Goal: Task Accomplishment & Management: Manage account settings

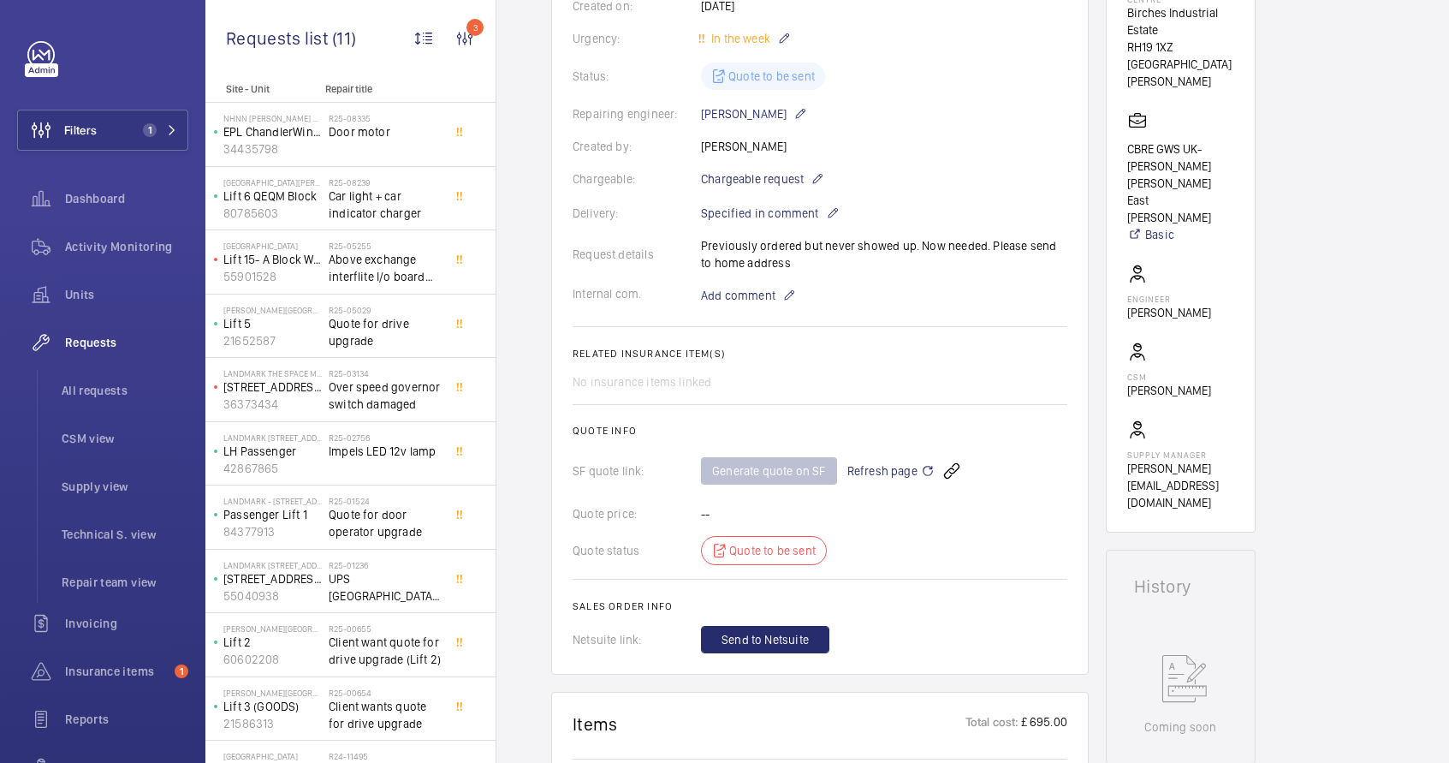
scroll to position [343, 0]
click at [887, 465] on span "Refresh page" at bounding box center [891, 471] width 87 height 21
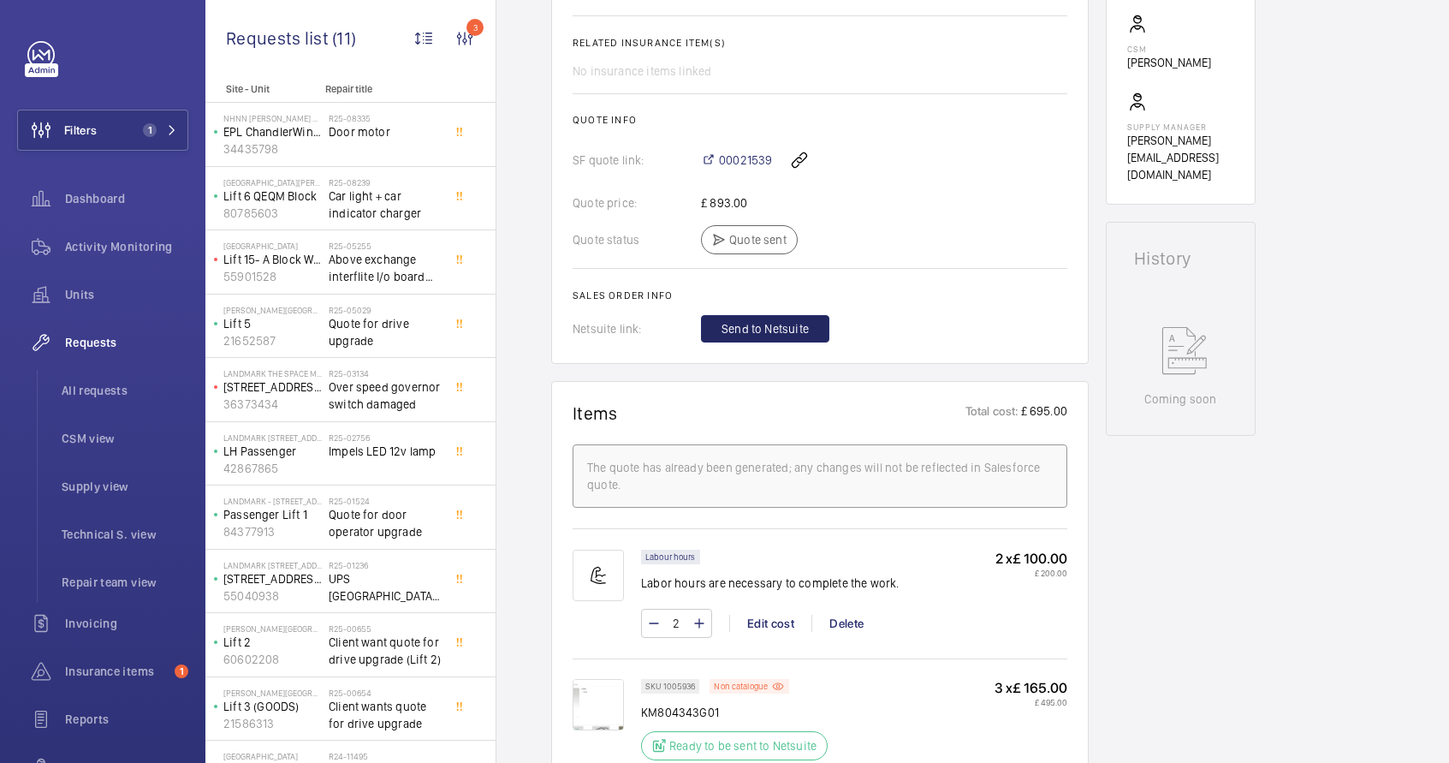
scroll to position [714, 0]
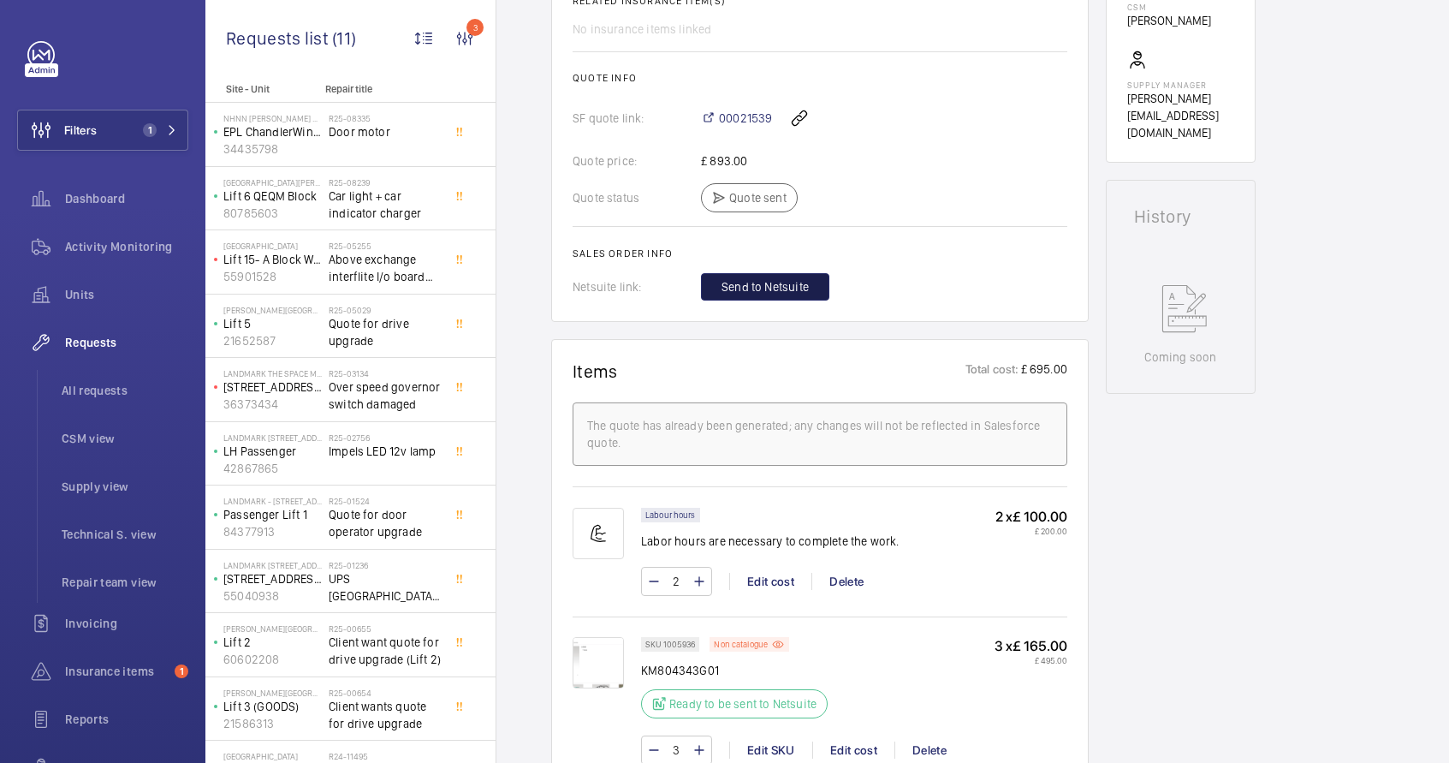
click at [757, 290] on span "Send to Netsuite" at bounding box center [765, 286] width 87 height 17
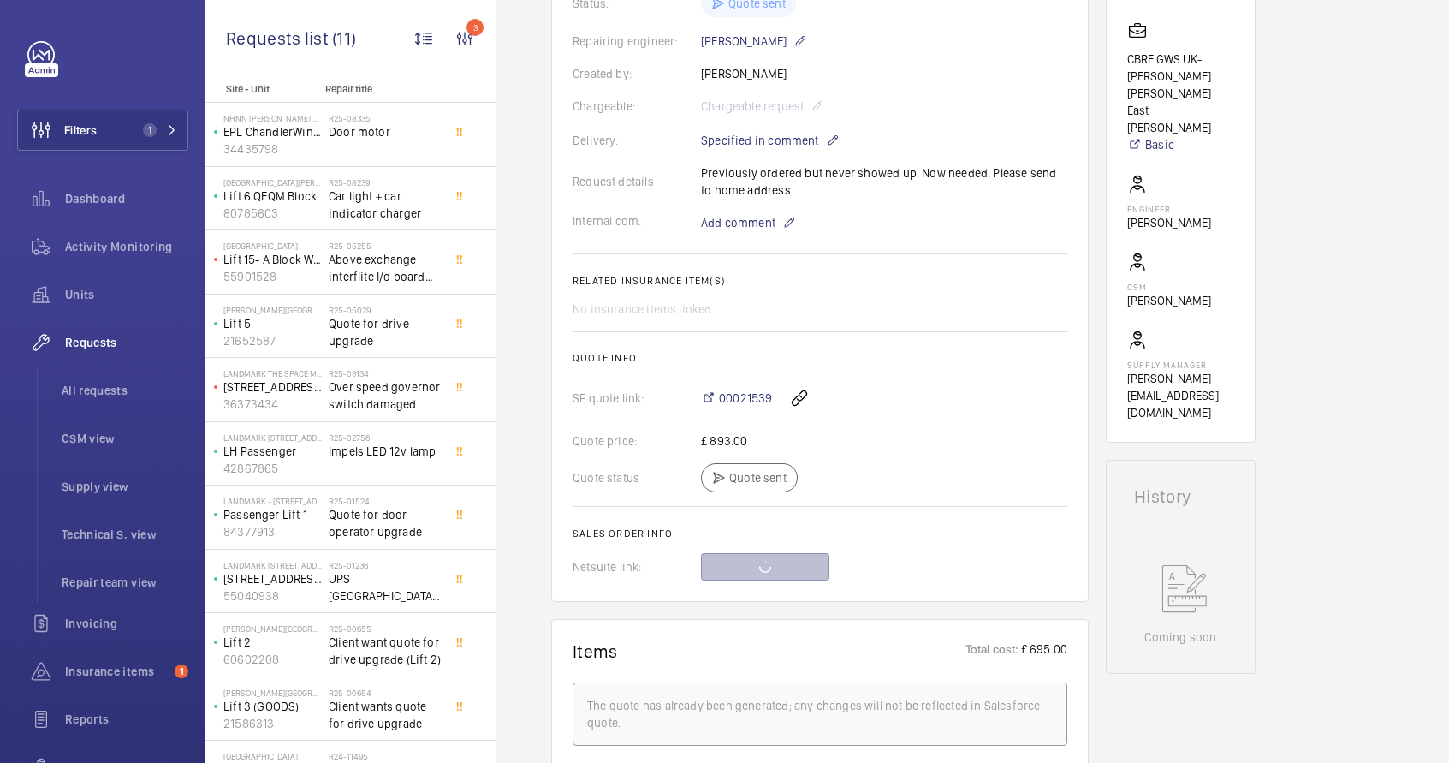
scroll to position [337, 0]
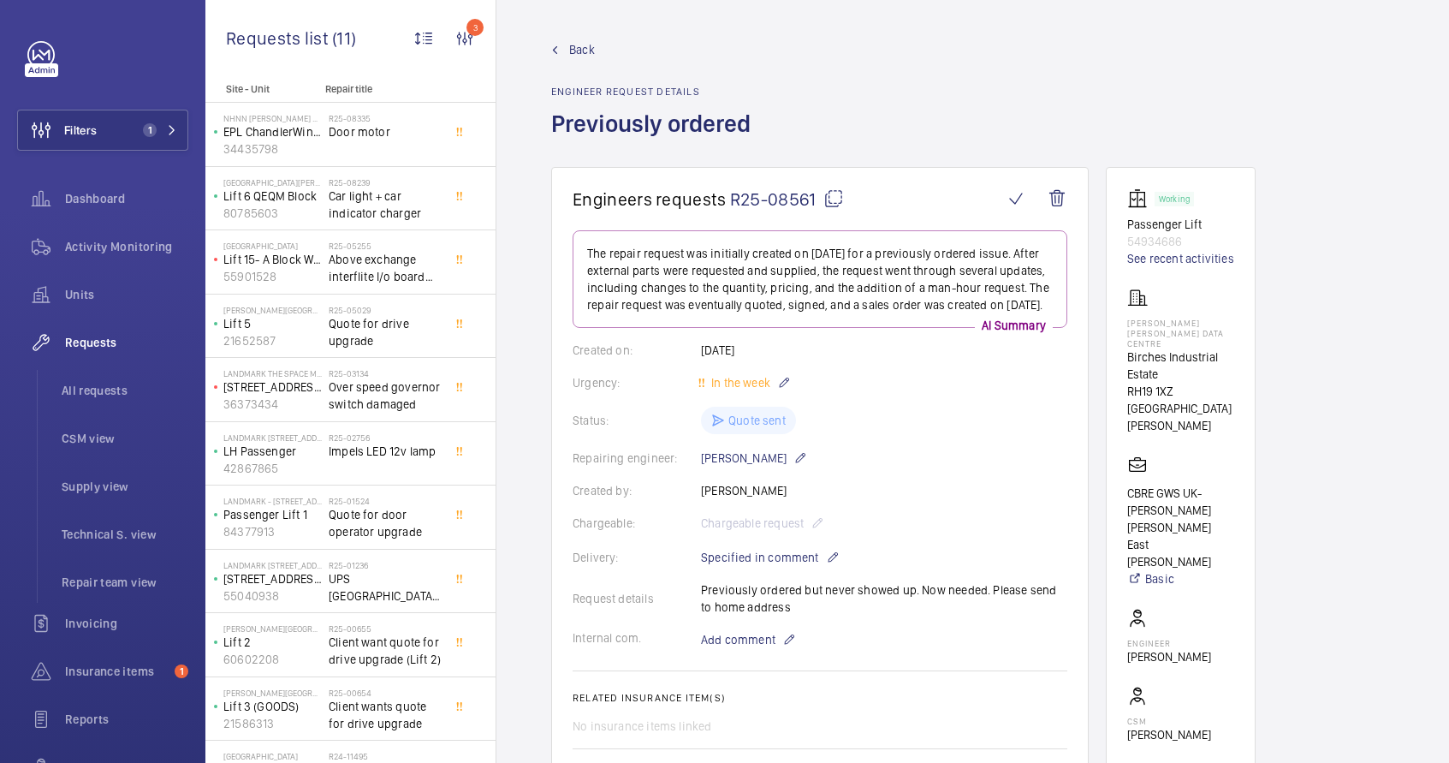
click at [830, 201] on mat-icon at bounding box center [834, 198] width 21 height 21
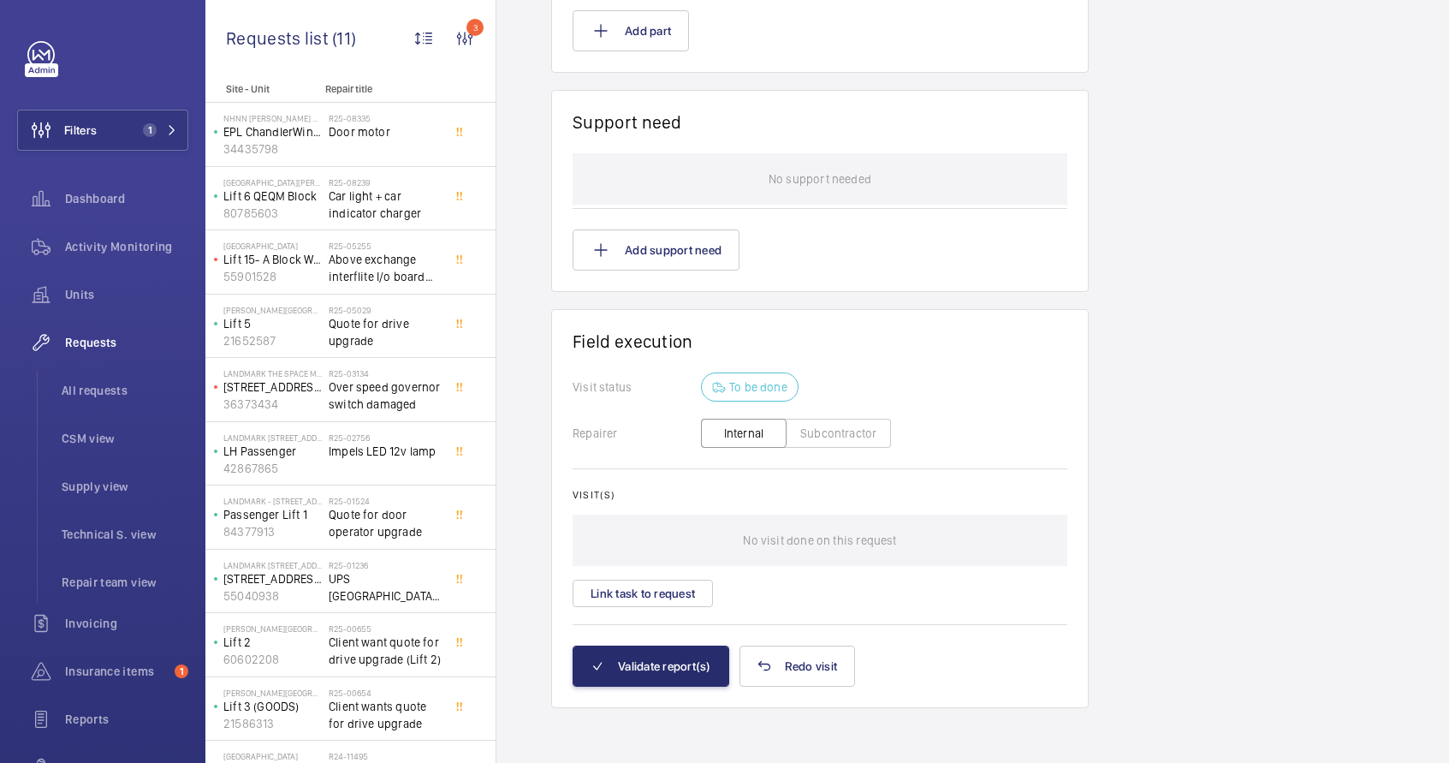
scroll to position [1497, 0]
click at [683, 670] on button "Validate report(s)" at bounding box center [651, 666] width 157 height 41
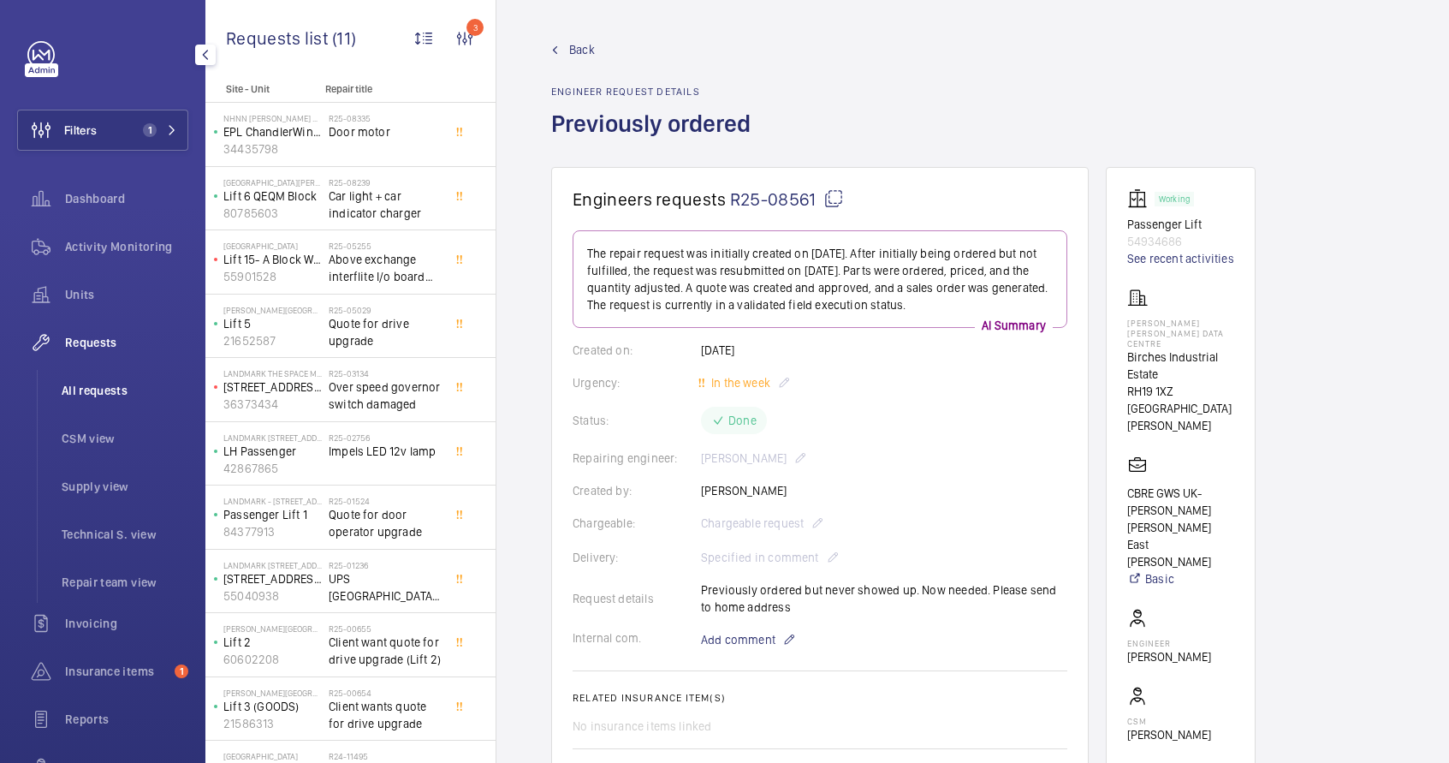
click at [100, 397] on span "All requests" at bounding box center [125, 390] width 127 height 17
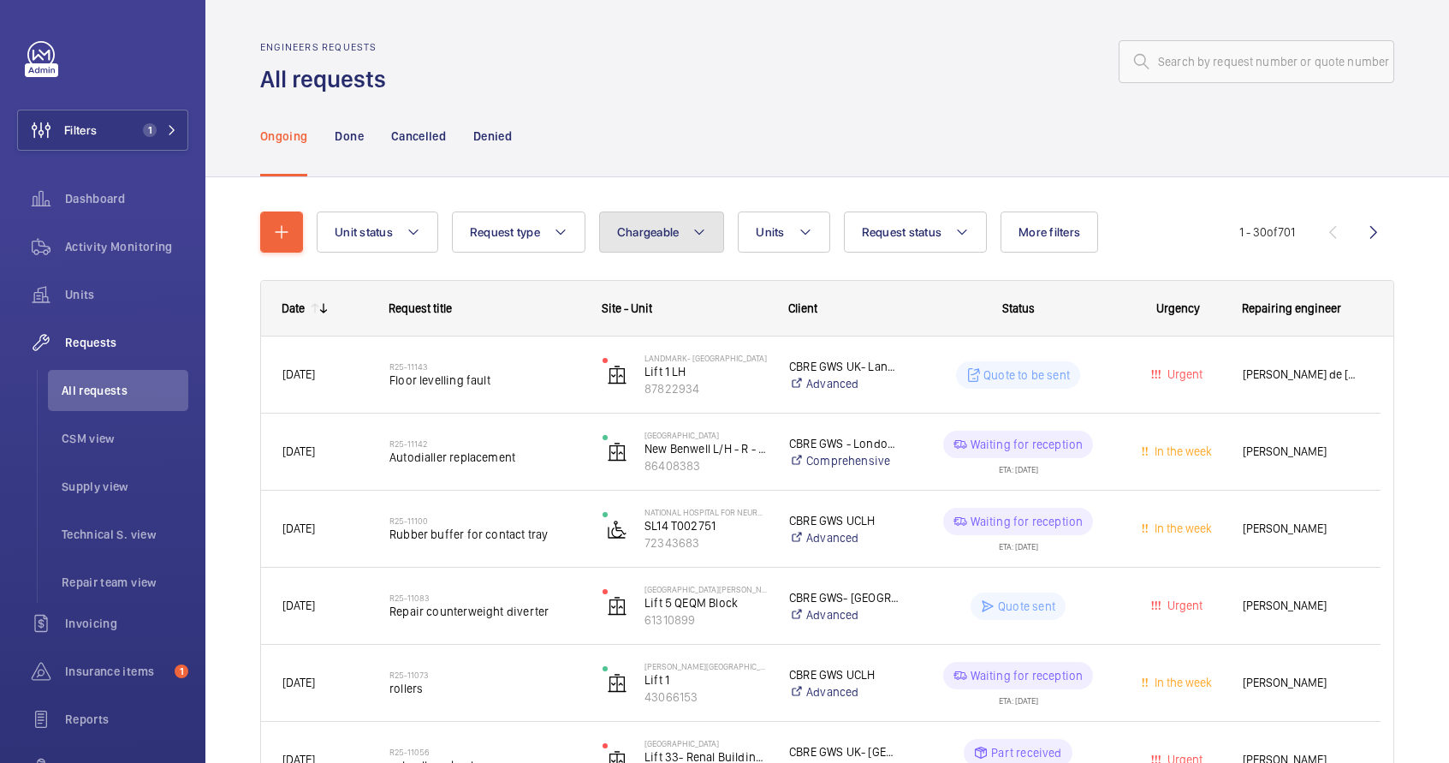
click at [648, 240] on button "Chargeable" at bounding box center [662, 231] width 126 height 41
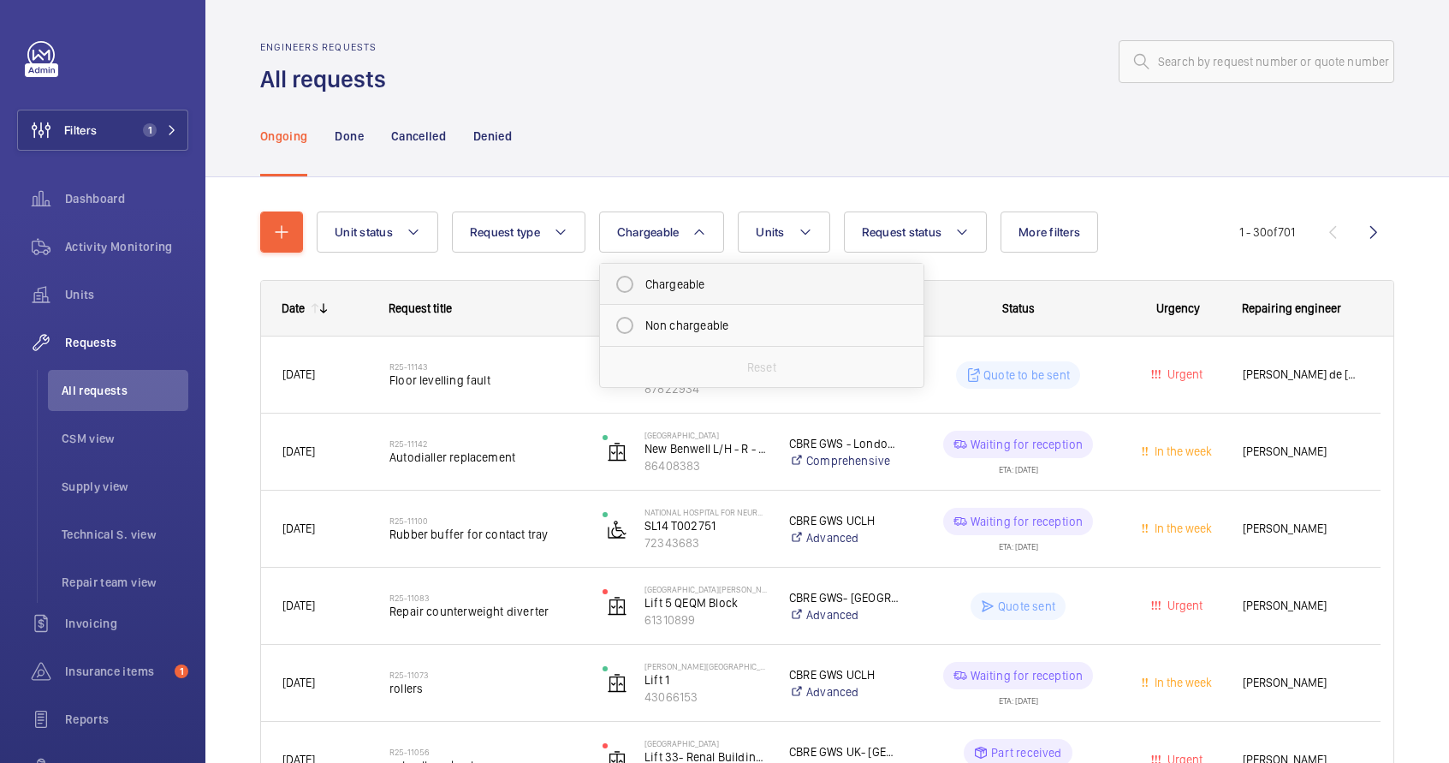
click at [662, 282] on mat-radio-button "Chargeable" at bounding box center [762, 284] width 308 height 34
radio input "true"
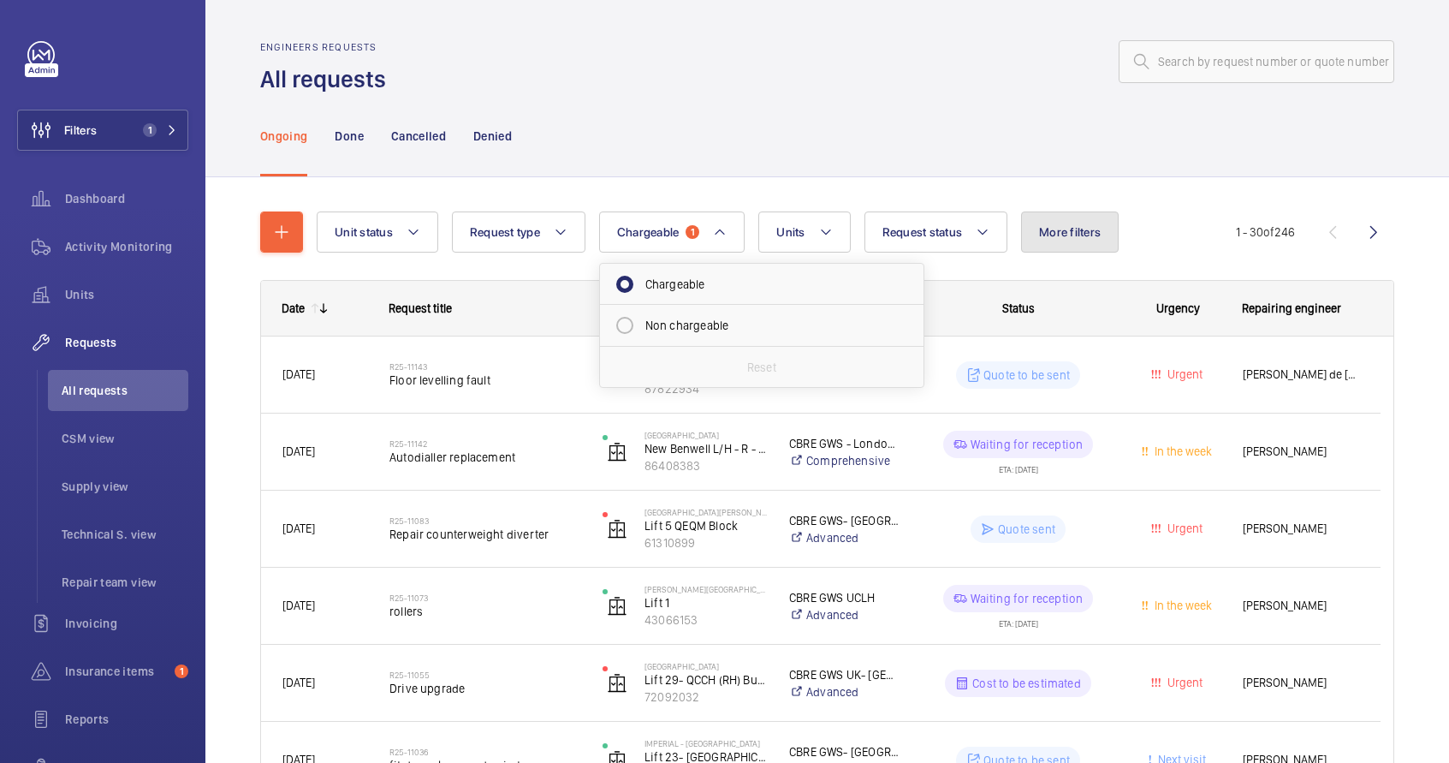
click at [1062, 230] on span "More filters" at bounding box center [1070, 232] width 62 height 14
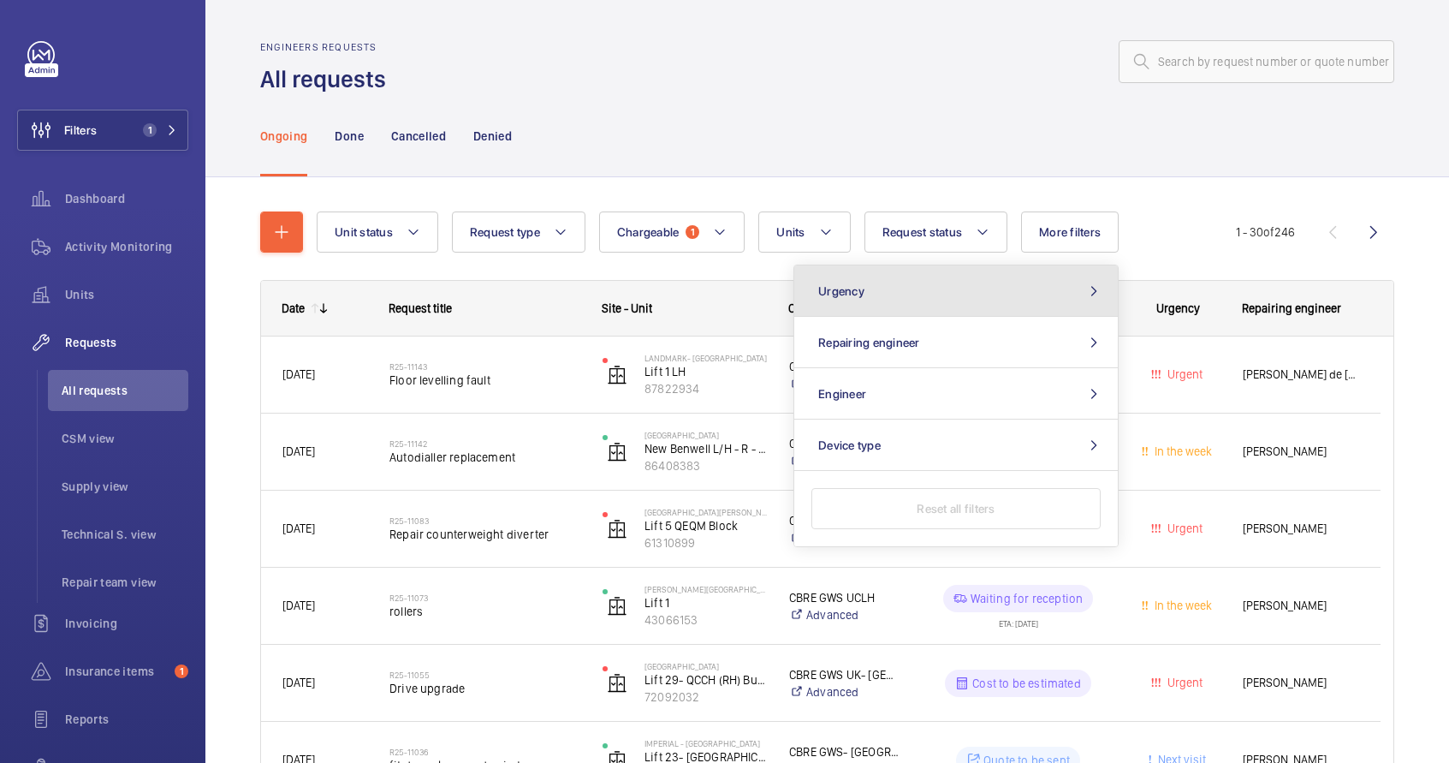
click at [1042, 290] on button "Urgency" at bounding box center [956, 290] width 324 height 51
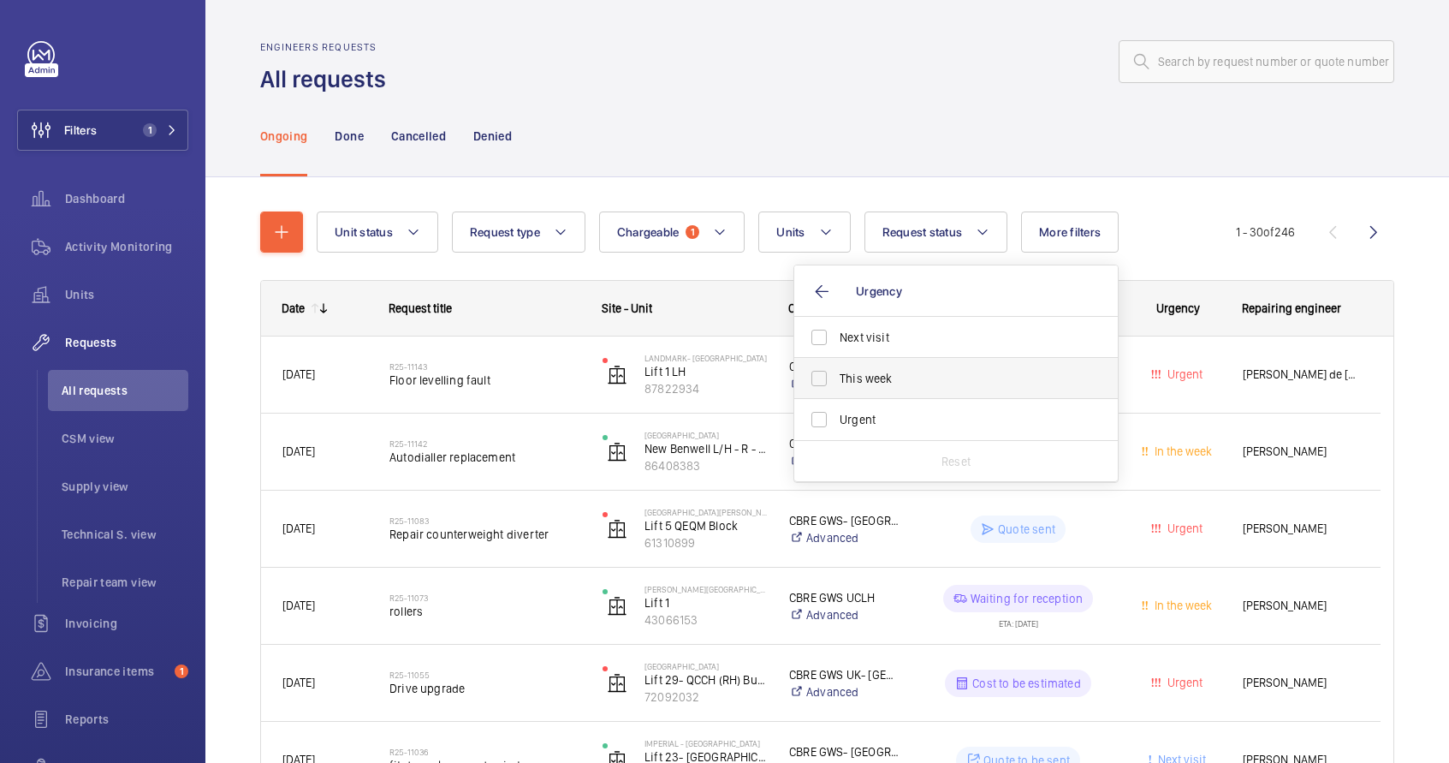
click at [943, 376] on span "This week" at bounding box center [957, 378] width 235 height 17
click at [836, 376] on input "This week" at bounding box center [819, 378] width 34 height 34
checkbox input "true"
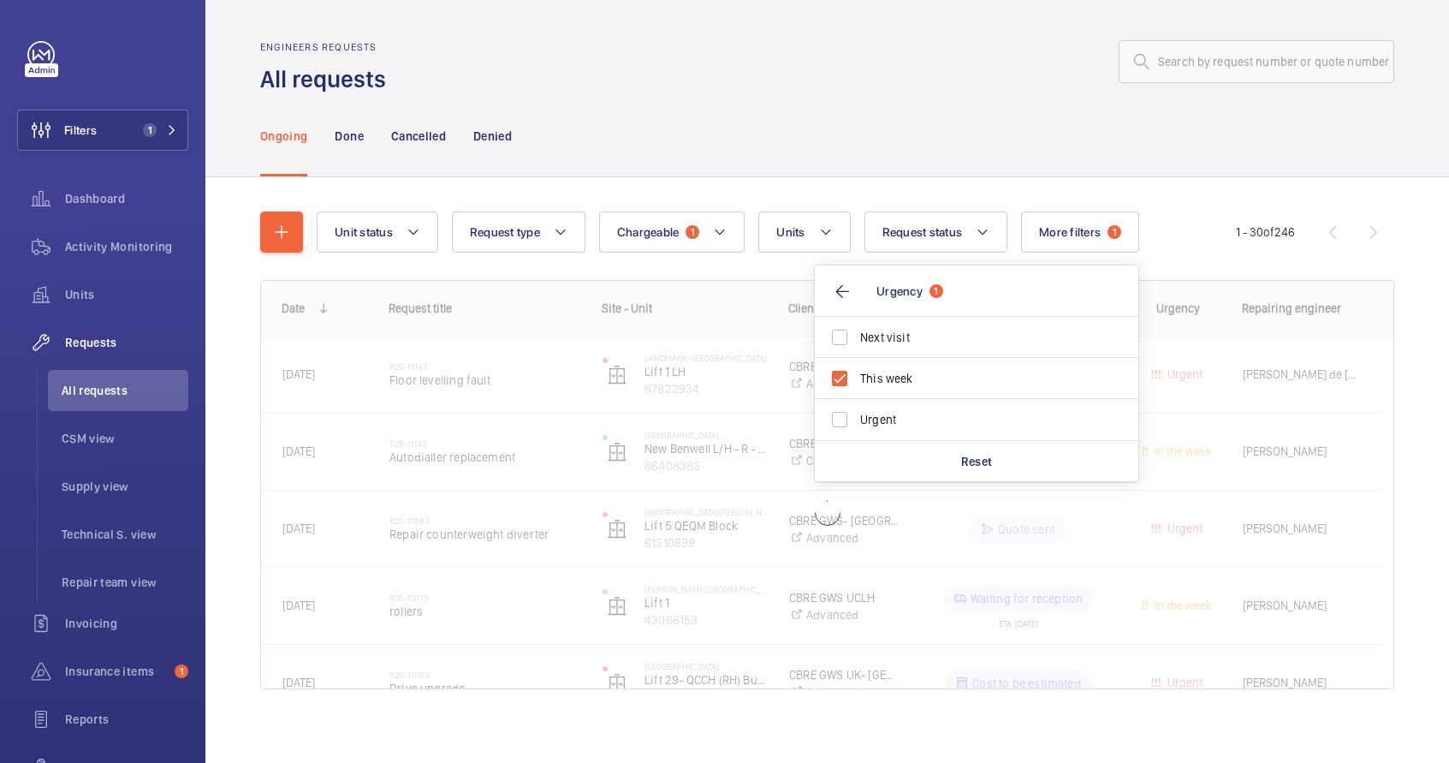
click at [1155, 164] on div "Ongoing Done Cancelled Denied" at bounding box center [827, 135] width 1134 height 81
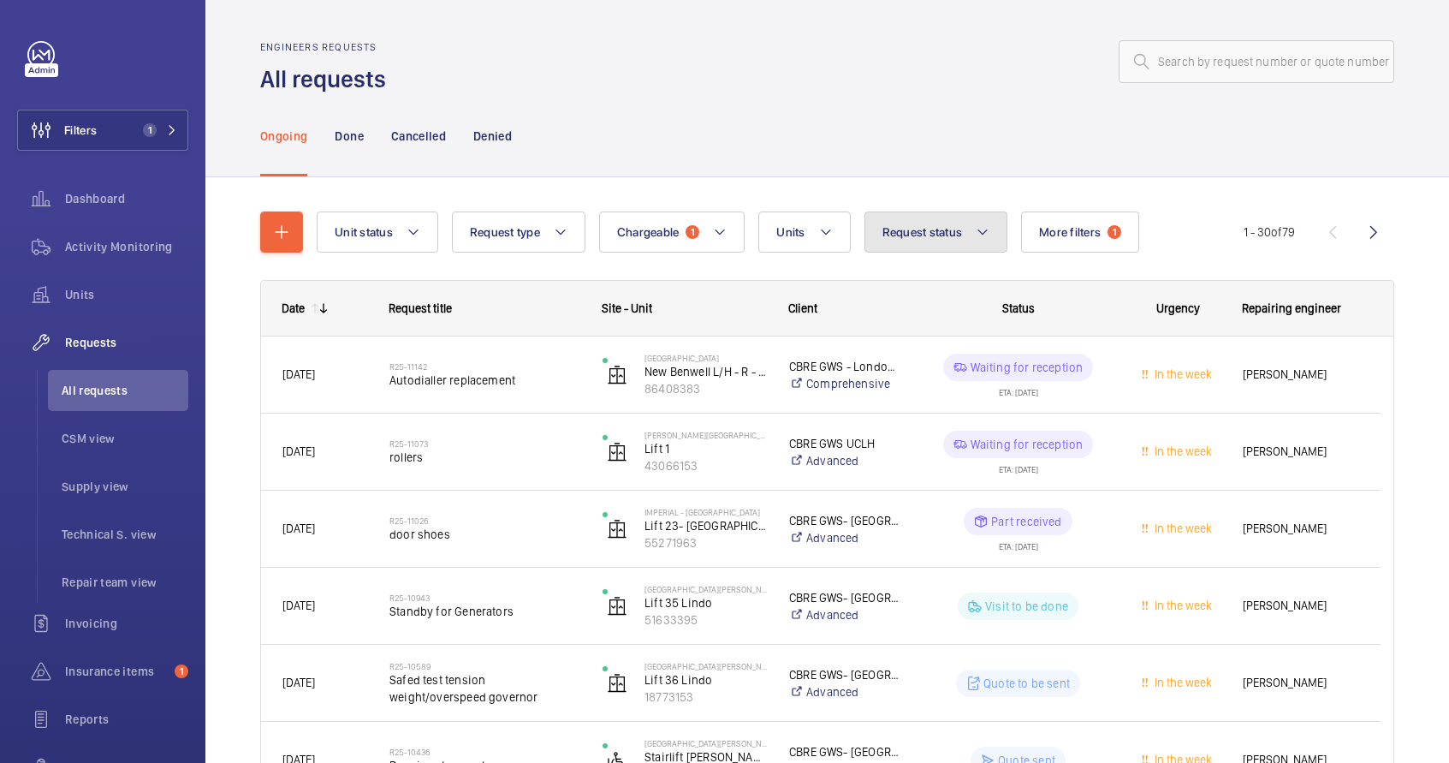
click at [986, 235] on mat-icon at bounding box center [983, 232] width 14 height 21
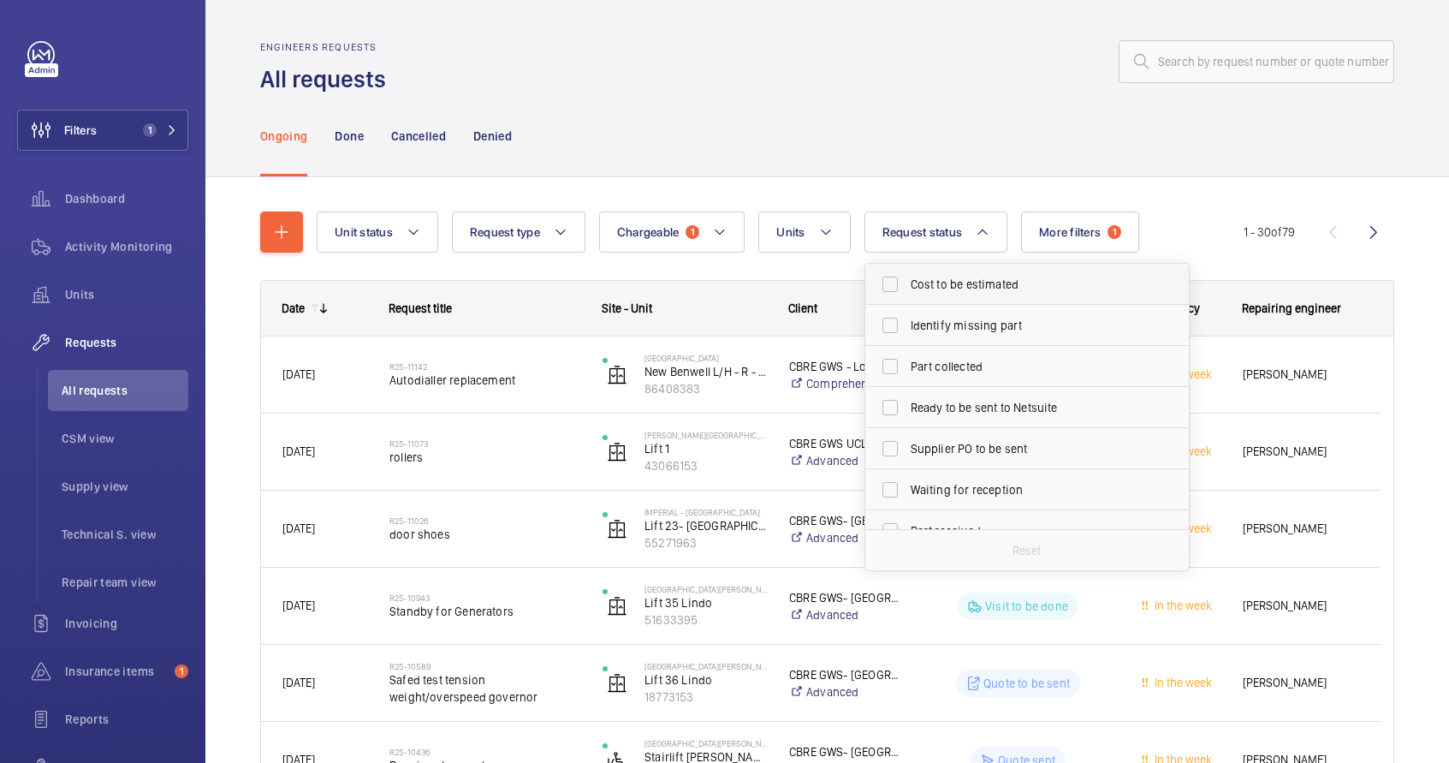
click at [967, 288] on span "Cost to be estimated" at bounding box center [1028, 284] width 235 height 17
click at [907, 288] on input "Cost to be estimated" at bounding box center [890, 284] width 34 height 34
checkbox input "true"
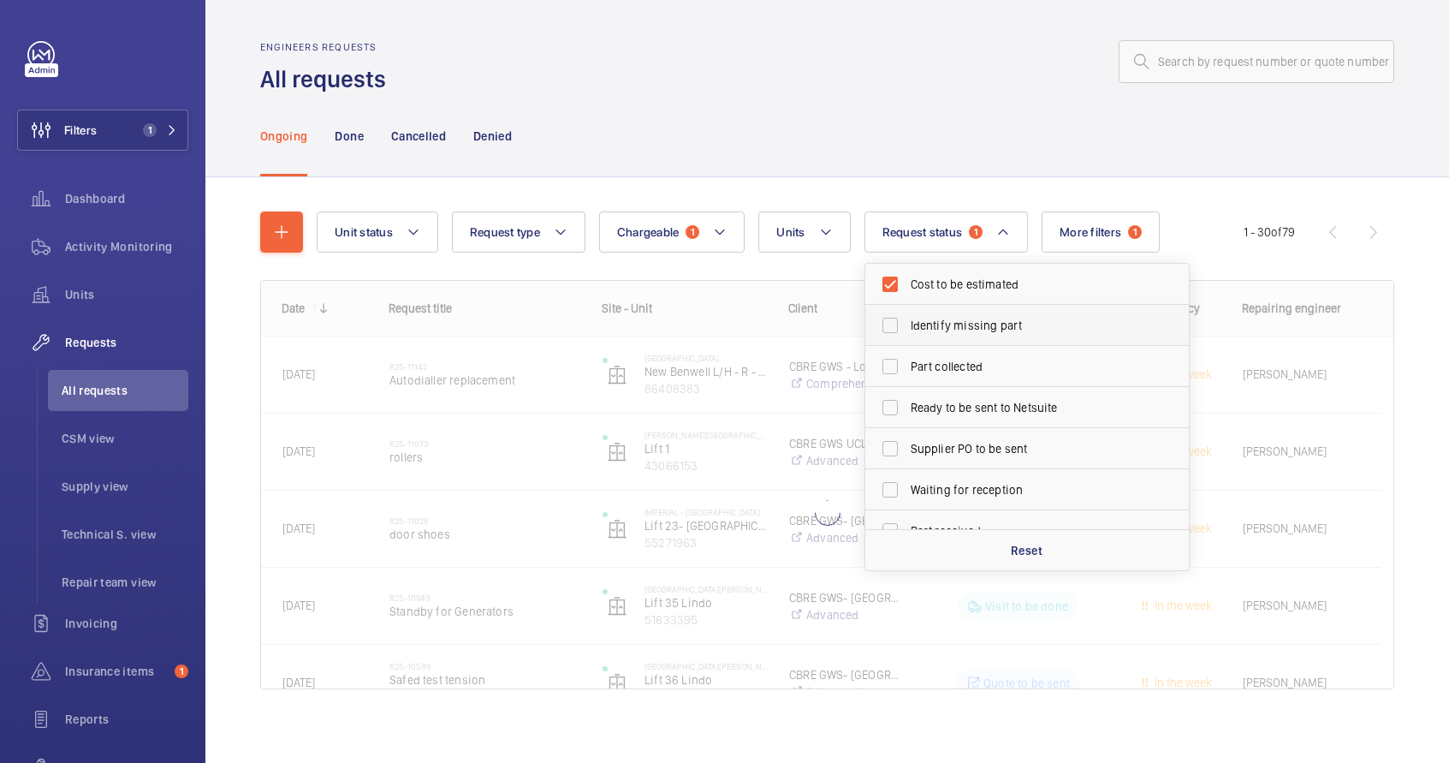
click at [973, 341] on label "Identify missing part" at bounding box center [1015, 325] width 298 height 41
click at [907, 341] on input "Identify missing part" at bounding box center [890, 325] width 34 height 34
checkbox input "true"
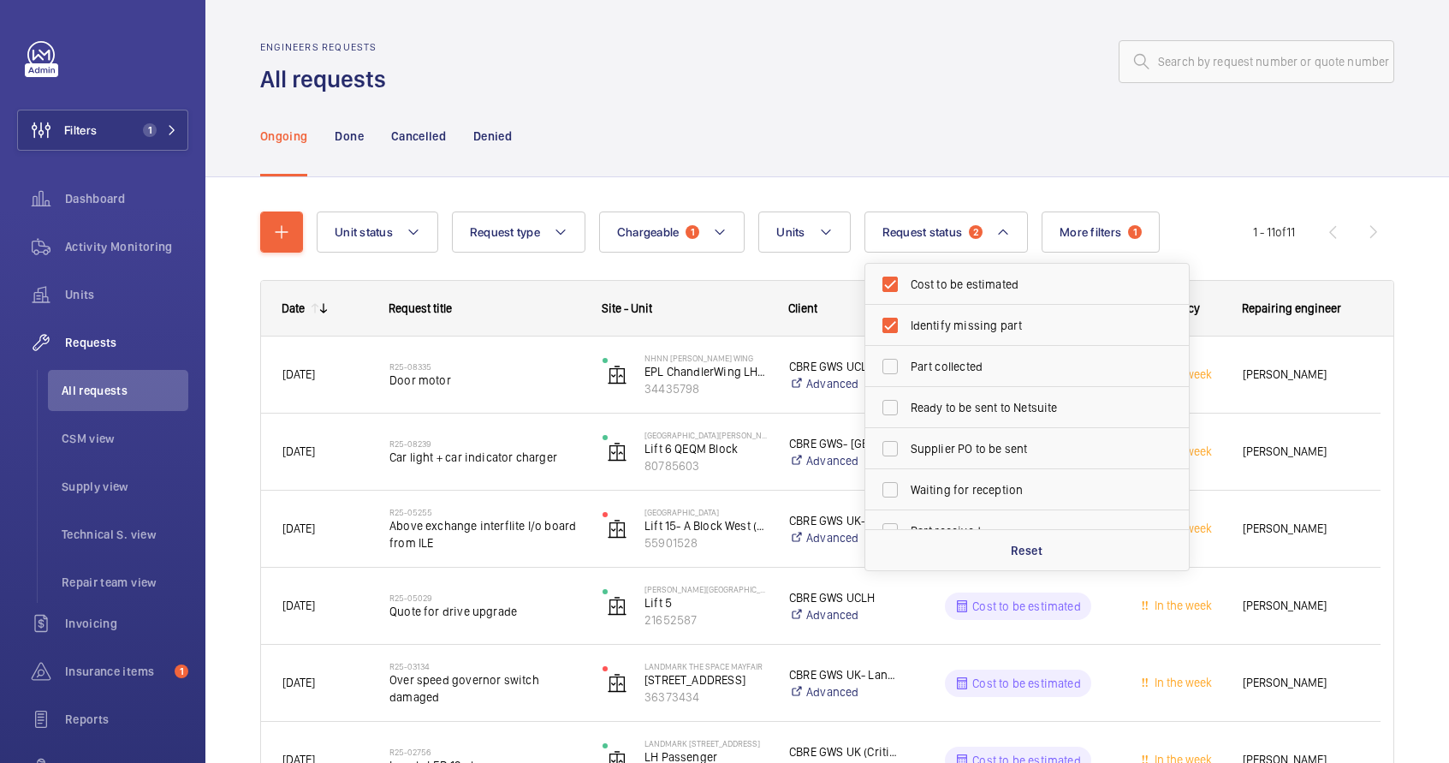
click at [1216, 135] on div "Ongoing Done Cancelled Denied" at bounding box center [827, 135] width 1134 height 81
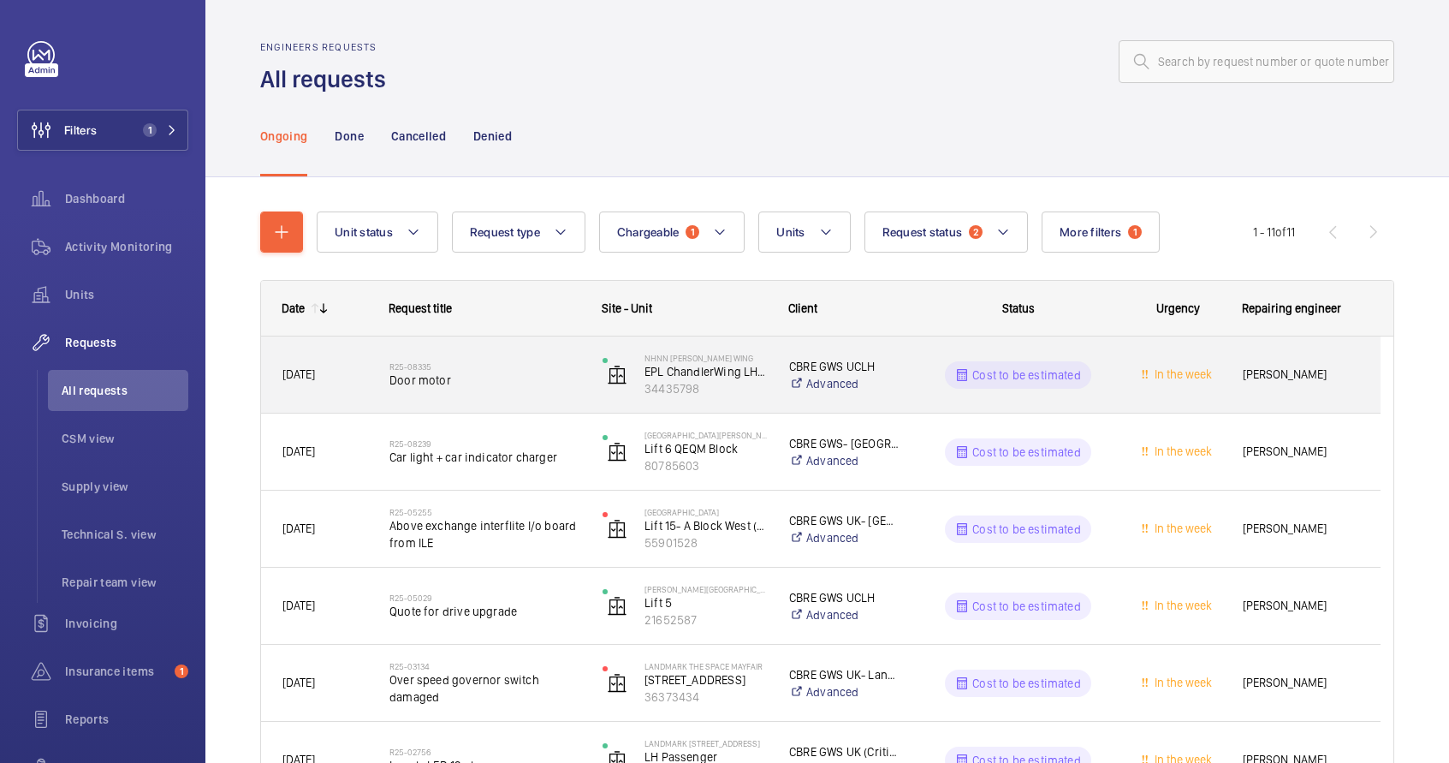
click at [1087, 386] on wm-front-pills "Cost to be estimated" at bounding box center [1018, 374] width 146 height 27
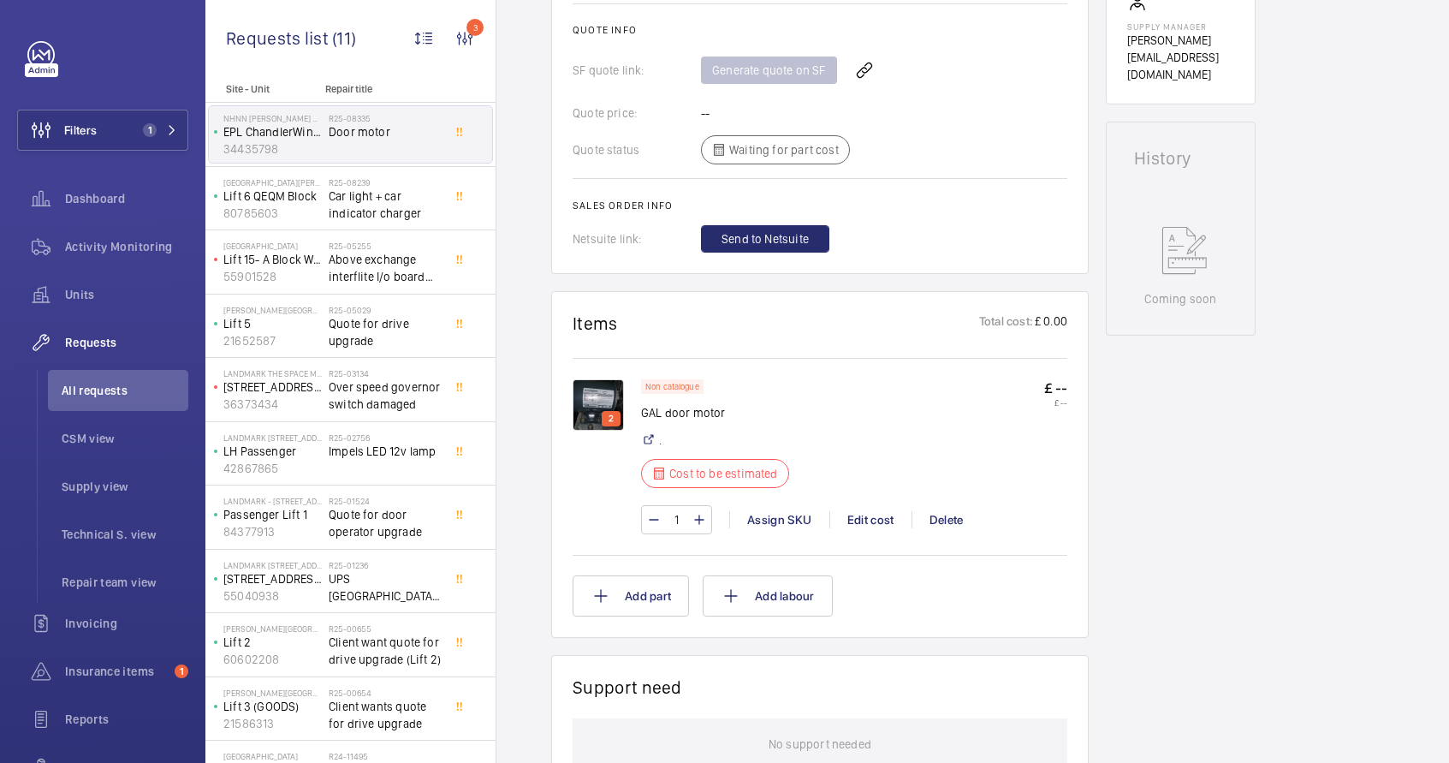
scroll to position [760, 0]
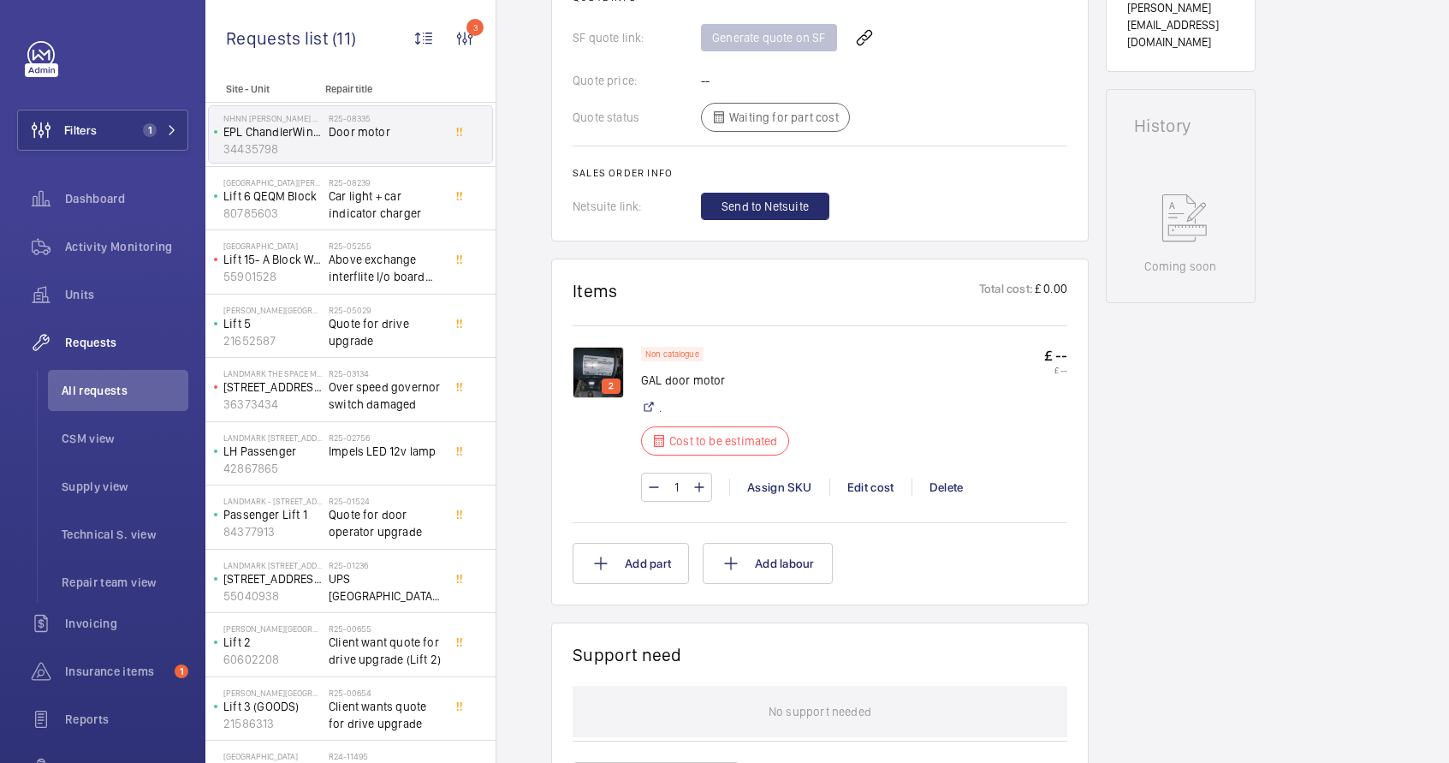
click at [606, 378] on p "2" at bounding box center [611, 385] width 12 height 15
click at [603, 384] on div "2" at bounding box center [611, 385] width 19 height 15
click at [652, 406] on mat-icon at bounding box center [648, 408] width 14 height 14
click at [646, 407] on mat-icon at bounding box center [648, 408] width 14 height 14
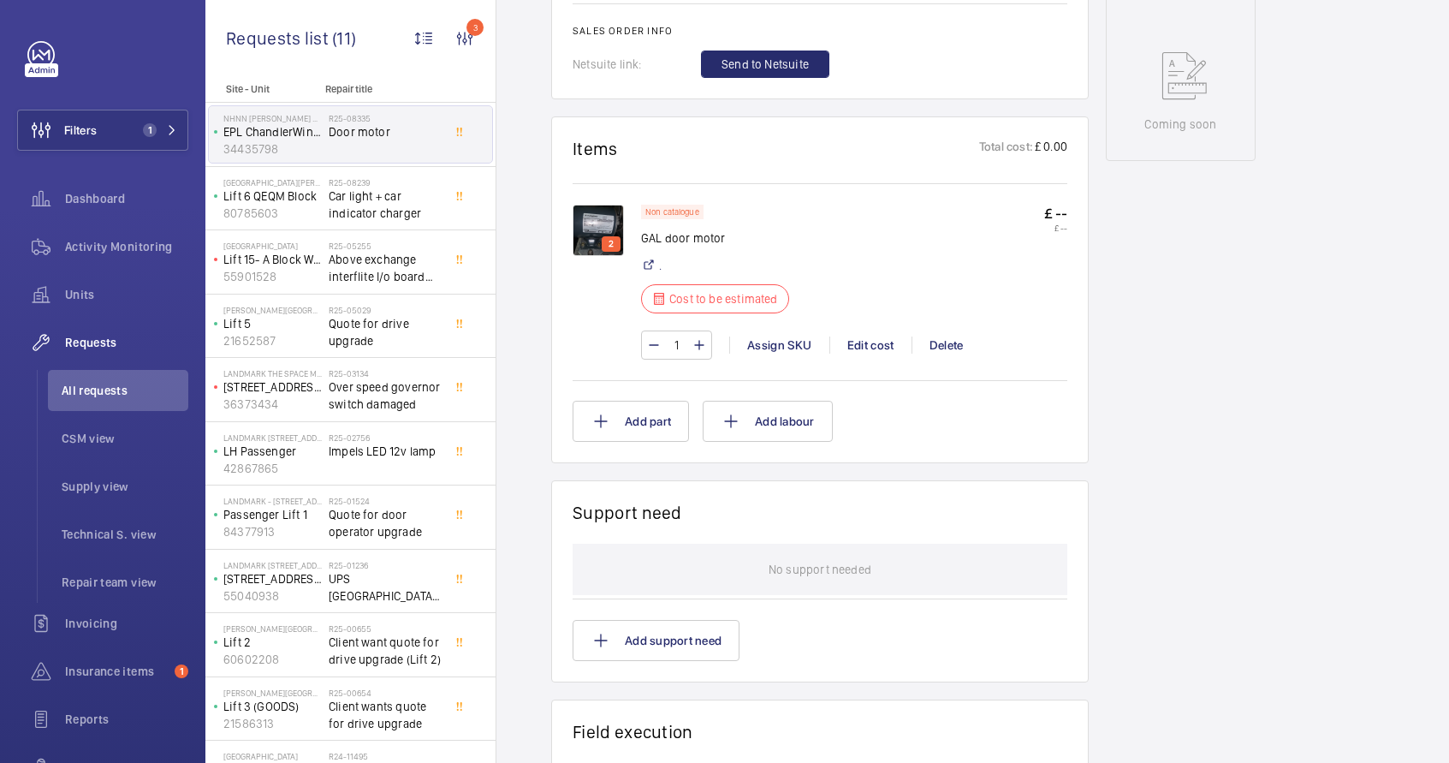
scroll to position [913, 0]
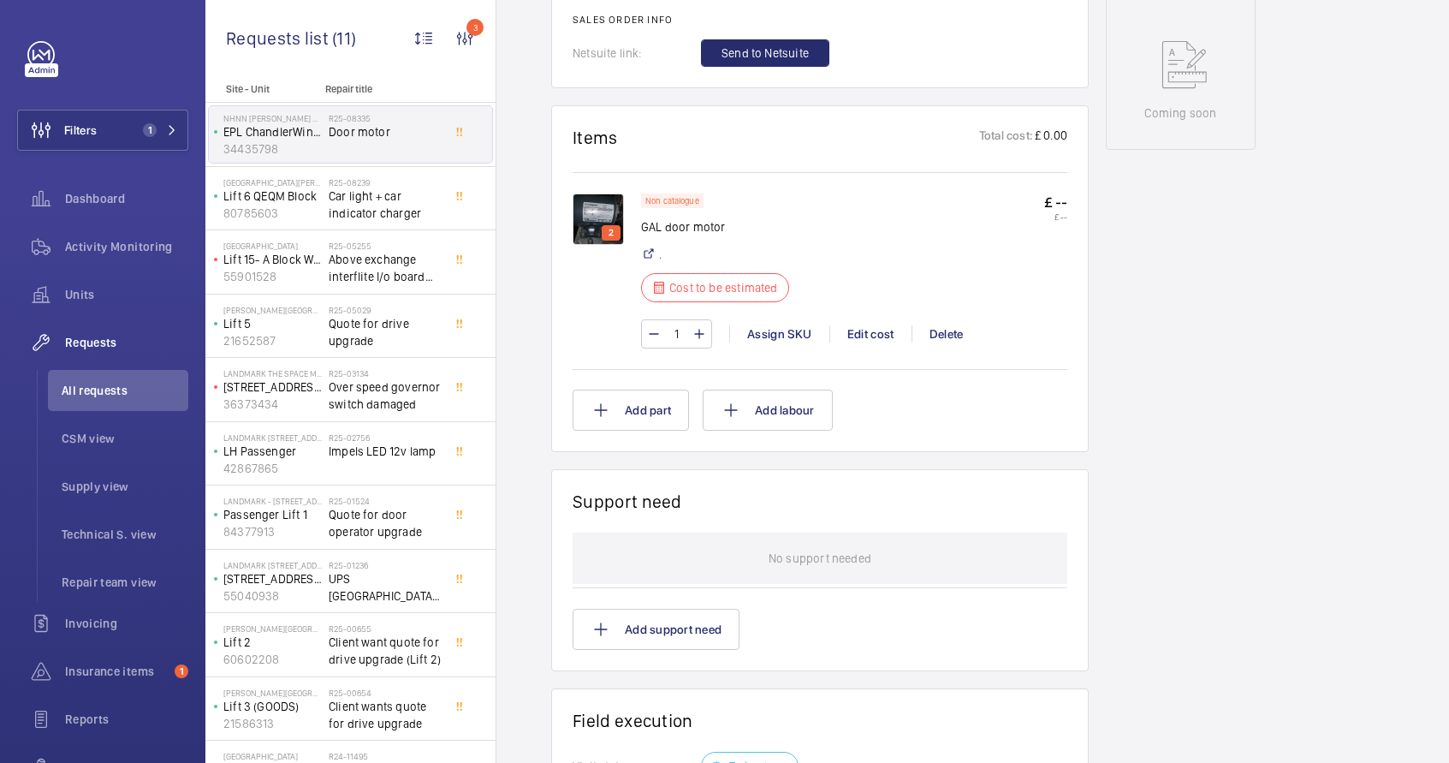
click at [651, 254] on mat-icon at bounding box center [648, 254] width 14 height 14
click at [648, 253] on mat-icon at bounding box center [648, 254] width 14 height 14
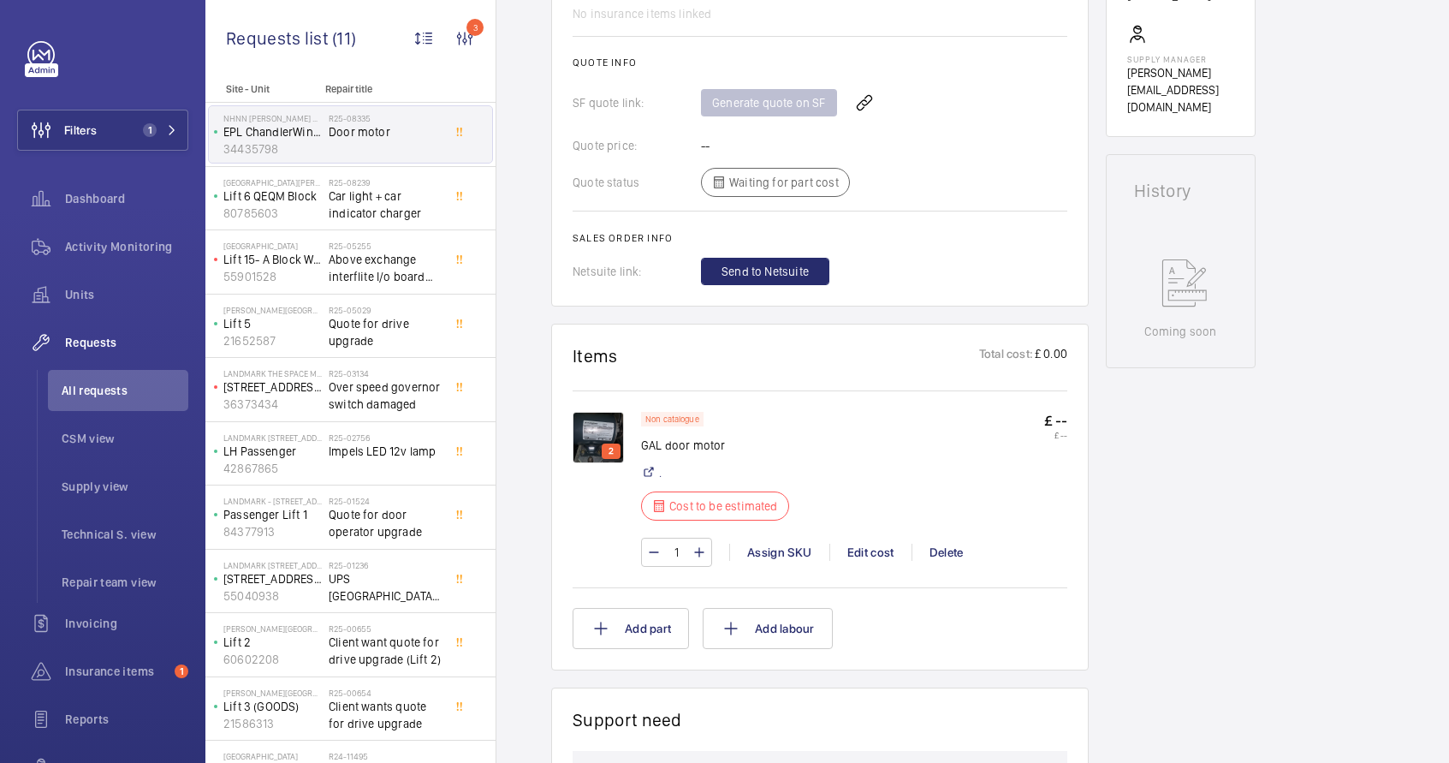
scroll to position [681, 0]
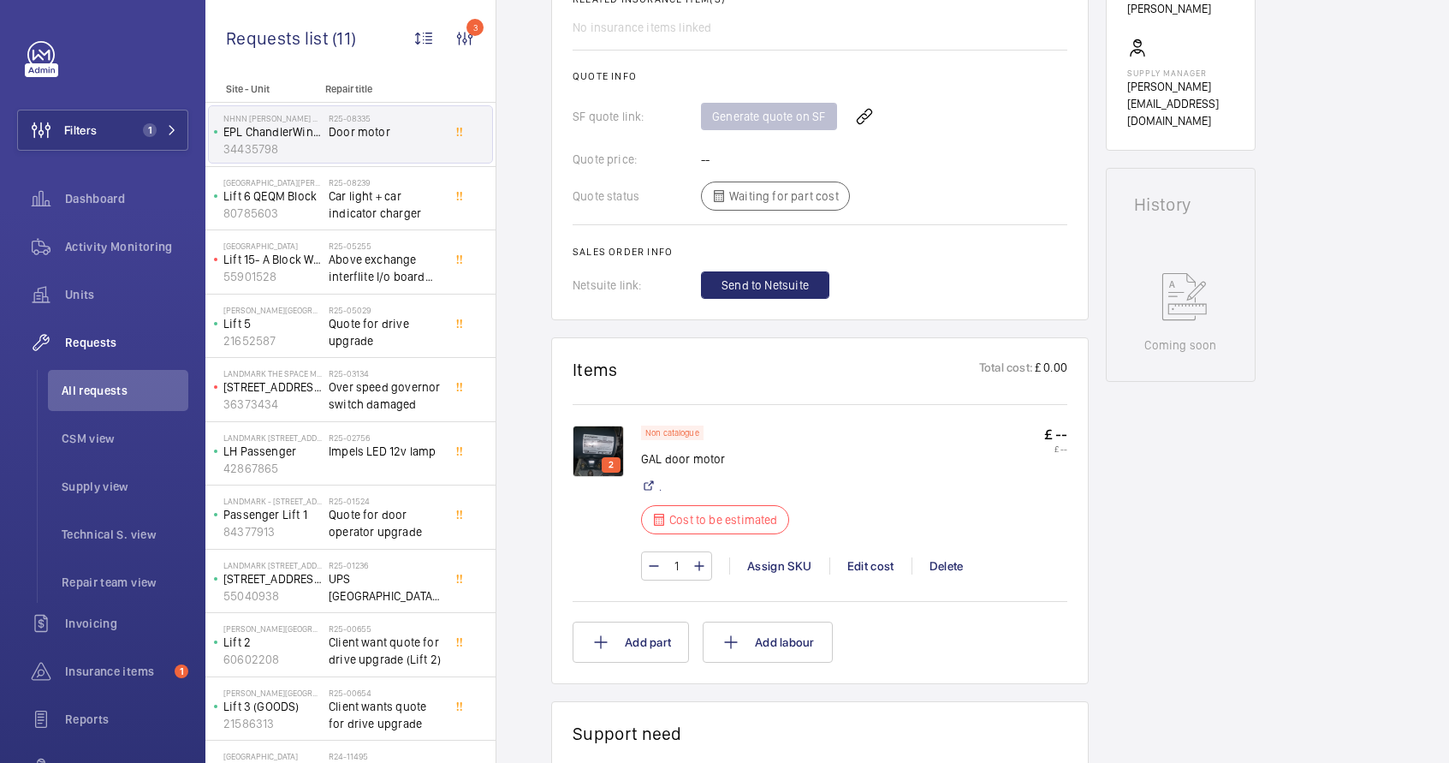
click at [615, 459] on p "2" at bounding box center [611, 464] width 12 height 15
click at [612, 457] on p "2" at bounding box center [611, 464] width 12 height 15
click at [598, 460] on img at bounding box center [598, 450] width 51 height 51
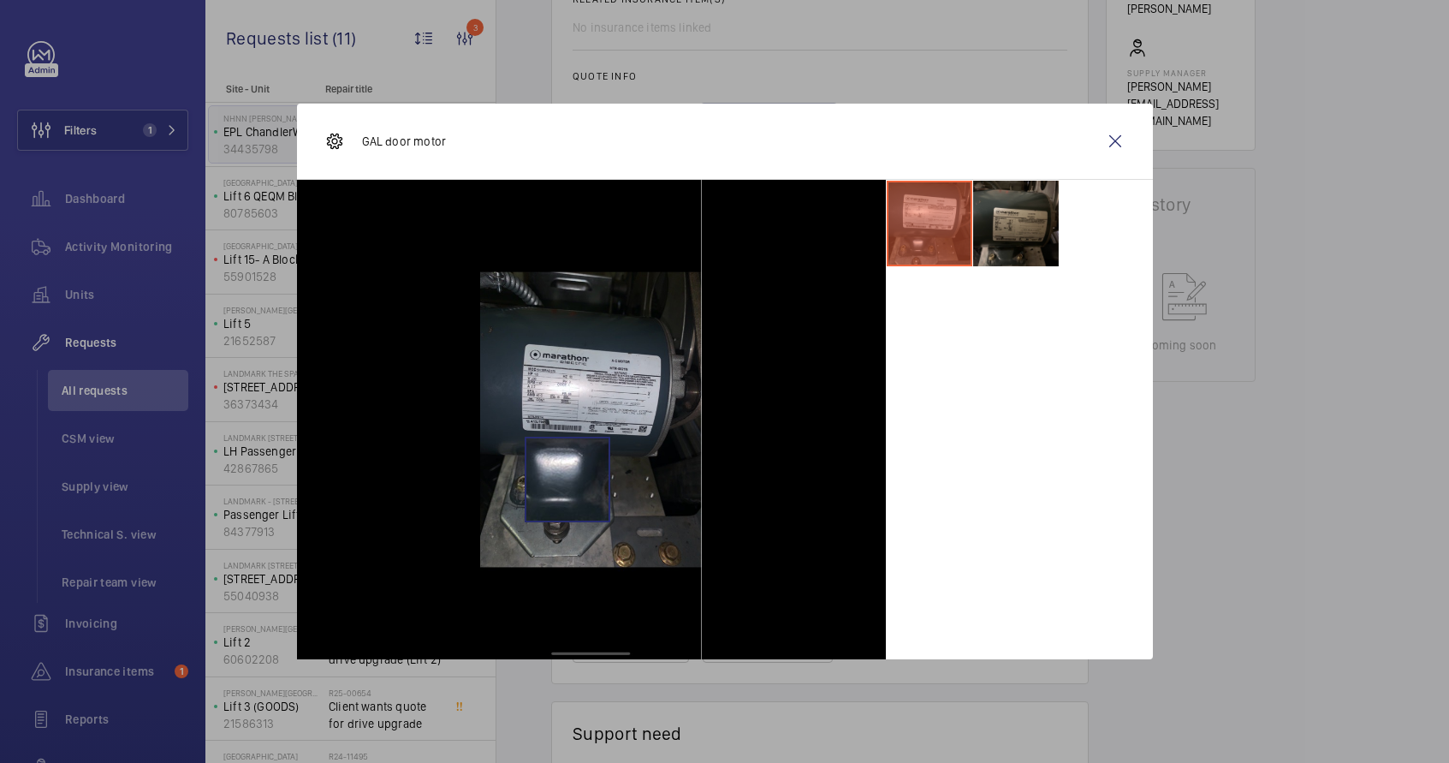
click at [598, 460] on img at bounding box center [591, 419] width 222 height 479
click at [563, 386] on img at bounding box center [591, 419] width 222 height 479
click at [985, 235] on li at bounding box center [1016, 224] width 86 height 86
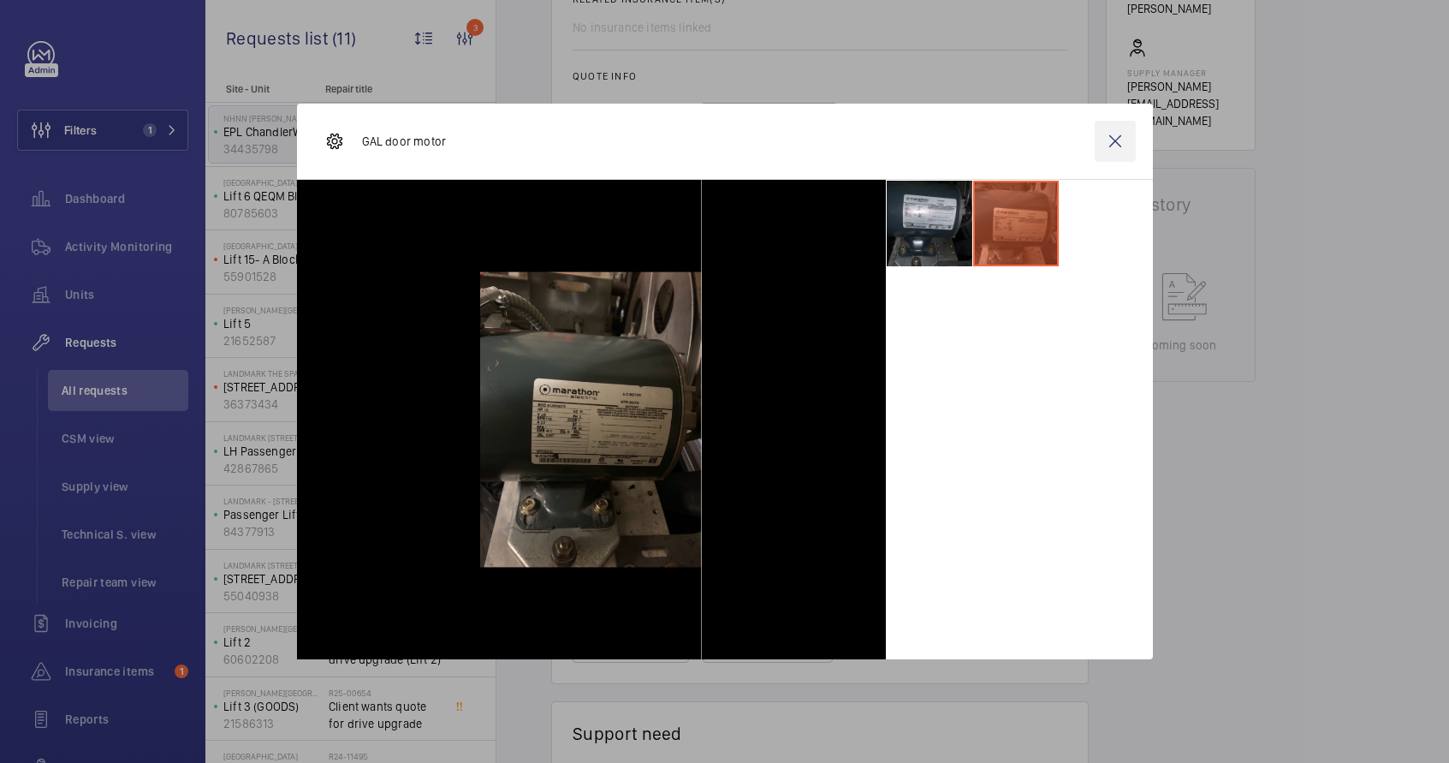
click at [1118, 133] on wm-front-icon-button at bounding box center [1115, 141] width 41 height 41
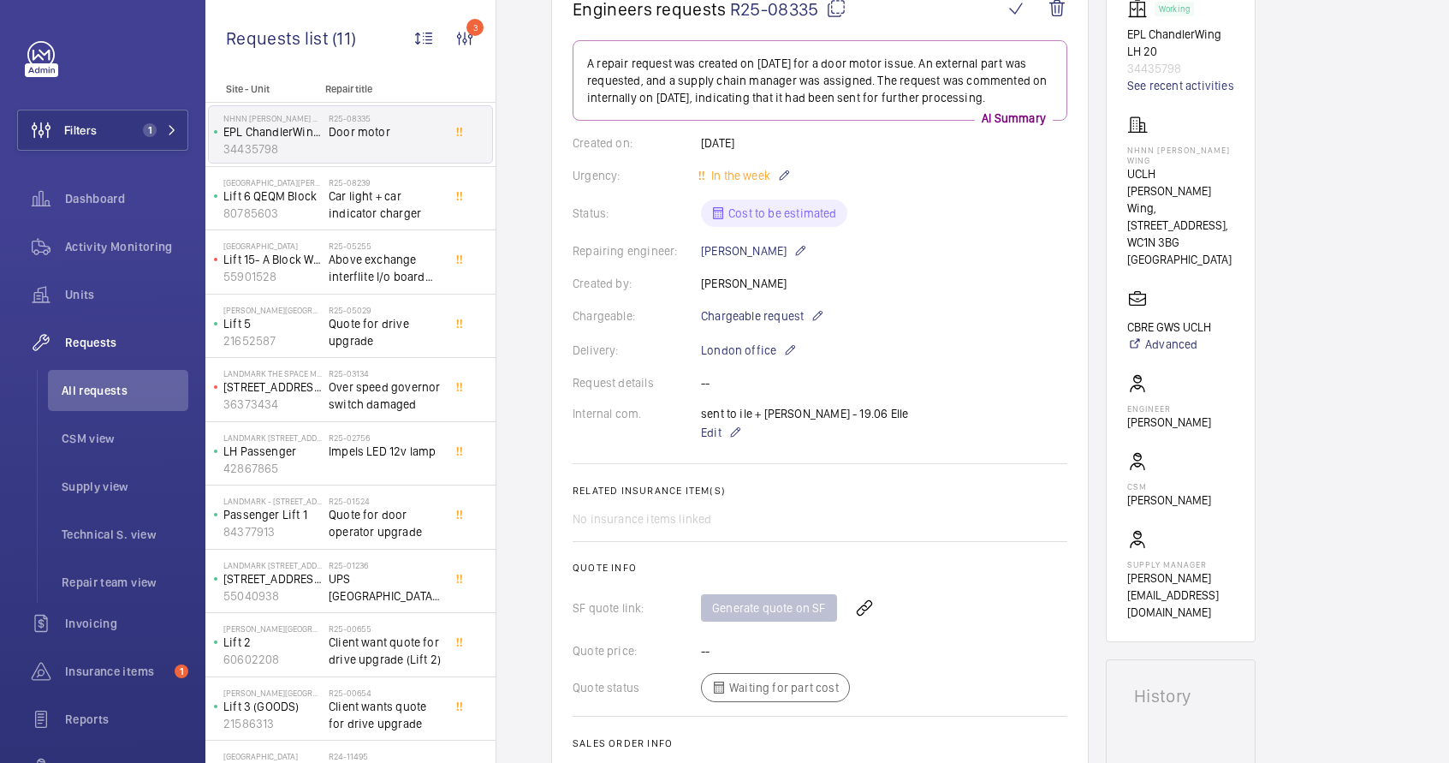
scroll to position [782, 0]
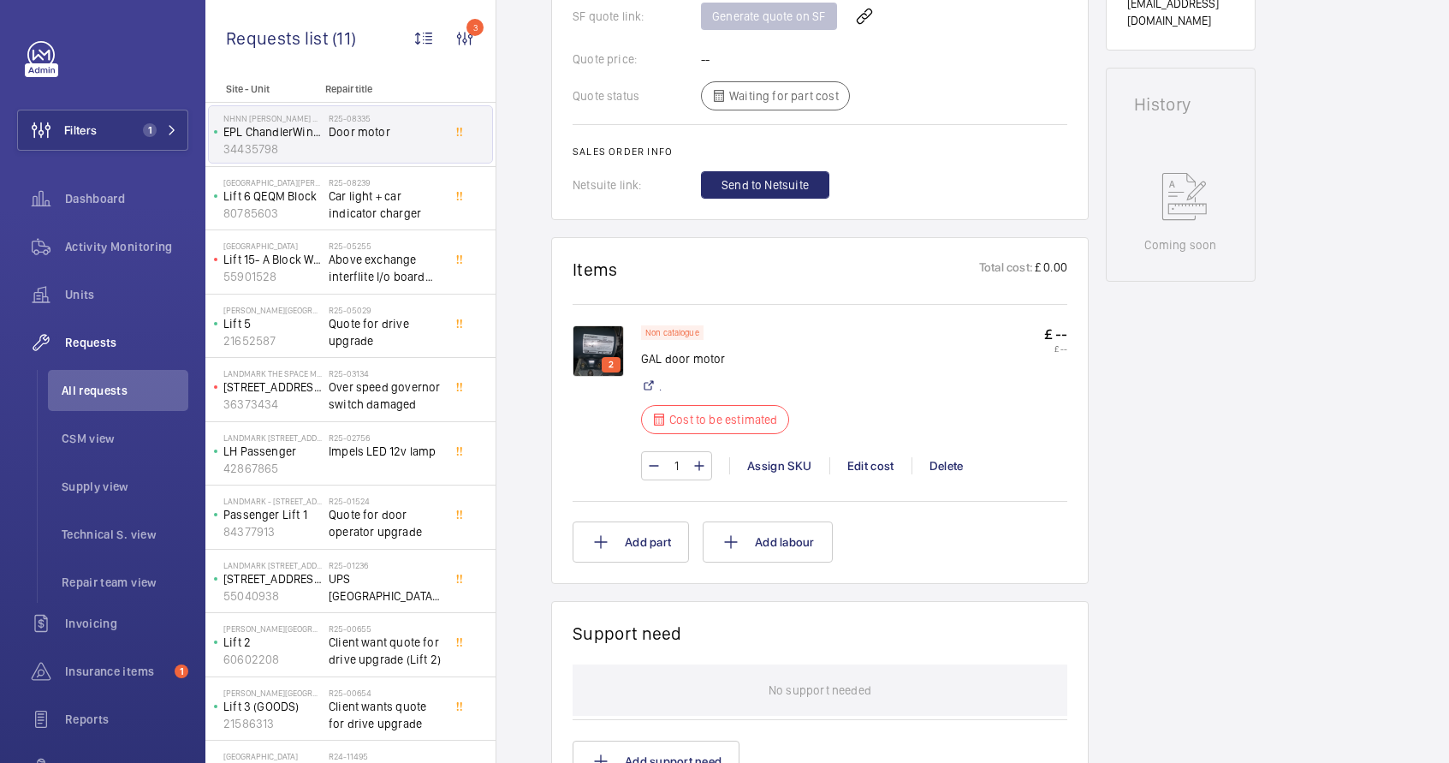
click at [597, 343] on img at bounding box center [598, 350] width 51 height 51
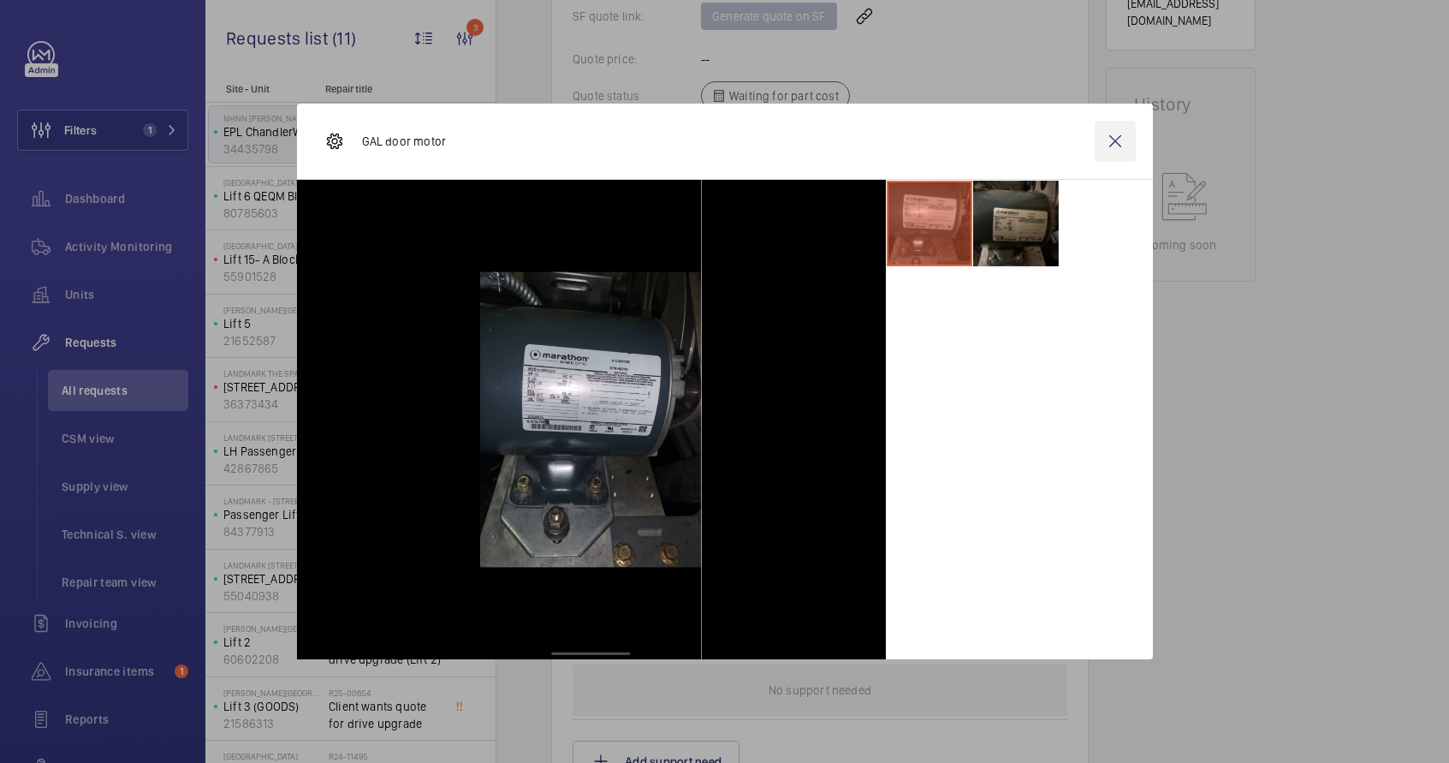
click at [1117, 140] on wm-front-icon-button at bounding box center [1115, 141] width 41 height 41
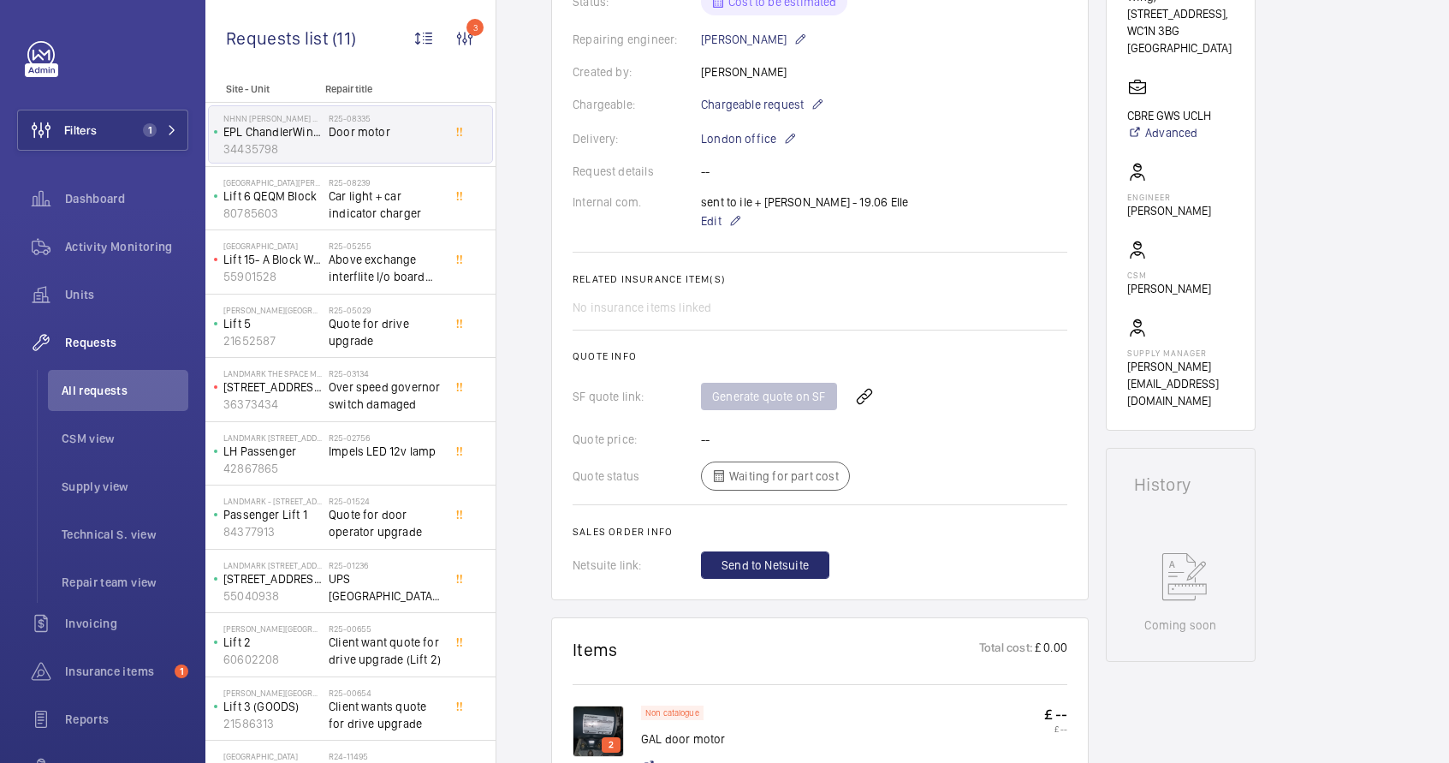
scroll to position [185, 0]
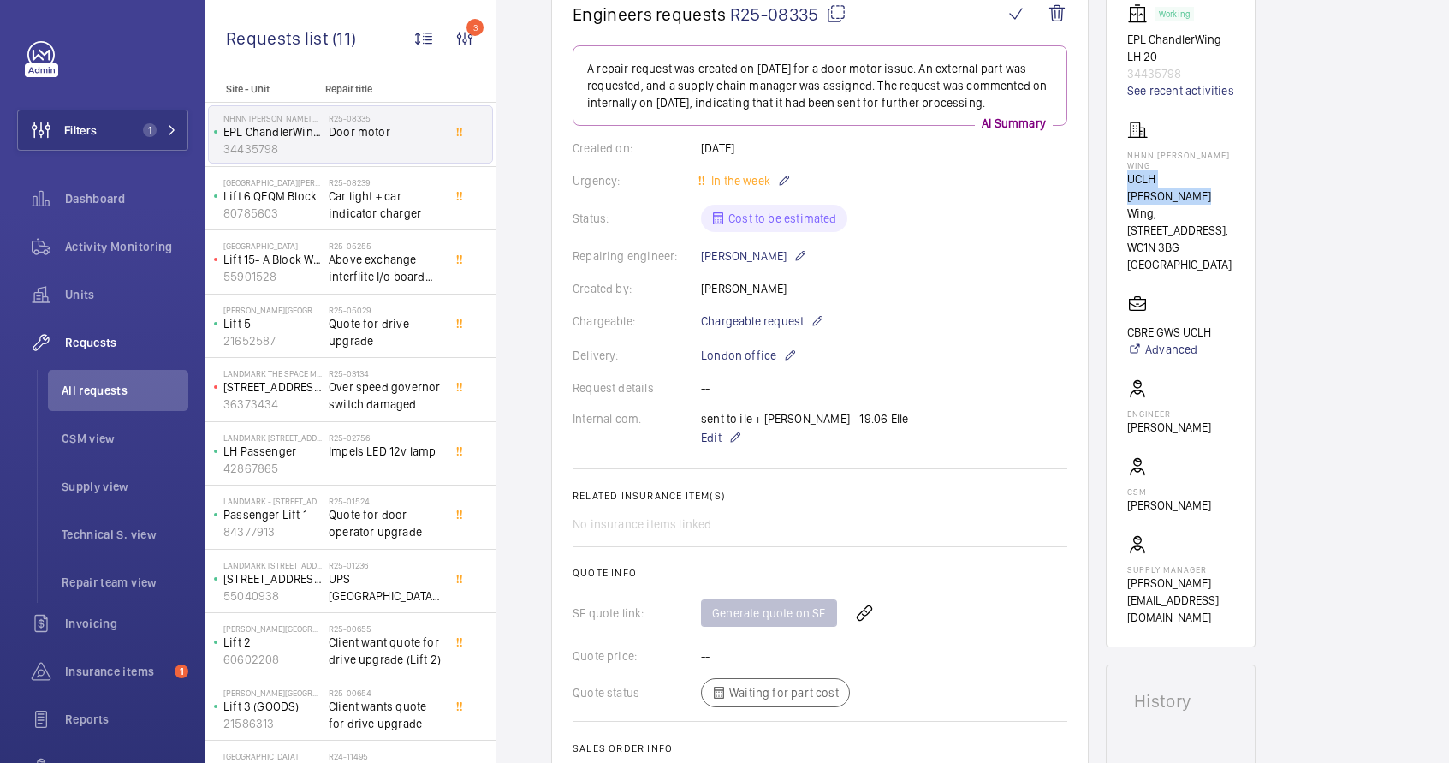
drag, startPoint x: 1128, startPoint y: 164, endPoint x: 1153, endPoint y: 188, distance: 35.7
click at [1153, 188] on wm-front-card "Working EPL ChandlerWing LH 20 34435798 See recent activities NHNN [PERSON_NAME…" at bounding box center [1181, 314] width 150 height 665
copy p "UCLH [PERSON_NAME] Wing"
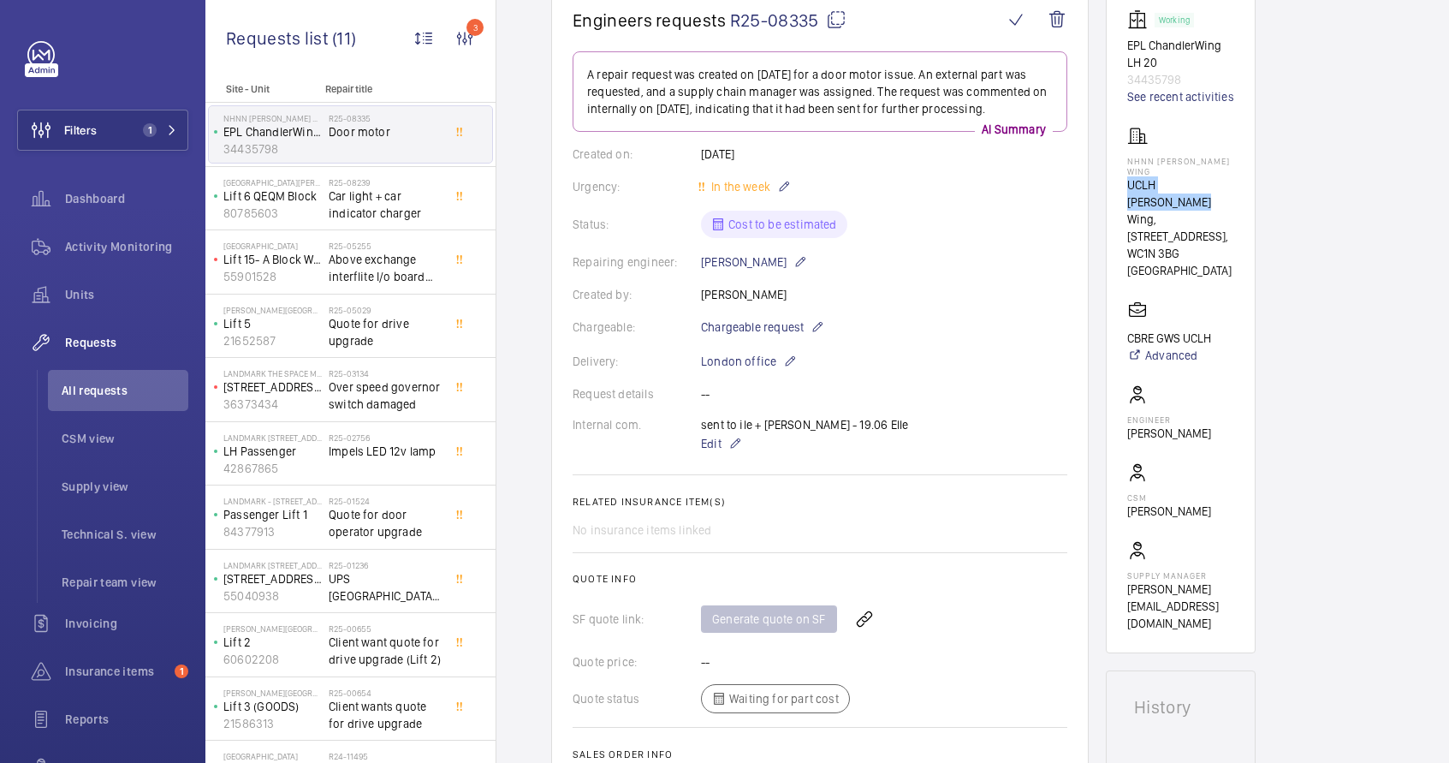
scroll to position [177, 0]
drag, startPoint x: 1157, startPoint y: 63, endPoint x: 1116, endPoint y: 54, distance: 42.2
click at [1116, 54] on wm-front-card "Working EPL ChandlerWing LH 20 34435798 See recent activities NHNN [PERSON_NAME…" at bounding box center [1181, 322] width 150 height 665
copy p "EPL ChandlerWing LH 20"
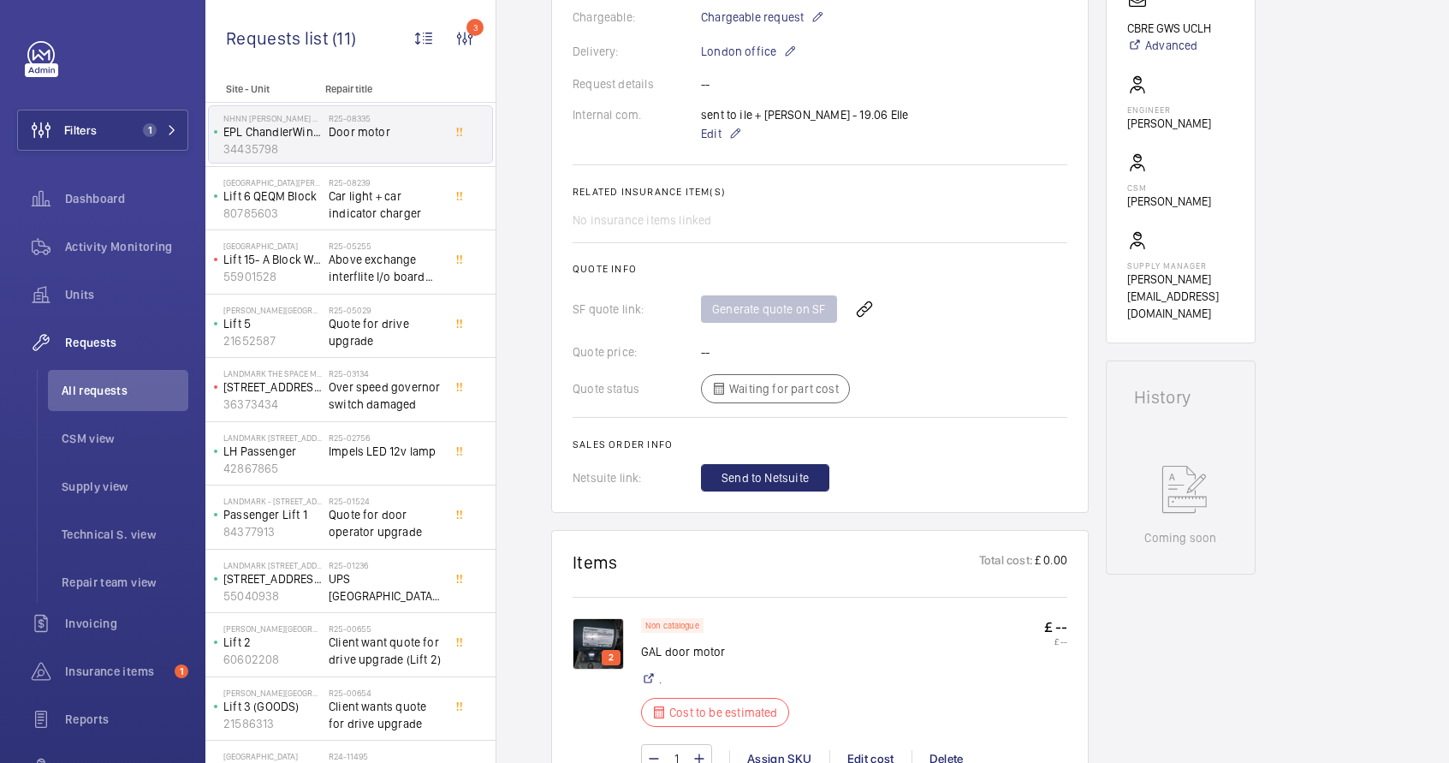
scroll to position [582, 0]
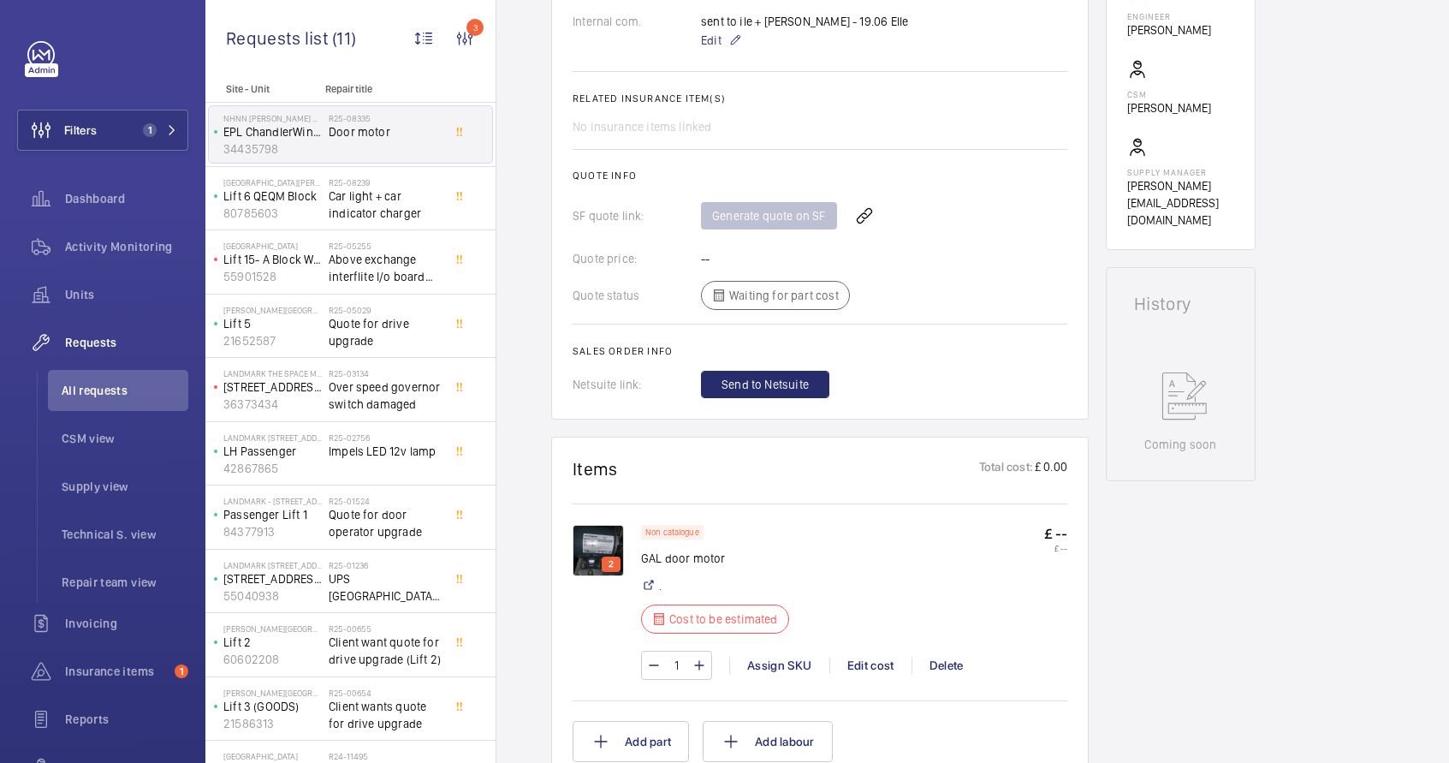
click at [591, 545] on img at bounding box center [598, 550] width 51 height 51
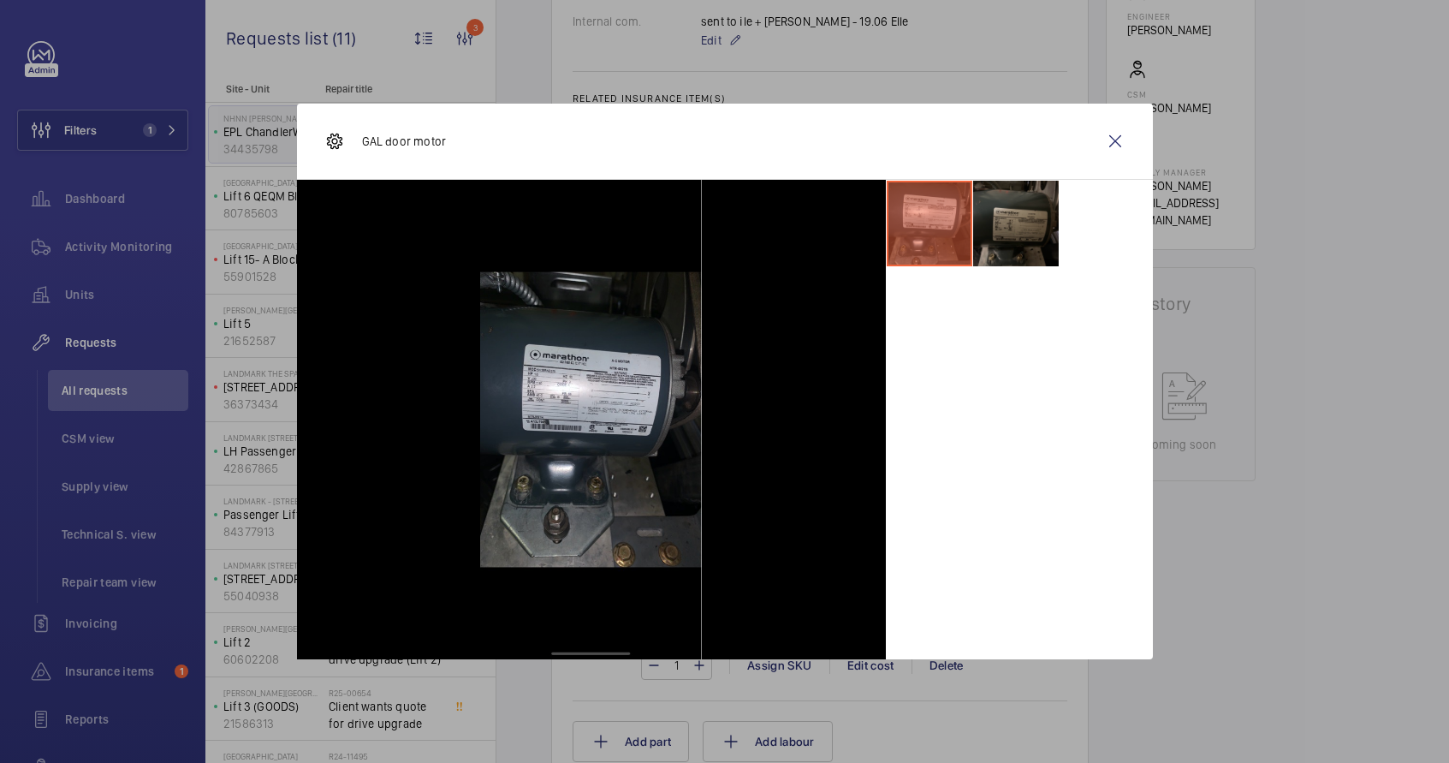
click at [996, 244] on li at bounding box center [1016, 224] width 86 height 86
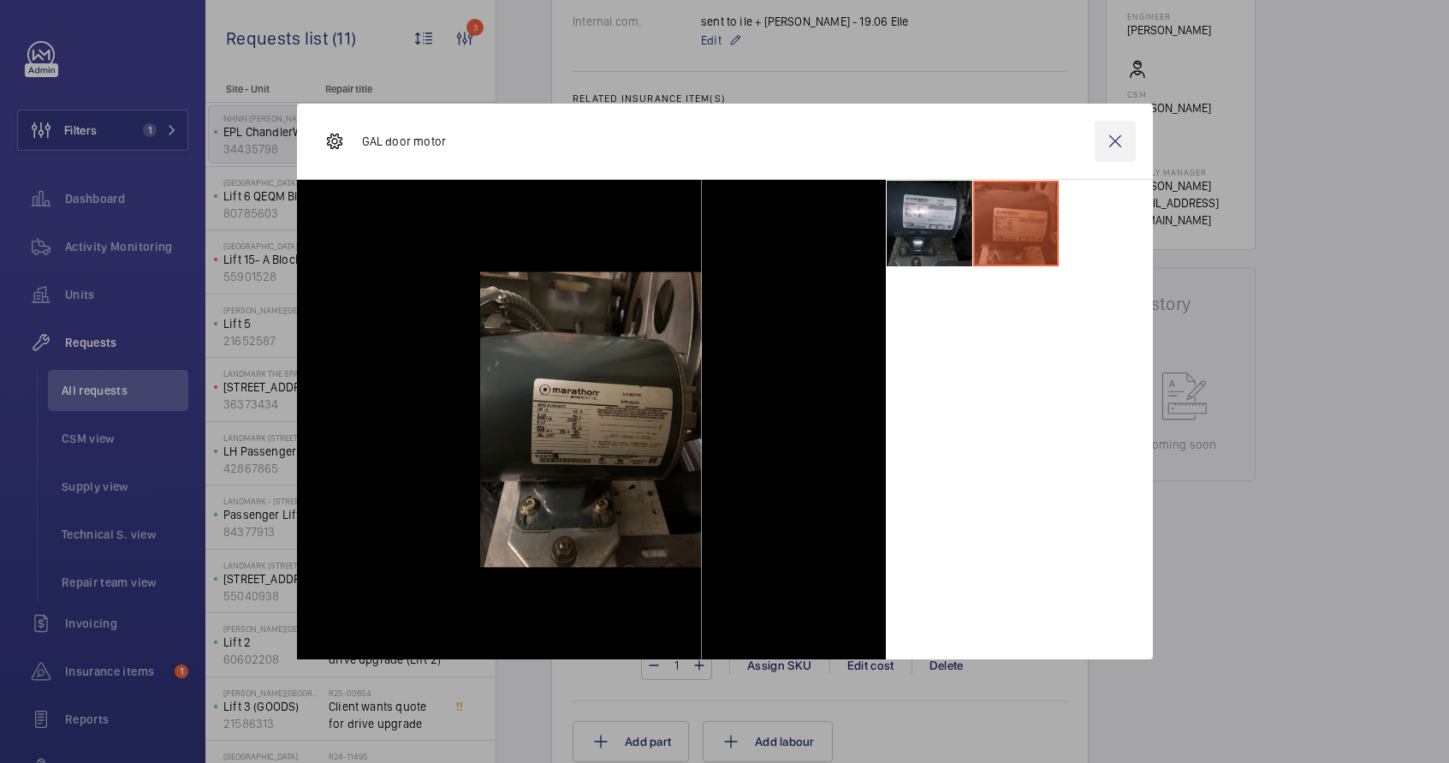
click at [1116, 141] on wm-front-icon-button at bounding box center [1115, 141] width 41 height 41
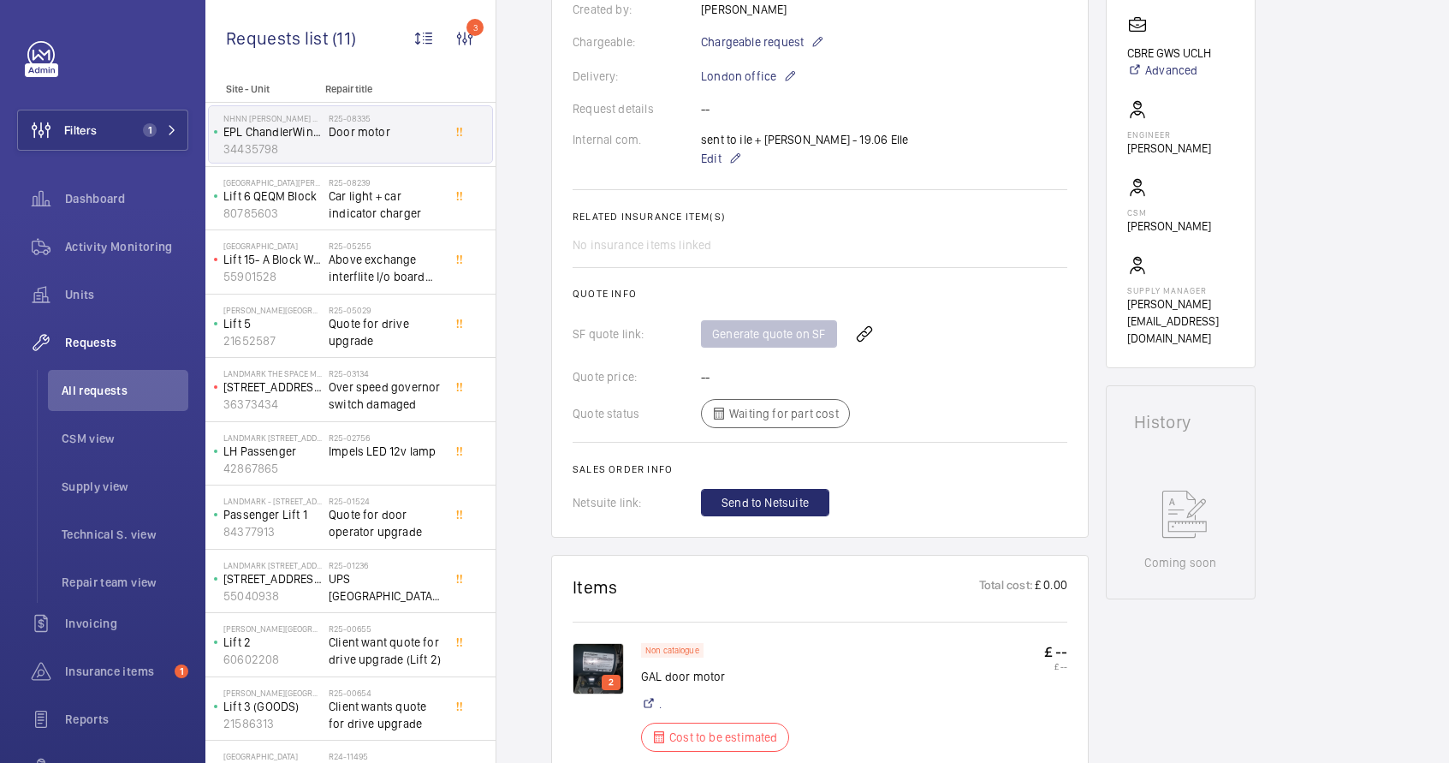
scroll to position [0, 0]
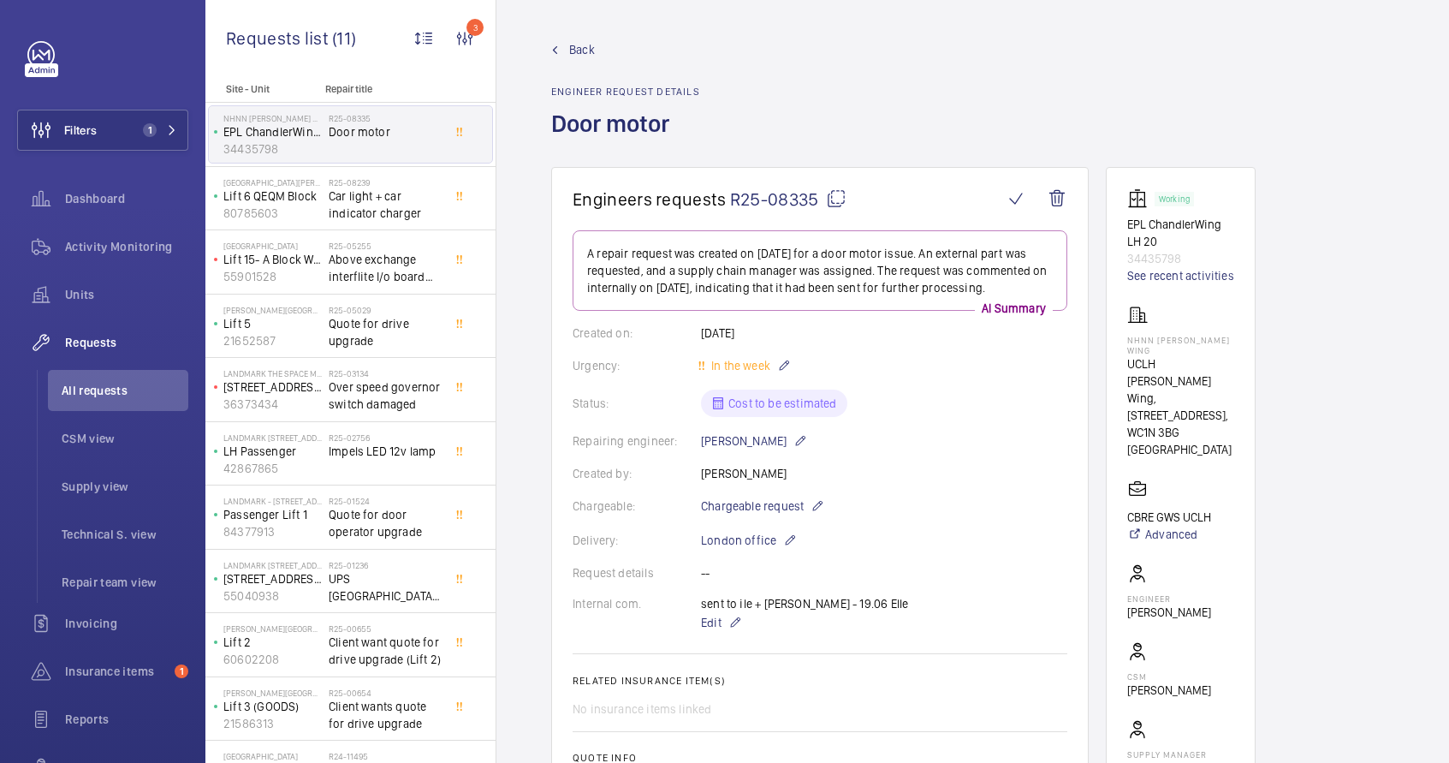
click at [835, 201] on mat-icon at bounding box center [836, 198] width 21 height 21
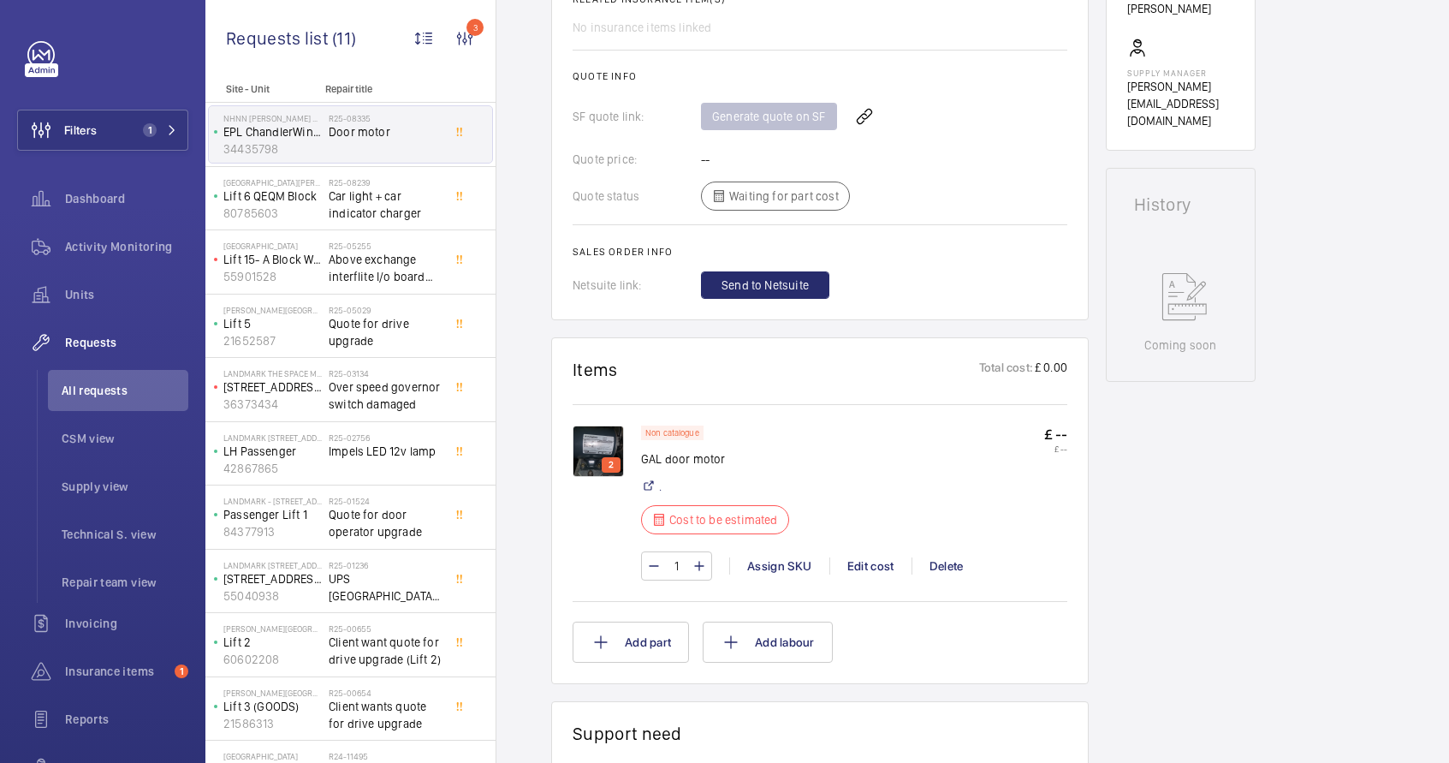
scroll to position [842, 0]
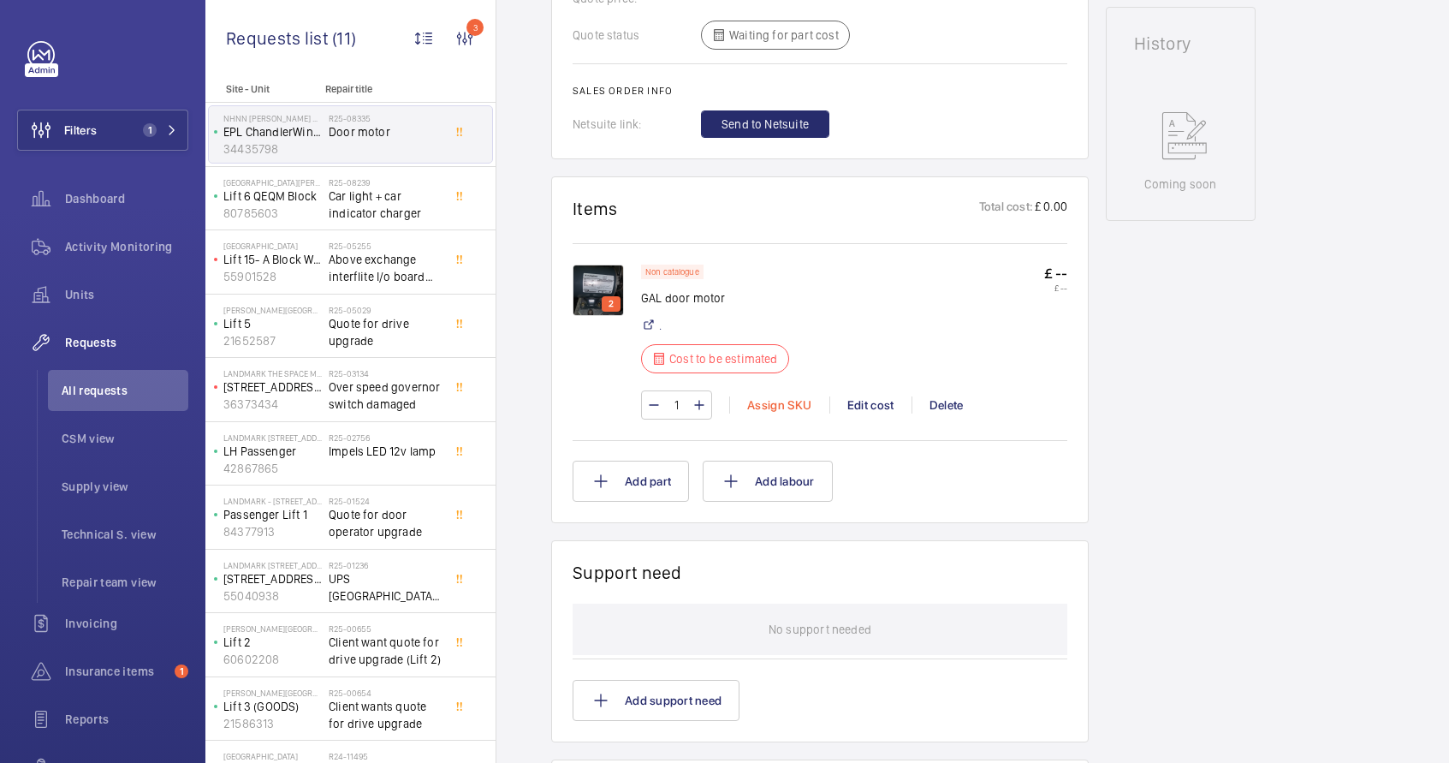
click at [769, 405] on div "Assign SKU" at bounding box center [779, 404] width 100 height 17
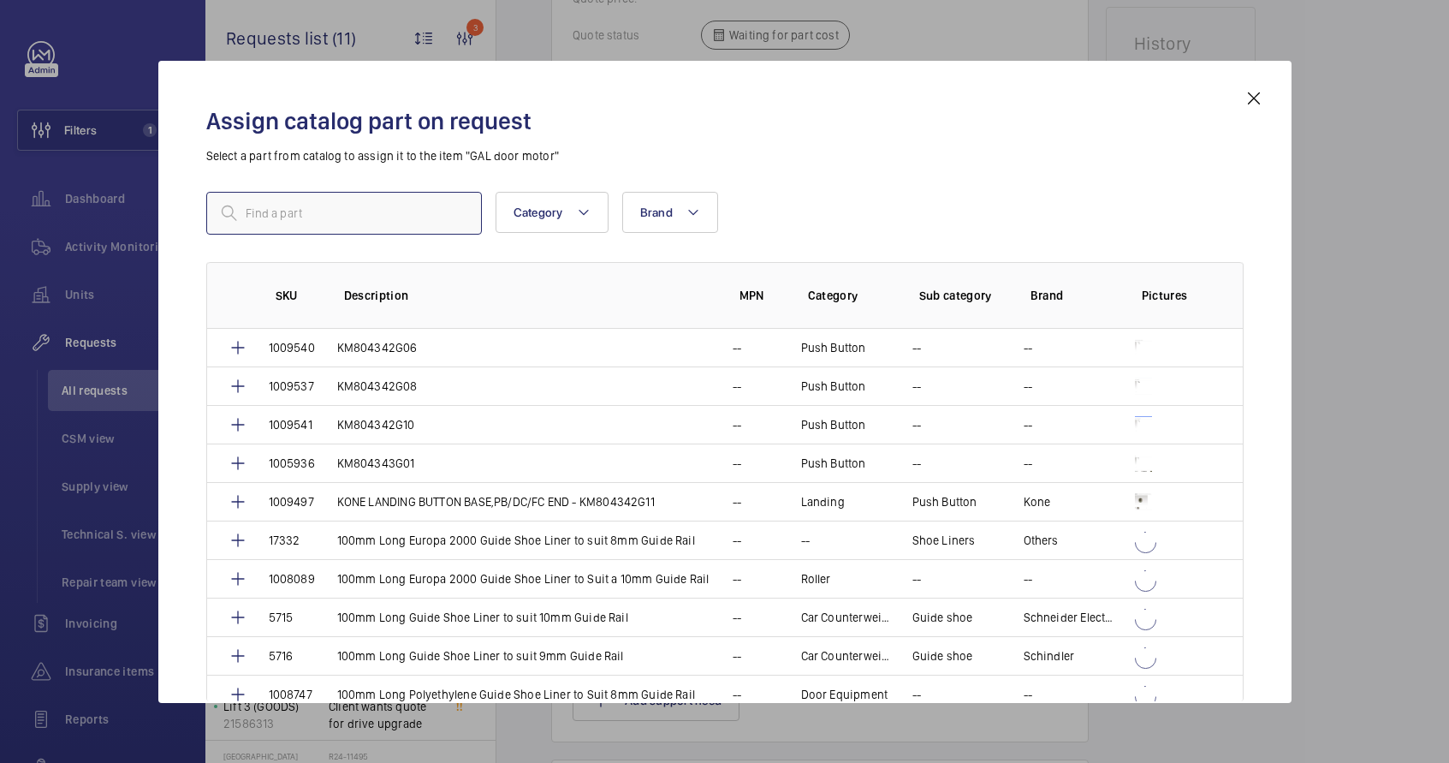
click at [307, 222] on input "text" at bounding box center [344, 213] width 276 height 43
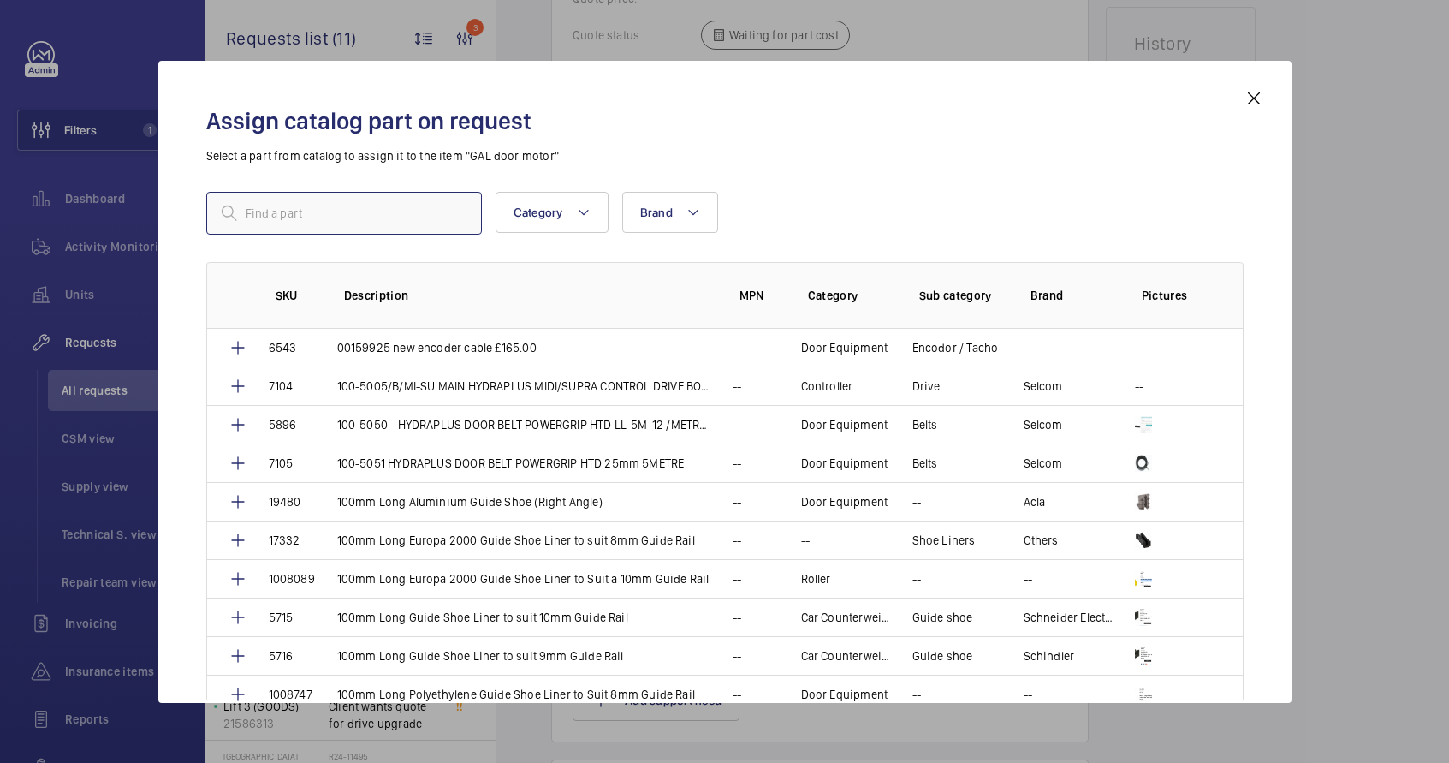
paste input "R25-08335"
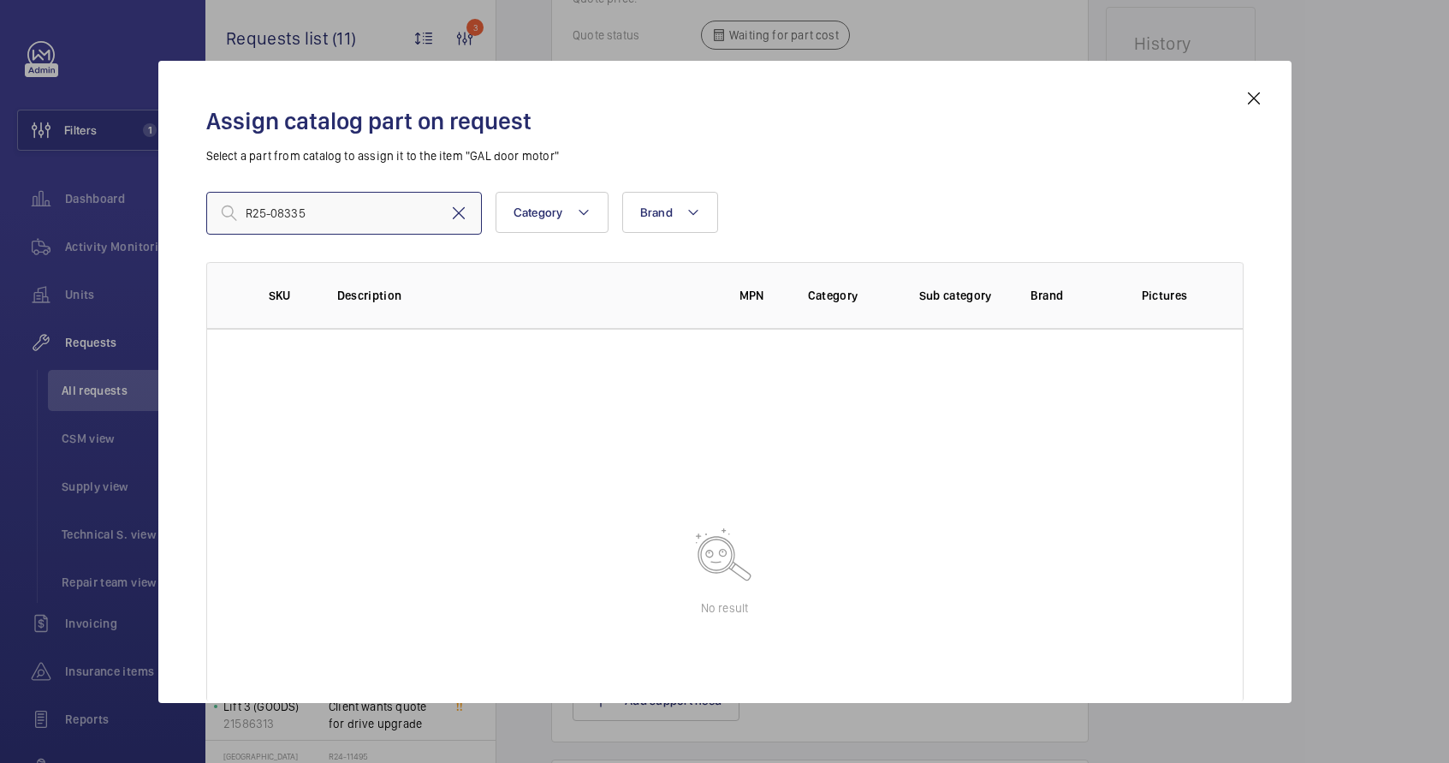
type input "R25-08335"
click at [461, 218] on mat-icon at bounding box center [459, 213] width 21 height 21
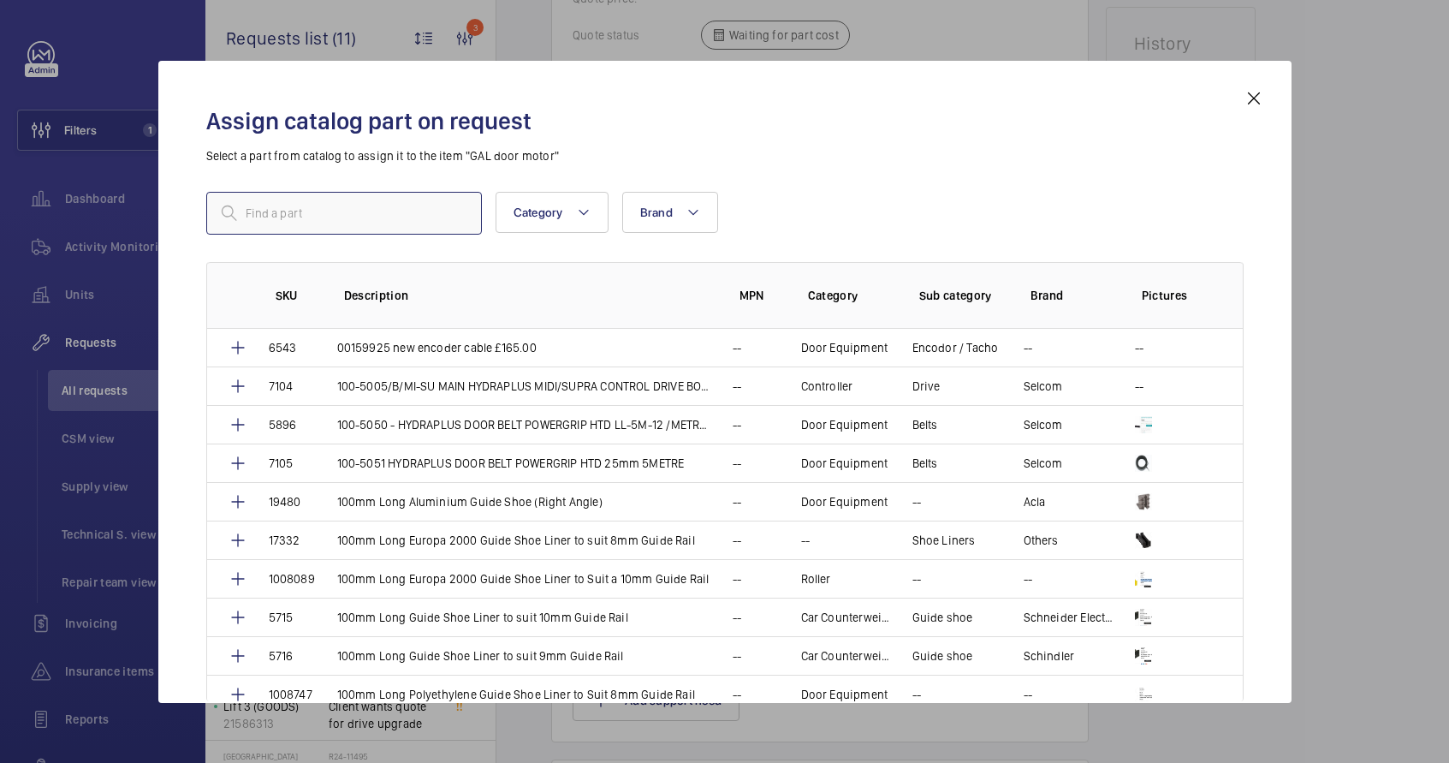
paste input "5K38RNB375"
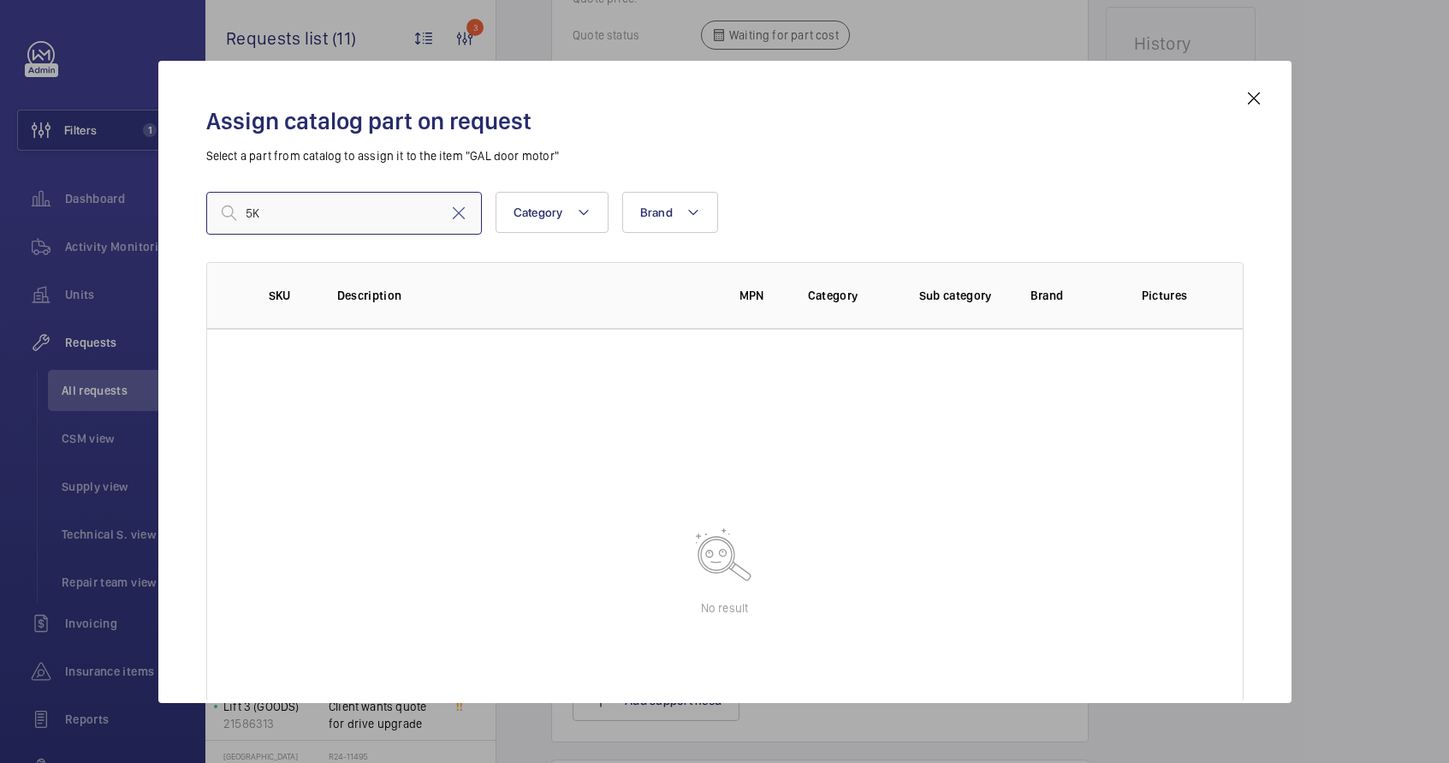
type input "5"
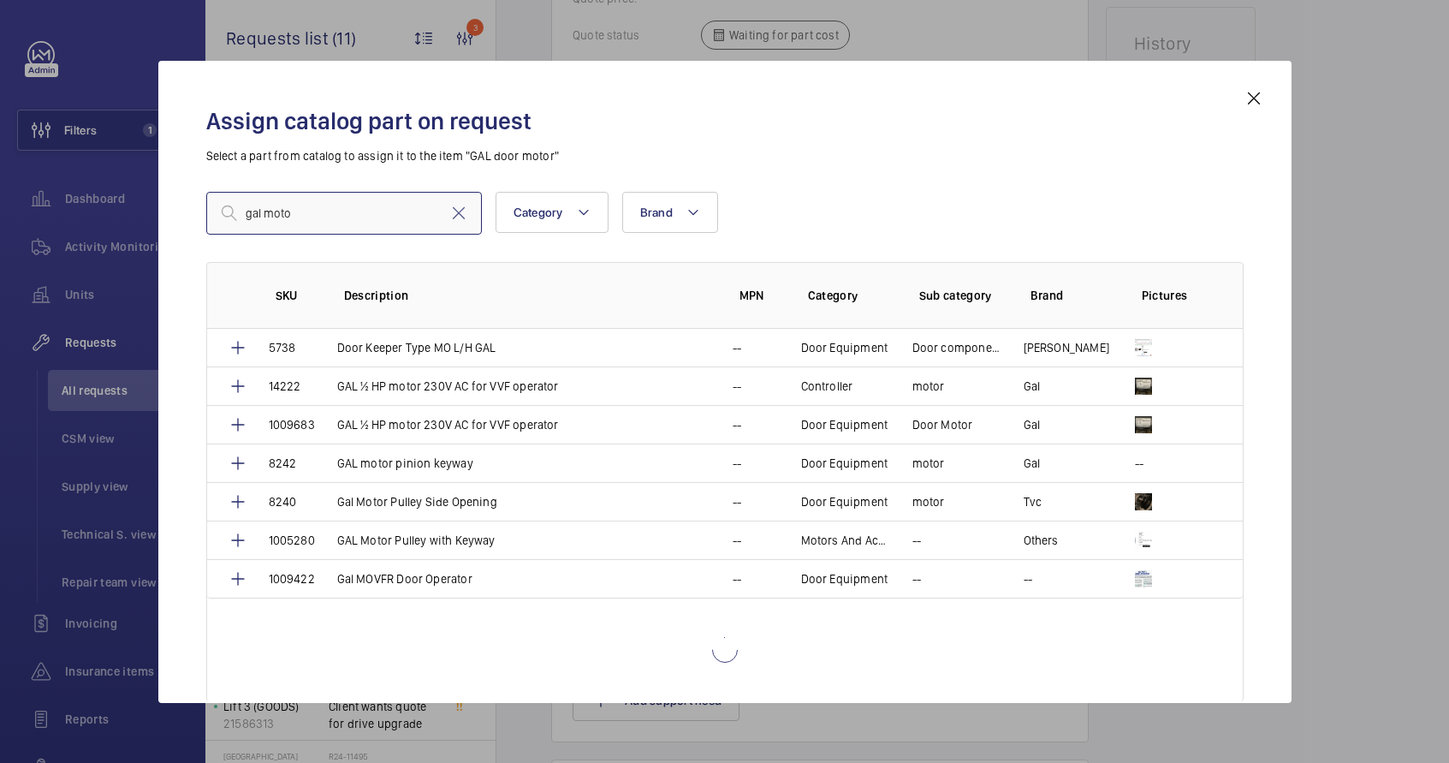
type input "gal motor"
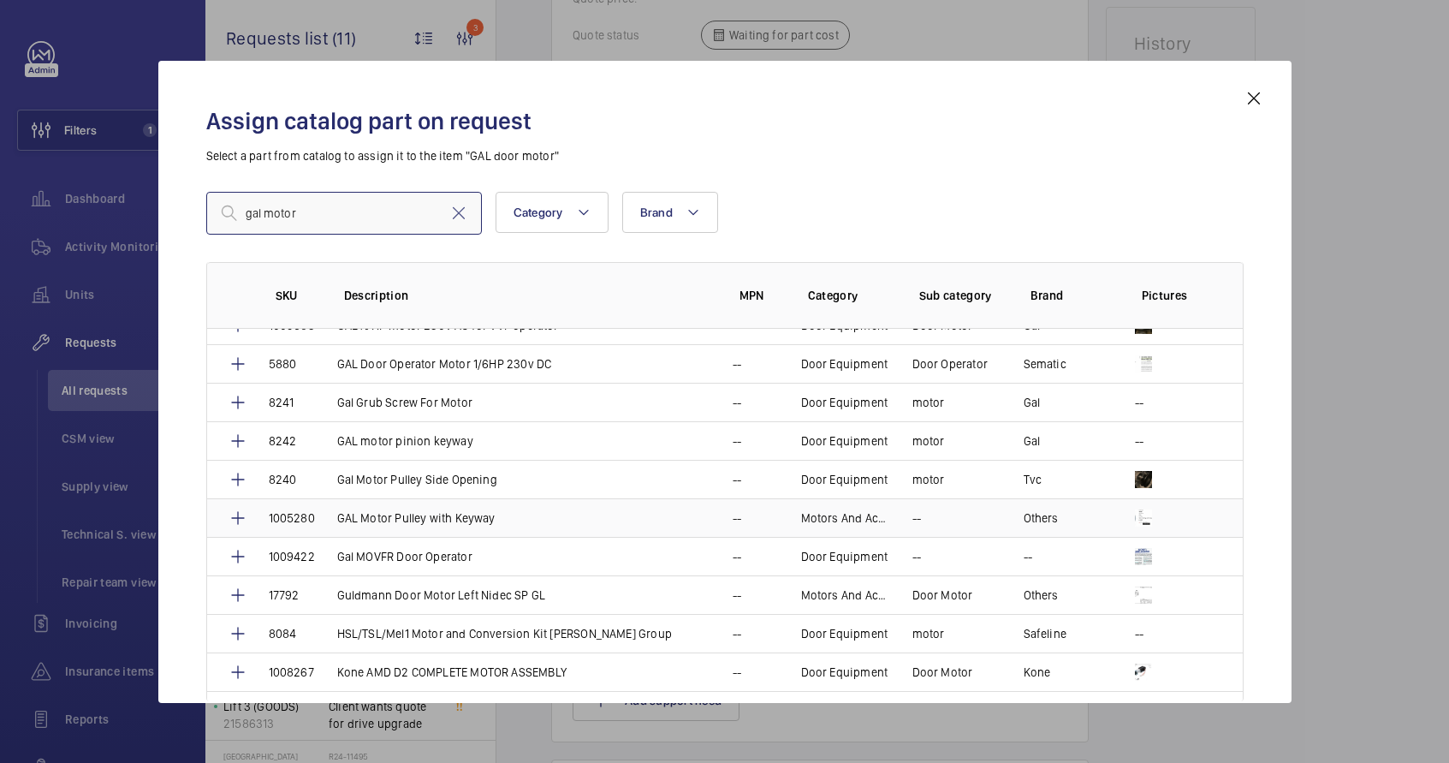
scroll to position [558, 0]
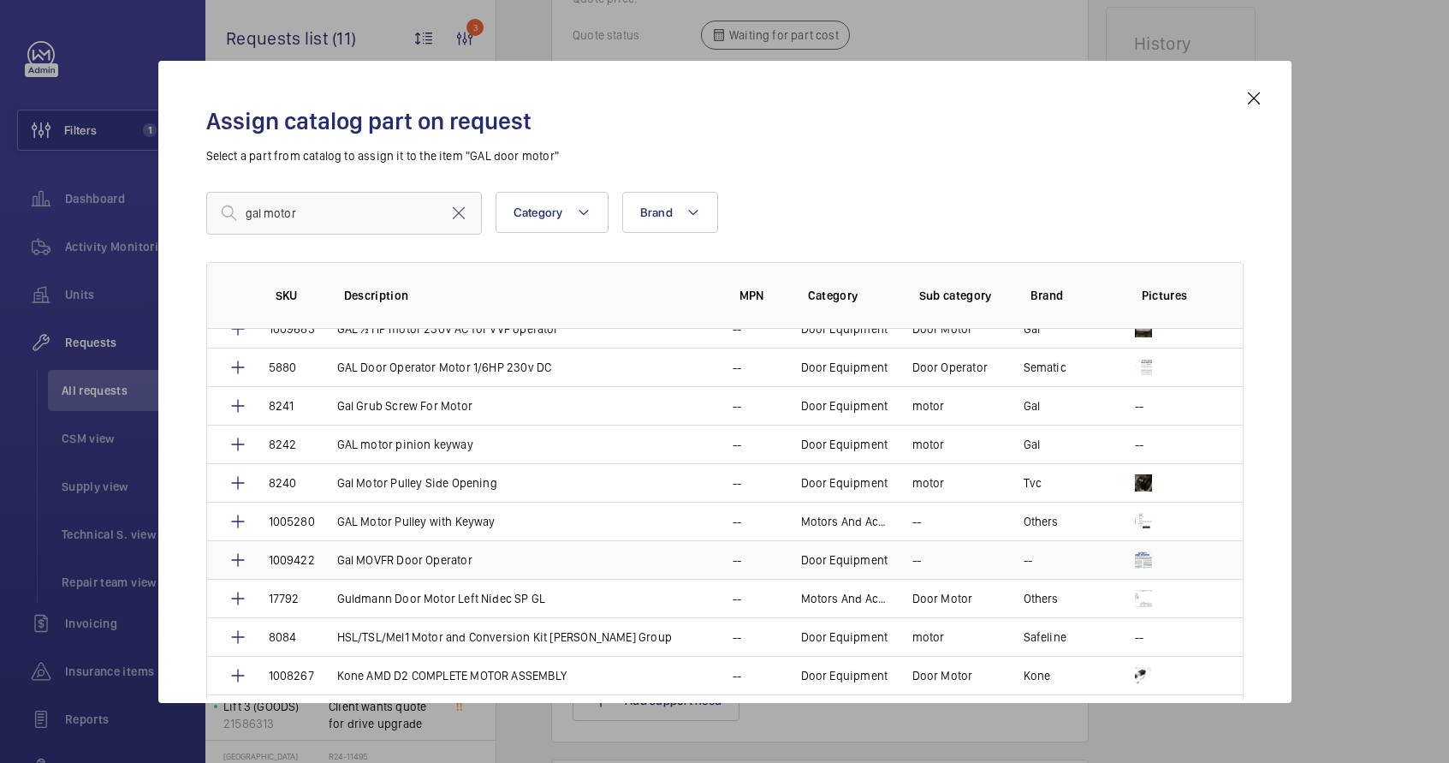
click at [437, 563] on p "Gal MOVFR Door Operator" at bounding box center [404, 559] width 135 height 17
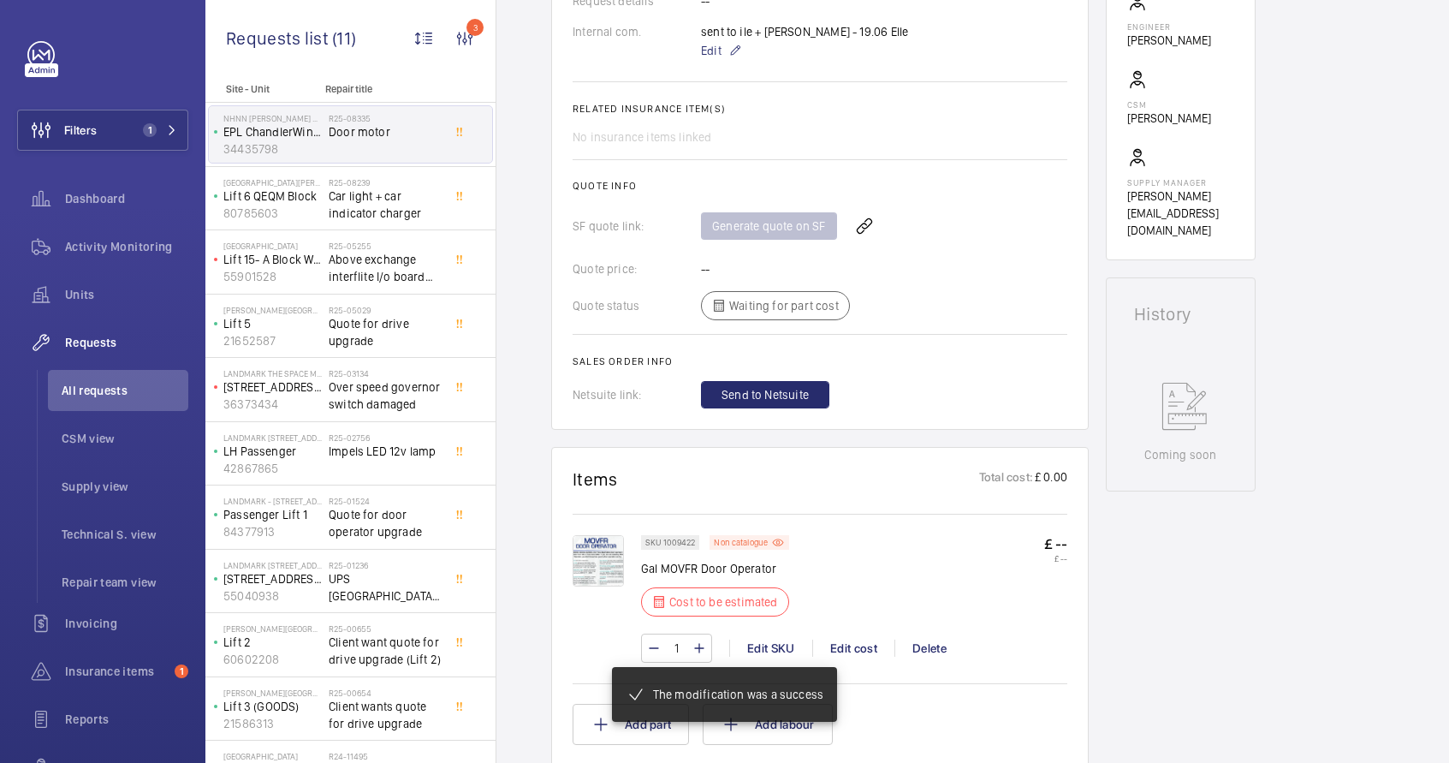
scroll to position [889, 0]
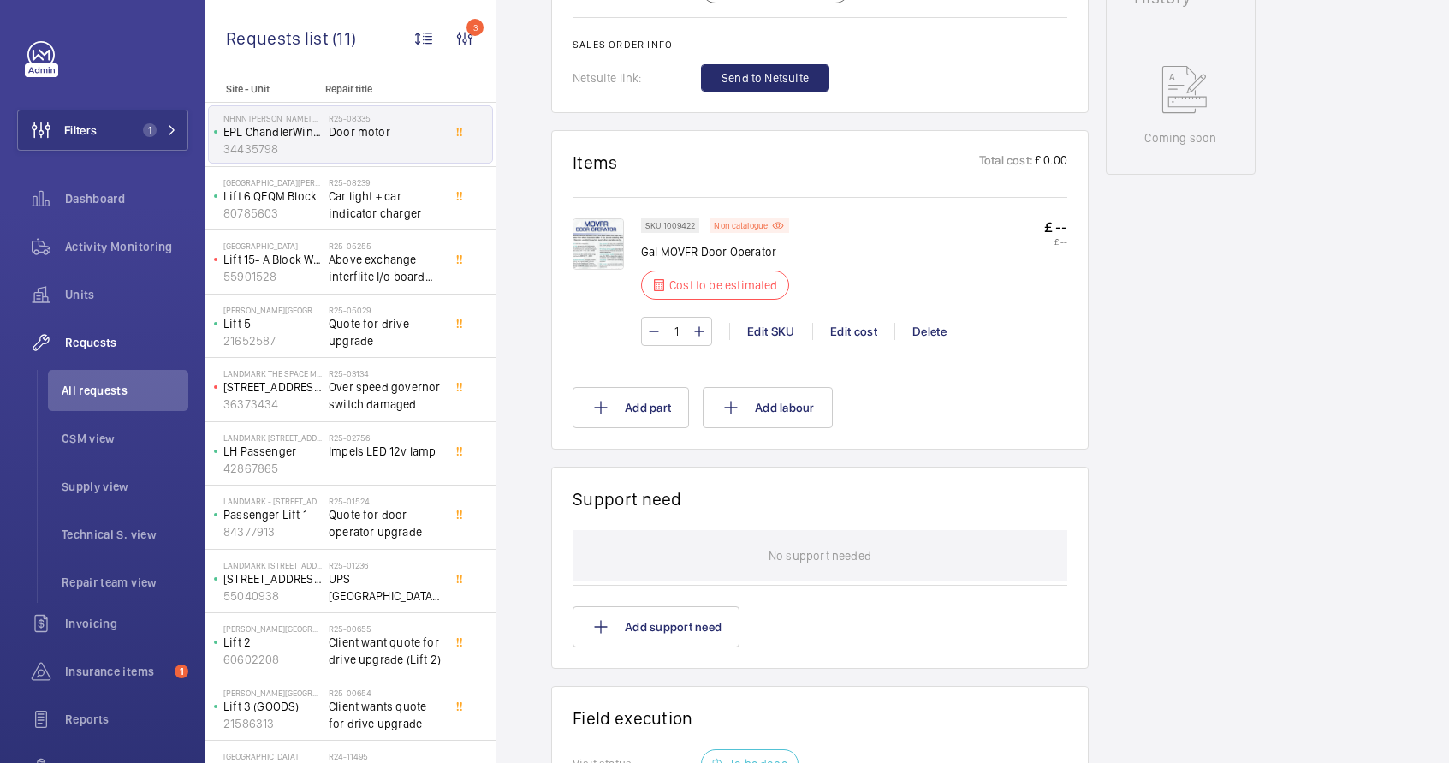
click at [602, 244] on img at bounding box center [598, 243] width 51 height 51
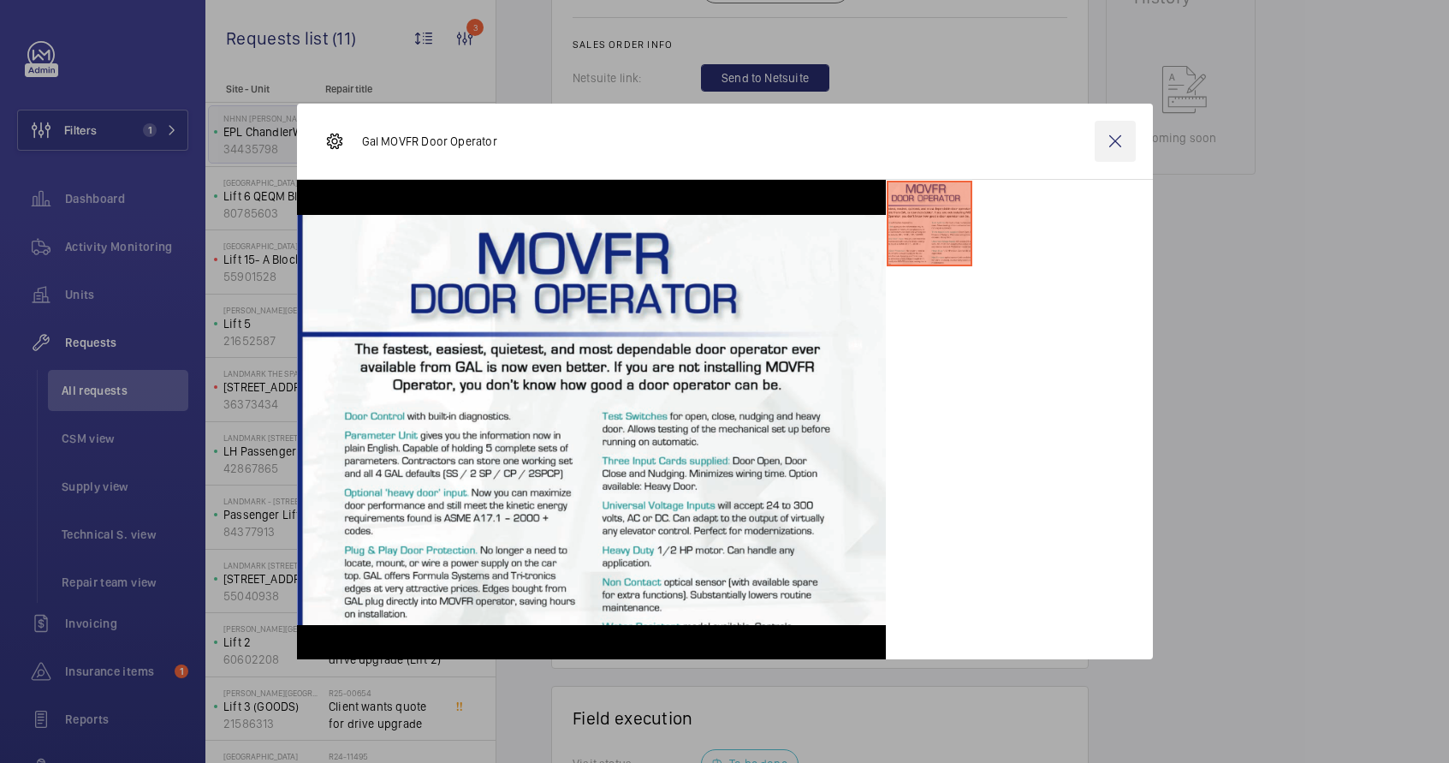
click at [1124, 136] on wm-front-icon-button at bounding box center [1115, 141] width 41 height 41
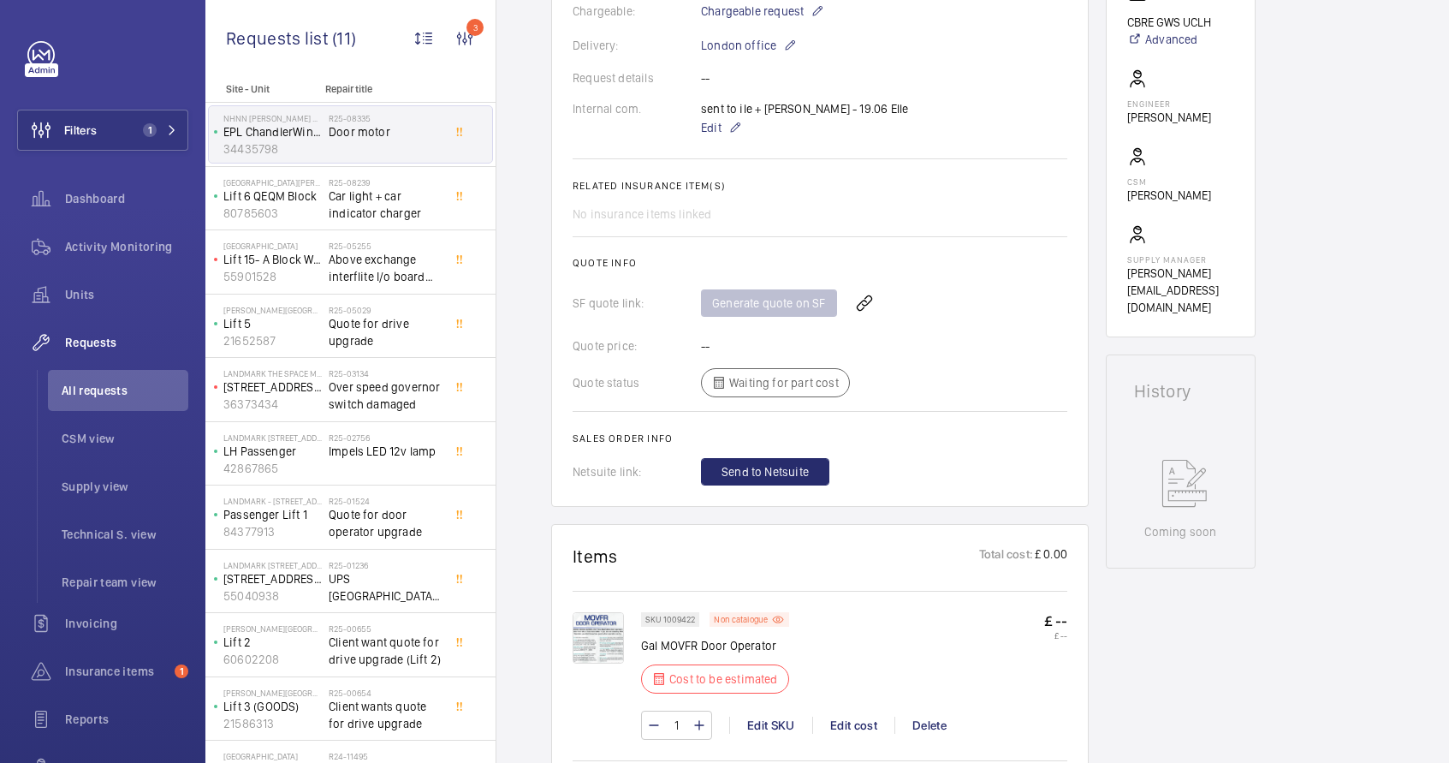
scroll to position [721, 0]
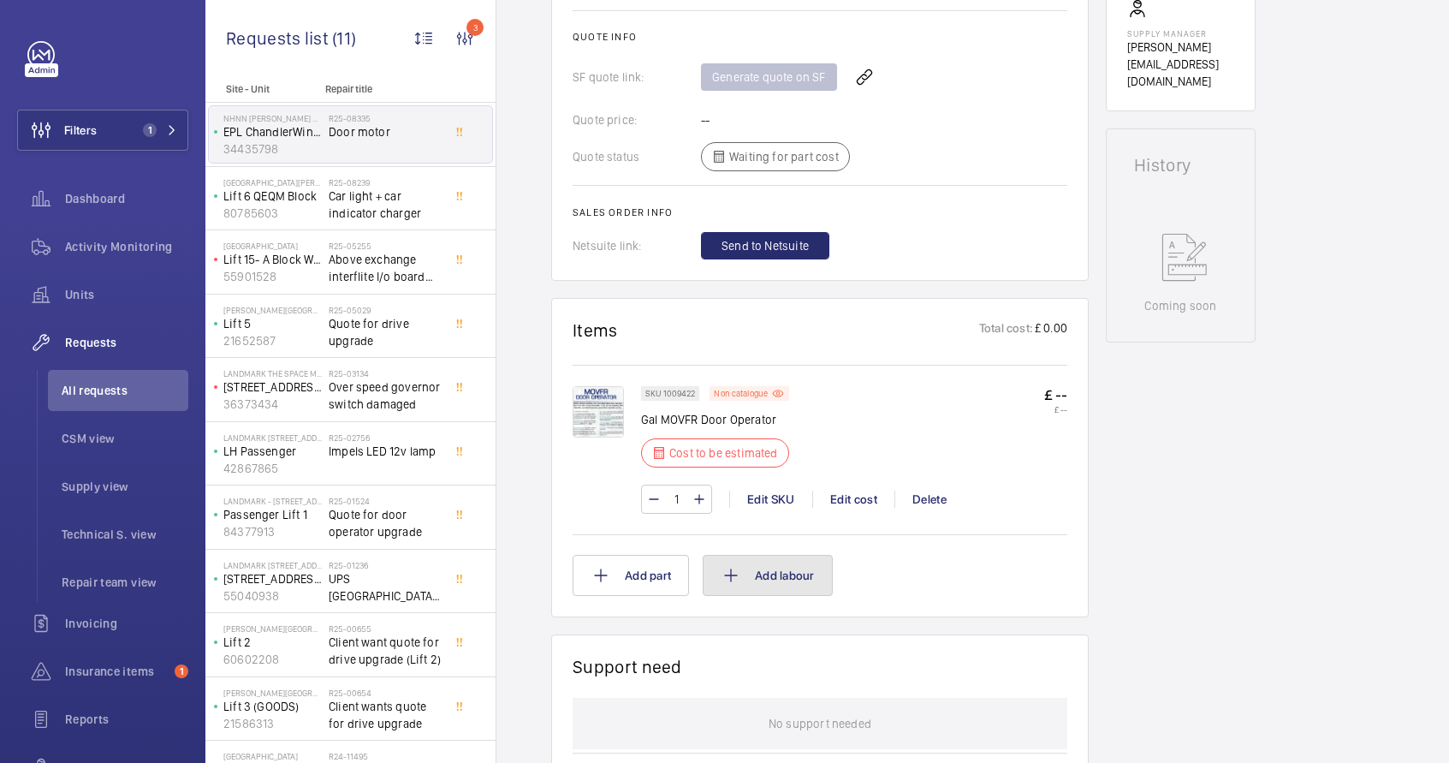
click at [746, 593] on button "Add labour" at bounding box center [768, 575] width 130 height 41
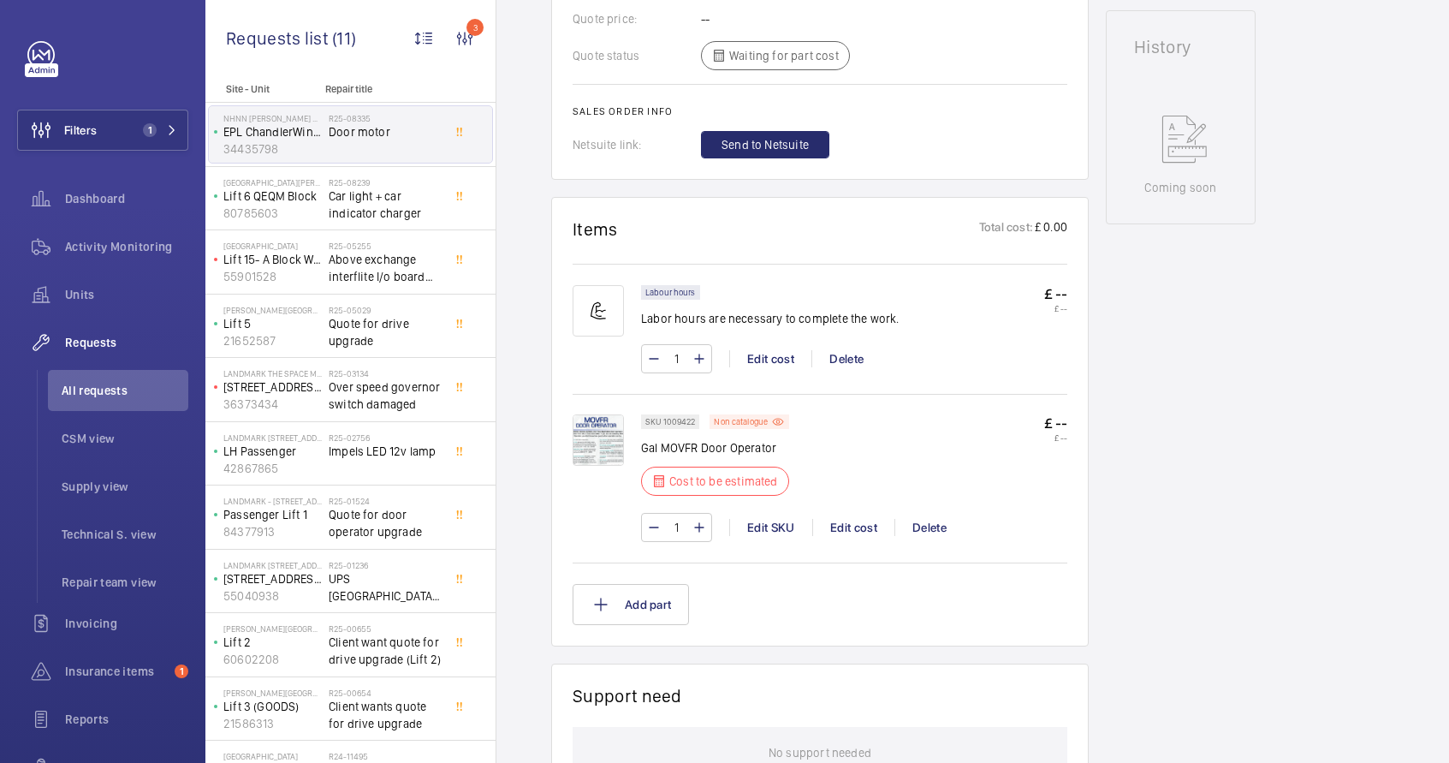
scroll to position [853, 0]
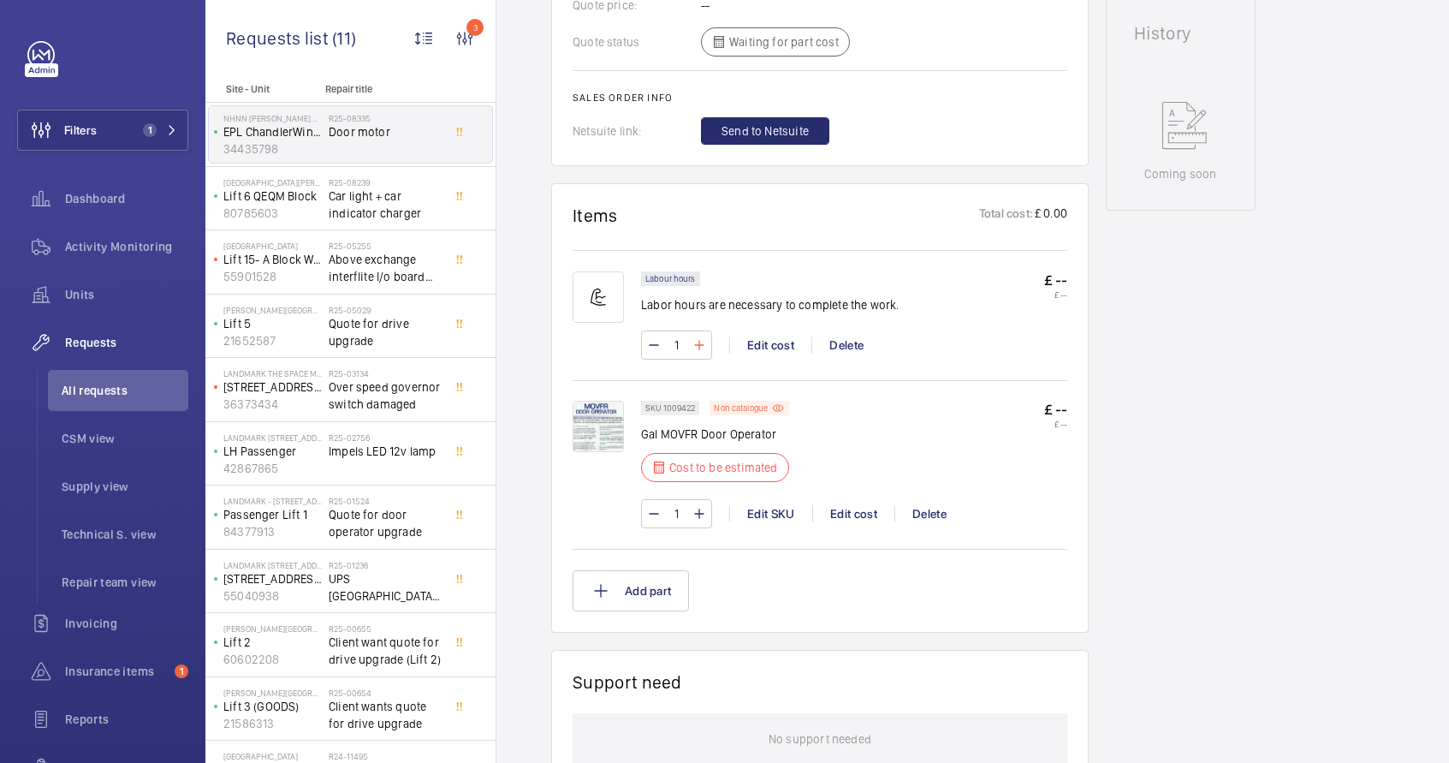
click at [705, 355] on mat-icon at bounding box center [700, 345] width 14 height 21
type input "3"
drag, startPoint x: 705, startPoint y: 369, endPoint x: 901, endPoint y: 328, distance: 201.2
click at [704, 360] on wm-front-input-numeric-stepper "3" at bounding box center [676, 344] width 71 height 29
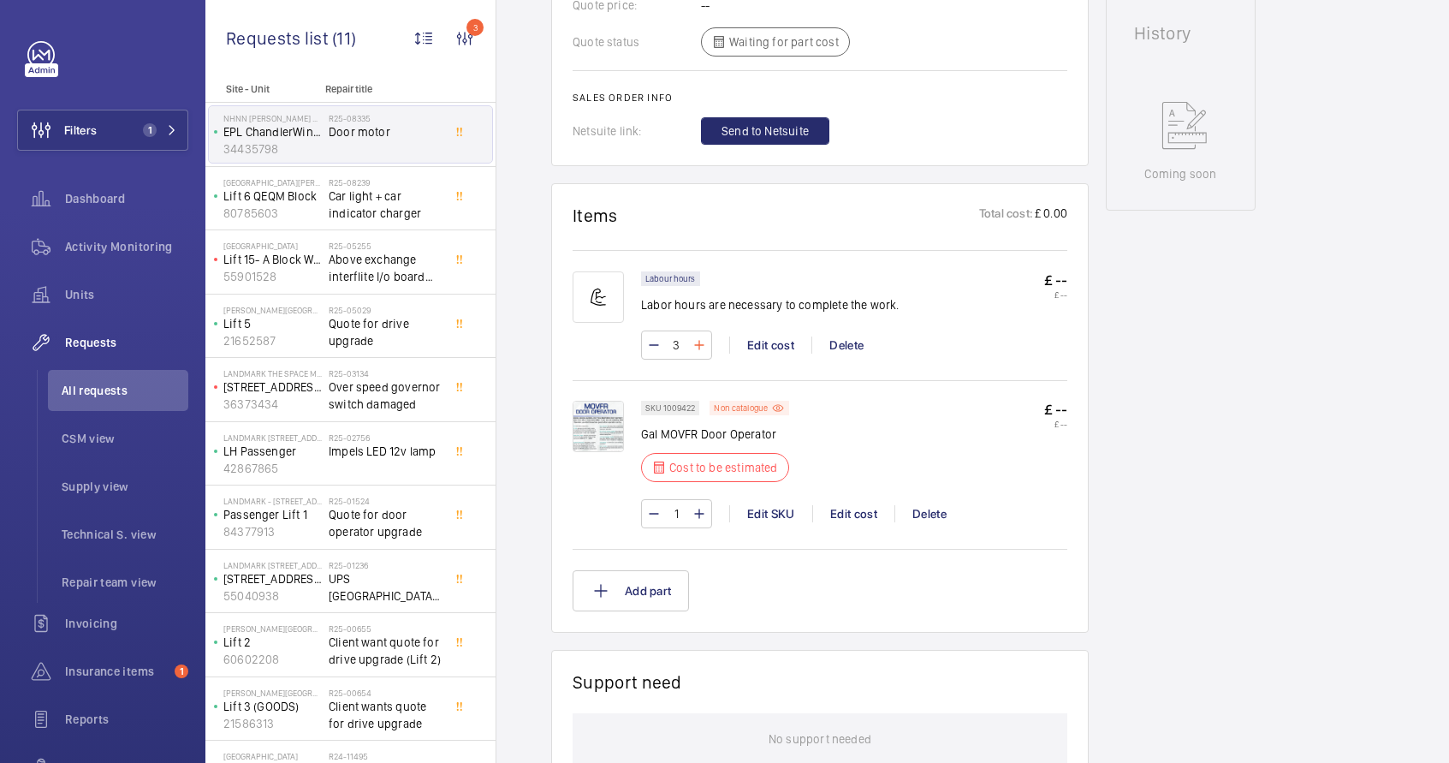
click at [696, 355] on mat-icon at bounding box center [700, 345] width 14 height 21
type input "4"
click at [786, 354] on div "Edit cost" at bounding box center [770, 344] width 82 height 17
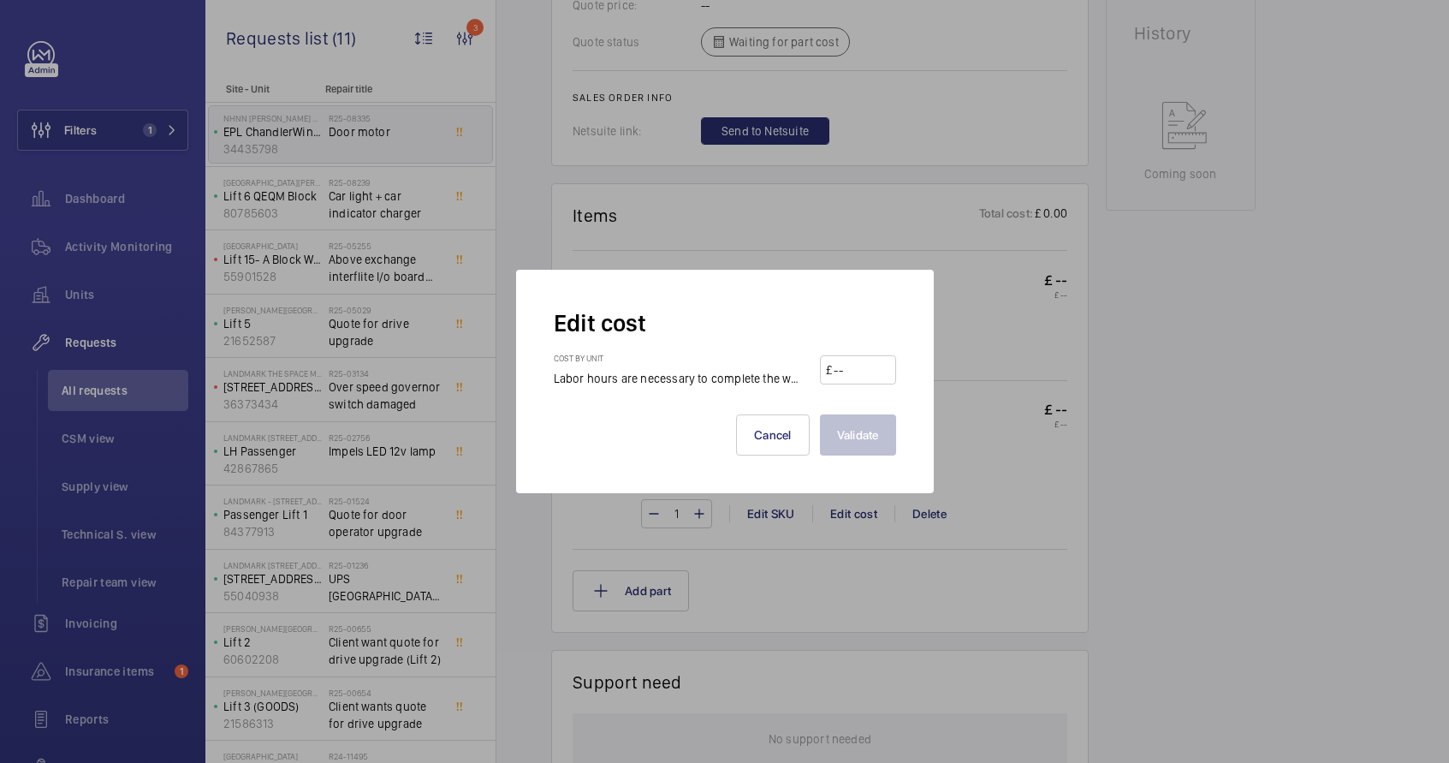
click at [846, 373] on input "number" at bounding box center [860, 369] width 57 height 27
type input "100"
click at [850, 426] on button "Validate" at bounding box center [858, 434] width 76 height 41
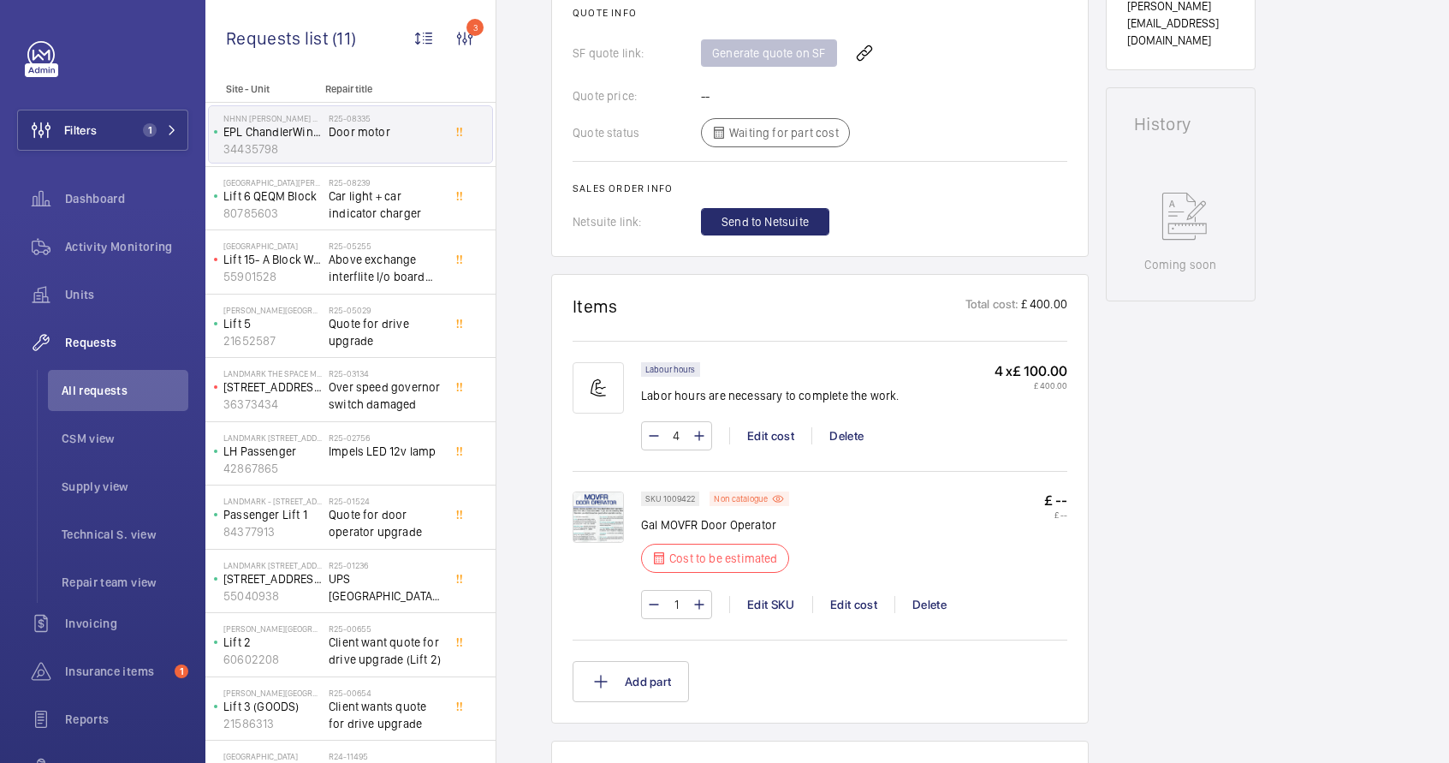
scroll to position [862, 0]
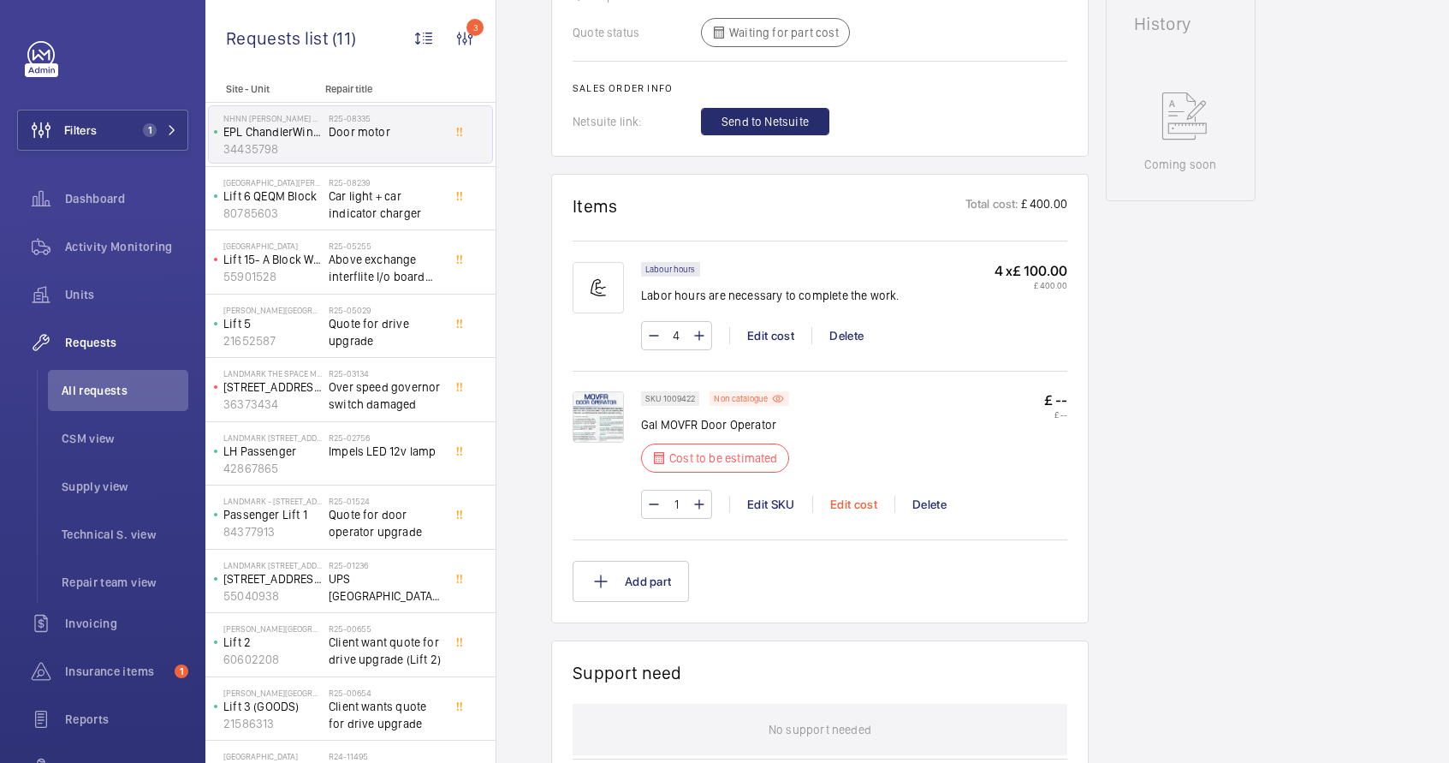
click at [859, 509] on div "Edit cost" at bounding box center [853, 504] width 82 height 17
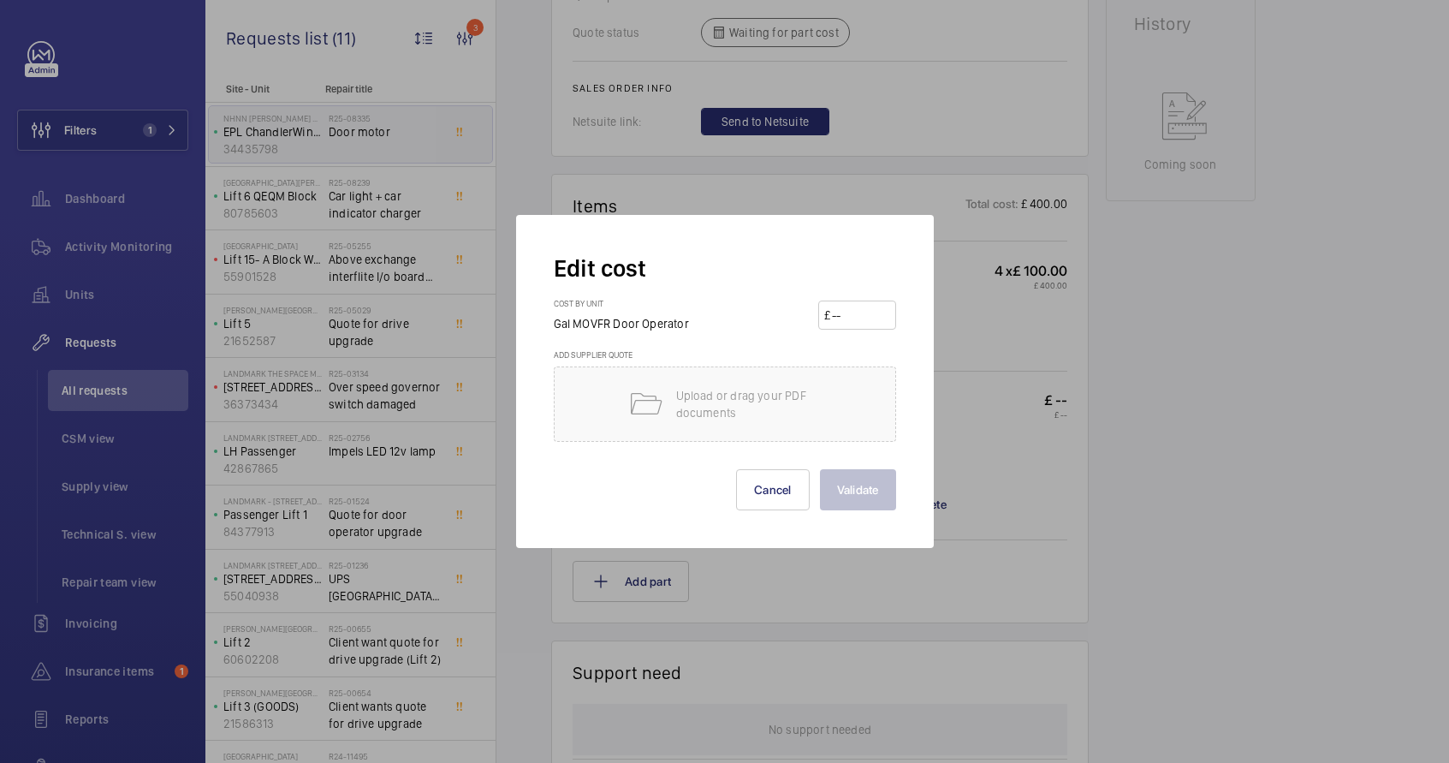
click at [848, 312] on input "number" at bounding box center [860, 314] width 60 height 27
paste input "1970"
type input "1970"
click at [864, 501] on button "Validate" at bounding box center [858, 489] width 76 height 41
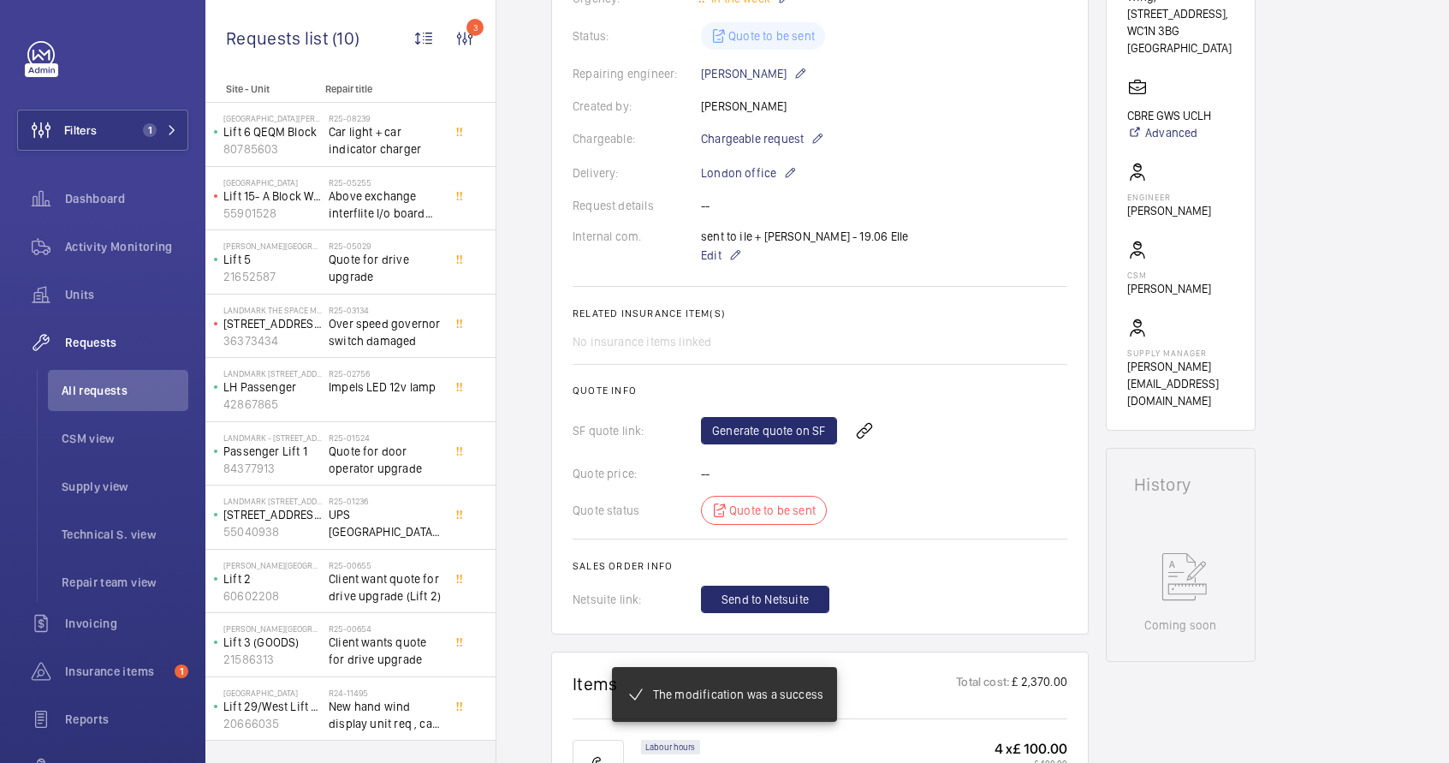
scroll to position [574, 0]
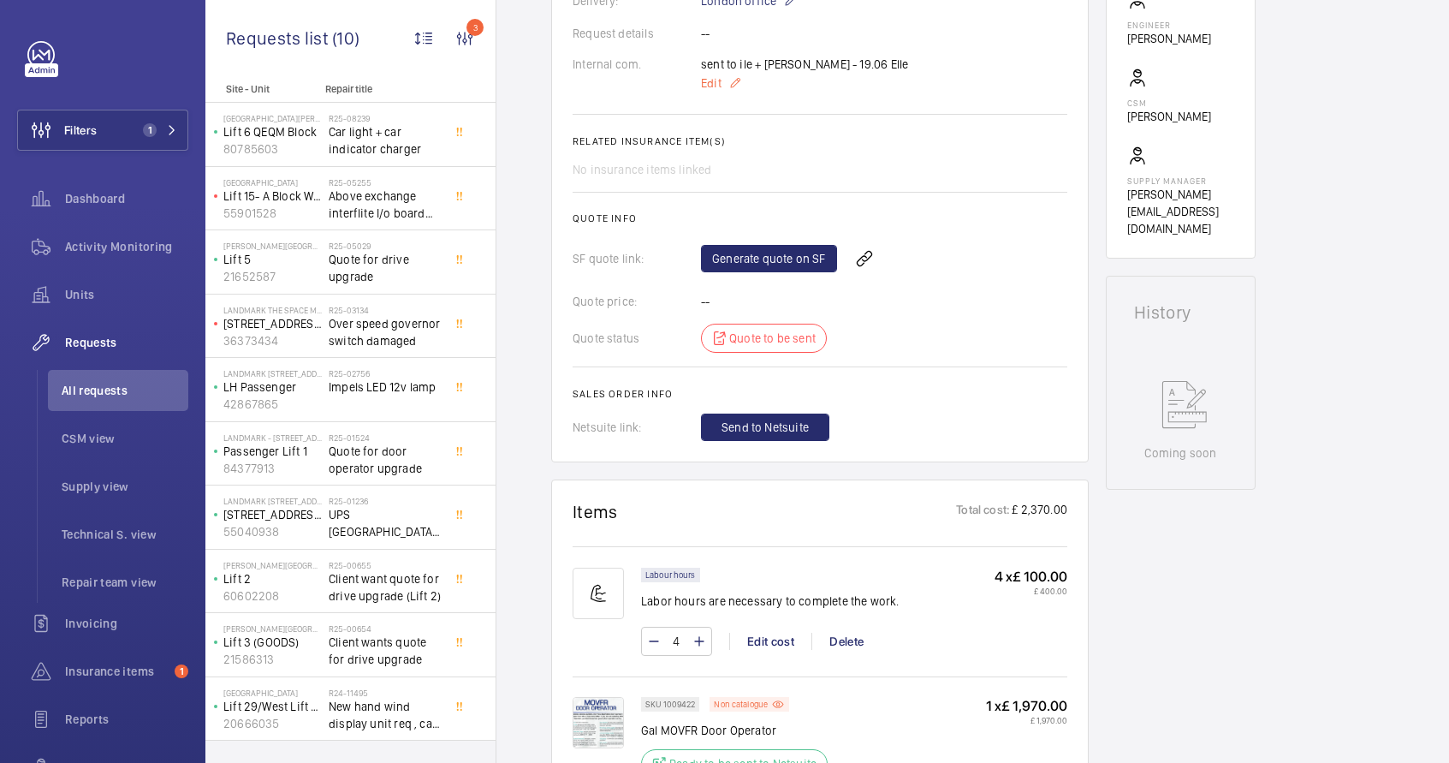
click at [733, 93] on mat-icon at bounding box center [736, 83] width 14 height 21
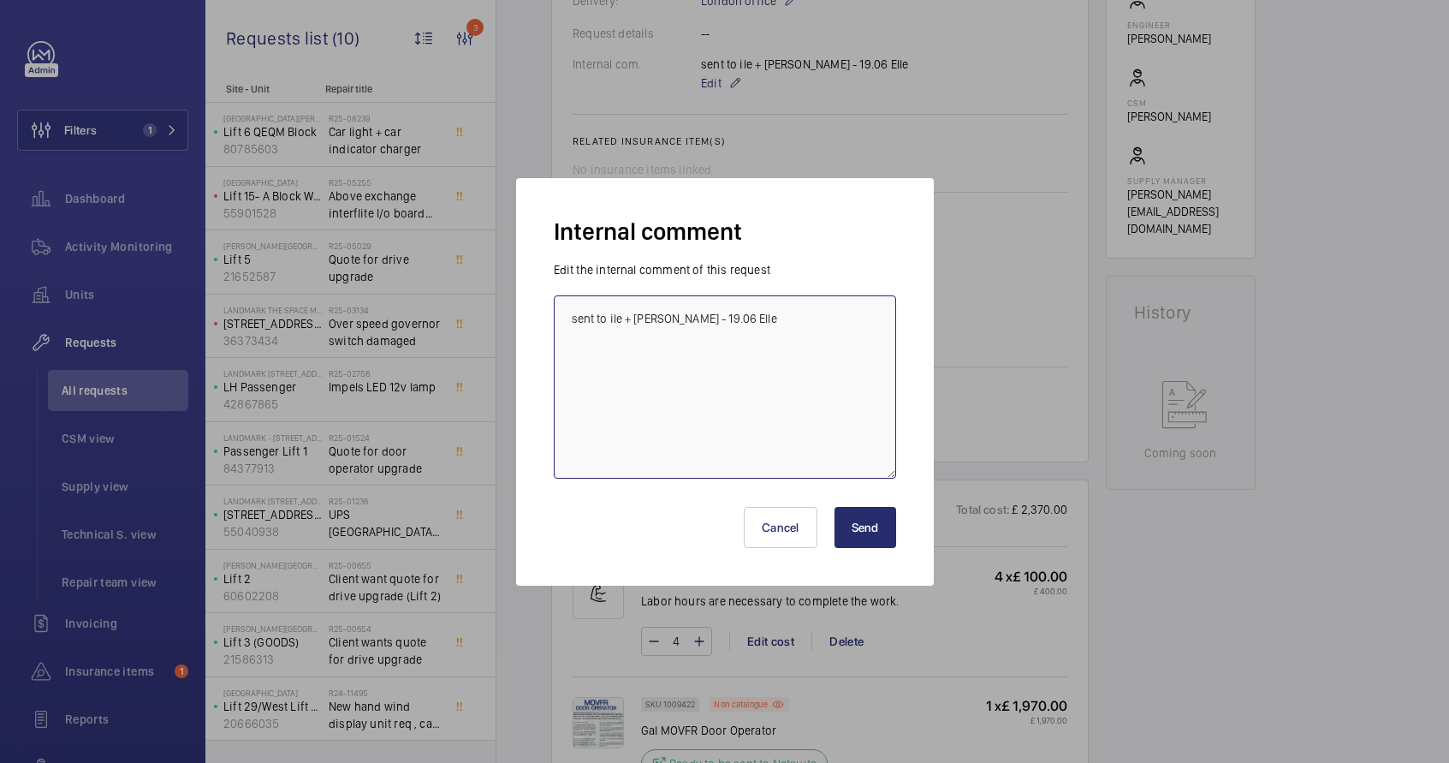
click at [780, 351] on textarea "sent to ile + [PERSON_NAME] - 19.06 Elle" at bounding box center [725, 386] width 342 height 183
type textarea "sent to ile + [PERSON_NAME] - 19.06 Elle, [DATE] request the price from ile but…"
click at [889, 522] on button "Send" at bounding box center [866, 527] width 62 height 41
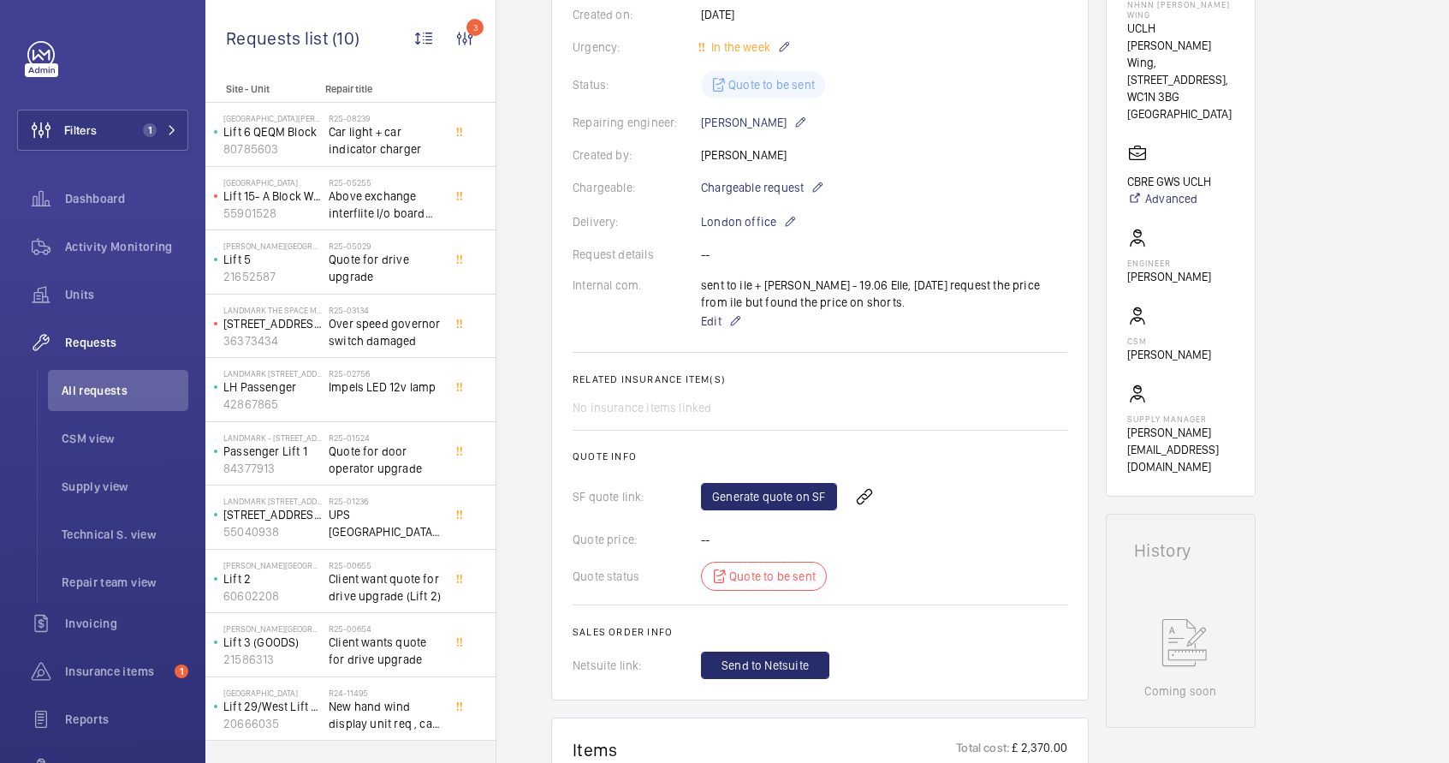
scroll to position [473, 0]
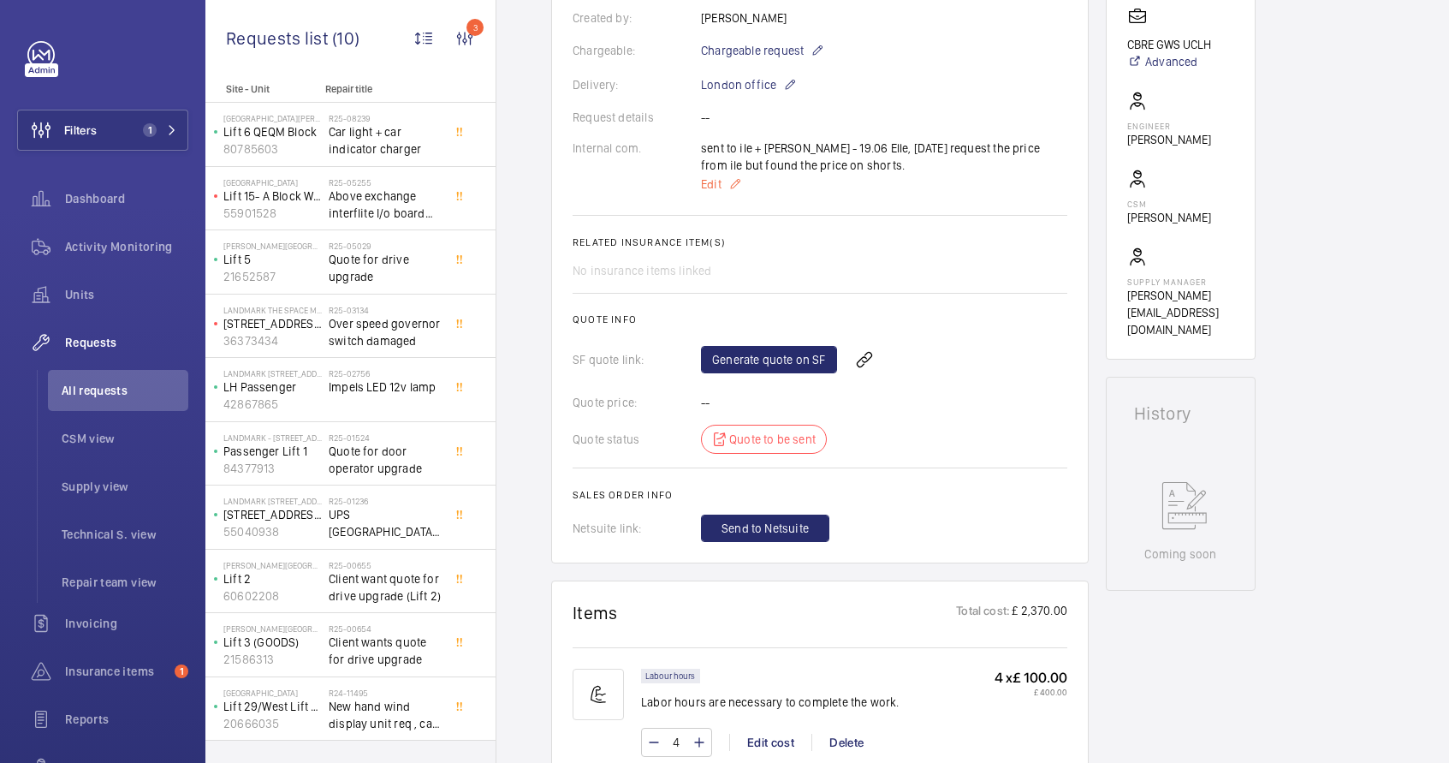
click at [726, 184] on p "Edit" at bounding box center [884, 184] width 366 height 21
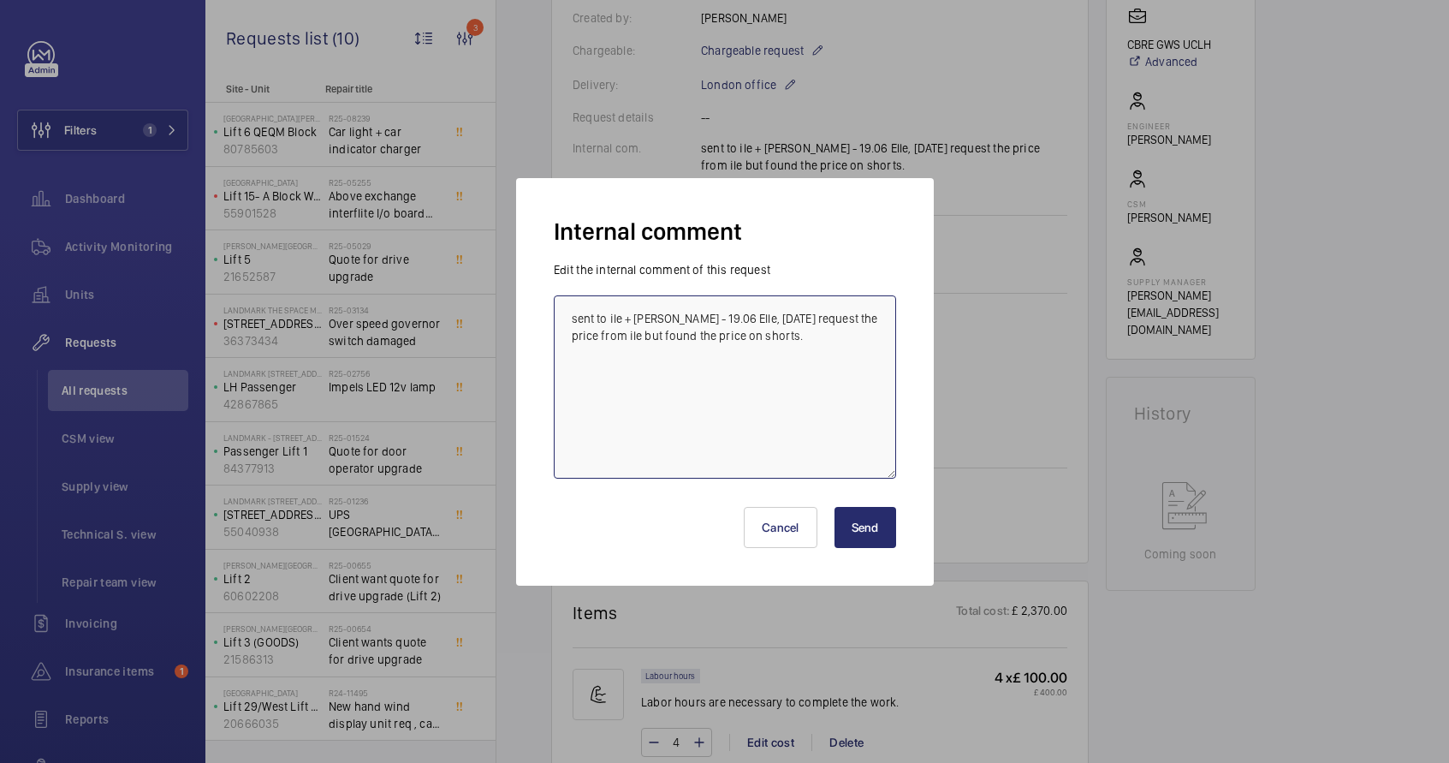
click at [771, 338] on textarea "sent to ile + [PERSON_NAME] - 19.06 Elle, [DATE] request the price from ile but…" at bounding box center [725, 386] width 342 height 183
type textarea "sent to ile + [PERSON_NAME] - 19.06 Elle, [DATE] request the price from ile but…"
click at [863, 519] on button "Send" at bounding box center [866, 527] width 62 height 41
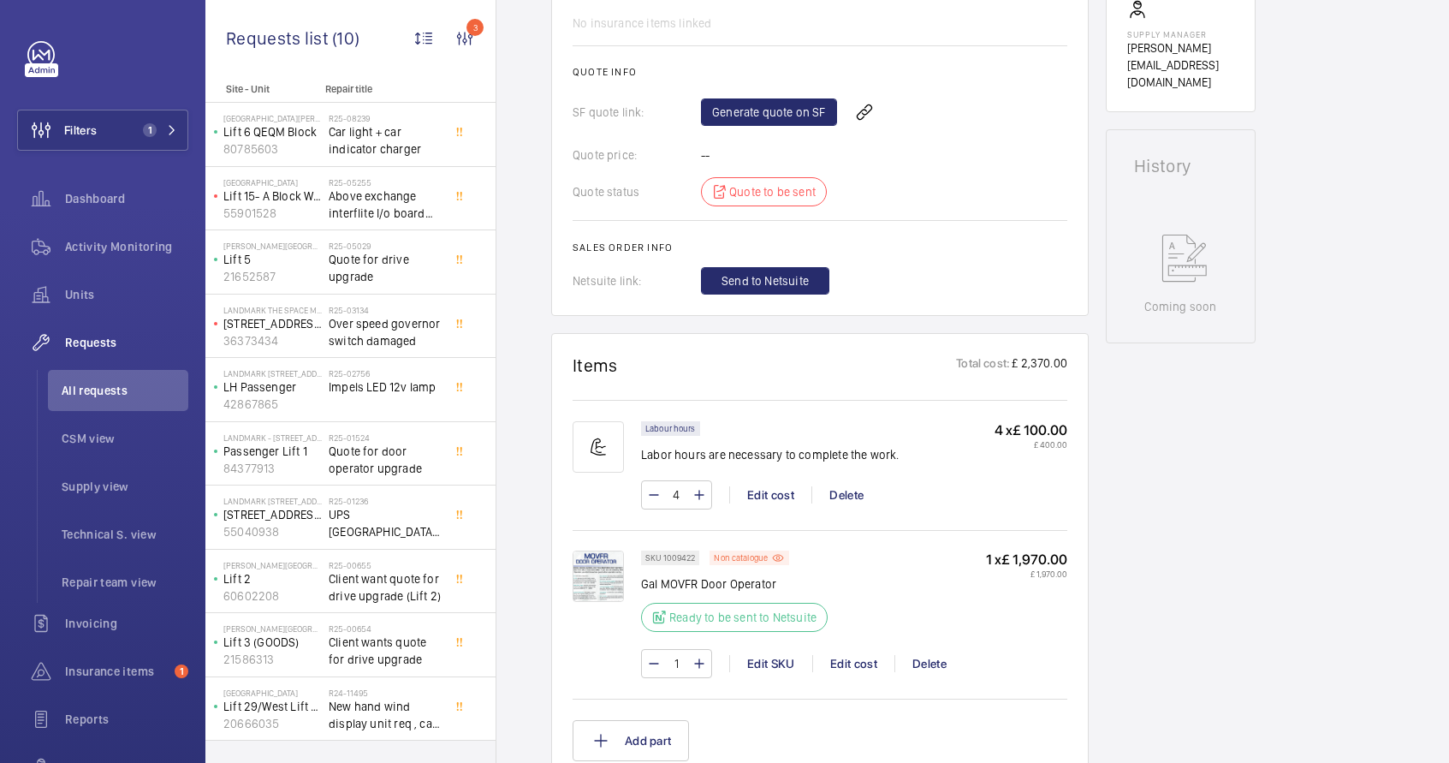
scroll to position [630, 0]
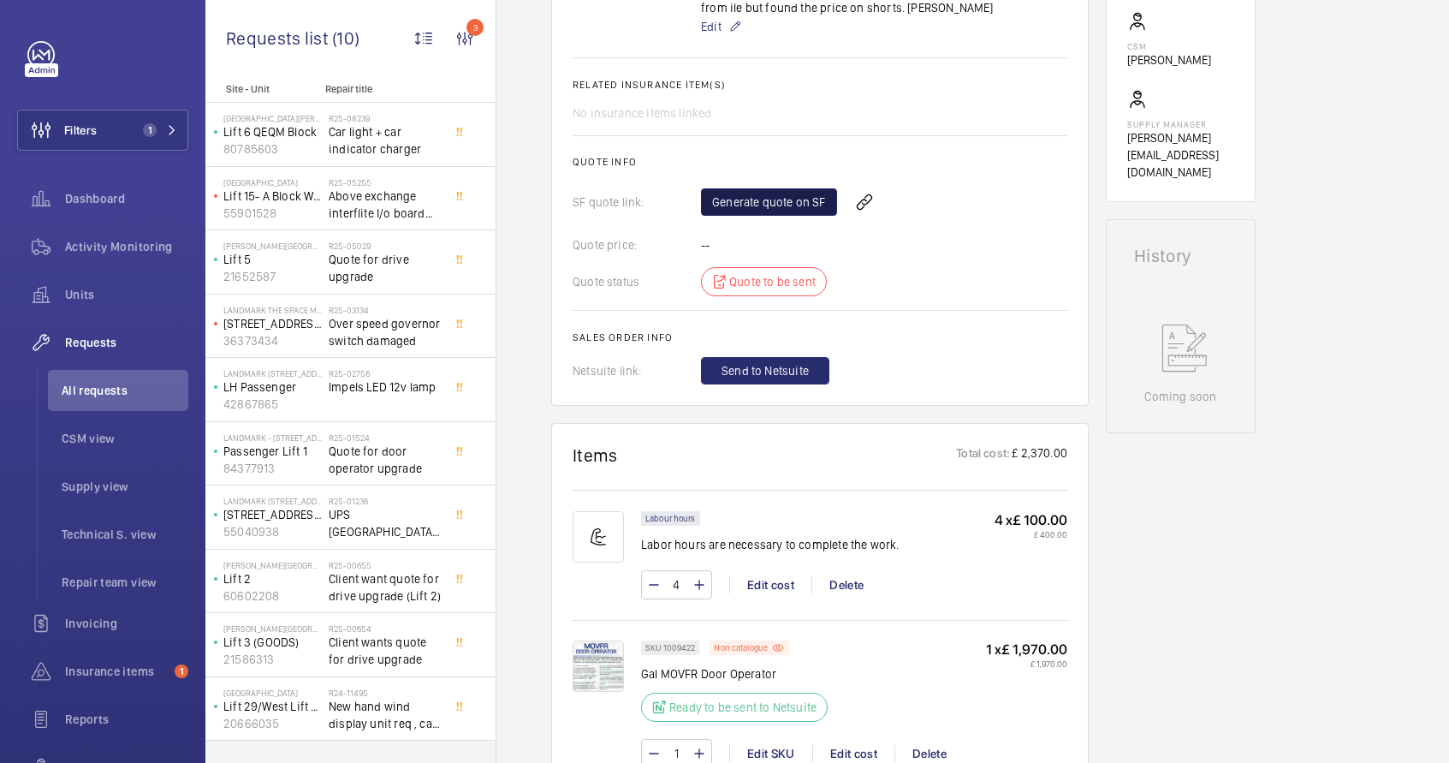
click at [771, 205] on link "Generate quote on SF" at bounding box center [769, 201] width 136 height 27
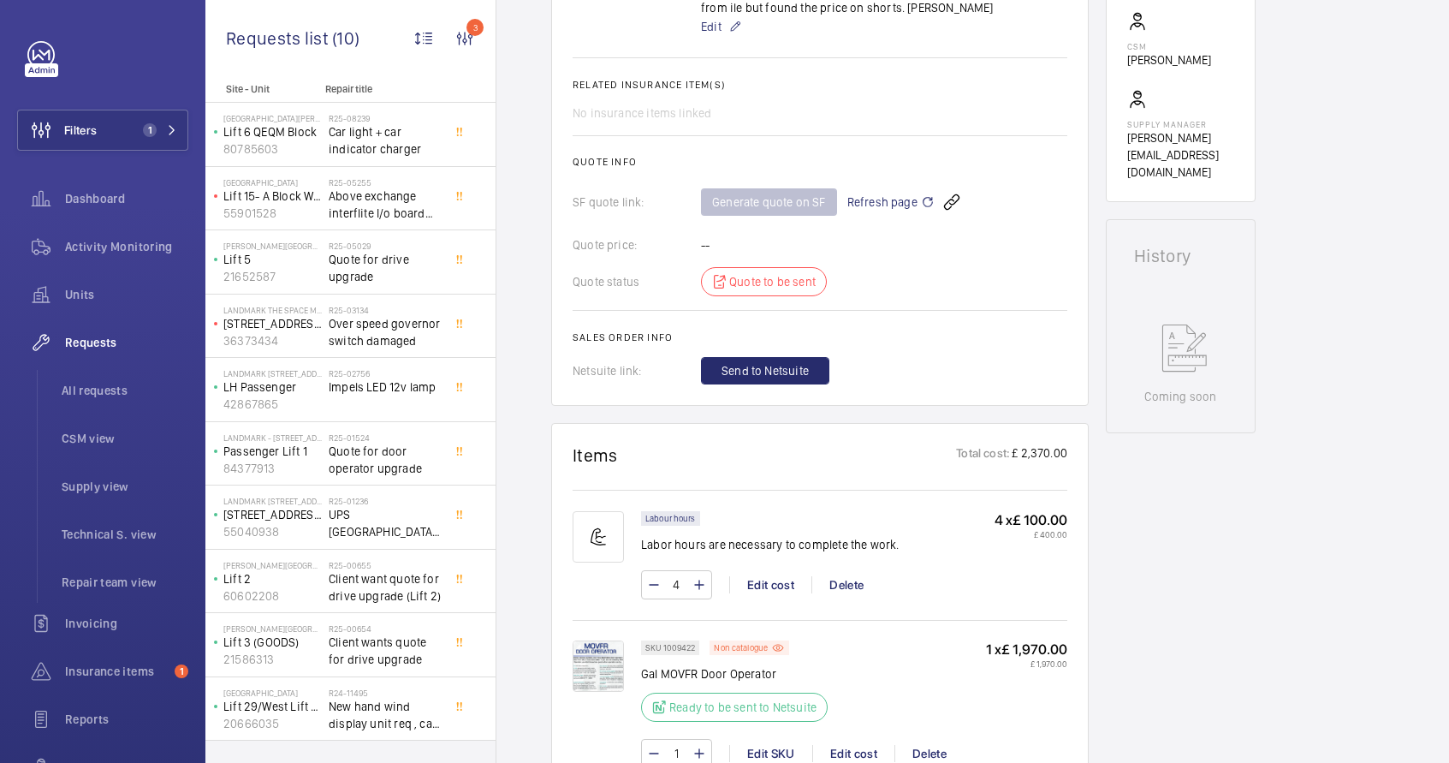
scroll to position [0, 0]
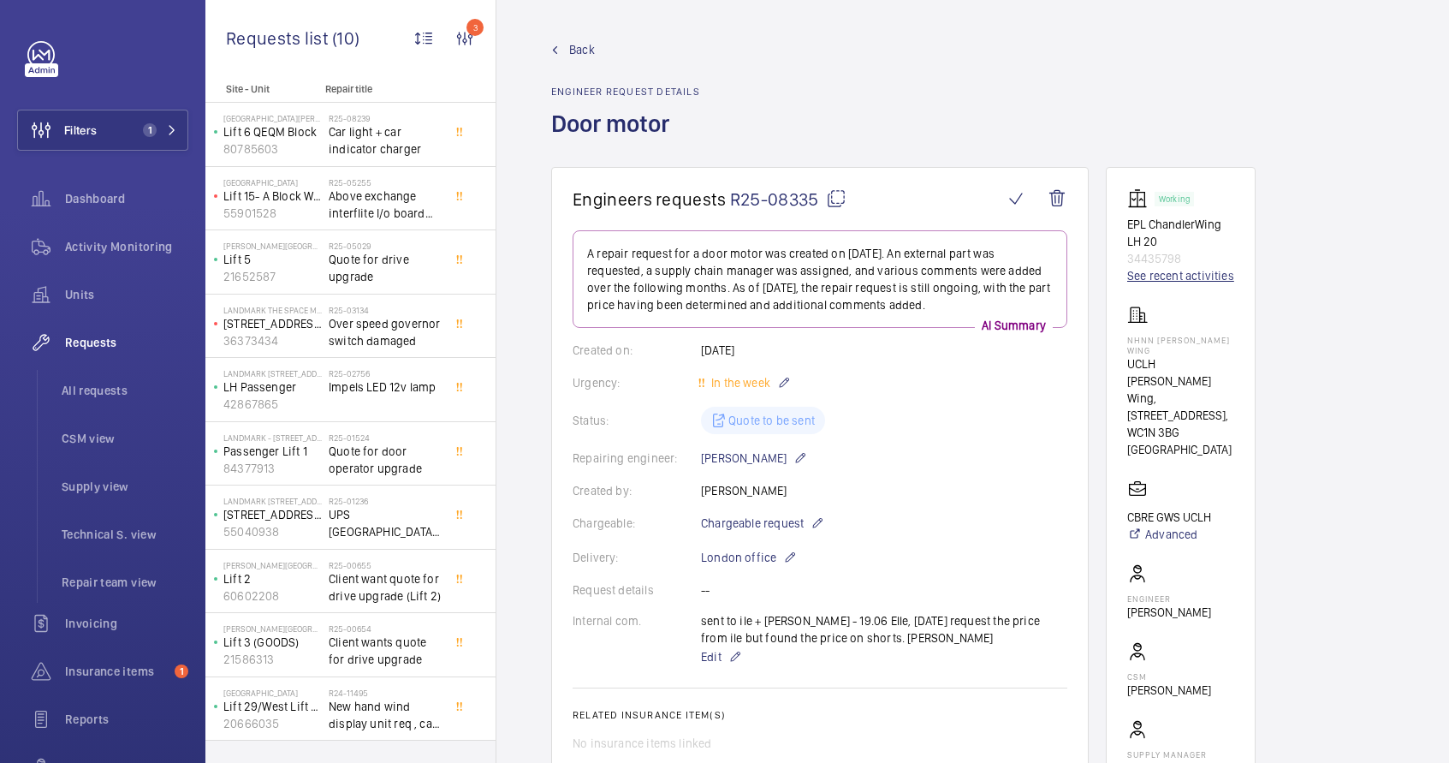
click at [1187, 280] on link "See recent activities" at bounding box center [1181, 275] width 107 height 17
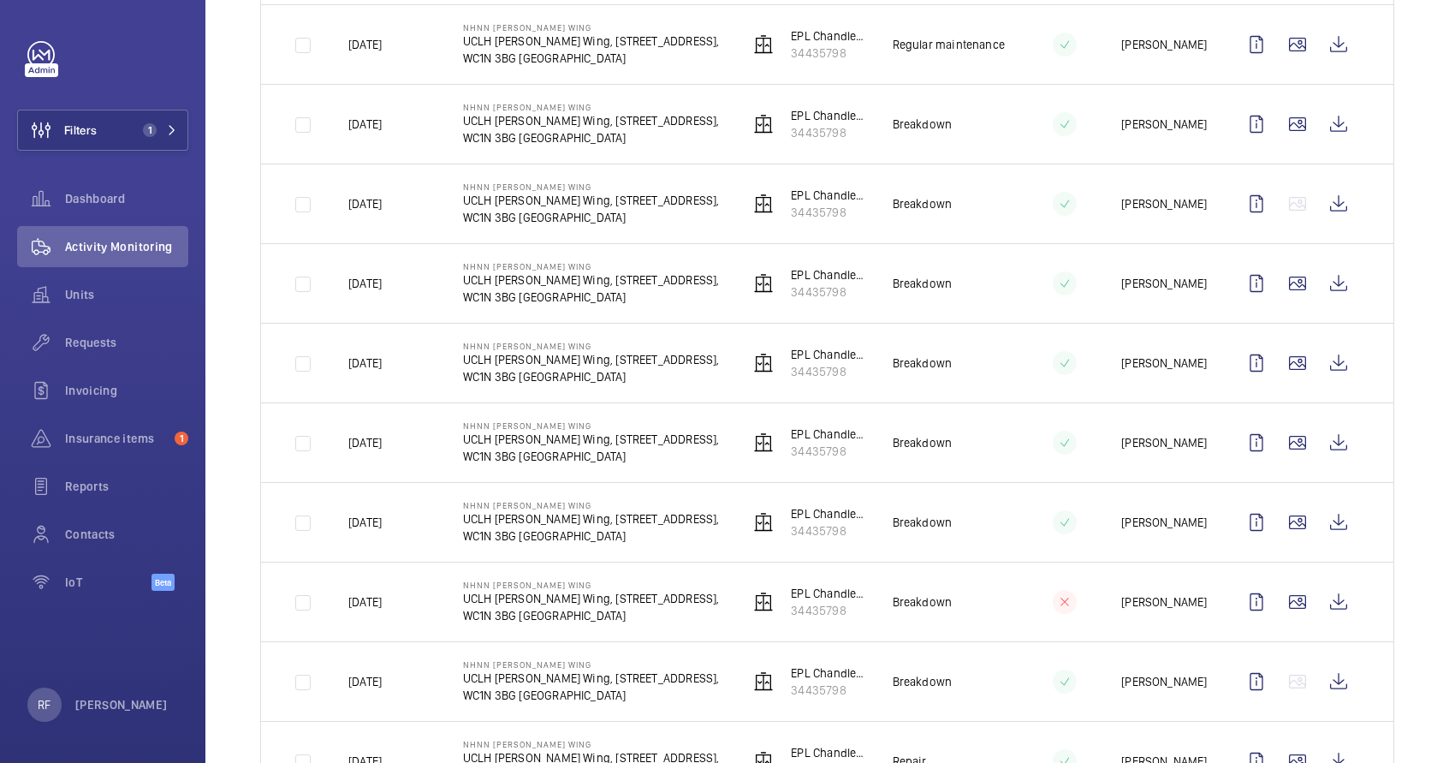
scroll to position [1049, 0]
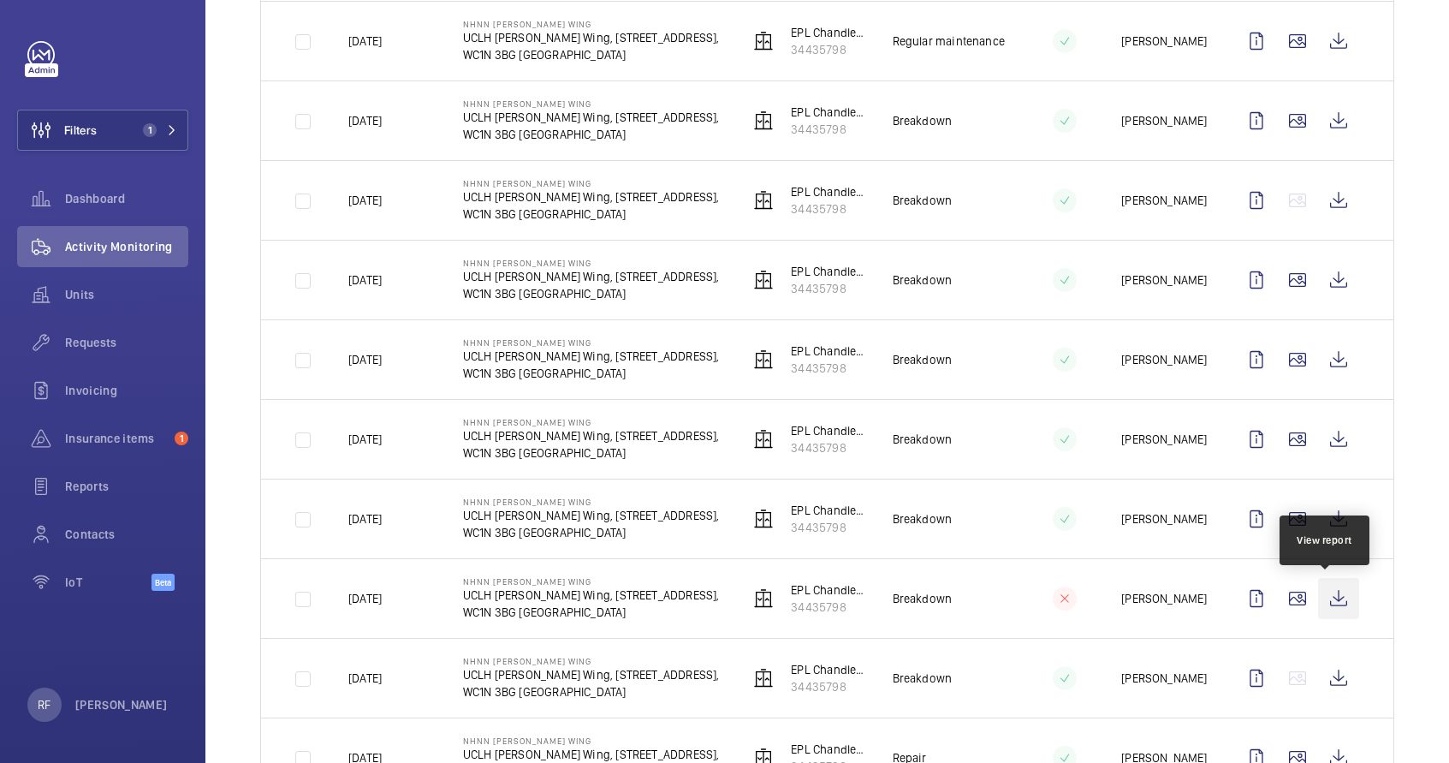
click at [1329, 599] on wm-front-icon-button at bounding box center [1338, 598] width 41 height 41
click at [1329, 524] on wm-front-icon-button at bounding box center [1338, 518] width 41 height 41
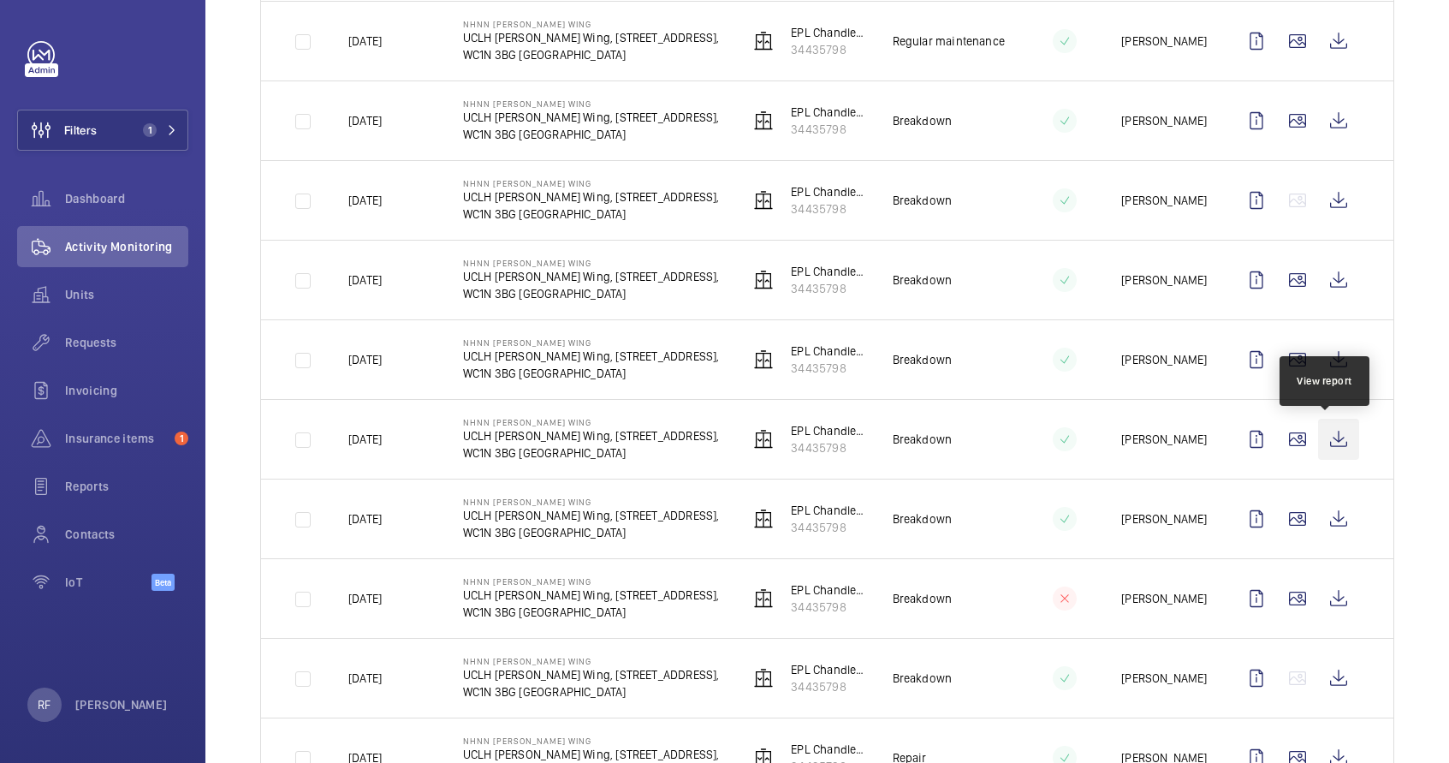
click at [1330, 439] on wm-front-icon-button at bounding box center [1338, 439] width 41 height 41
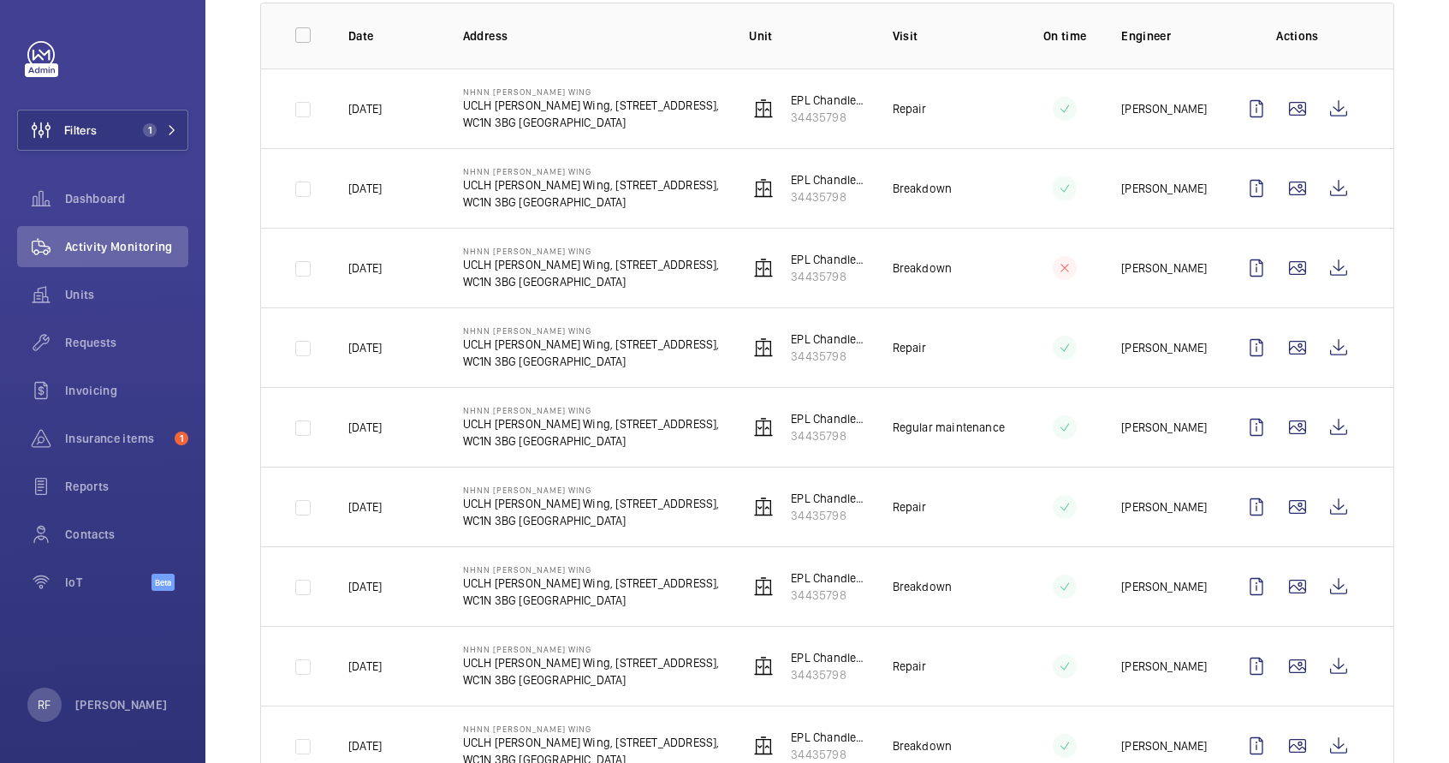
scroll to position [256, 0]
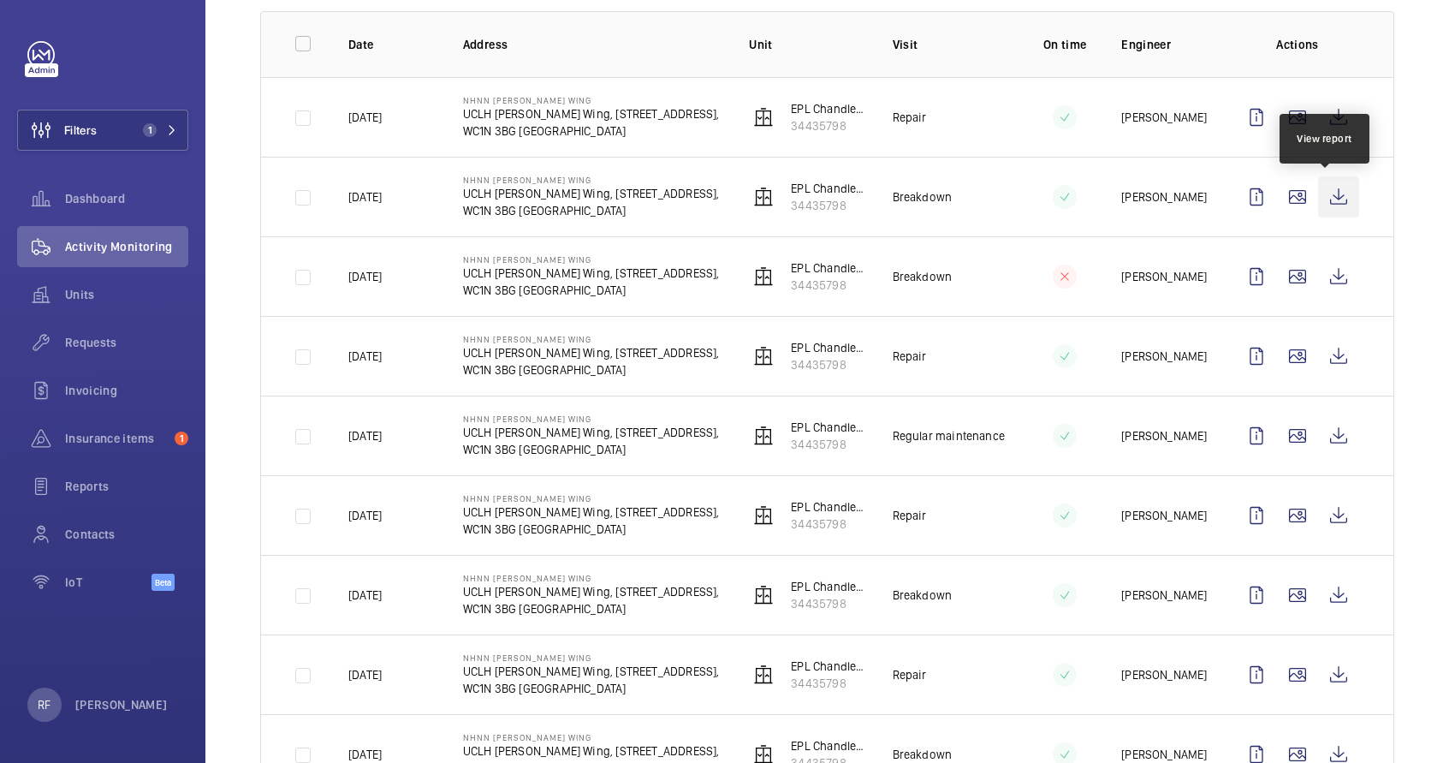
click at [1328, 200] on wm-front-icon-button at bounding box center [1338, 196] width 41 height 41
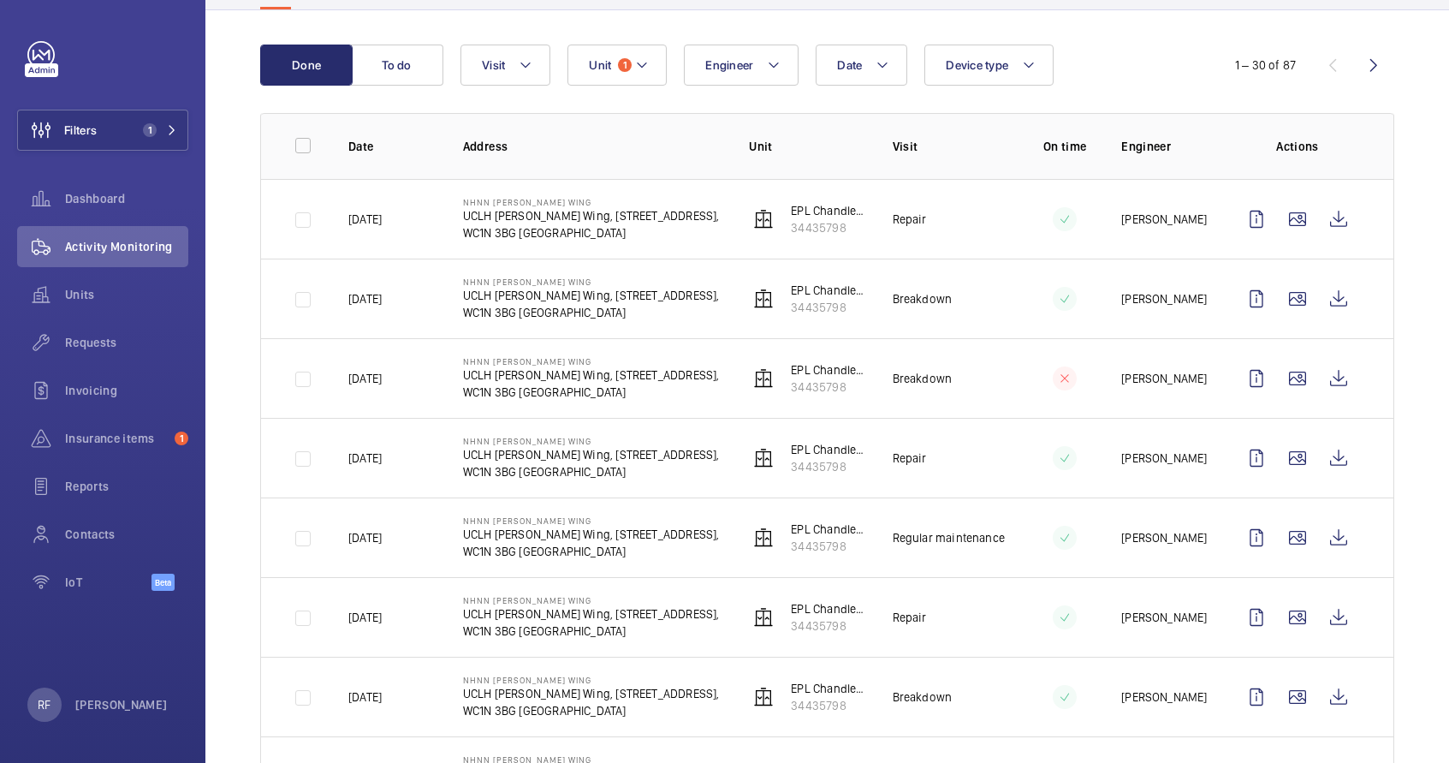
scroll to position [0, 0]
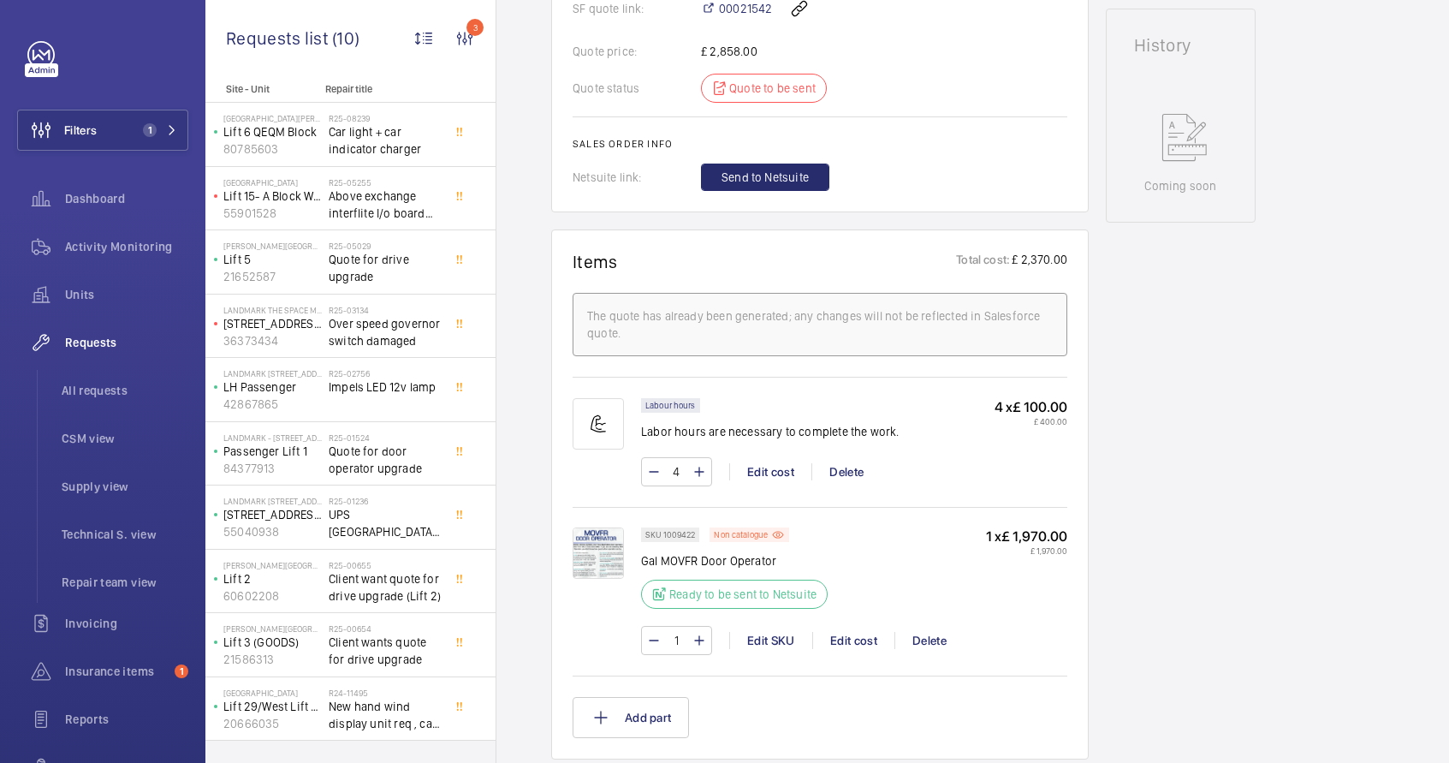
scroll to position [770, 0]
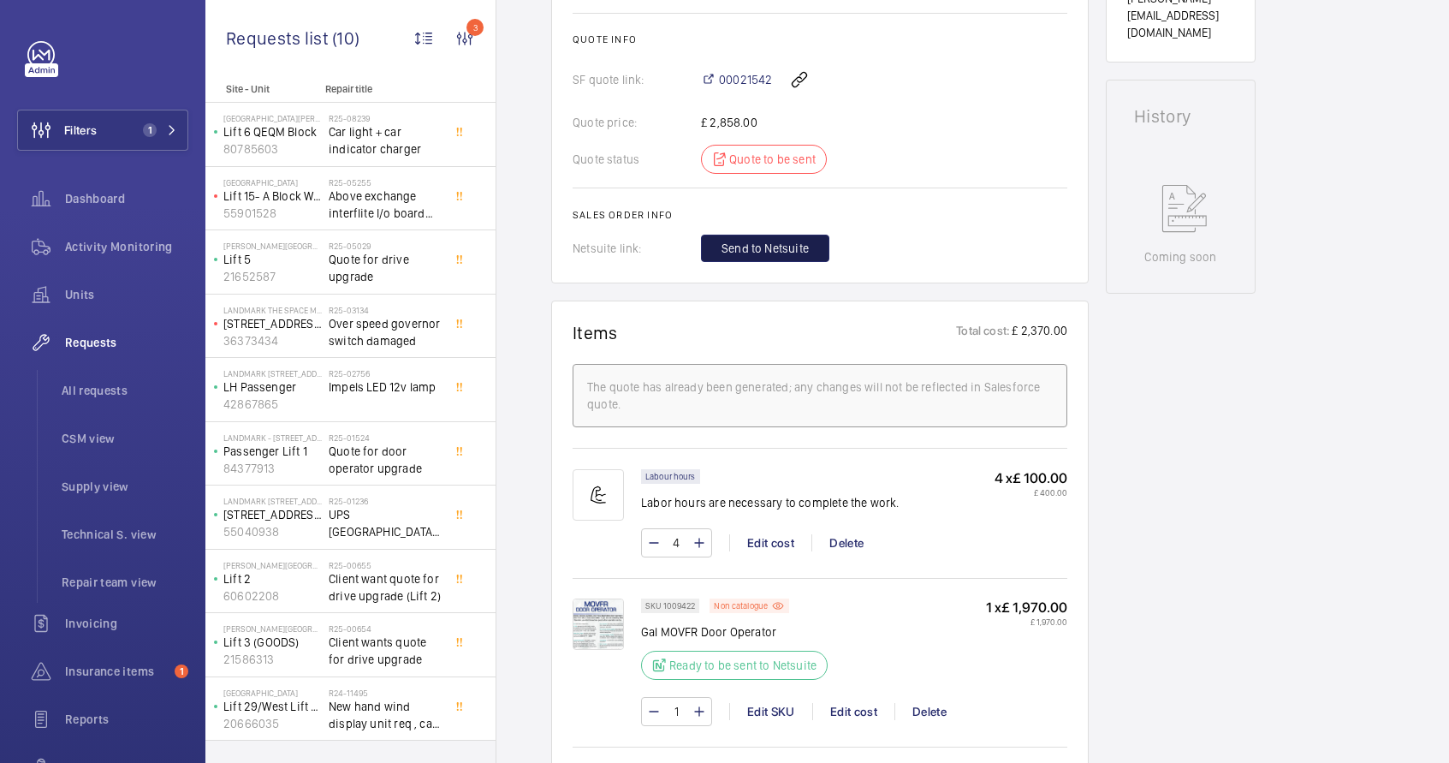
click at [758, 253] on span "Send to Netsuite" at bounding box center [765, 248] width 87 height 17
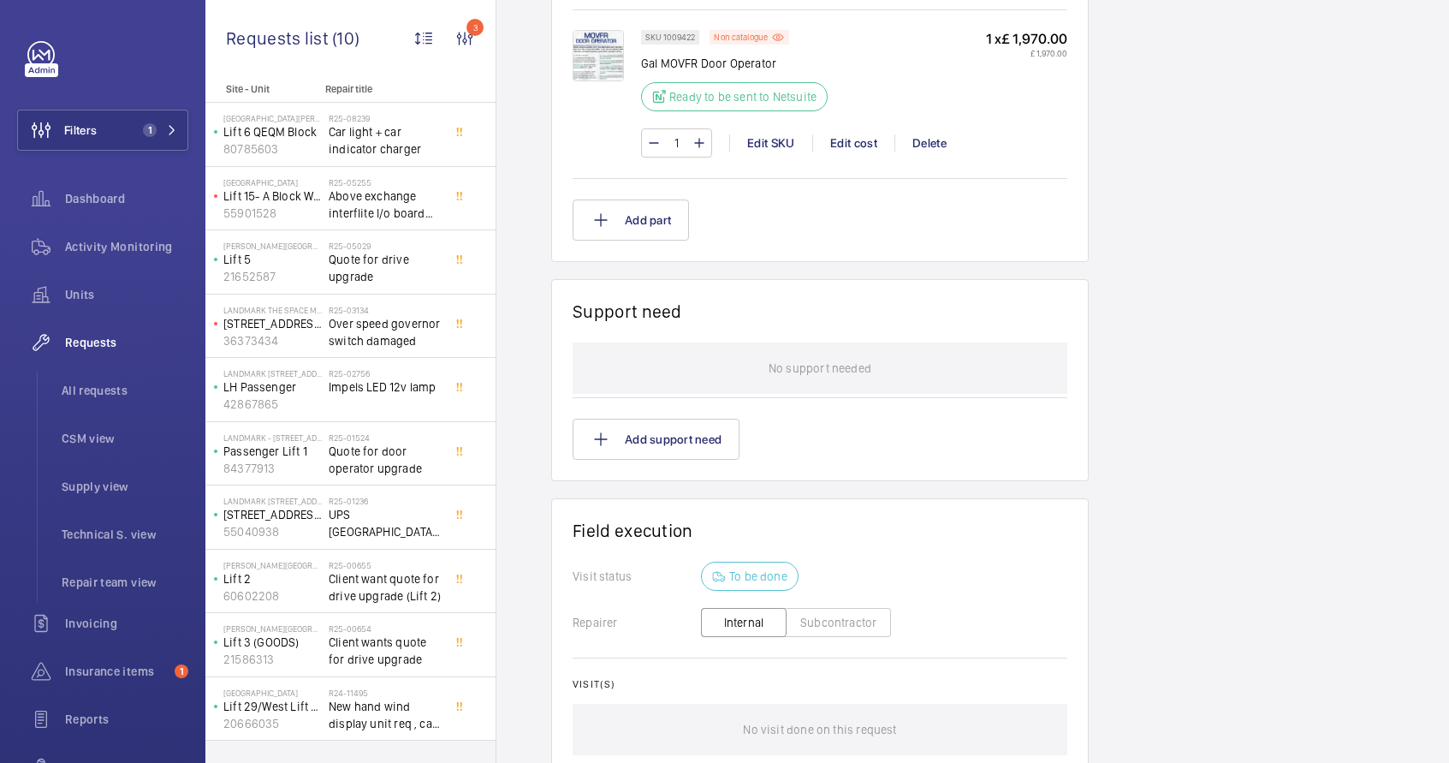
scroll to position [1527, 0]
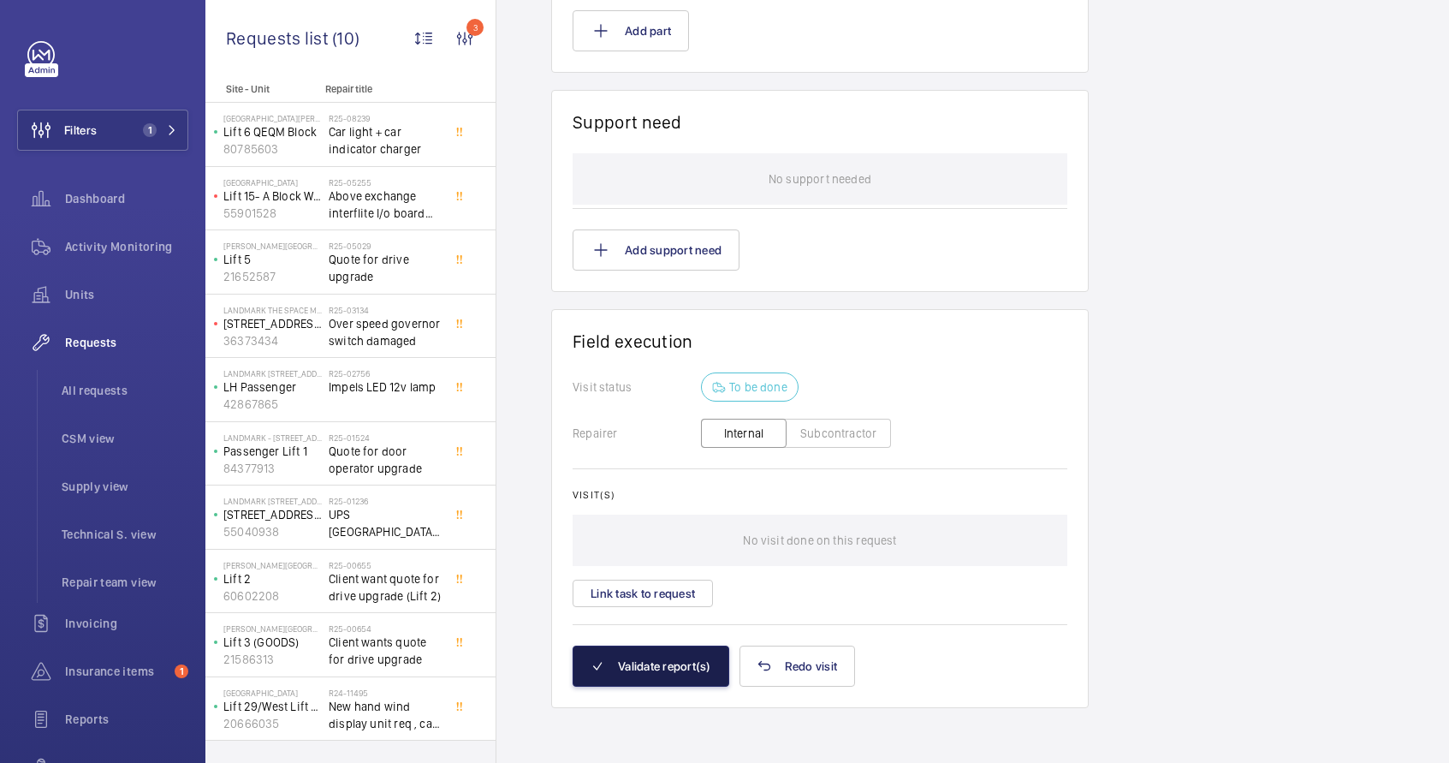
click at [668, 668] on button "Validate report(s)" at bounding box center [651, 666] width 157 height 41
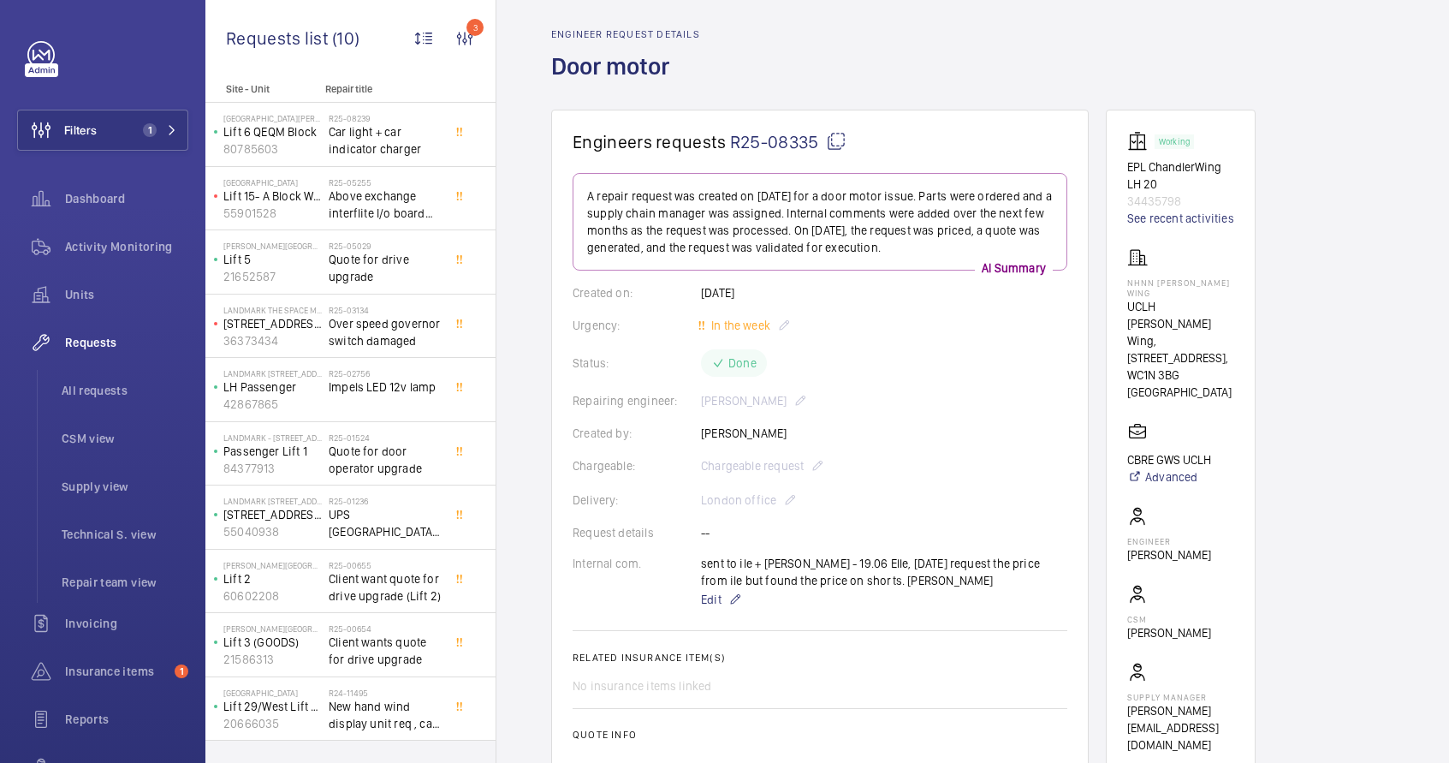
scroll to position [0, 0]
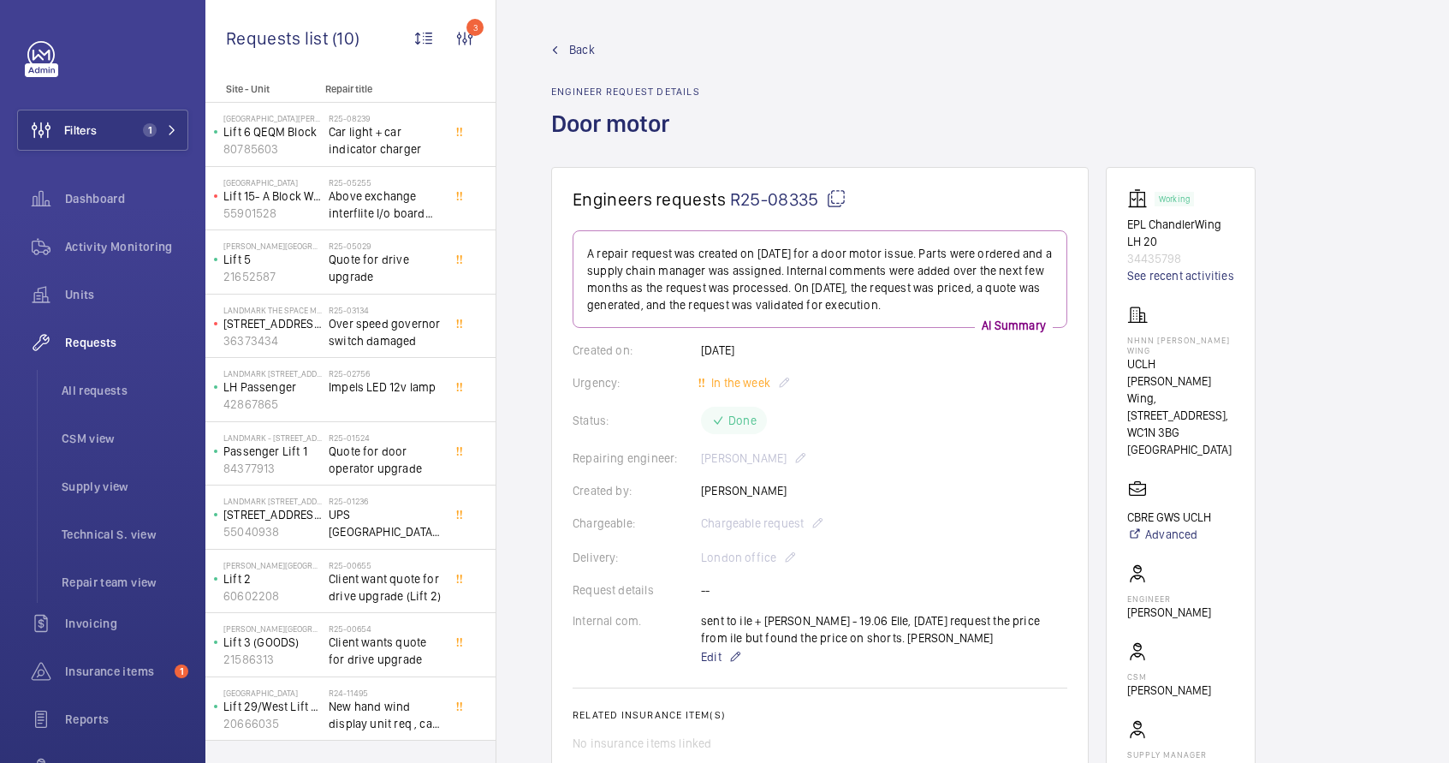
click at [838, 200] on mat-icon at bounding box center [836, 198] width 21 height 21
drag, startPoint x: 1196, startPoint y: 562, endPoint x: 1127, endPoint y: 568, distance: 69.5
click at [1128, 568] on wm-front-card-body "Working EPL ChandlerWing LH 20 34435798 See recent activities NHNN [PERSON_NAME…" at bounding box center [1181, 496] width 107 height 622
copy p "[PERSON_NAME]"
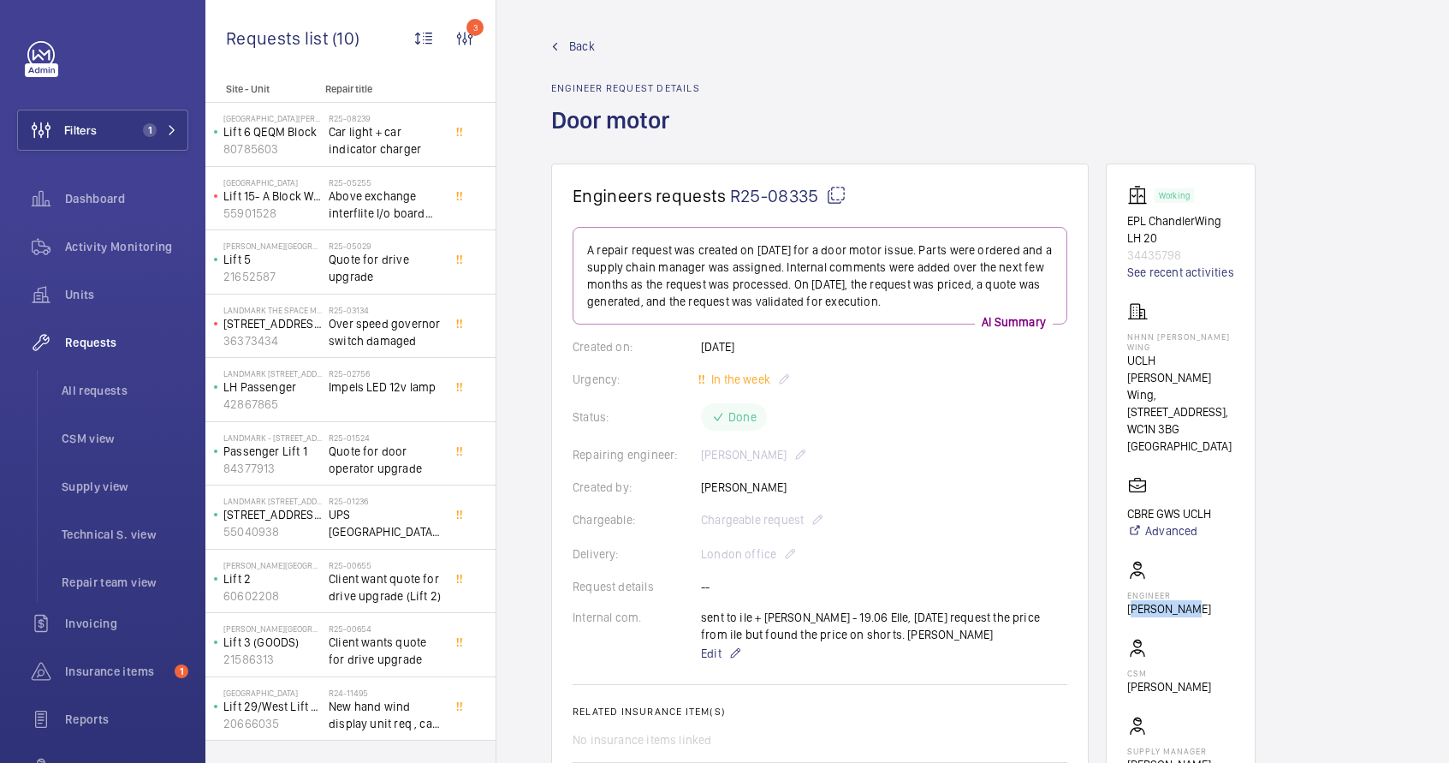
click at [834, 199] on mat-icon at bounding box center [836, 195] width 21 height 21
copy p "[PERSON_NAME]"
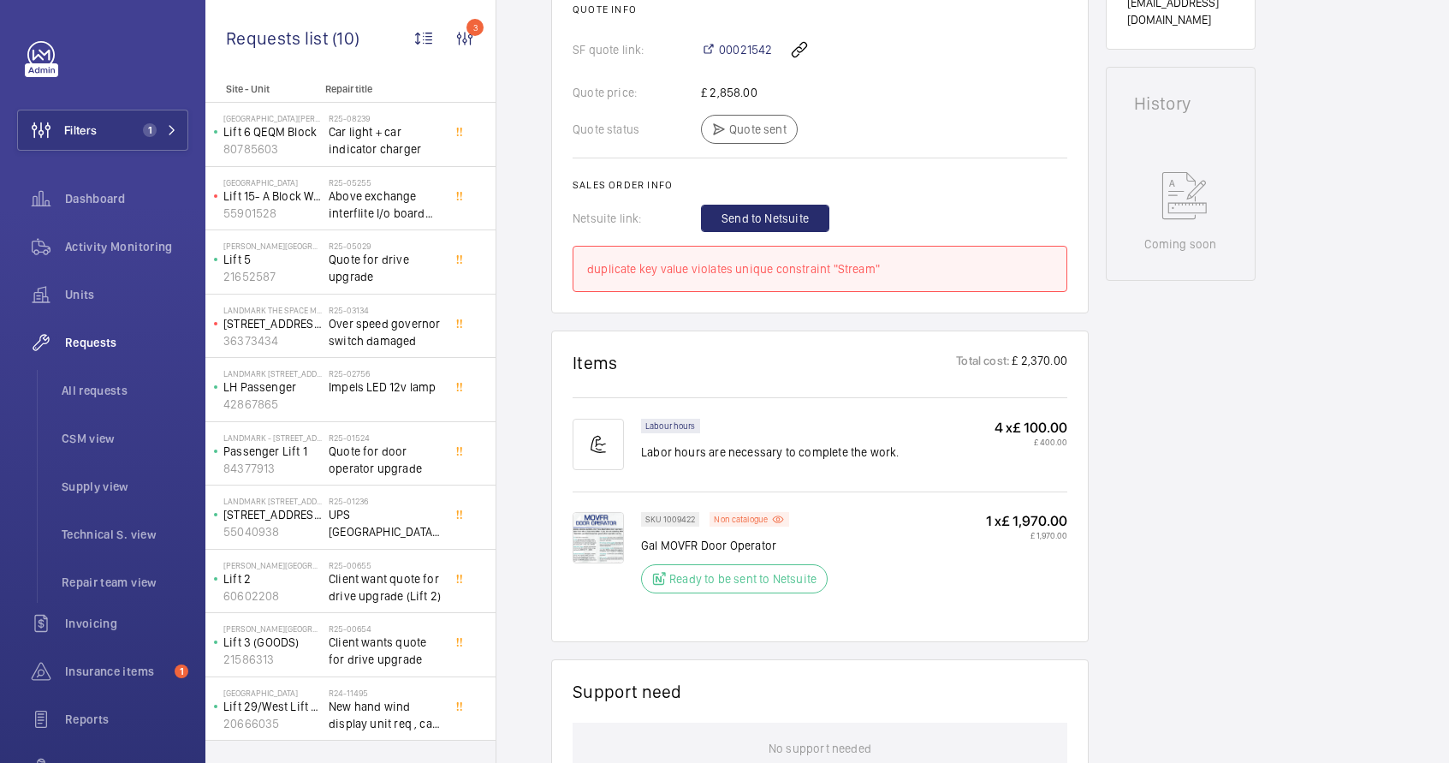
scroll to position [800, 0]
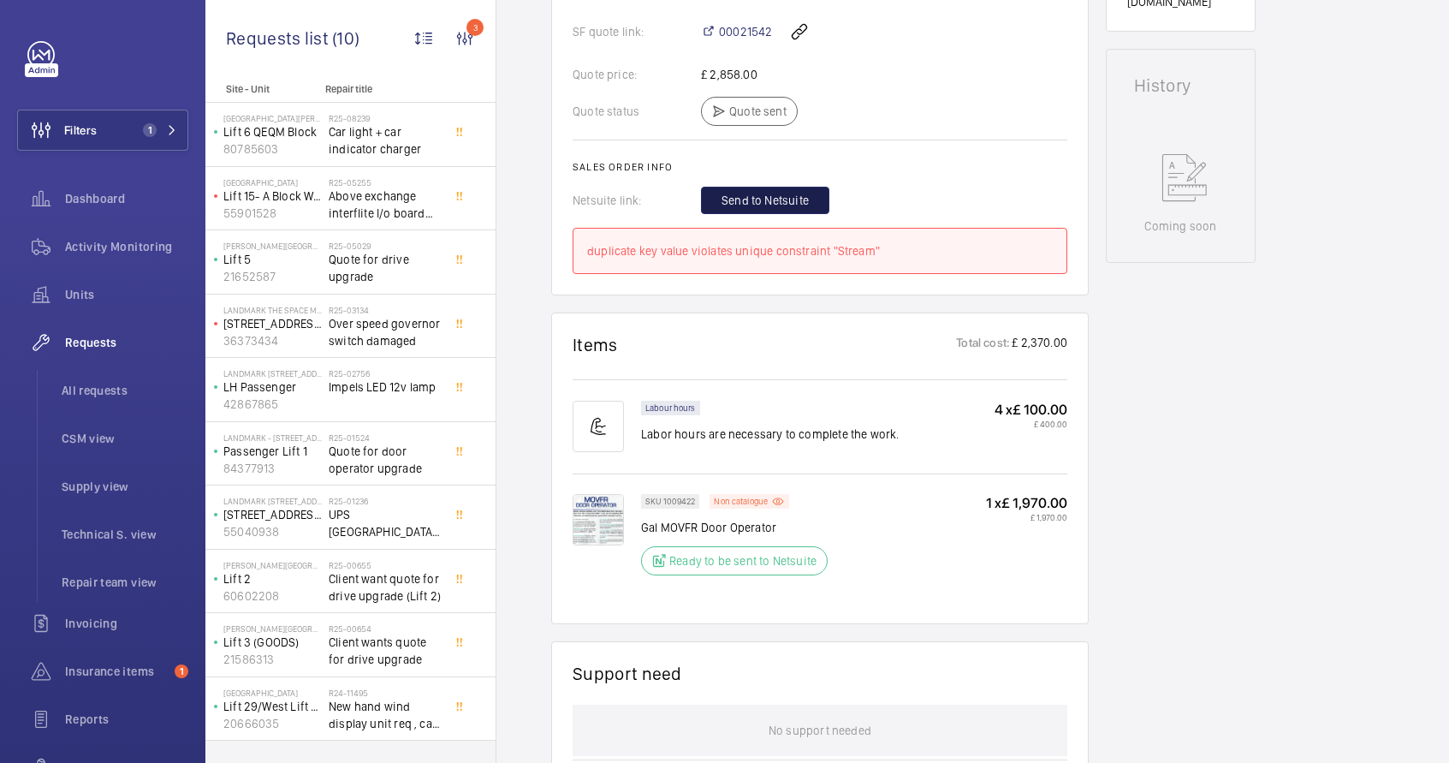
click at [764, 205] on span "Send to Netsuite" at bounding box center [765, 200] width 87 height 17
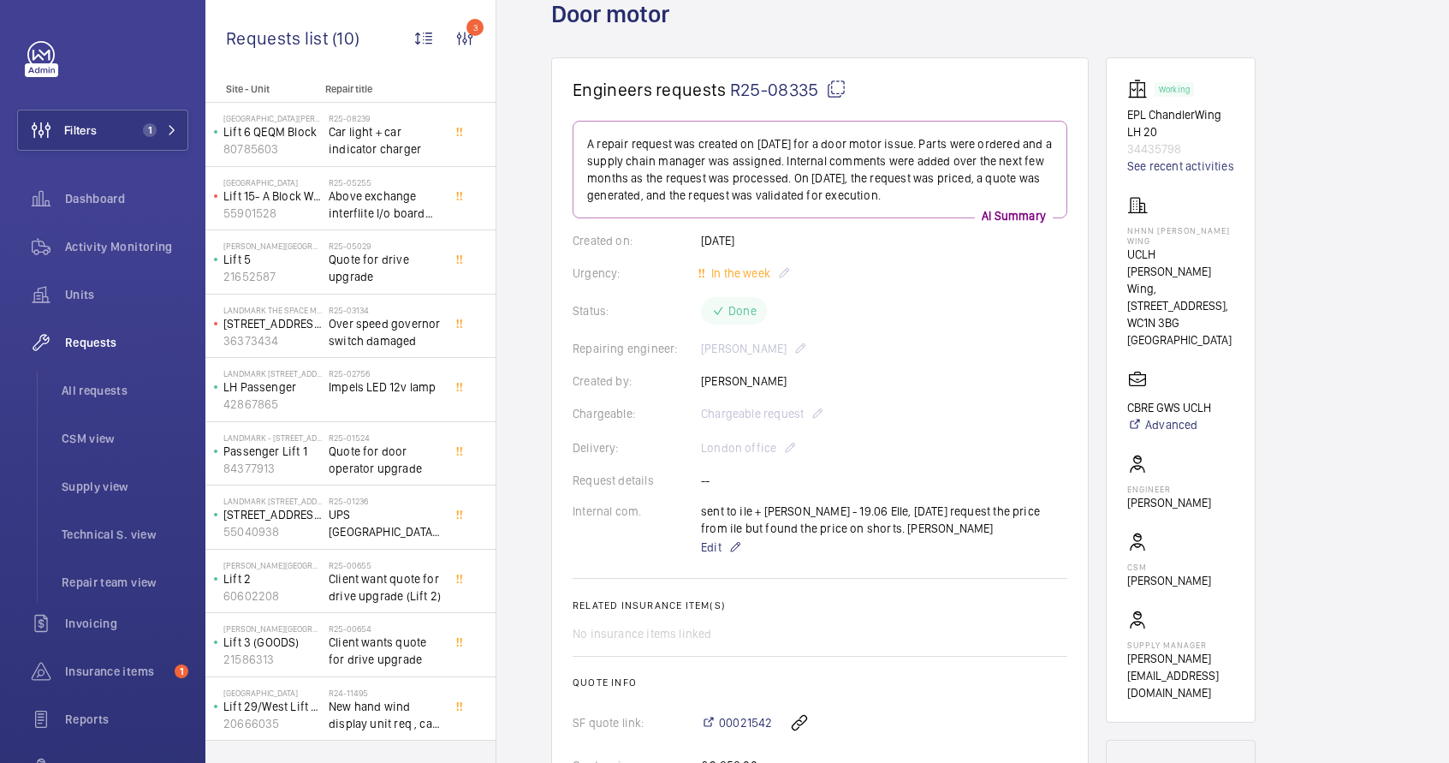
scroll to position [0, 0]
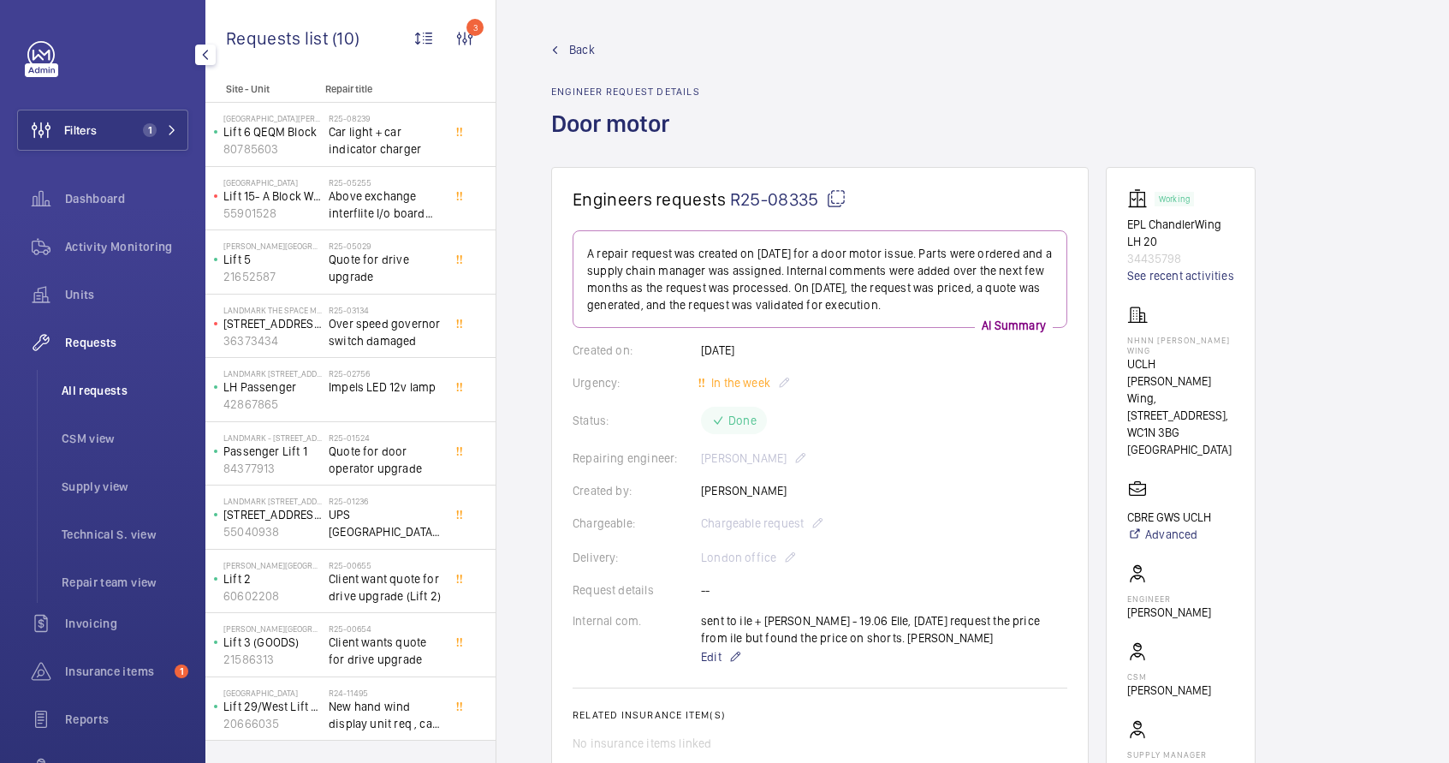
click at [106, 393] on span "All requests" at bounding box center [125, 390] width 127 height 17
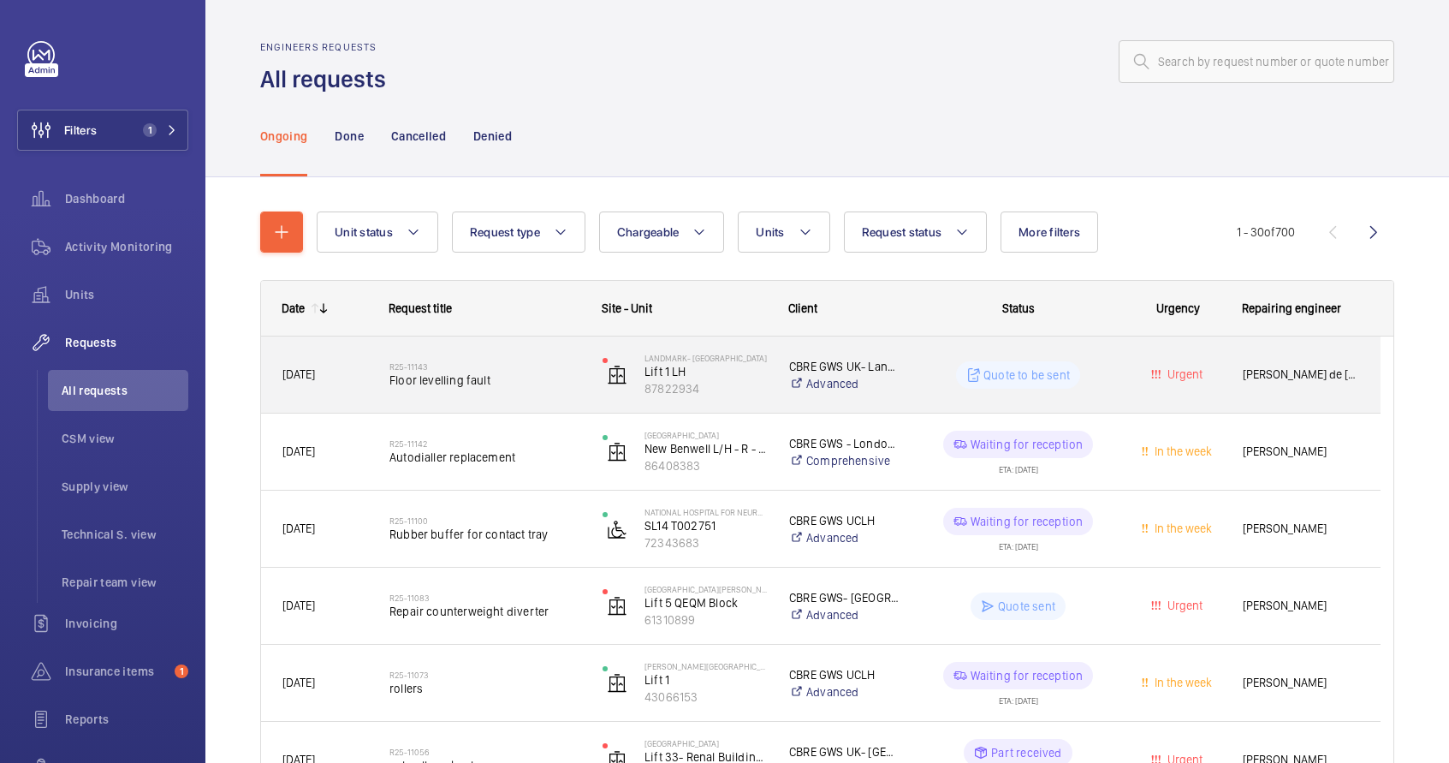
click at [1077, 384] on wm-front-pills "Quote to be sent" at bounding box center [1018, 374] width 124 height 27
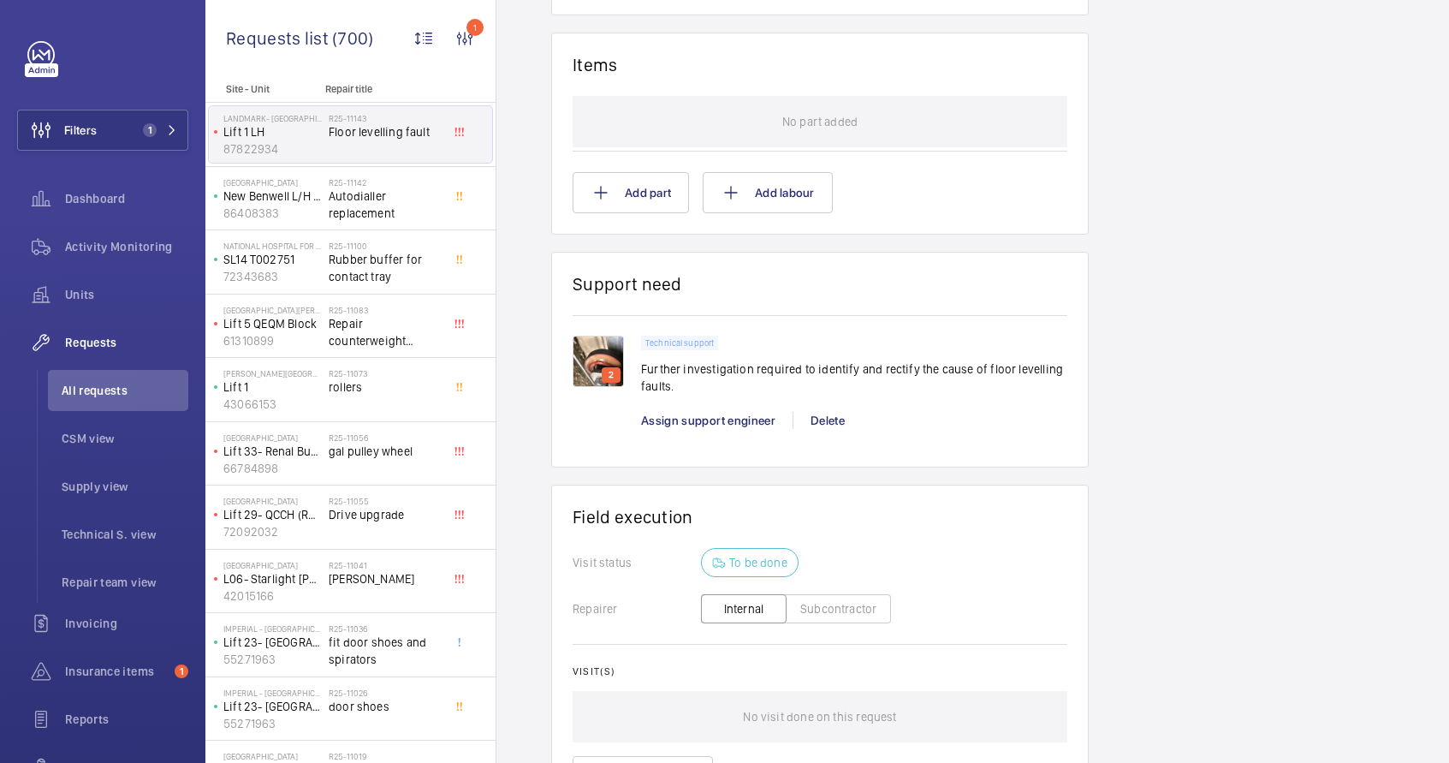
scroll to position [1073, 0]
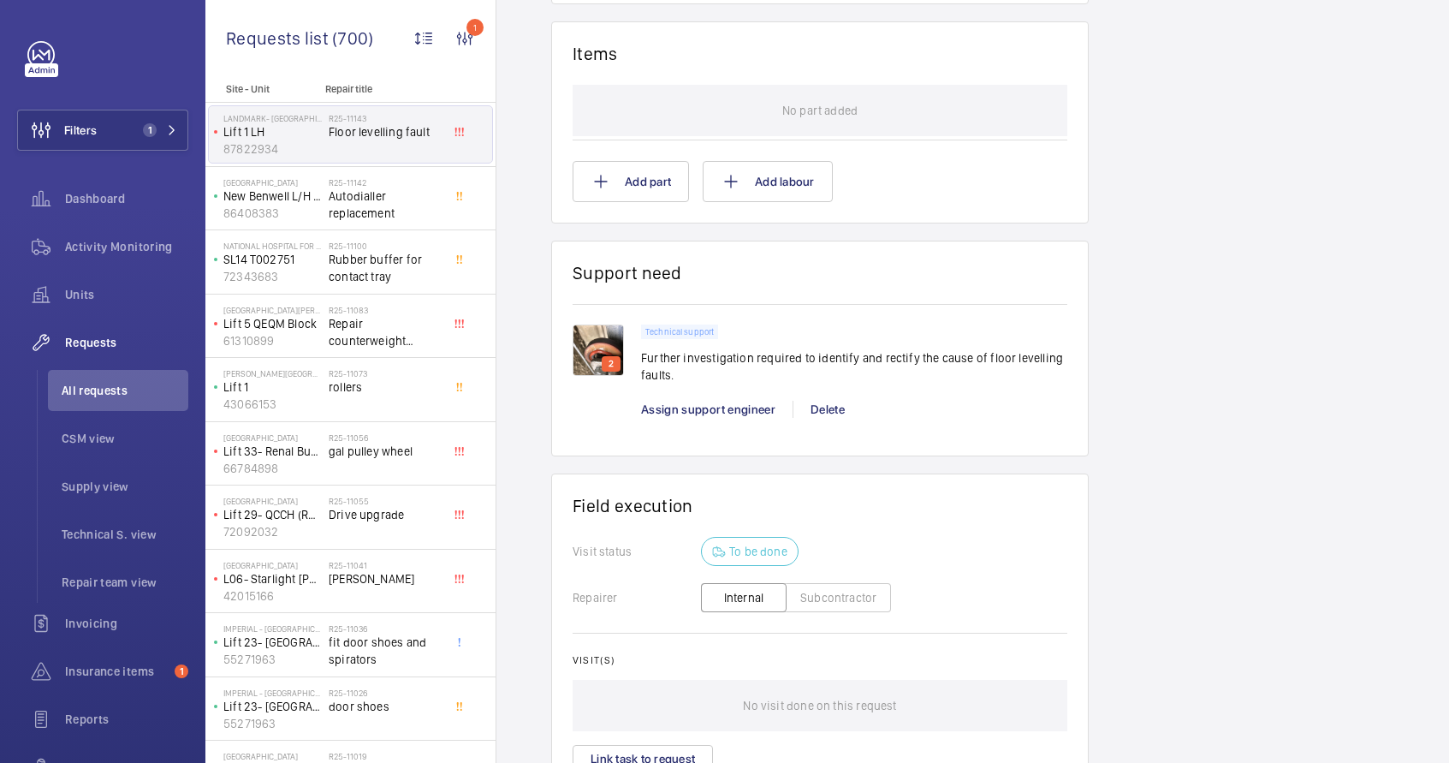
click at [608, 356] on p "2" at bounding box center [611, 363] width 12 height 15
click at [607, 366] on p "2" at bounding box center [611, 363] width 12 height 15
click at [605, 360] on p "2" at bounding box center [611, 363] width 12 height 15
click at [599, 363] on img at bounding box center [598, 349] width 51 height 51
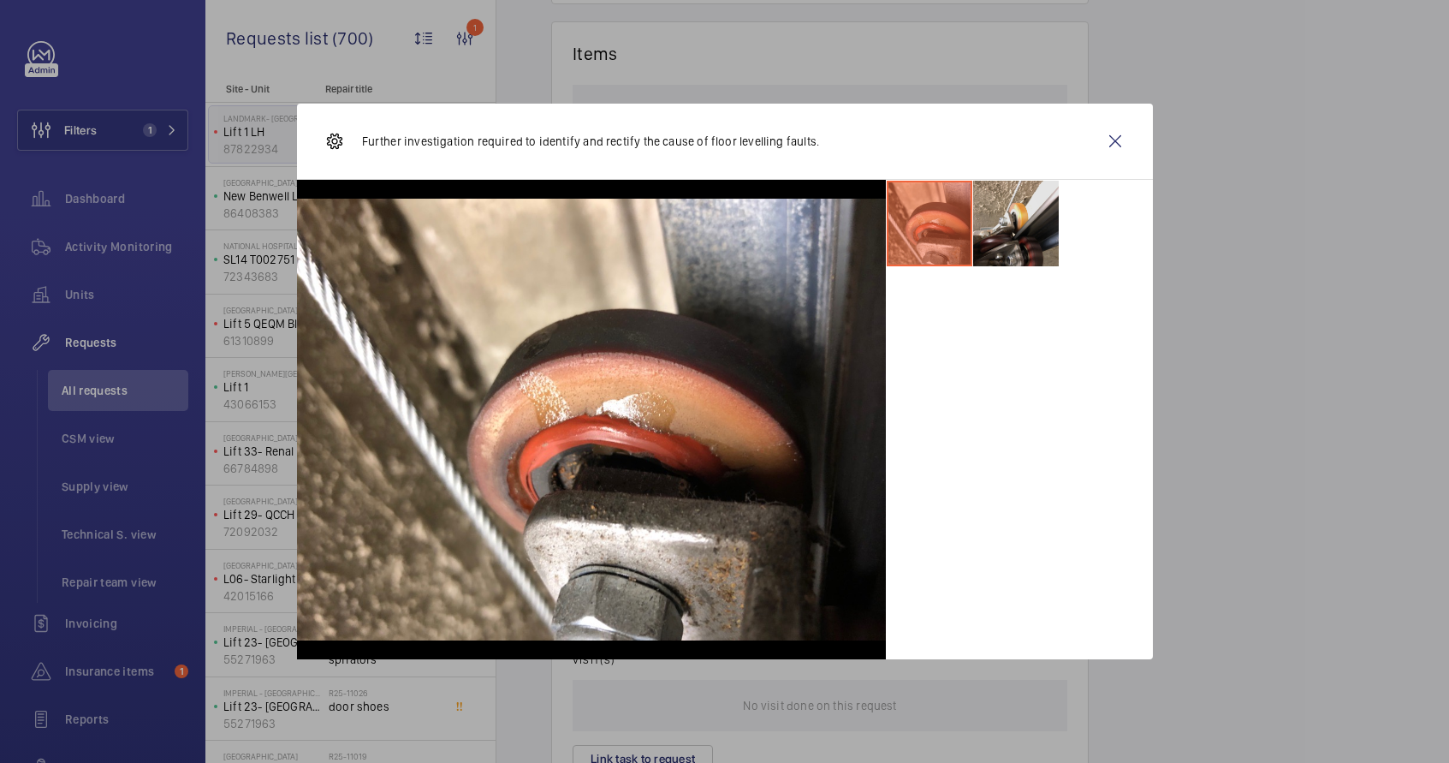
click at [1015, 232] on li at bounding box center [1016, 224] width 86 height 86
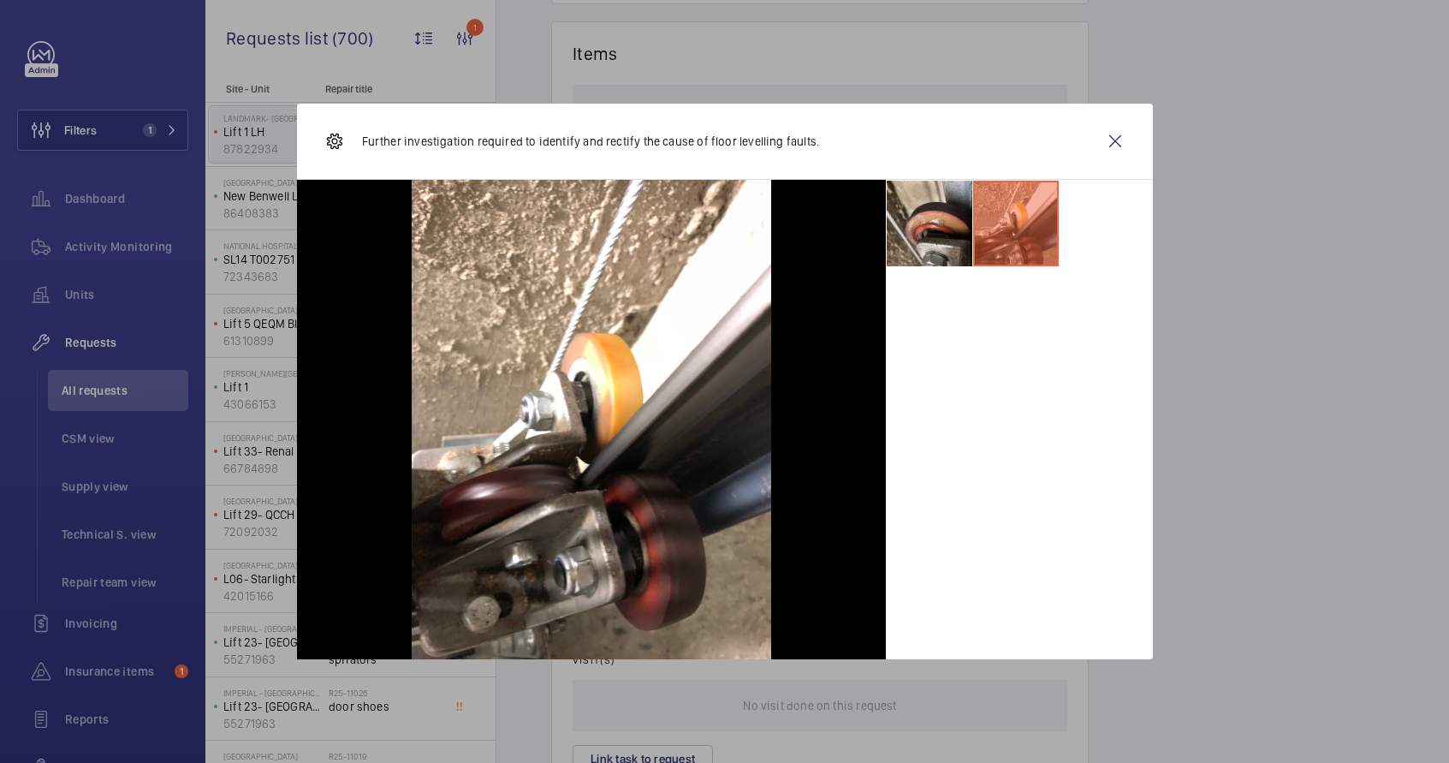
click at [935, 242] on li at bounding box center [930, 224] width 86 height 86
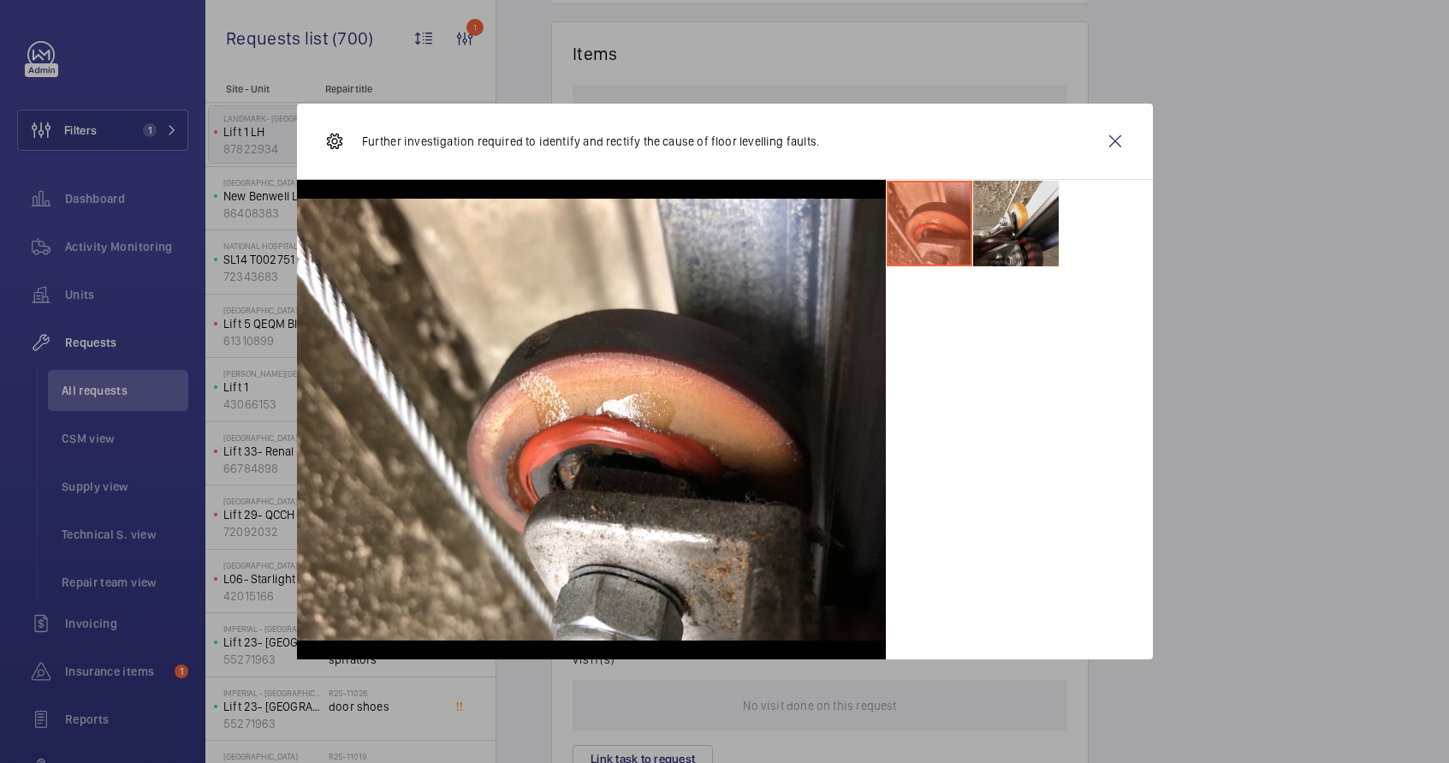
click at [1002, 241] on li at bounding box center [1016, 224] width 86 height 86
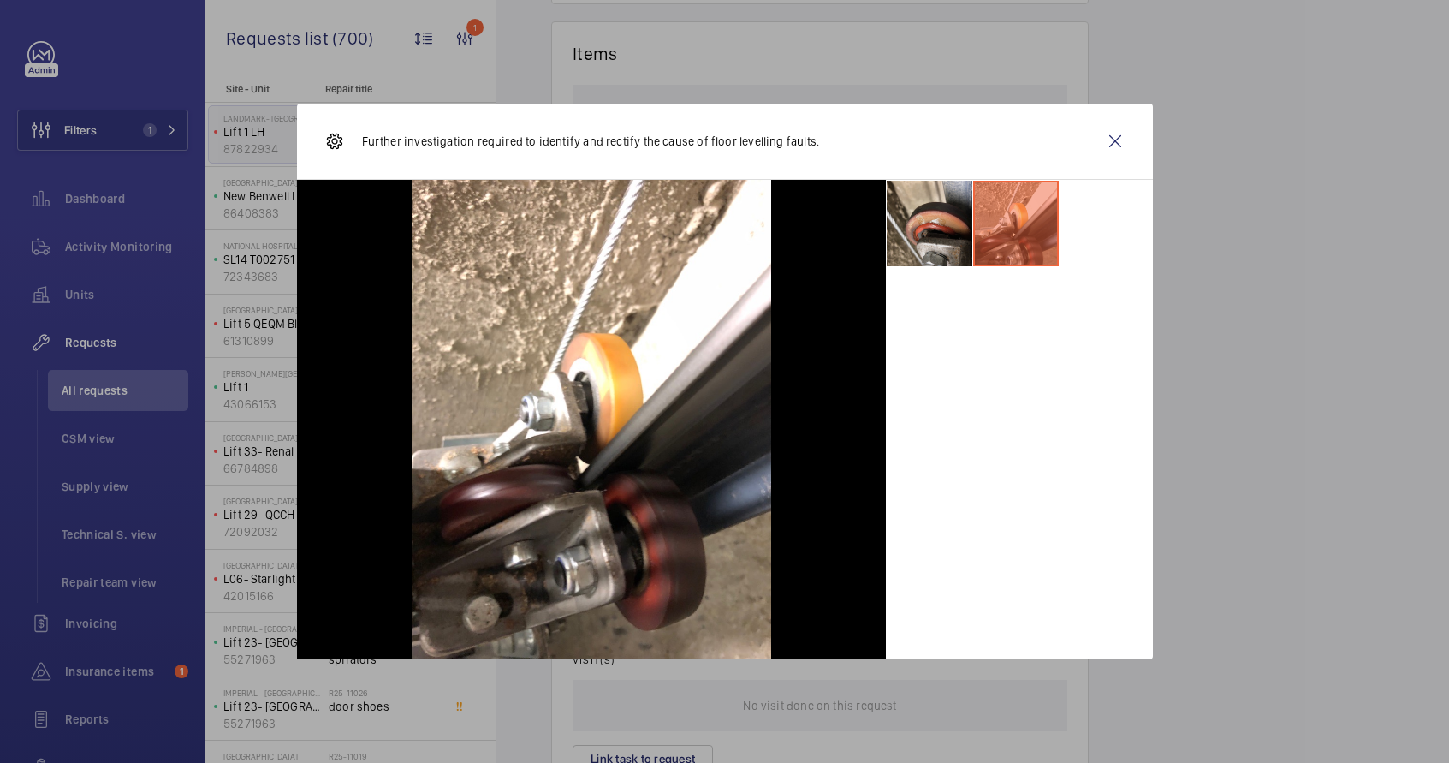
click at [921, 244] on li at bounding box center [930, 224] width 86 height 86
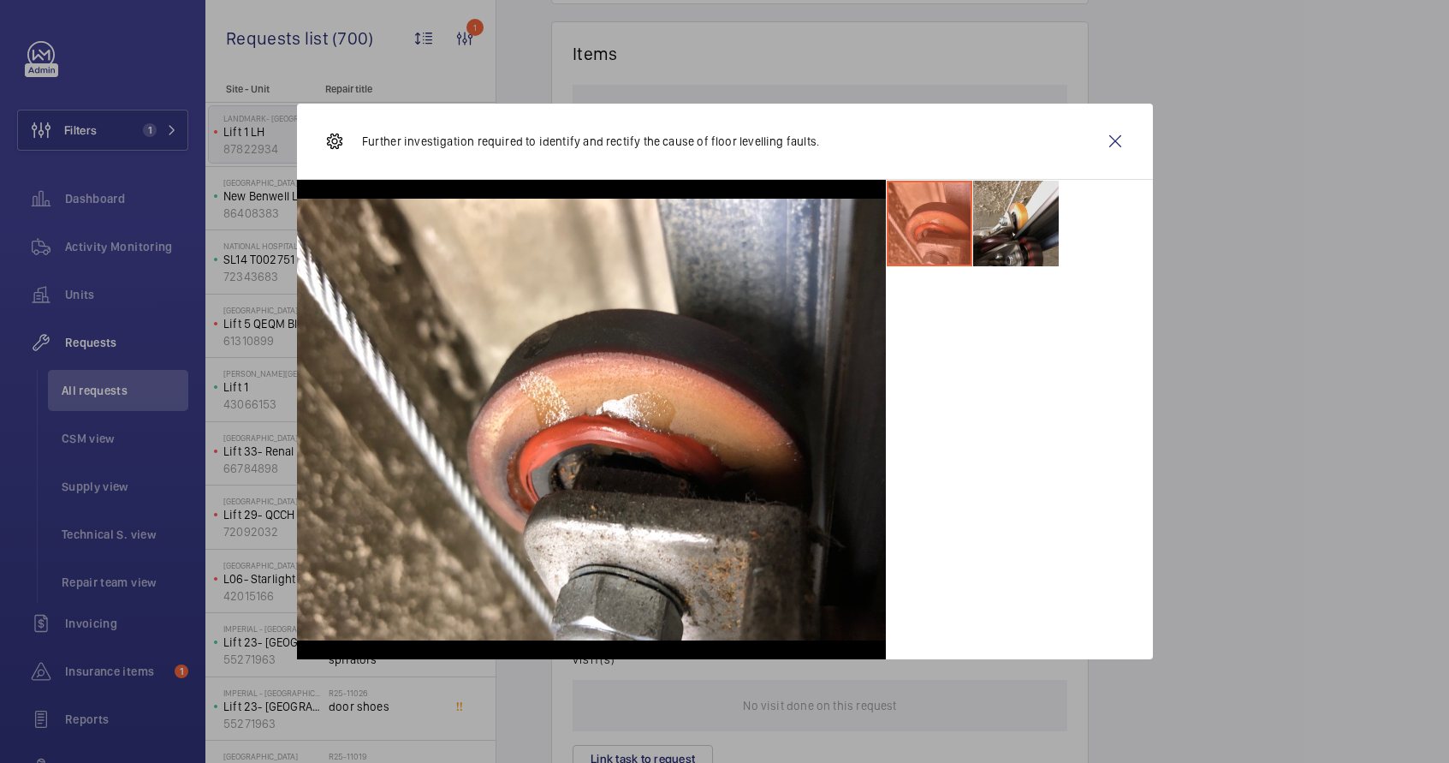
click at [999, 232] on li at bounding box center [1016, 224] width 86 height 86
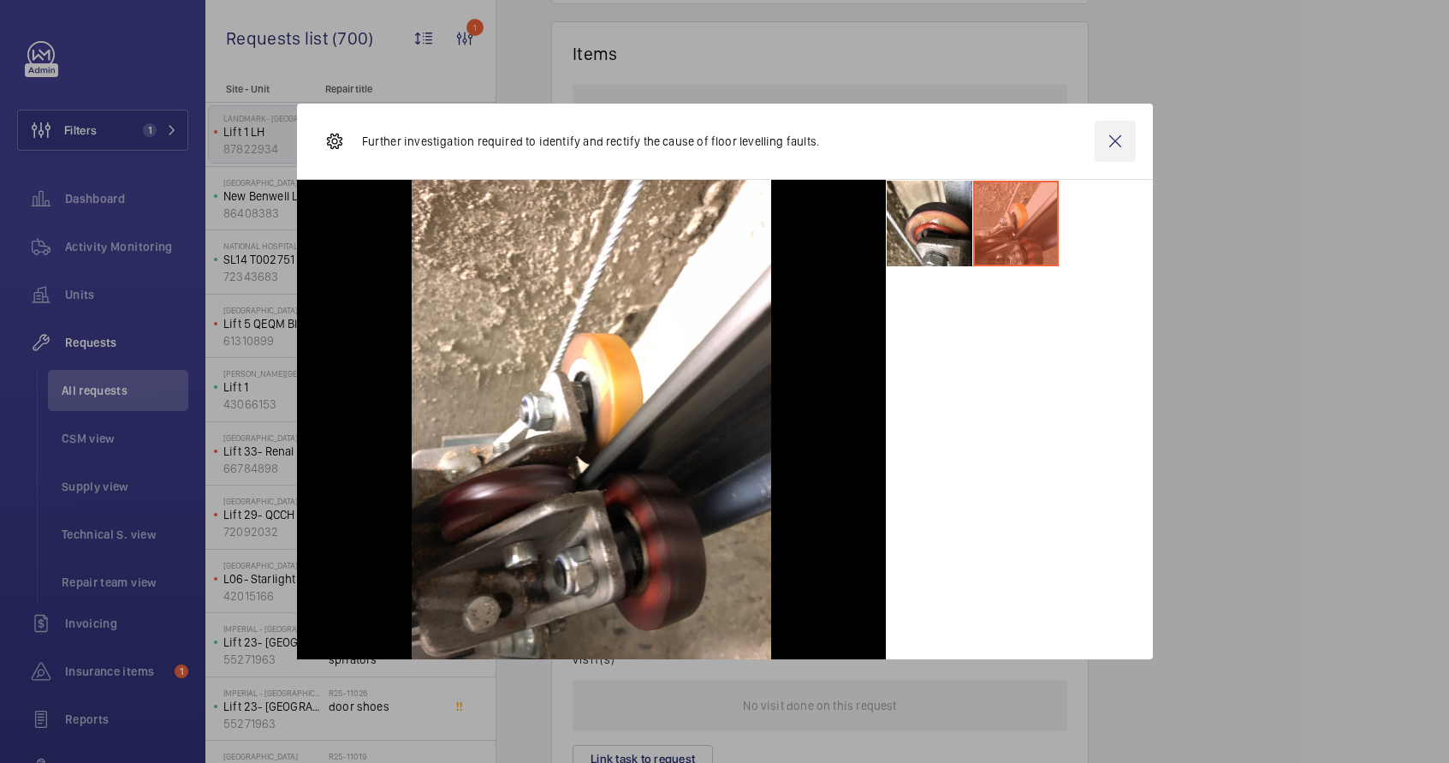
click at [1114, 134] on wm-front-icon-button at bounding box center [1115, 141] width 41 height 41
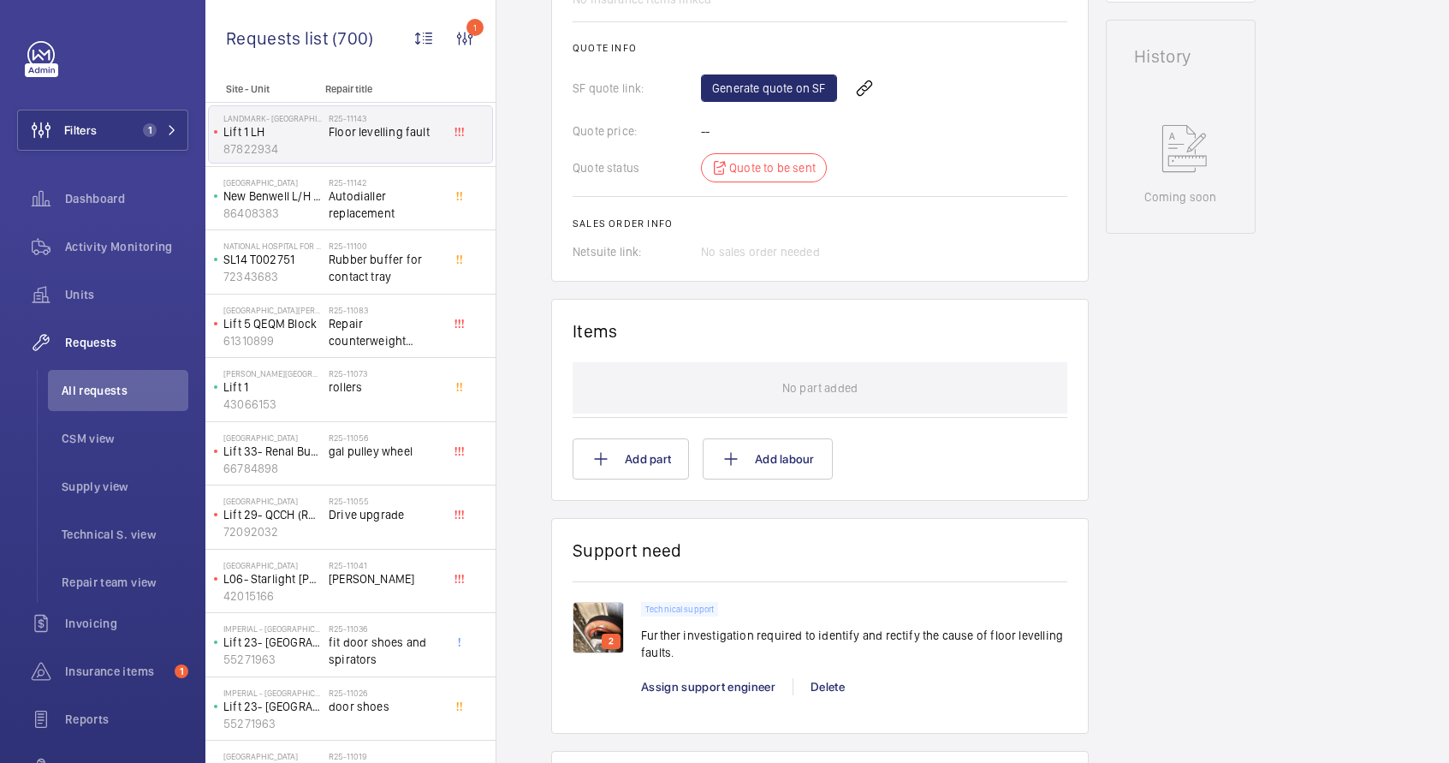
scroll to position [586, 0]
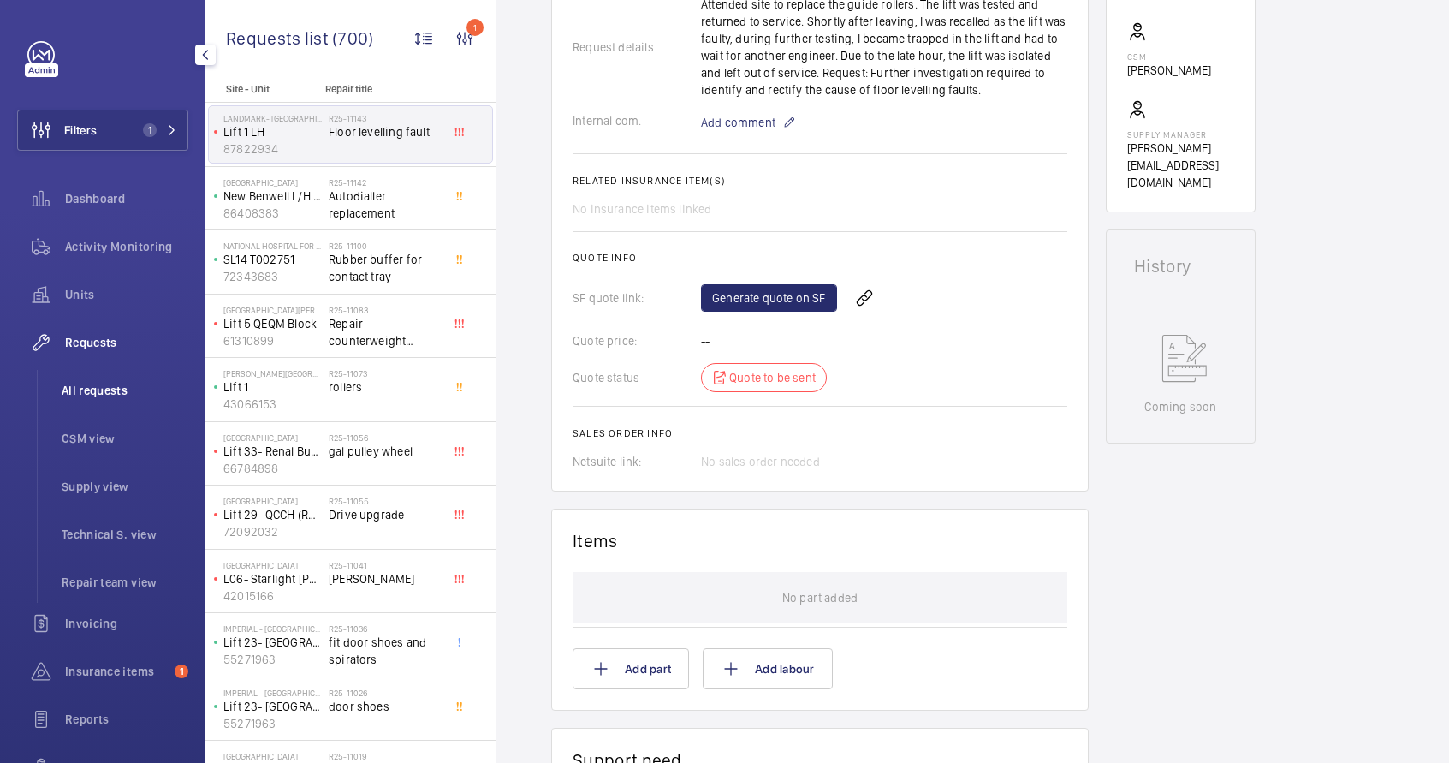
click at [98, 398] on span "All requests" at bounding box center [125, 390] width 127 height 17
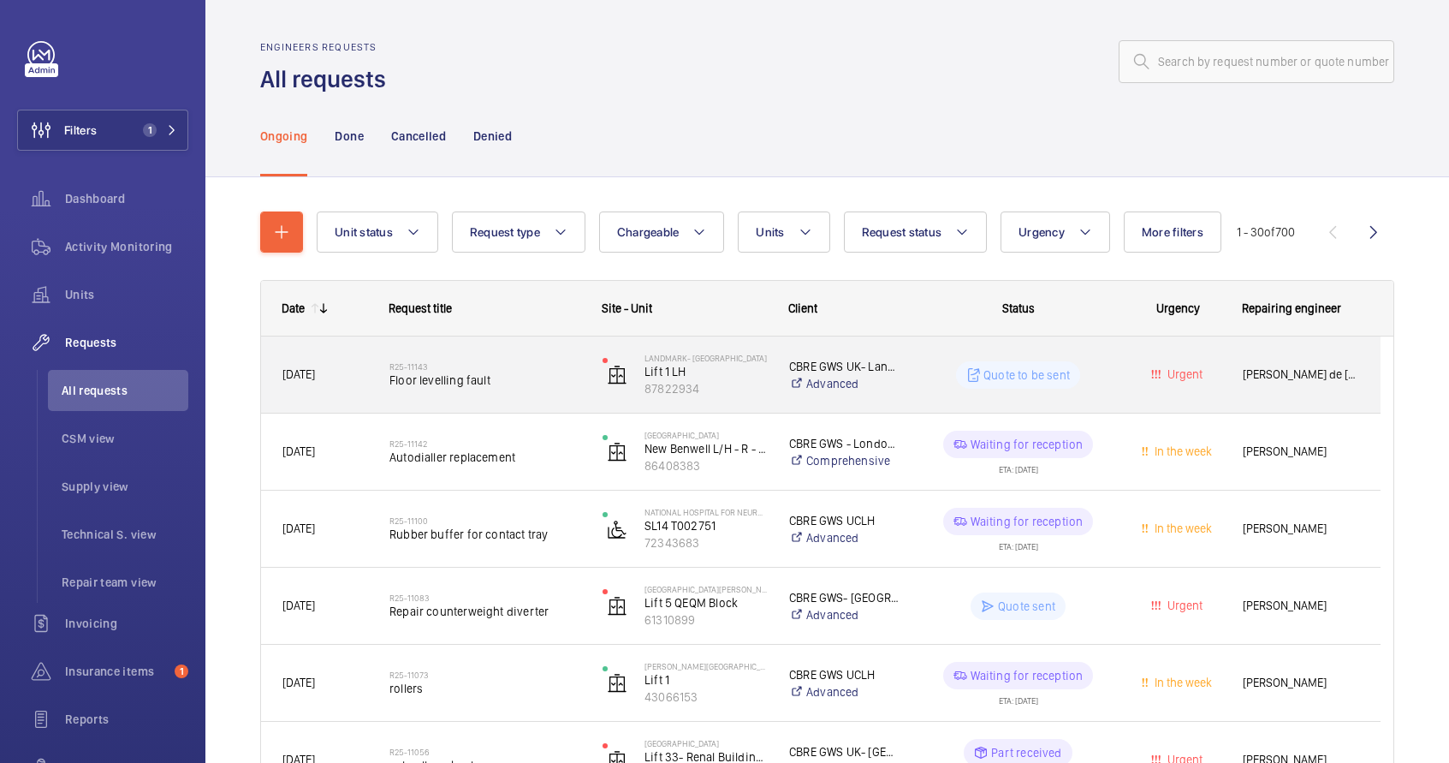
click at [931, 380] on wm-front-pills-cell "Quote to be sent" at bounding box center [1018, 374] width 191 height 27
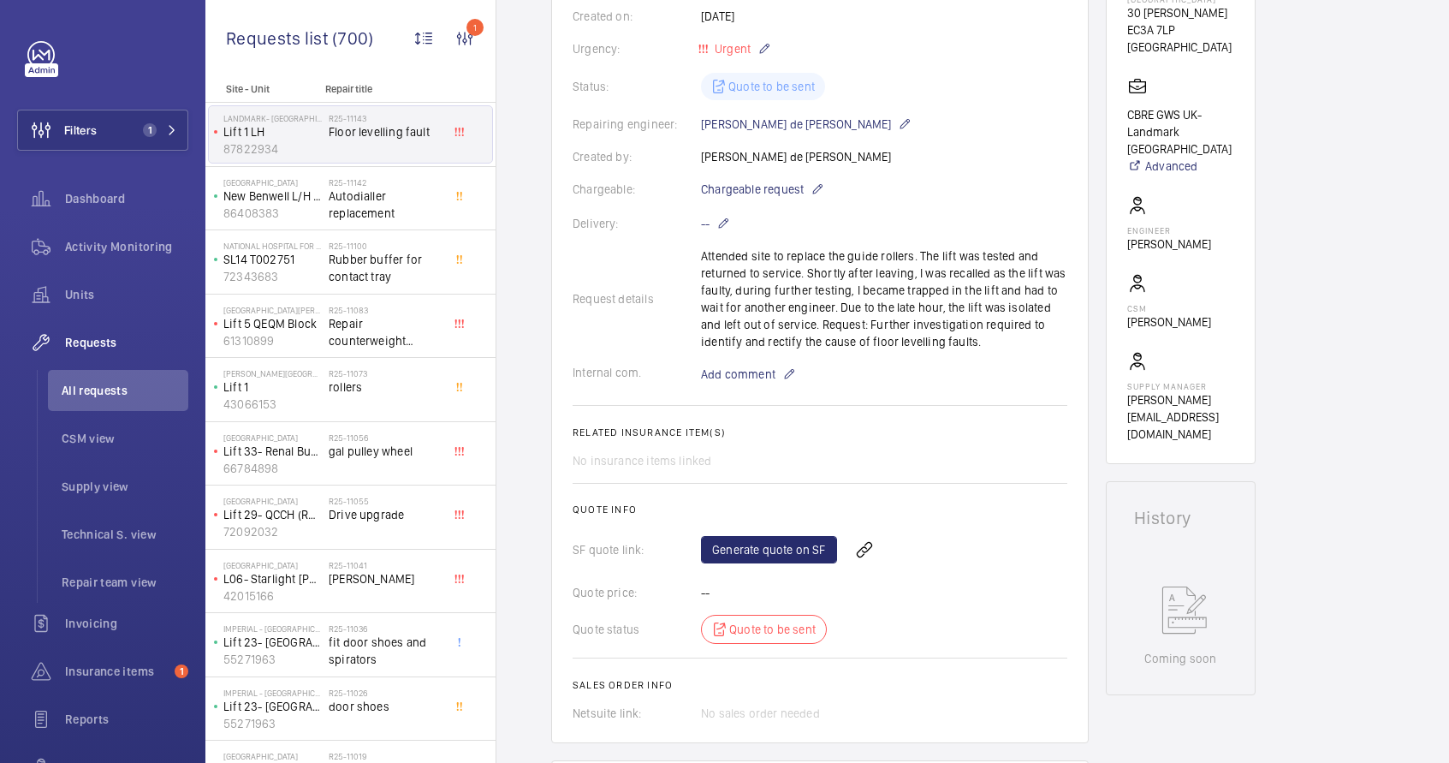
scroll to position [231, 0]
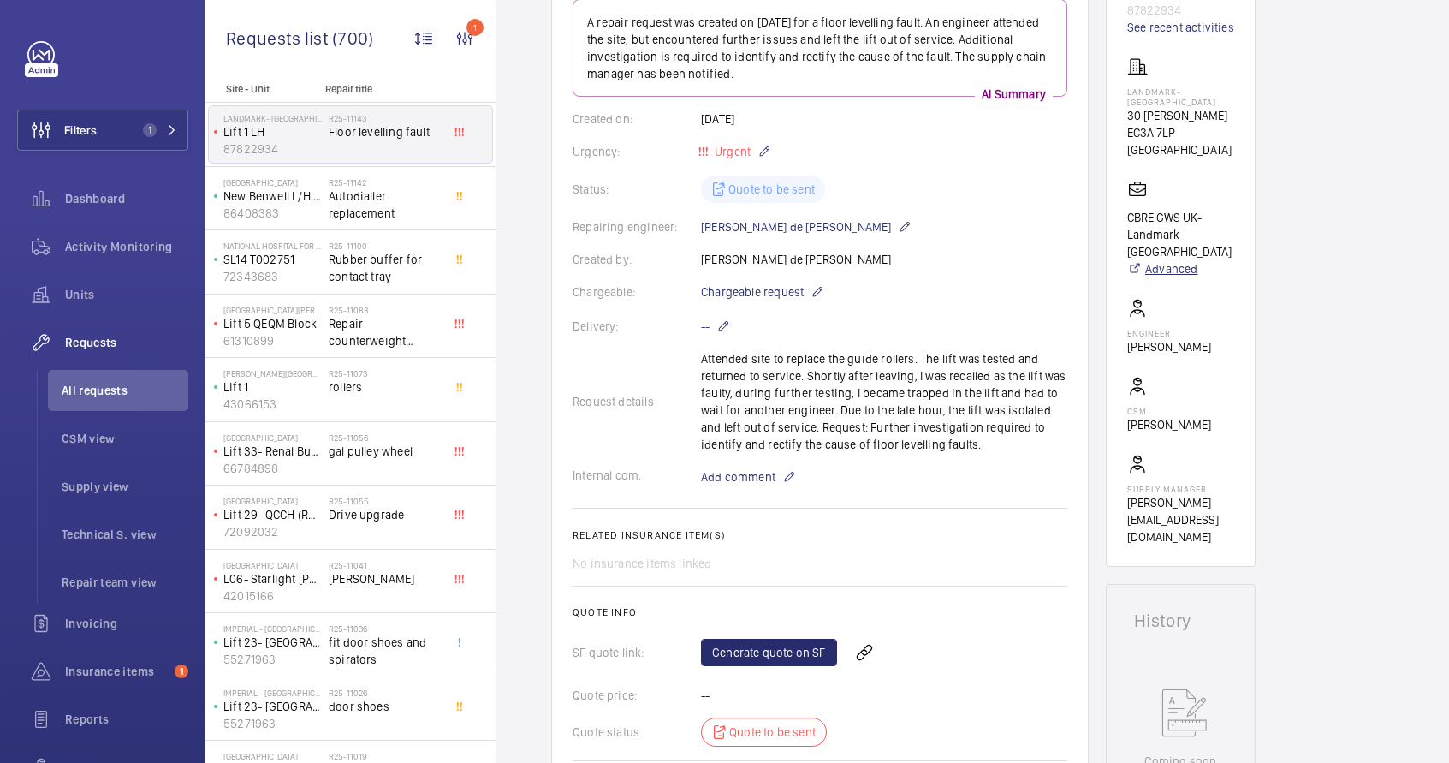
click at [1165, 260] on link "Advanced" at bounding box center [1181, 268] width 107 height 17
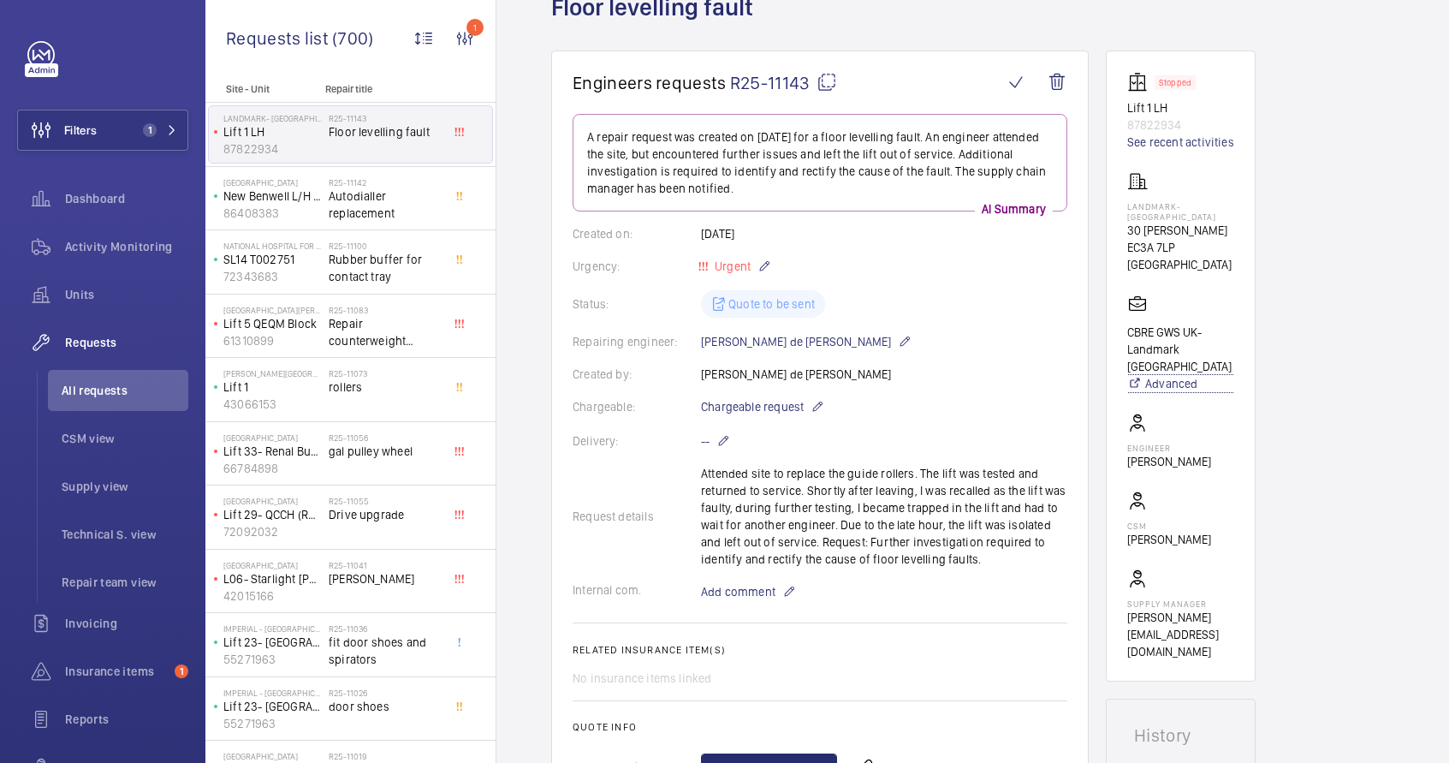
scroll to position [108, 0]
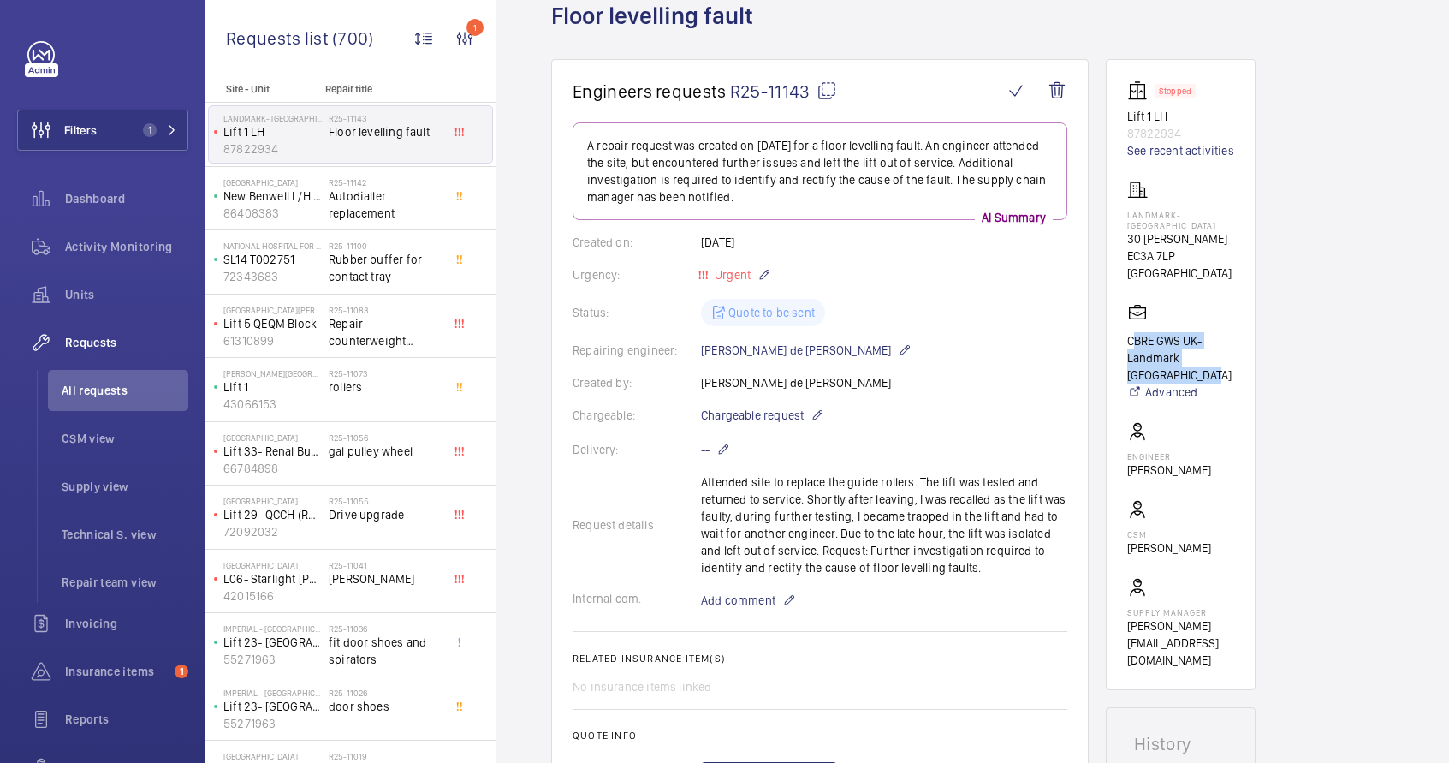
drag, startPoint x: 1128, startPoint y: 324, endPoint x: 1162, endPoint y: 355, distance: 46.1
click at [1162, 355] on p "CBRE GWS UK- Landmark [GEOGRAPHIC_DATA]" at bounding box center [1181, 357] width 107 height 51
click at [1152, 150] on link "See recent activities" at bounding box center [1181, 150] width 107 height 17
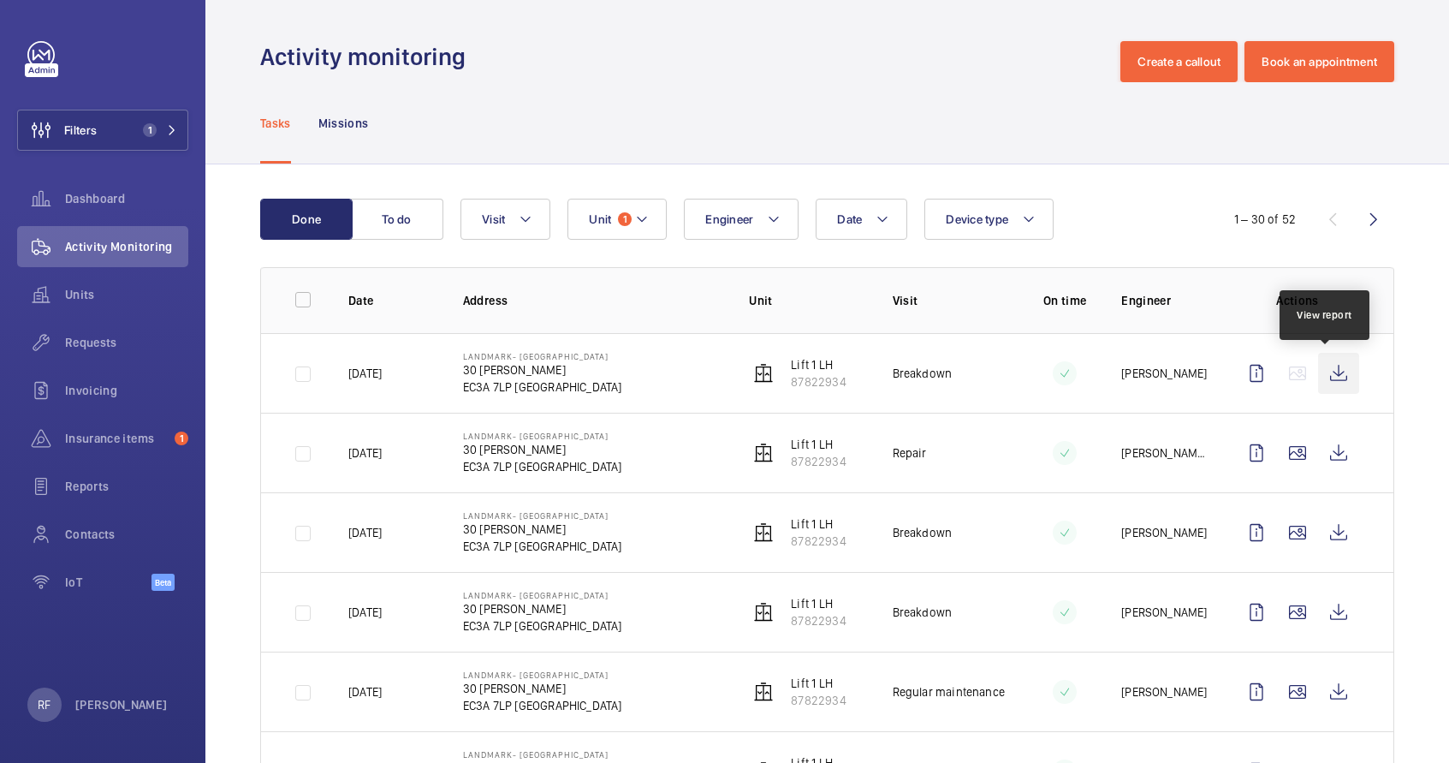
click at [1323, 375] on wm-front-icon-button at bounding box center [1338, 373] width 41 height 41
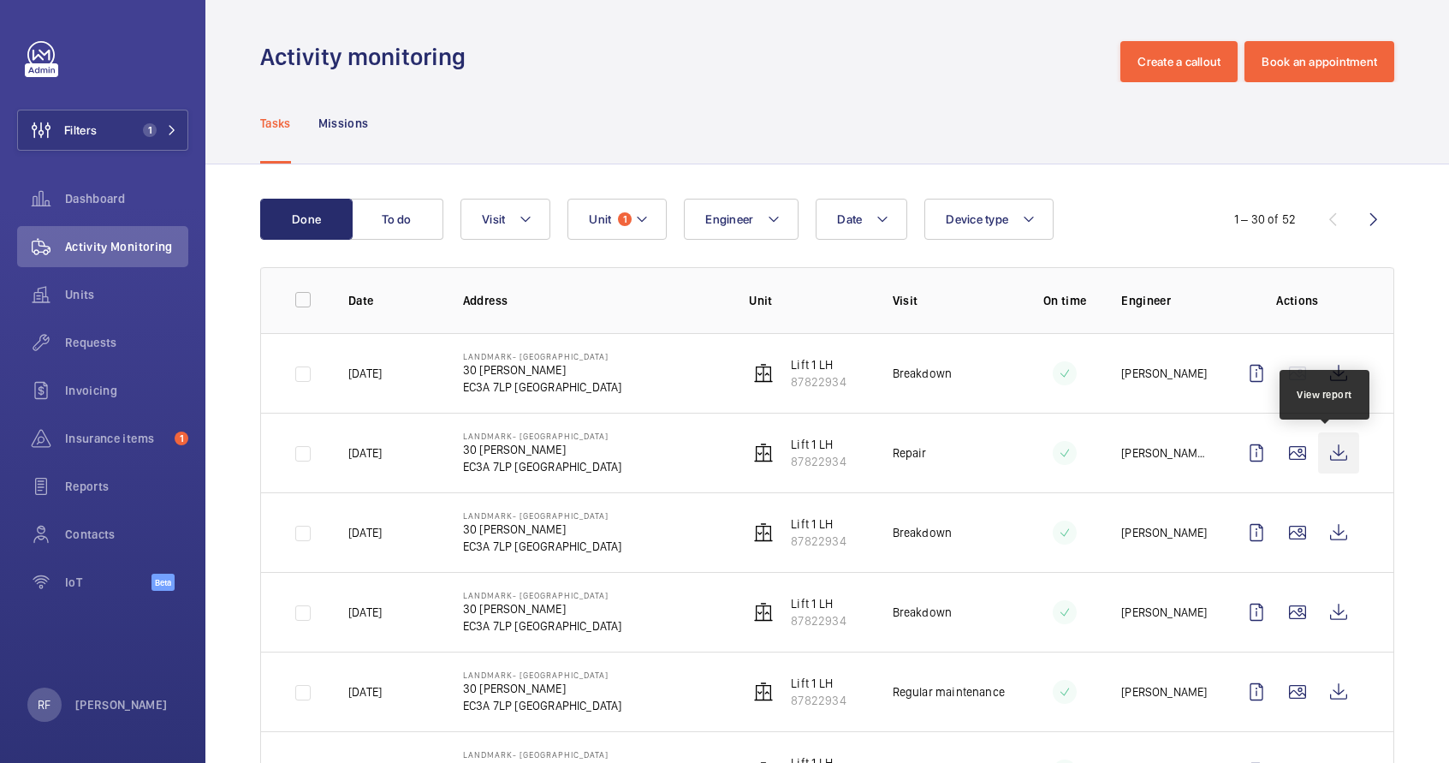
click at [1324, 458] on wm-front-icon-button at bounding box center [1338, 452] width 41 height 41
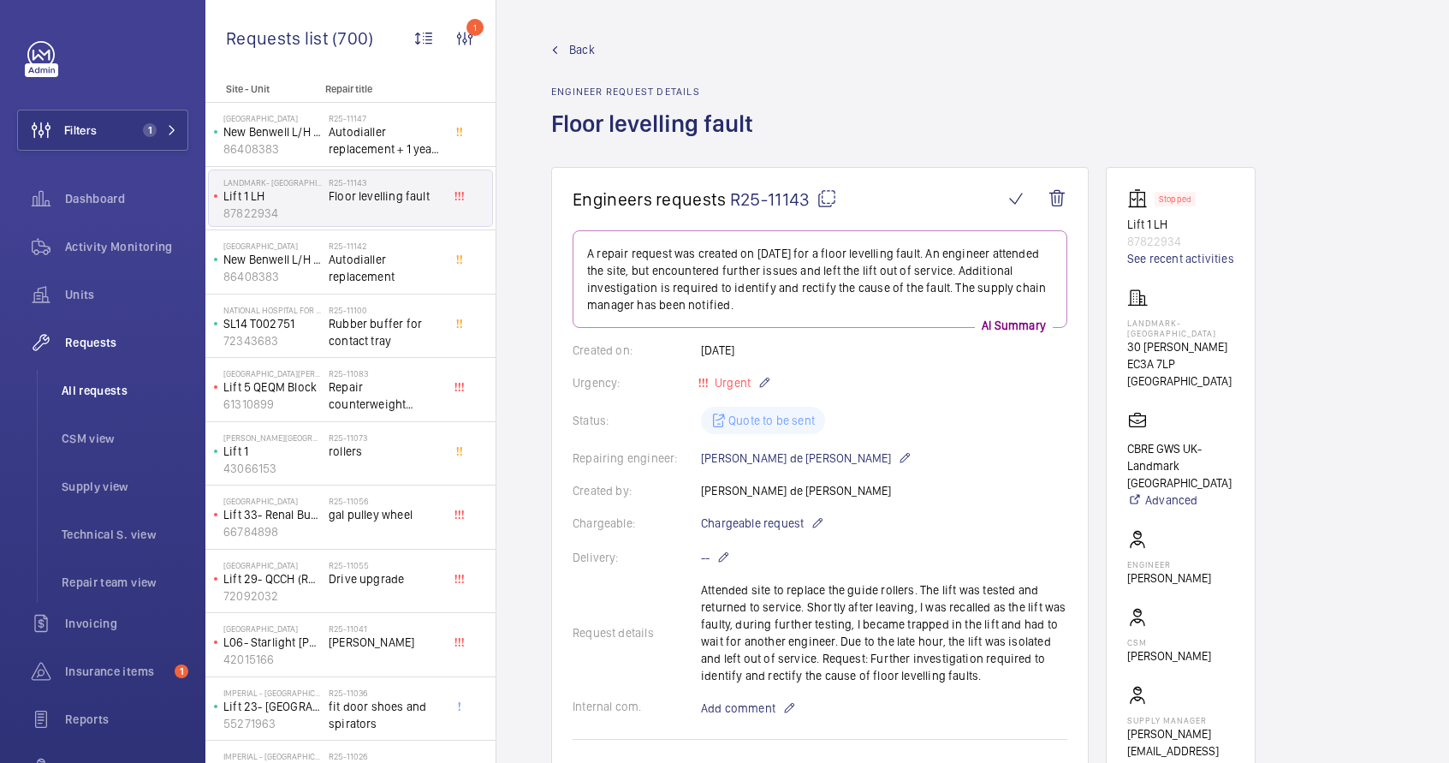
click at [114, 392] on span "All requests" at bounding box center [125, 390] width 127 height 17
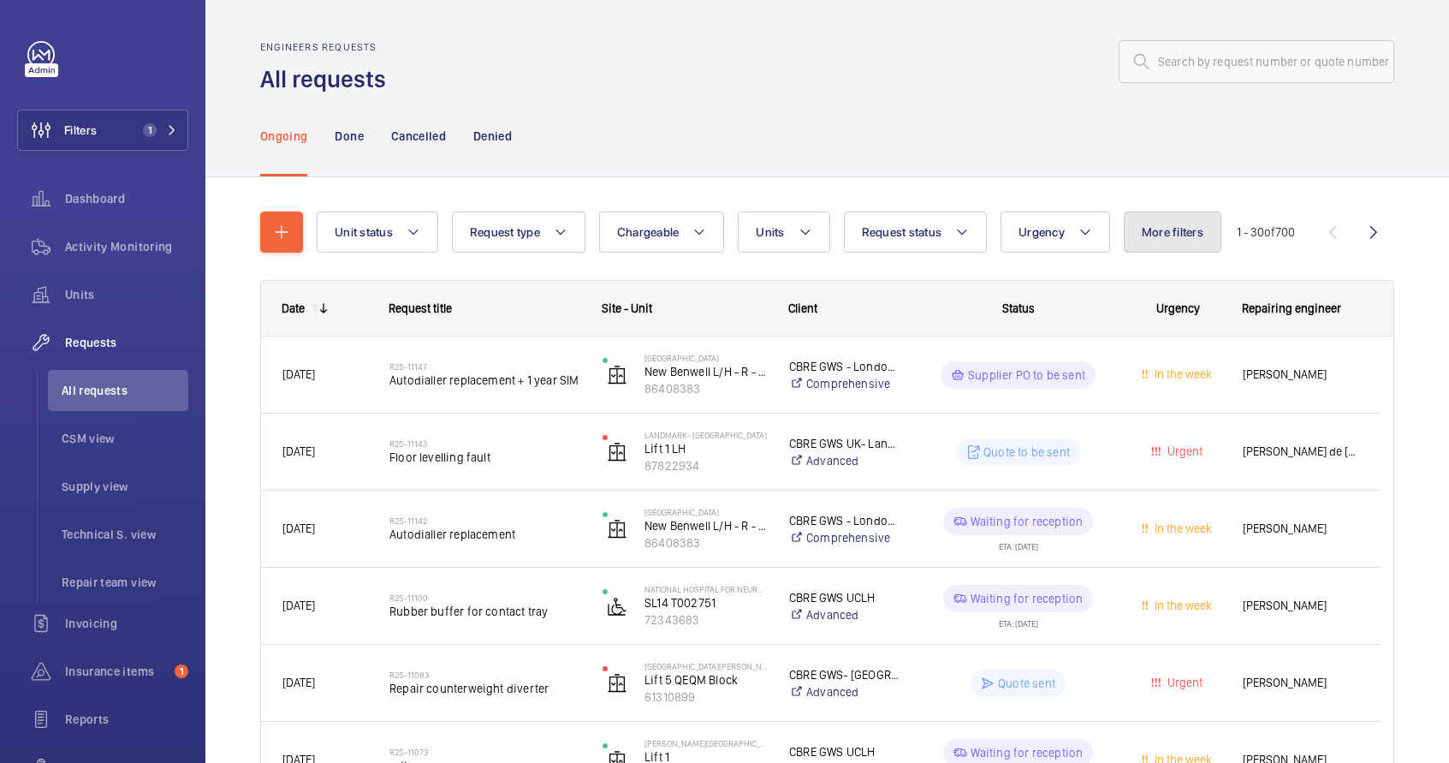
click at [1181, 240] on button "More filters" at bounding box center [1173, 231] width 98 height 41
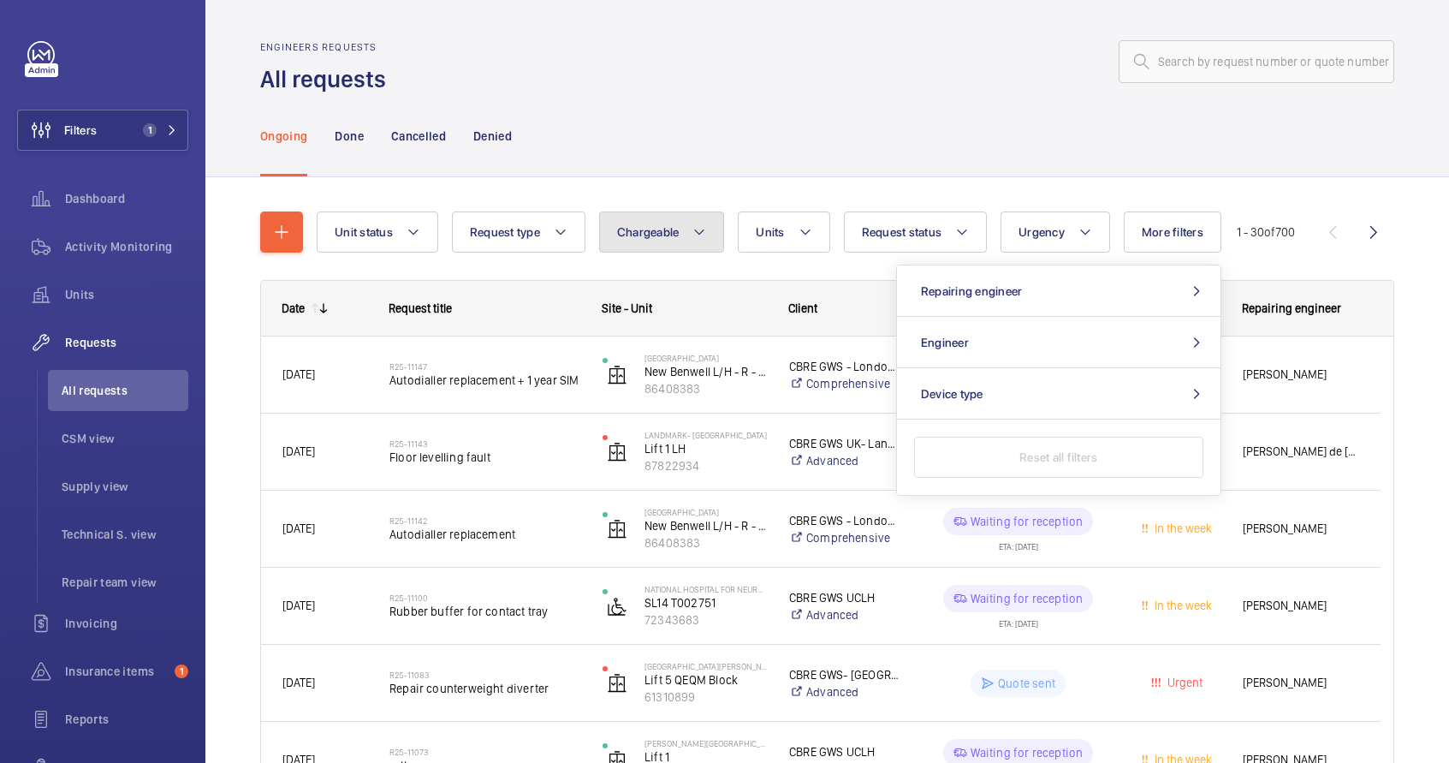
click at [623, 232] on span "Chargeable" at bounding box center [648, 232] width 62 height 14
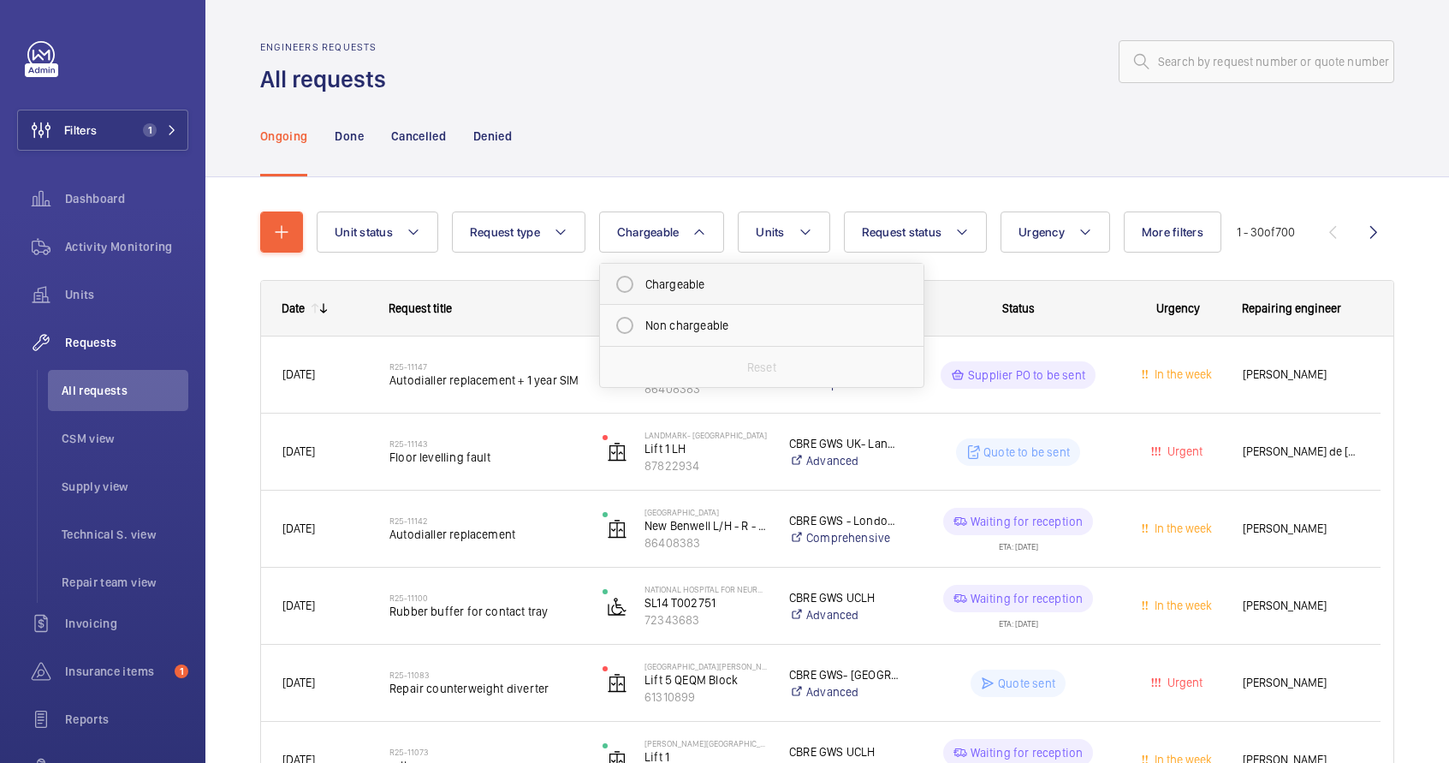
click at [669, 283] on mat-radio-button "Chargeable" at bounding box center [762, 284] width 308 height 34
radio input "true"
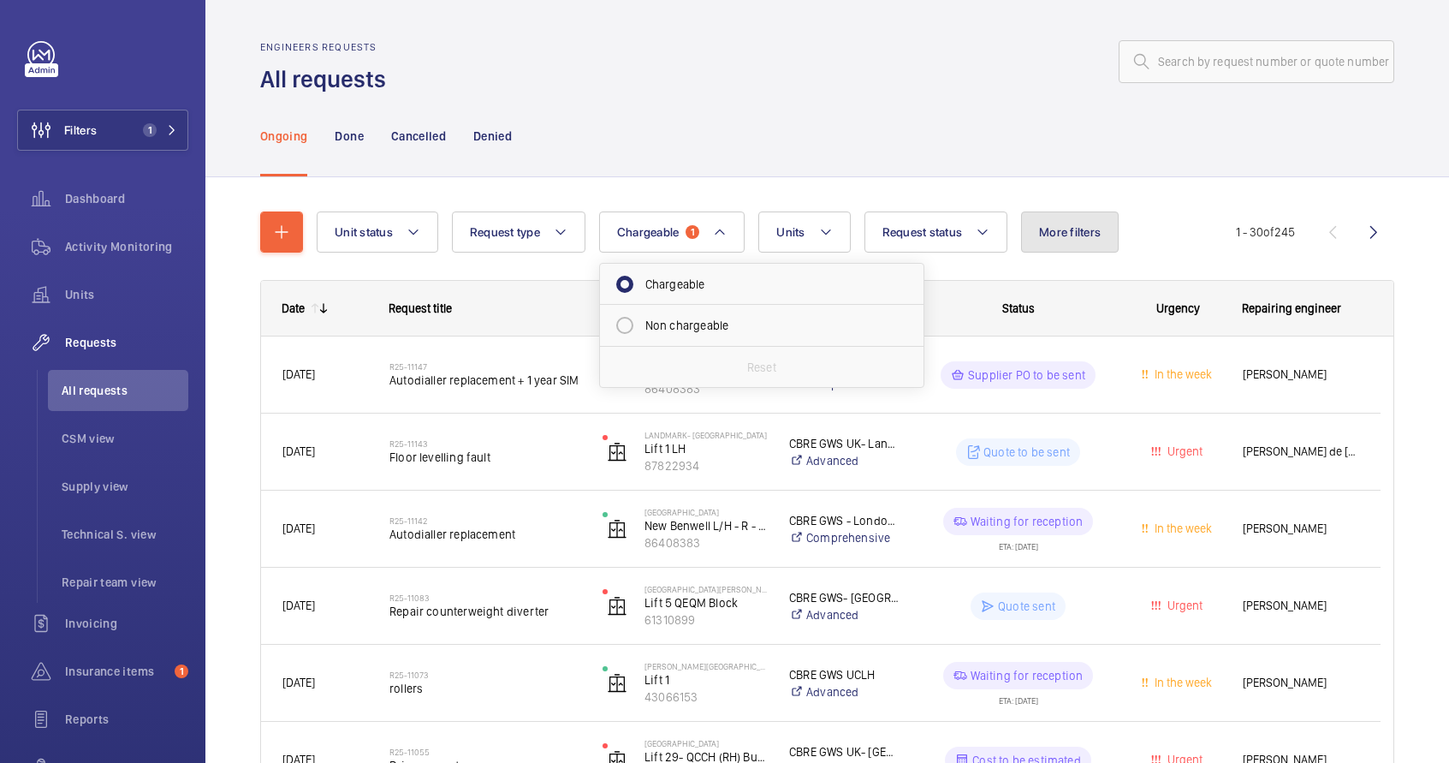
click at [1073, 235] on span "More filters" at bounding box center [1070, 232] width 62 height 14
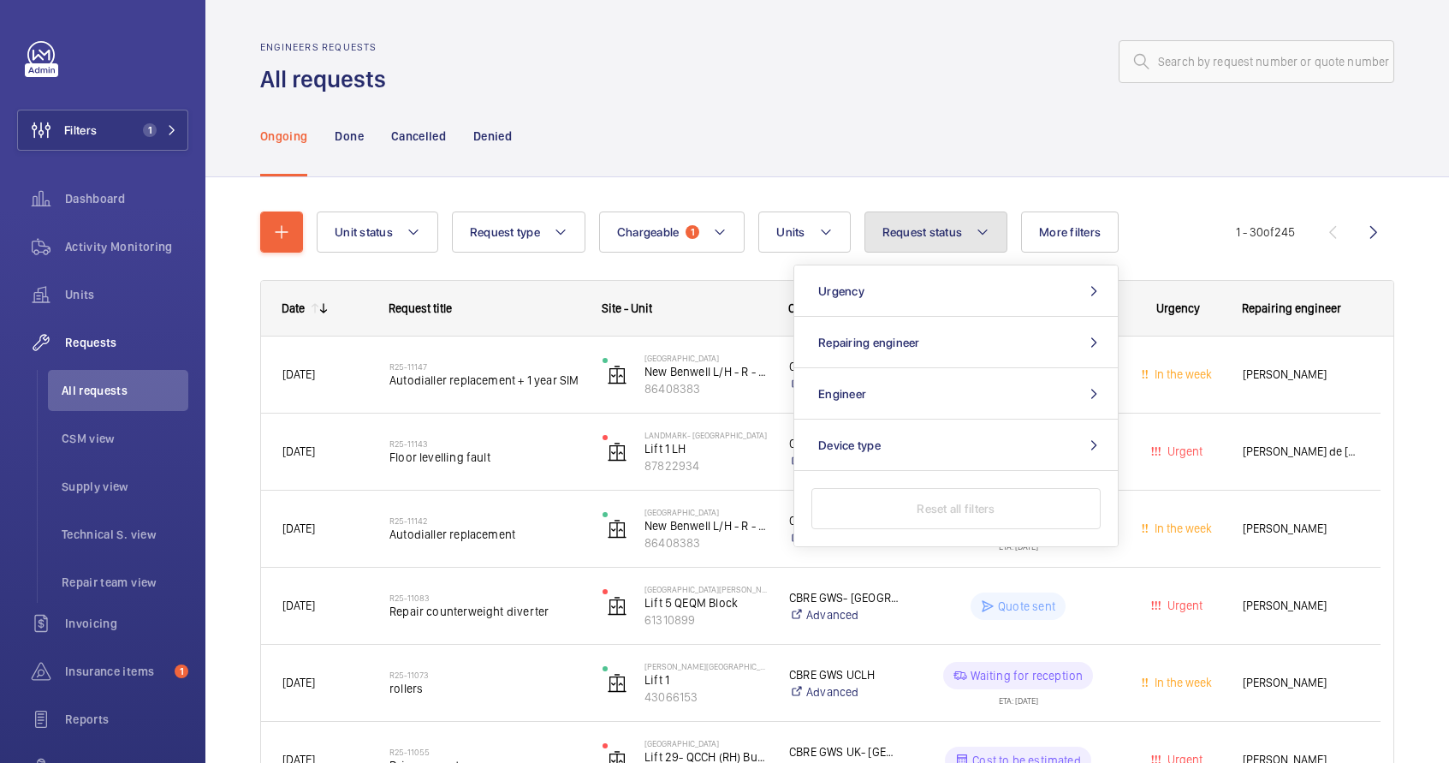
click at [946, 237] on span "Request status" at bounding box center [923, 232] width 80 height 14
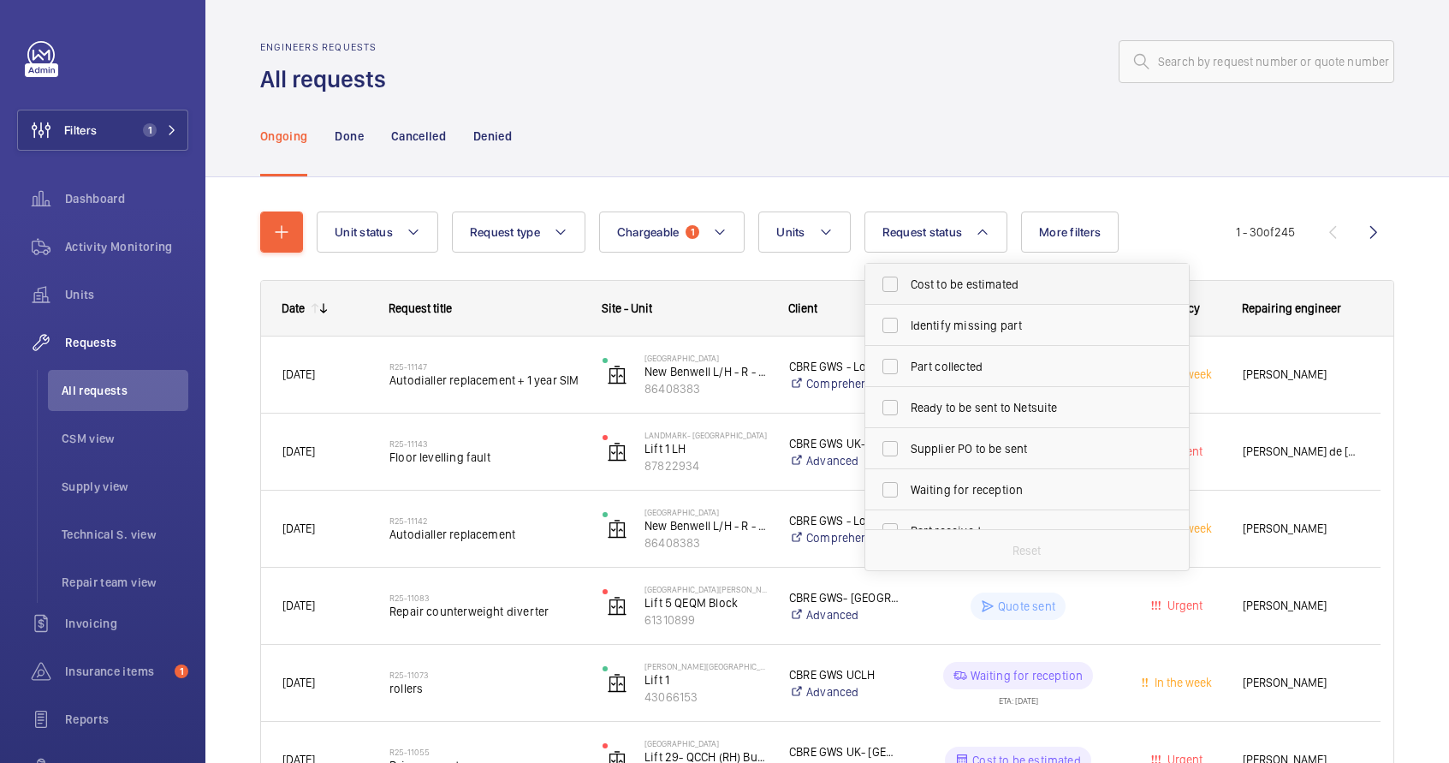
click at [953, 295] on label "Cost to be estimated" at bounding box center [1015, 284] width 298 height 41
click at [907, 295] on input "Cost to be estimated" at bounding box center [890, 284] width 34 height 34
checkbox input "true"
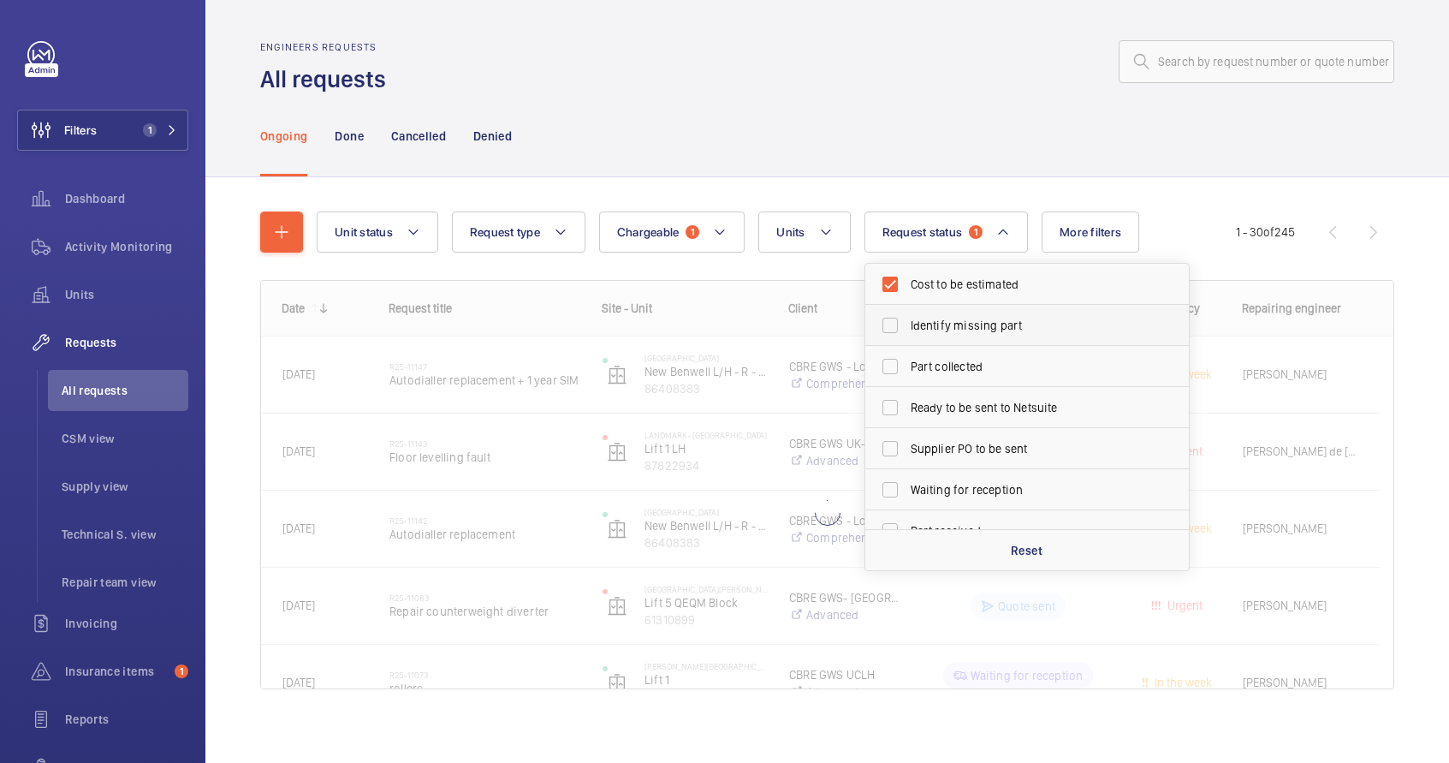
click at [953, 325] on span "Identify missing part" at bounding box center [1028, 325] width 235 height 17
click at [907, 325] on input "Identify missing part" at bounding box center [890, 325] width 34 height 34
checkbox input "true"
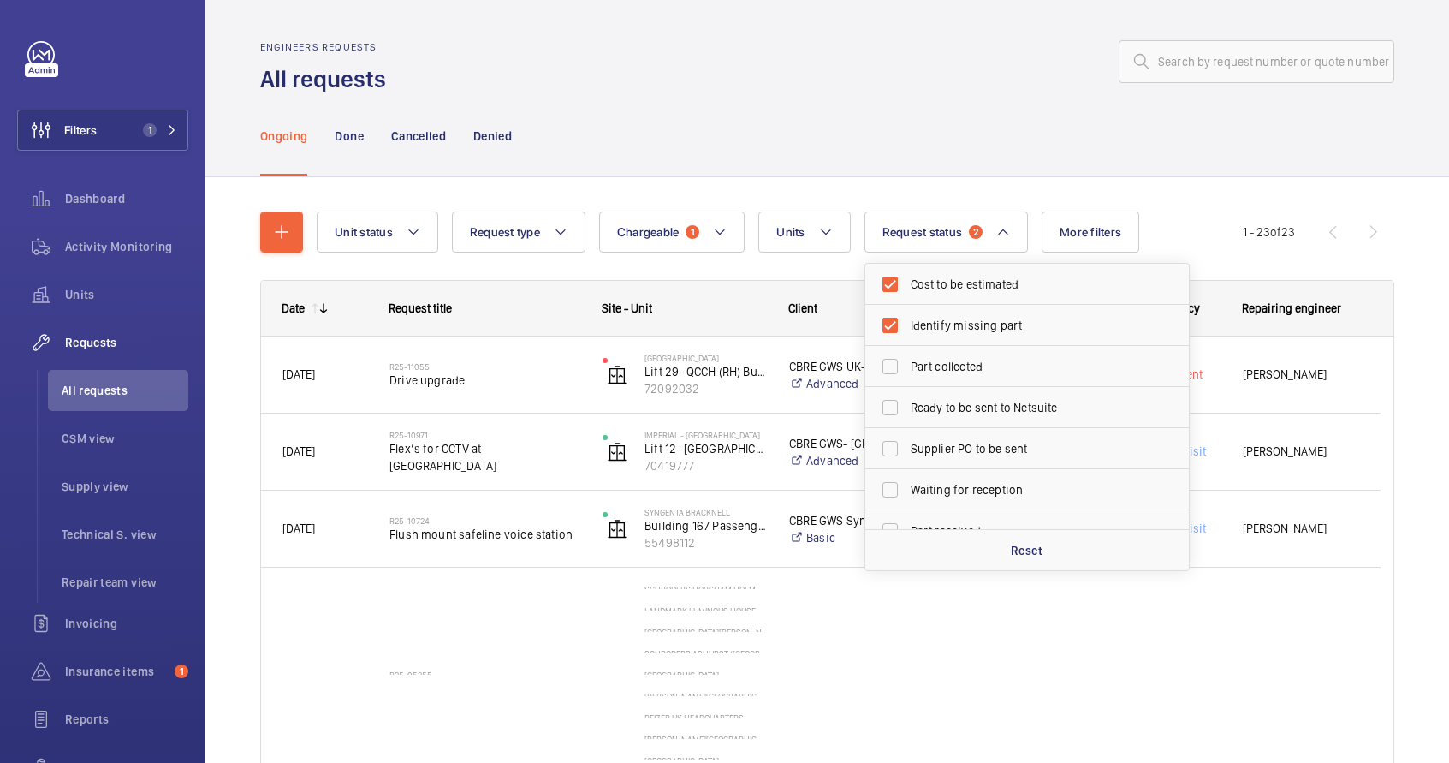
click at [1175, 176] on div "Ongoing Done Cancelled Denied" at bounding box center [827, 135] width 1134 height 81
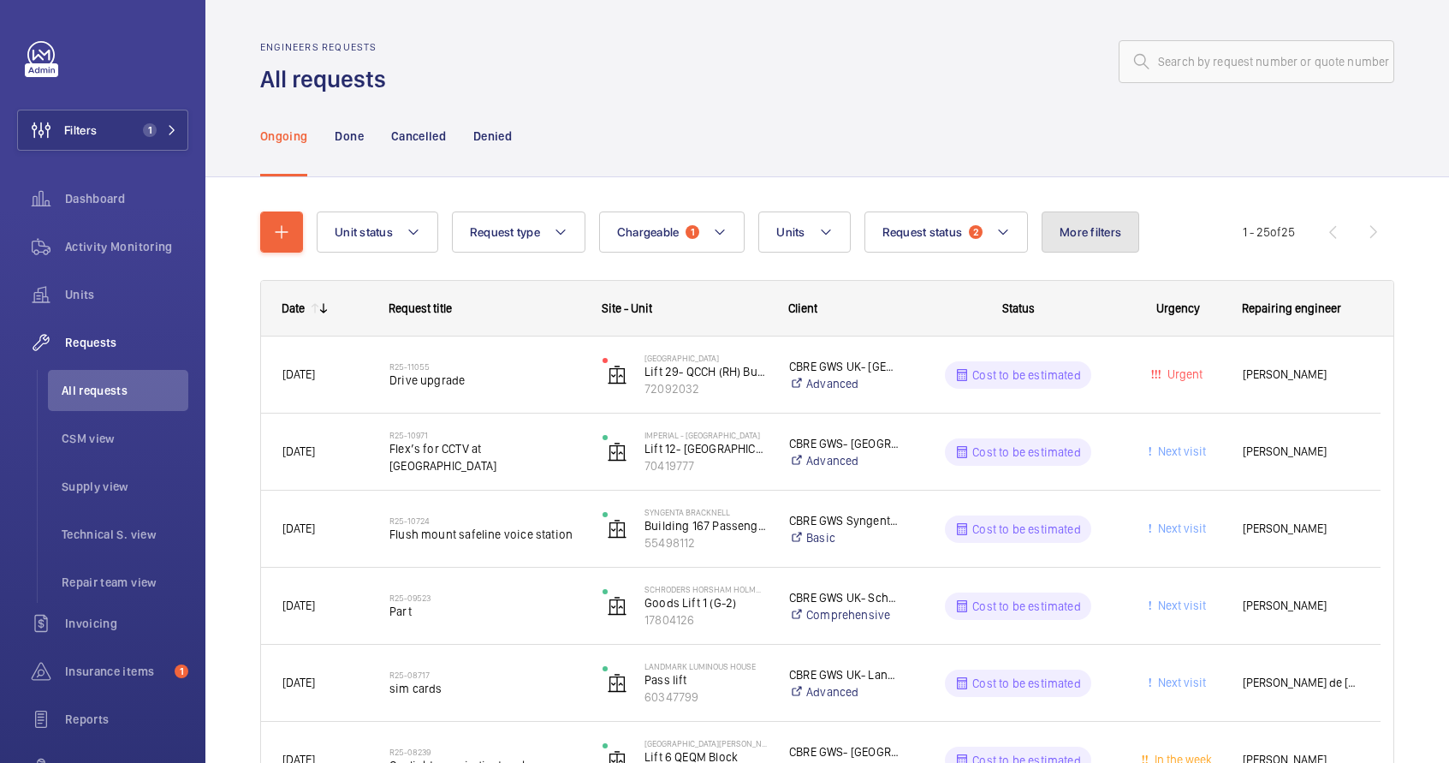
click at [1088, 230] on span "More filters" at bounding box center [1091, 232] width 62 height 14
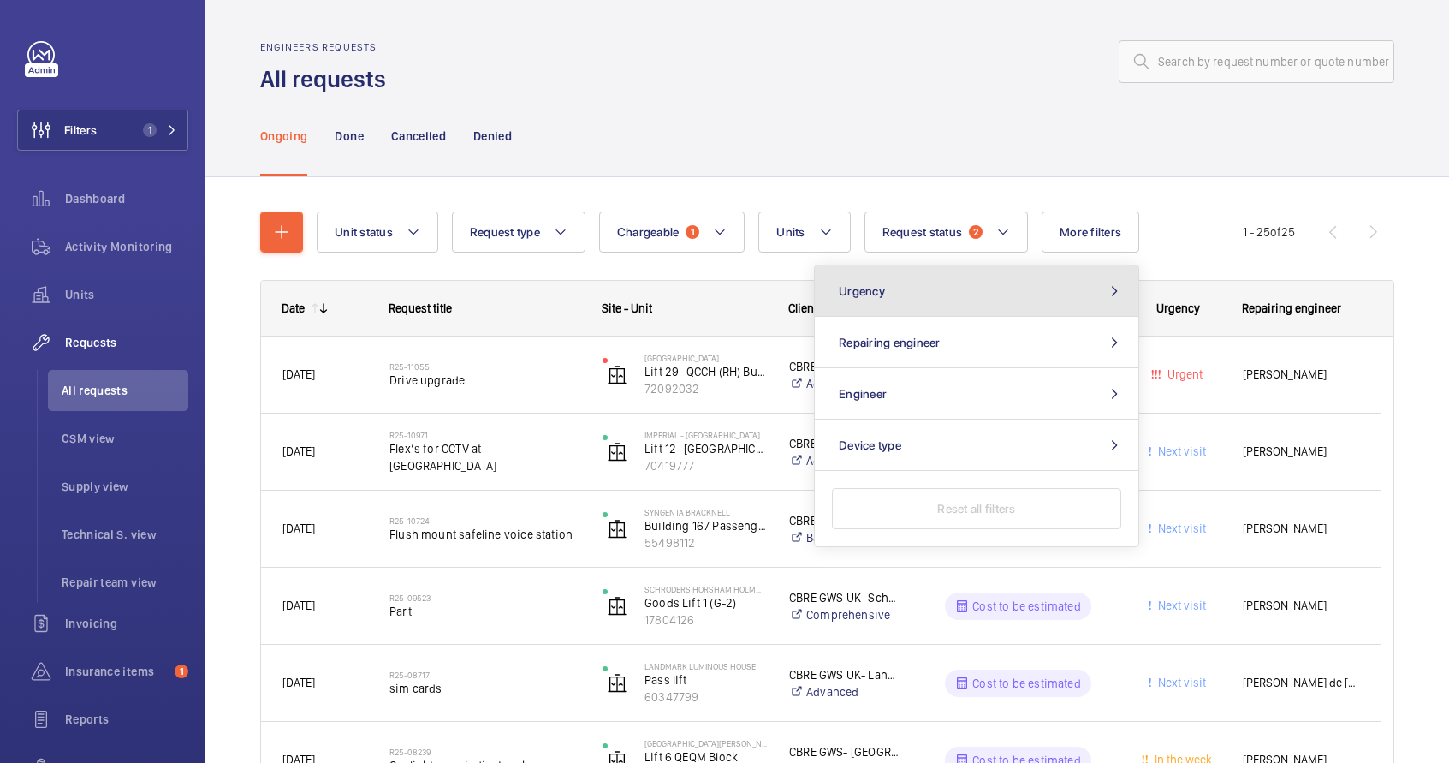
click at [1035, 289] on button "Urgency" at bounding box center [977, 290] width 324 height 51
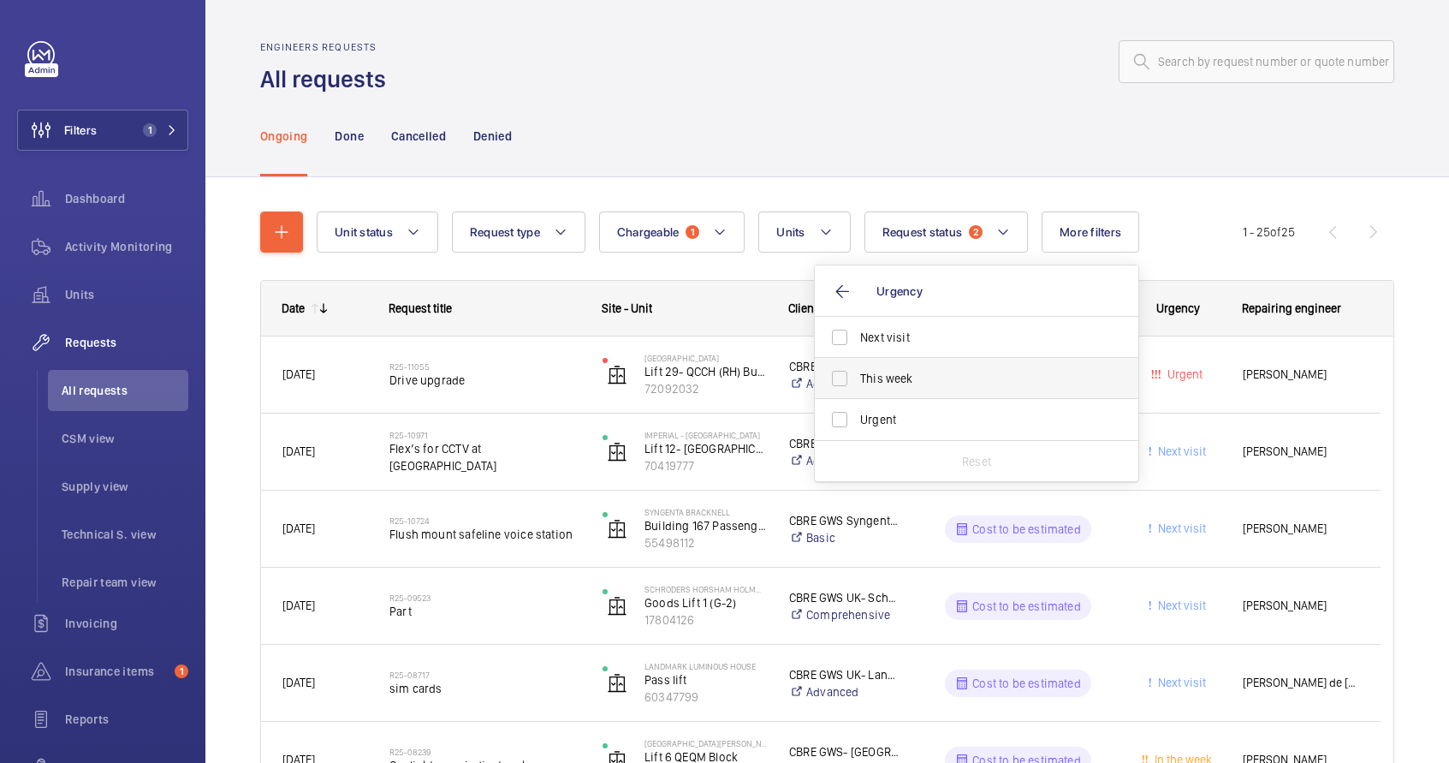
click at [916, 391] on label "This week" at bounding box center [964, 378] width 298 height 41
click at [857, 391] on input "This week" at bounding box center [840, 378] width 34 height 34
checkbox input "true"
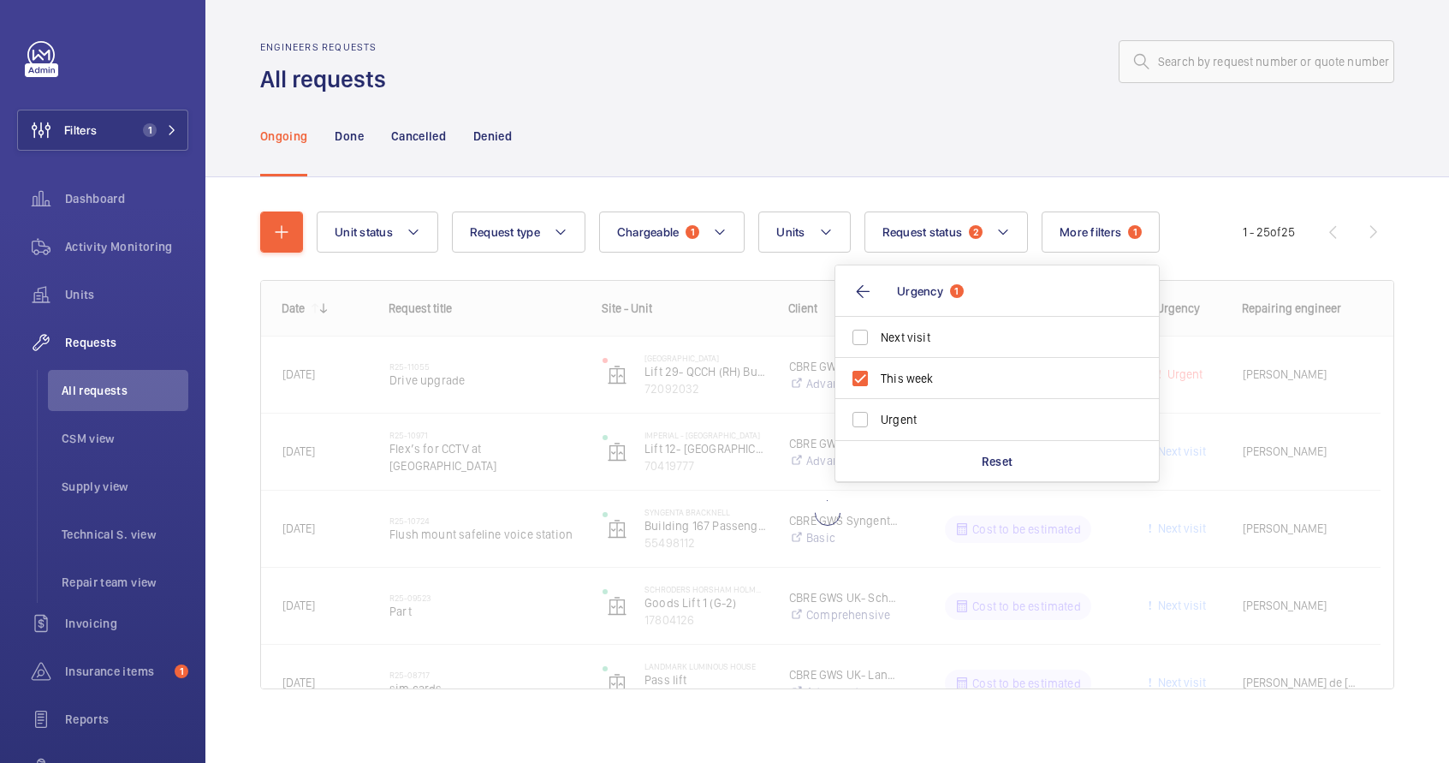
click at [1193, 170] on div "Ongoing Done Cancelled Denied" at bounding box center [827, 135] width 1134 height 81
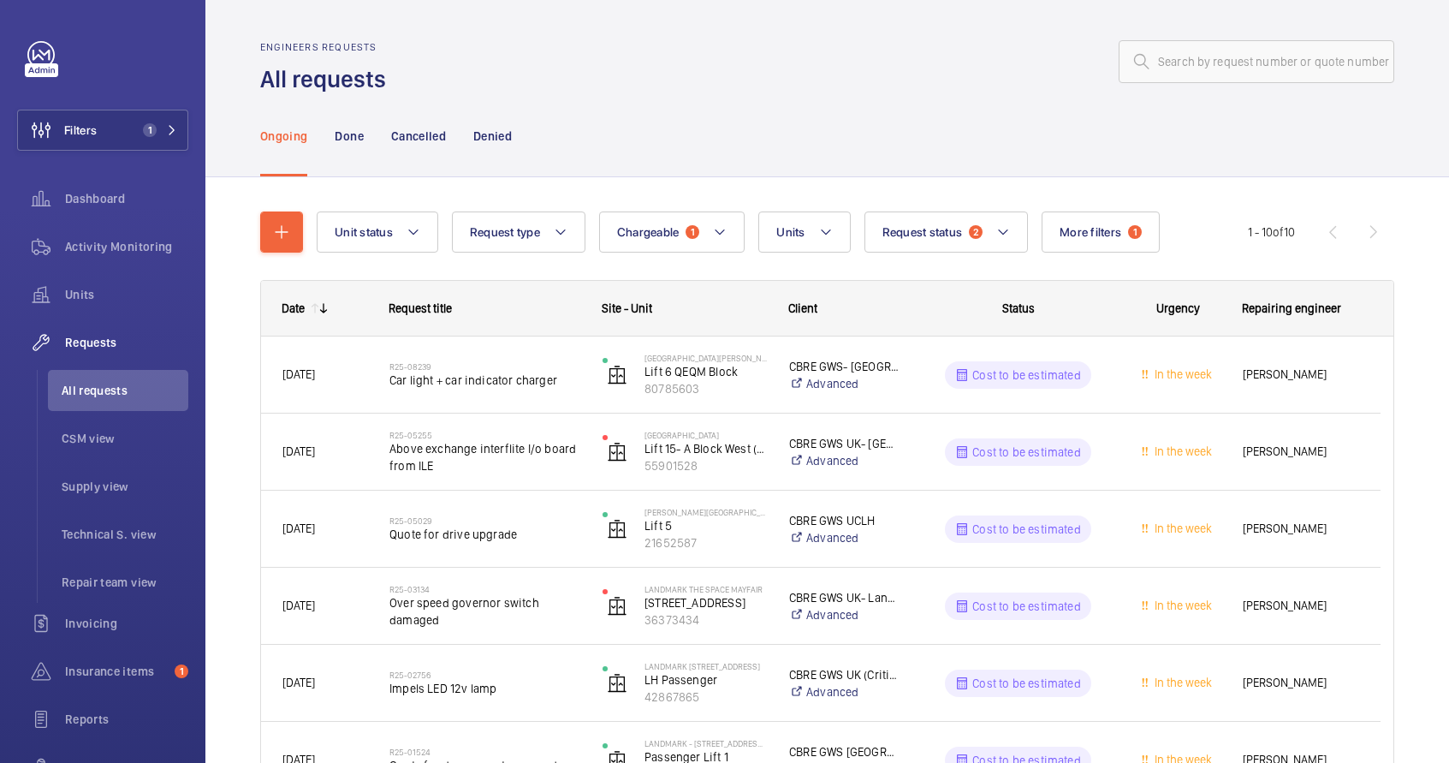
click at [324, 309] on mat-icon at bounding box center [324, 308] width 14 height 14
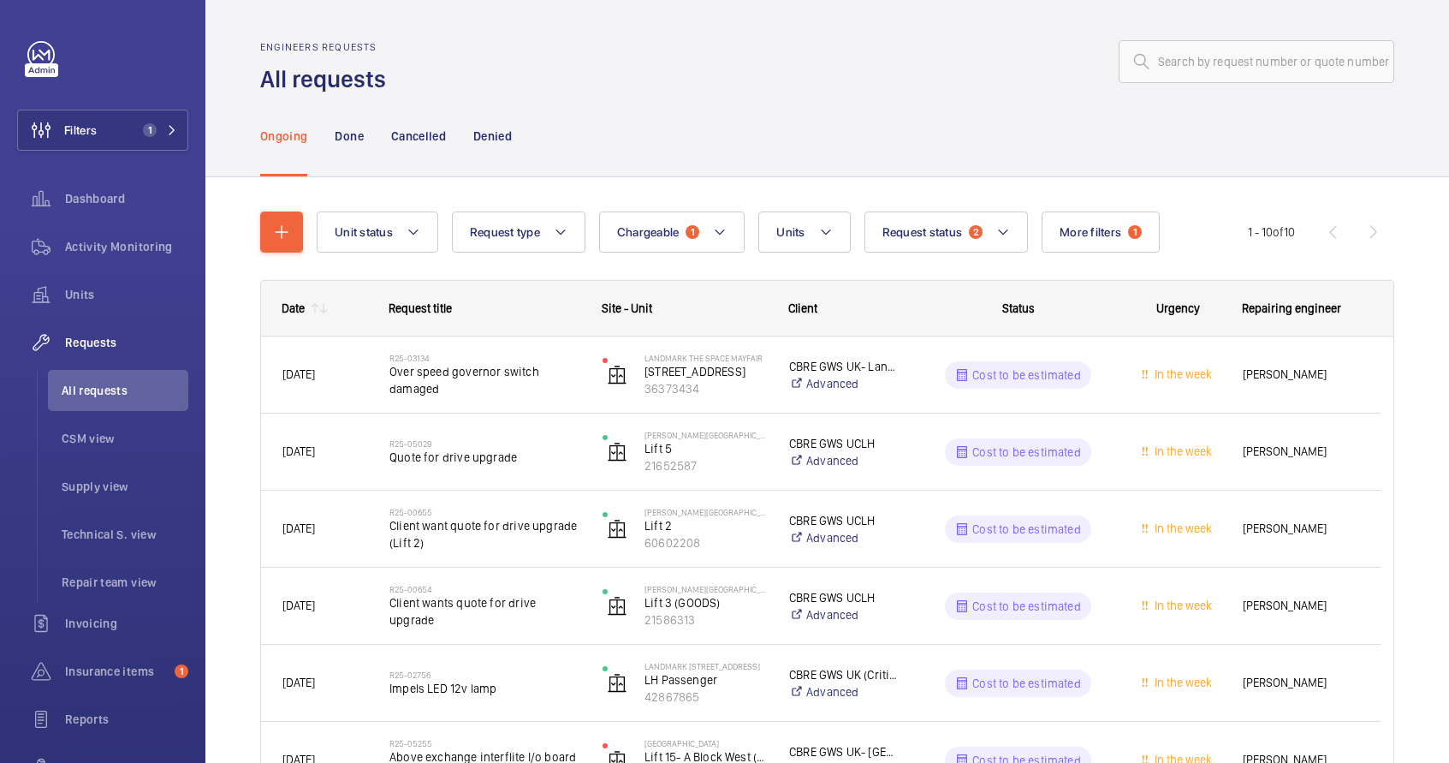
click at [323, 308] on mat-icon at bounding box center [324, 308] width 14 height 14
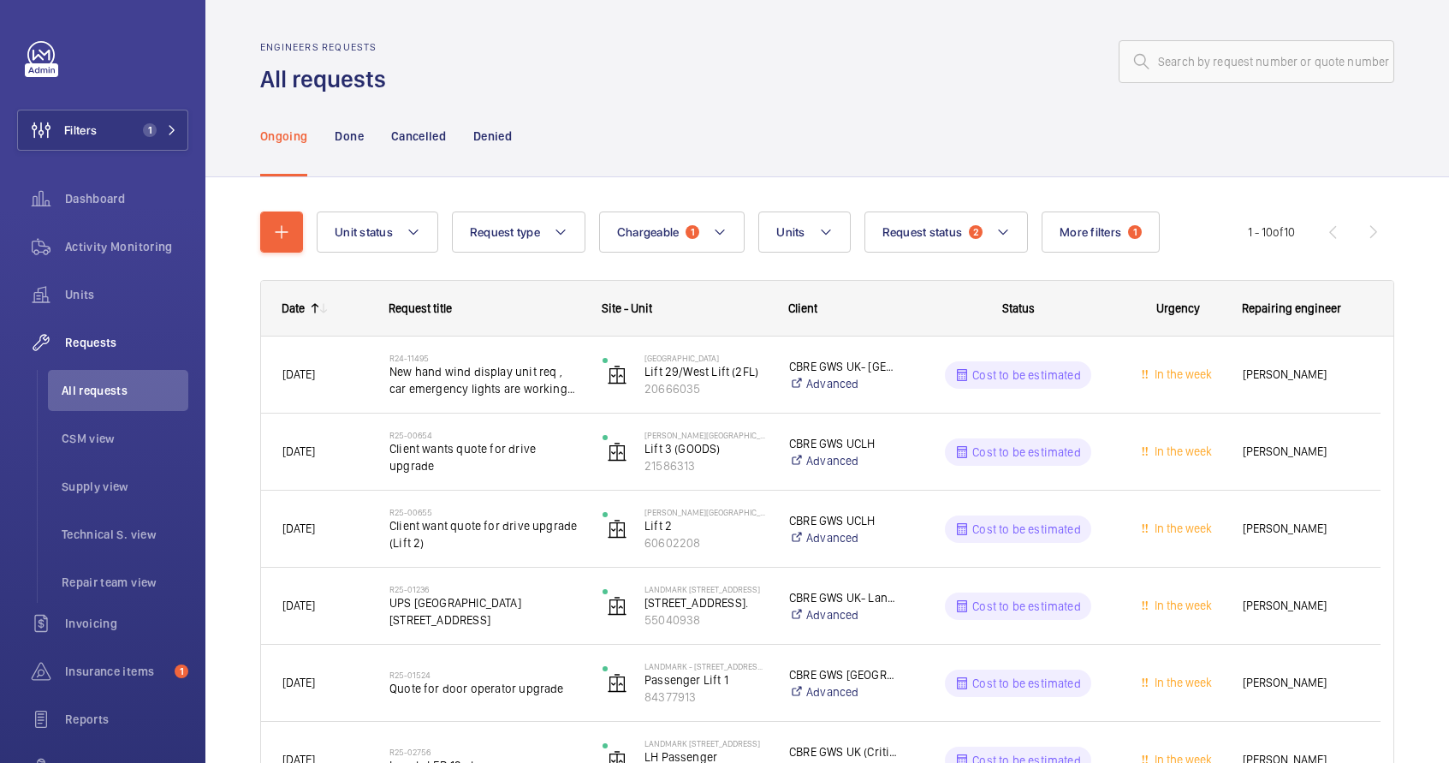
click at [297, 306] on div "Date" at bounding box center [293, 308] width 23 height 14
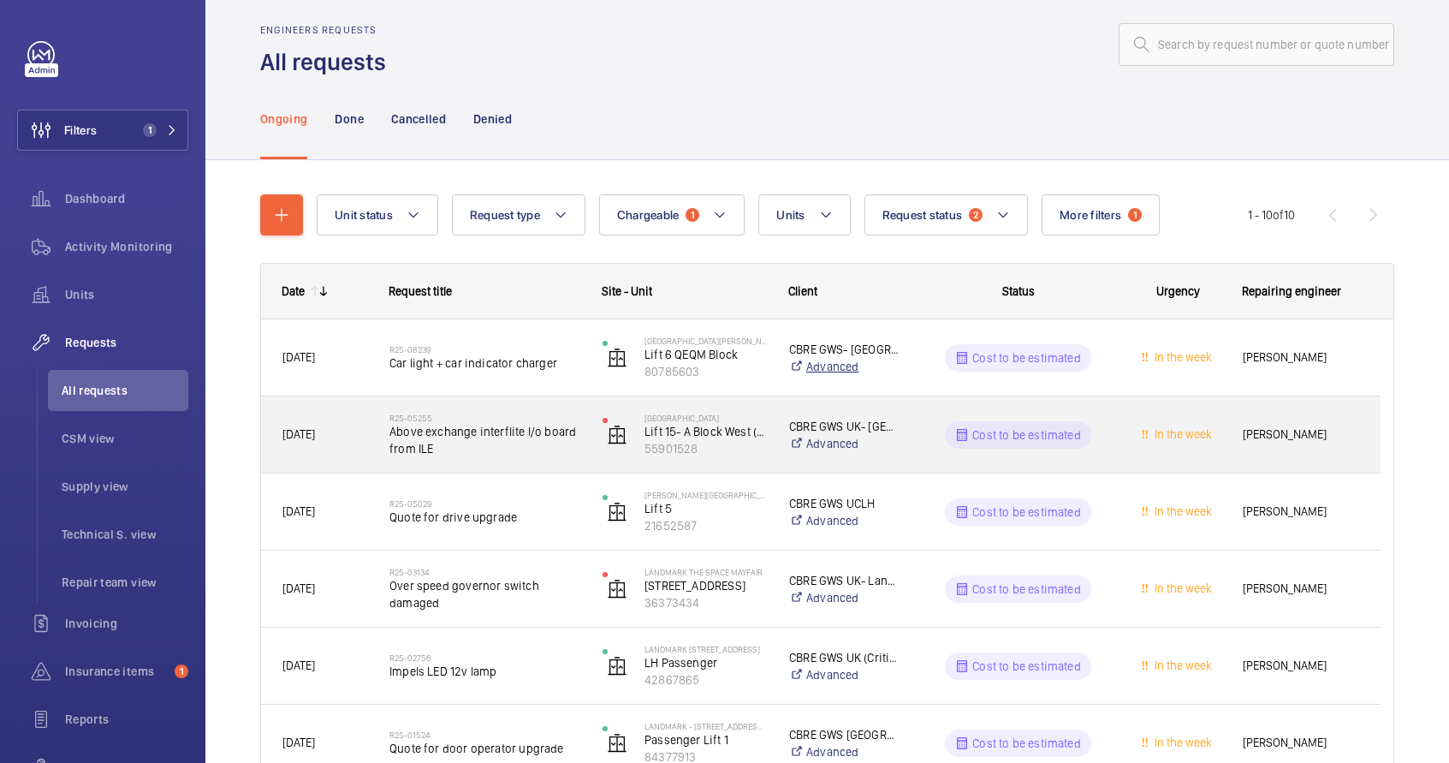
scroll to position [16, 0]
click at [879, 443] on link "Advanced" at bounding box center [844, 444] width 111 height 17
click at [491, 438] on span "Above exchange interflite I/o board from ILE" at bounding box center [485, 441] width 191 height 34
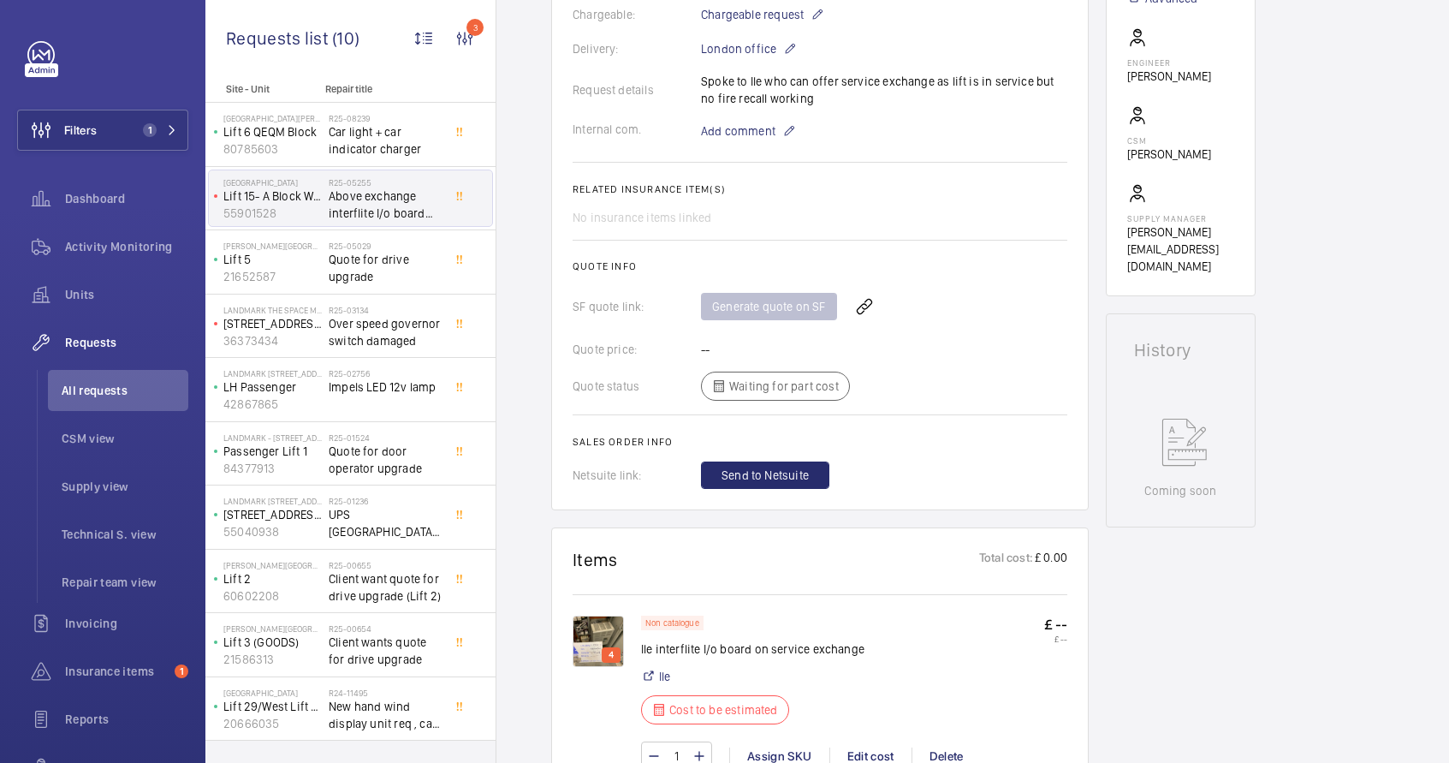
scroll to position [643, 0]
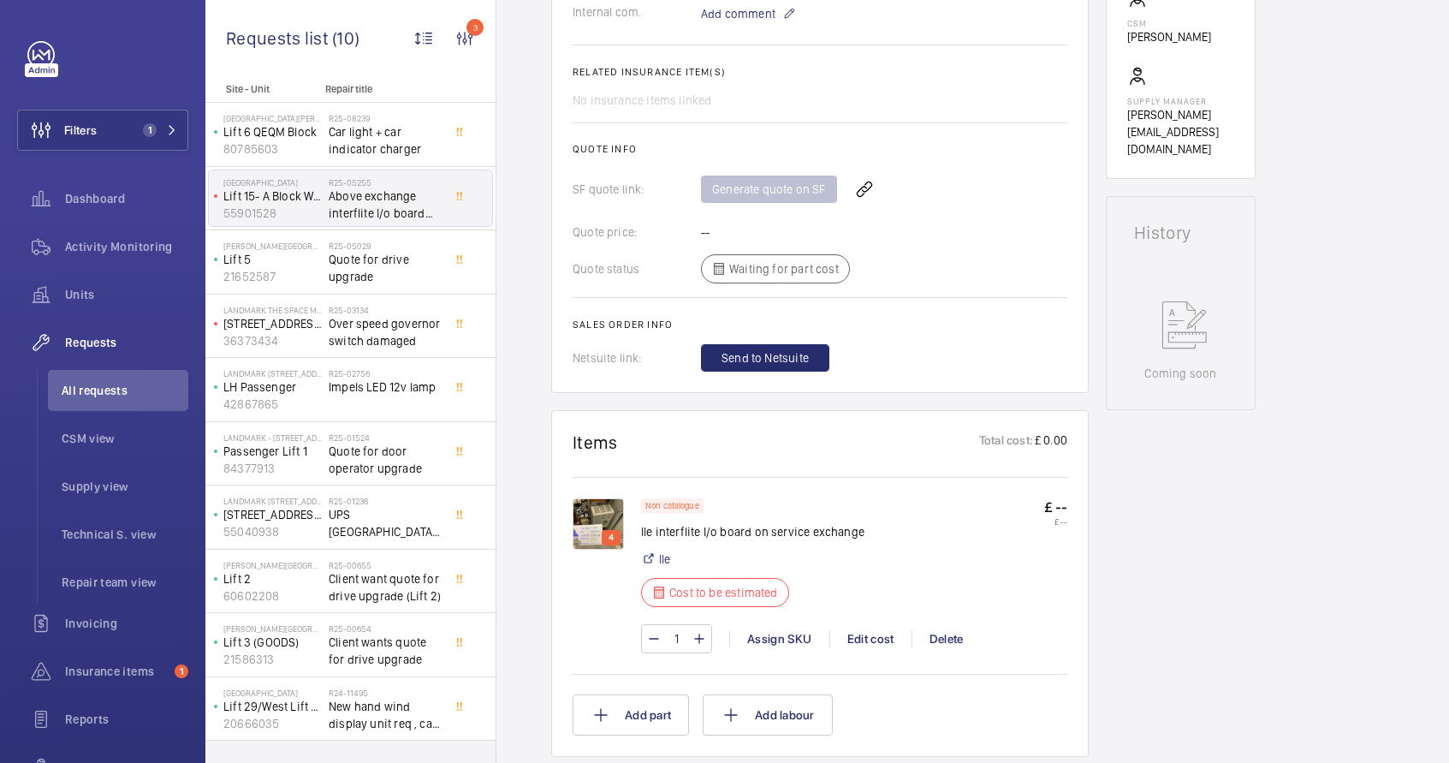
click at [603, 509] on img at bounding box center [598, 523] width 51 height 51
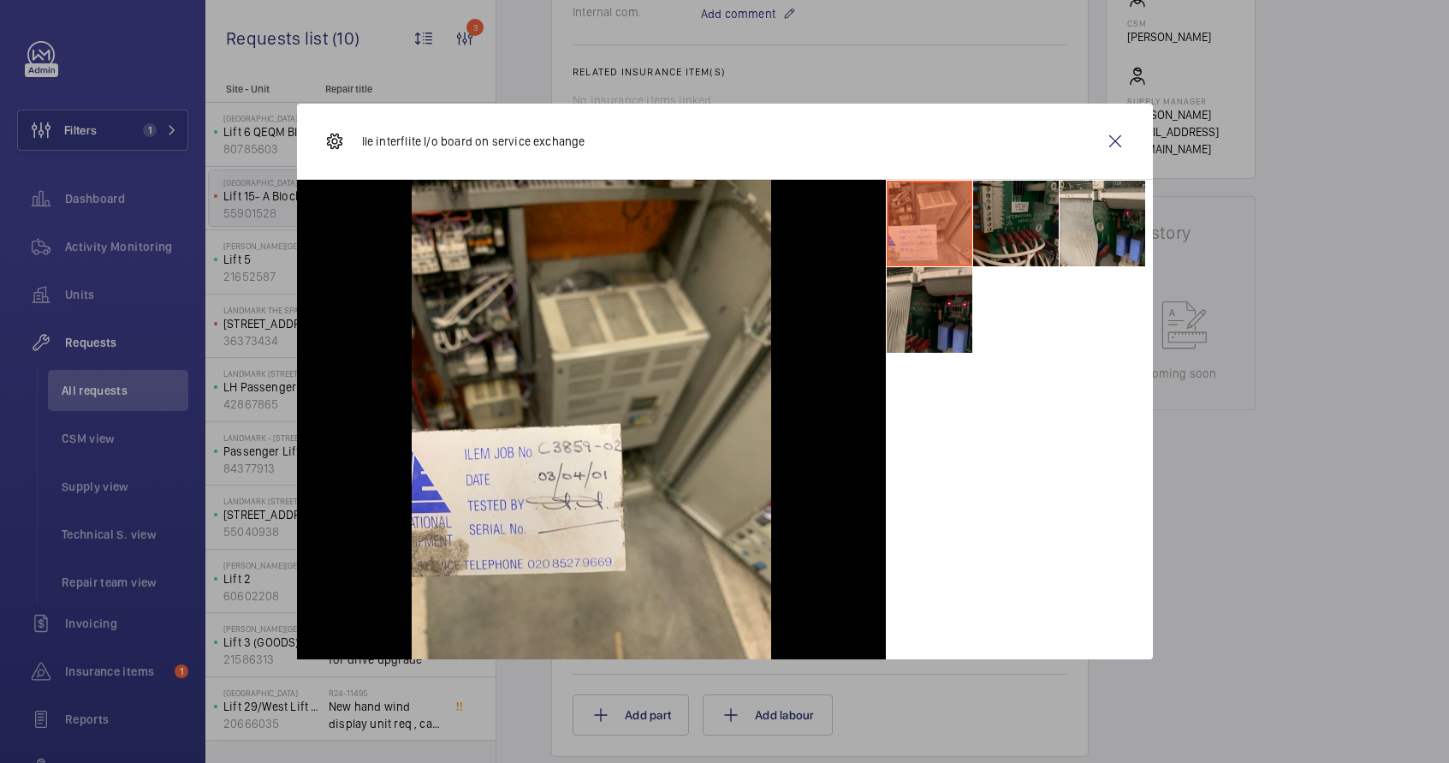
click at [991, 211] on li at bounding box center [1016, 224] width 86 height 86
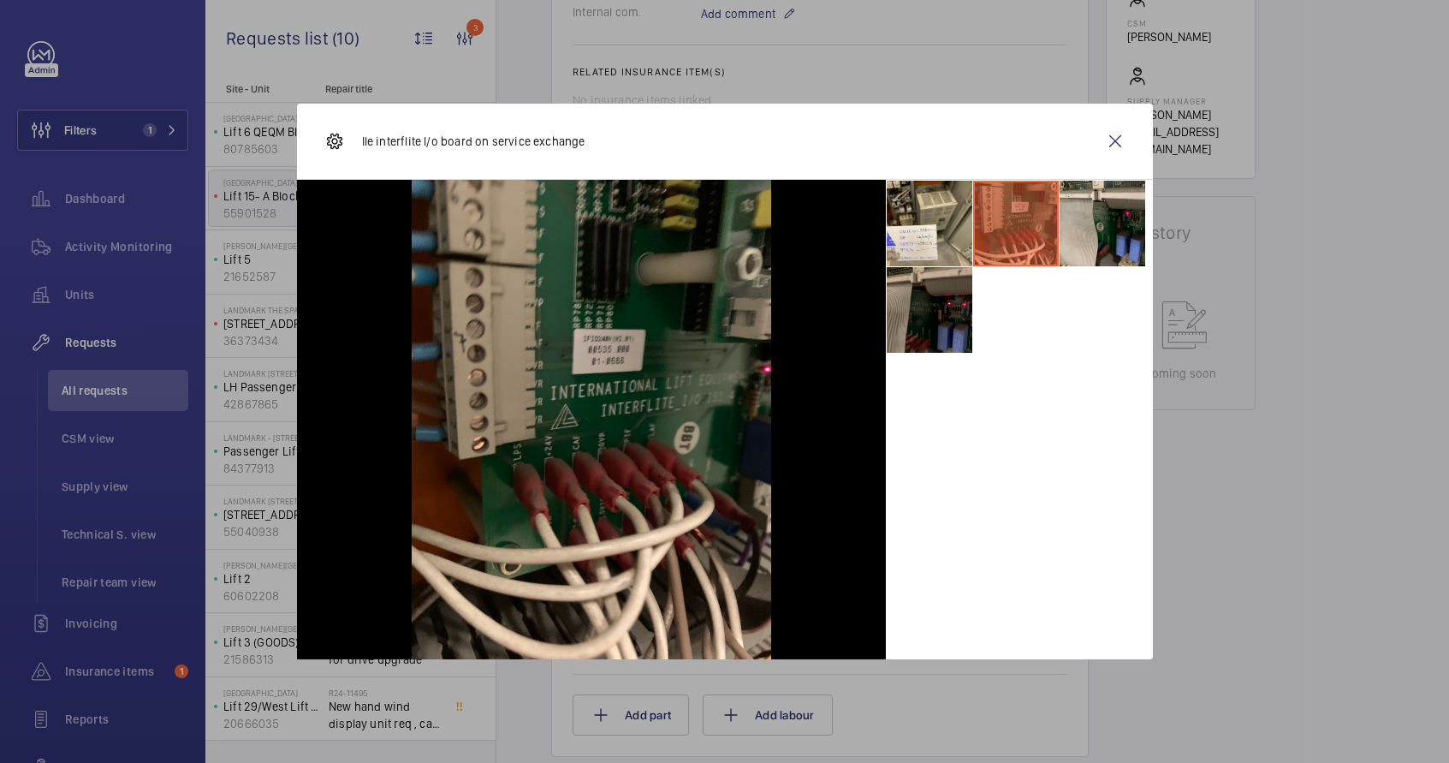
click at [946, 311] on li at bounding box center [930, 310] width 86 height 86
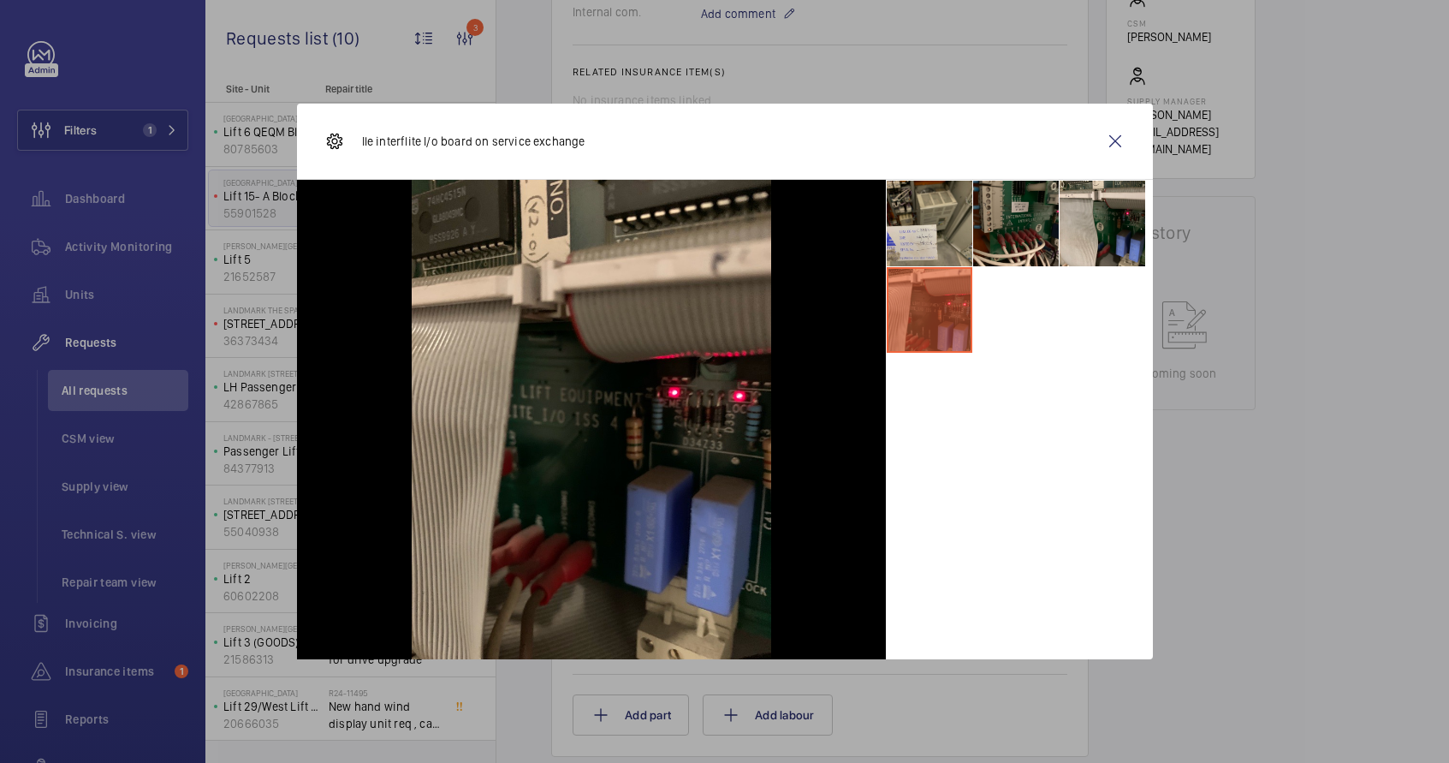
click at [920, 233] on li at bounding box center [930, 224] width 86 height 86
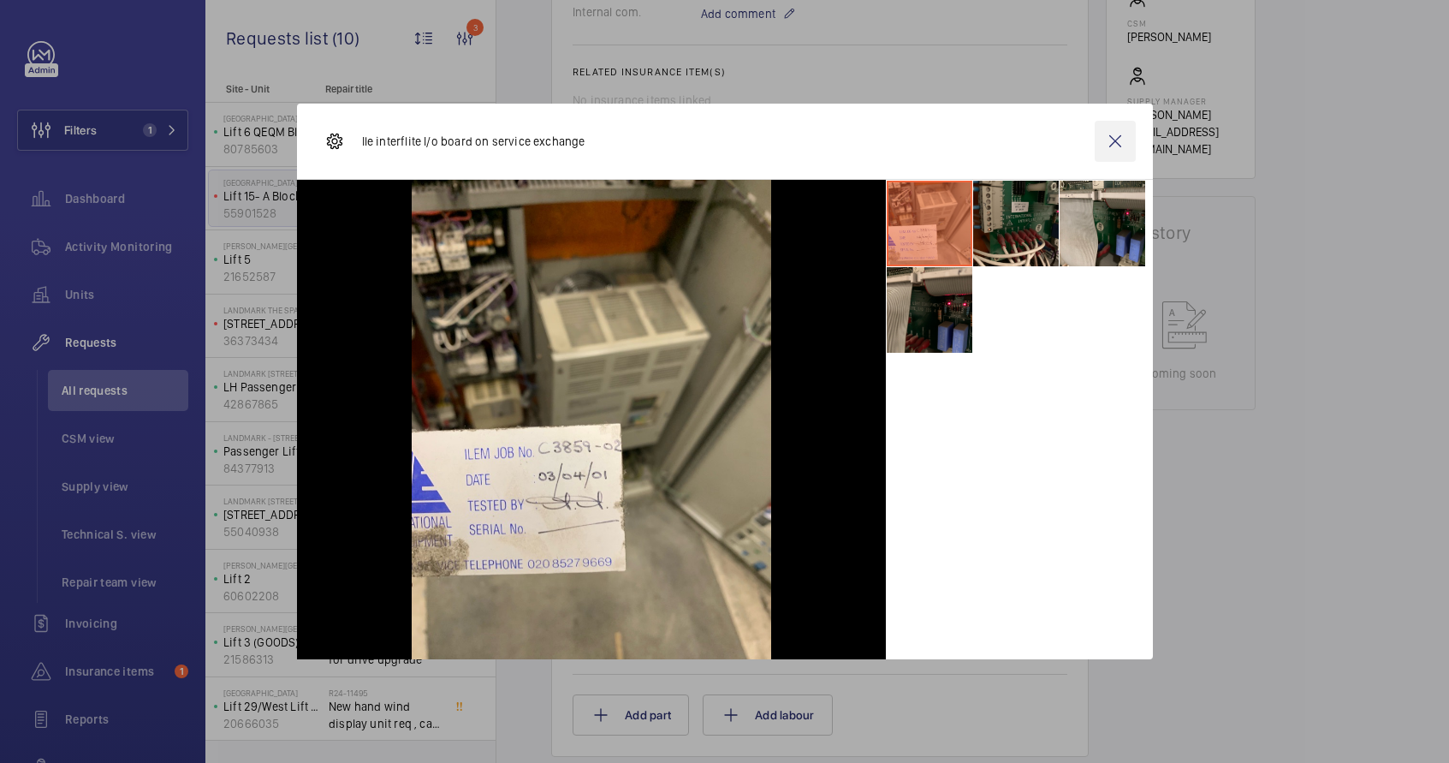
click at [1115, 143] on wm-front-icon-button at bounding box center [1115, 141] width 41 height 41
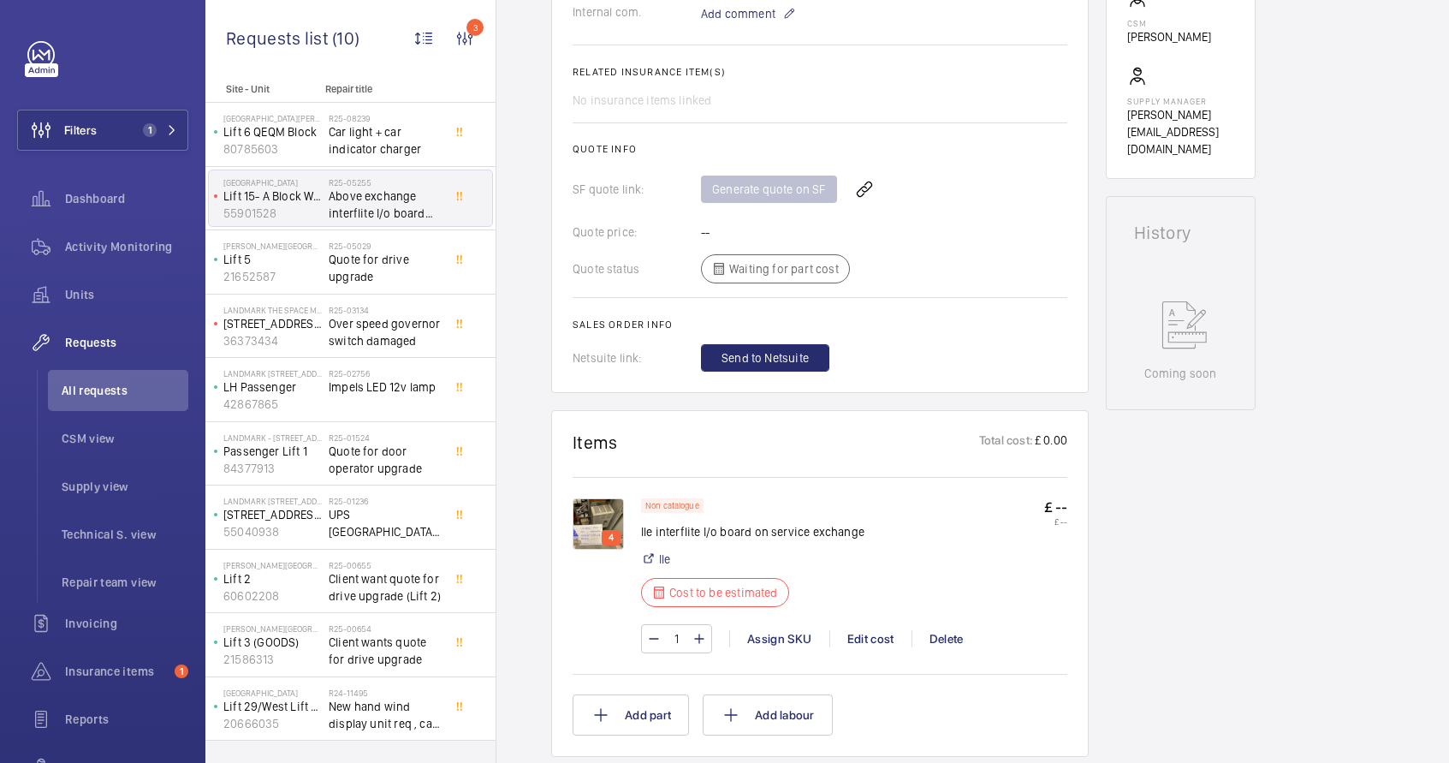
scroll to position [165, 0]
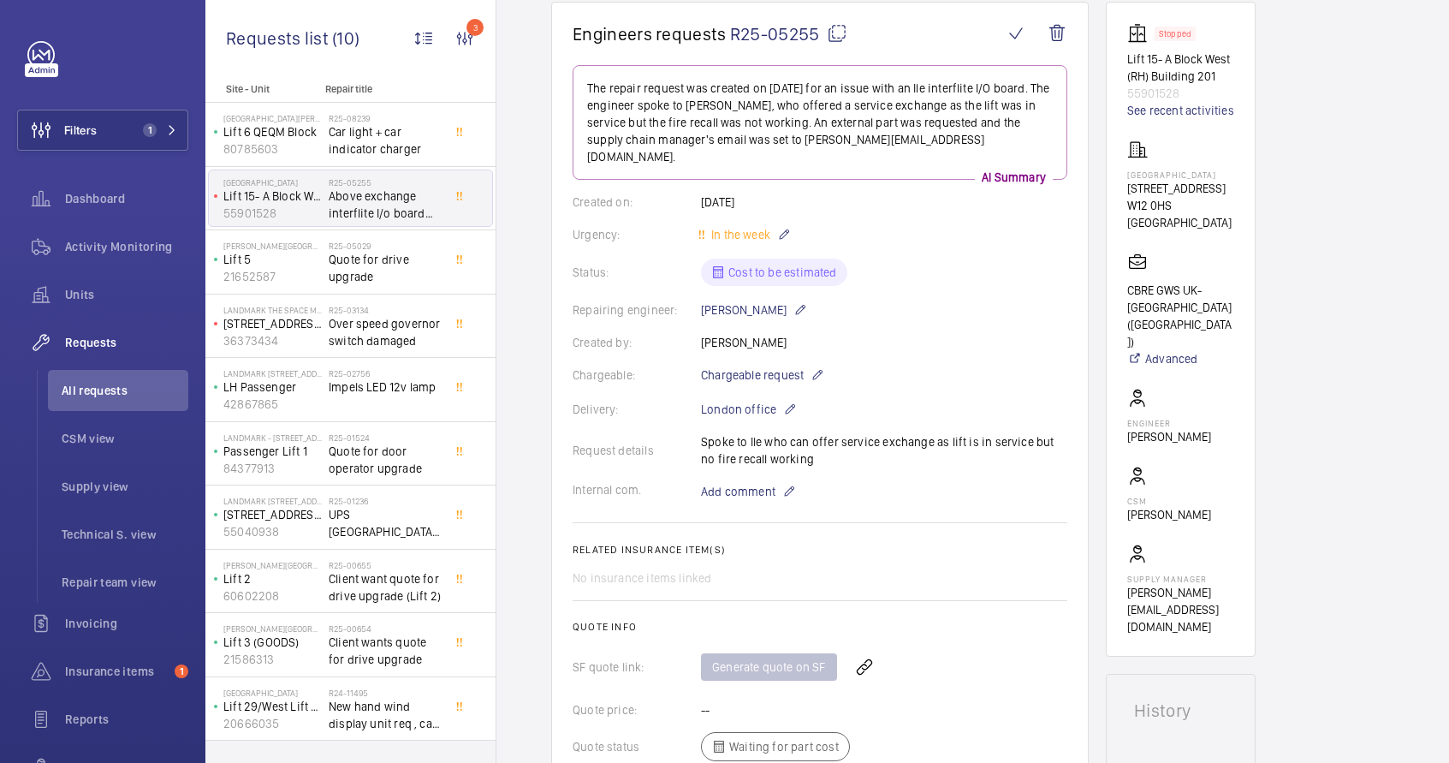
click at [834, 28] on mat-icon at bounding box center [837, 33] width 21 height 21
drag, startPoint x: 1129, startPoint y: 60, endPoint x: 1228, endPoint y: 81, distance: 100.8
click at [1228, 81] on p "Lift 15- A Block West (RH) Building 201" at bounding box center [1181, 68] width 107 height 34
copy p "Lift 15- A Block West (RH) Building 201"
drag, startPoint x: 1128, startPoint y: 283, endPoint x: 1224, endPoint y: 306, distance: 98.6
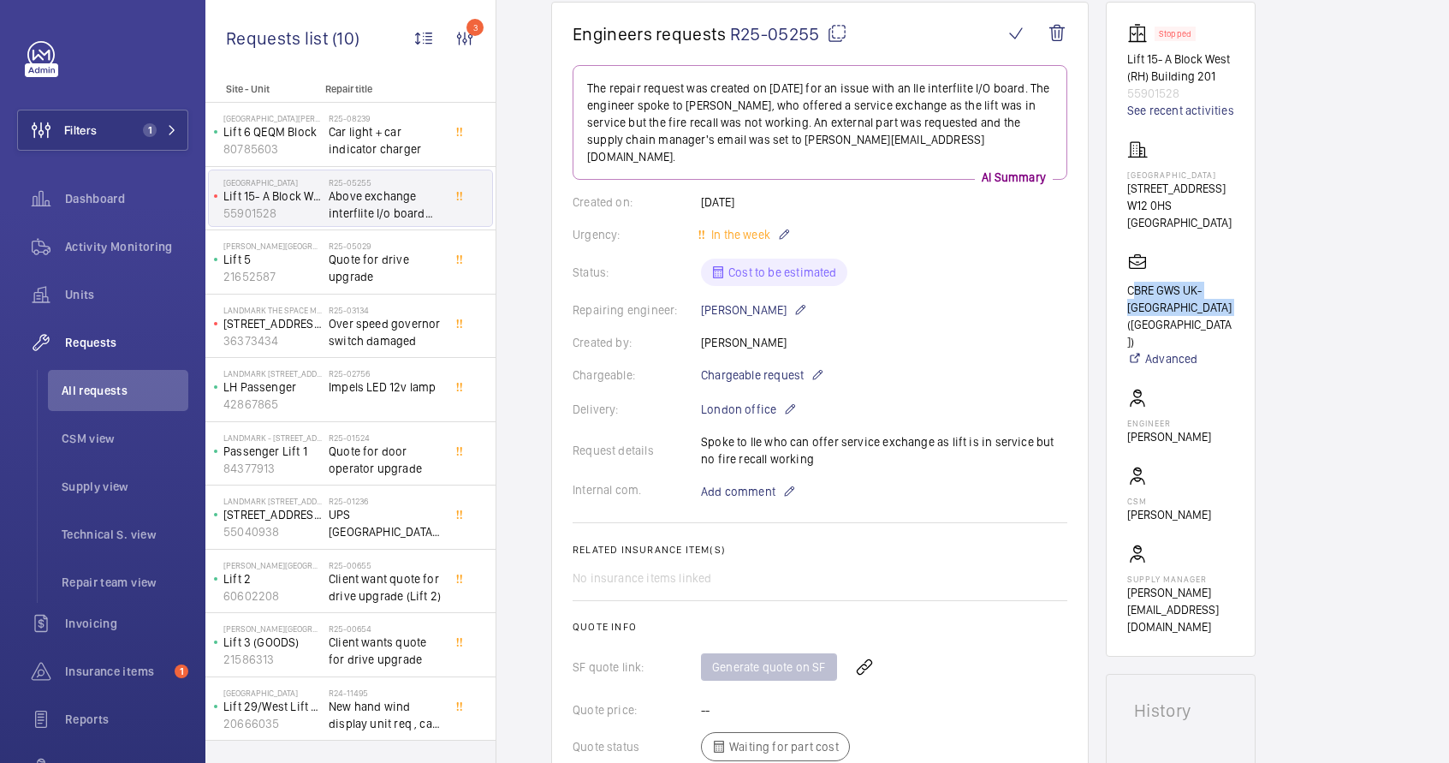
click at [1224, 306] on p "CBRE GWS UK- [GEOGRAPHIC_DATA] ([GEOGRAPHIC_DATA])" at bounding box center [1181, 316] width 107 height 68
click at [1126, 282] on wm-front-card "Stopped Lift 15- A [GEOGRAPHIC_DATA] (RH) Building 201 55901528 See recent acti…" at bounding box center [1181, 329] width 150 height 655
drag, startPoint x: 1128, startPoint y: 282, endPoint x: 1212, endPoint y: 317, distance: 91.7
click at [1212, 317] on p "CBRE GWS UK- [GEOGRAPHIC_DATA] ([GEOGRAPHIC_DATA])" at bounding box center [1181, 316] width 107 height 68
copy p "CBRE GWS UK- [GEOGRAPHIC_DATA] ([GEOGRAPHIC_DATA])"
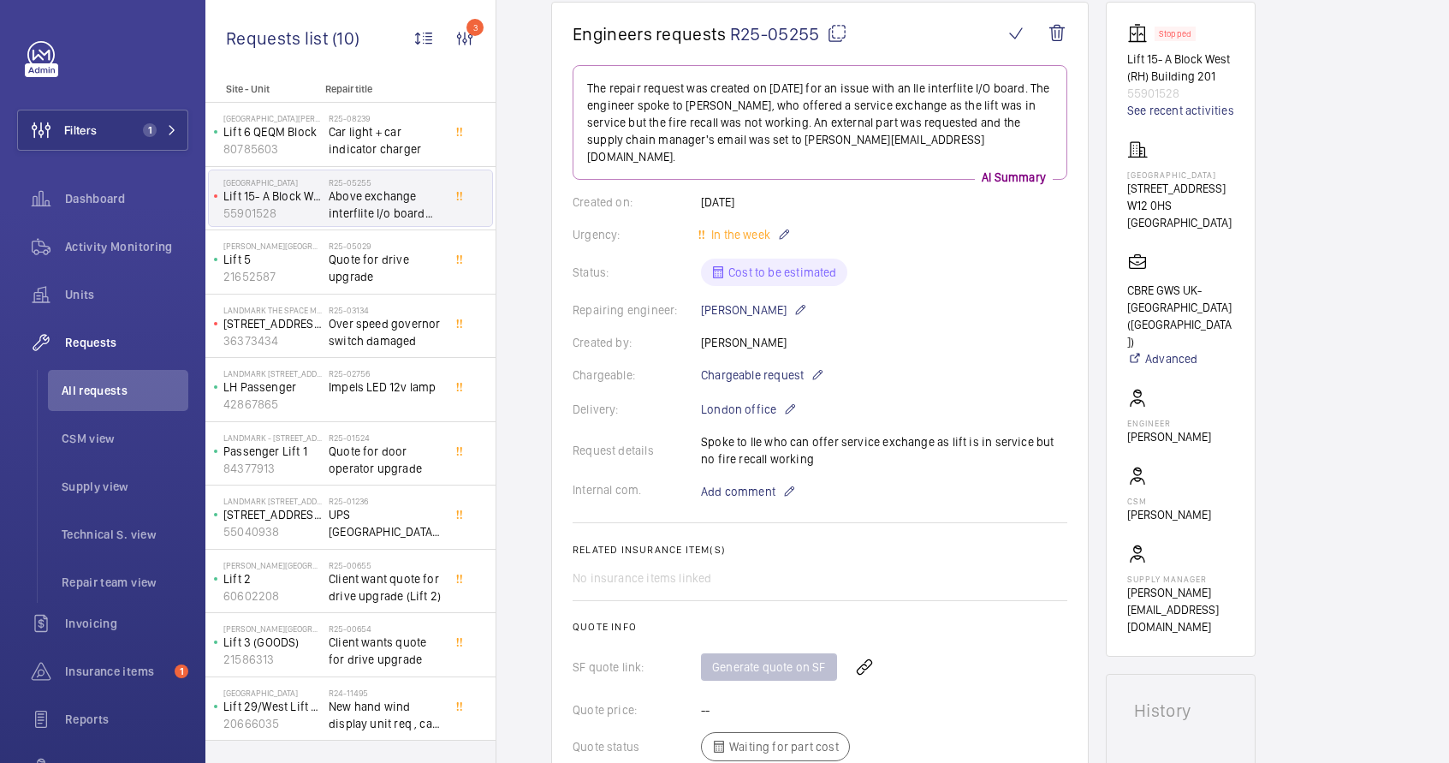
click at [706, 433] on div "Request details Spoke to Ile who can offer service exchange as lift is in servi…" at bounding box center [820, 450] width 495 height 34
drag, startPoint x: 701, startPoint y: 424, endPoint x: 796, endPoint y: 443, distance: 96.9
click at [796, 443] on div "Request details Spoke to Ile who can offer service exchange as lift is in servi…" at bounding box center [820, 450] width 495 height 34
copy p "Spoke to Ile who can offer service exchange as lift is in service but no fire r…"
click at [716, 483] on span "Add comment" at bounding box center [738, 491] width 74 height 17
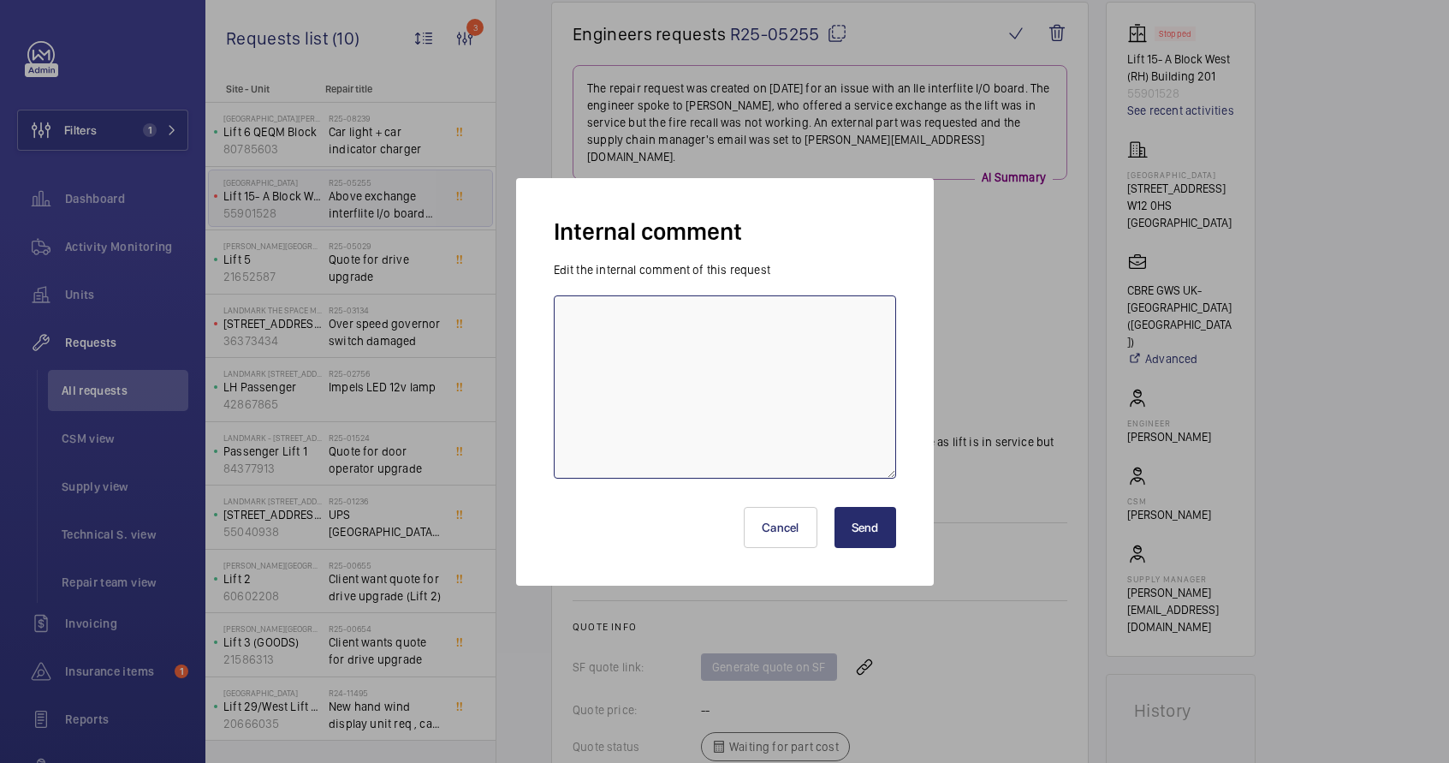
click at [693, 420] on textarea at bounding box center [725, 386] width 342 height 183
type textarea "[PERSON_NAME] - [DATE] request quote from ILE"
click at [872, 519] on button "Send" at bounding box center [866, 527] width 62 height 41
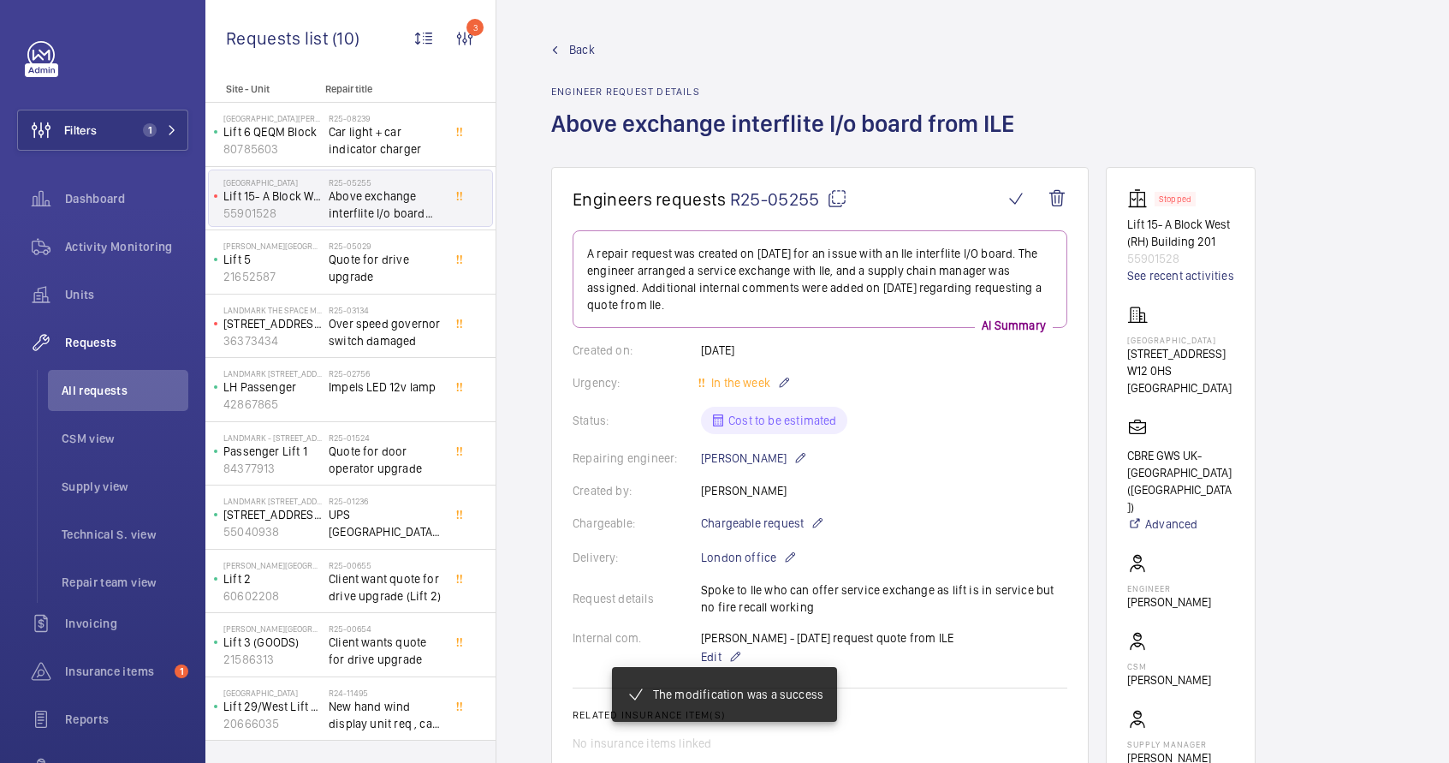
scroll to position [562, 0]
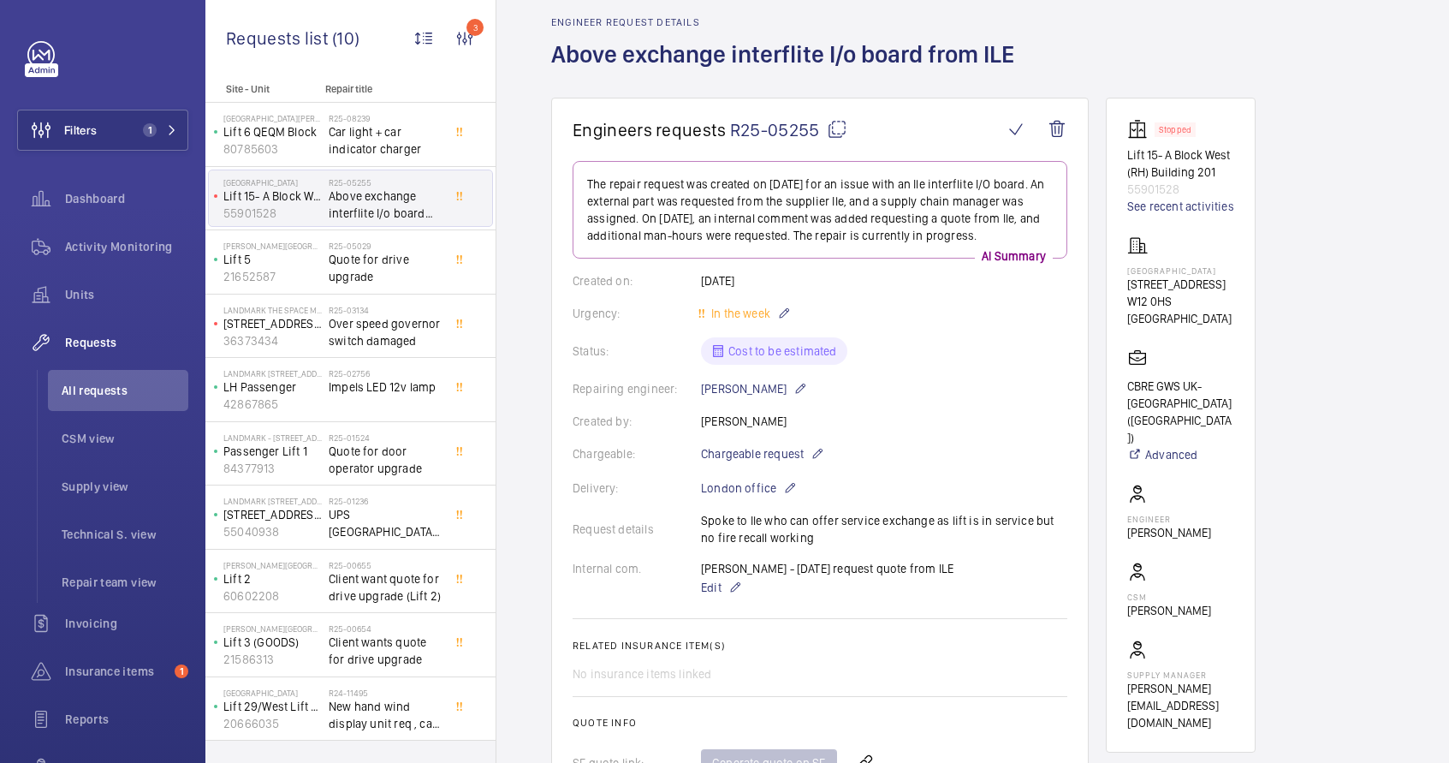
scroll to position [773, 0]
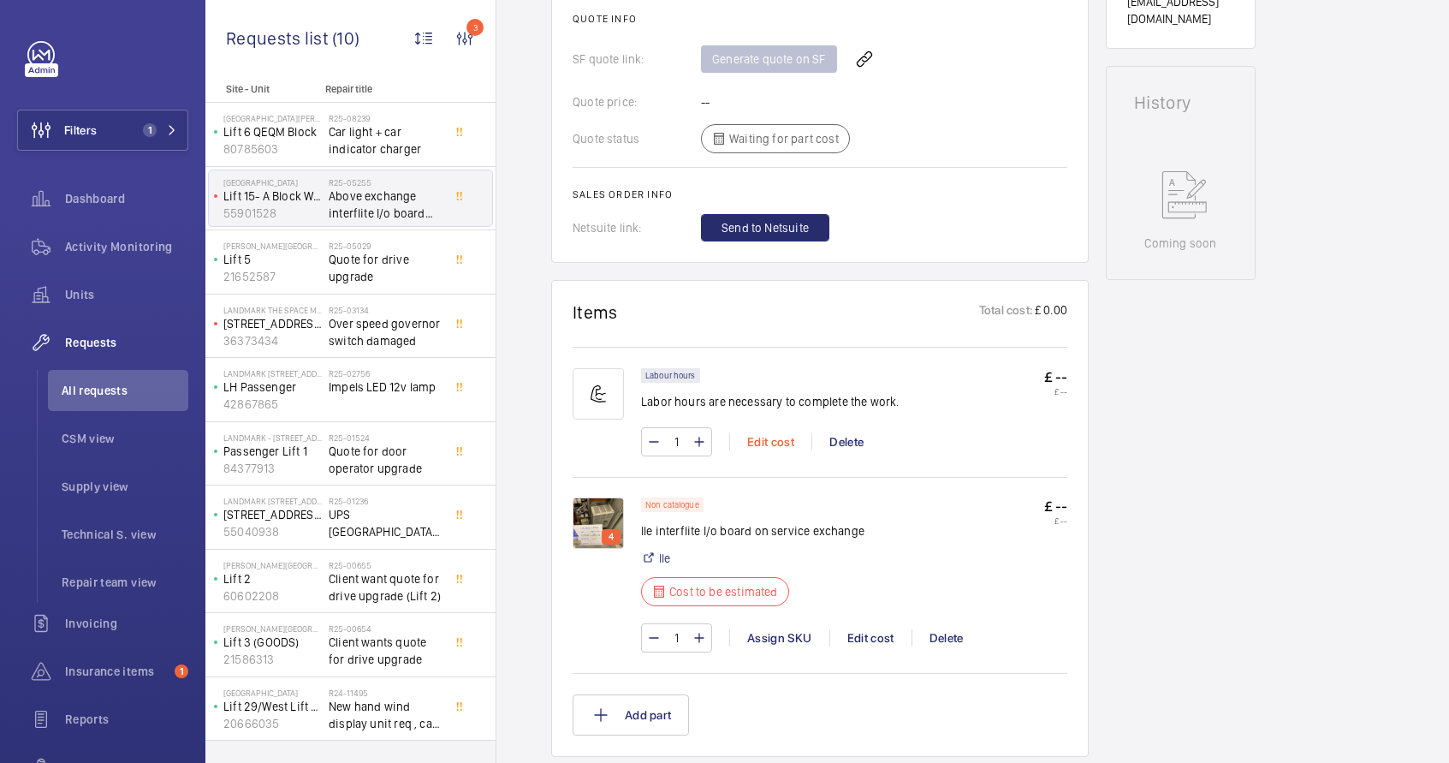
click at [777, 445] on div "Edit cost" at bounding box center [770, 441] width 82 height 17
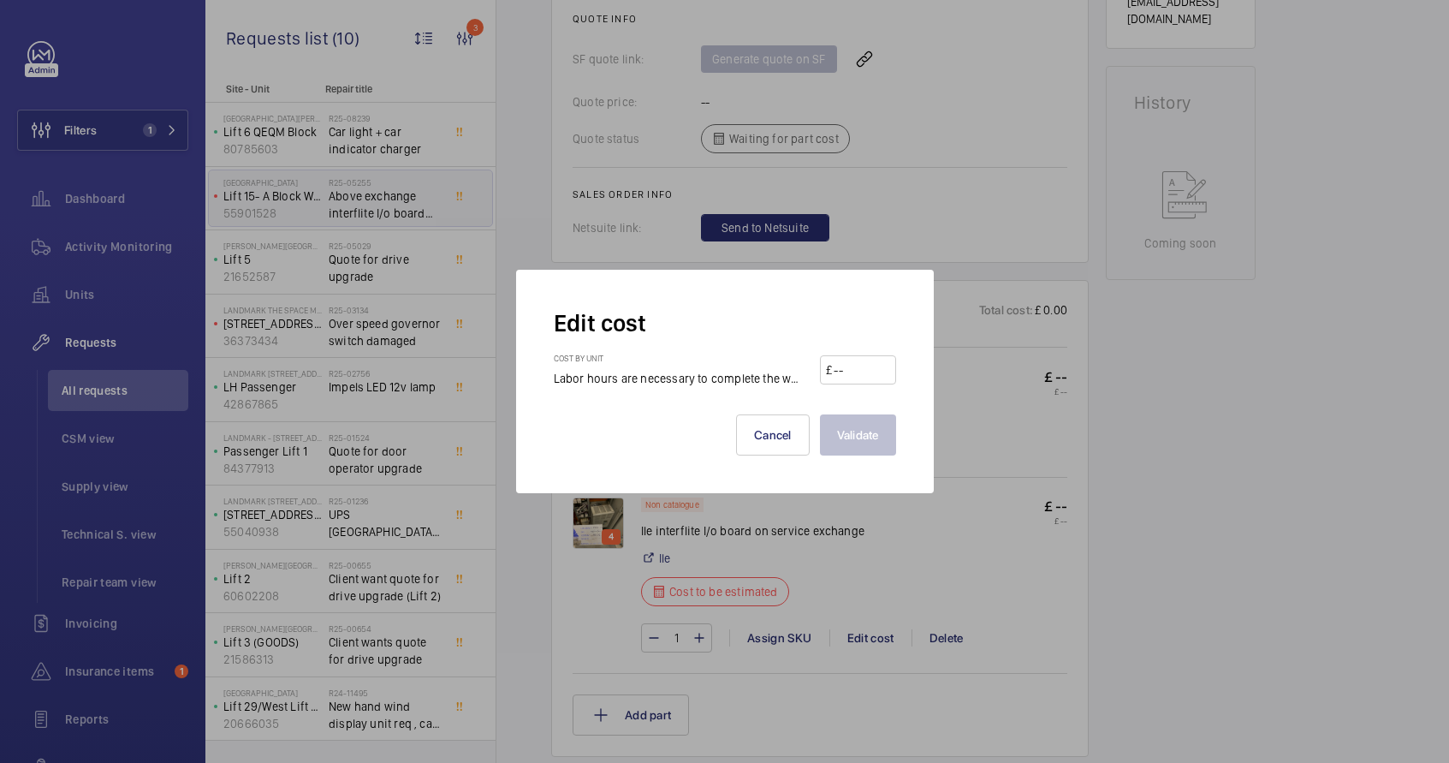
click at [868, 366] on input "number" at bounding box center [860, 369] width 57 height 27
type input "100"
click at [863, 455] on button "Validate" at bounding box center [858, 434] width 76 height 41
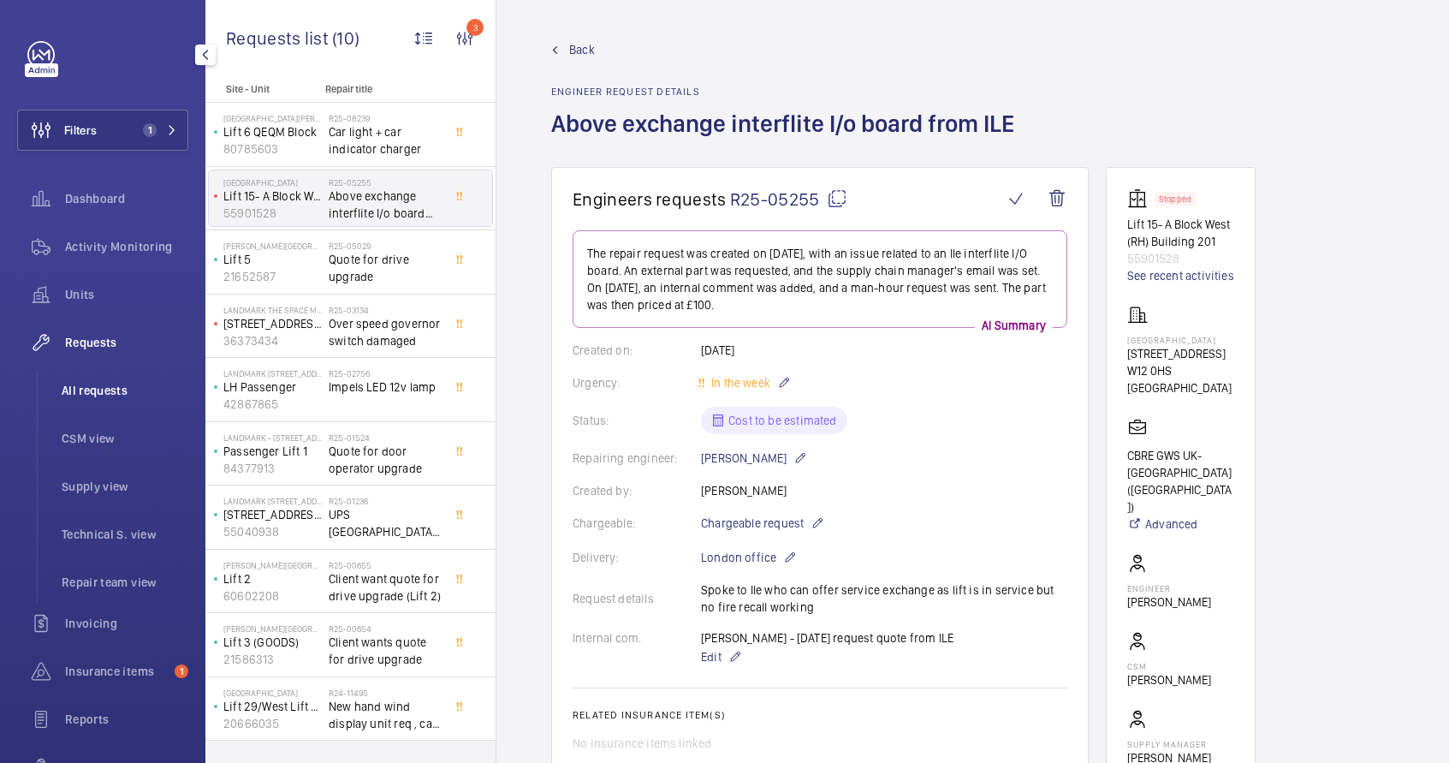
click at [98, 391] on span "All requests" at bounding box center [125, 390] width 127 height 17
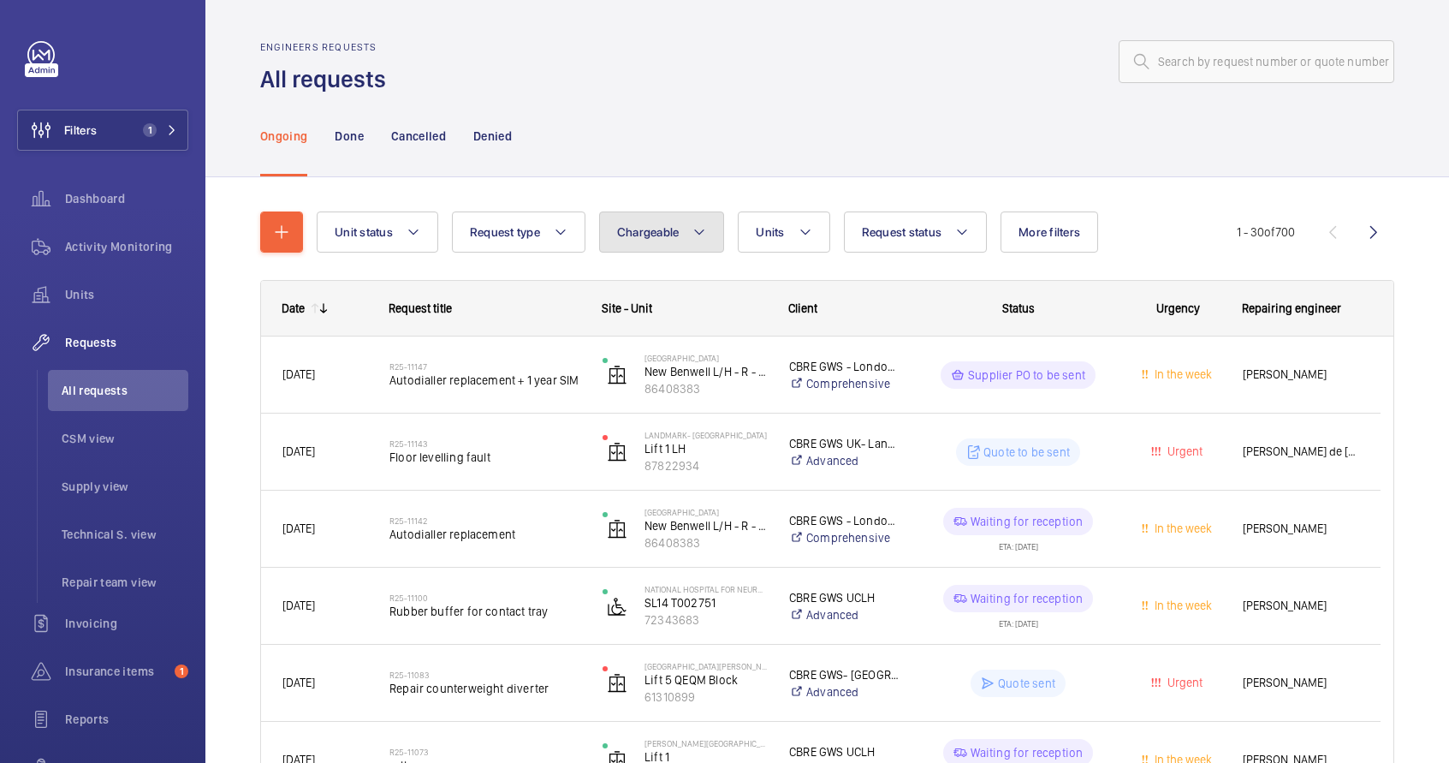
click at [664, 241] on button "Chargeable" at bounding box center [662, 231] width 126 height 41
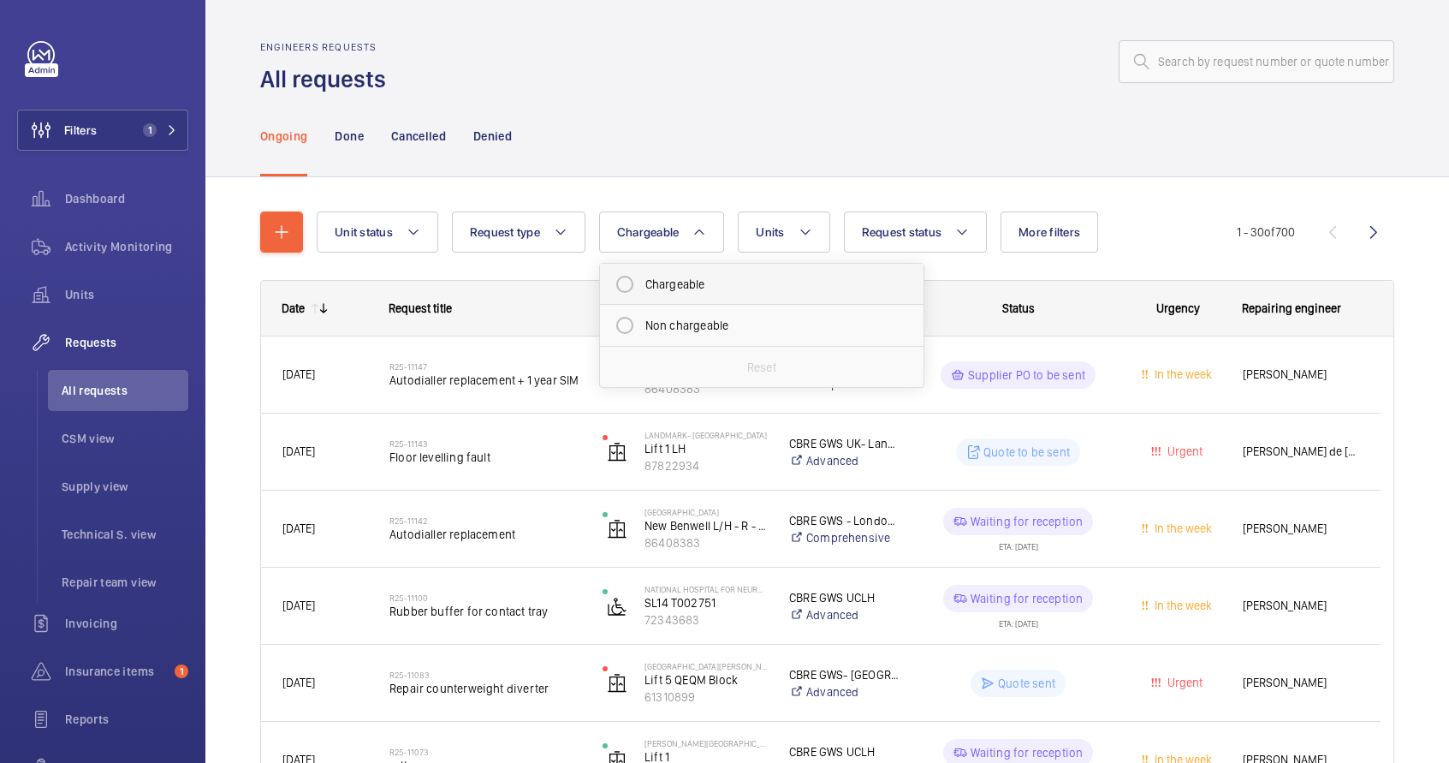
click at [664, 293] on mat-radio-button "Chargeable" at bounding box center [762, 284] width 308 height 34
radio input "true"
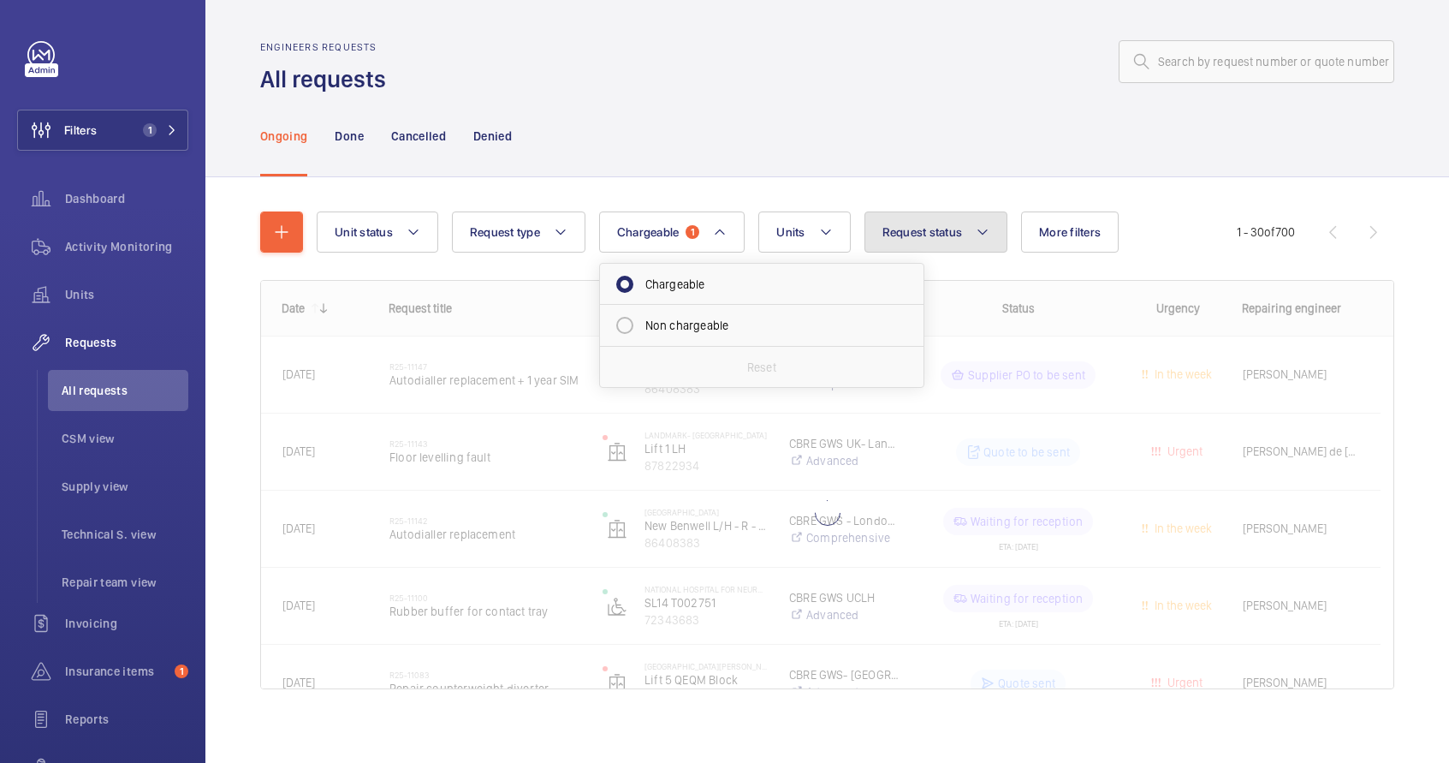
click at [959, 241] on button "Request status" at bounding box center [937, 231] width 144 height 41
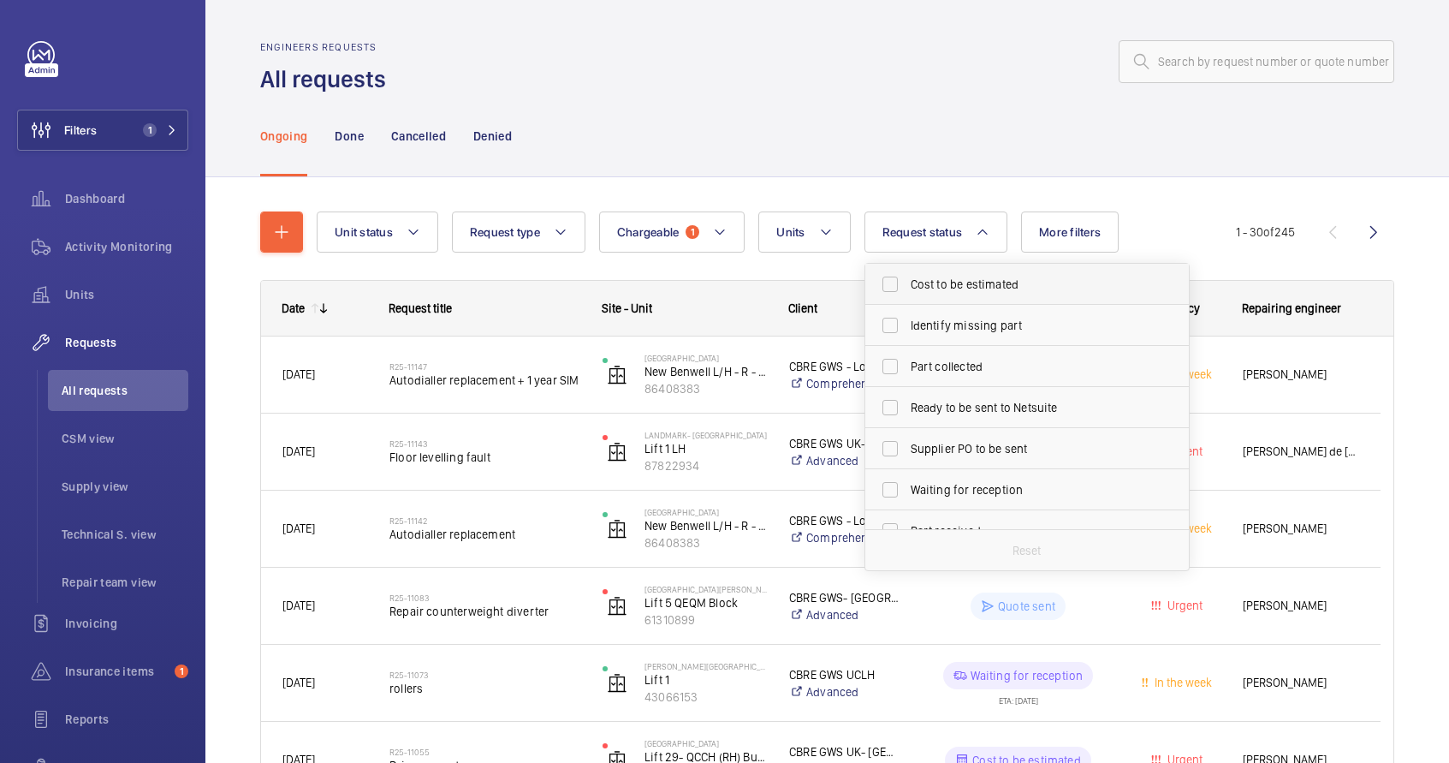
click at [973, 285] on span "Cost to be estimated" at bounding box center [1028, 284] width 235 height 17
click at [907, 285] on input "Cost to be estimated" at bounding box center [890, 284] width 34 height 34
checkbox input "true"
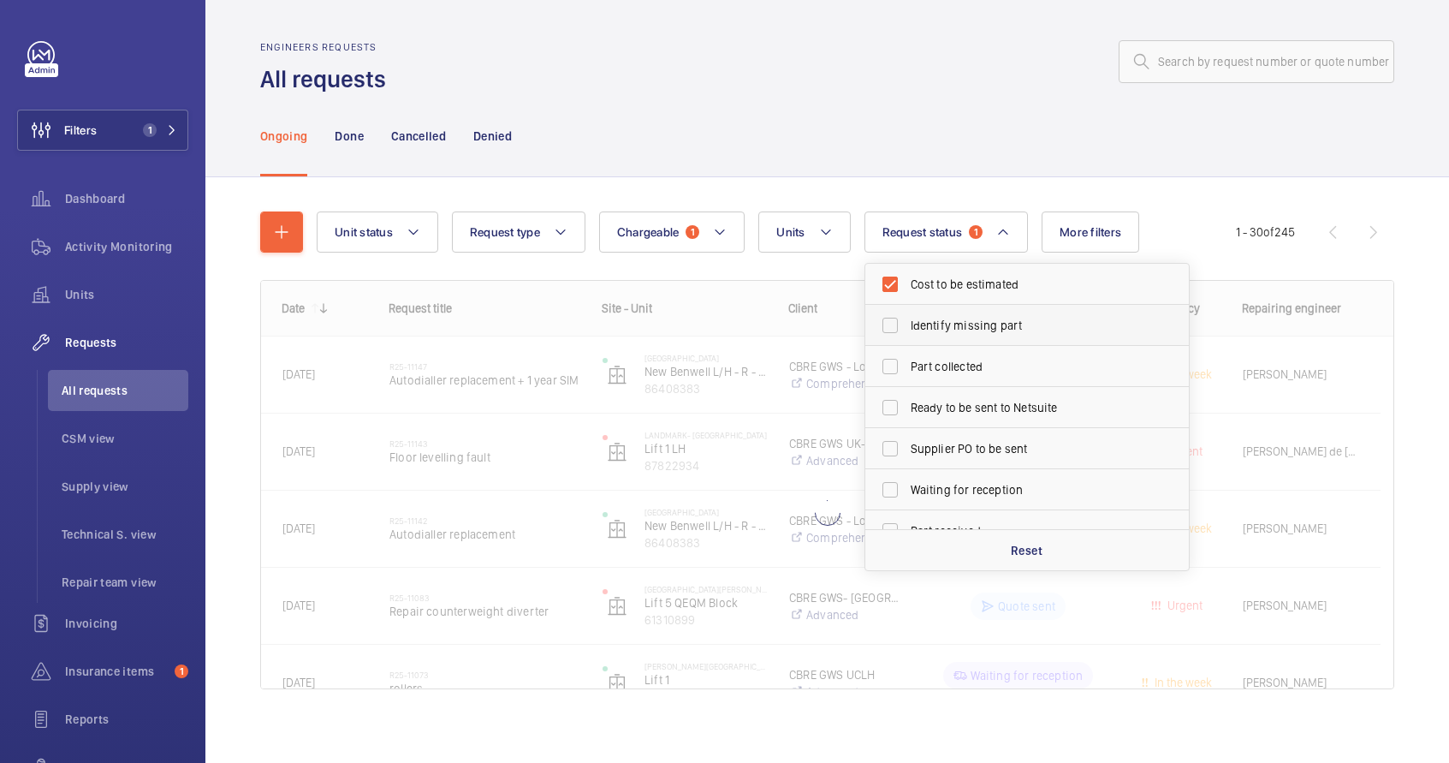
click at [971, 325] on span "Identify missing part" at bounding box center [1028, 325] width 235 height 17
click at [907, 325] on input "Identify missing part" at bounding box center [890, 325] width 34 height 34
checkbox input "true"
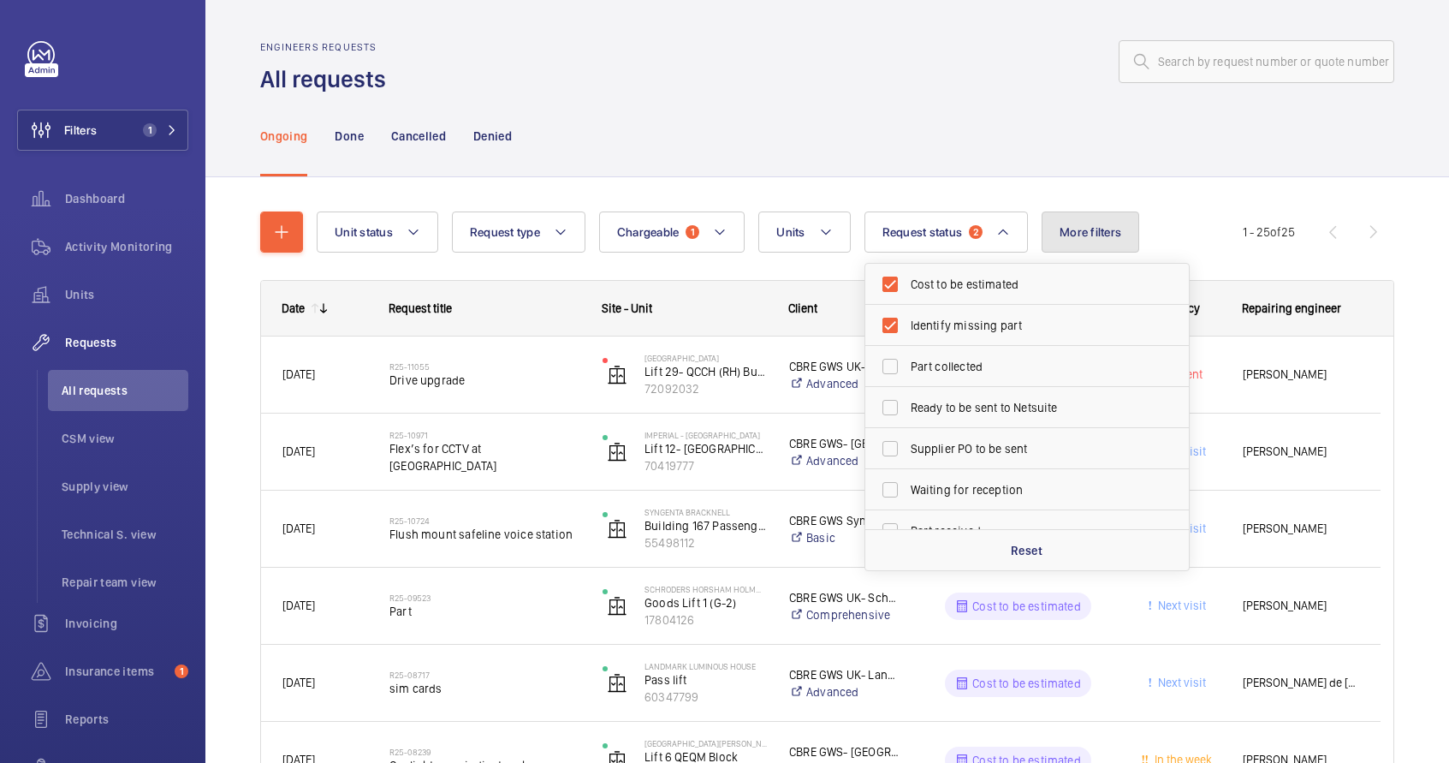
click at [1097, 233] on span "More filters" at bounding box center [1091, 232] width 62 height 14
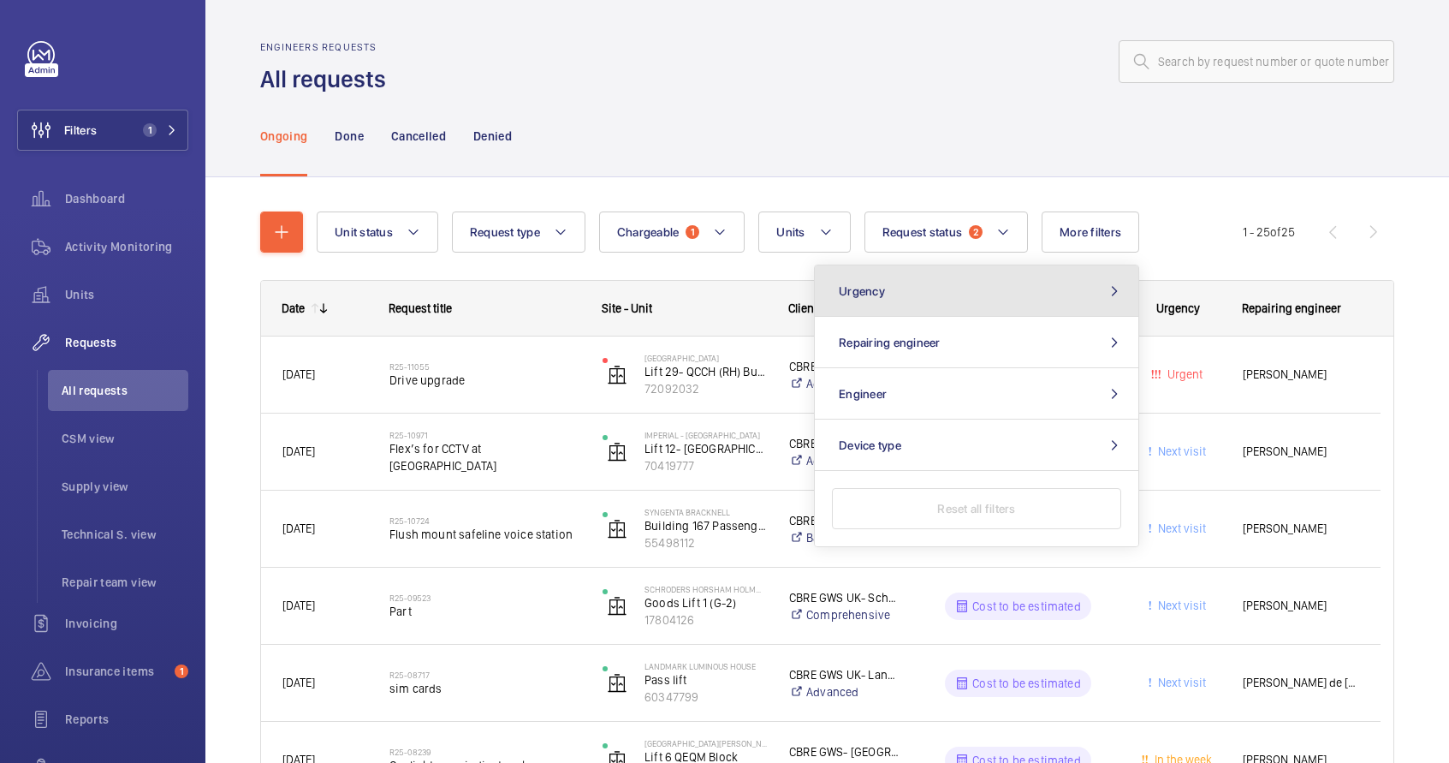
click at [1063, 286] on button "Urgency" at bounding box center [977, 290] width 324 height 51
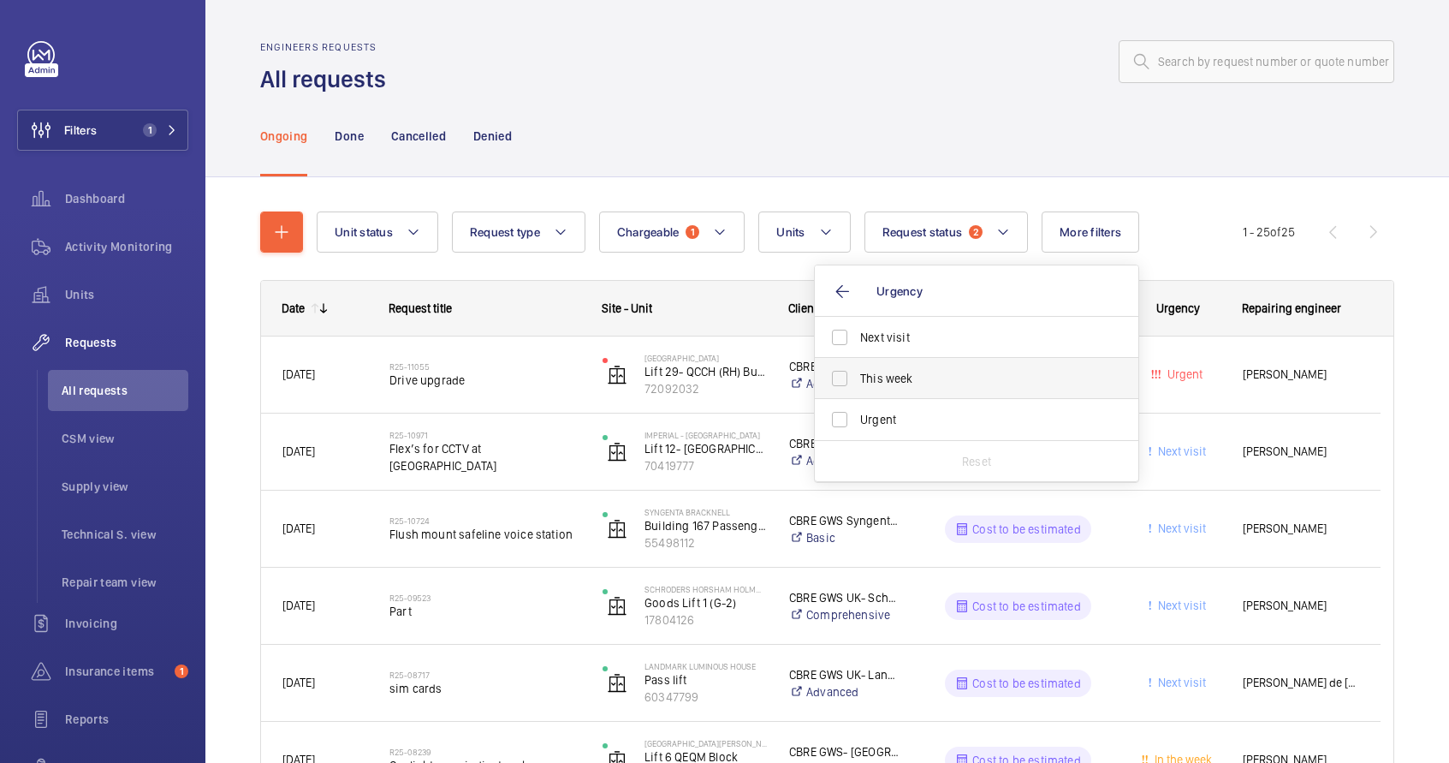
click at [990, 368] on label "This week" at bounding box center [964, 378] width 298 height 41
click at [857, 368] on input "This week" at bounding box center [840, 378] width 34 height 34
checkbox input "true"
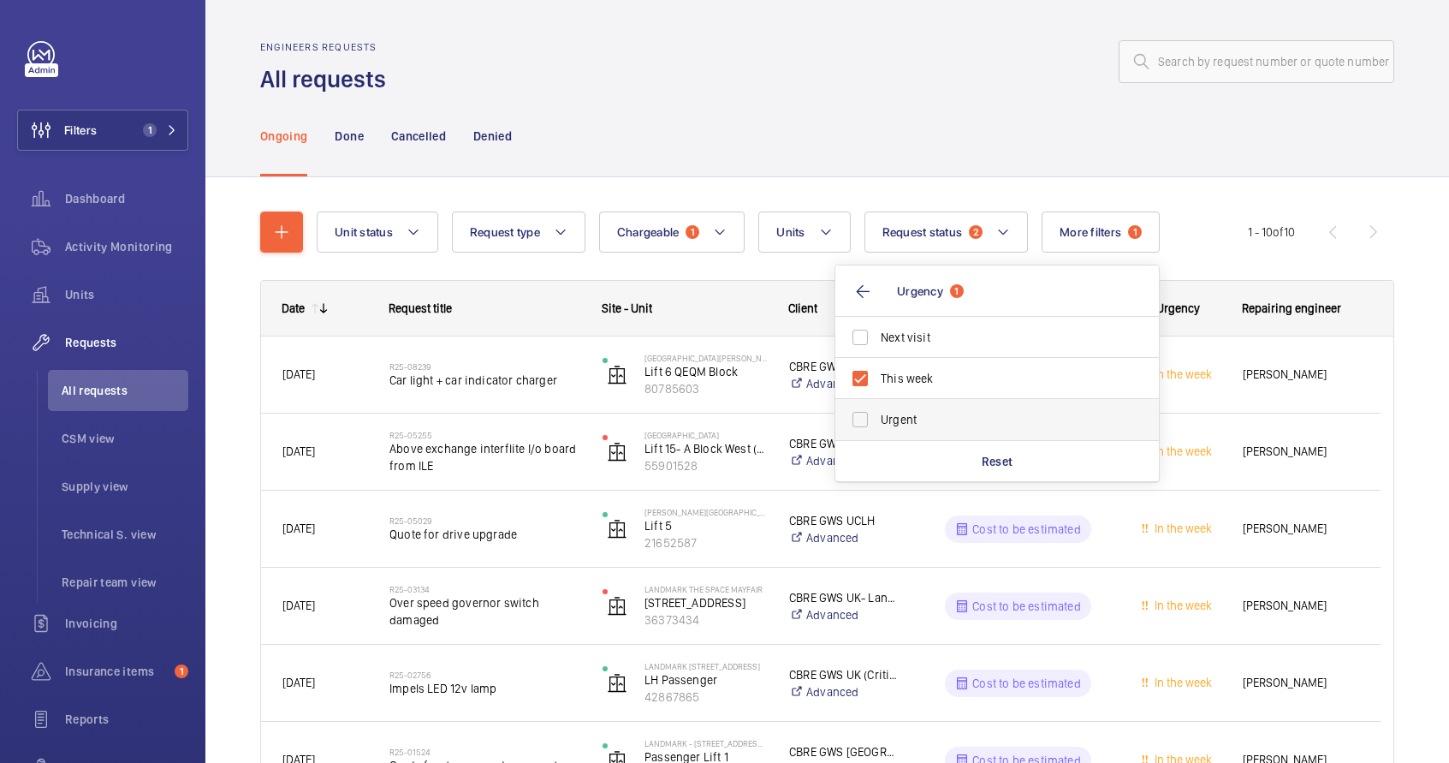
click at [863, 416] on label "Urgent" at bounding box center [985, 419] width 298 height 41
click at [863, 416] on input "Urgent" at bounding box center [860, 419] width 34 height 34
checkbox input "true"
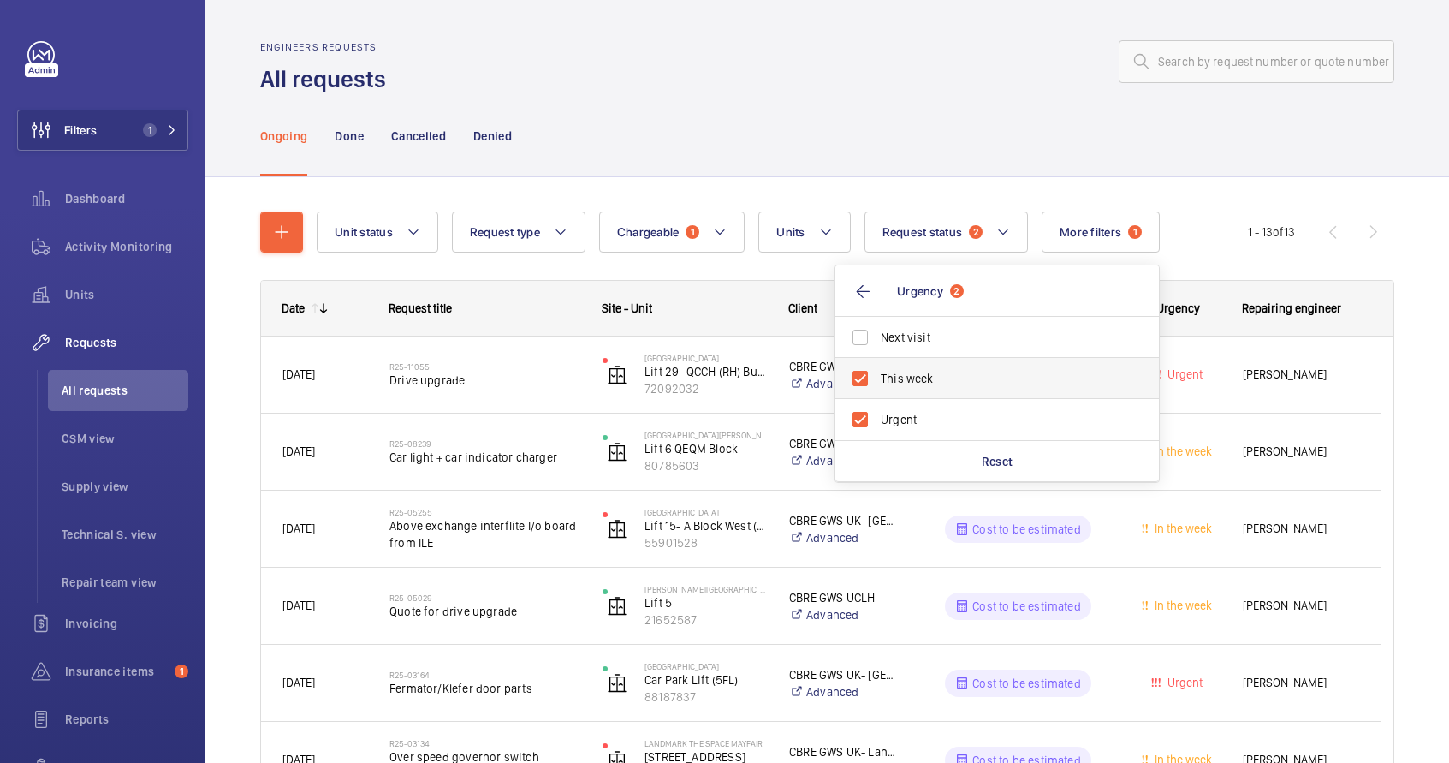
click at [860, 379] on label "This week" at bounding box center [985, 378] width 298 height 41
click at [860, 379] on input "This week" at bounding box center [860, 378] width 34 height 34
checkbox input "false"
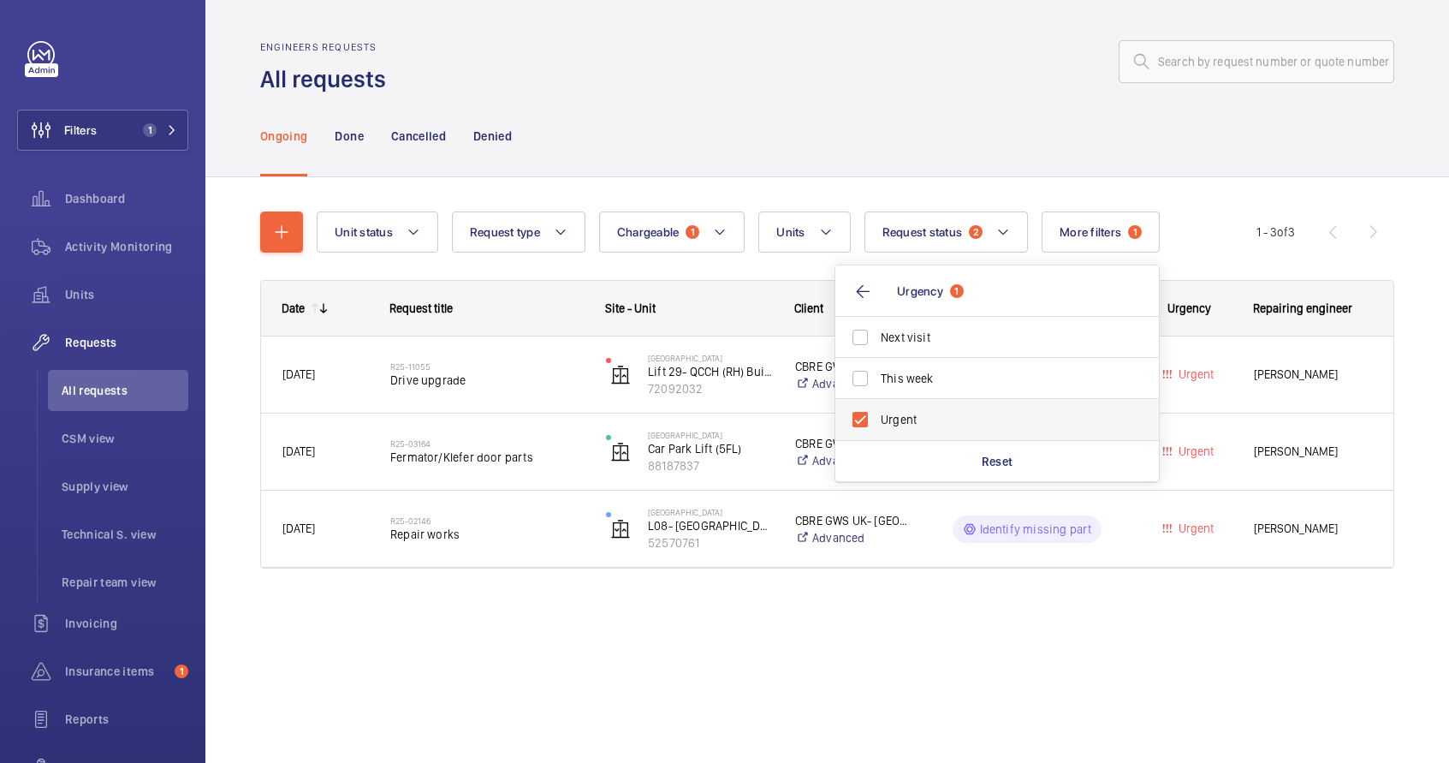
click at [881, 419] on span "Urgent" at bounding box center [998, 419] width 235 height 17
click at [878, 419] on input "Urgent" at bounding box center [860, 419] width 34 height 34
checkbox input "false"
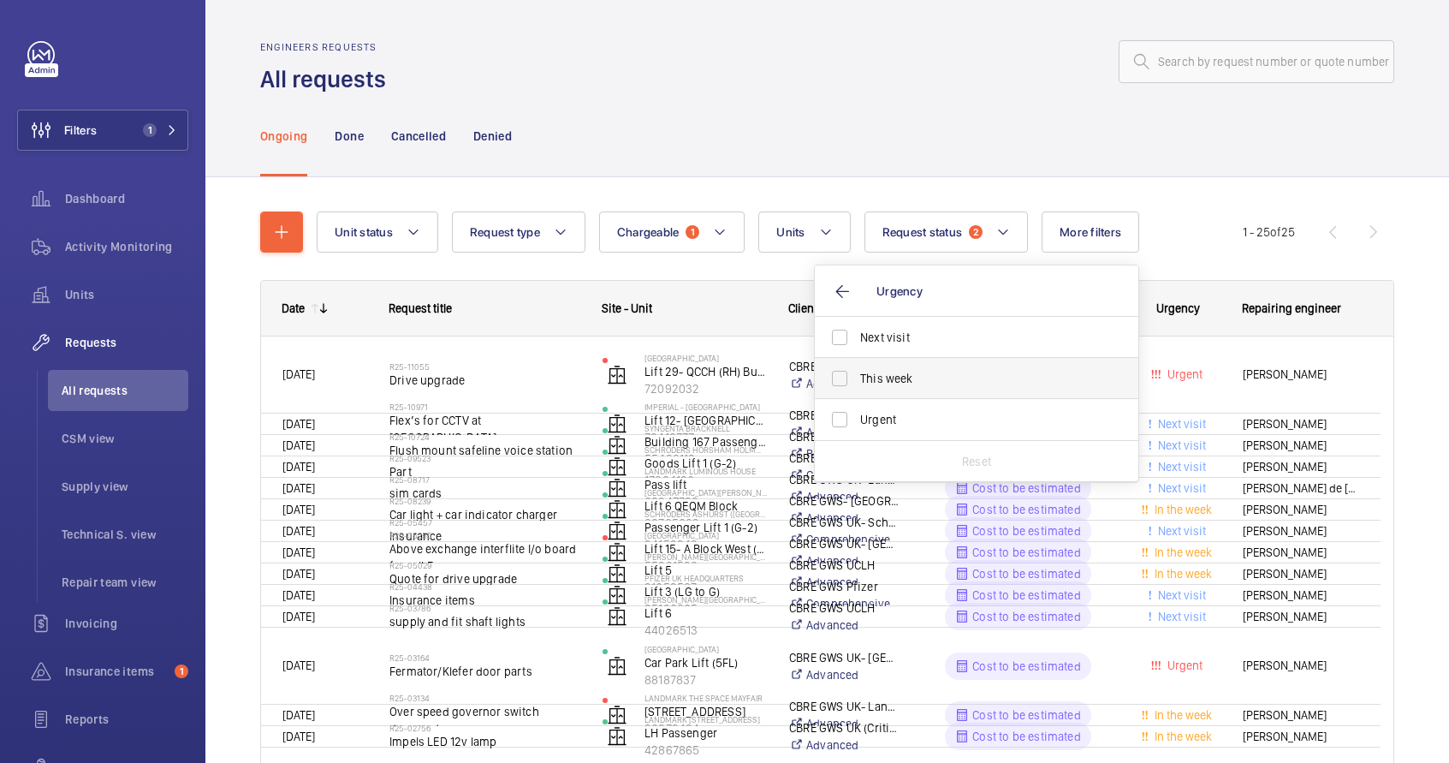
click at [848, 378] on label "This week" at bounding box center [964, 378] width 298 height 41
click at [848, 378] on input "This week" at bounding box center [840, 378] width 34 height 34
checkbox input "true"
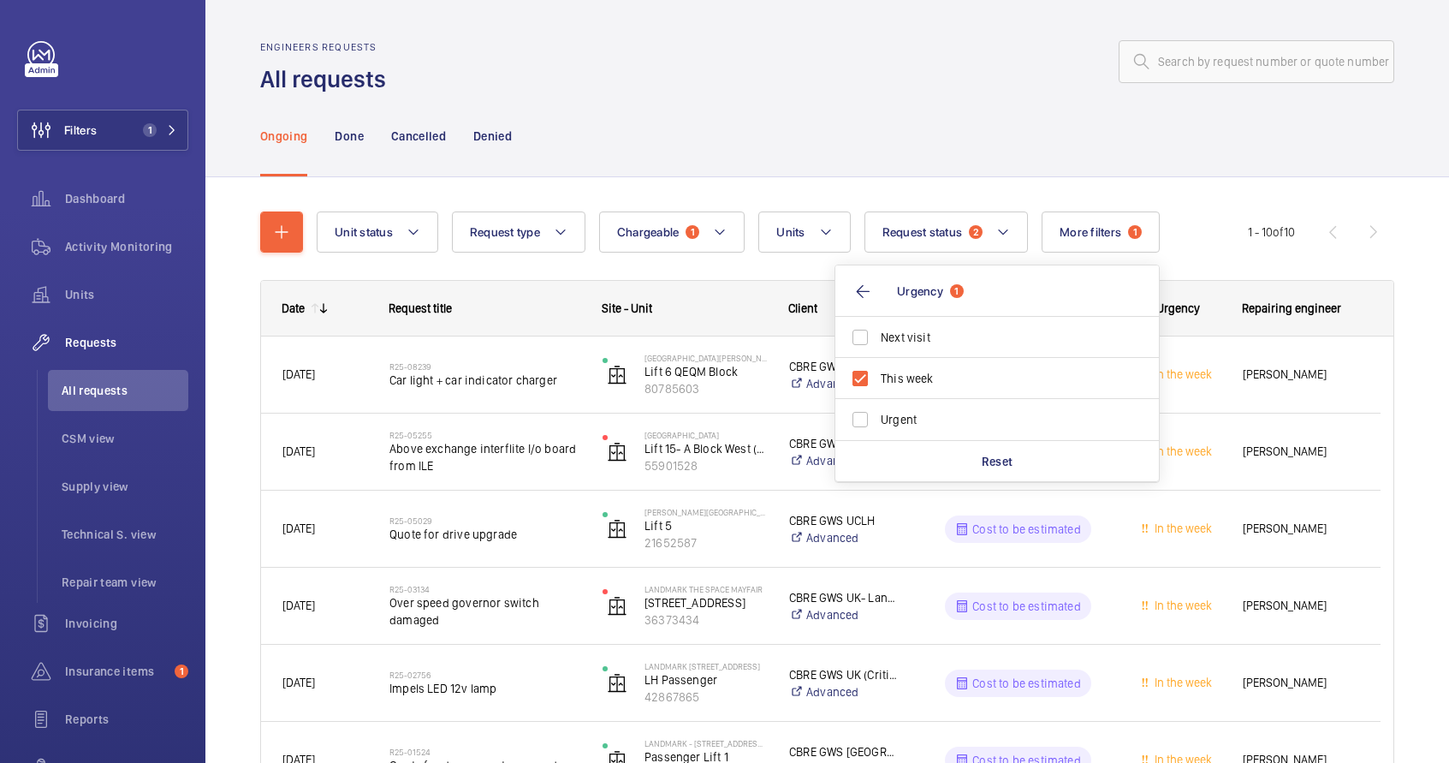
click at [1199, 139] on div "Ongoing Done Cancelled Denied" at bounding box center [827, 135] width 1134 height 81
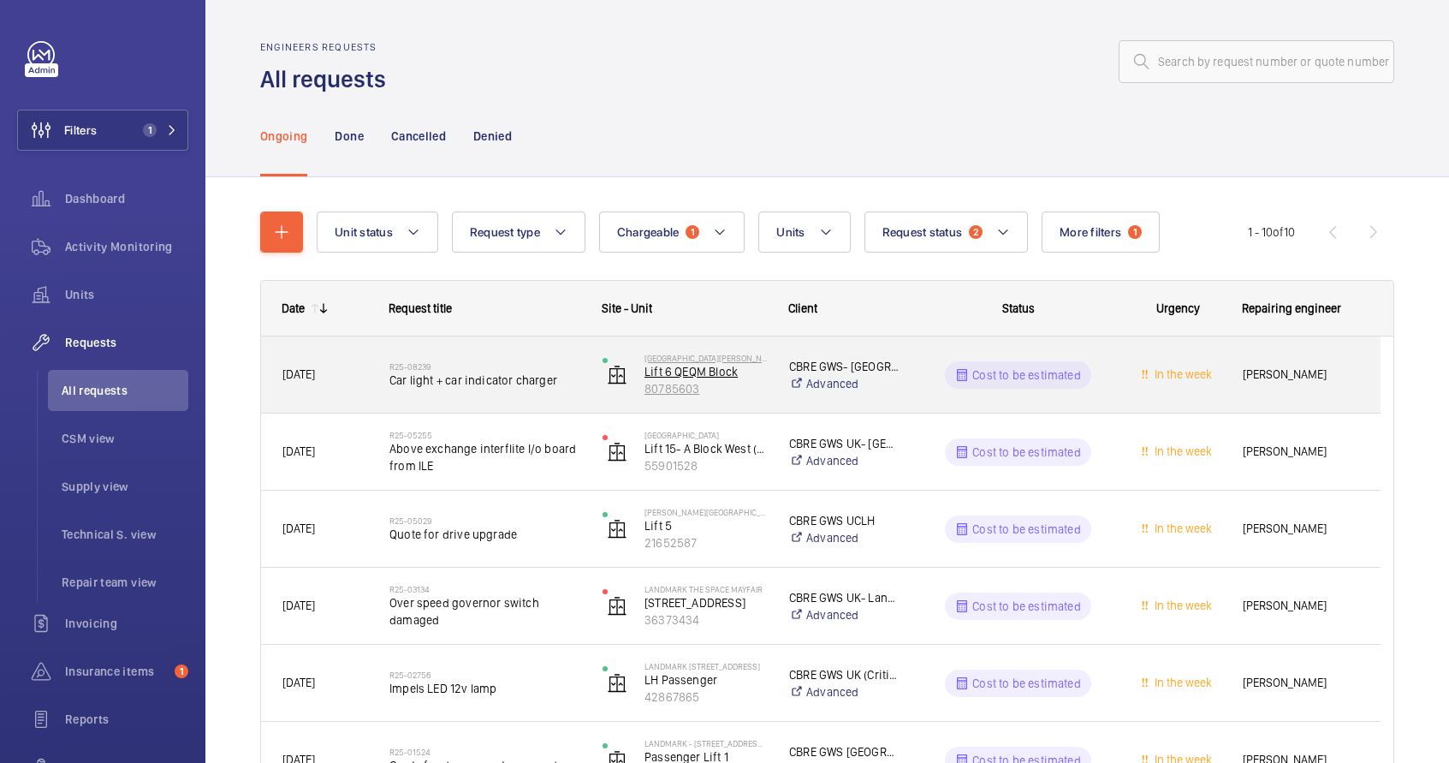
click at [737, 395] on p "80785603" at bounding box center [706, 388] width 122 height 17
click at [491, 388] on span "Car light + car indicator charger" at bounding box center [485, 380] width 191 height 17
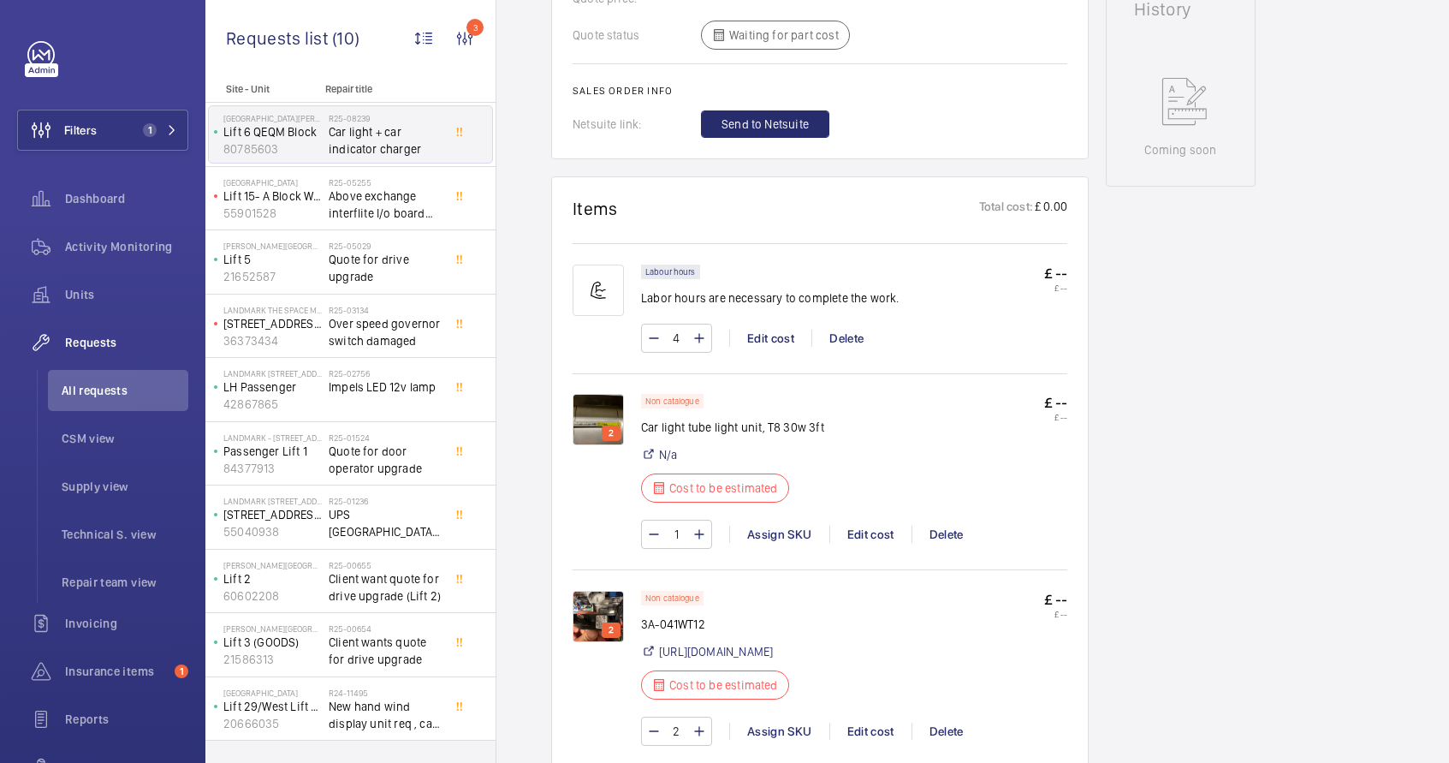
scroll to position [943, 0]
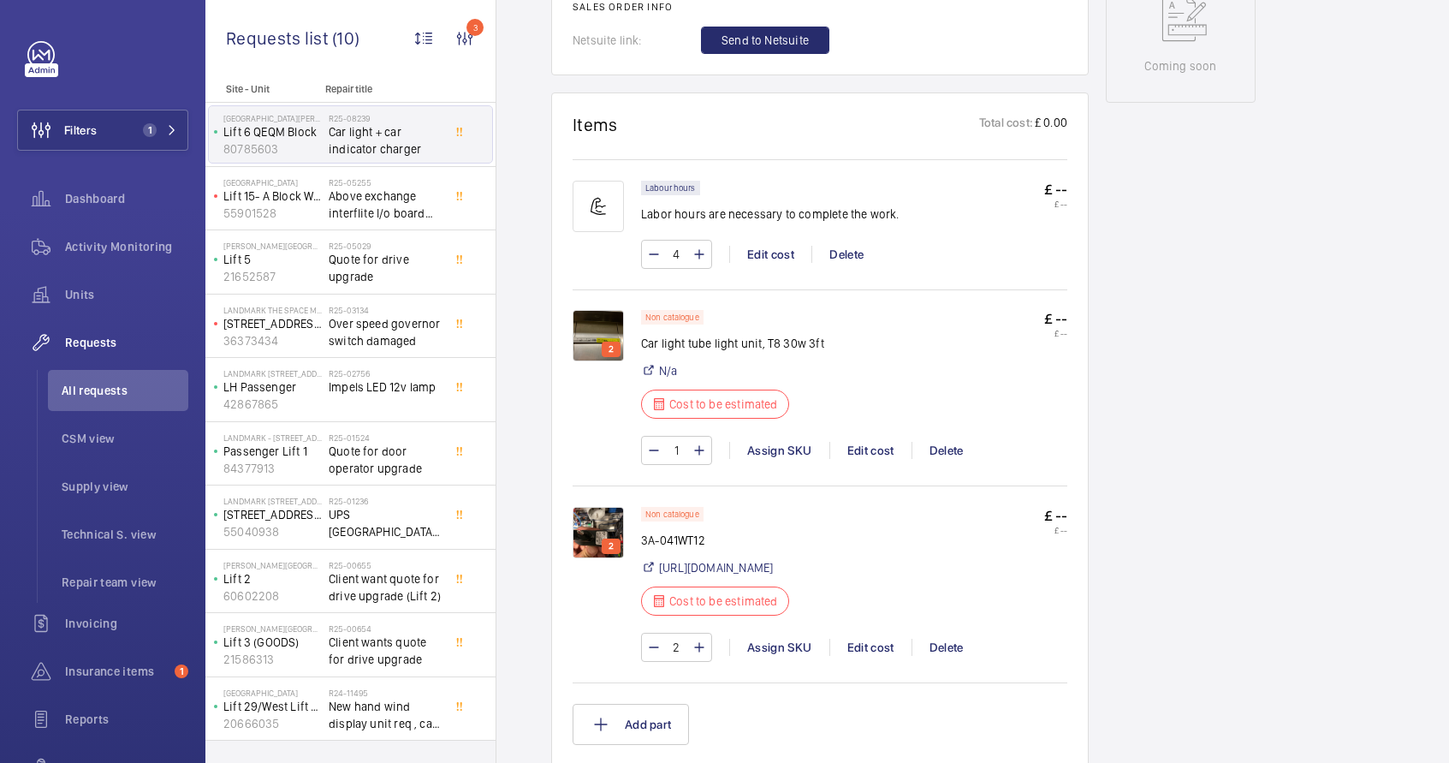
click at [779, 344] on p "Car light tube light unit, T8 30w 3ft" at bounding box center [732, 343] width 183 height 17
drag, startPoint x: 827, startPoint y: 344, endPoint x: 765, endPoint y: 349, distance: 61.9
click at [765, 349] on div "Non catalogue Car light tube light unit, T8 30w 3ft N/a Cost to be estimated £ …" at bounding box center [854, 369] width 426 height 119
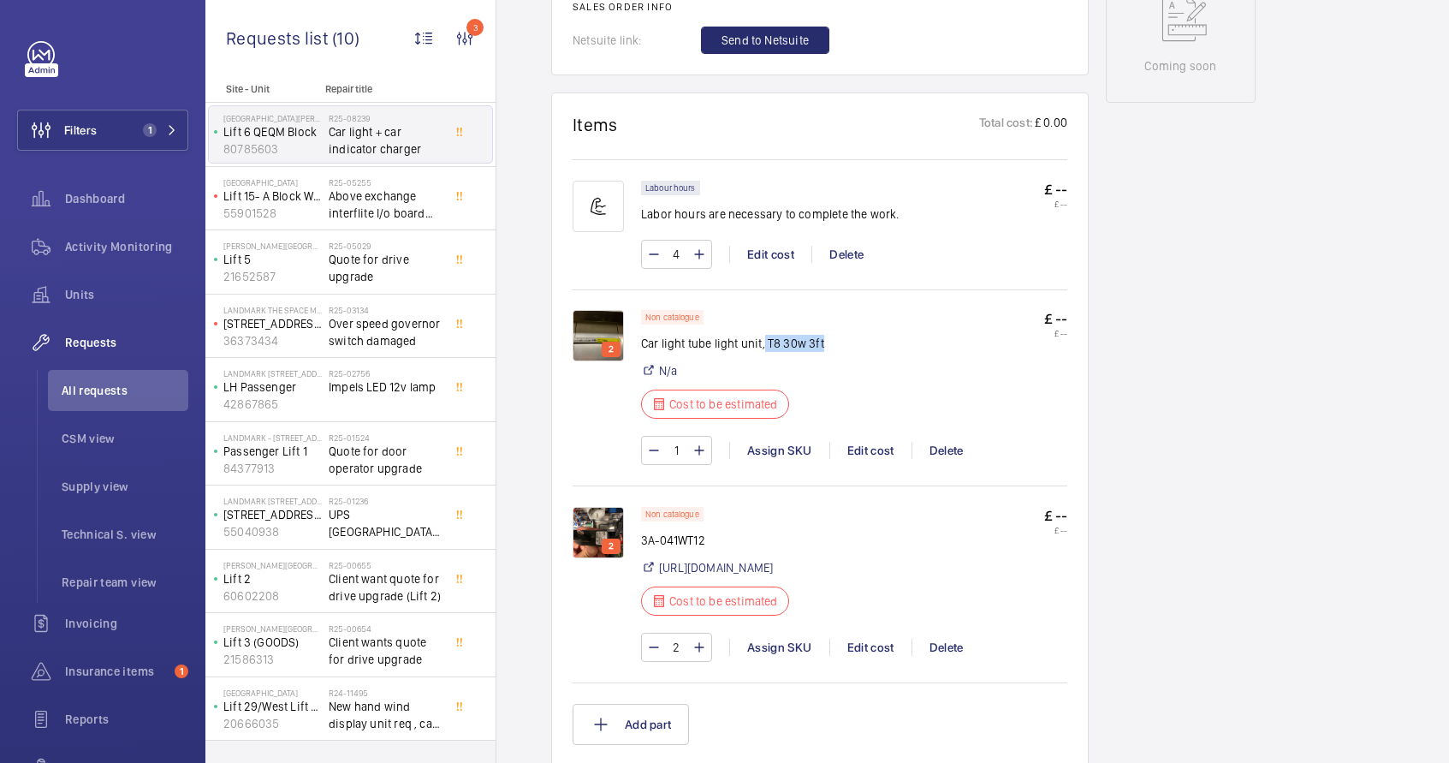
copy p "T8 30w 3ft"
click at [790, 449] on div "Assign SKU" at bounding box center [779, 450] width 100 height 17
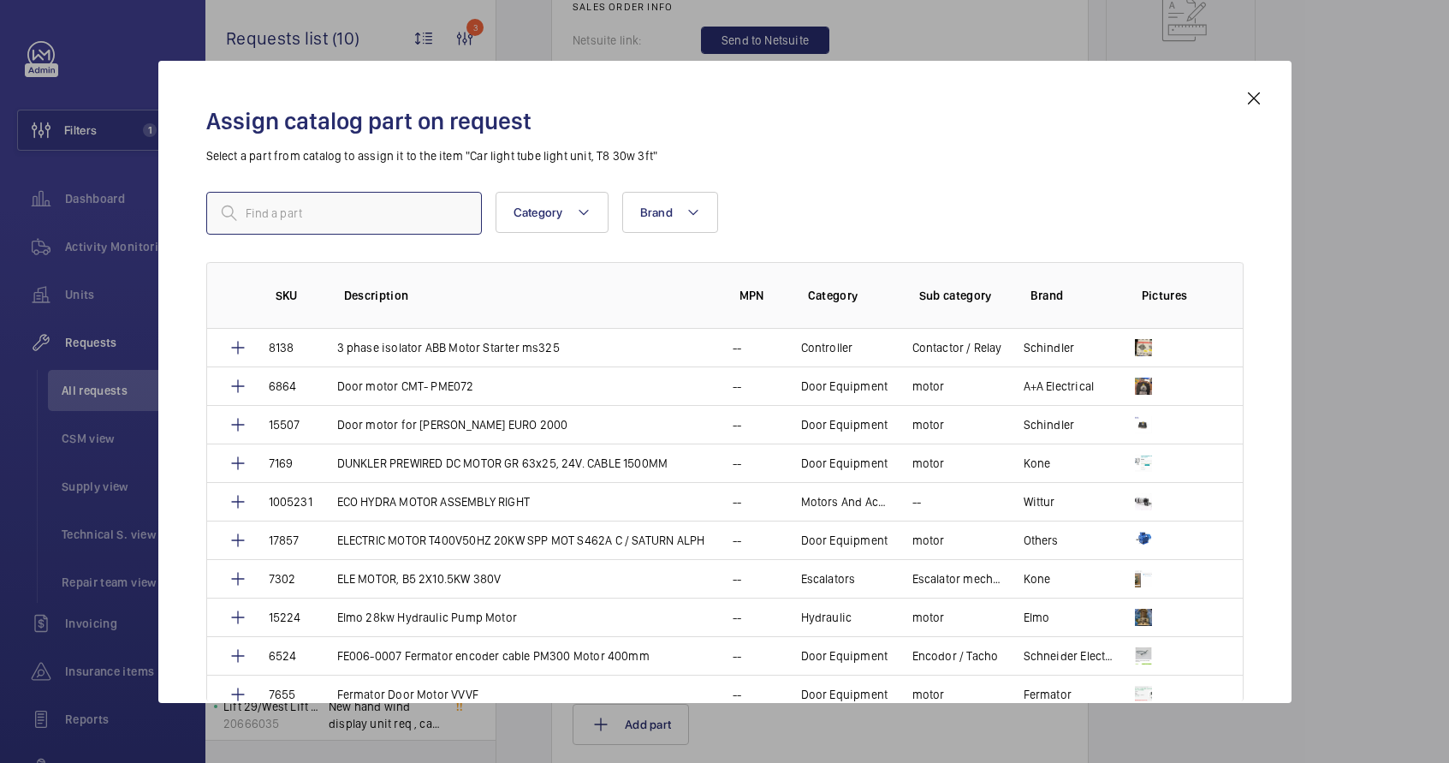
click at [402, 218] on input "text" at bounding box center [344, 213] width 276 height 43
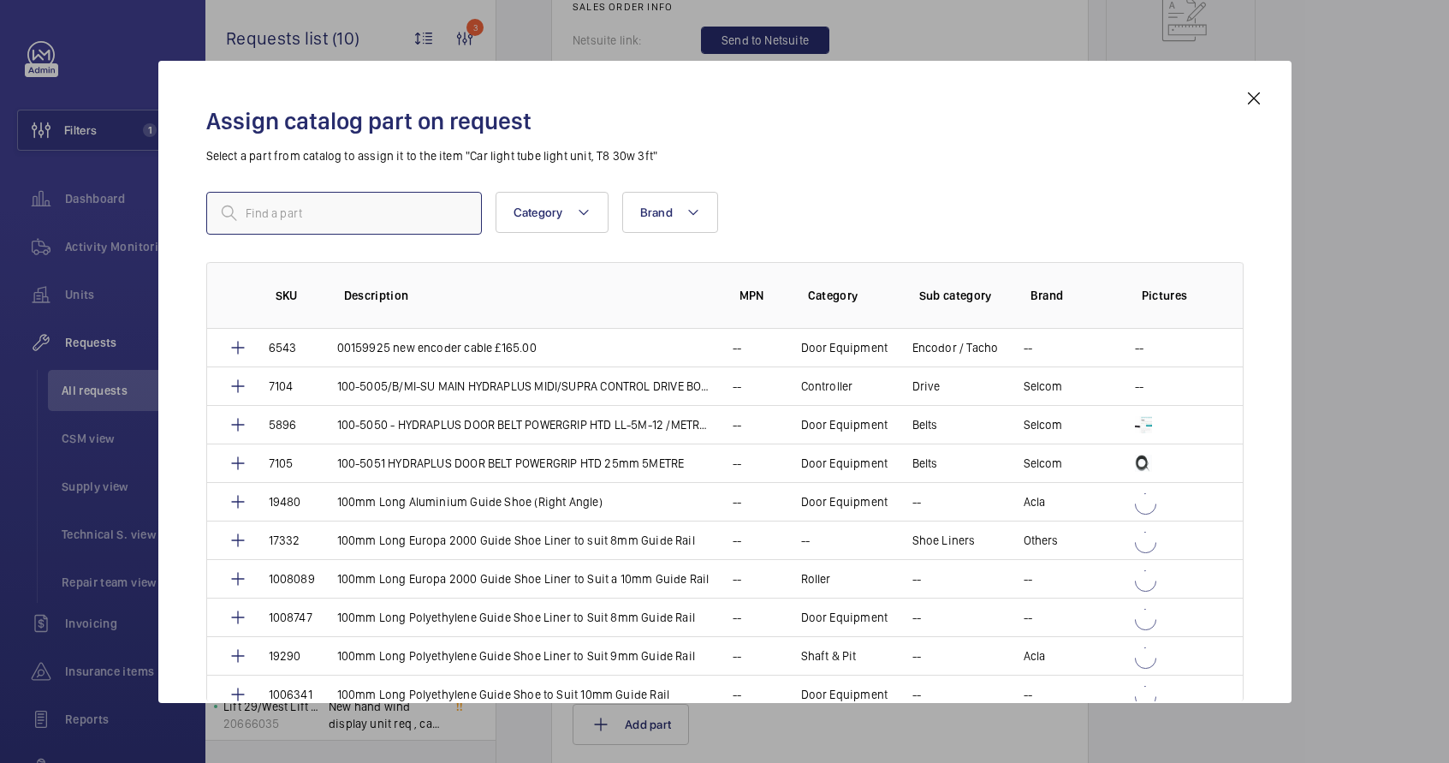
paste input "T8 30w 3ft"
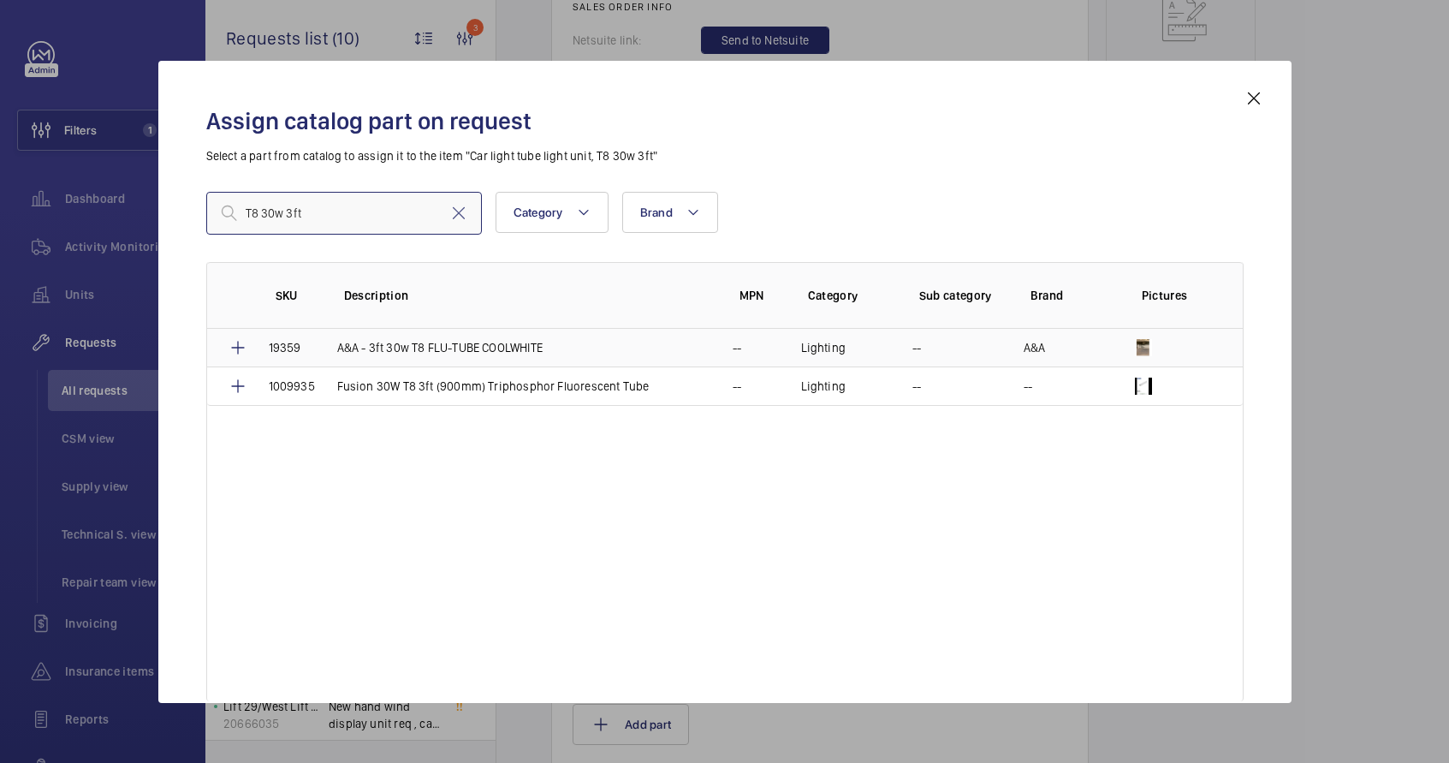
type input "T8 30w 3ft"
click at [429, 354] on p "A&A - 3ft 30w T8 FLU-TUBE COOLWHITE" at bounding box center [439, 347] width 205 height 17
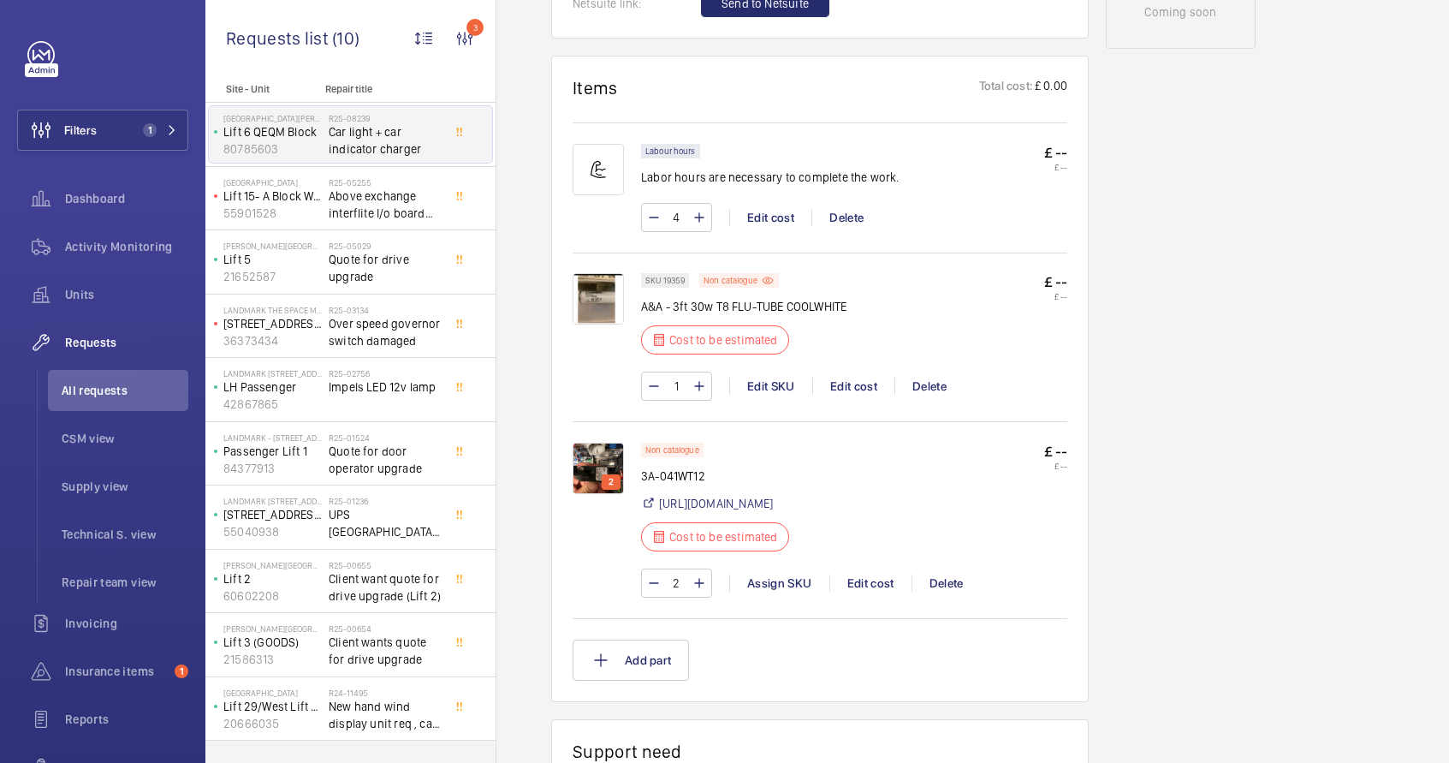
scroll to position [1026, 0]
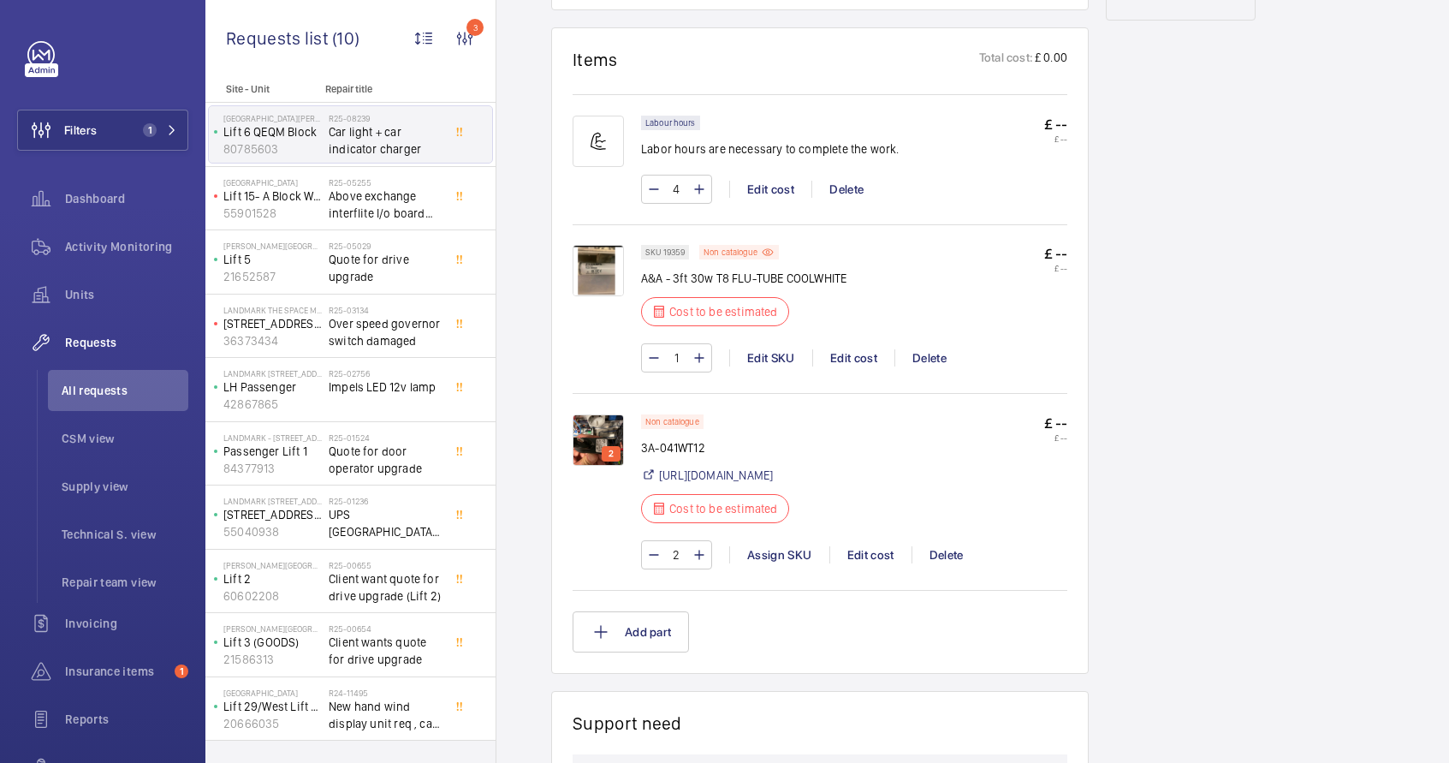
click at [1061, 245] on p "£ --" at bounding box center [1055, 254] width 23 height 18
click at [848, 349] on div "Edit cost" at bounding box center [853, 357] width 82 height 17
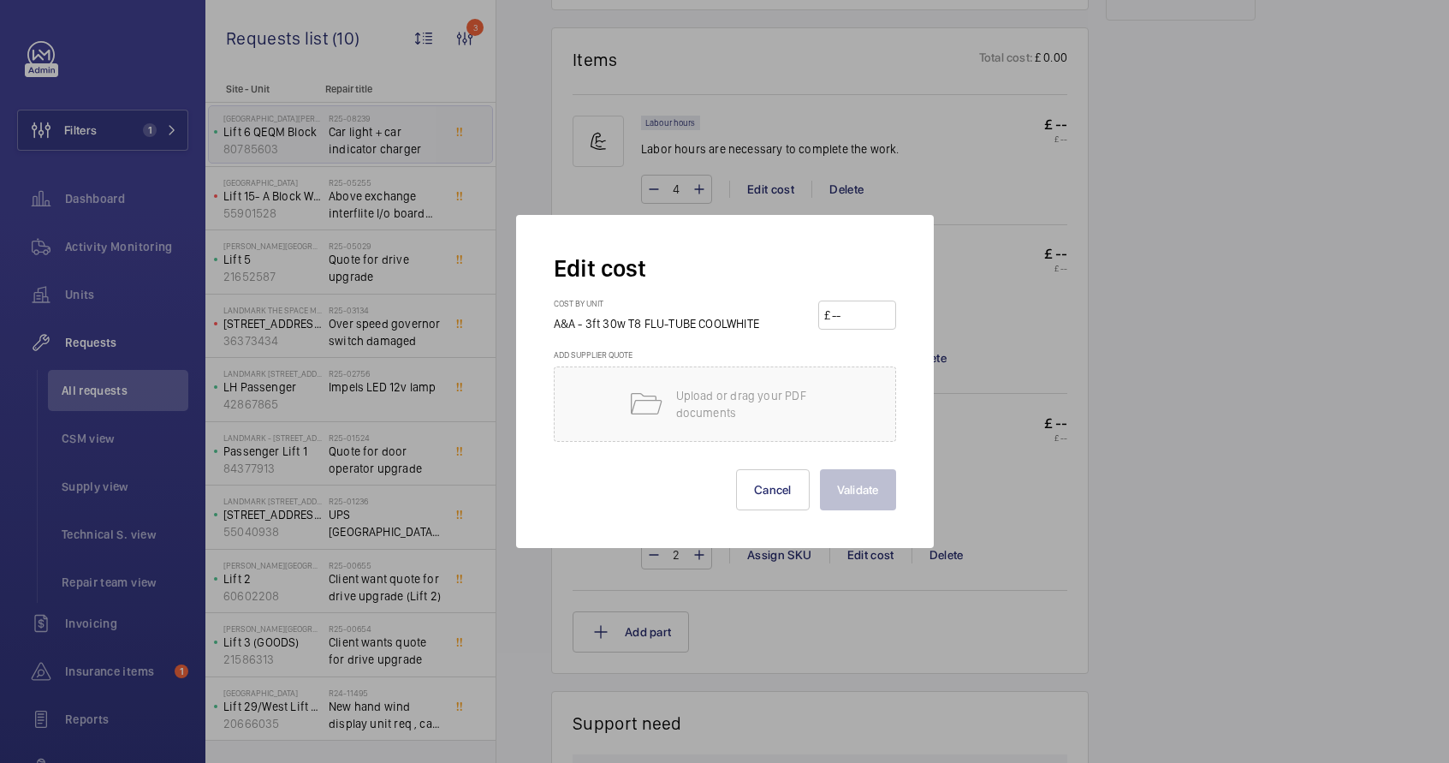
click at [838, 317] on input "number" at bounding box center [860, 314] width 60 height 27
type input "8"
click at [865, 493] on button "Validate" at bounding box center [858, 489] width 76 height 41
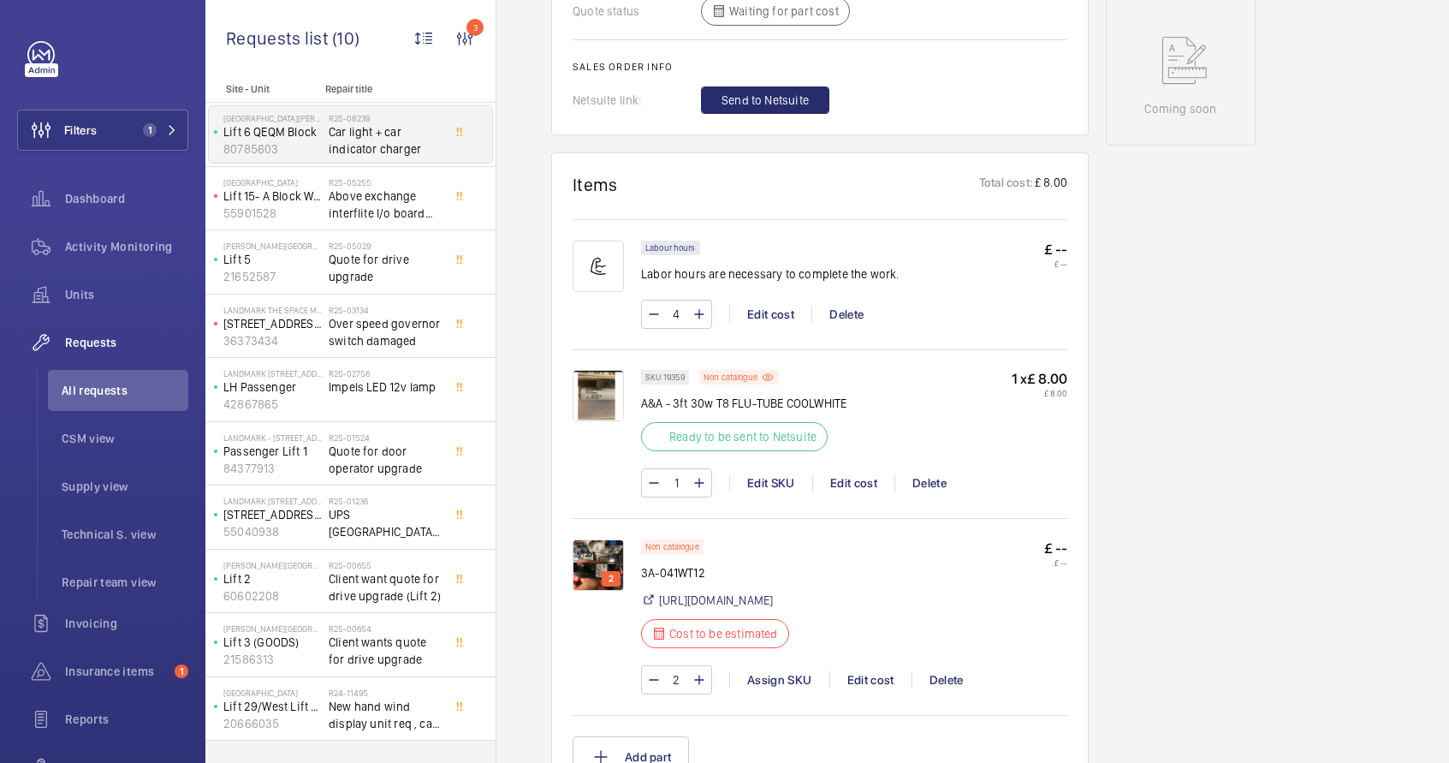
scroll to position [1124, 0]
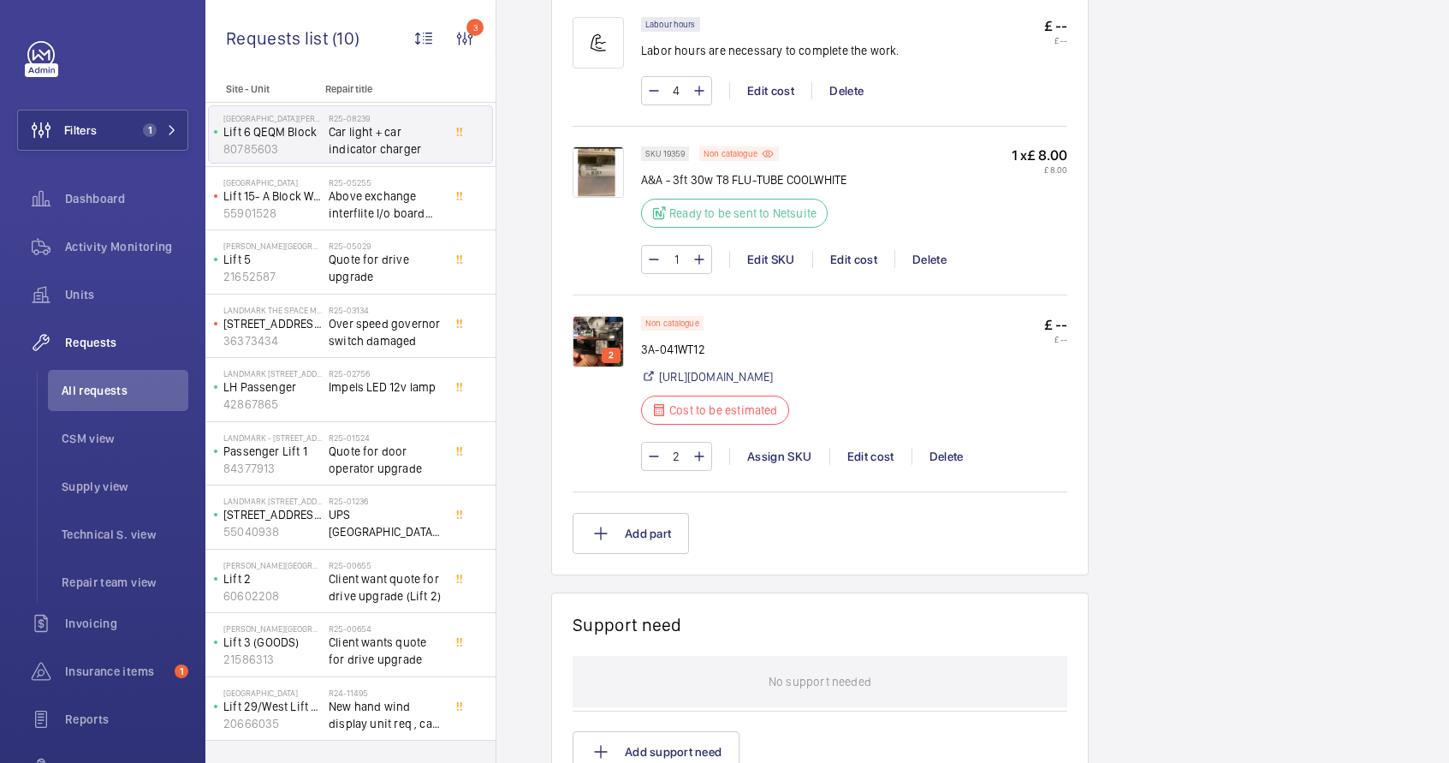
click at [669, 350] on p "3A-041WT12" at bounding box center [720, 349] width 158 height 17
copy div "3A-041WT12"
click at [774, 461] on div "Assign SKU" at bounding box center [779, 456] width 100 height 17
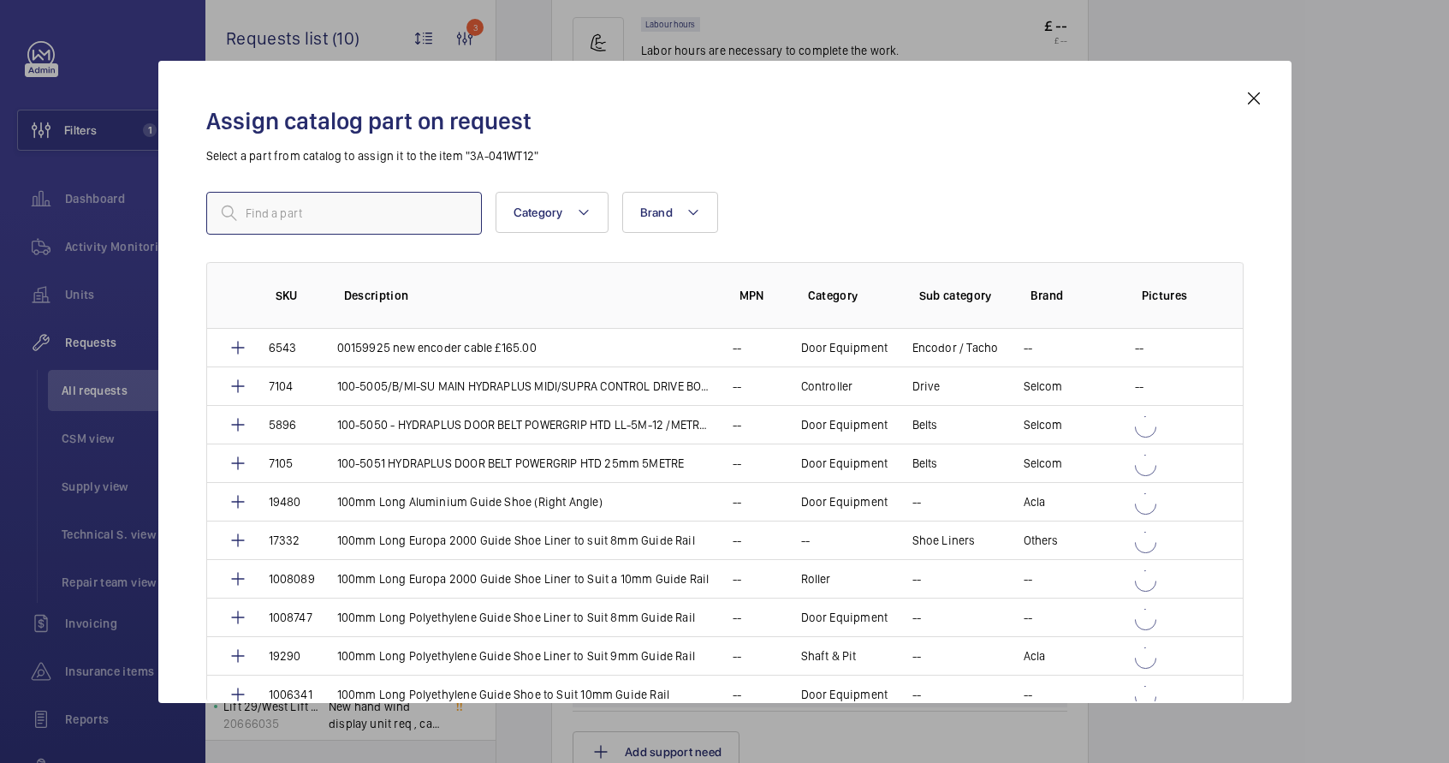
click at [308, 225] on input "text" at bounding box center [344, 213] width 276 height 43
paste input "3A-041WT12"
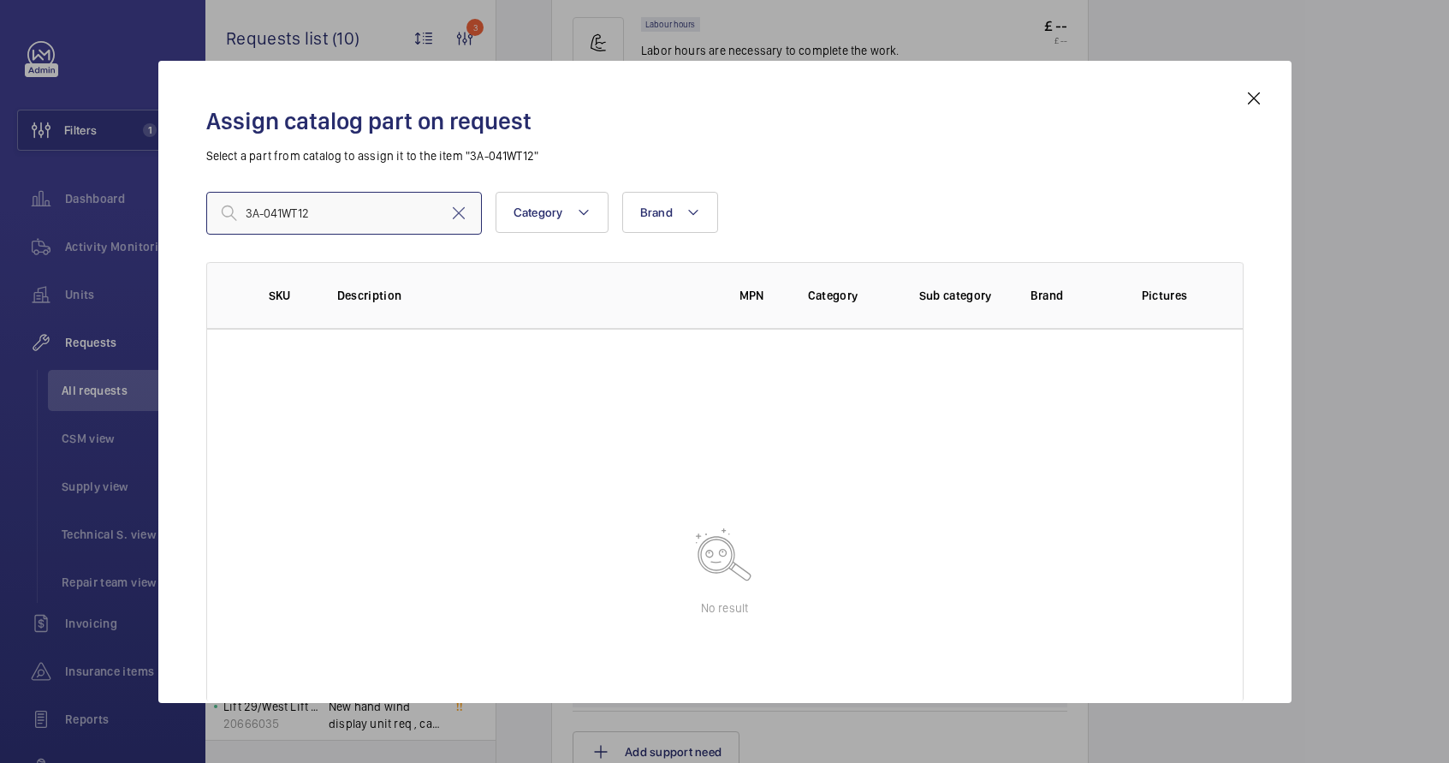
click at [339, 223] on input "3A-041WT12" at bounding box center [344, 213] width 276 height 43
click at [268, 215] on input "3A-041WT12" at bounding box center [344, 213] width 276 height 43
click at [267, 215] on input "3A-041WT12" at bounding box center [344, 213] width 276 height 43
click at [261, 216] on input "3A-041WT12" at bounding box center [344, 213] width 276 height 43
click at [263, 216] on input "3A-041WT12" at bounding box center [344, 213] width 276 height 43
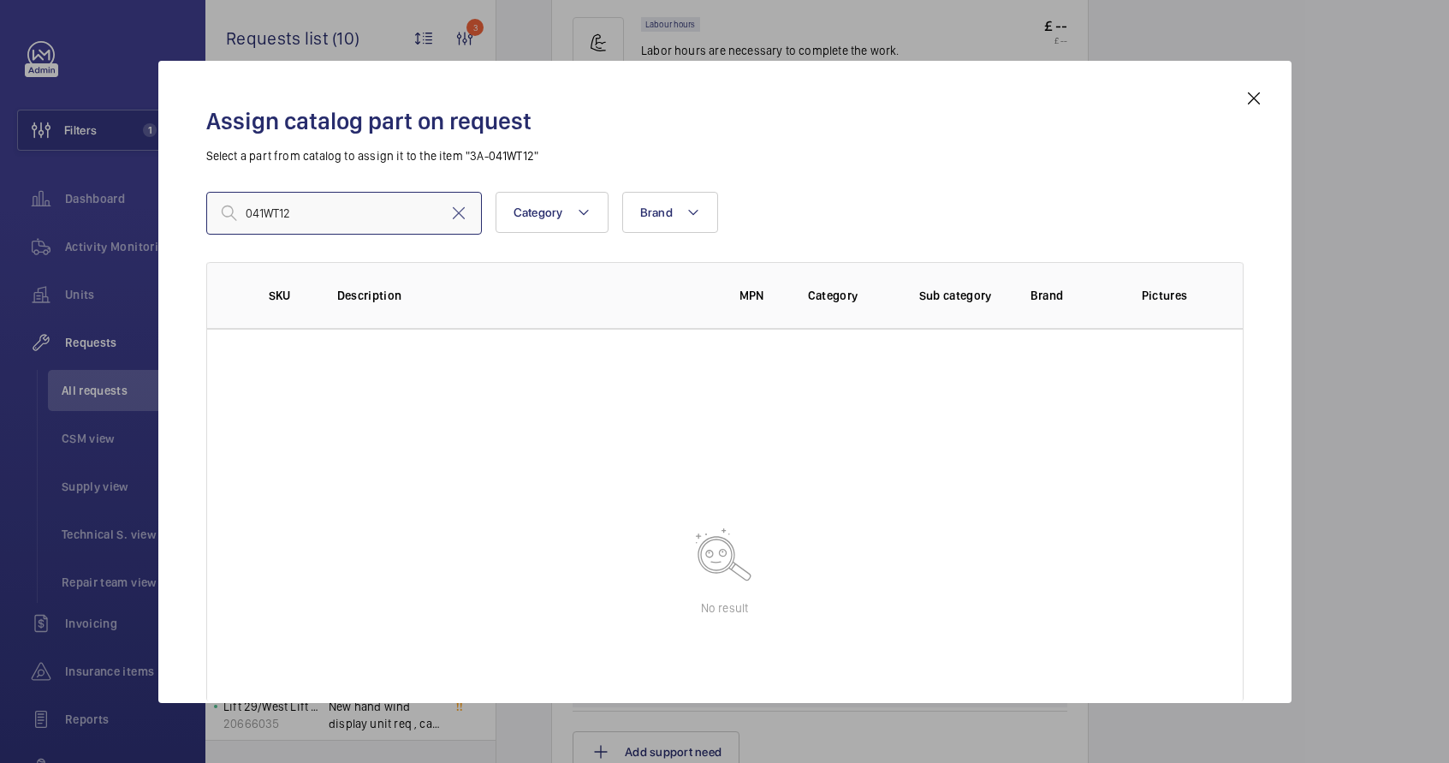
type input "041WT12"
click at [1252, 102] on mat-icon at bounding box center [1254, 98] width 21 height 21
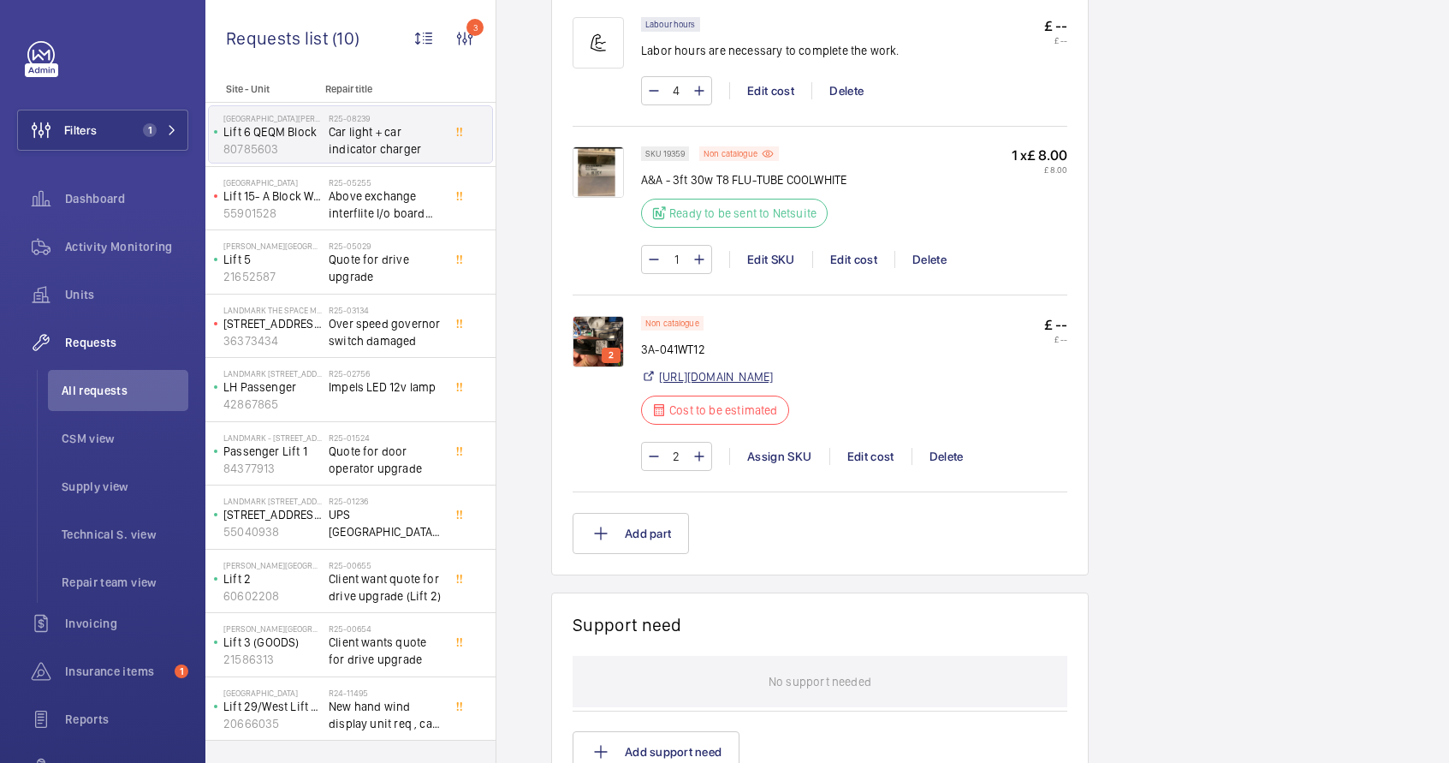
click at [696, 378] on link "[URL][DOMAIN_NAME]" at bounding box center [716, 376] width 114 height 17
click at [874, 462] on div "Edit cost" at bounding box center [871, 456] width 82 height 17
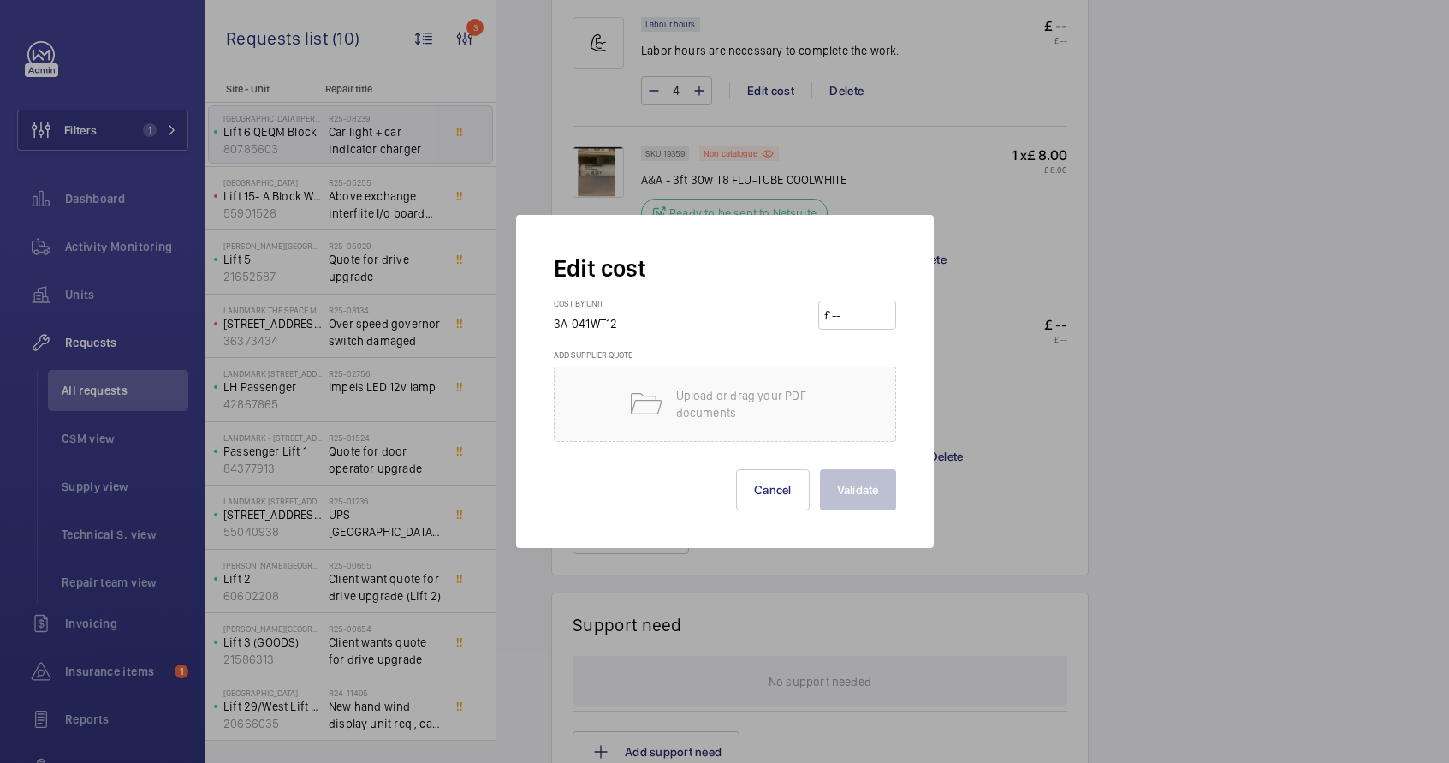
paste input "14.76"
click at [846, 320] on input "14.76" at bounding box center [860, 314] width 60 height 27
type input "14.76"
click at [873, 502] on button "Validate" at bounding box center [858, 489] width 76 height 41
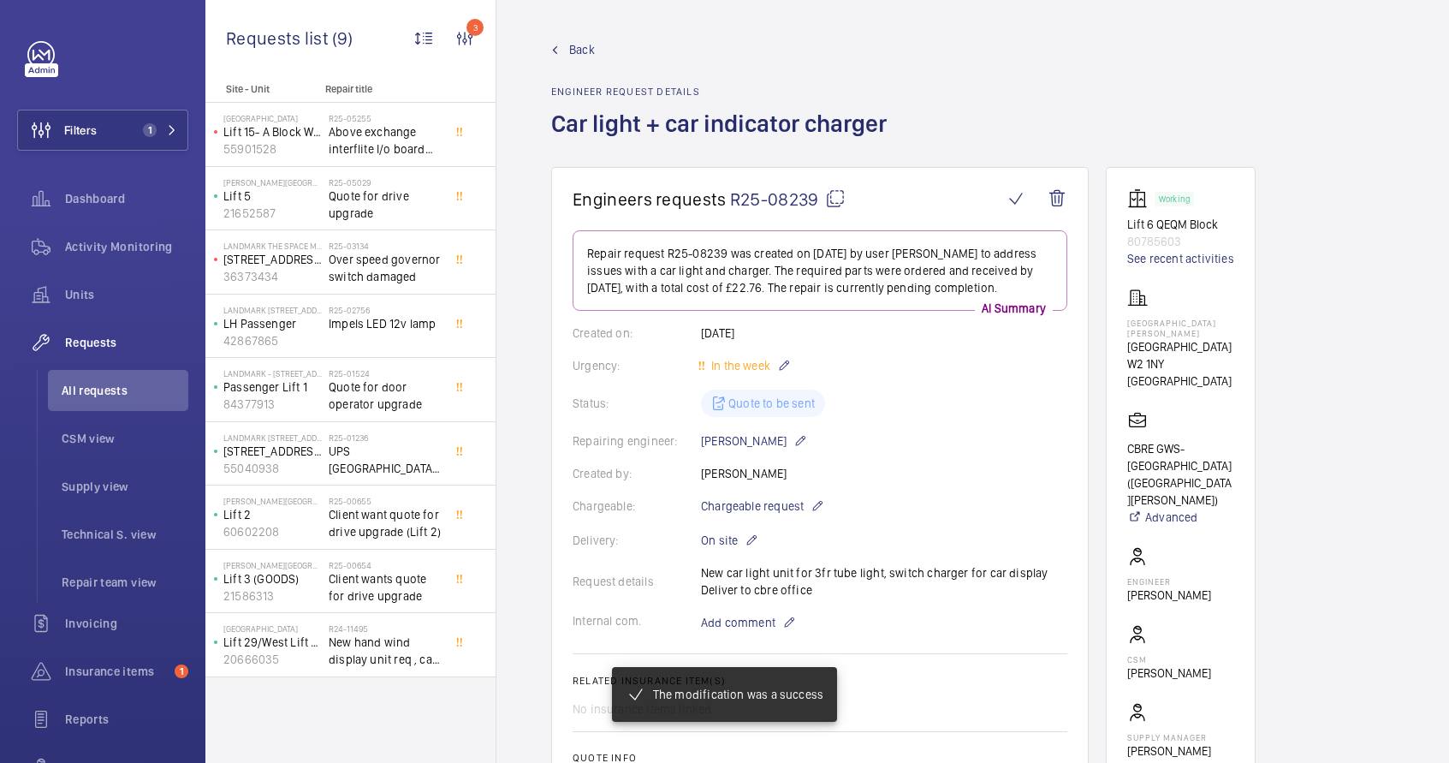
scroll to position [1033, 0]
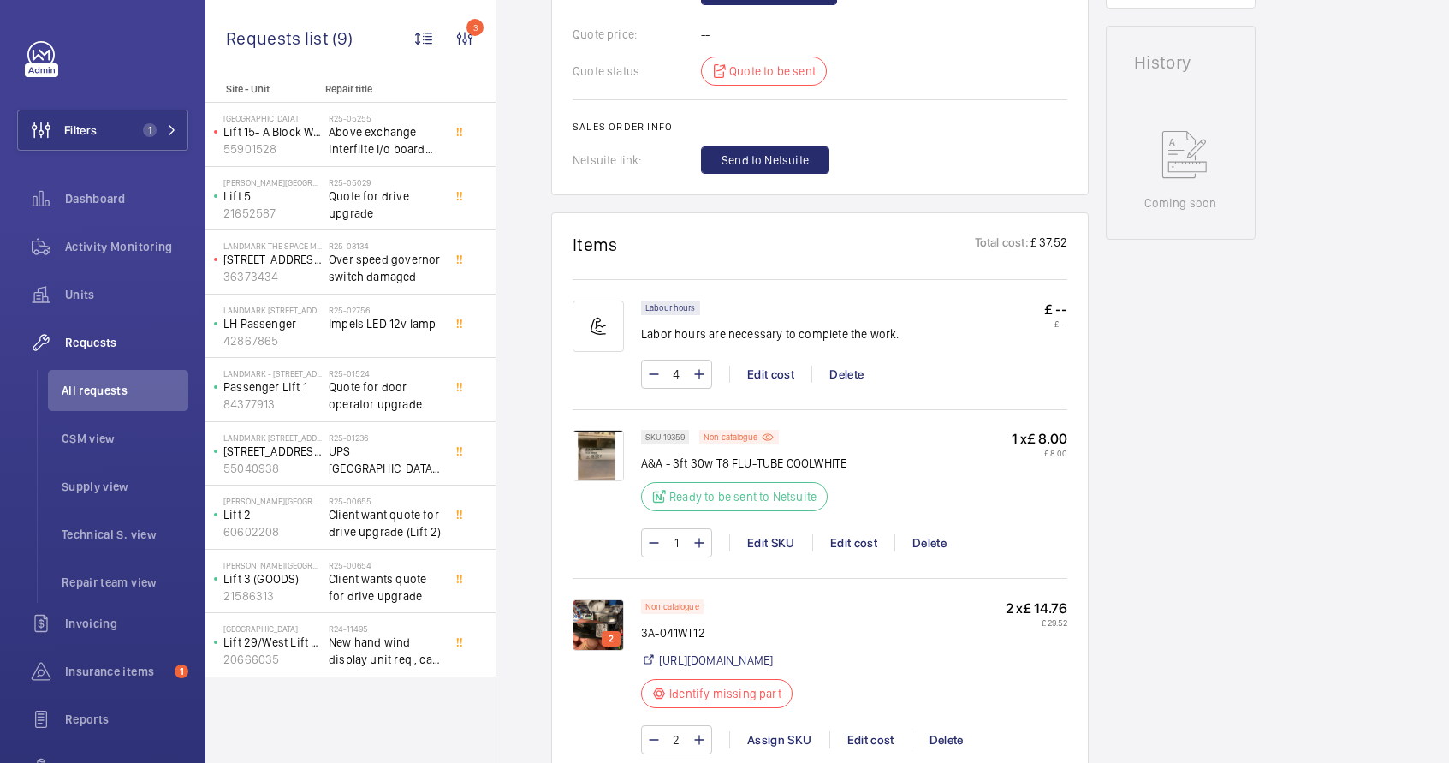
scroll to position [529, 0]
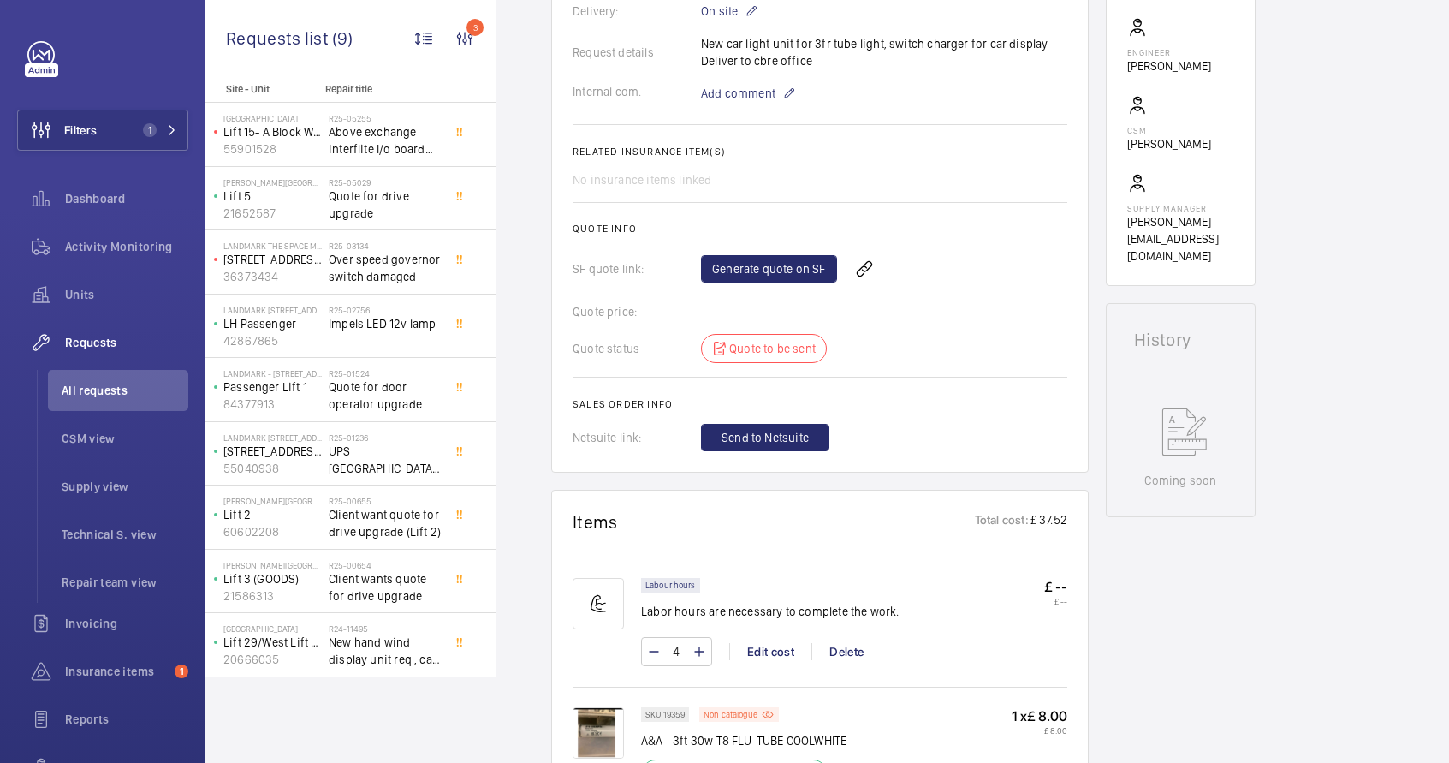
click at [734, 732] on p "A&A - 3ft 30w T8 FLU-TUBE COOLWHITE" at bounding box center [743, 740] width 205 height 17
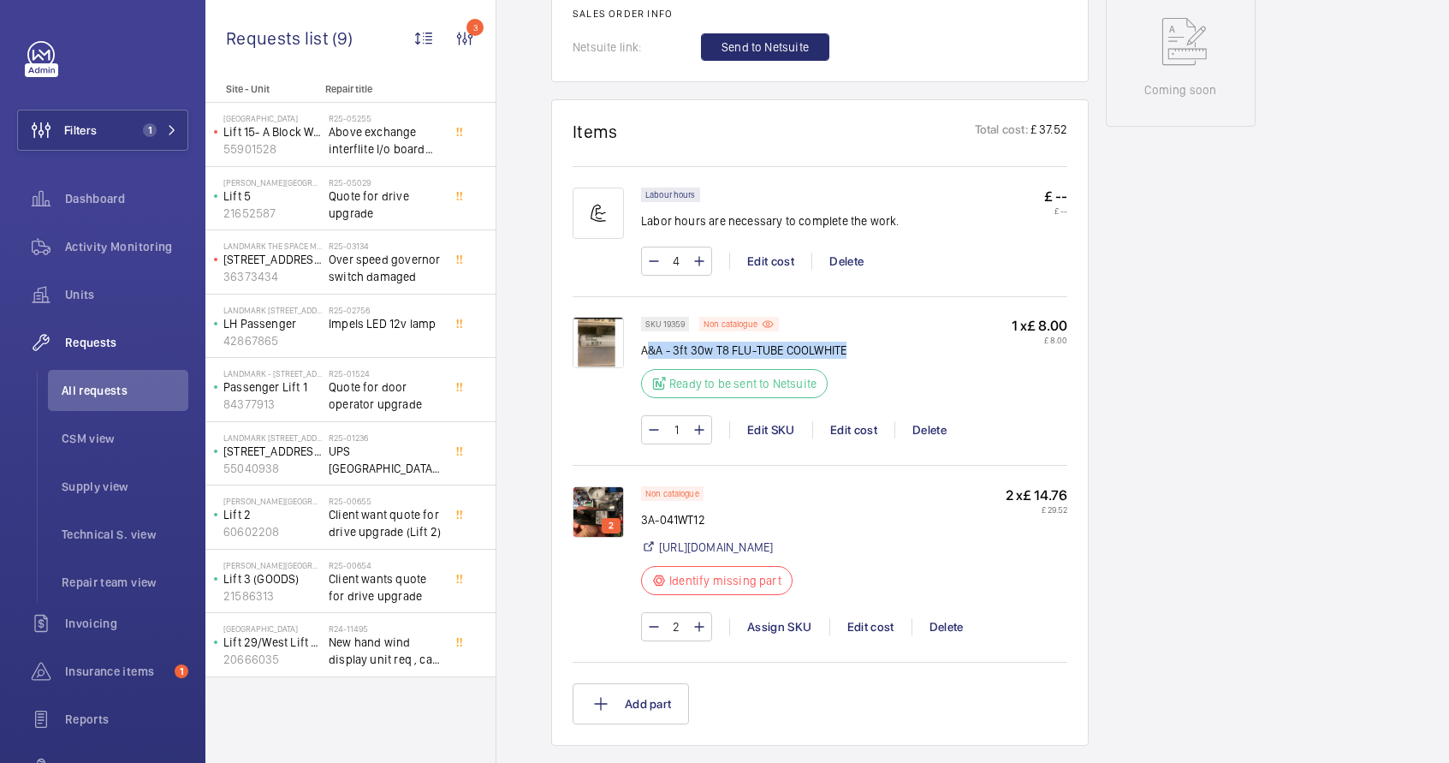
drag, startPoint x: 857, startPoint y: 346, endPoint x: 645, endPoint y: 349, distance: 212.3
click at [646, 349] on div "SKU 19359 Non catalogue A&A - 3ft 30w T8 FLU-TUBE COOLWHITE Ready to be sent to…" at bounding box center [854, 363] width 426 height 92
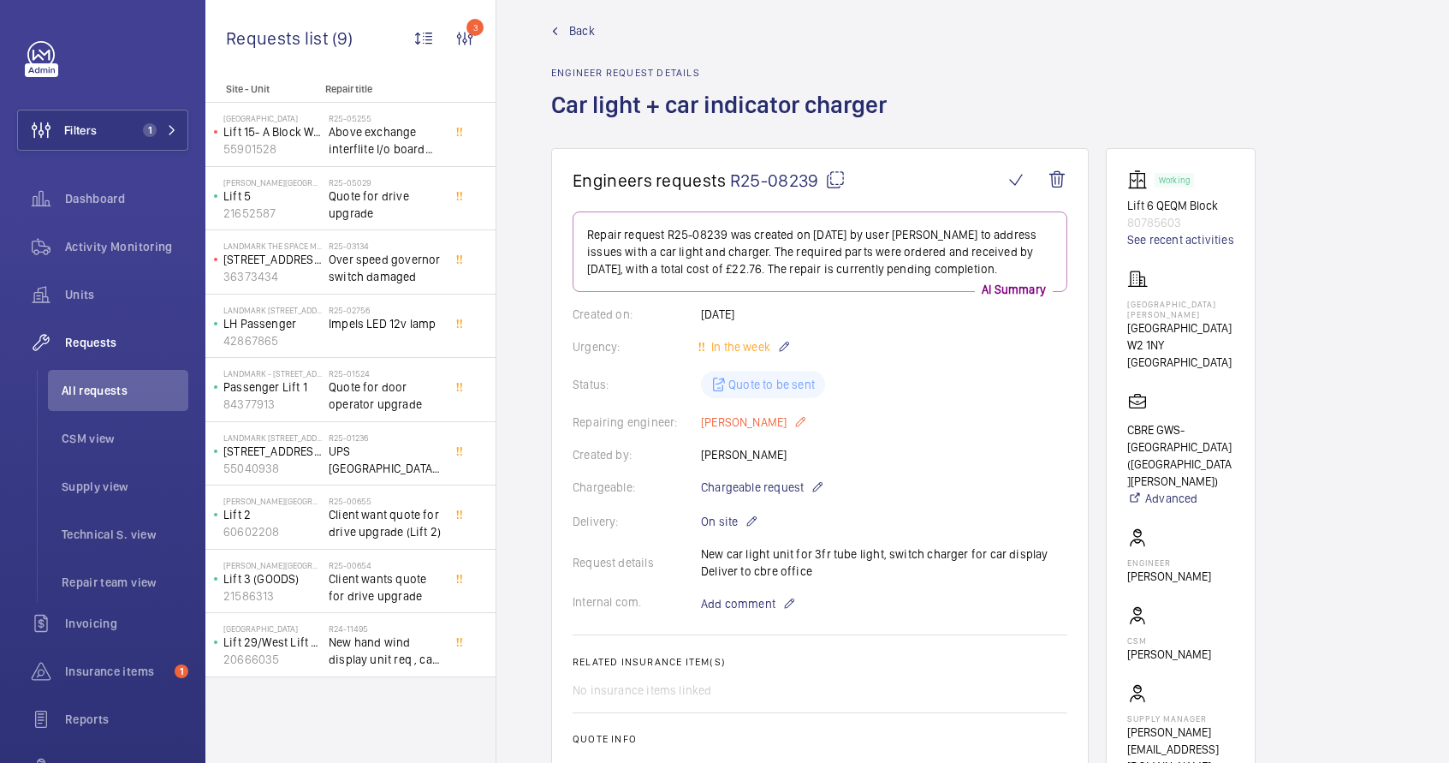
scroll to position [0, 0]
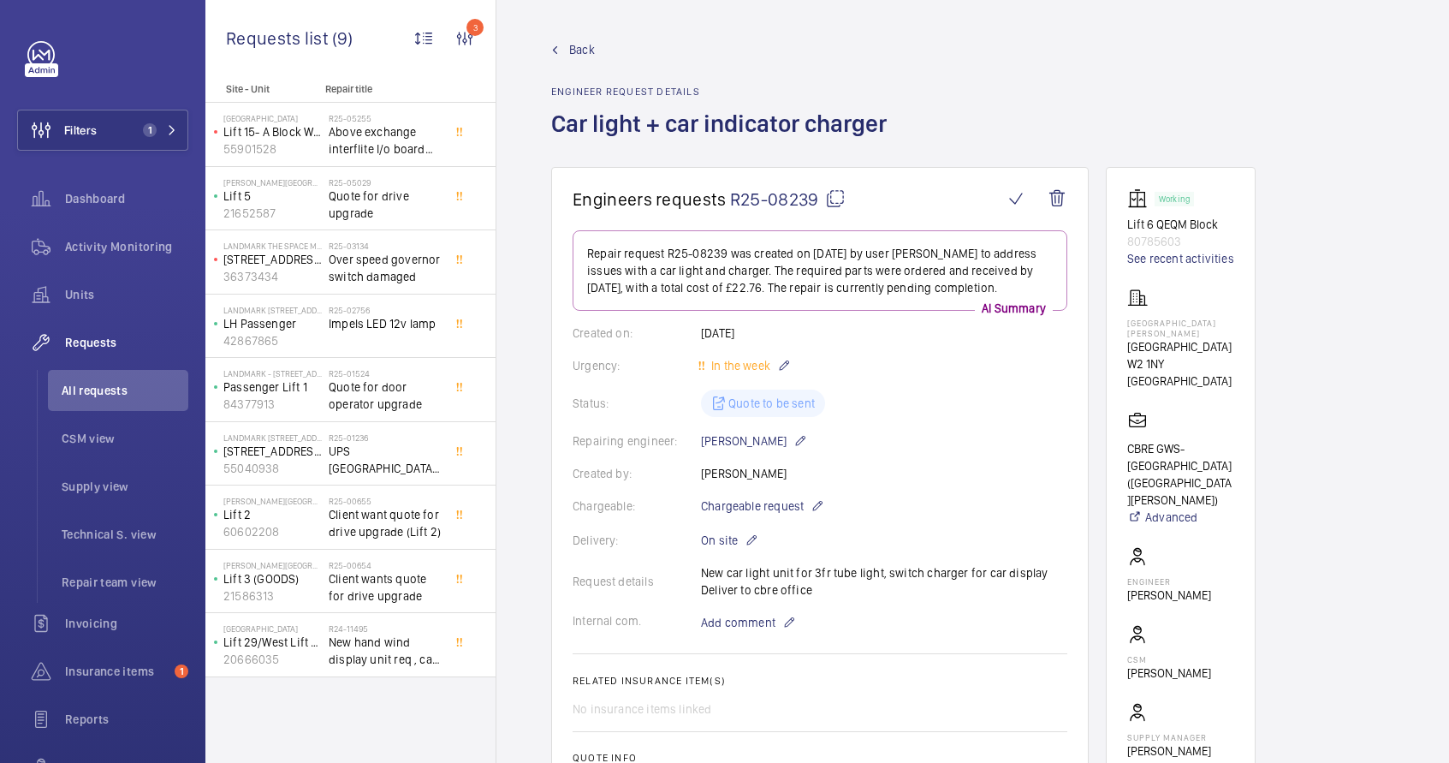
click at [838, 202] on mat-icon at bounding box center [835, 198] width 21 height 21
copy p "&A - 3ft 30w T8 FLU-TUBE COOLWHITE"
click at [835, 199] on mat-icon at bounding box center [835, 198] width 21 height 21
drag, startPoint x: 1130, startPoint y: 224, endPoint x: 1221, endPoint y: 223, distance: 90.8
click at [1221, 223] on p "Lift 6 QEQM Block" at bounding box center [1181, 224] width 107 height 17
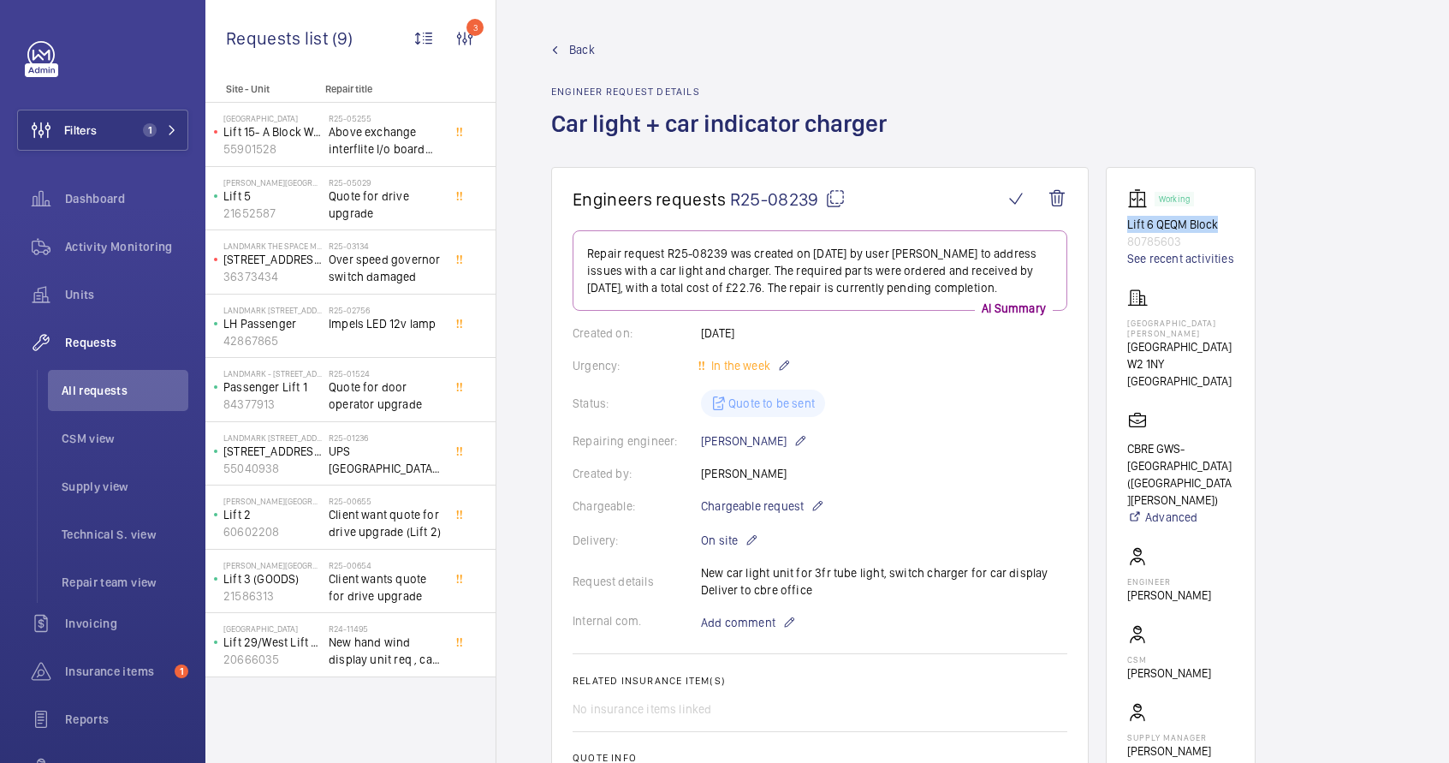
copy p "Lift 6 QEQM Block"
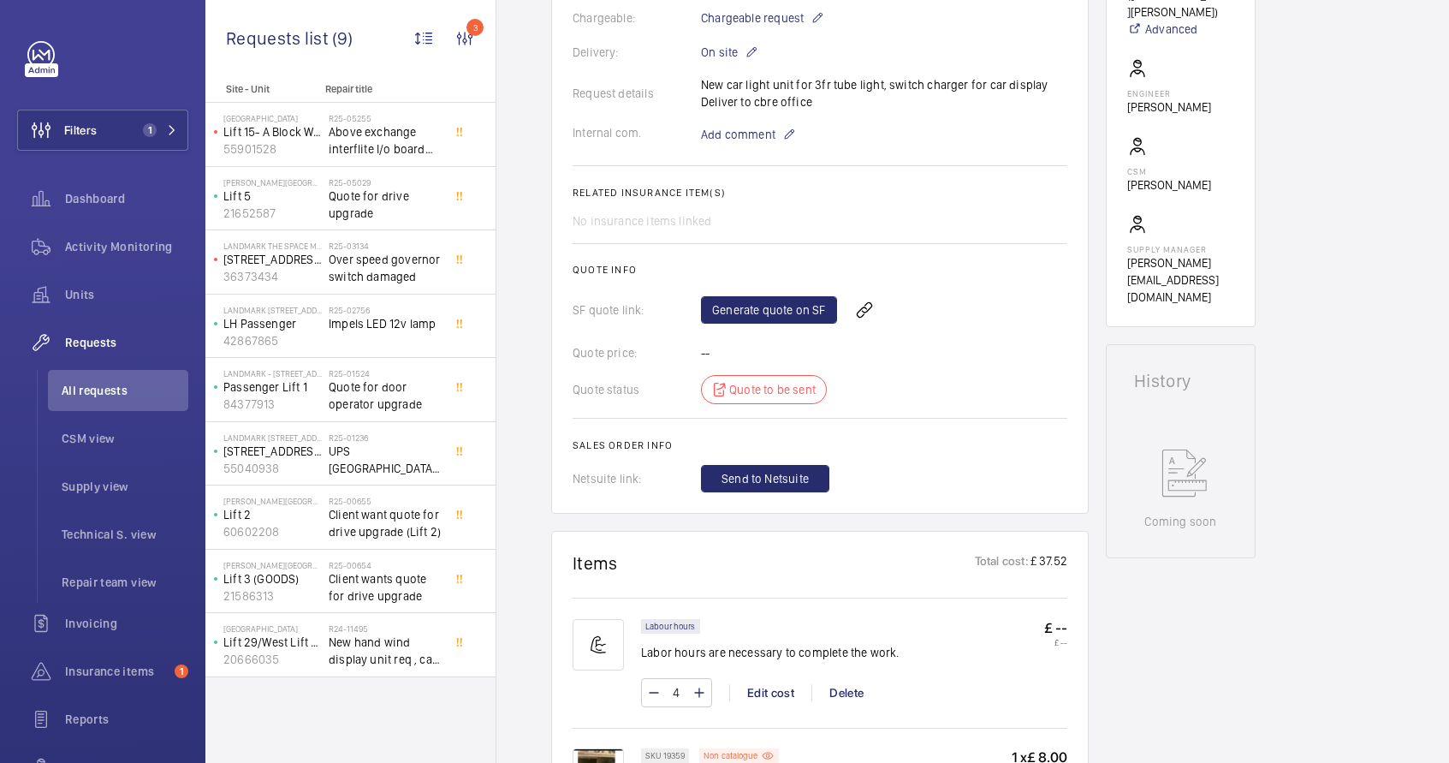
scroll to position [679, 0]
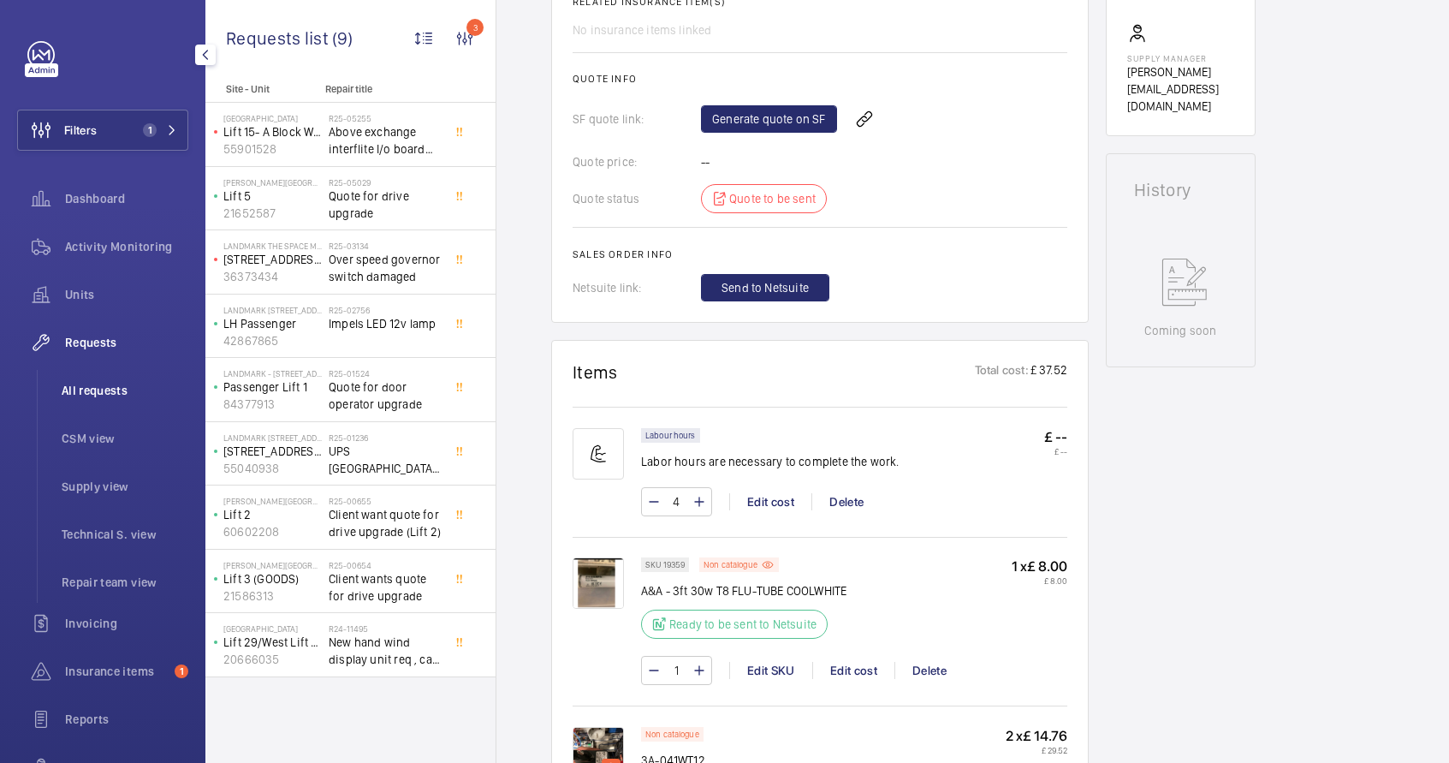
click at [119, 395] on span "All requests" at bounding box center [125, 390] width 127 height 17
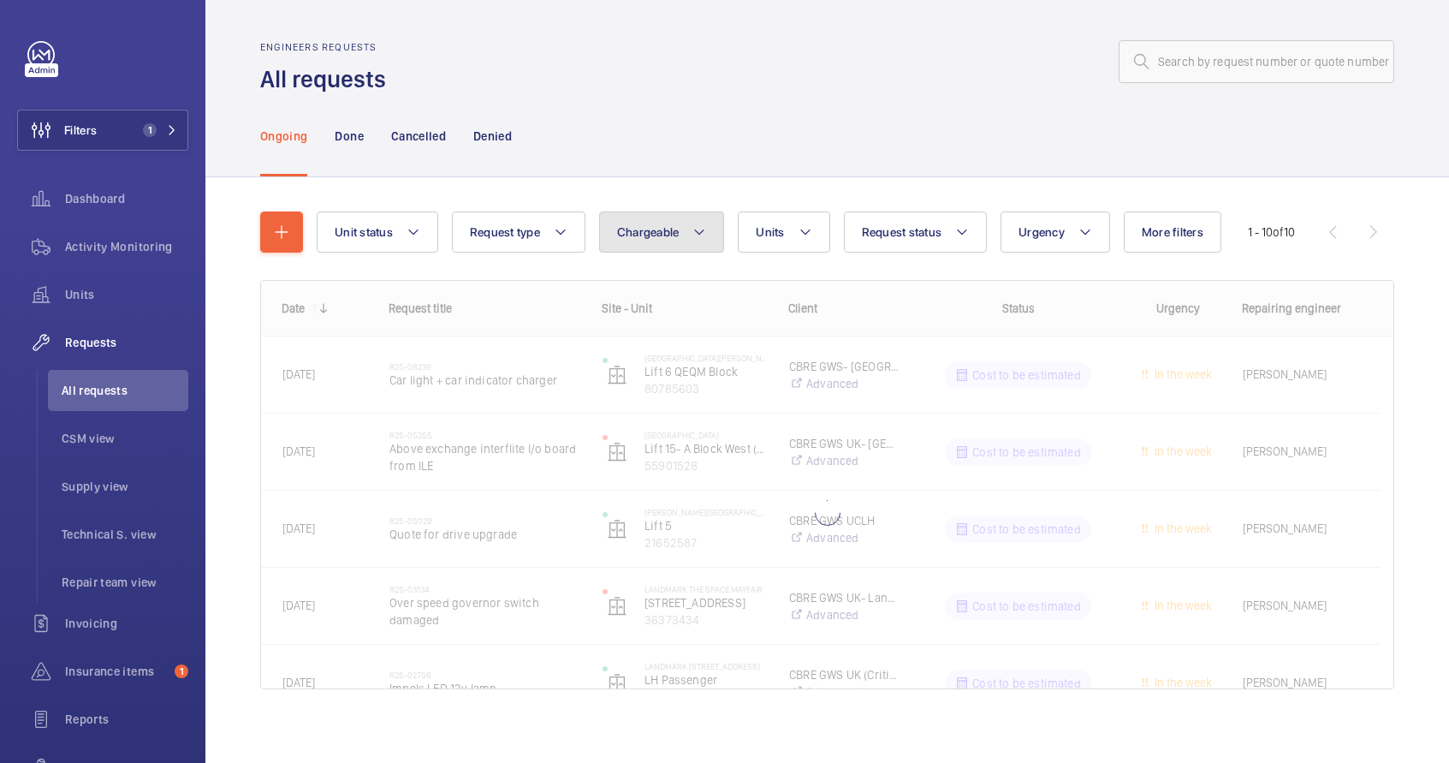
click at [662, 244] on button "Chargeable" at bounding box center [662, 231] width 126 height 41
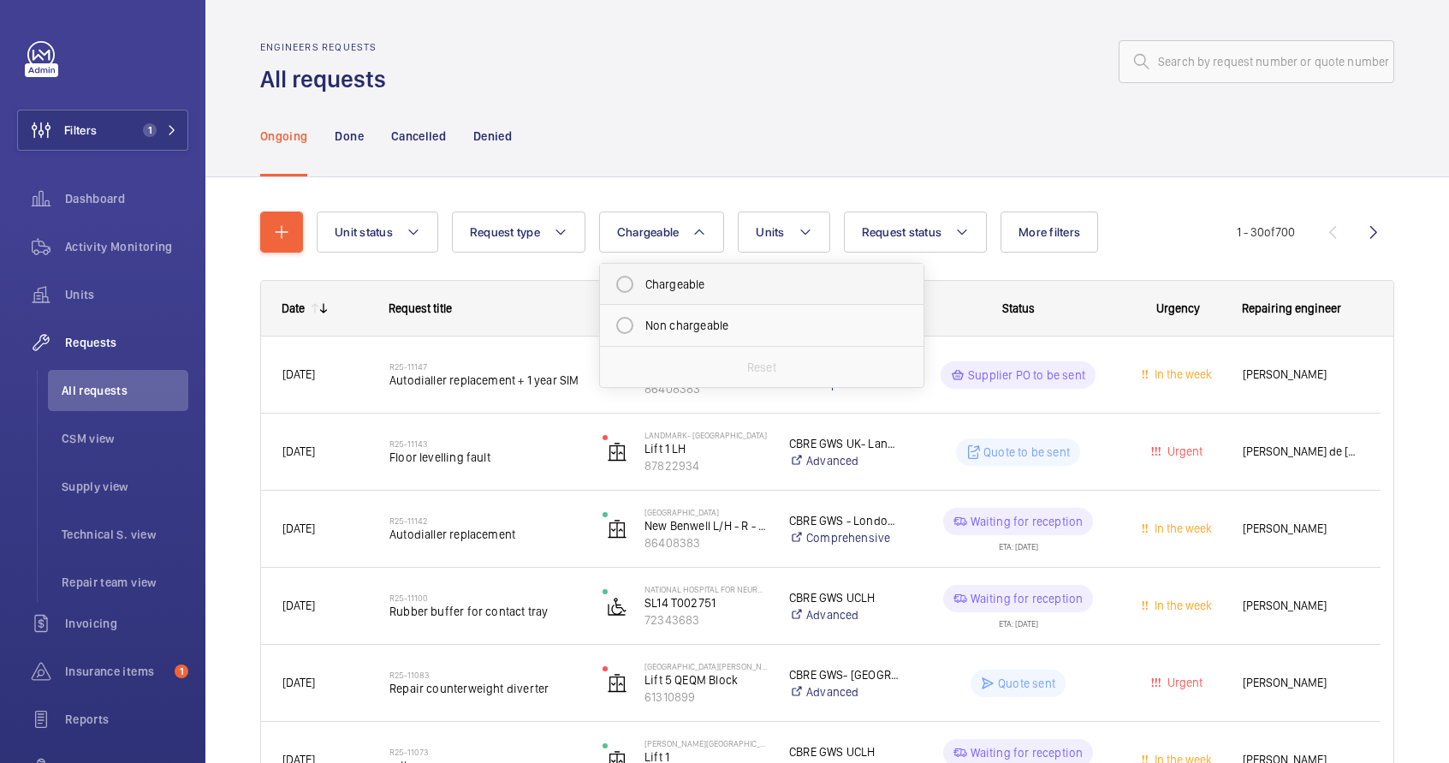
click at [675, 279] on mat-radio-button "Chargeable" at bounding box center [762, 284] width 308 height 34
radio input "true"
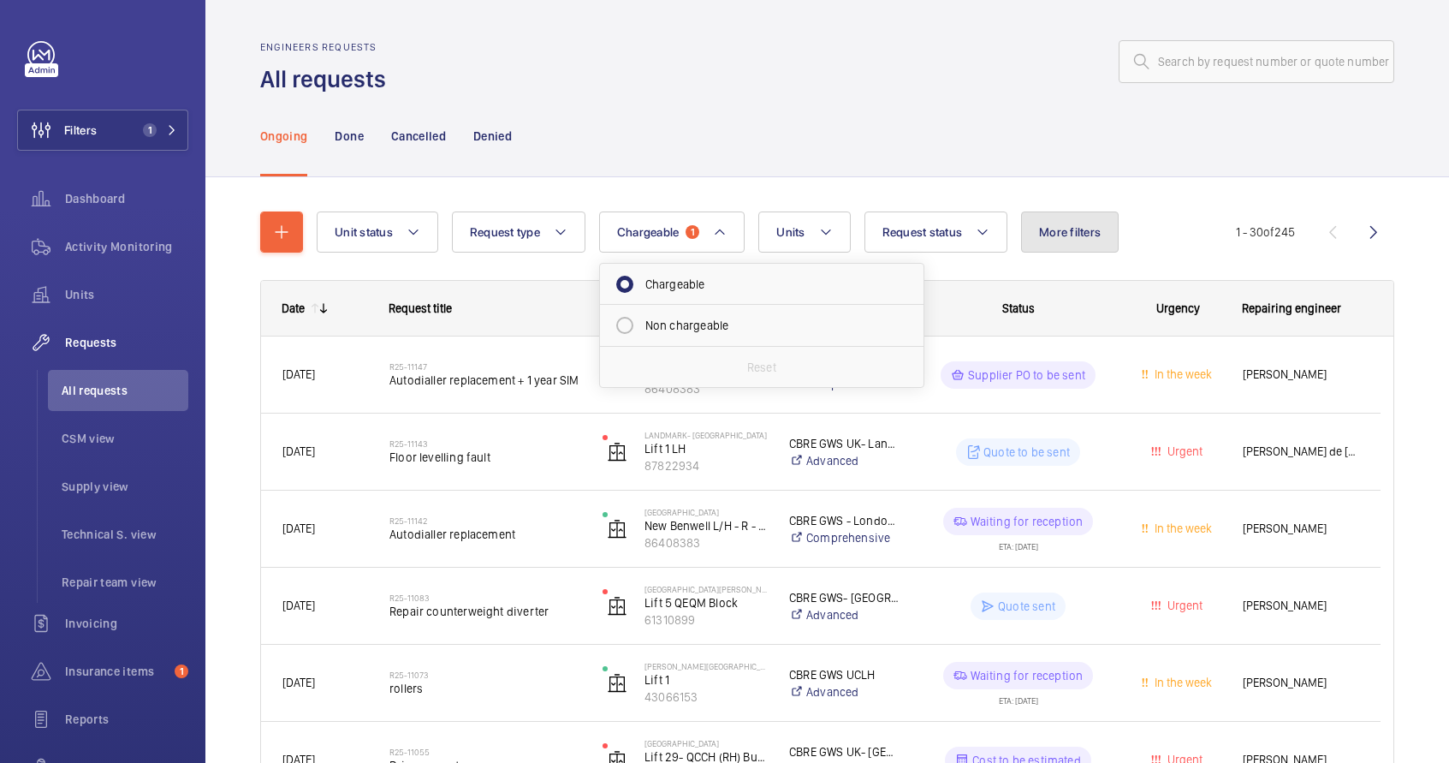
click at [1042, 232] on span "More filters" at bounding box center [1070, 232] width 62 height 14
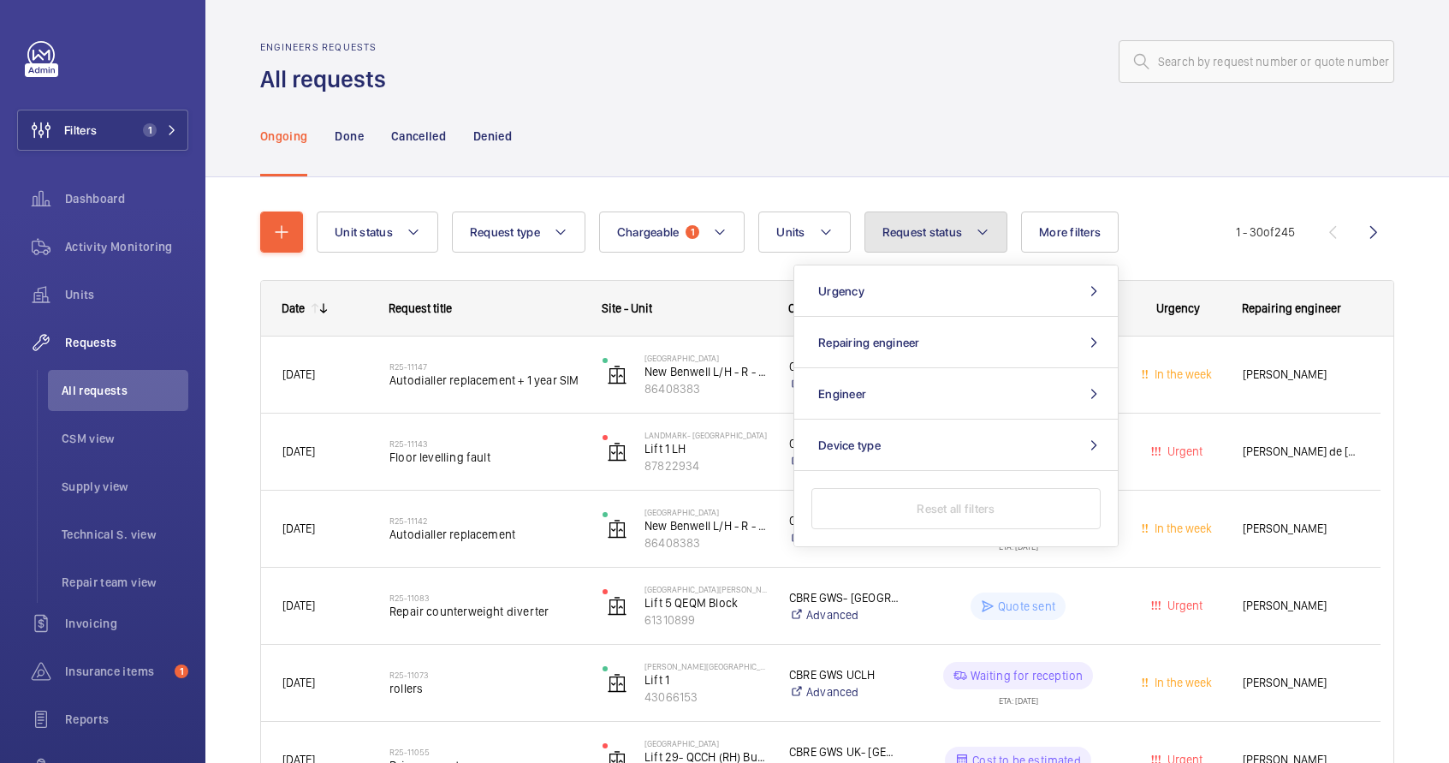
click at [980, 227] on mat-icon at bounding box center [983, 232] width 14 height 21
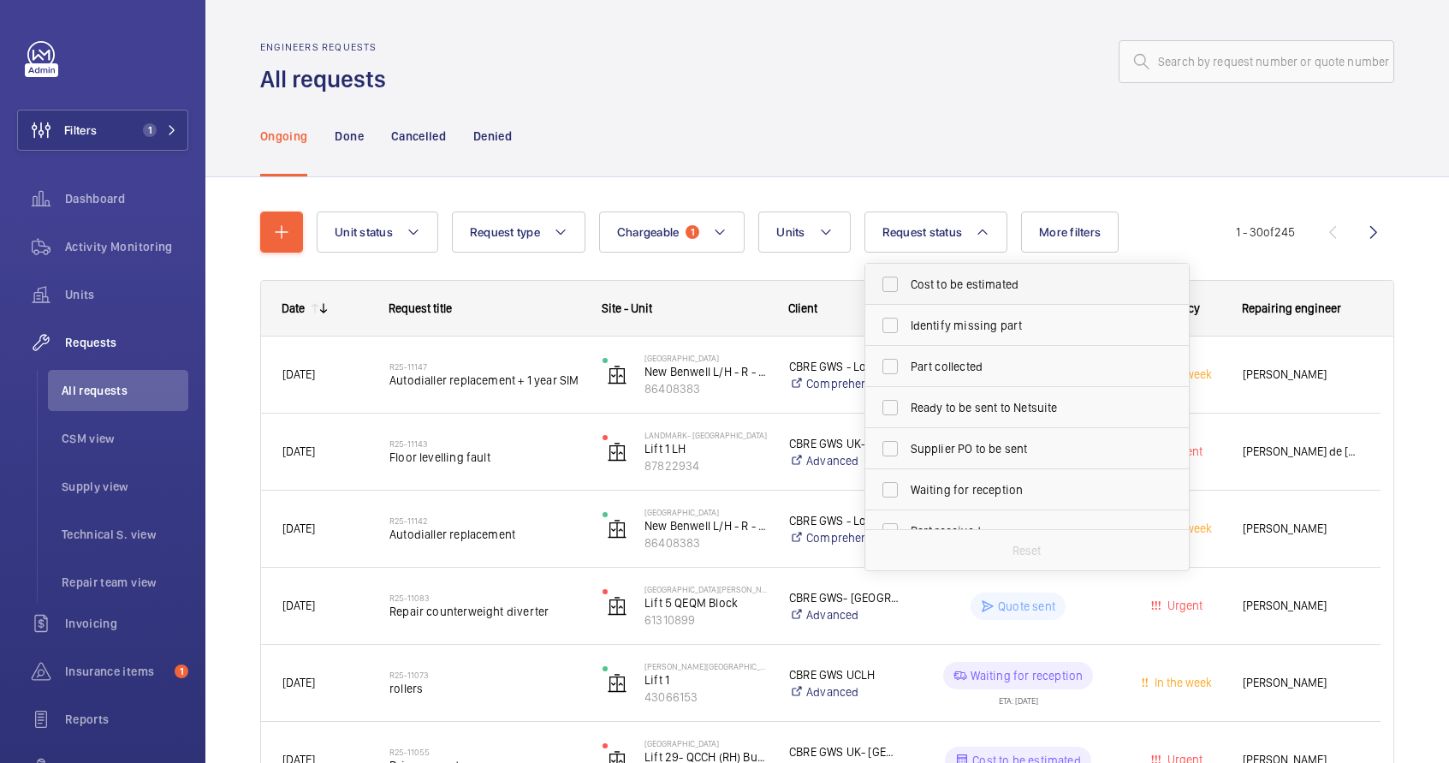
click at [961, 280] on span "Cost to be estimated" at bounding box center [1028, 284] width 235 height 17
click at [907, 280] on input "Cost to be estimated" at bounding box center [890, 284] width 34 height 34
checkbox input "true"
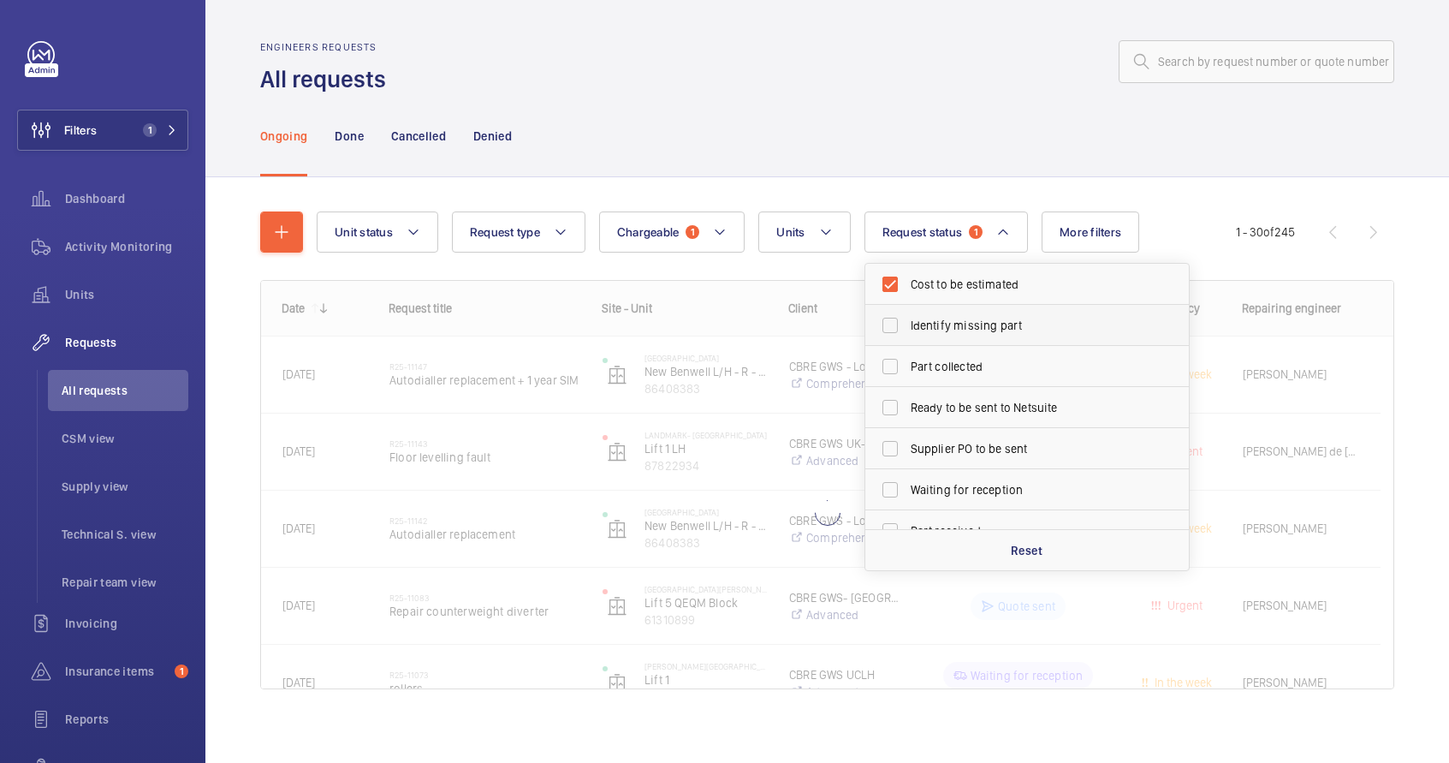
click at [970, 324] on span "Identify missing part" at bounding box center [1028, 325] width 235 height 17
click at [907, 324] on input "Identify missing part" at bounding box center [890, 325] width 34 height 34
checkbox input "true"
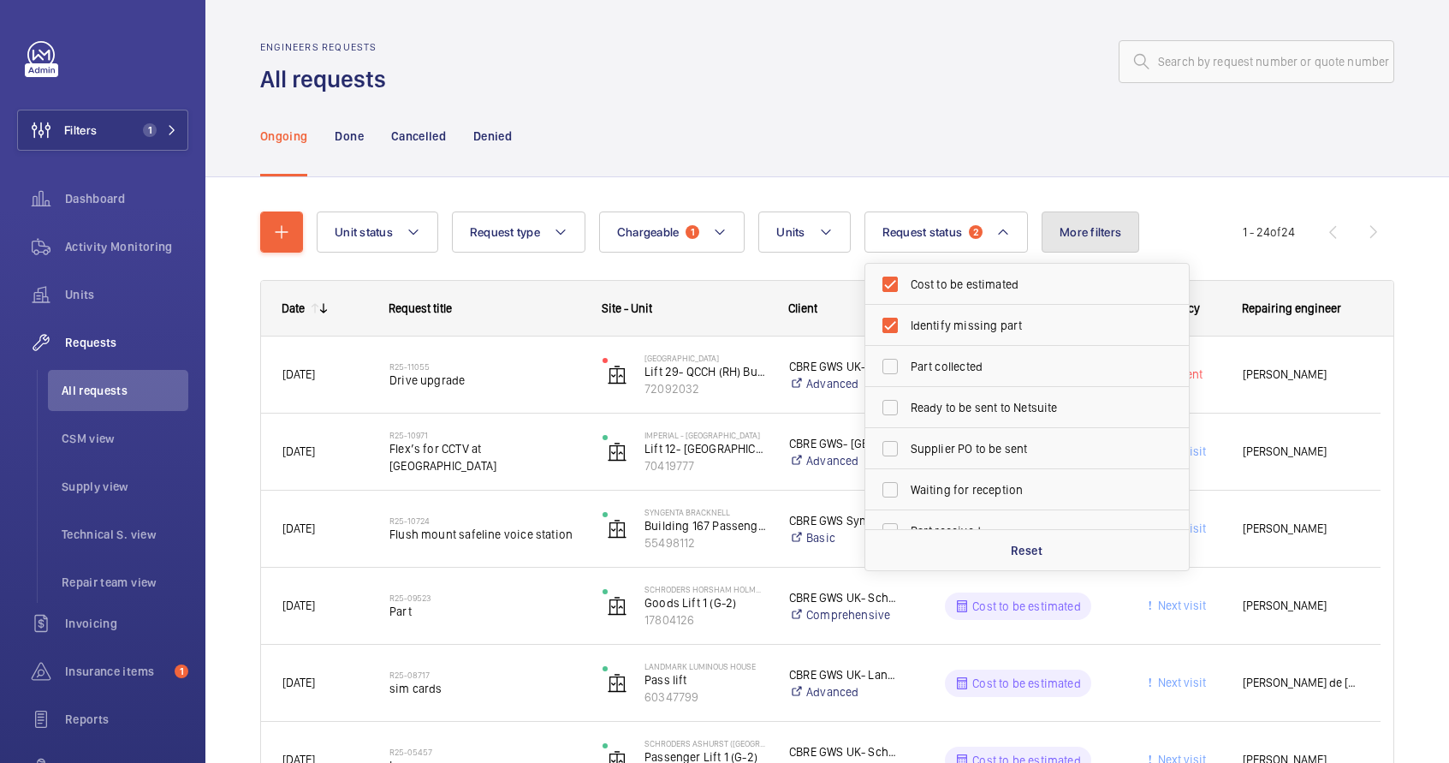
click at [1099, 227] on span "More filters" at bounding box center [1091, 232] width 62 height 14
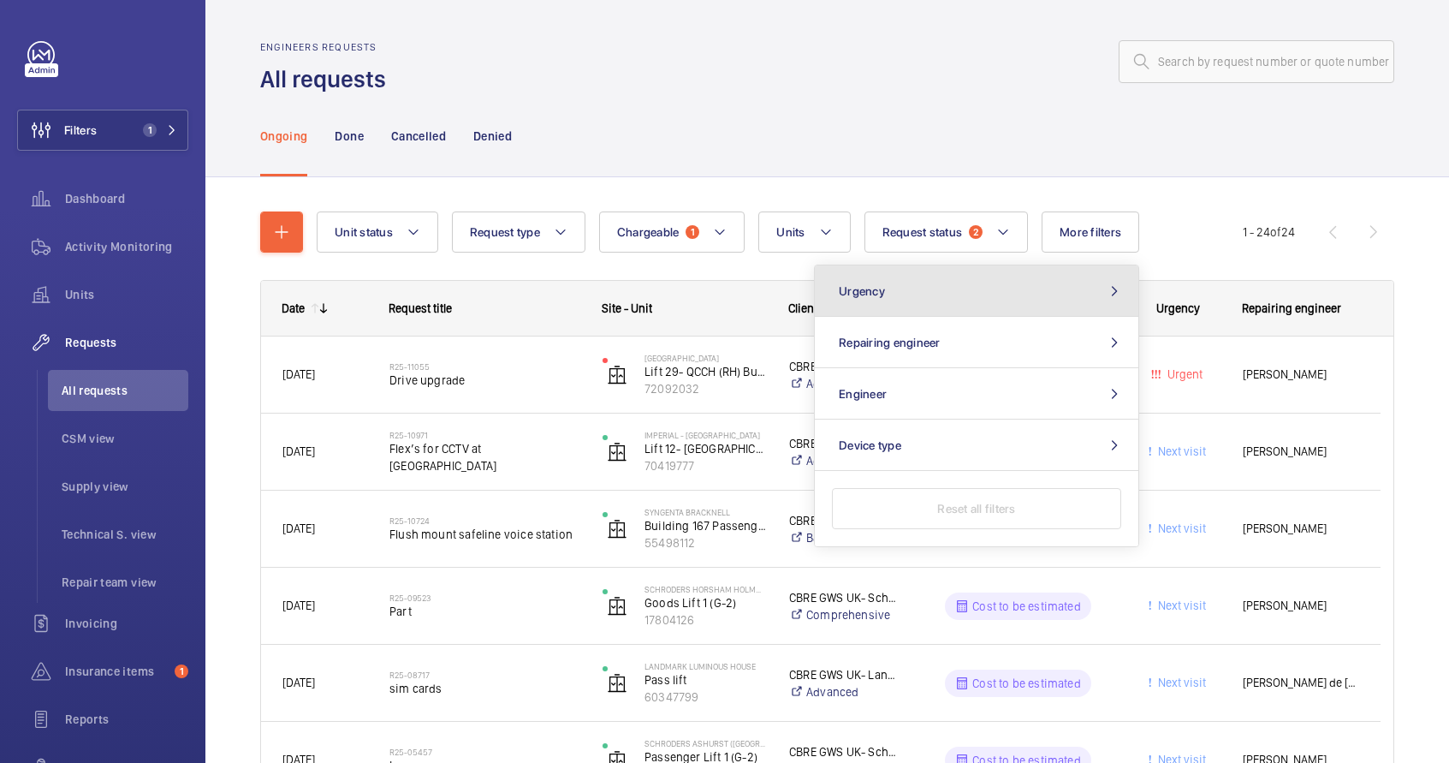
click at [993, 283] on button "Urgency" at bounding box center [977, 290] width 324 height 51
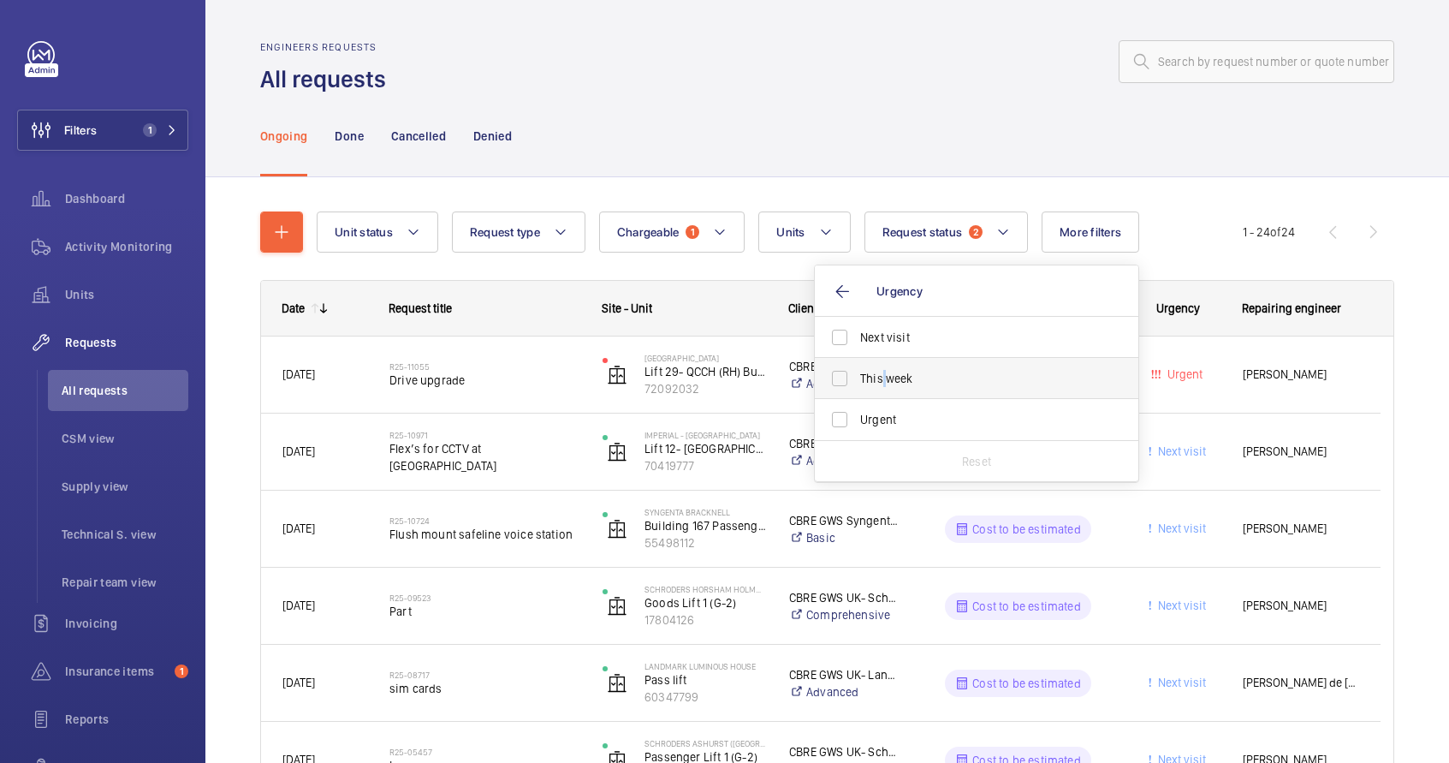
click at [882, 386] on span "This week" at bounding box center [977, 378] width 235 height 17
click at [891, 373] on span "This week" at bounding box center [977, 378] width 235 height 17
click at [857, 373] on input "This week" at bounding box center [840, 378] width 34 height 34
checkbox input "true"
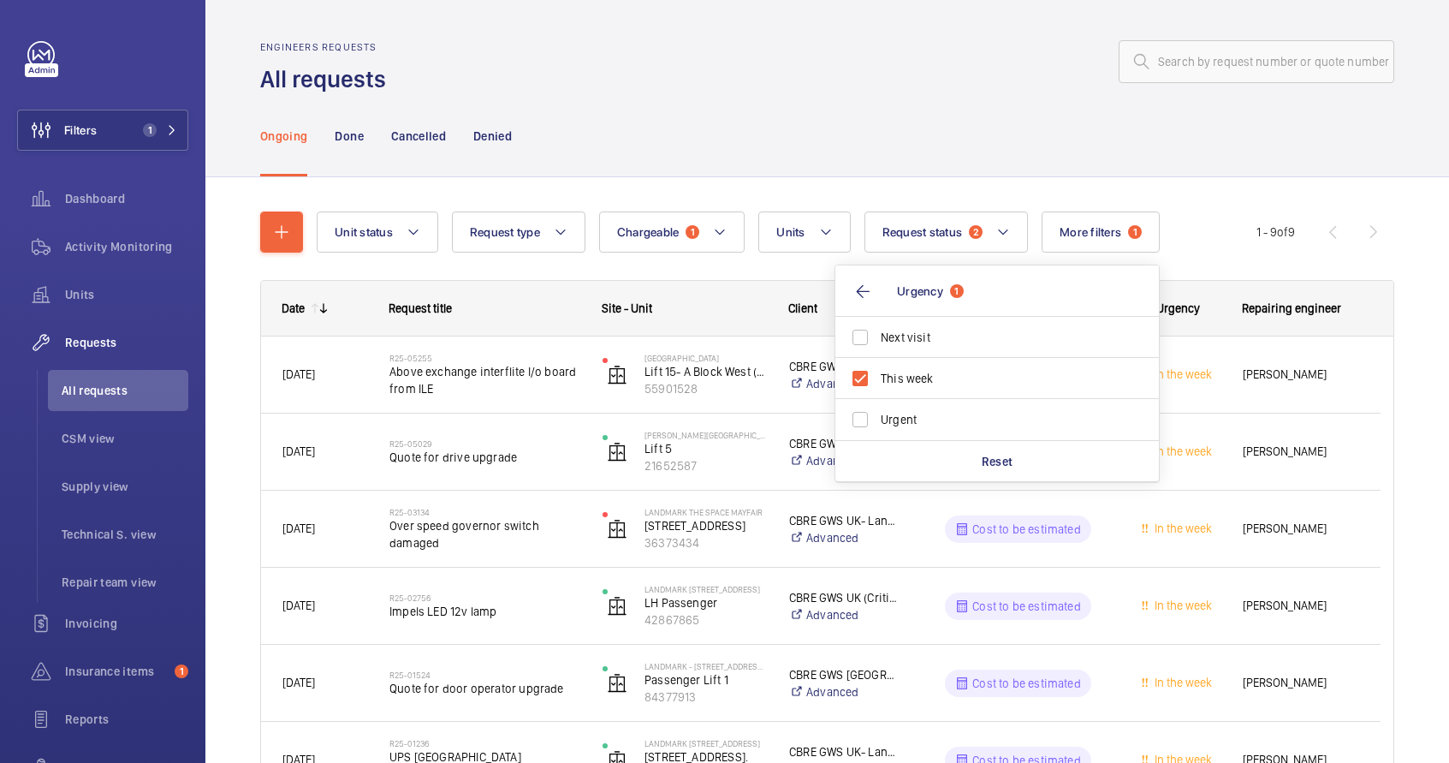
click at [1012, 158] on div "Ongoing Done Cancelled Denied" at bounding box center [827, 135] width 1134 height 81
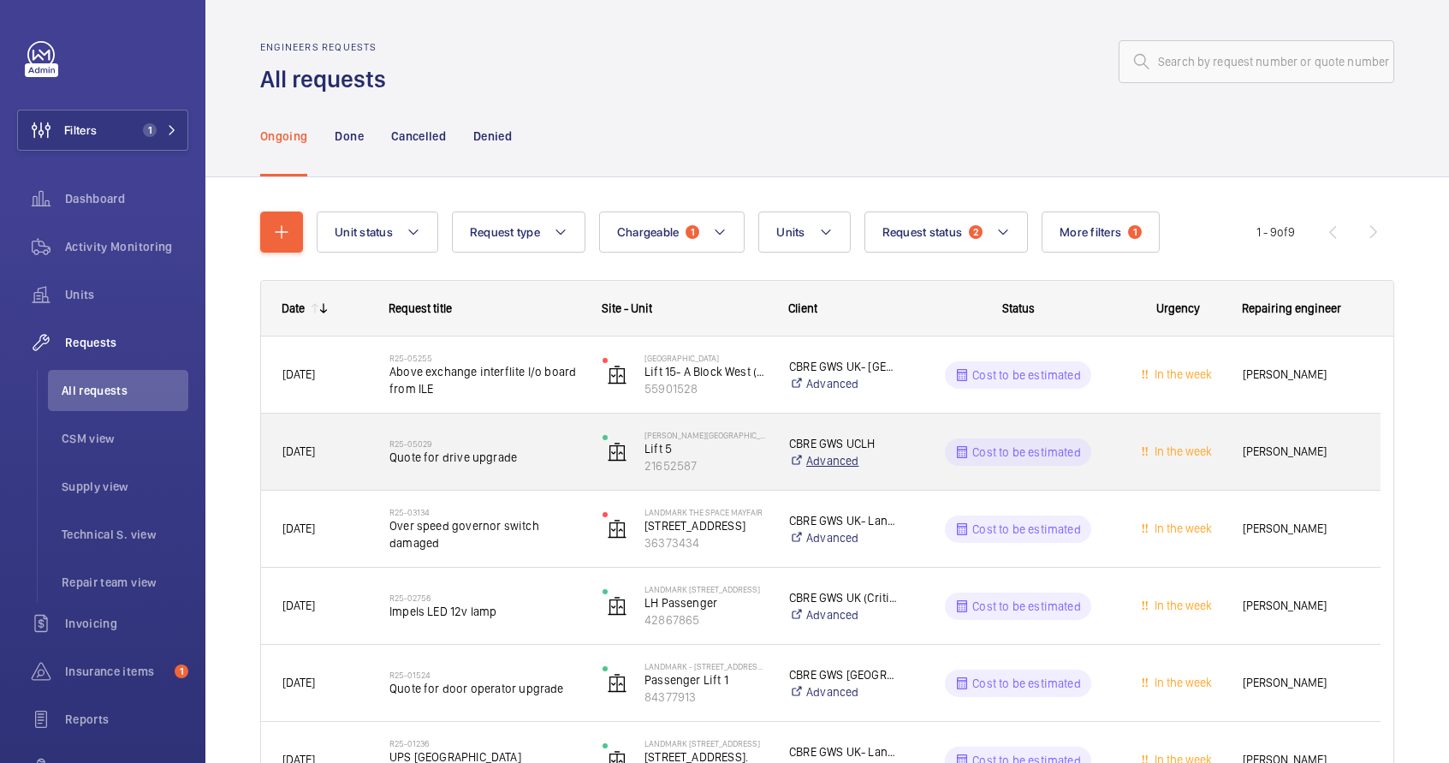
click at [890, 453] on link "Advanced" at bounding box center [844, 460] width 111 height 17
click at [538, 462] on span "Quote for drive upgrade" at bounding box center [485, 457] width 191 height 17
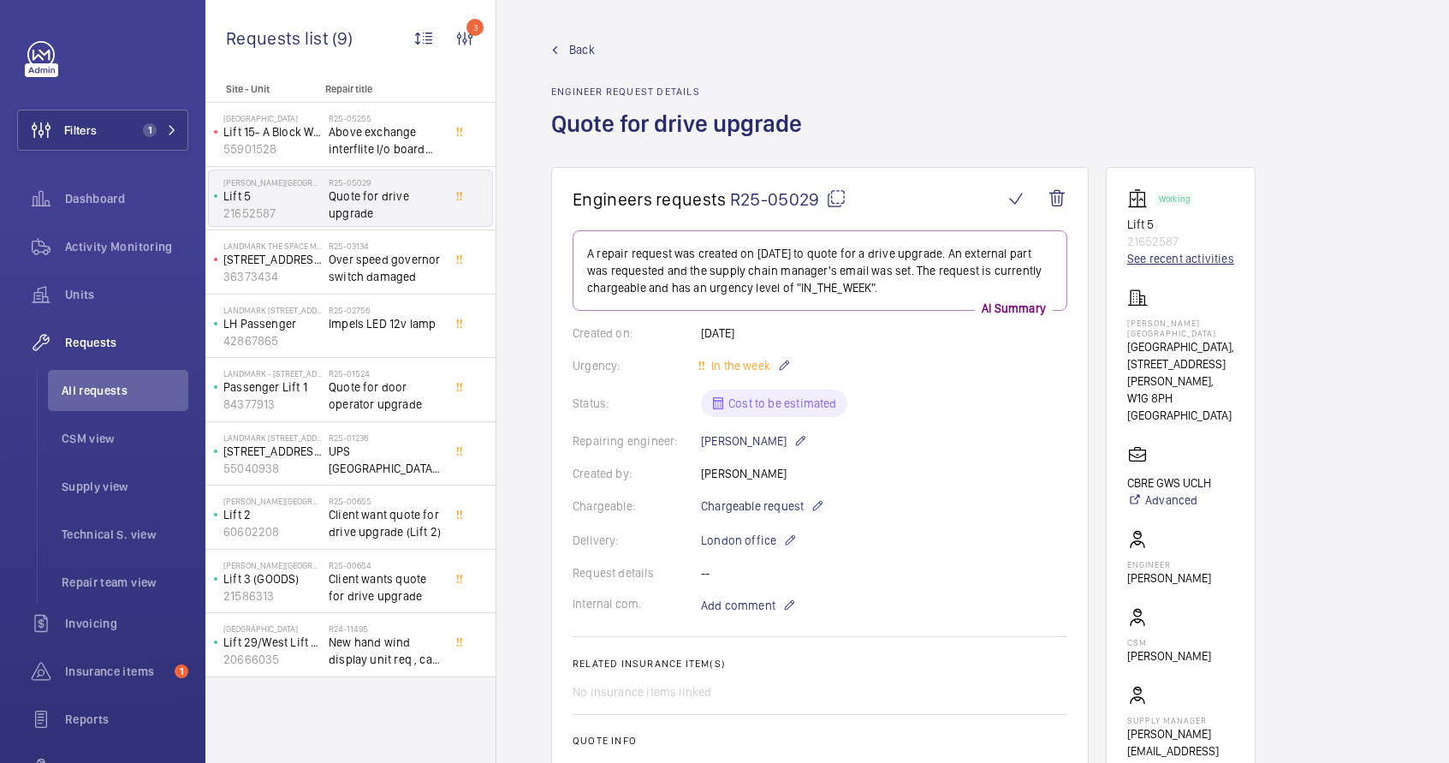
click at [1163, 261] on link "See recent activities" at bounding box center [1181, 258] width 107 height 17
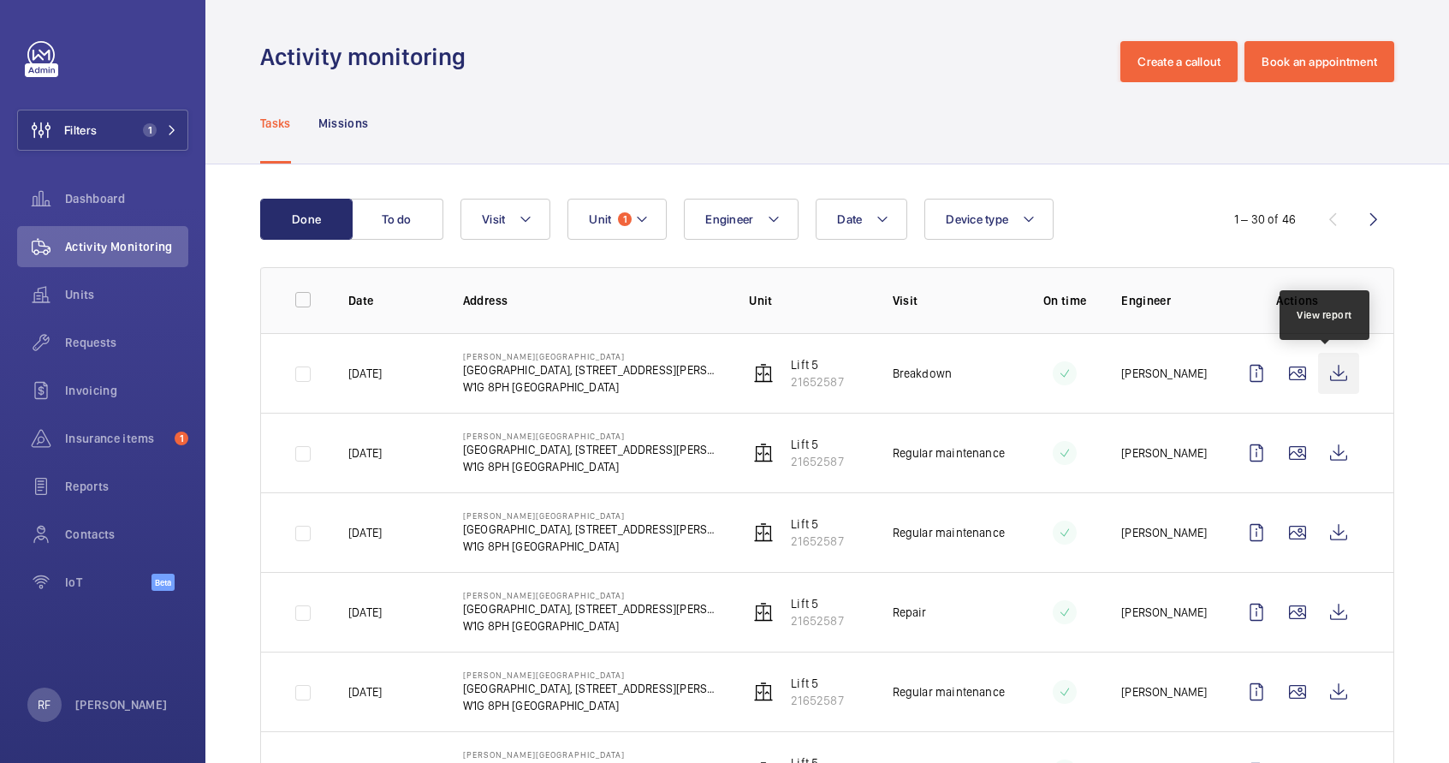
click at [1323, 372] on wm-front-icon-button at bounding box center [1338, 373] width 41 height 41
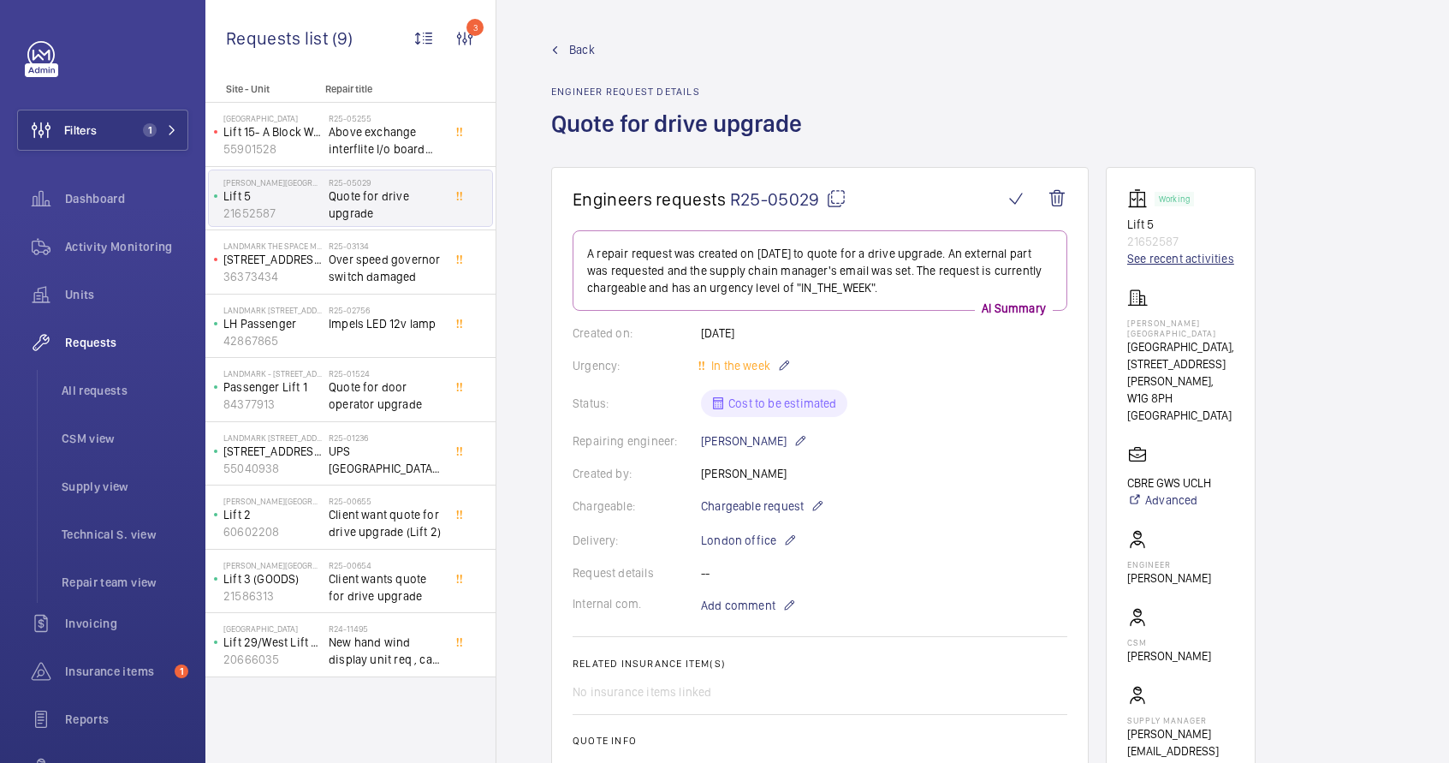
click at [1194, 255] on link "See recent activities" at bounding box center [1181, 258] width 107 height 17
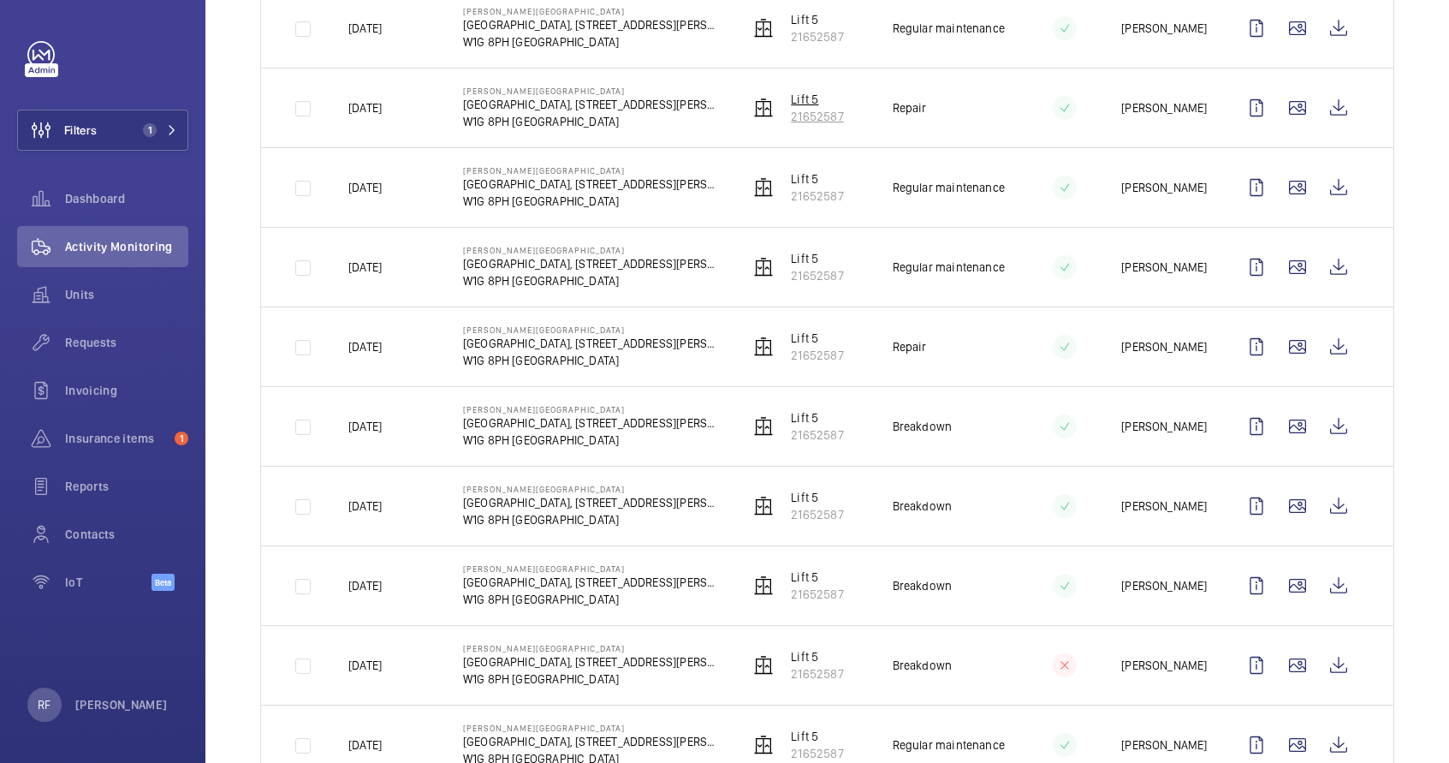
scroll to position [687, 0]
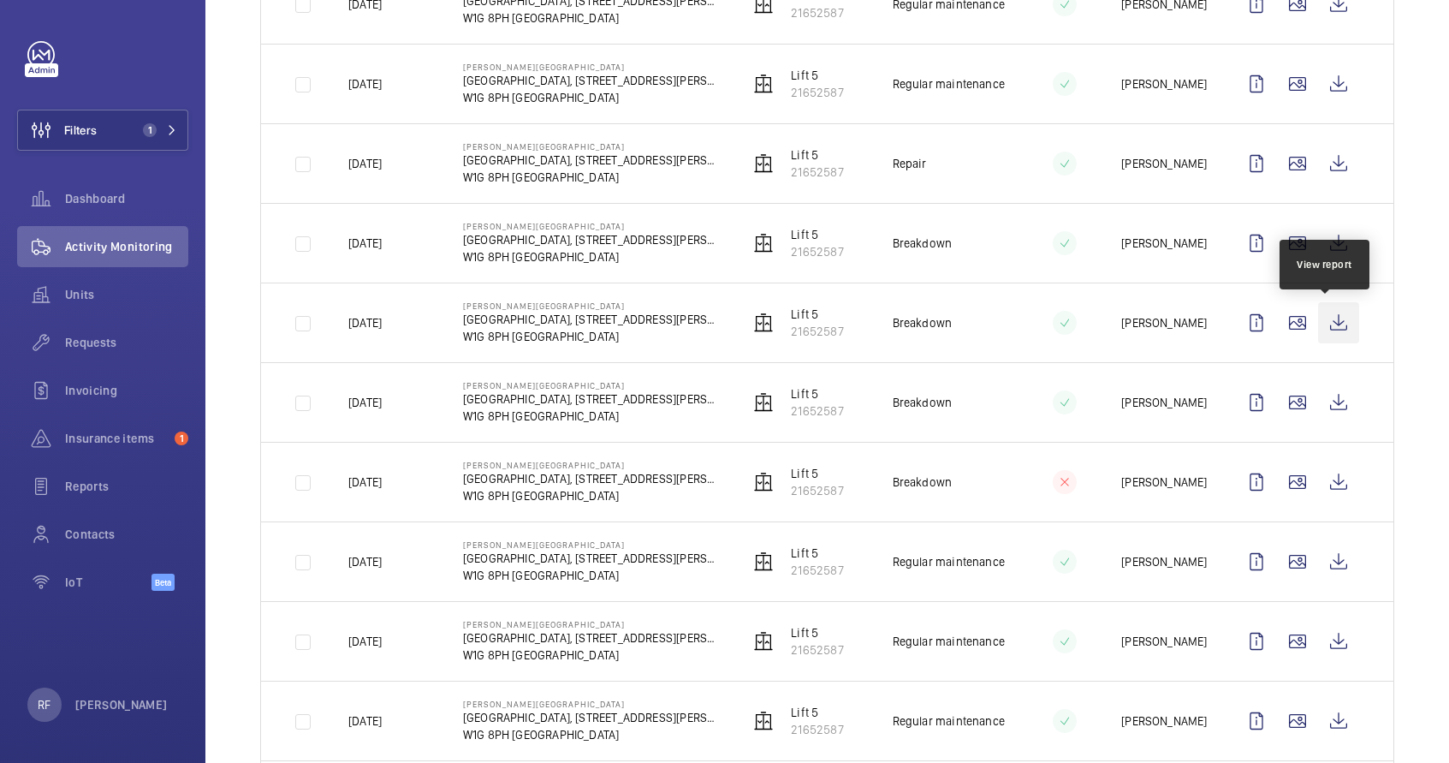
click at [1333, 327] on wm-front-icon-button at bounding box center [1338, 322] width 41 height 41
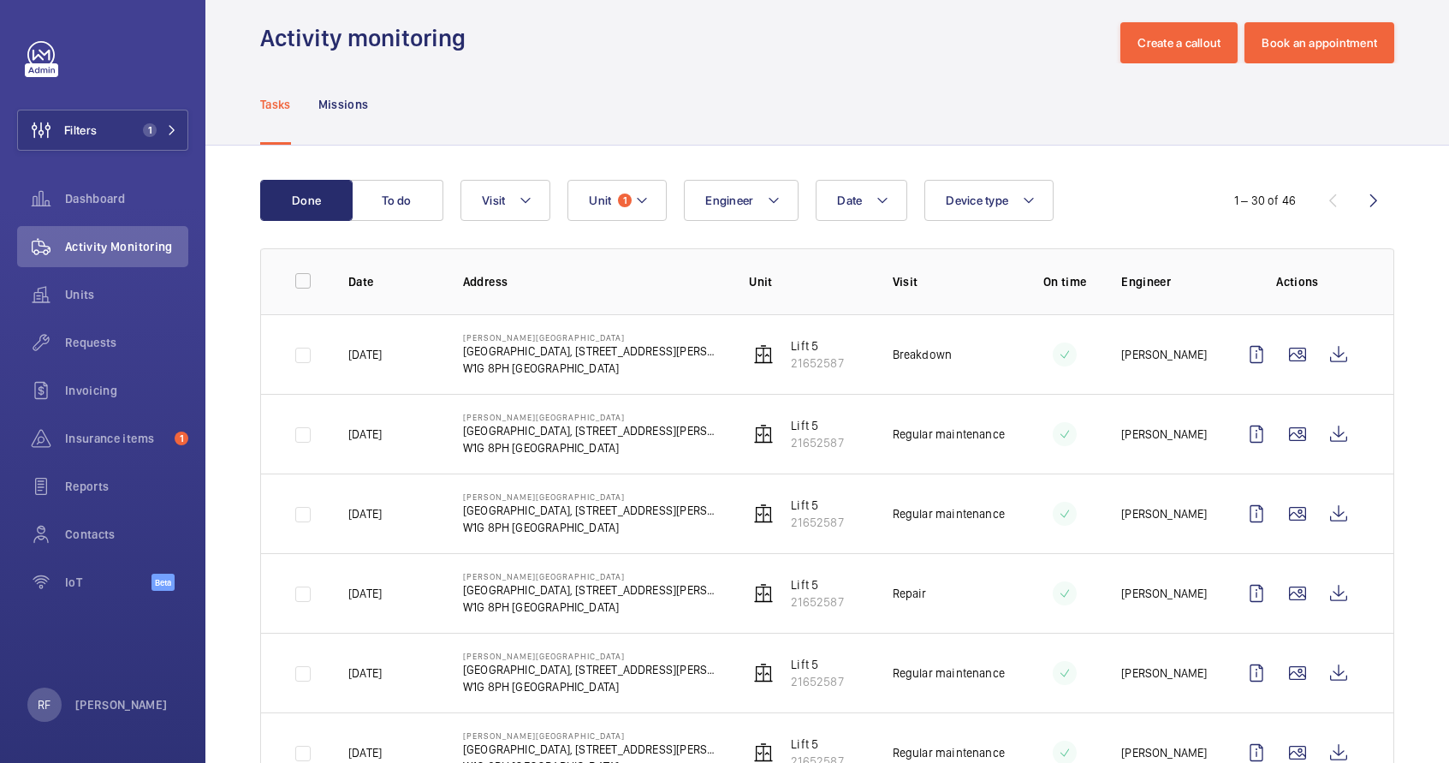
scroll to position [0, 0]
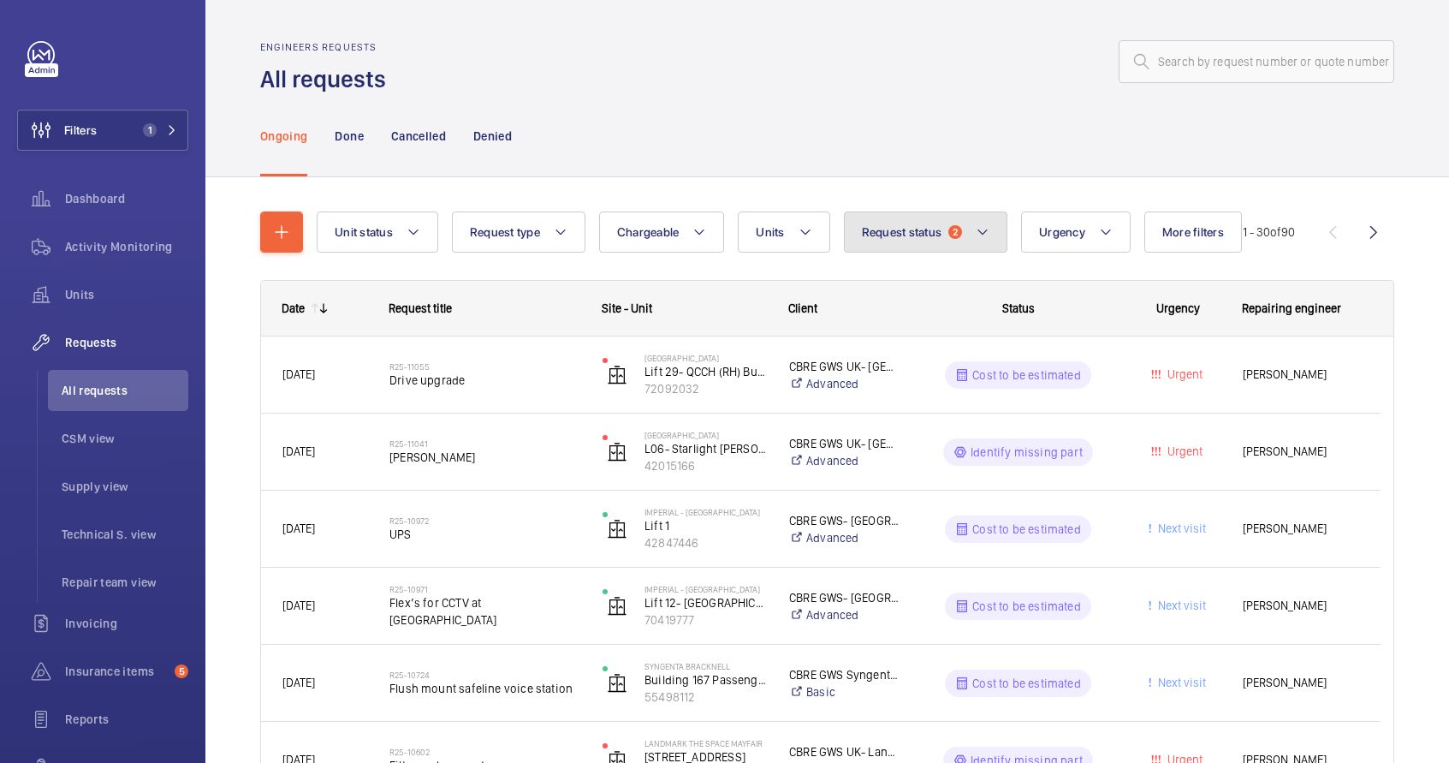
click at [920, 242] on button "Request status 2" at bounding box center [926, 231] width 164 height 41
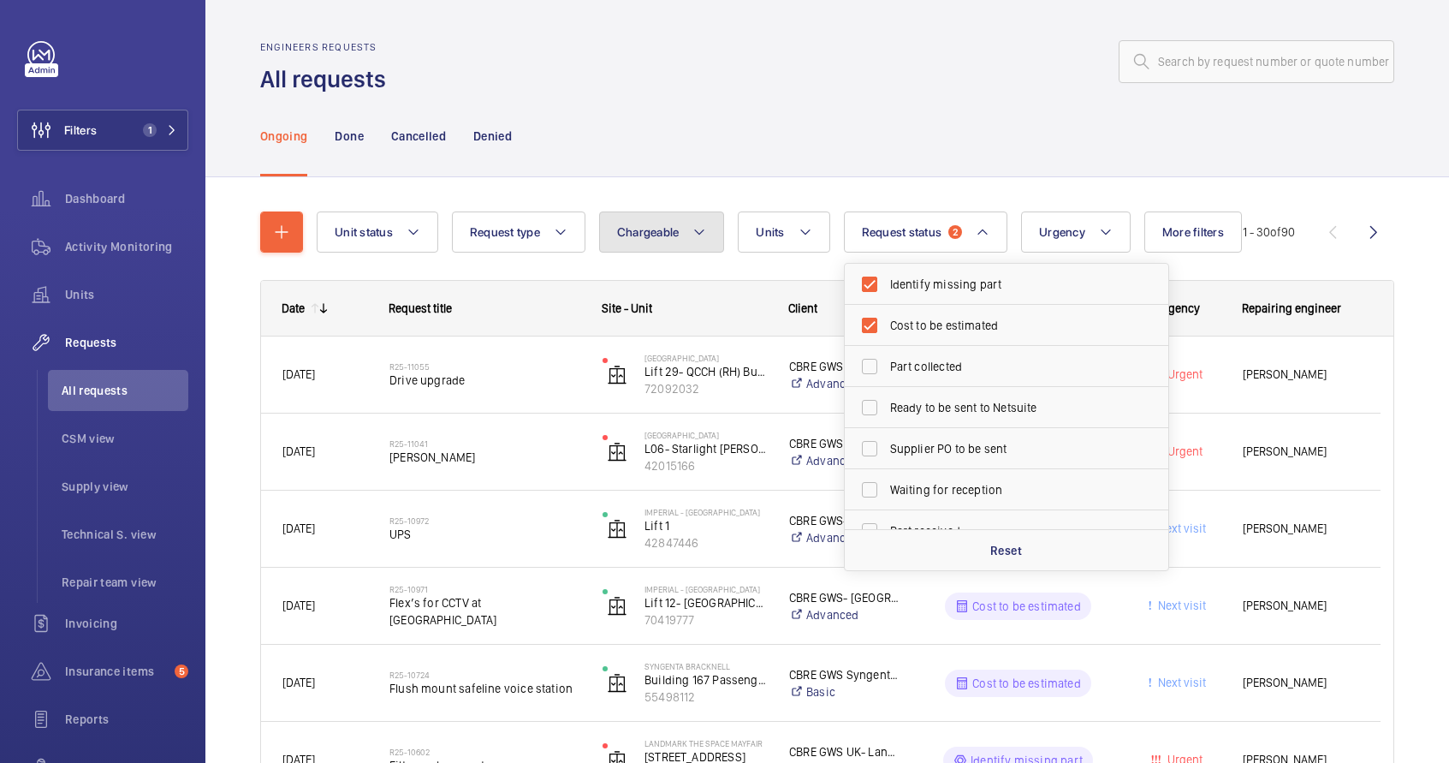
click at [682, 239] on button "Chargeable" at bounding box center [662, 231] width 126 height 41
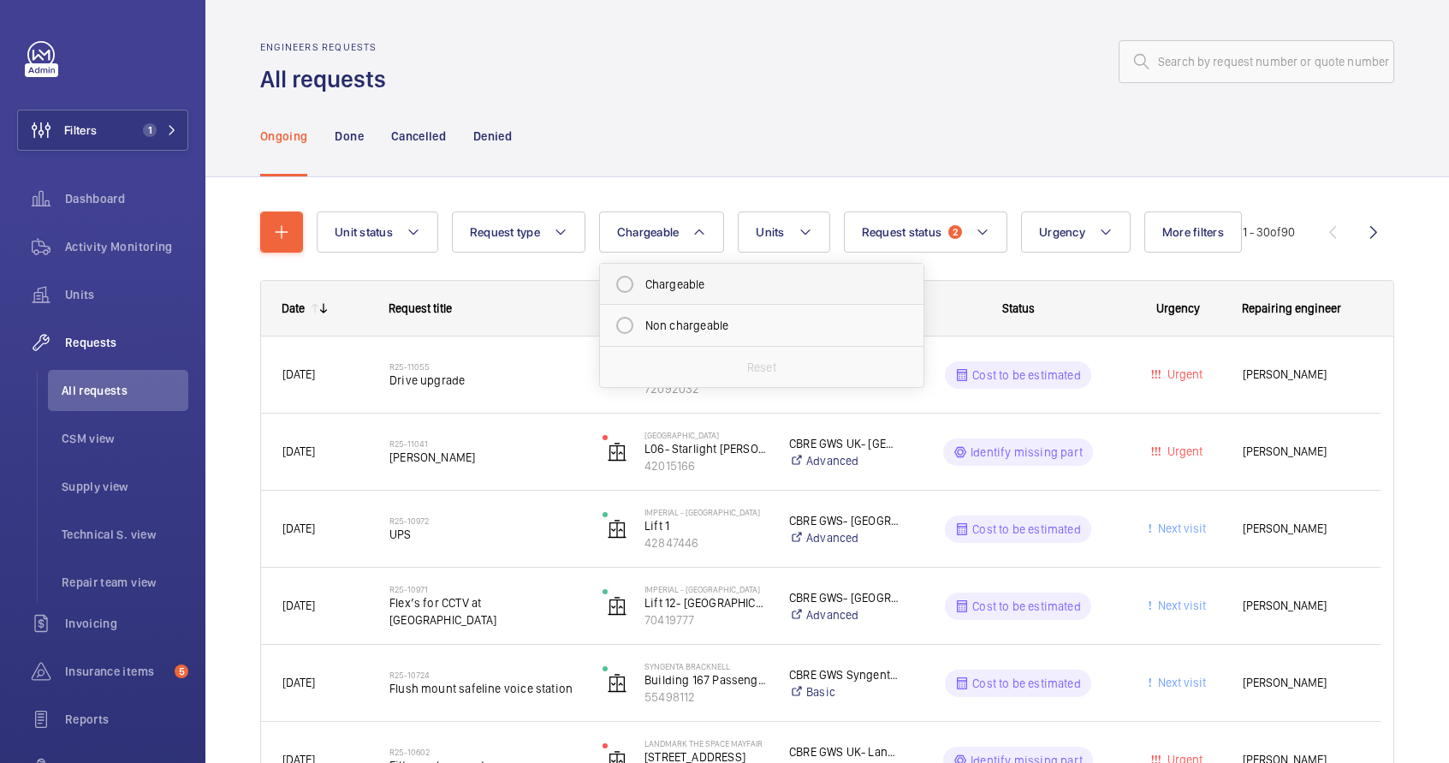
click at [685, 287] on mat-radio-button "Chargeable" at bounding box center [762, 284] width 308 height 34
radio input "true"
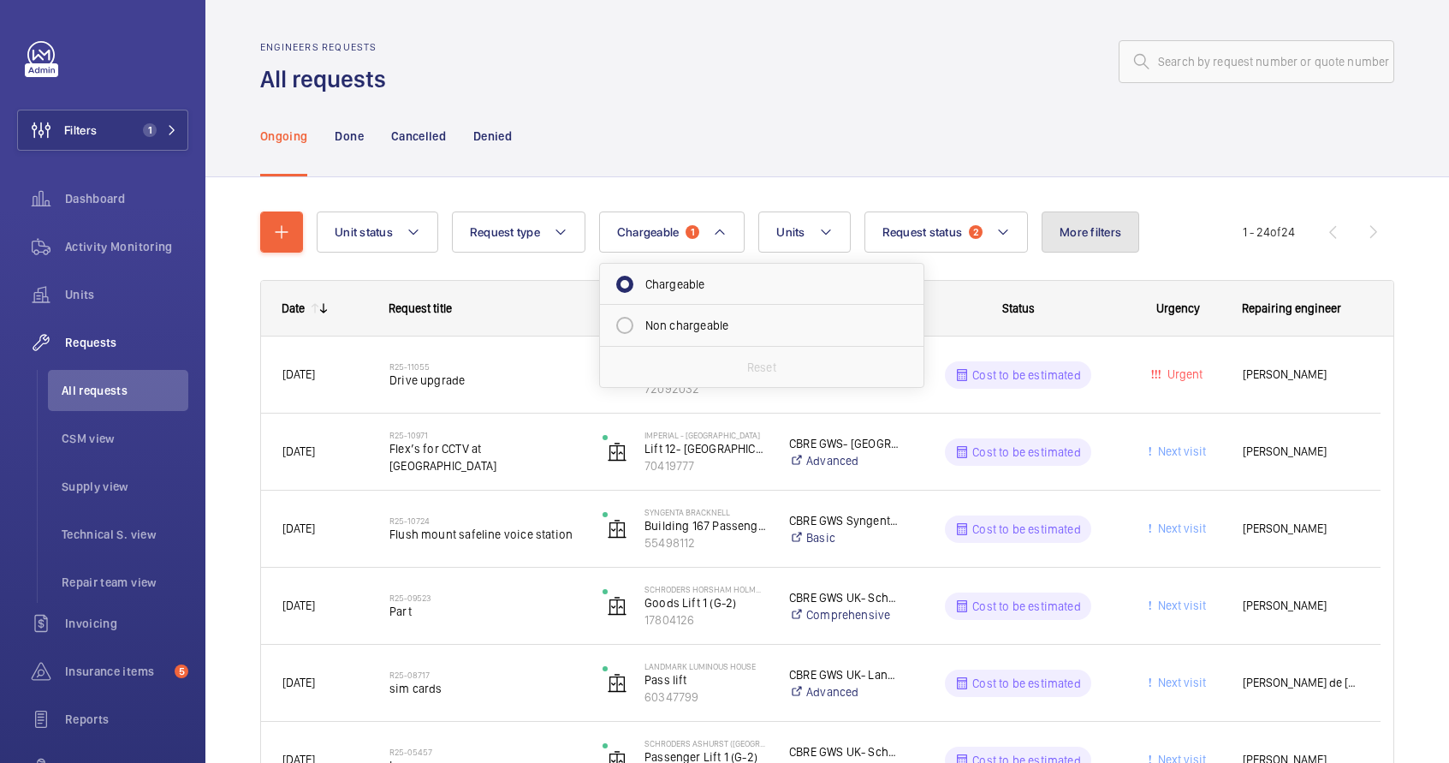
click at [1083, 234] on span "More filters" at bounding box center [1091, 232] width 62 height 14
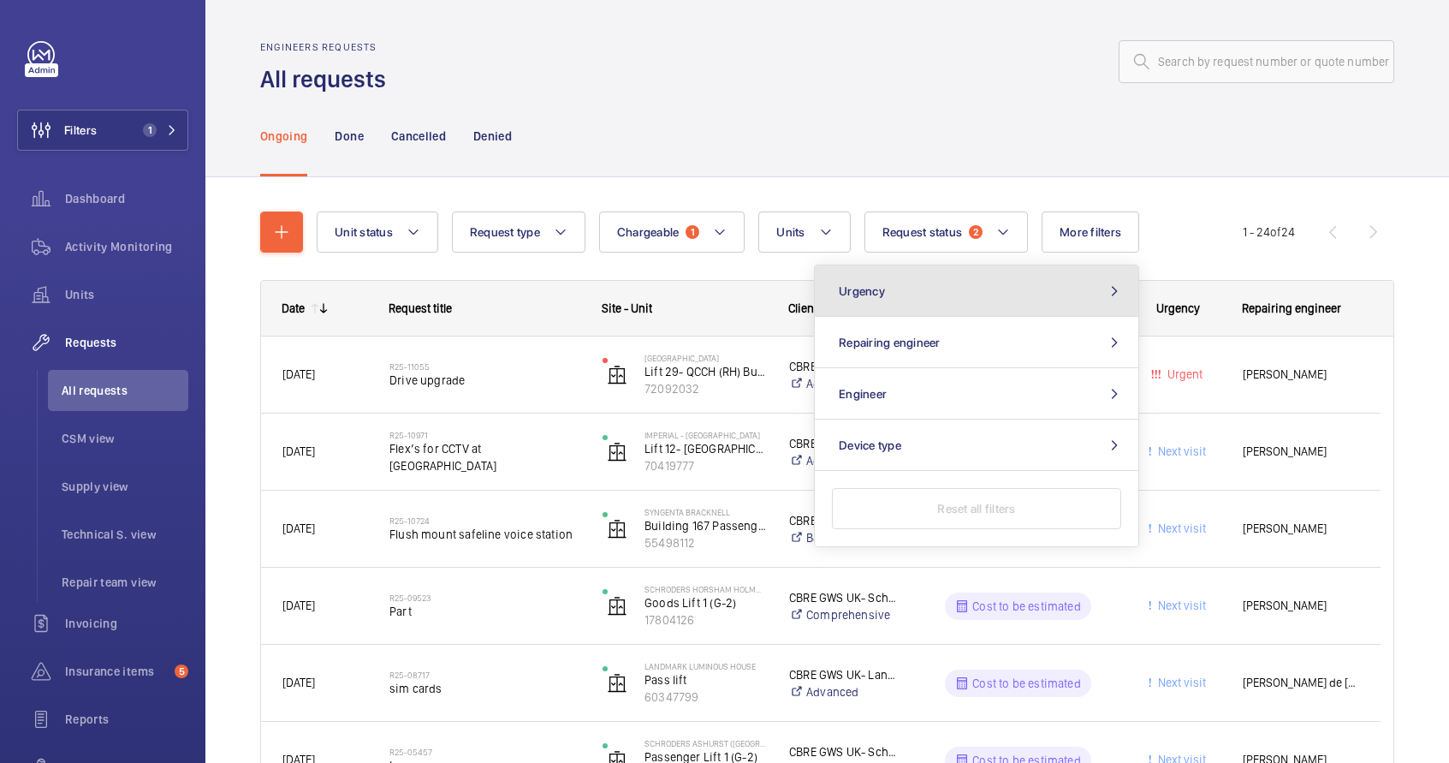
click at [1059, 300] on button "Urgency" at bounding box center [977, 290] width 324 height 51
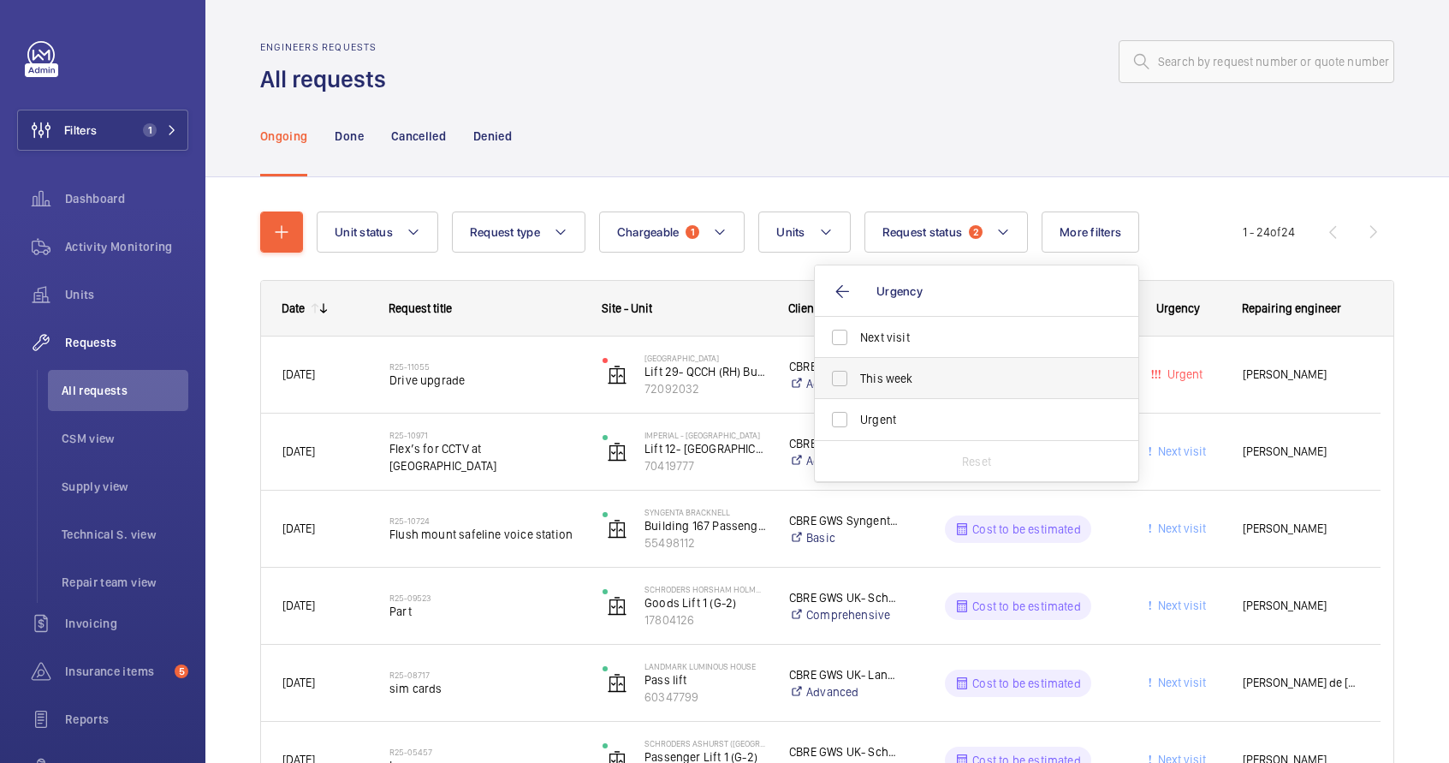
click at [967, 378] on span "This week" at bounding box center [977, 378] width 235 height 17
click at [857, 378] on input "This week" at bounding box center [840, 378] width 34 height 34
checkbox input "true"
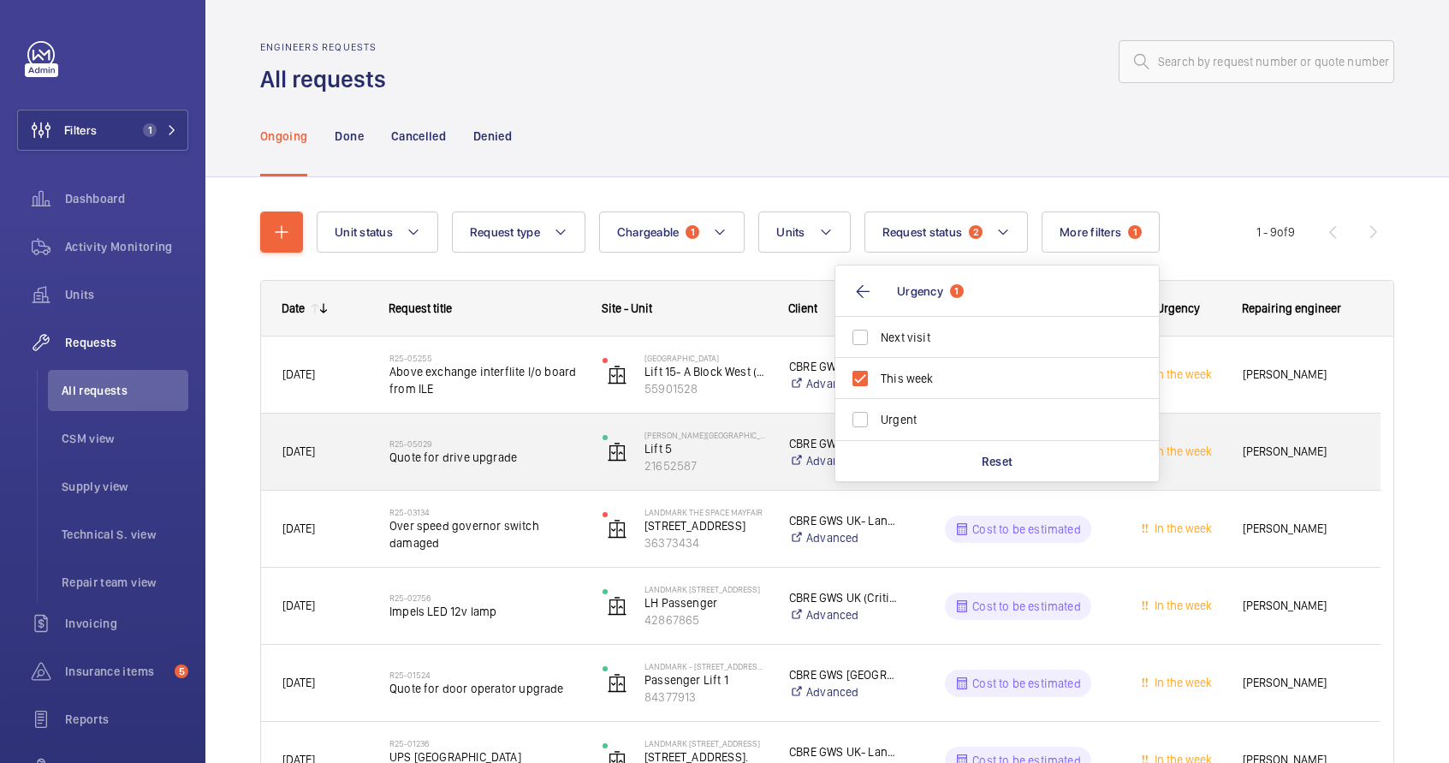
click at [503, 460] on span "Quote for drive upgrade" at bounding box center [485, 457] width 191 height 17
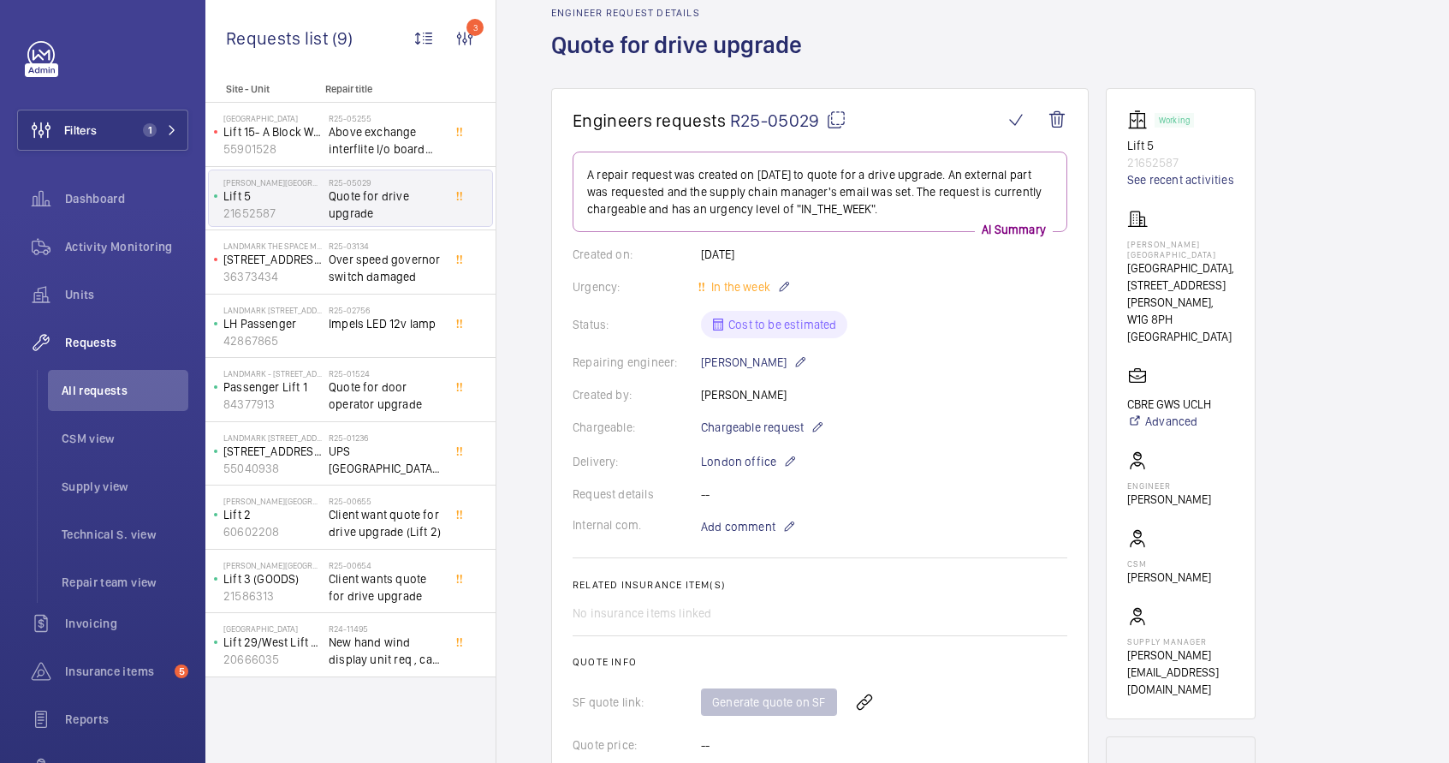
scroll to position [99, 0]
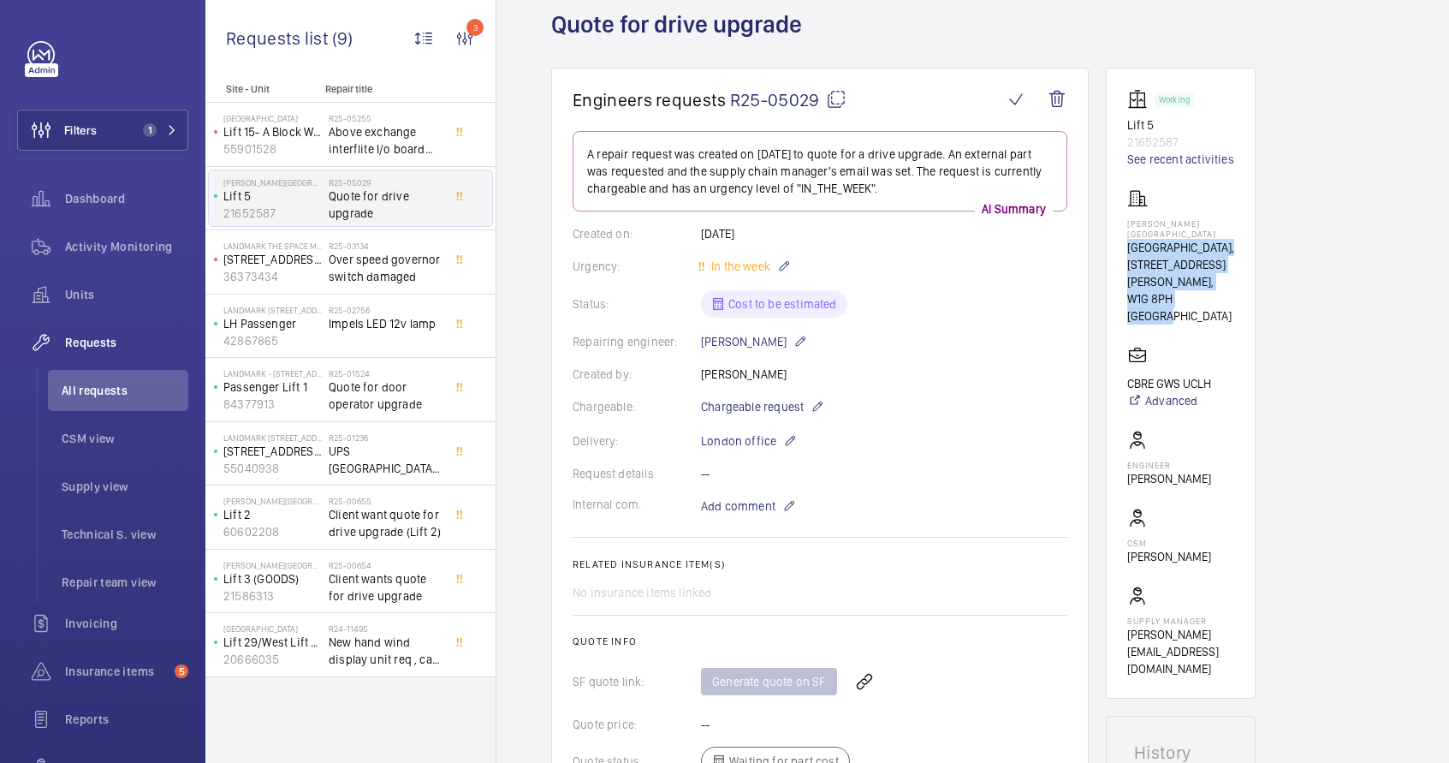
drag, startPoint x: 1128, startPoint y: 245, endPoint x: 1235, endPoint y: 299, distance: 119.8
click at [1235, 299] on wm-front-card "Working Lift 5 21652587 See recent activities Westmoreland Street UCLH, 16-18 W…" at bounding box center [1181, 383] width 150 height 631
copy div "UCLH, 16-18 Westmoreland Street, W1G 8PH LONDON"
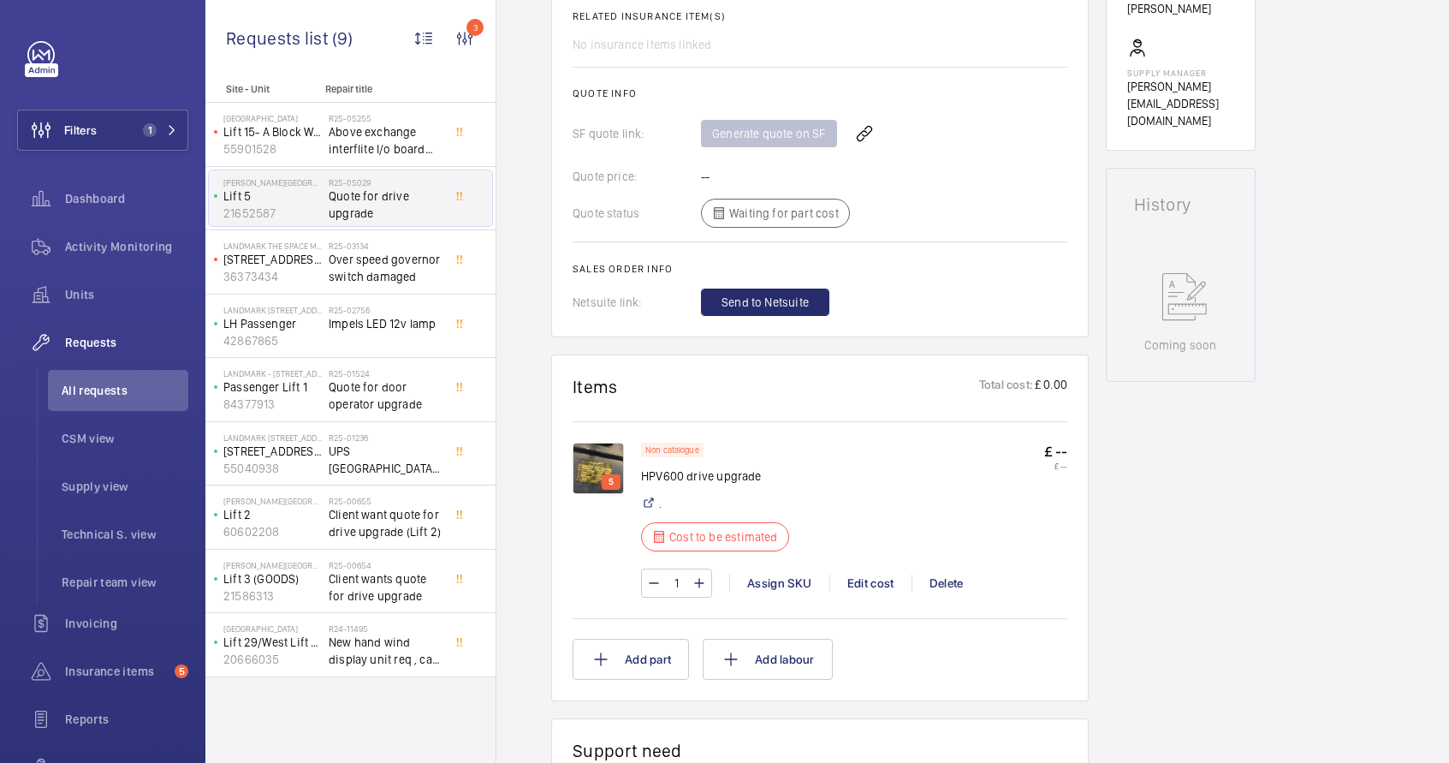
scroll to position [699, 0]
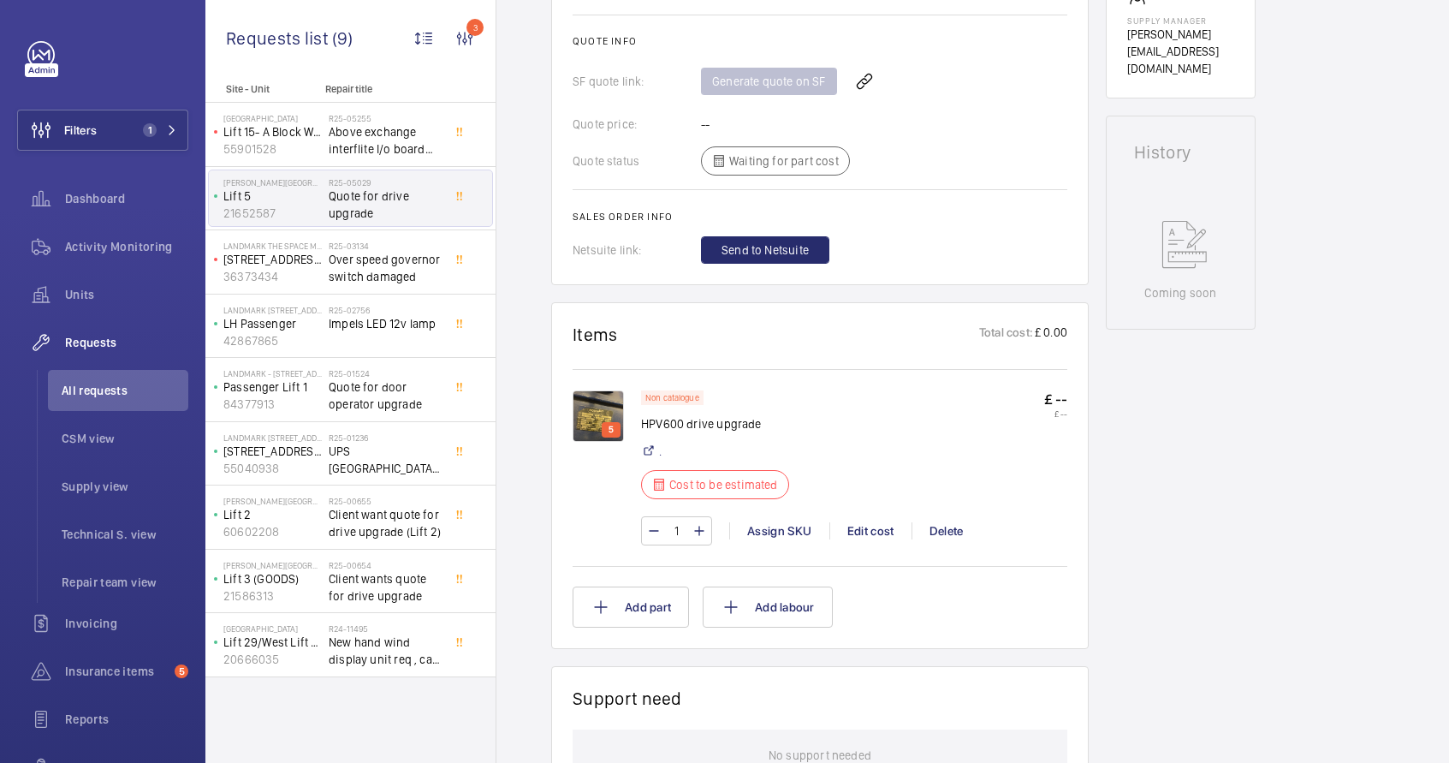
click at [610, 417] on img at bounding box center [598, 415] width 51 height 51
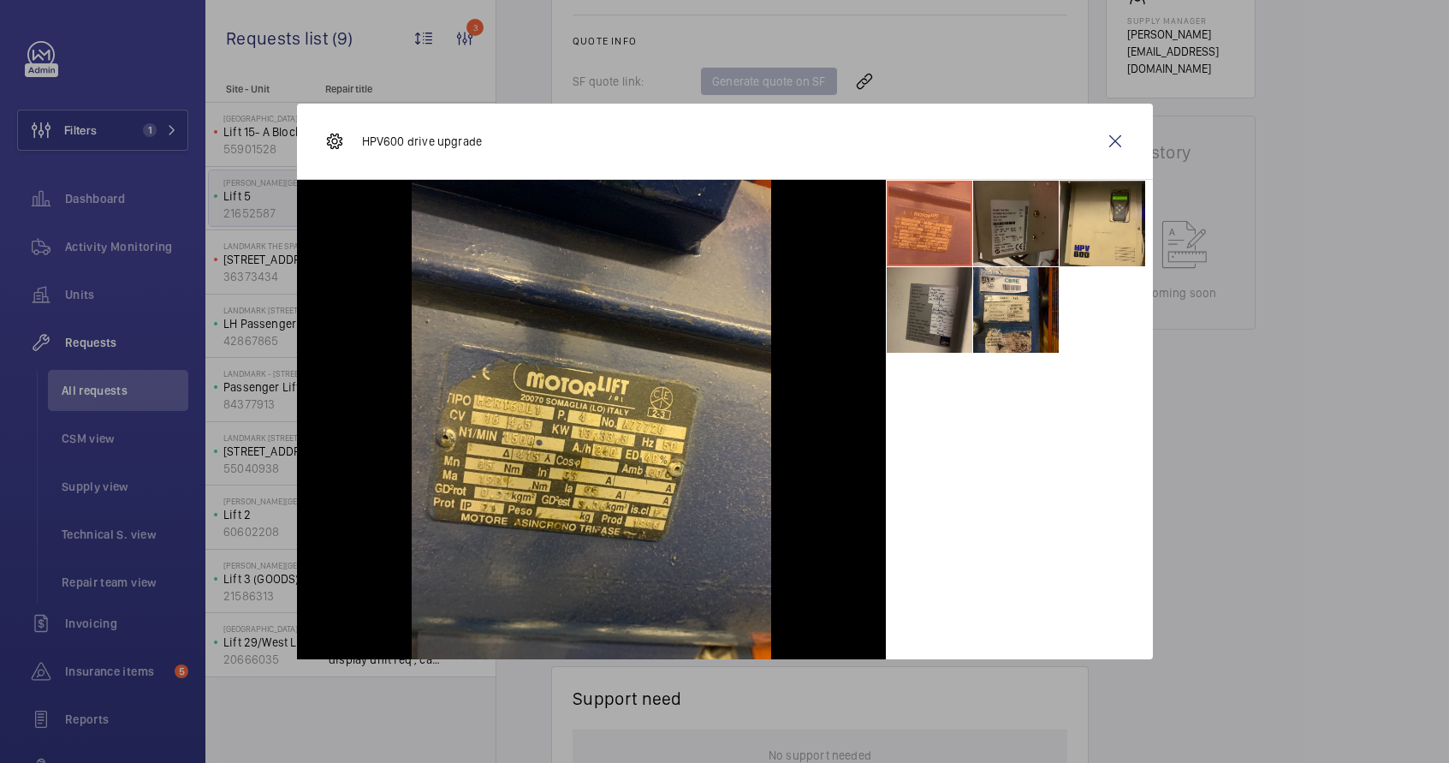
click at [943, 308] on li at bounding box center [930, 310] width 86 height 86
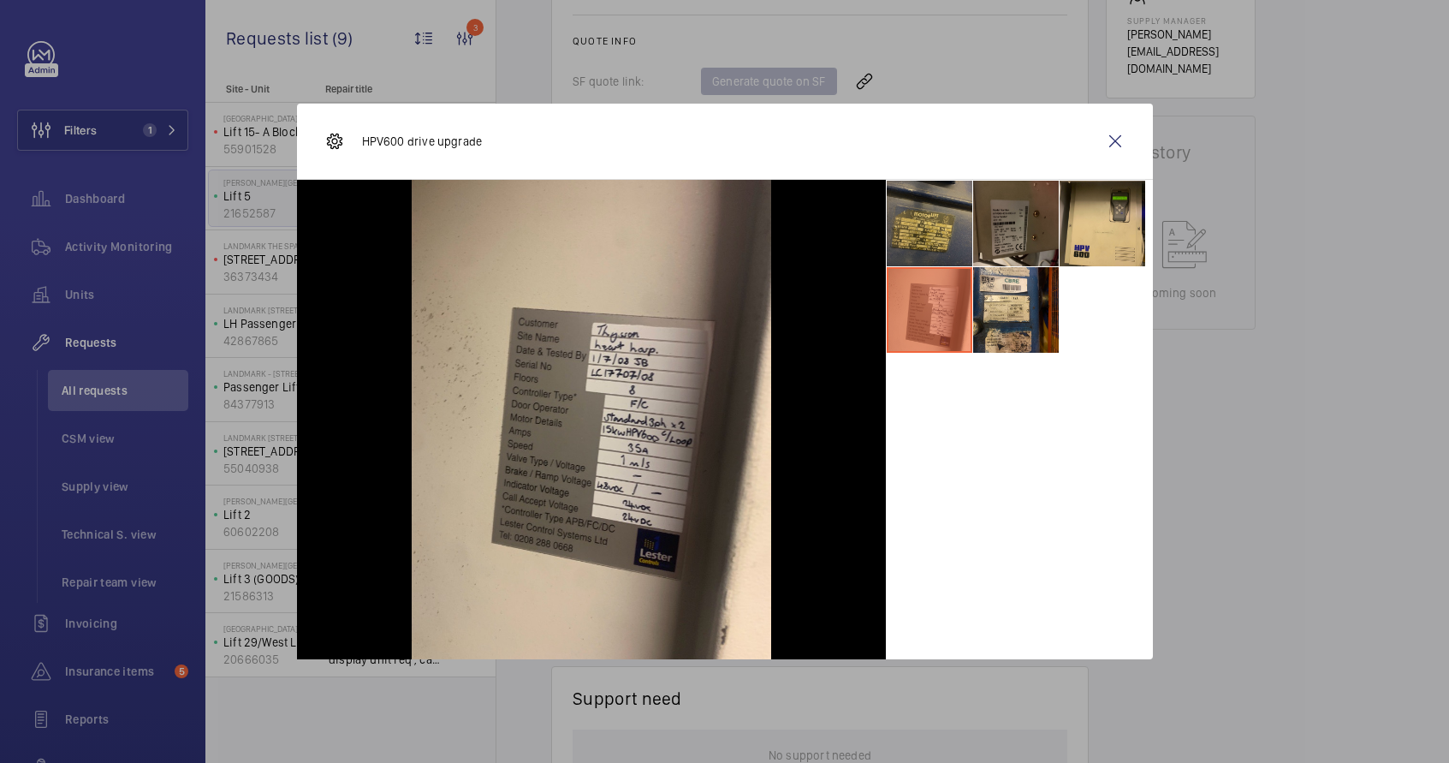
drag, startPoint x: 935, startPoint y: 235, endPoint x: 918, endPoint y: 233, distance: 17.2
click at [918, 233] on li at bounding box center [930, 224] width 86 height 86
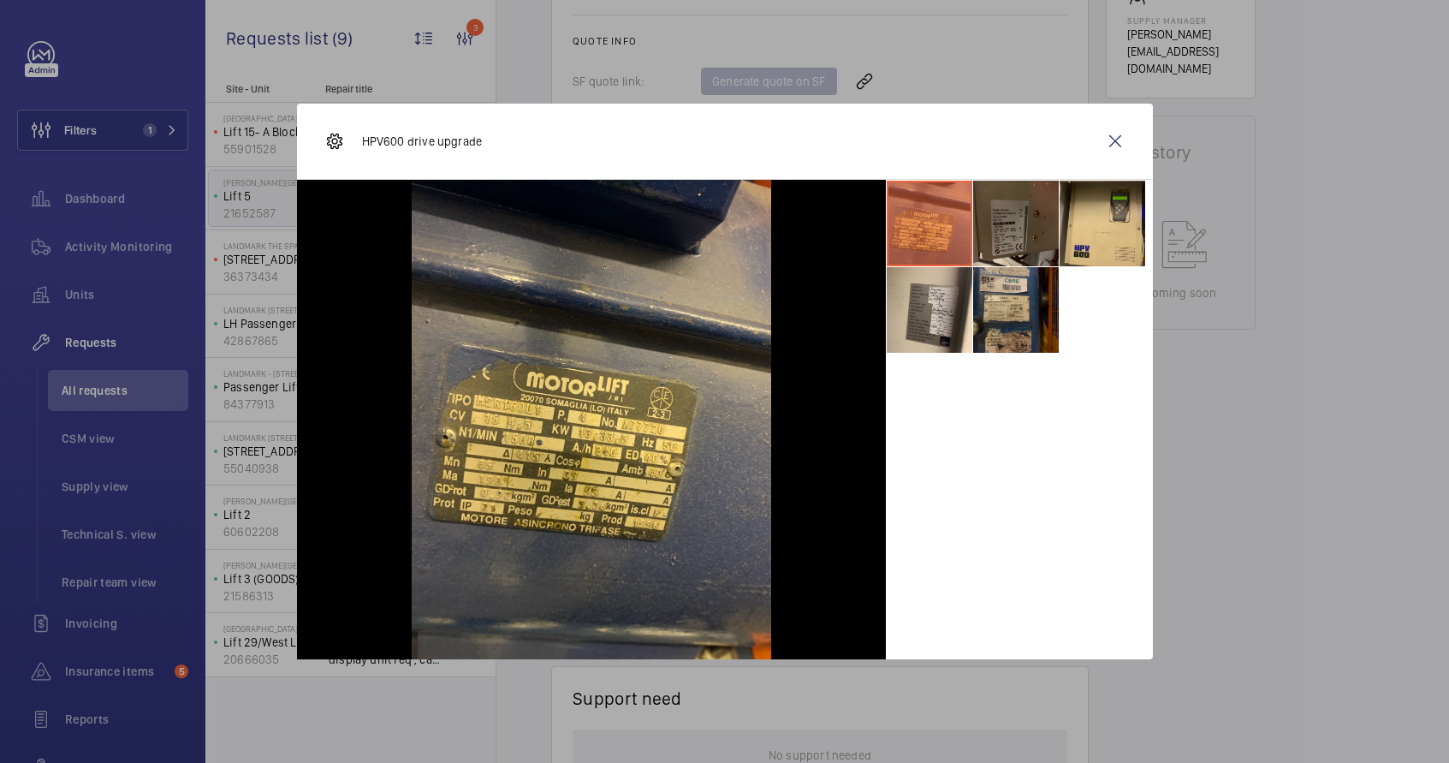
click at [998, 311] on li at bounding box center [1016, 310] width 86 height 86
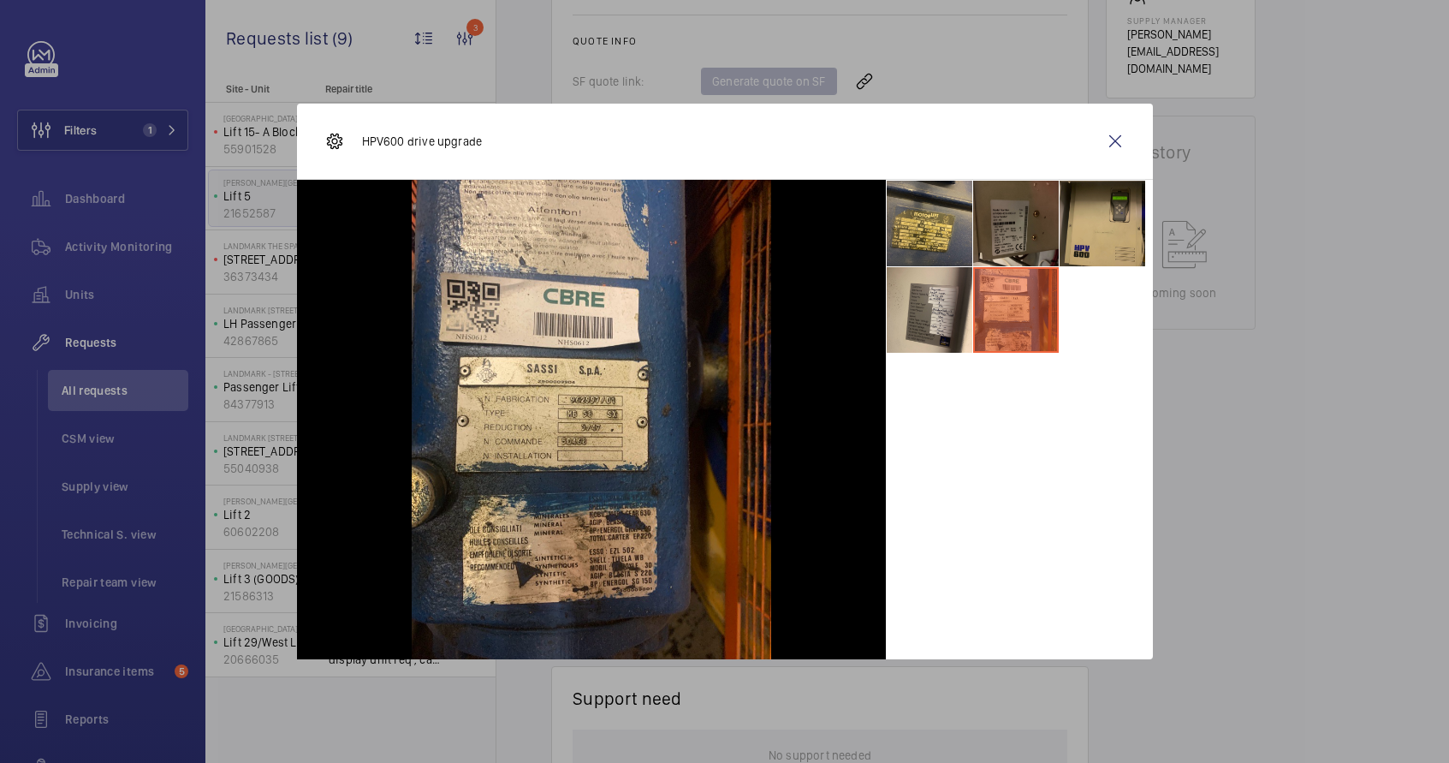
click at [1094, 225] on li at bounding box center [1103, 224] width 86 height 86
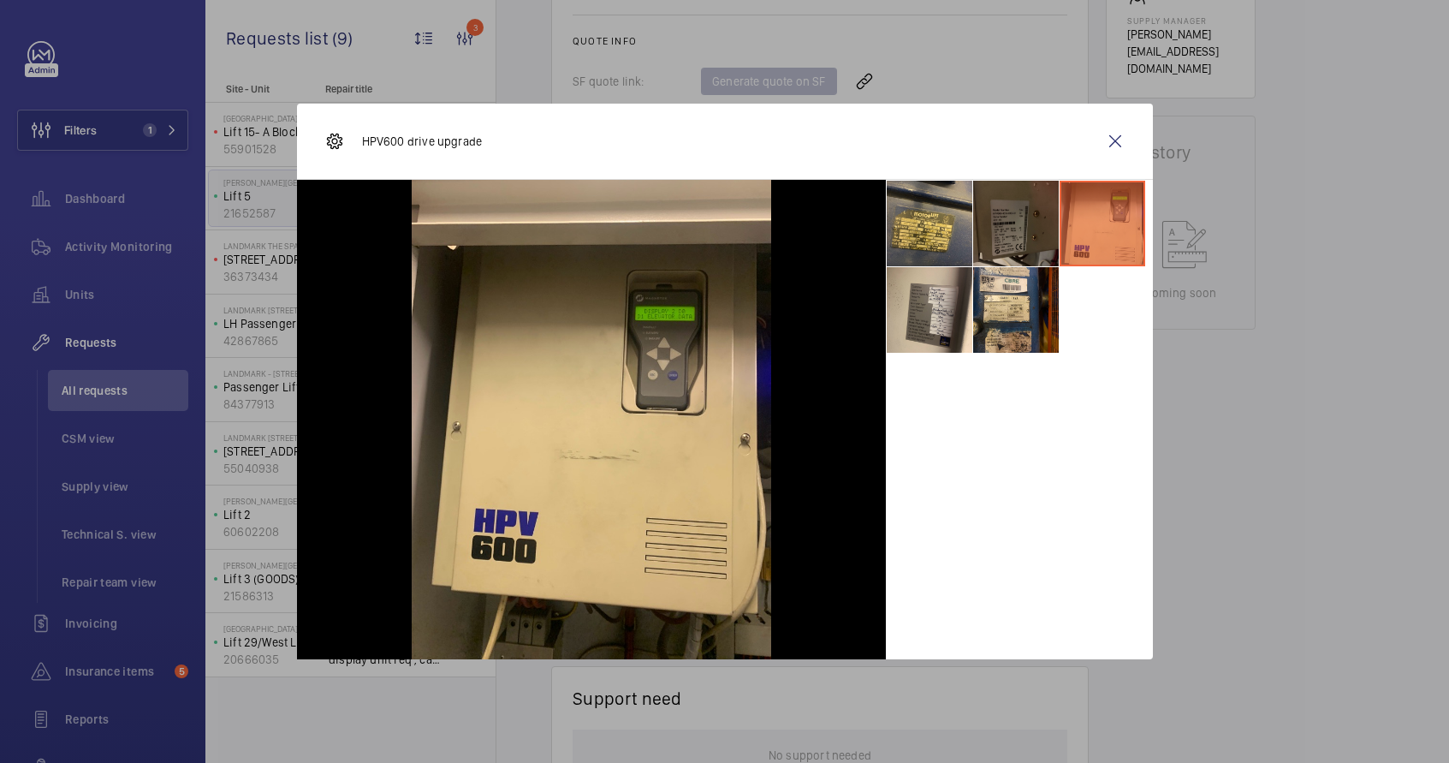
click at [1003, 233] on li at bounding box center [1016, 224] width 86 height 86
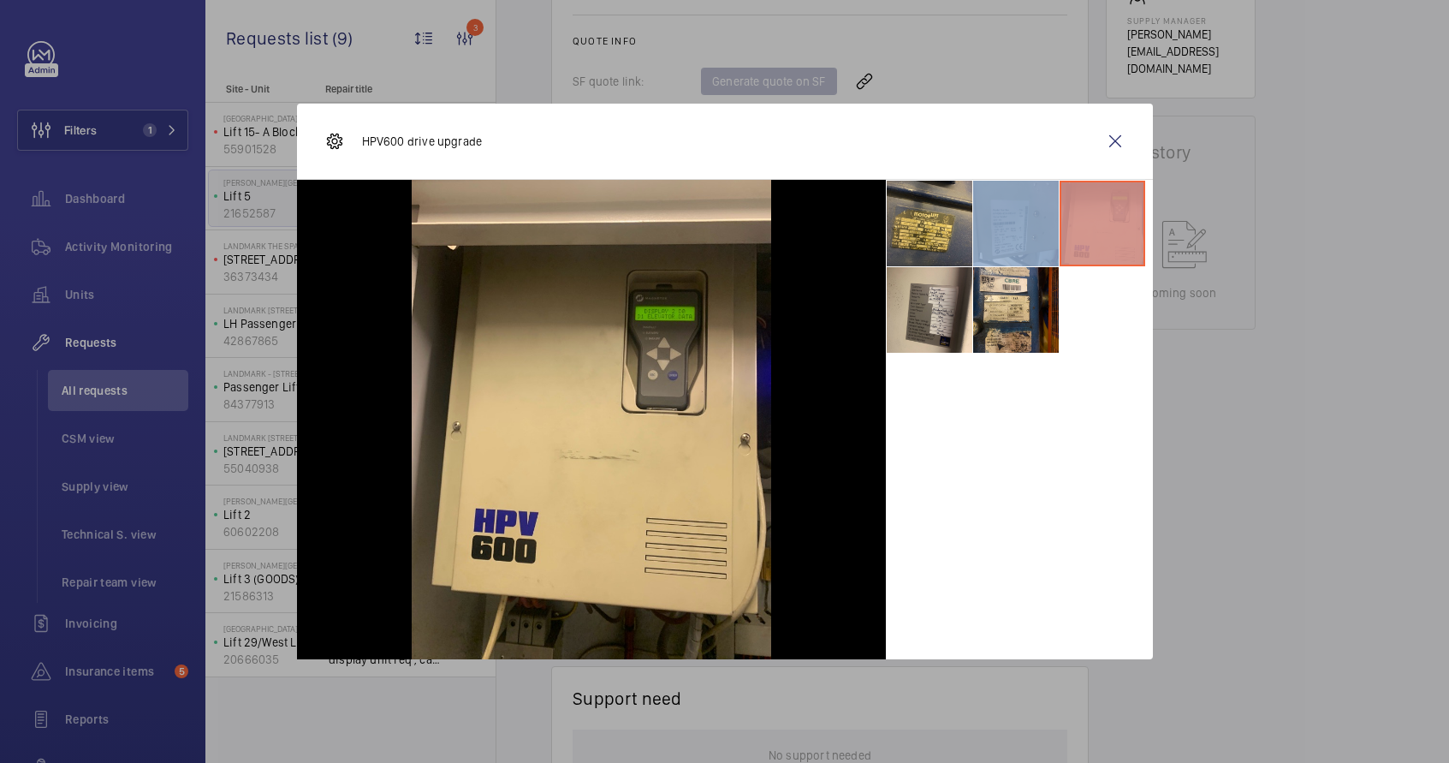
click at [1003, 233] on li at bounding box center [1016, 224] width 86 height 86
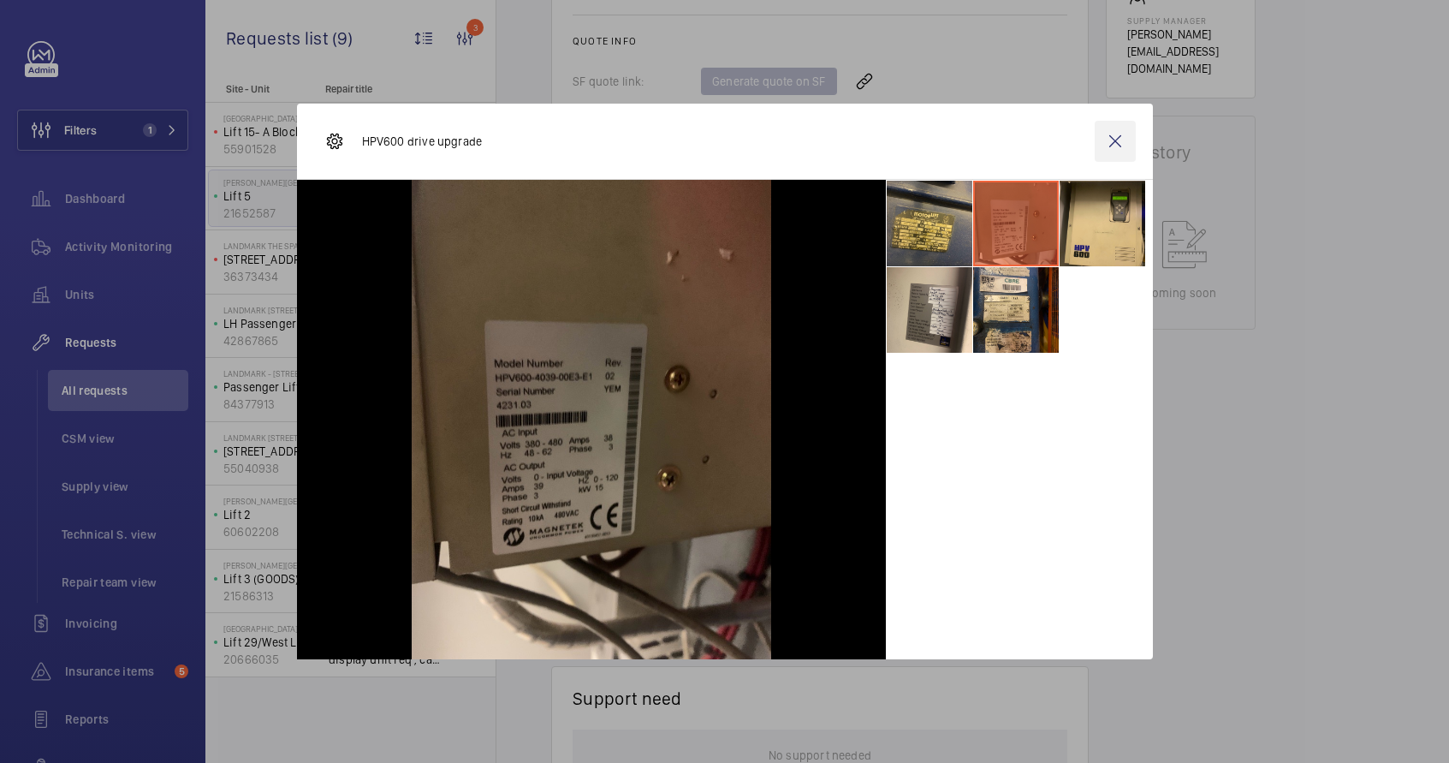
click at [1113, 140] on wm-front-icon-button at bounding box center [1115, 141] width 41 height 41
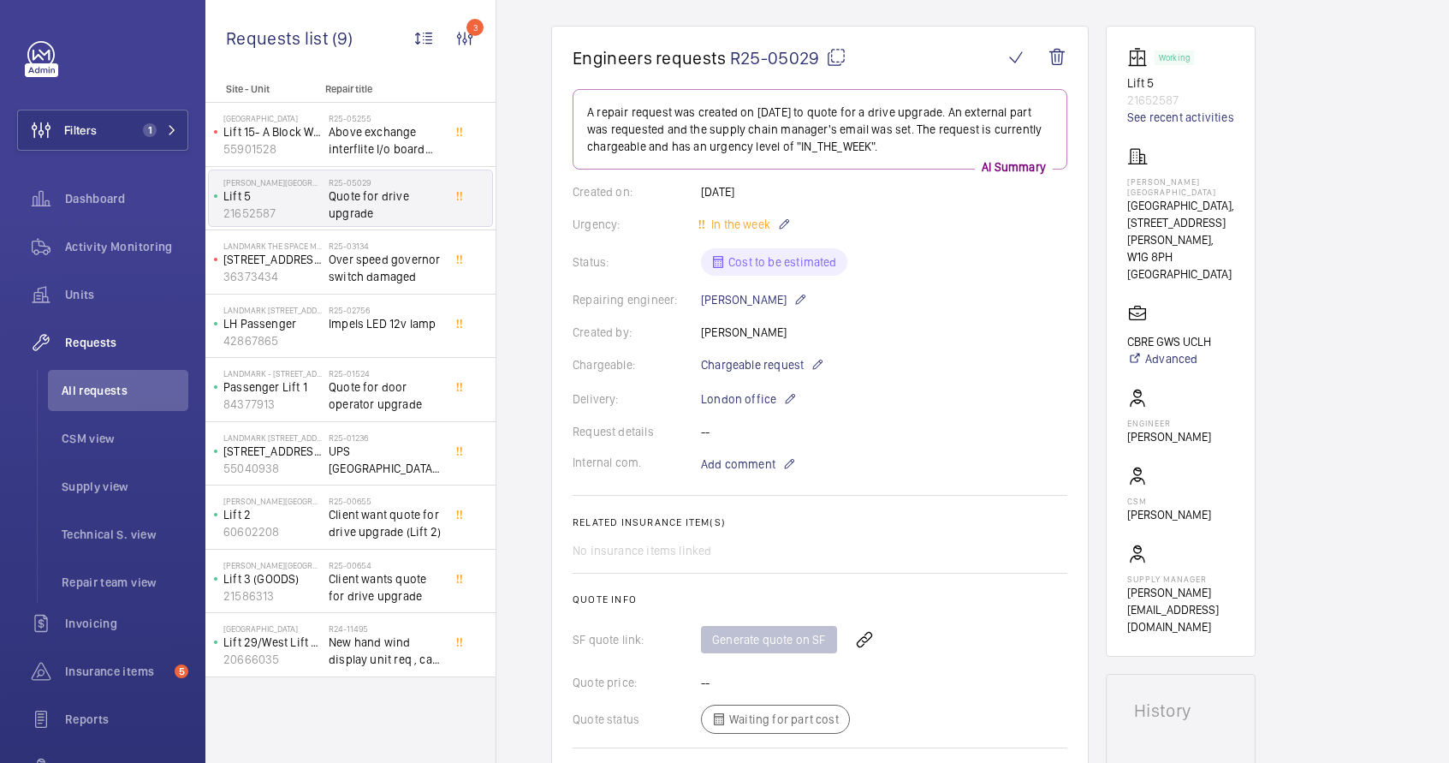
scroll to position [9, 0]
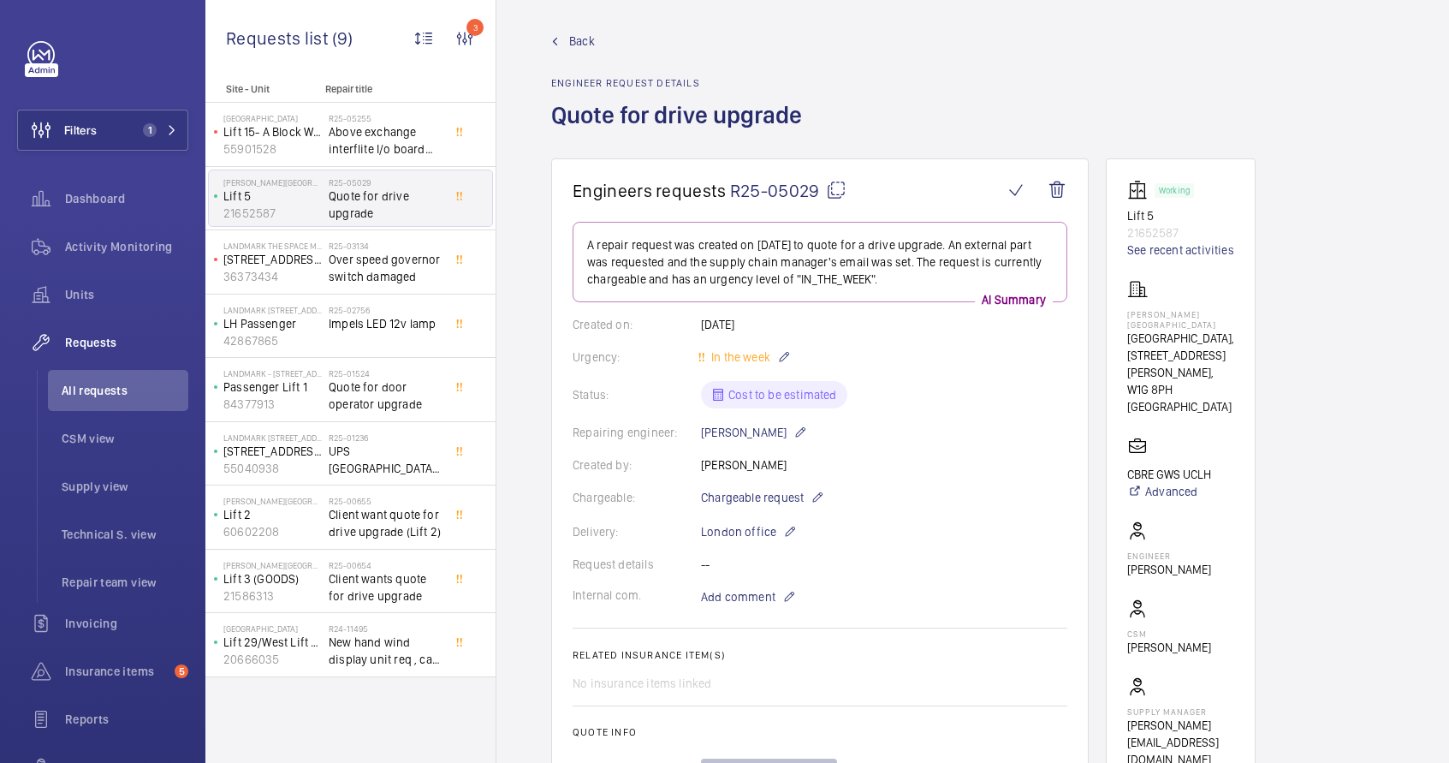
click at [841, 193] on mat-icon at bounding box center [836, 190] width 21 height 21
drag, startPoint x: 1130, startPoint y: 342, endPoint x: 1257, endPoint y: 385, distance: 134.0
click at [1134, 363] on p "UCLH, 16-18 Westmoreland Street," at bounding box center [1181, 355] width 107 height 51
drag, startPoint x: 1128, startPoint y: 342, endPoint x: 1220, endPoint y: 392, distance: 105.4
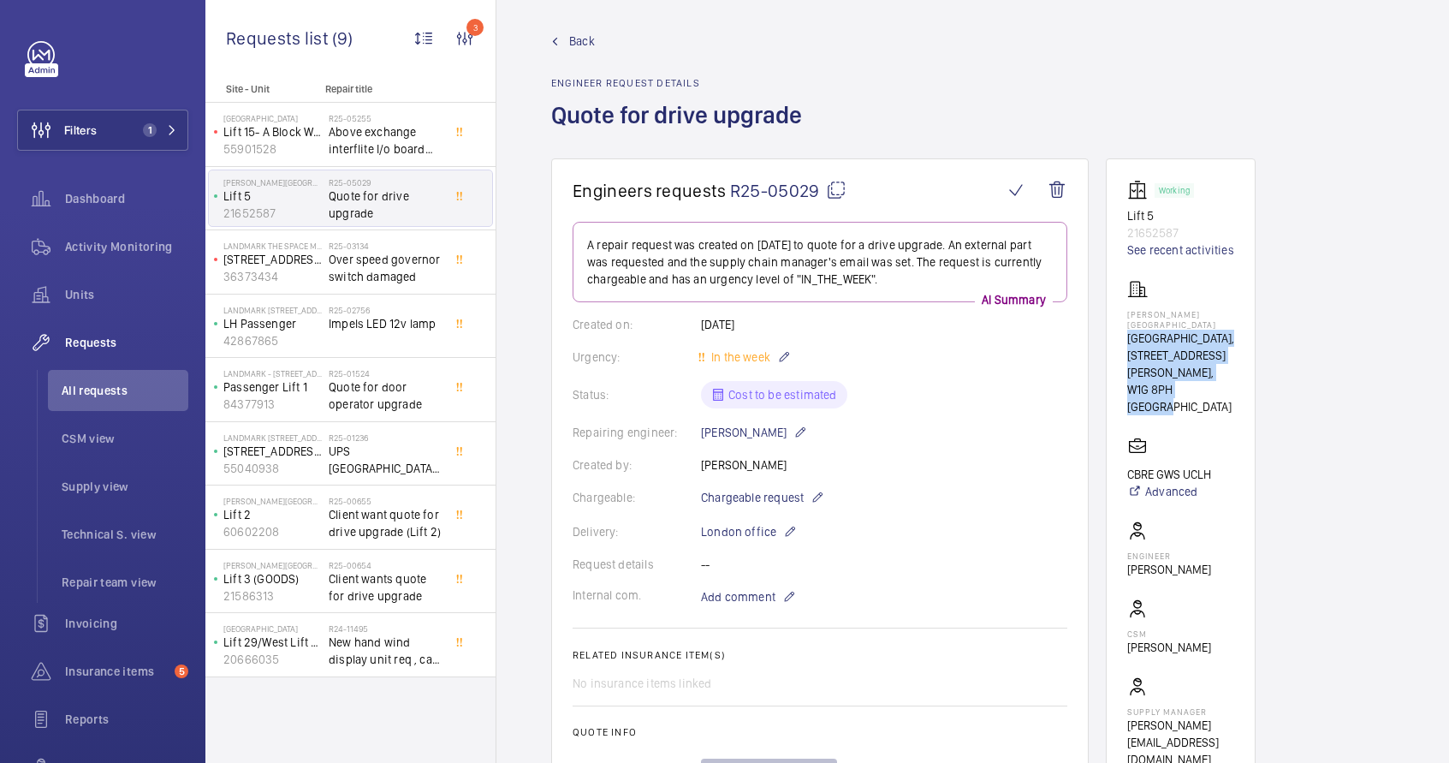
click at [1220, 392] on div "Westmoreland Street UCLH, 16-18 Westmoreland Street, W1G 8PH LONDON" at bounding box center [1181, 347] width 107 height 136
copy div "UCLH, 16-18 Westmoreland Street, W1G 8PH LONDON"
click at [789, 598] on mat-icon at bounding box center [789, 596] width 14 height 21
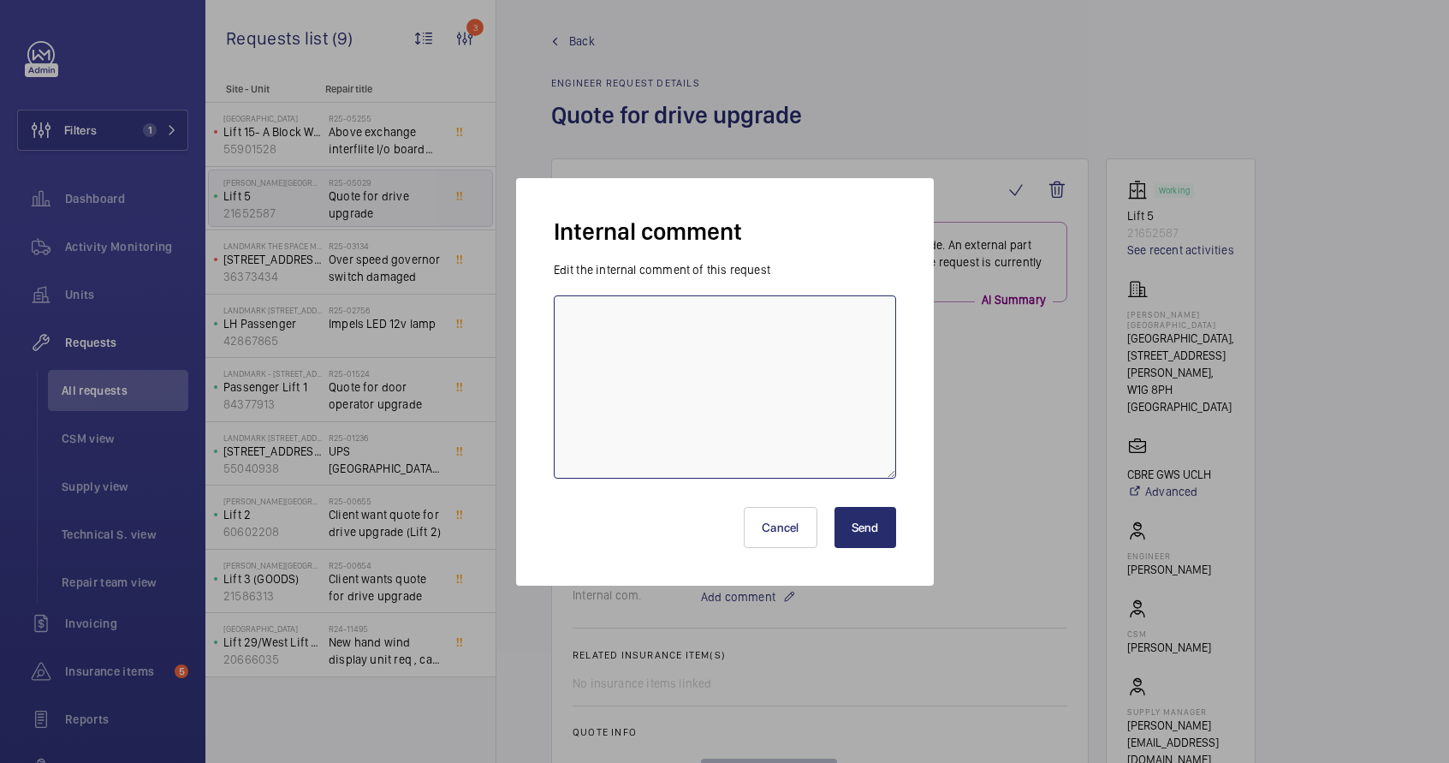
click at [636, 324] on textarea at bounding box center [725, 386] width 342 height 183
click at [693, 341] on textarea "20-08-2025 - Ricardo send an request to lester to quote for a Drive upgrade and…" at bounding box center [725, 386] width 342 height 183
type textarea "20-08-2025 - Ricardo send an request to lester to quote for a Drive upgrade and…"
click at [863, 530] on button "Send" at bounding box center [866, 527] width 62 height 41
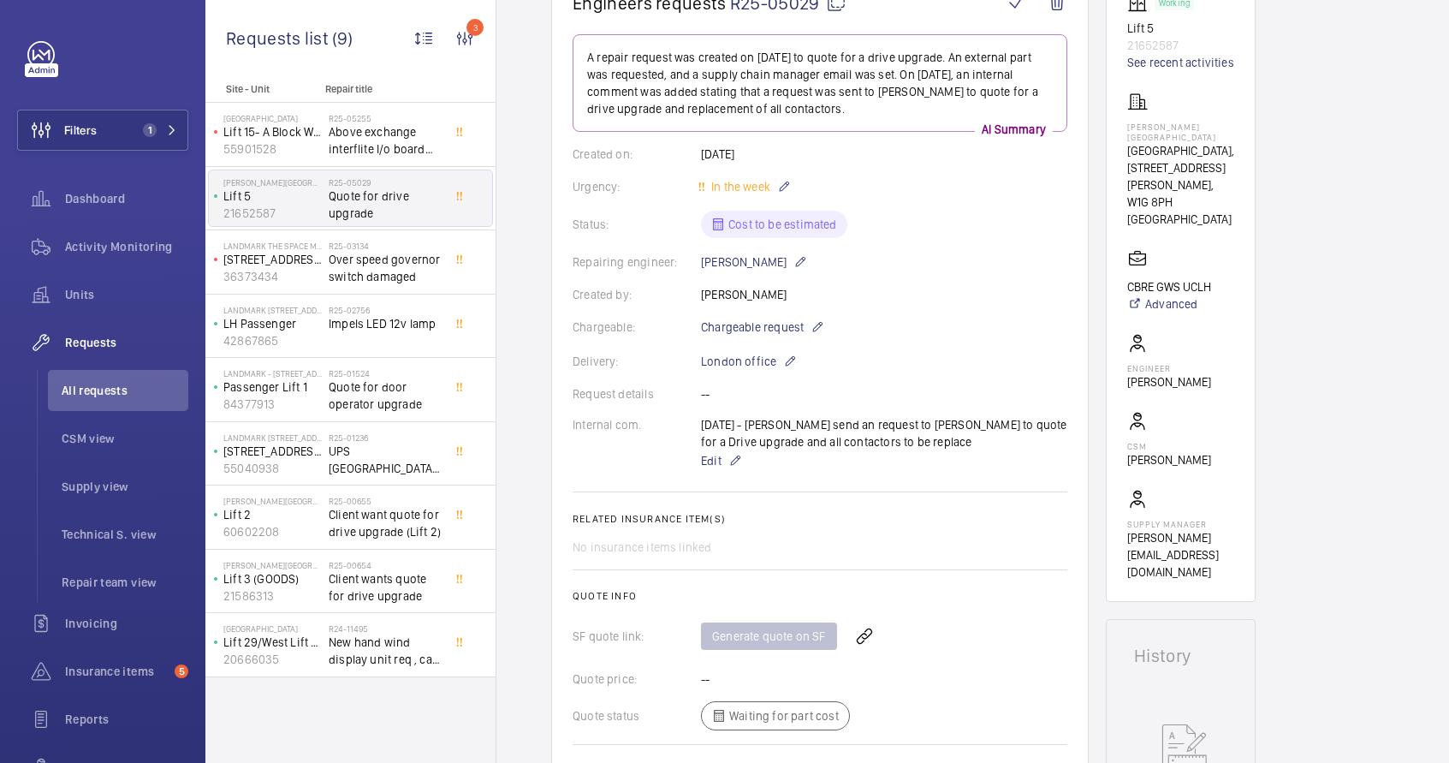
scroll to position [0, 0]
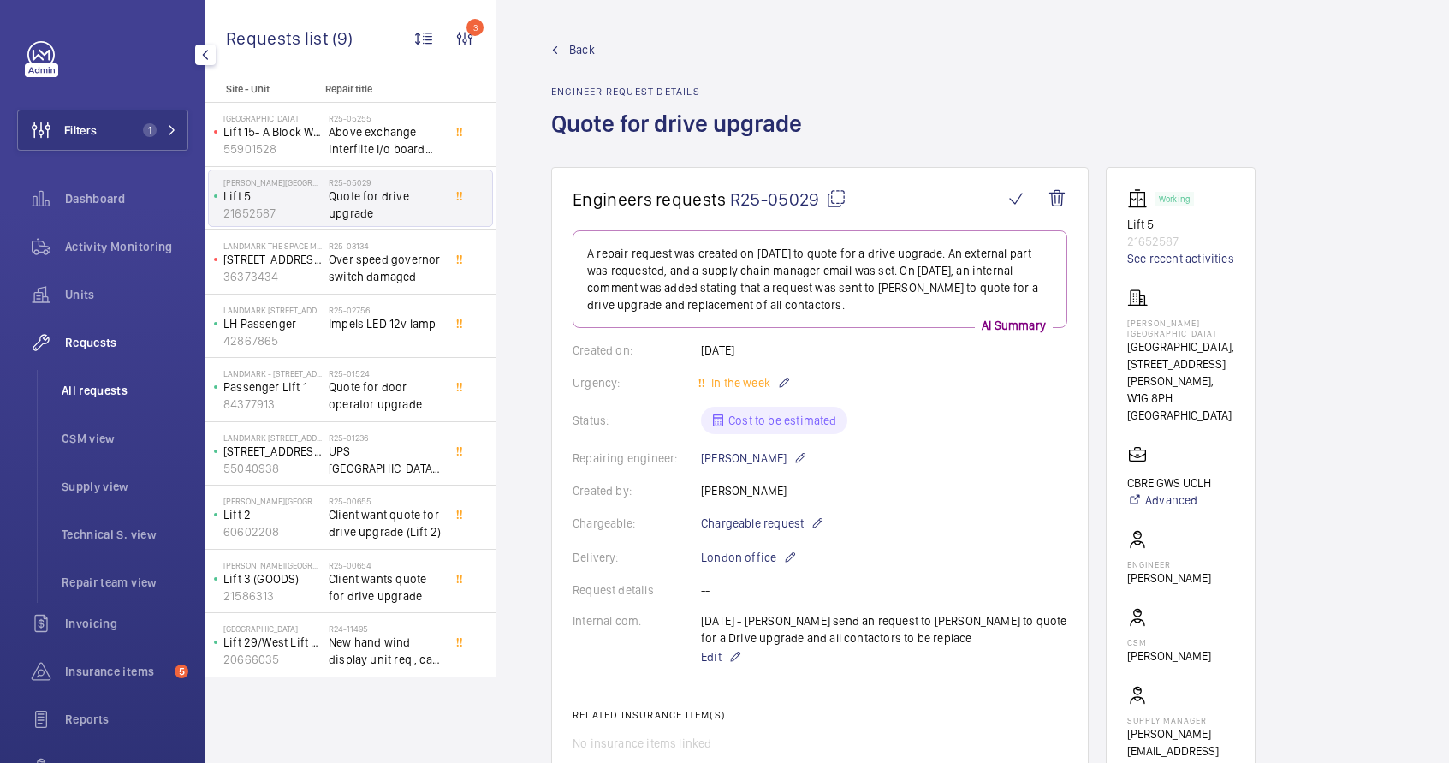
click at [111, 393] on span "All requests" at bounding box center [125, 390] width 127 height 17
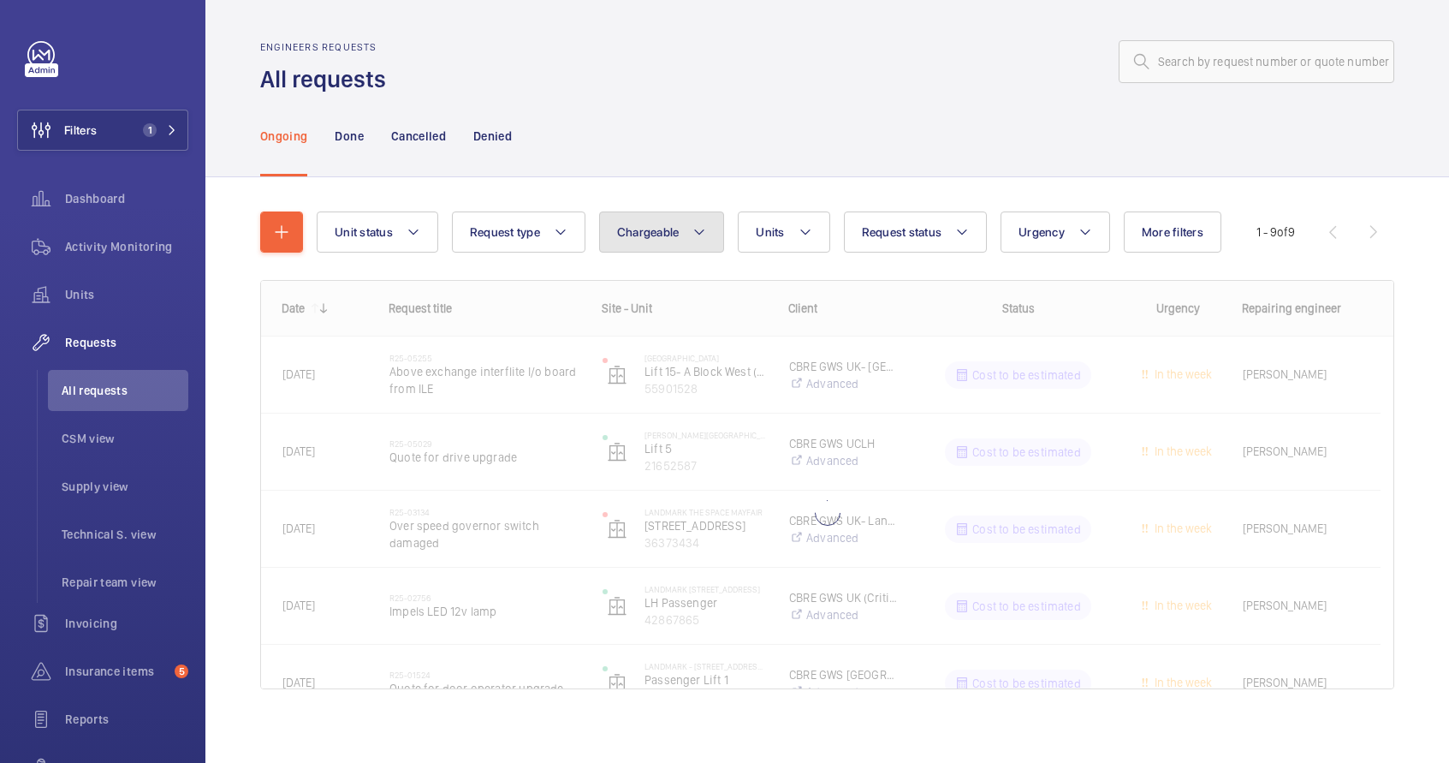
click at [680, 248] on button "Chargeable" at bounding box center [662, 231] width 126 height 41
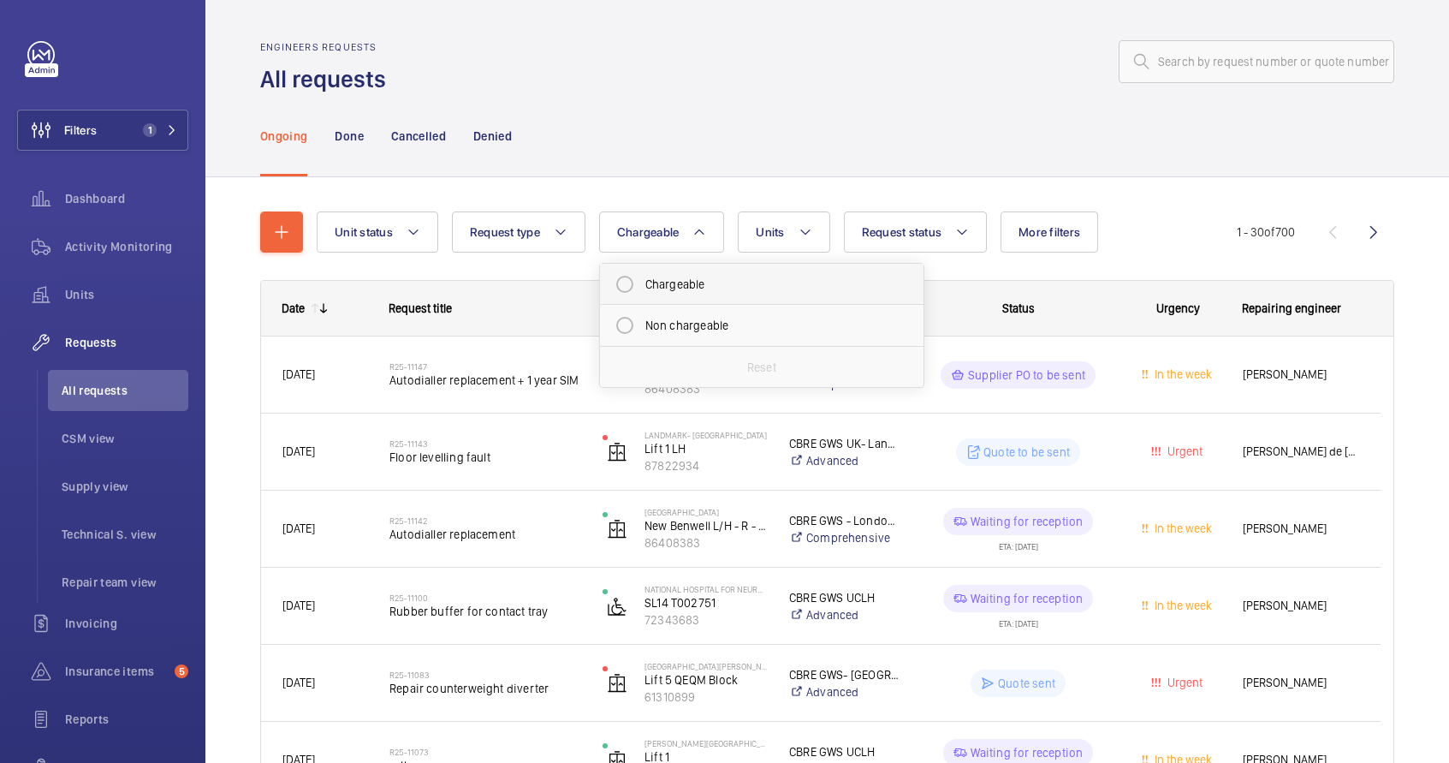
click at [675, 278] on mat-radio-button "Chargeable" at bounding box center [762, 284] width 308 height 34
radio input "true"
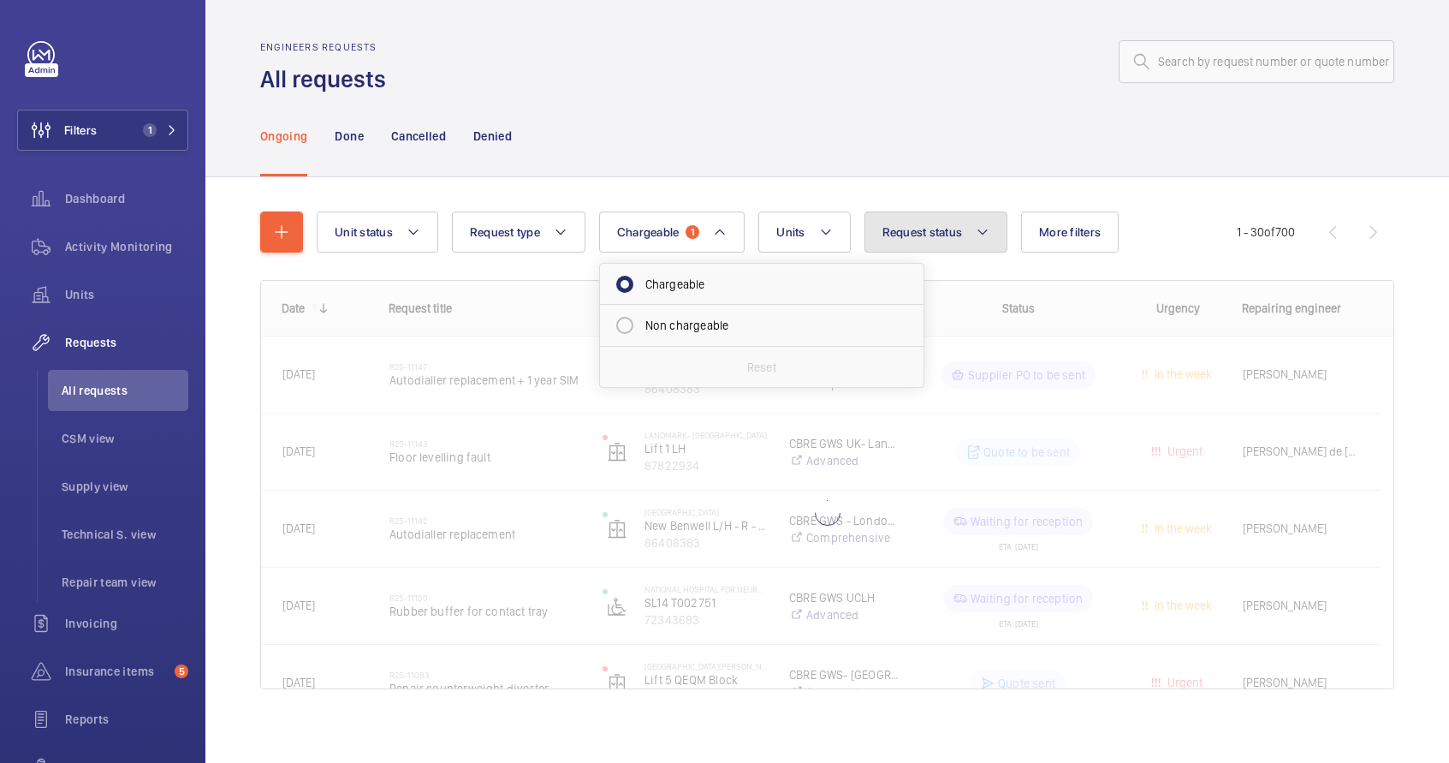
click at [958, 238] on span "Request status" at bounding box center [923, 232] width 80 height 14
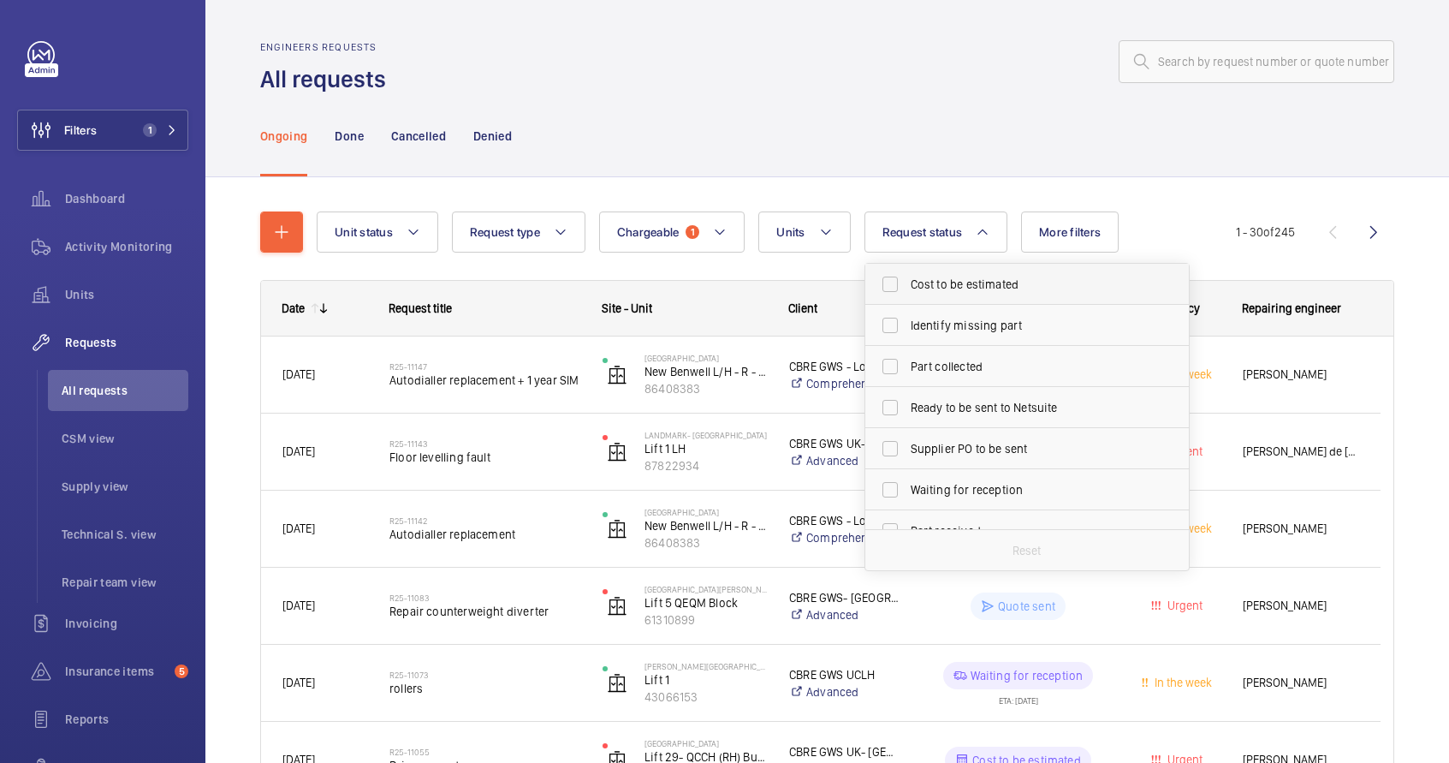
click at [981, 290] on span "Cost to be estimated" at bounding box center [1028, 284] width 235 height 17
click at [907, 290] on input "Cost to be estimated" at bounding box center [890, 284] width 34 height 34
checkbox input "true"
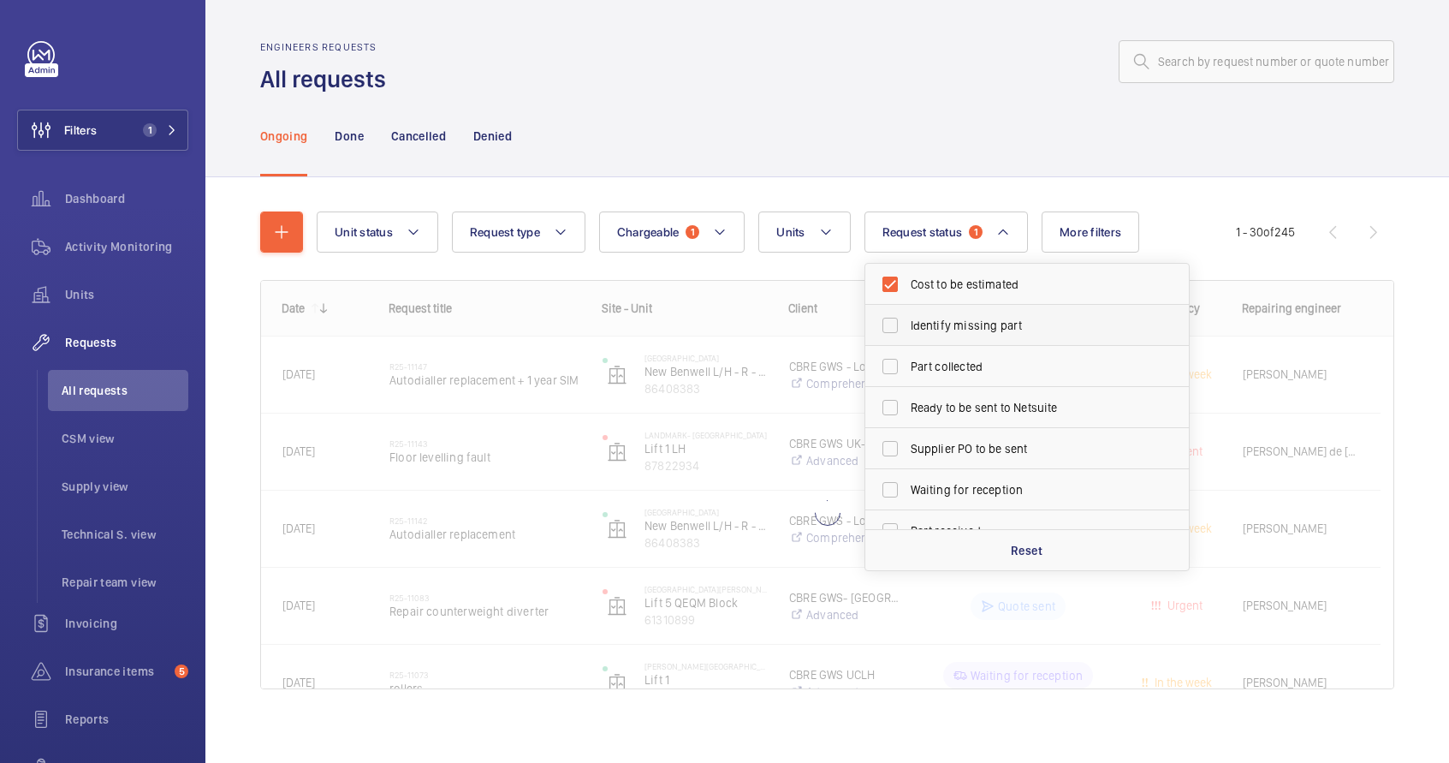
click at [981, 320] on span "Identify missing part" at bounding box center [1028, 325] width 235 height 17
click at [907, 320] on input "Identify missing part" at bounding box center [890, 325] width 34 height 34
checkbox input "true"
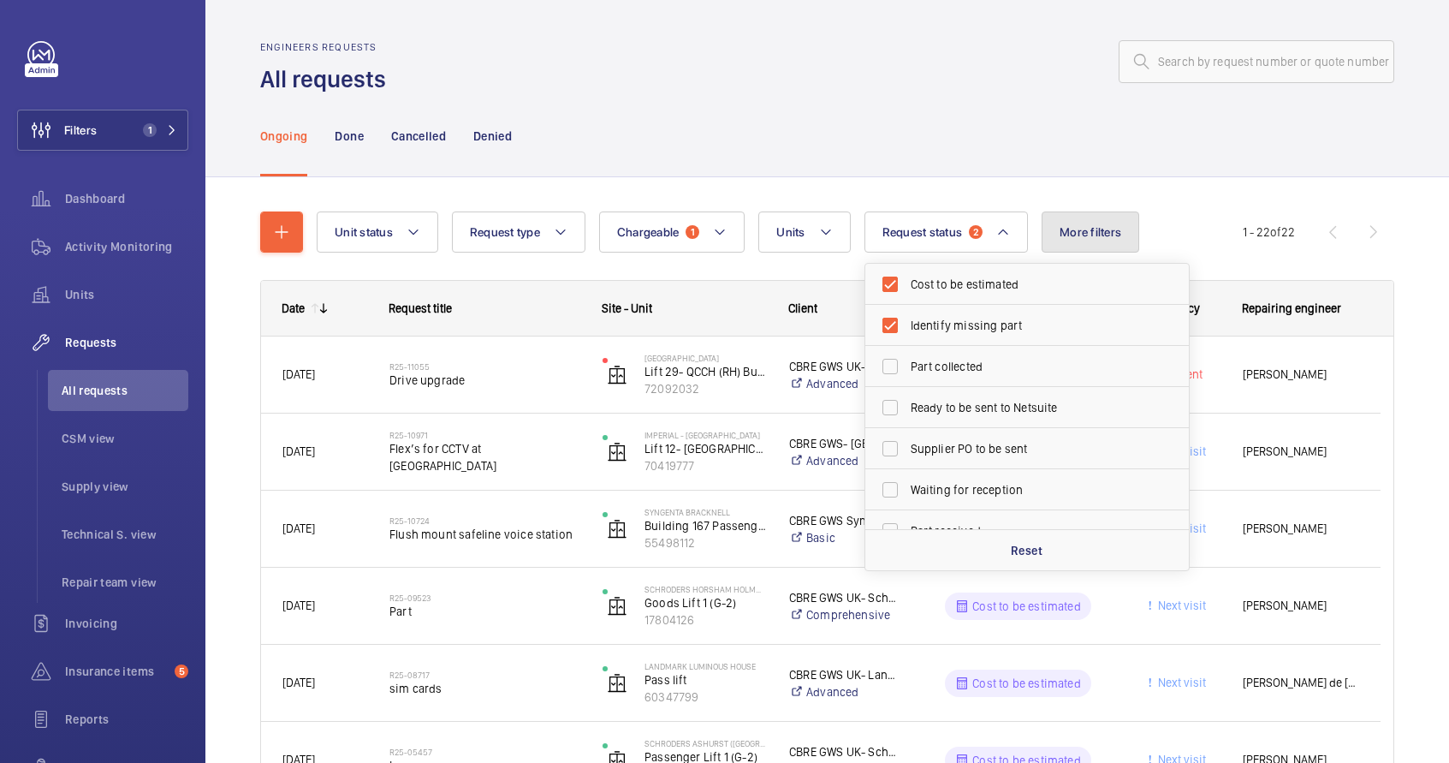
click at [1100, 235] on span "More filters" at bounding box center [1091, 232] width 62 height 14
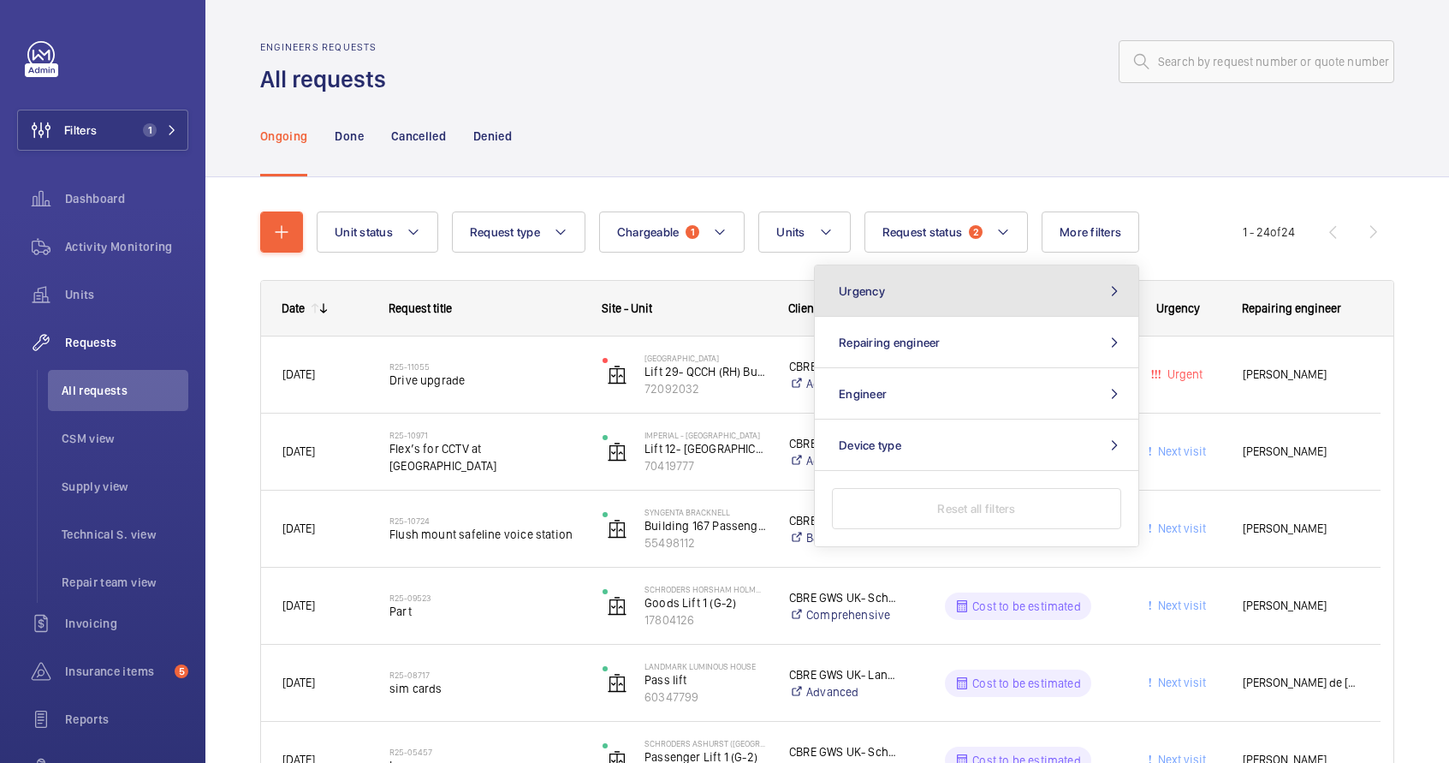
click at [1043, 290] on button "Urgency" at bounding box center [977, 290] width 324 height 51
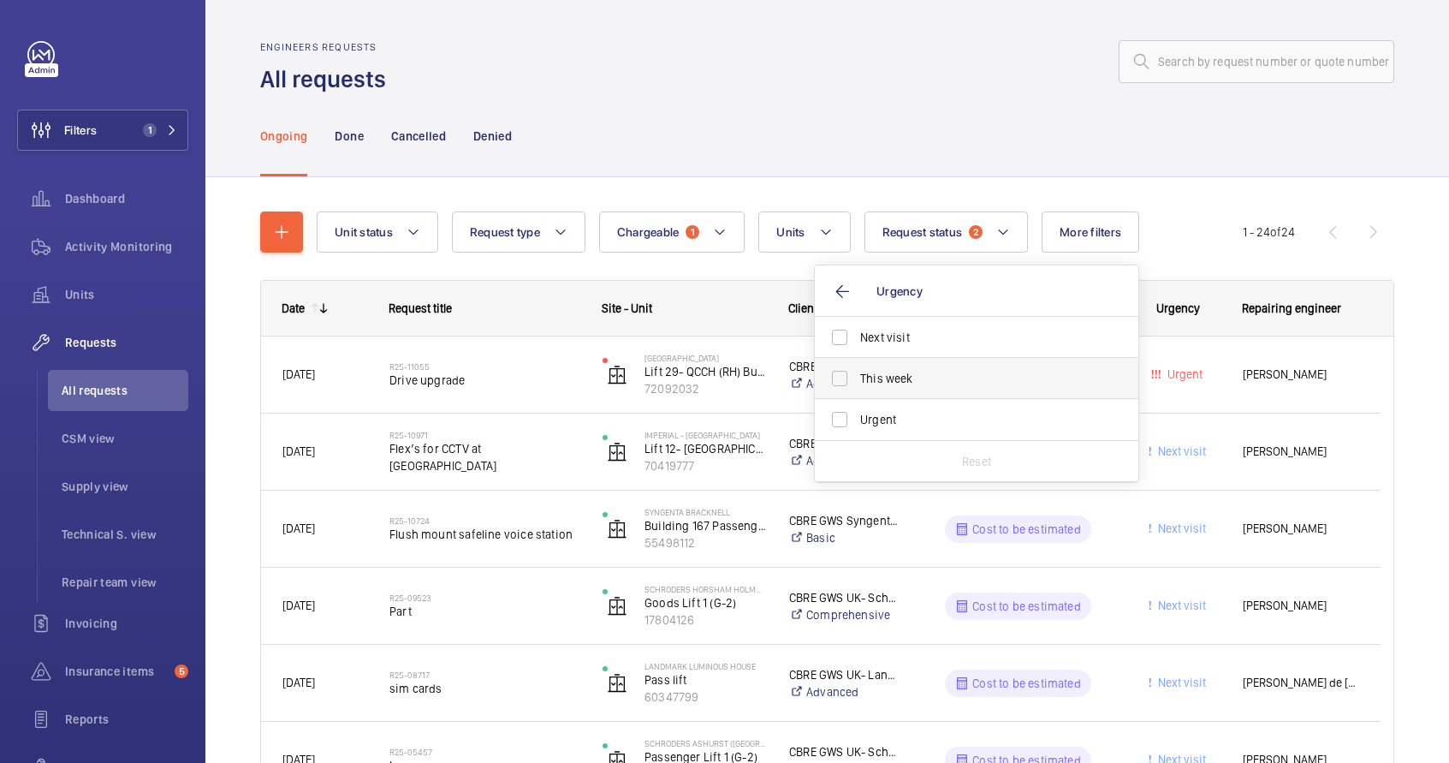
click at [841, 379] on label "This week" at bounding box center [964, 378] width 298 height 41
click at [841, 379] on input "This week" at bounding box center [840, 378] width 34 height 34
checkbox input "true"
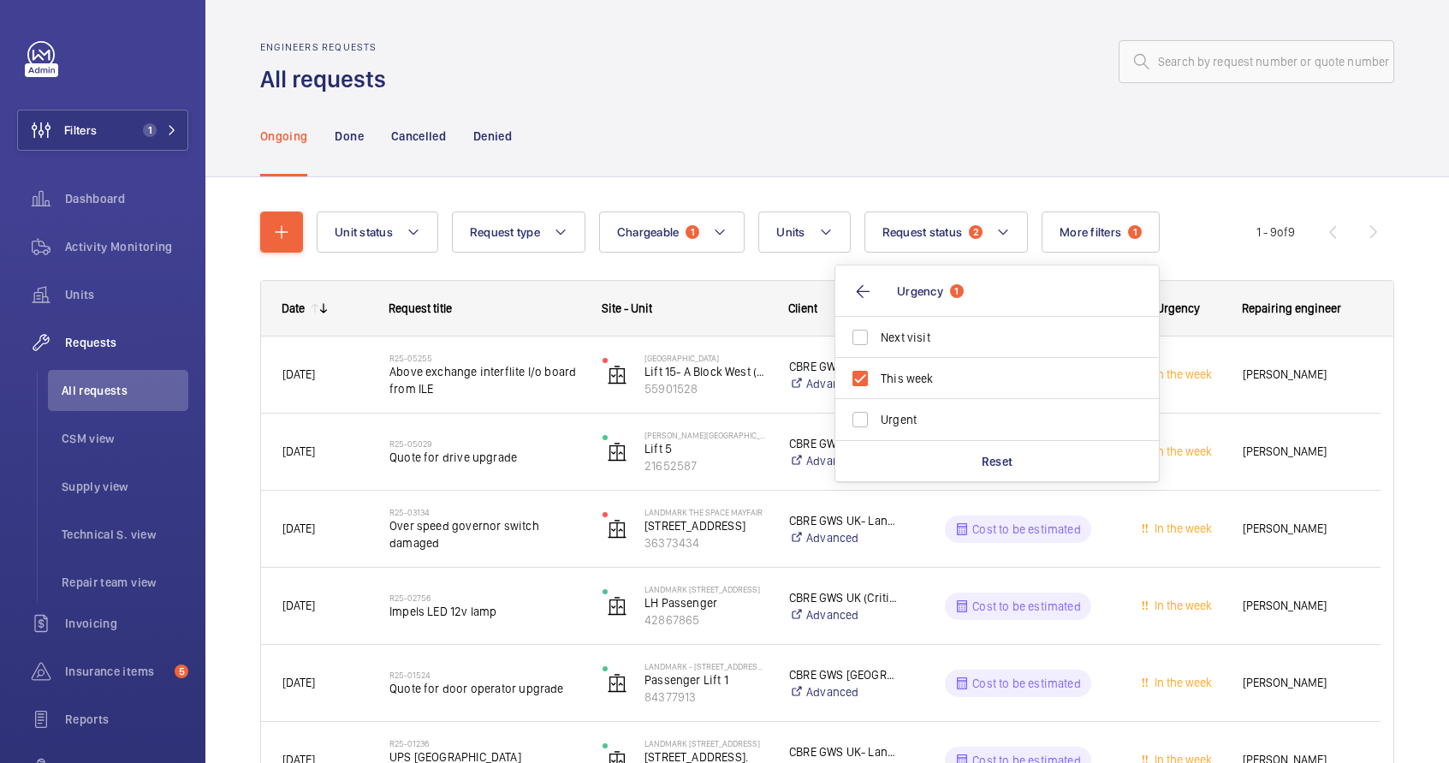
click at [1241, 135] on div "Ongoing Done Cancelled Denied" at bounding box center [827, 135] width 1134 height 81
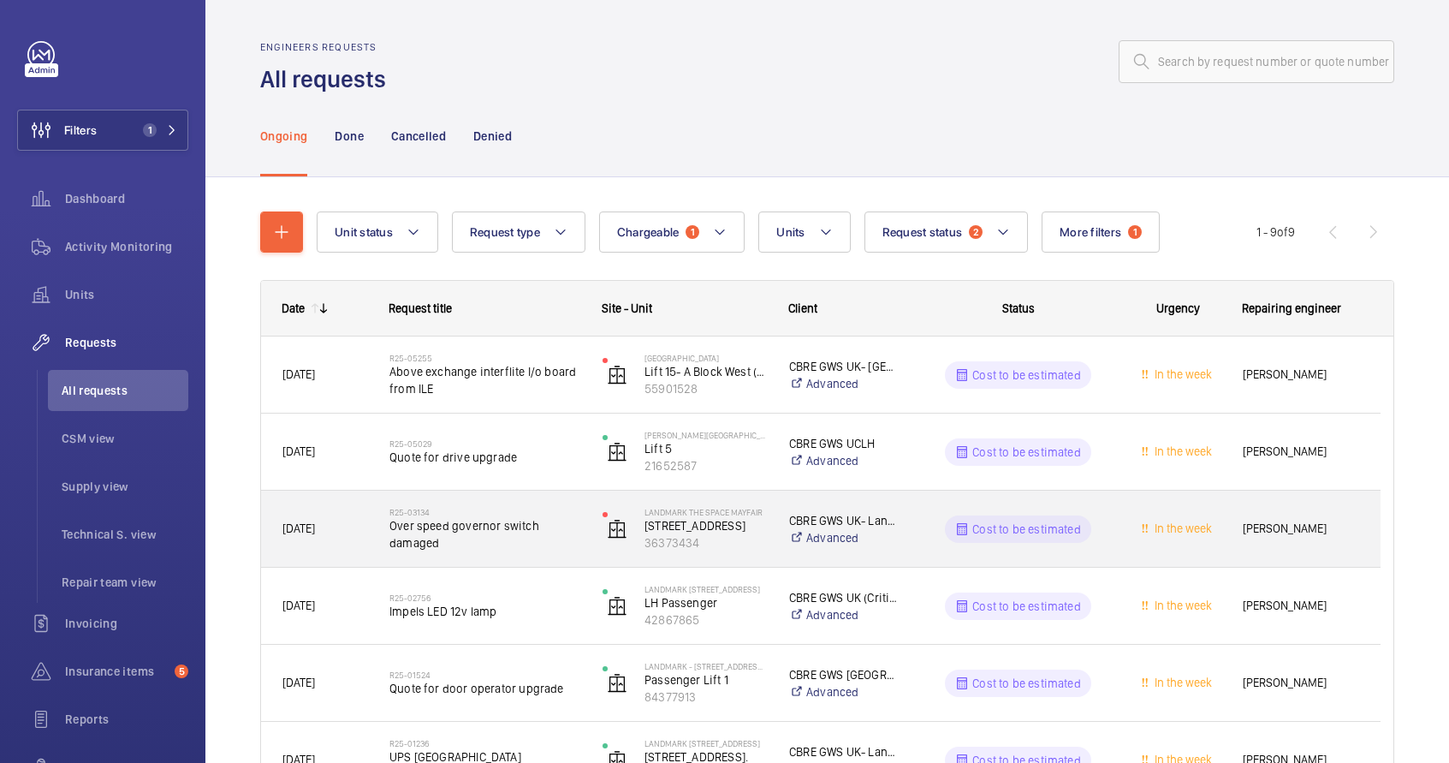
click at [579, 538] on span "Over speed governor switch damaged" at bounding box center [485, 534] width 191 height 34
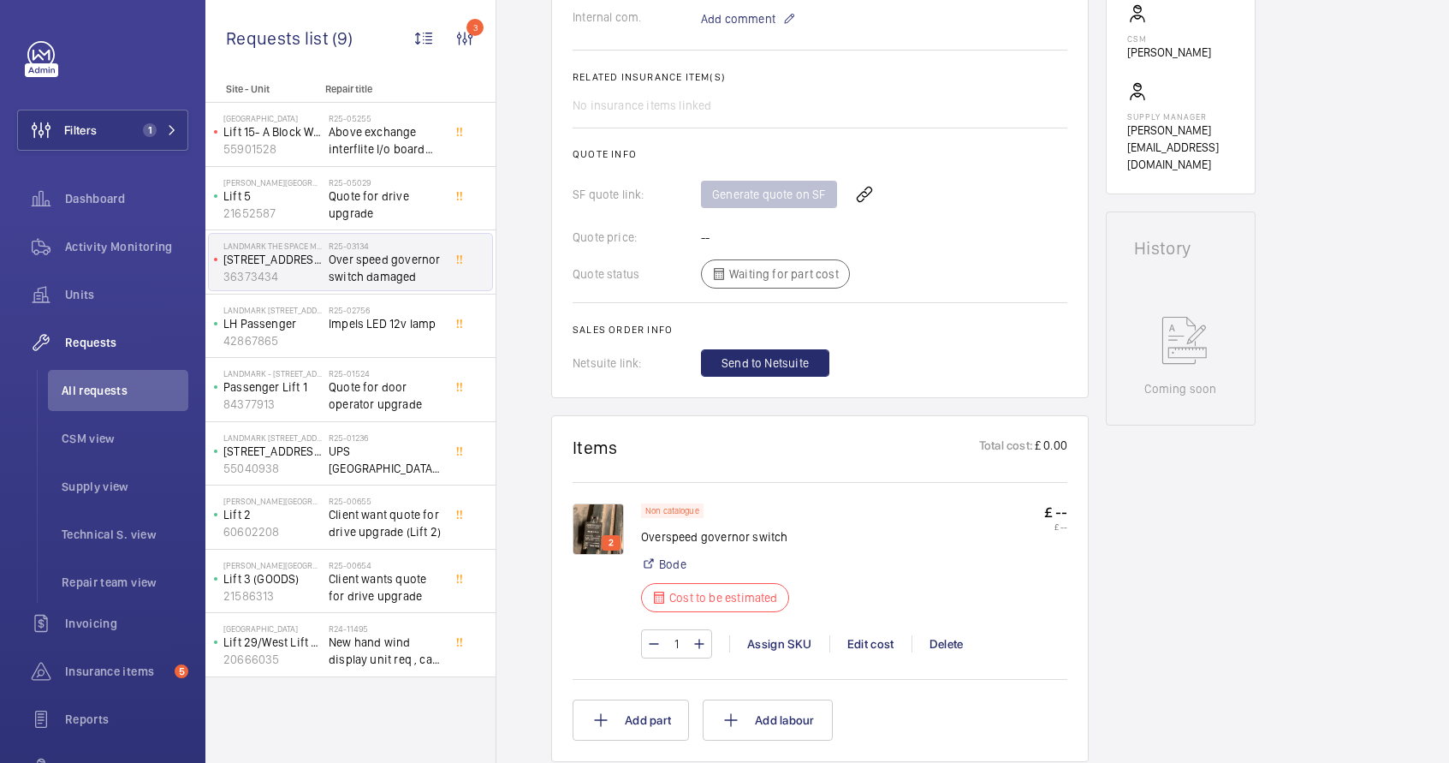
scroll to position [657, 0]
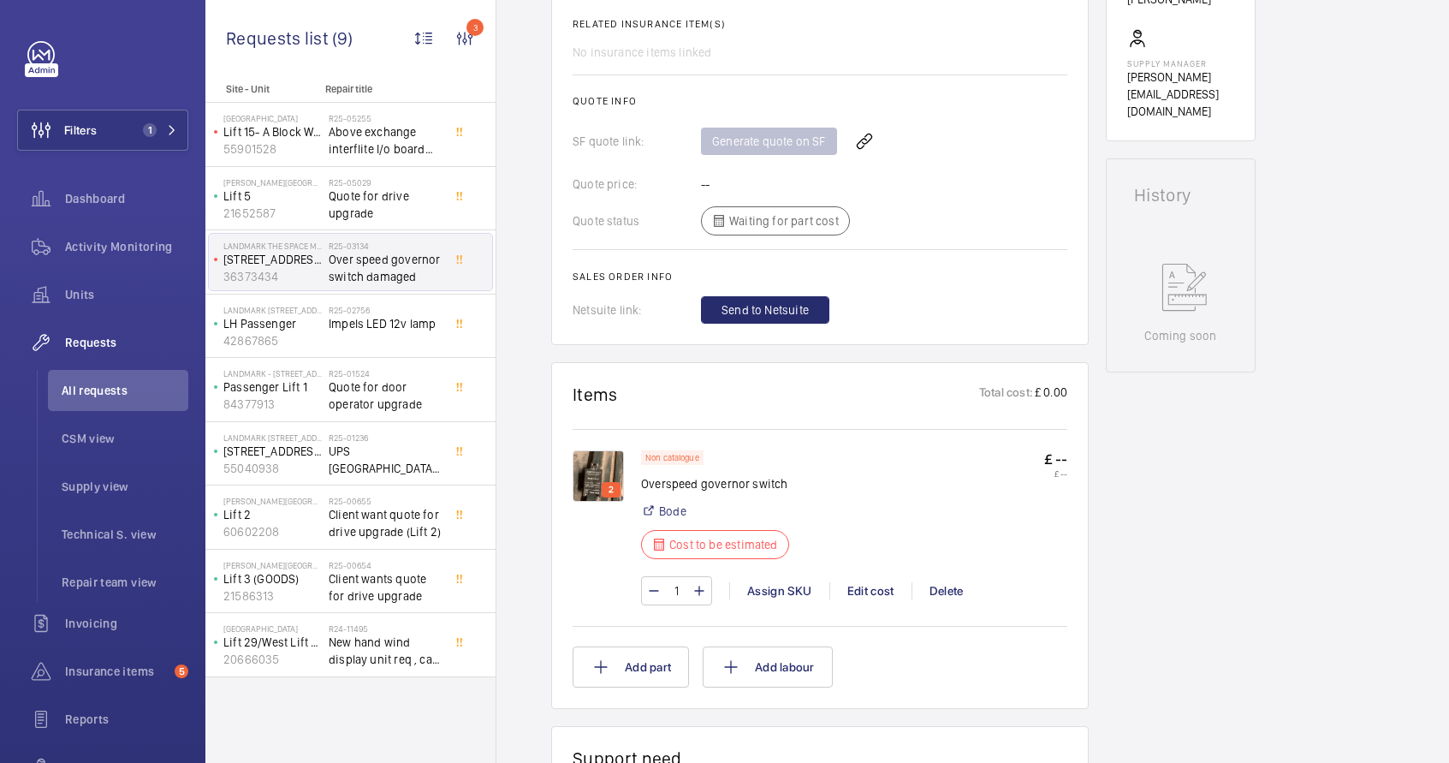
click at [607, 459] on img at bounding box center [598, 475] width 51 height 51
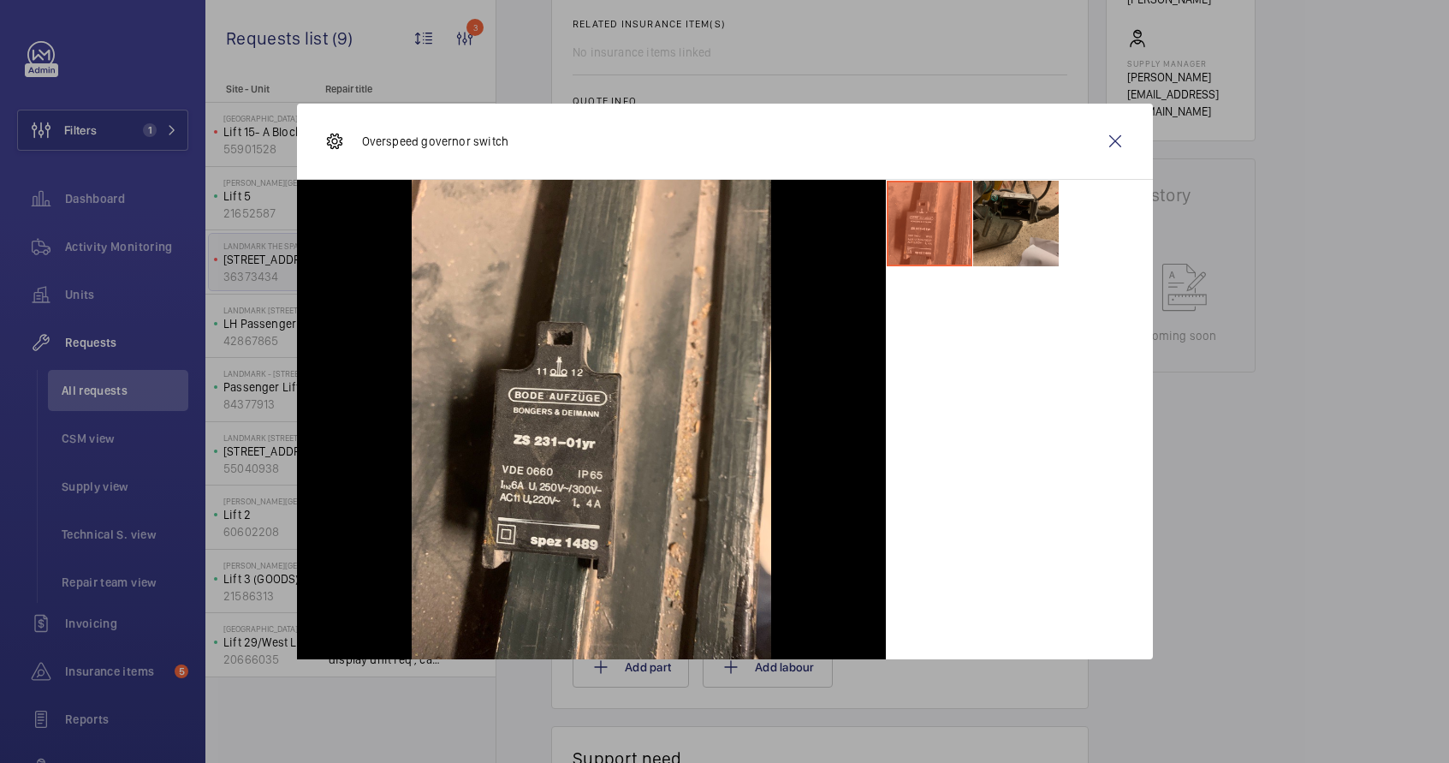
click at [1007, 197] on li at bounding box center [1016, 224] width 86 height 86
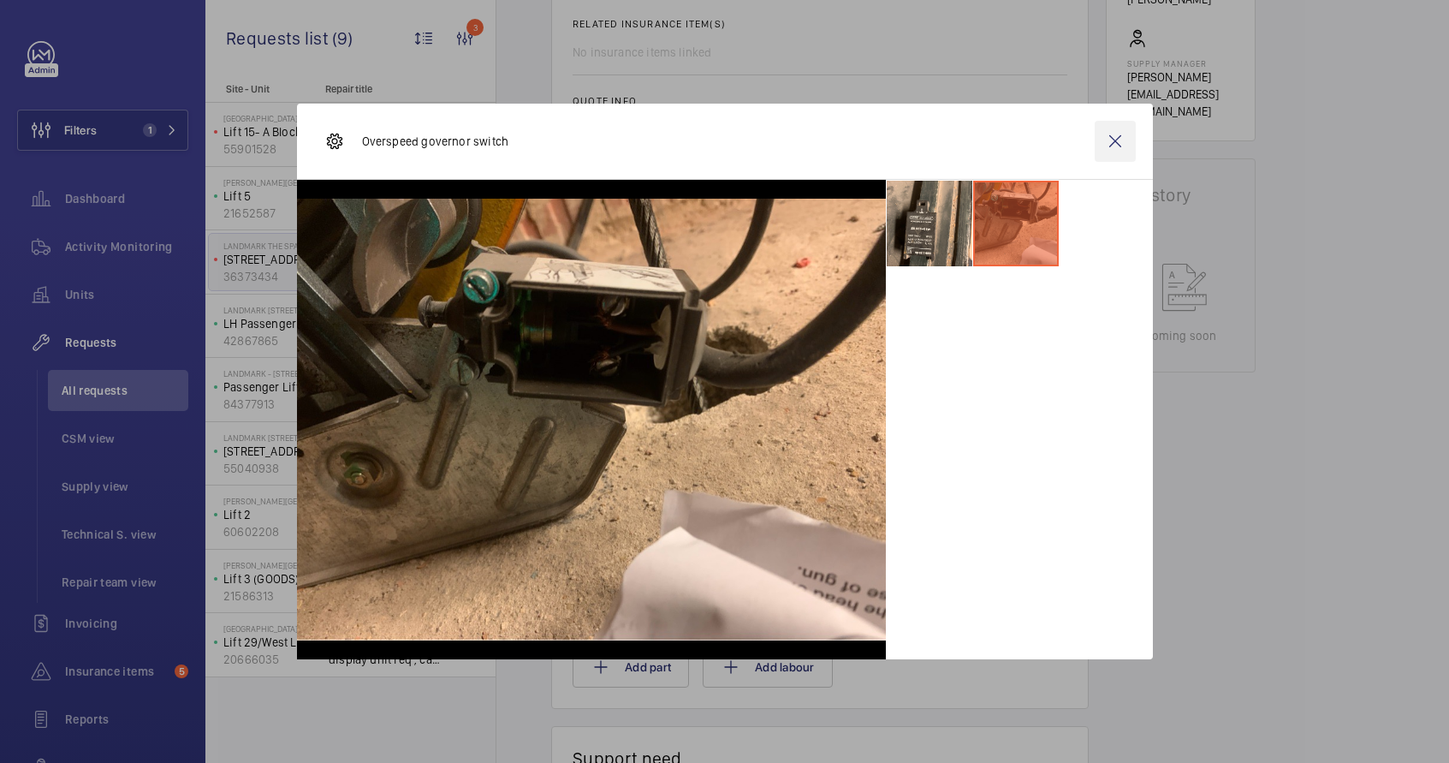
click at [1109, 149] on wm-front-icon-button at bounding box center [1115, 141] width 41 height 41
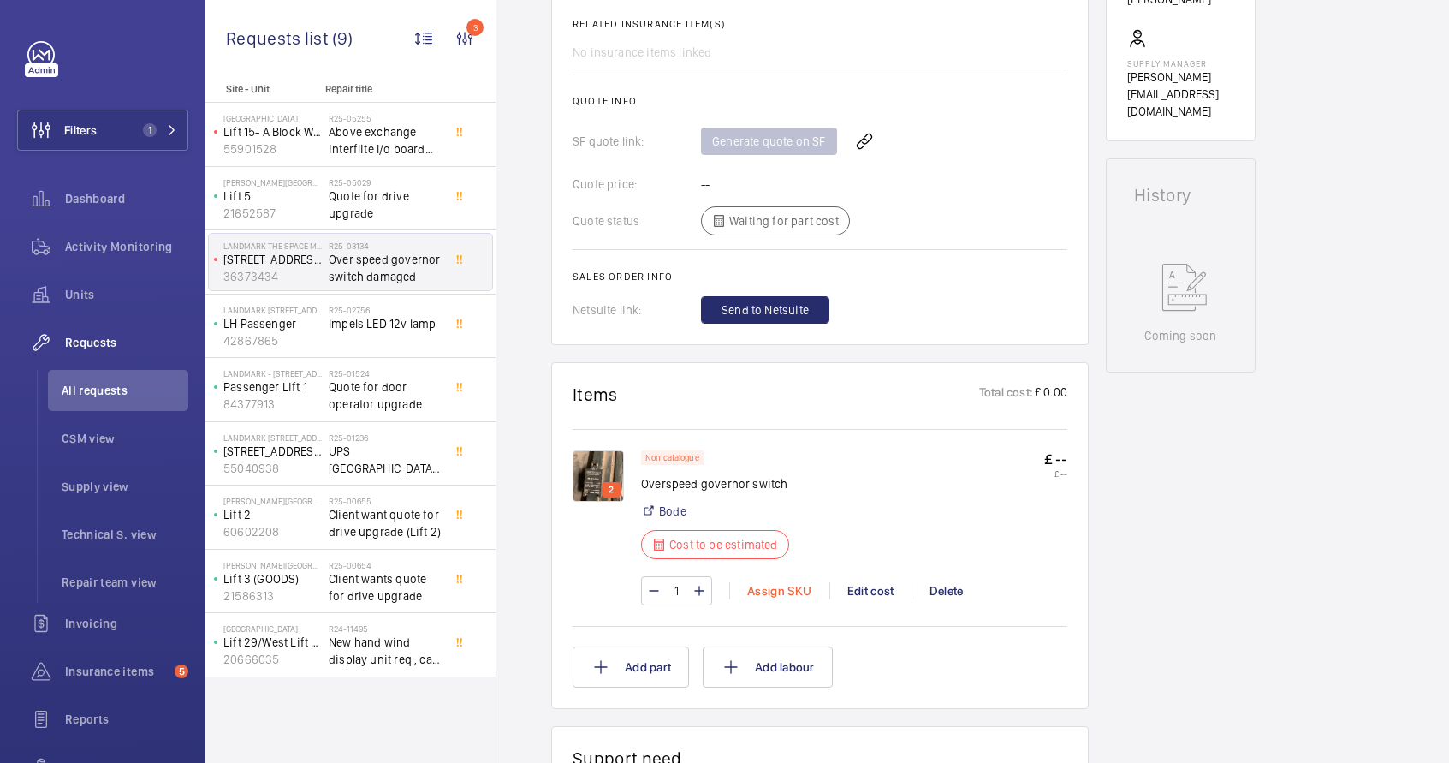
click at [765, 582] on div "Assign SKU" at bounding box center [779, 590] width 100 height 17
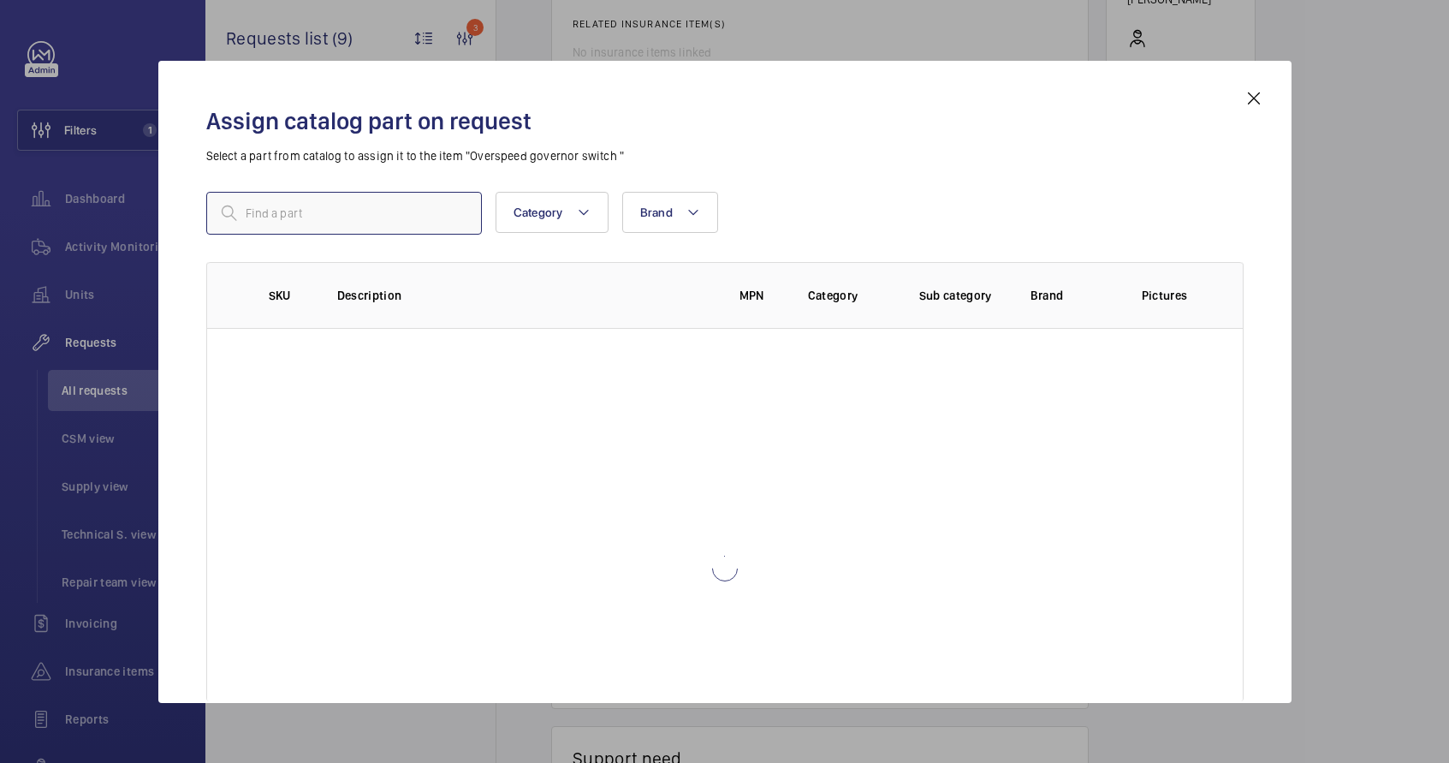
click at [377, 227] on input "text" at bounding box center [344, 213] width 276 height 43
type input "b"
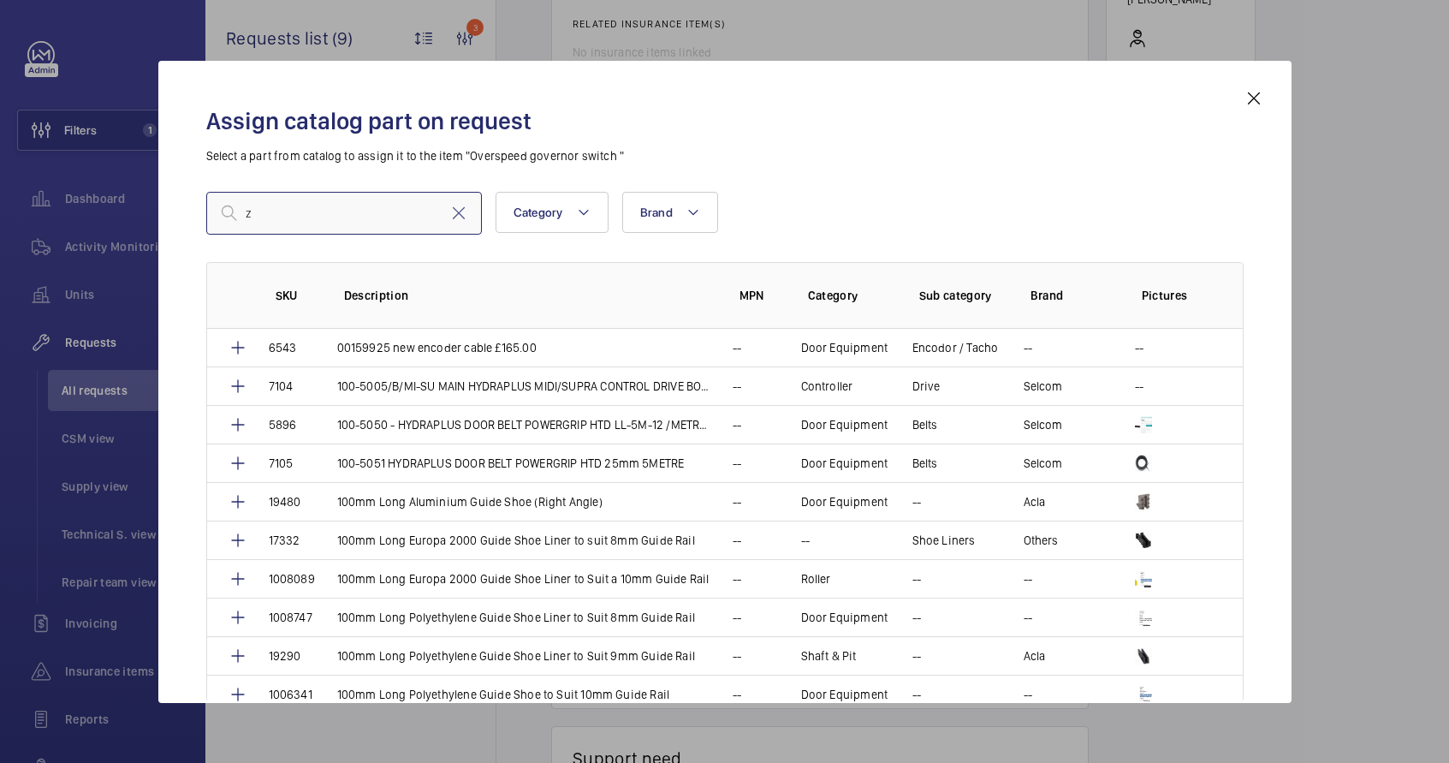
type input "zs"
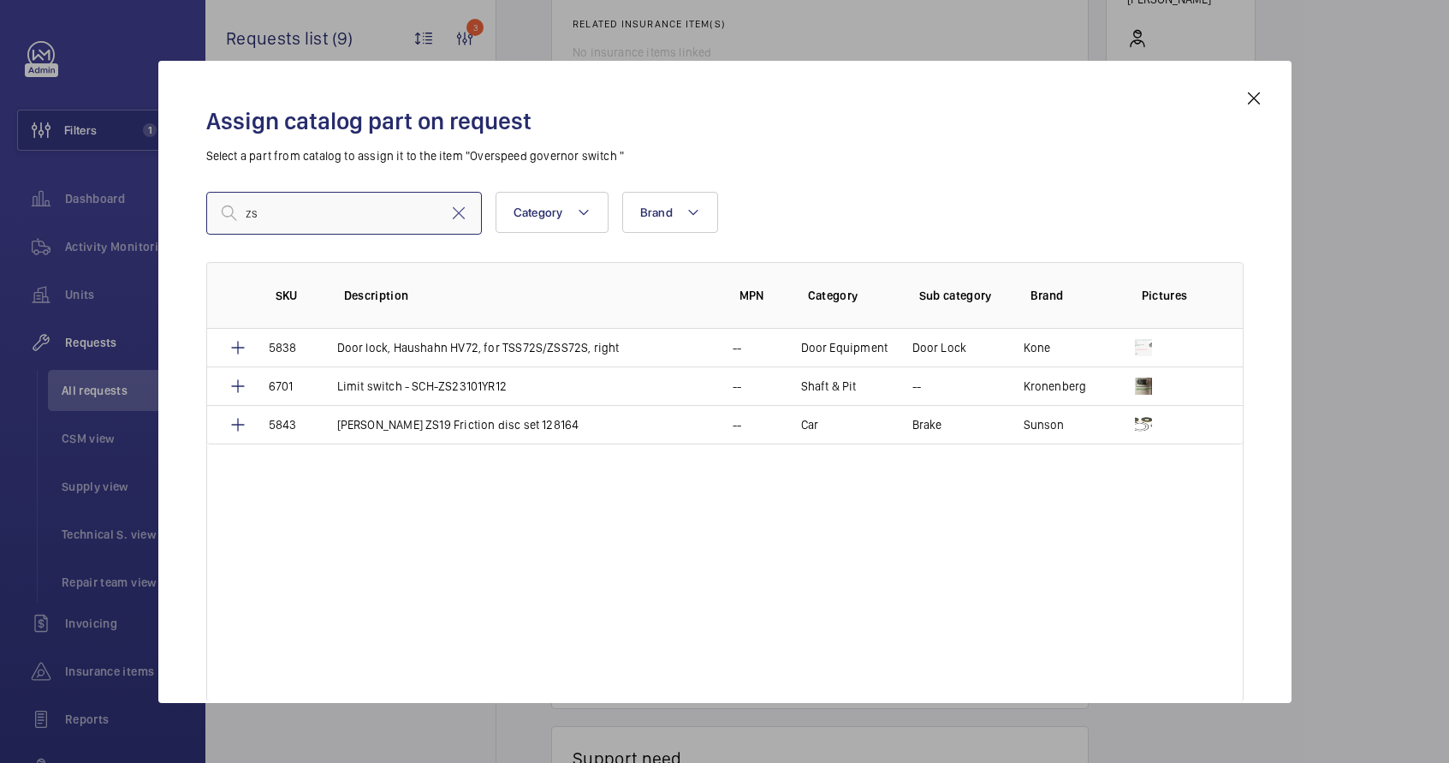
click at [257, 225] on input "zs" at bounding box center [344, 213] width 276 height 43
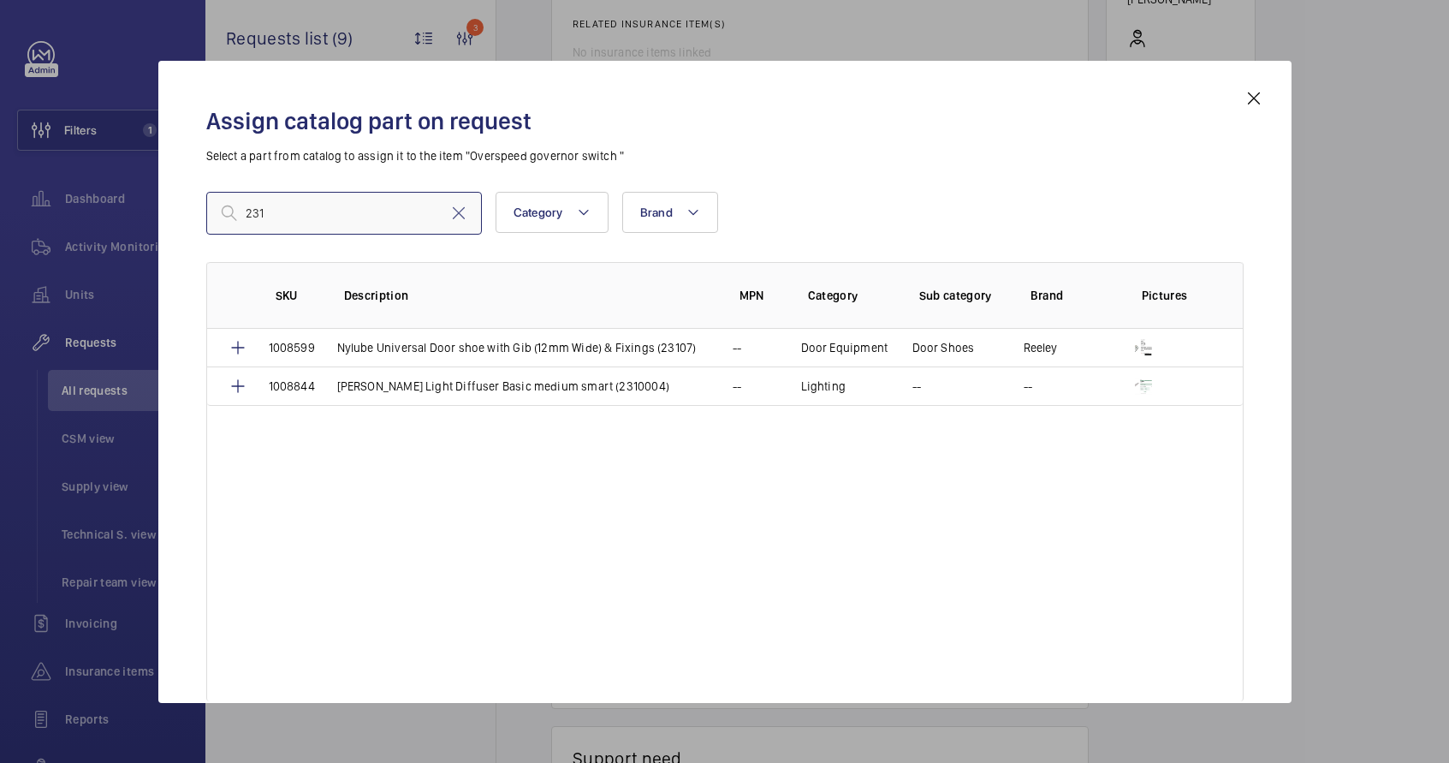
type input "231"
click at [1255, 104] on mat-icon at bounding box center [1254, 98] width 21 height 21
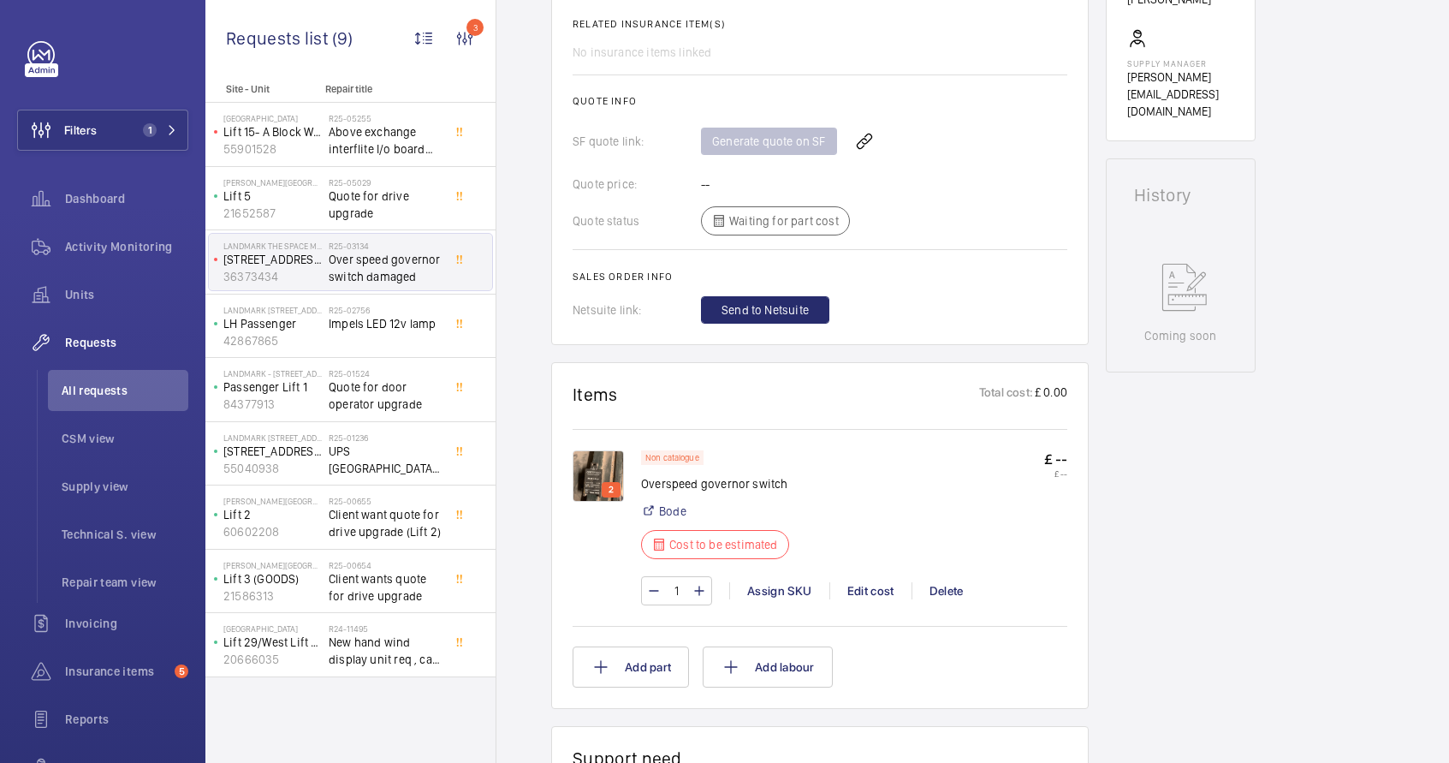
scroll to position [622, 0]
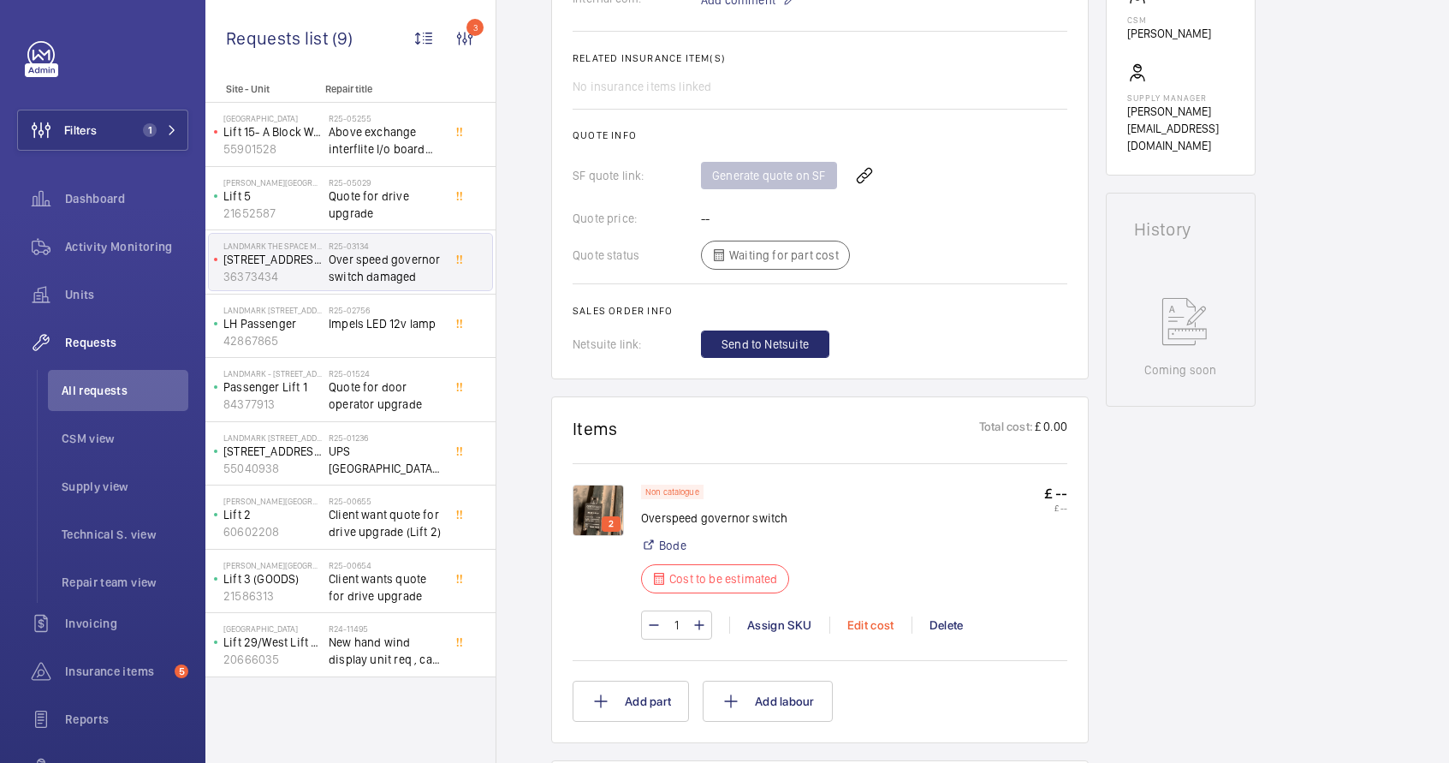
click at [872, 616] on div "Edit cost" at bounding box center [871, 624] width 82 height 17
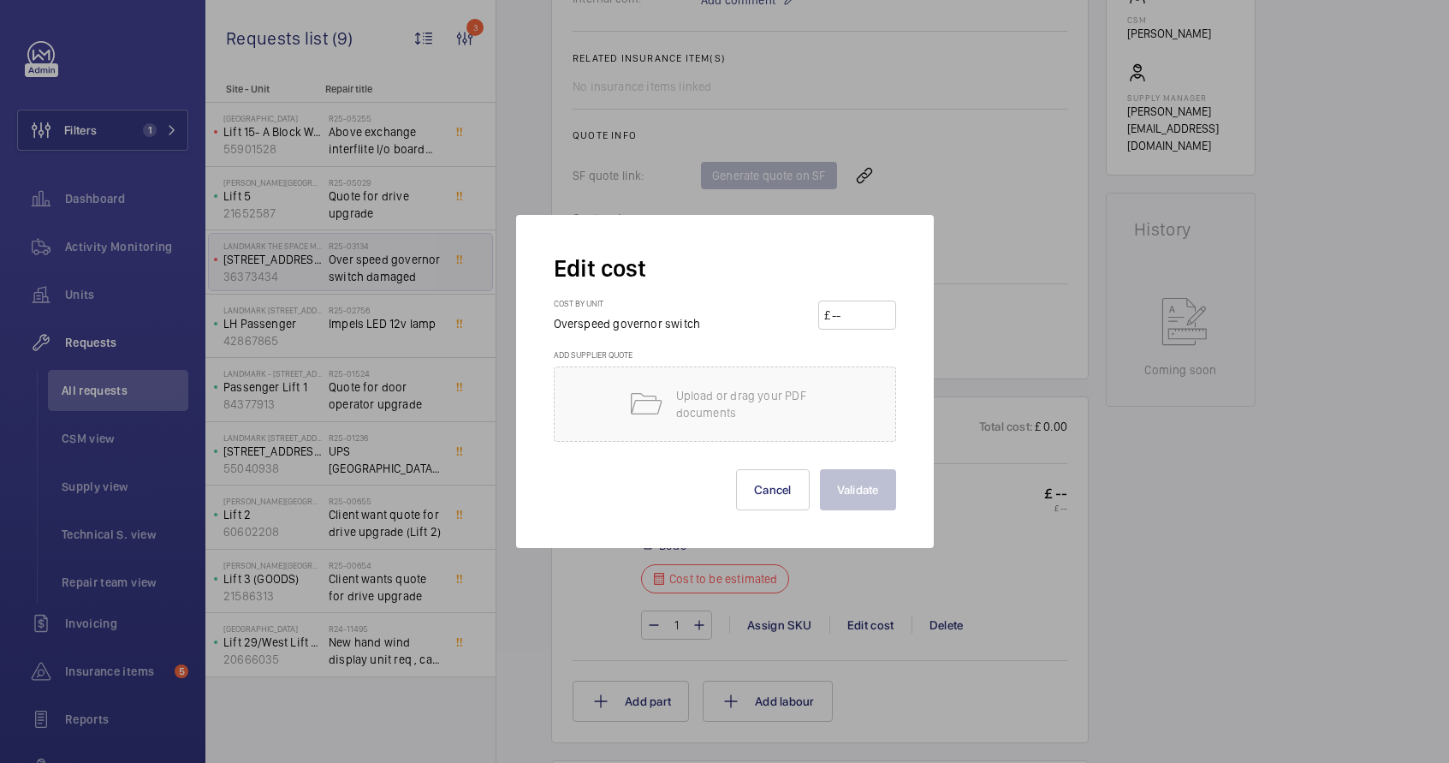
click at [875, 320] on input "number" at bounding box center [860, 314] width 60 height 27
type input "105"
click at [865, 500] on button "Validate" at bounding box center [858, 489] width 76 height 41
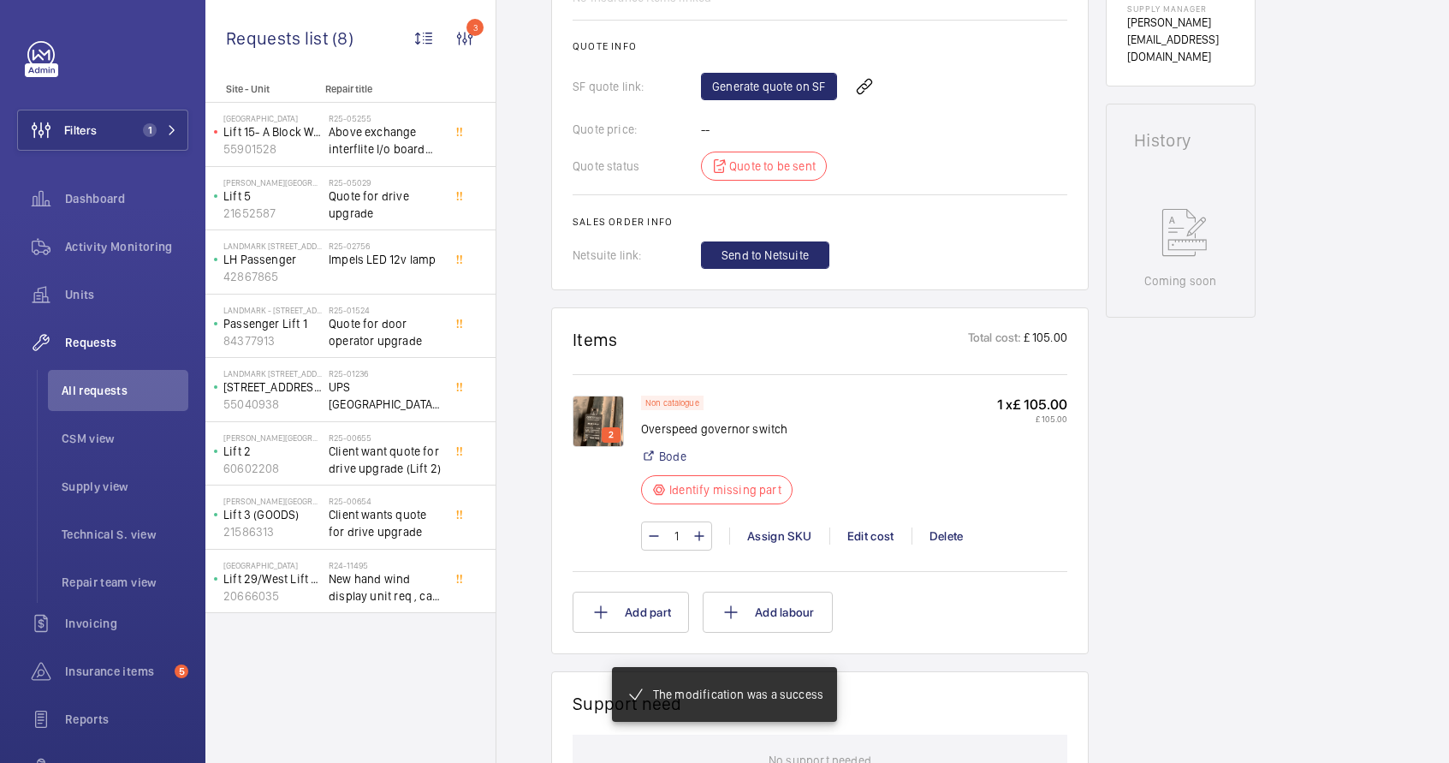
scroll to position [925, 0]
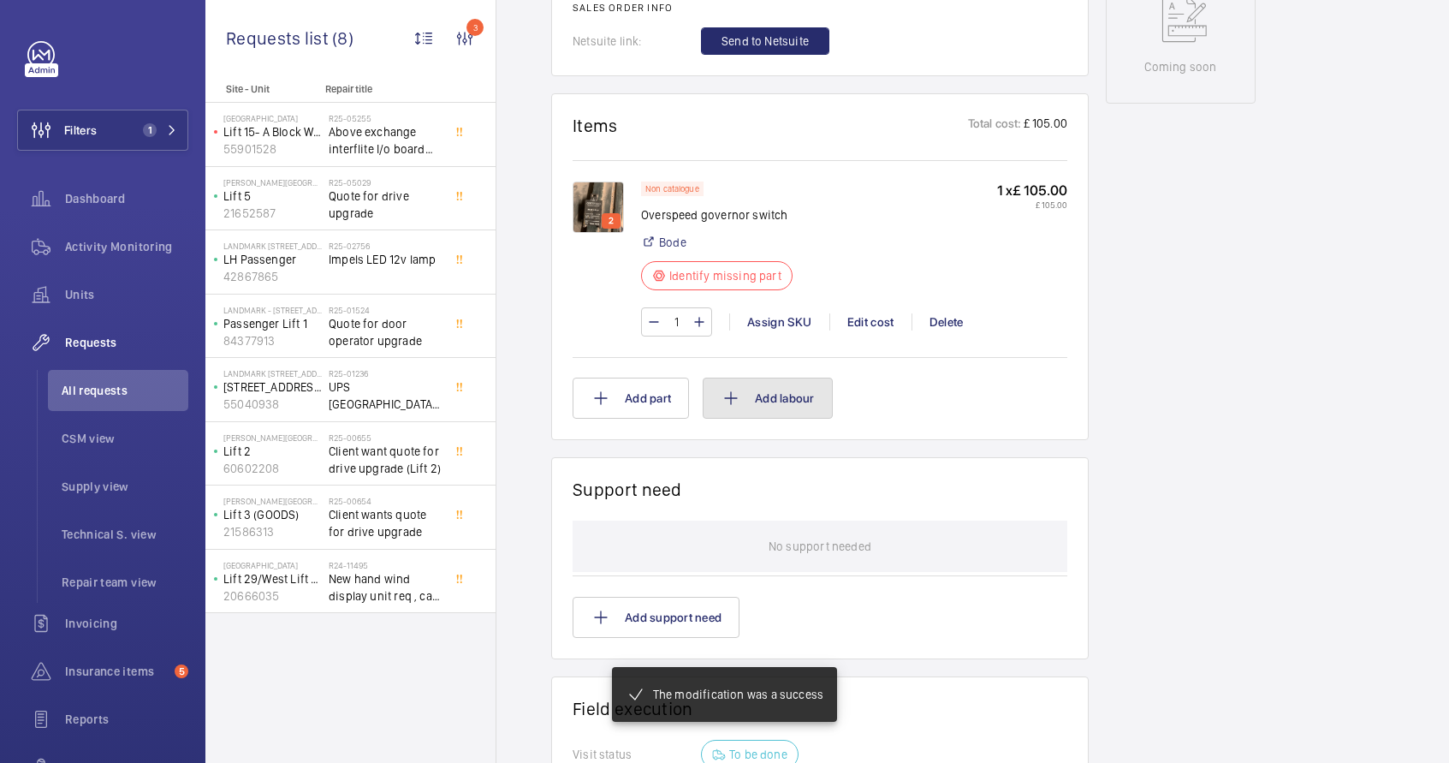
click at [768, 401] on button "Add labour" at bounding box center [768, 398] width 130 height 41
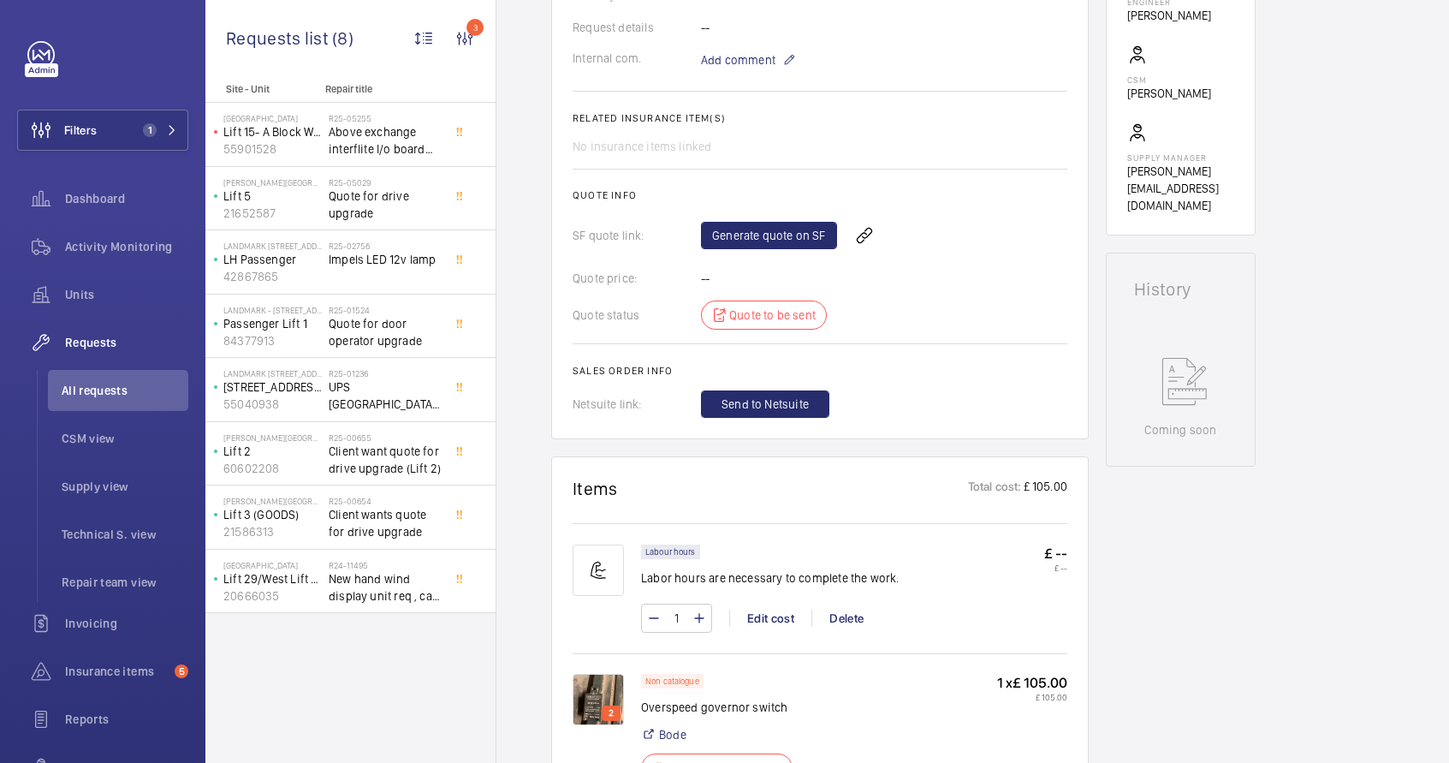
scroll to position [706, 0]
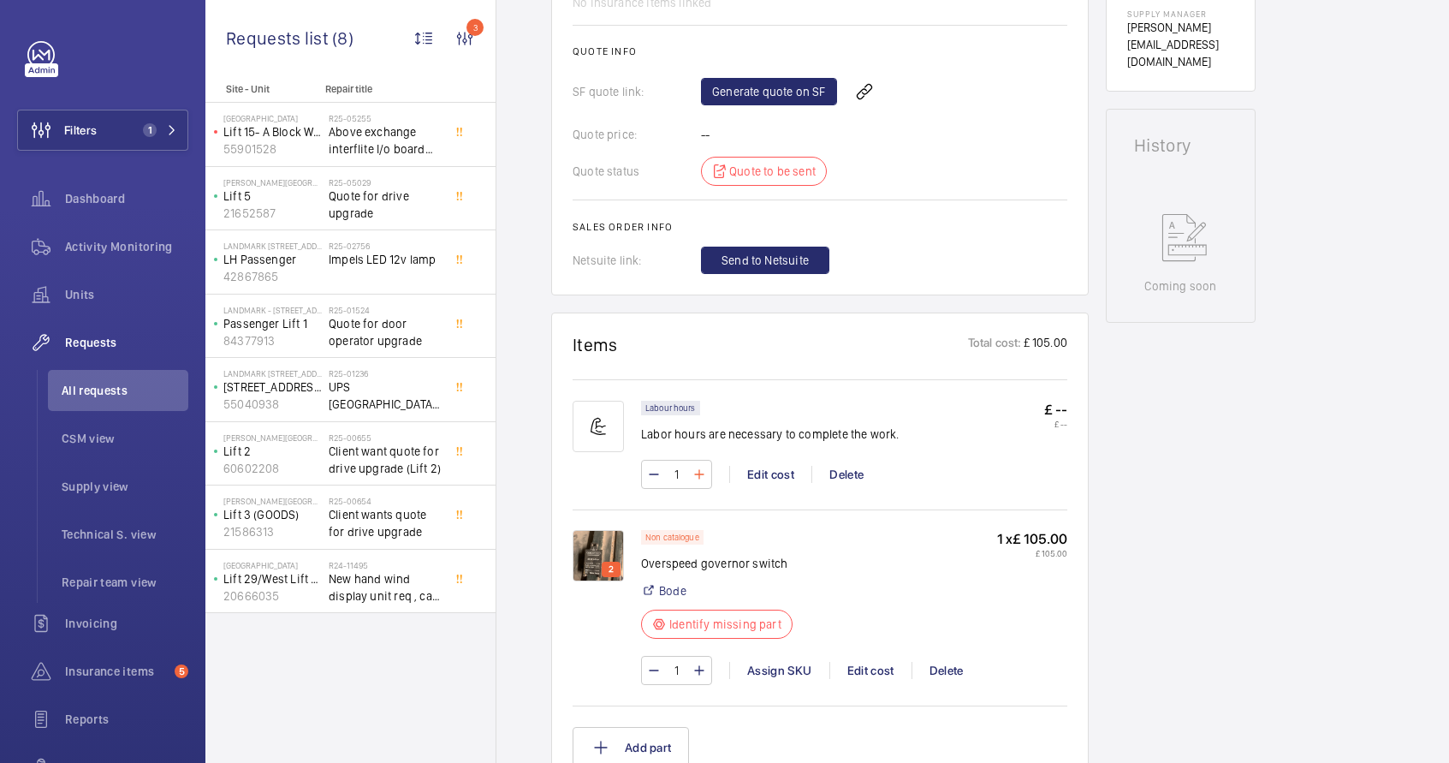
click at [705, 478] on mat-icon at bounding box center [700, 474] width 14 height 21
type input "2"
click at [783, 467] on div "Edit cost" at bounding box center [770, 474] width 82 height 17
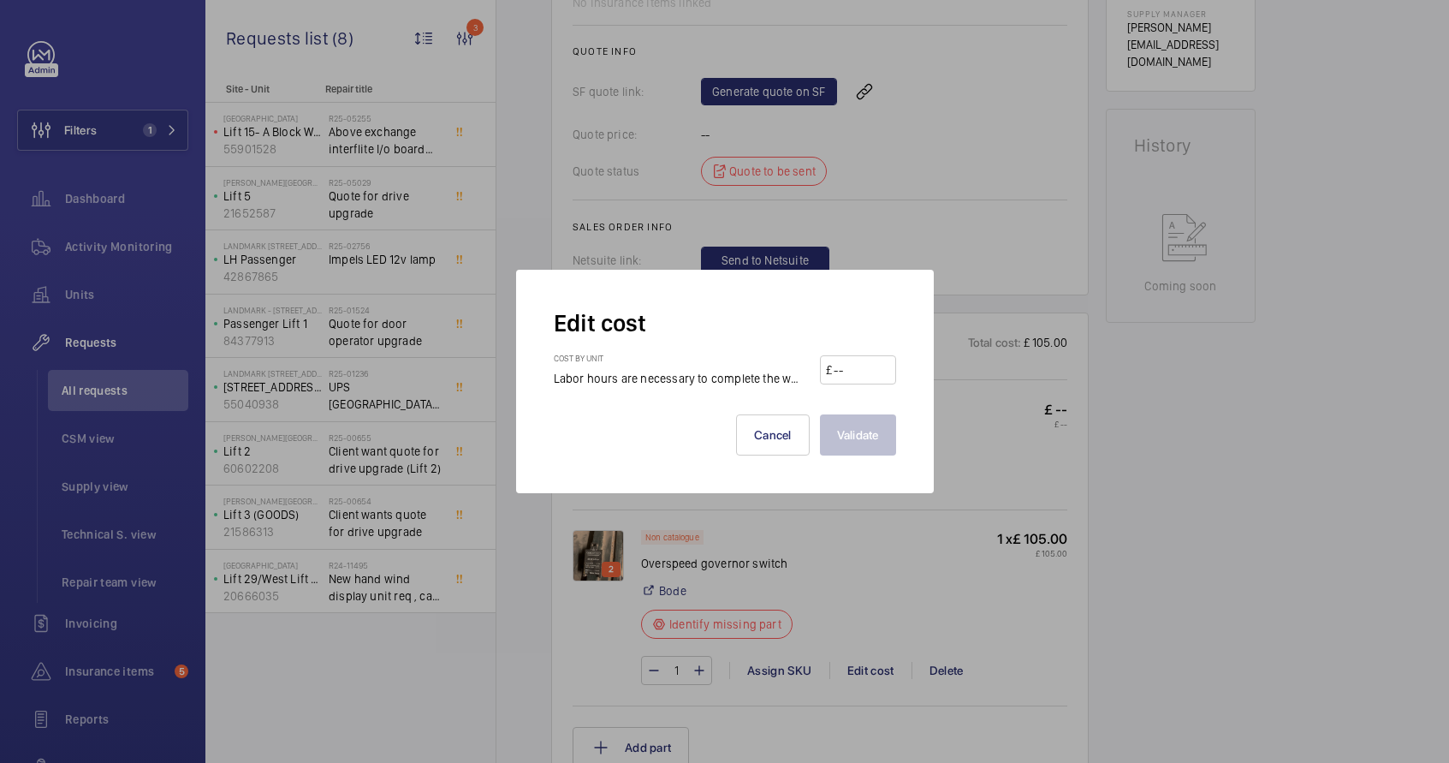
click at [872, 383] on input "number" at bounding box center [860, 369] width 57 height 27
type input "100"
click at [864, 426] on button "Validate" at bounding box center [858, 434] width 76 height 41
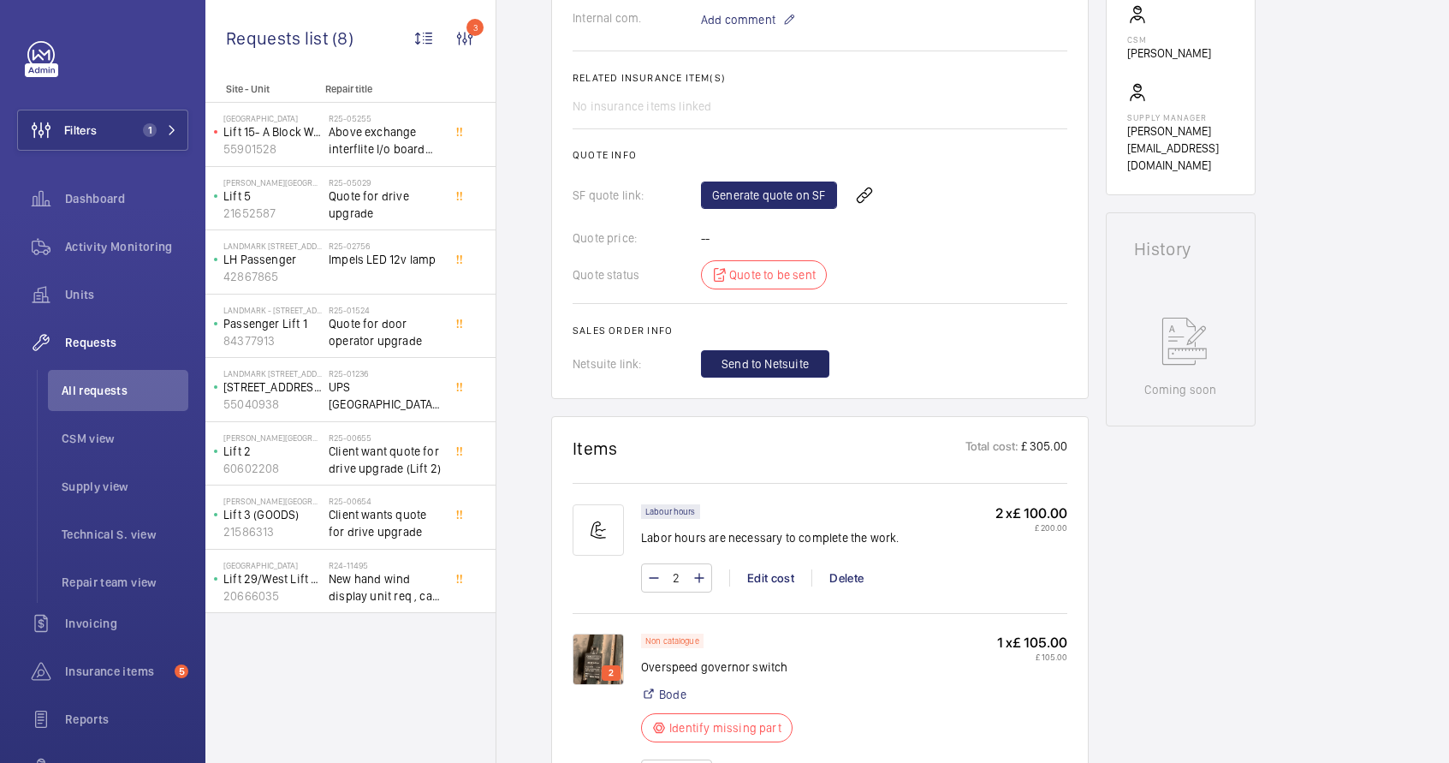
scroll to position [616, 0]
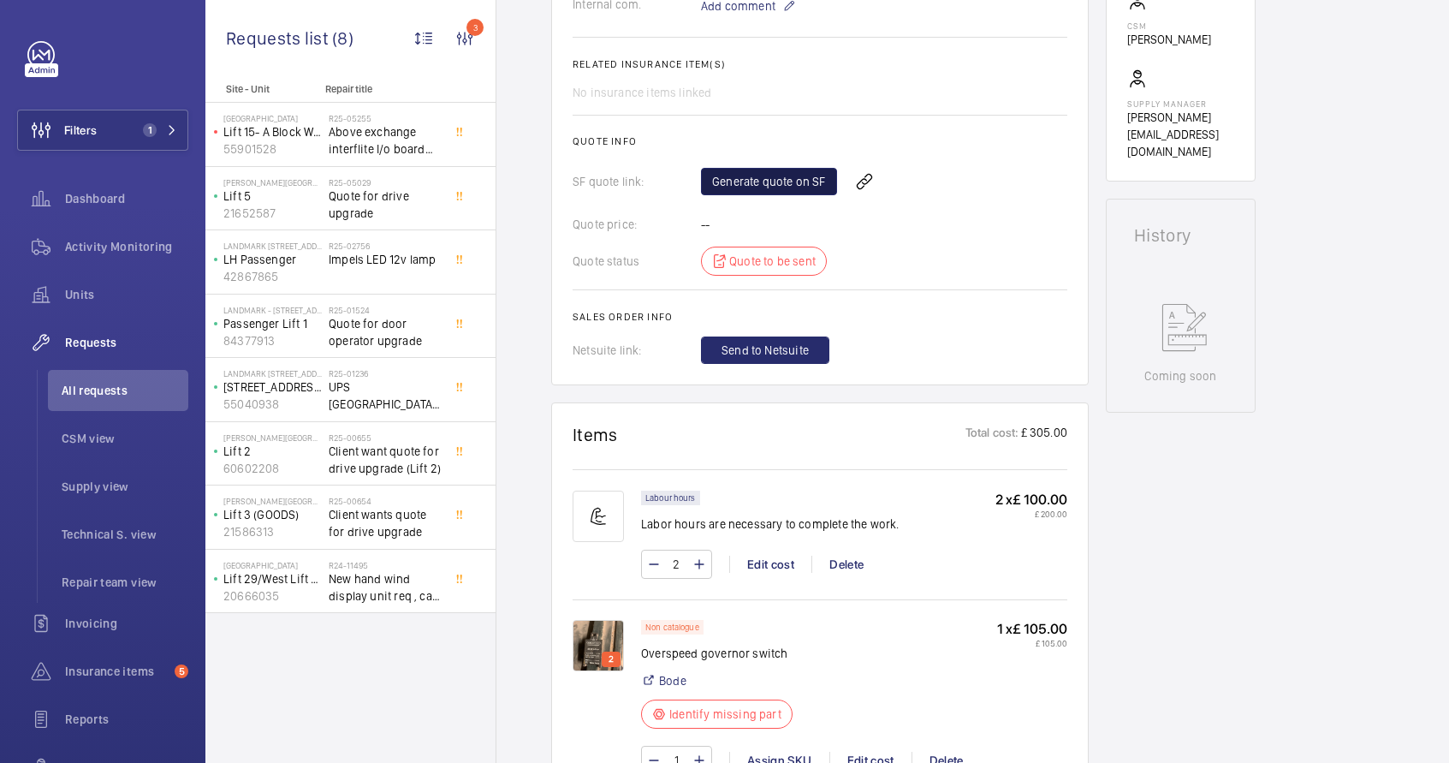
click at [768, 187] on link "Generate quote on SF" at bounding box center [769, 181] width 136 height 27
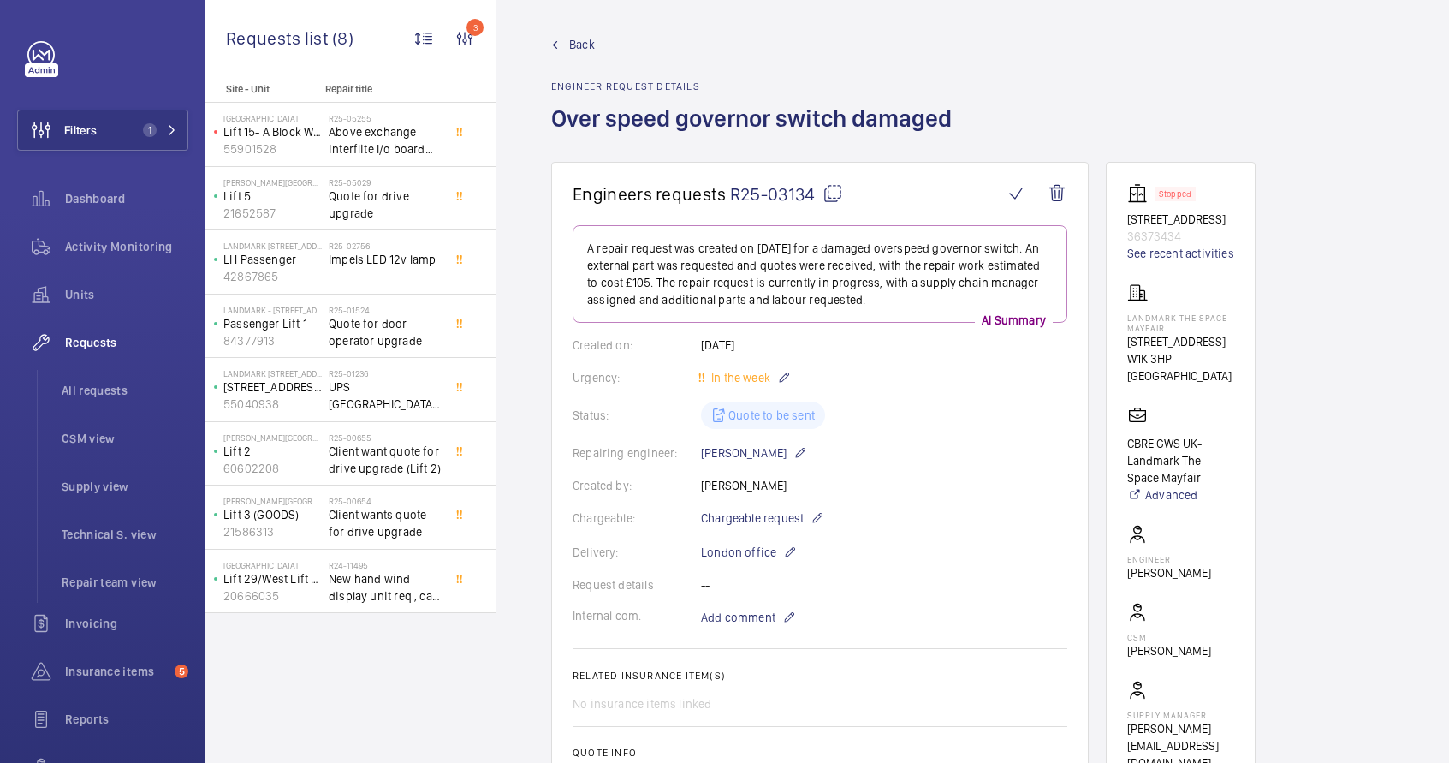
scroll to position [0, 0]
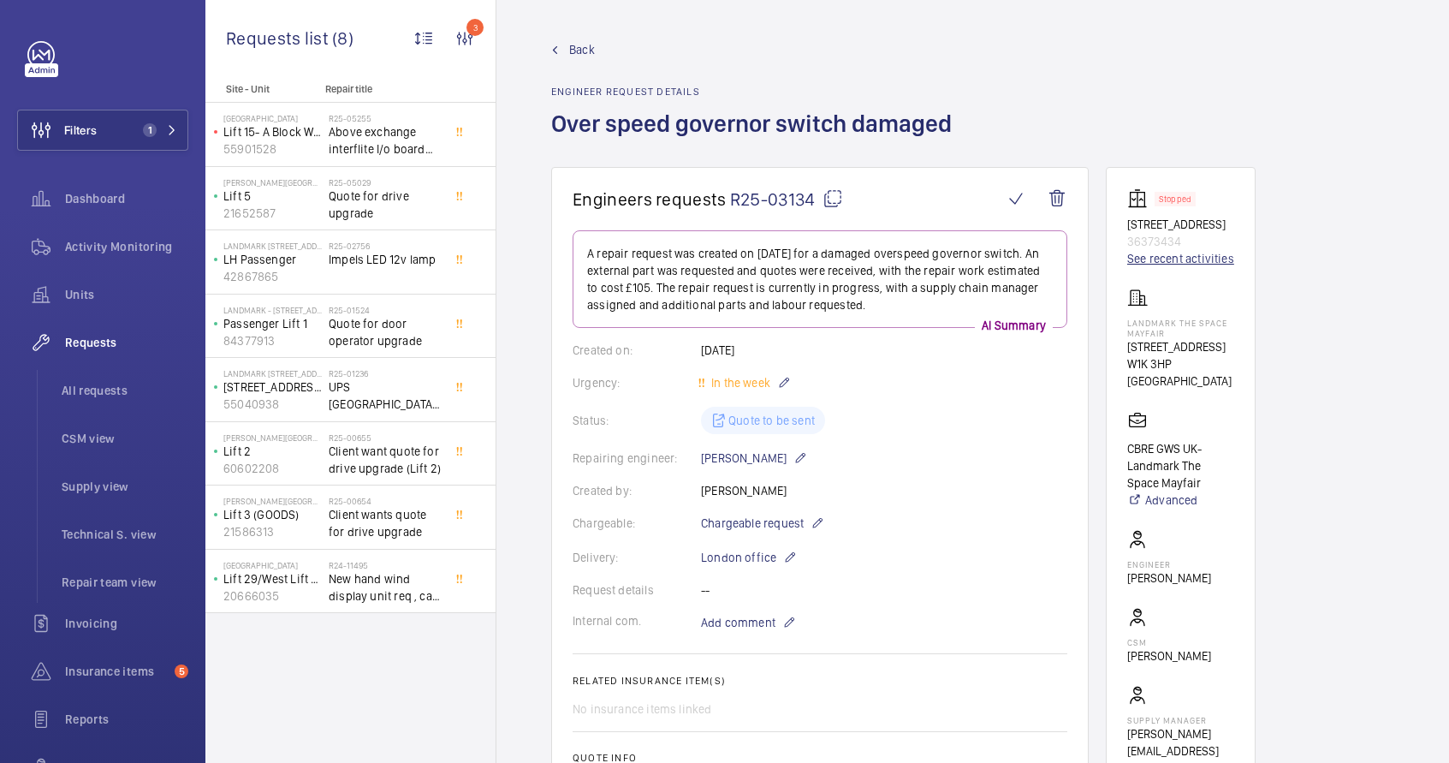
click at [1175, 257] on link "See recent activities" at bounding box center [1181, 258] width 107 height 17
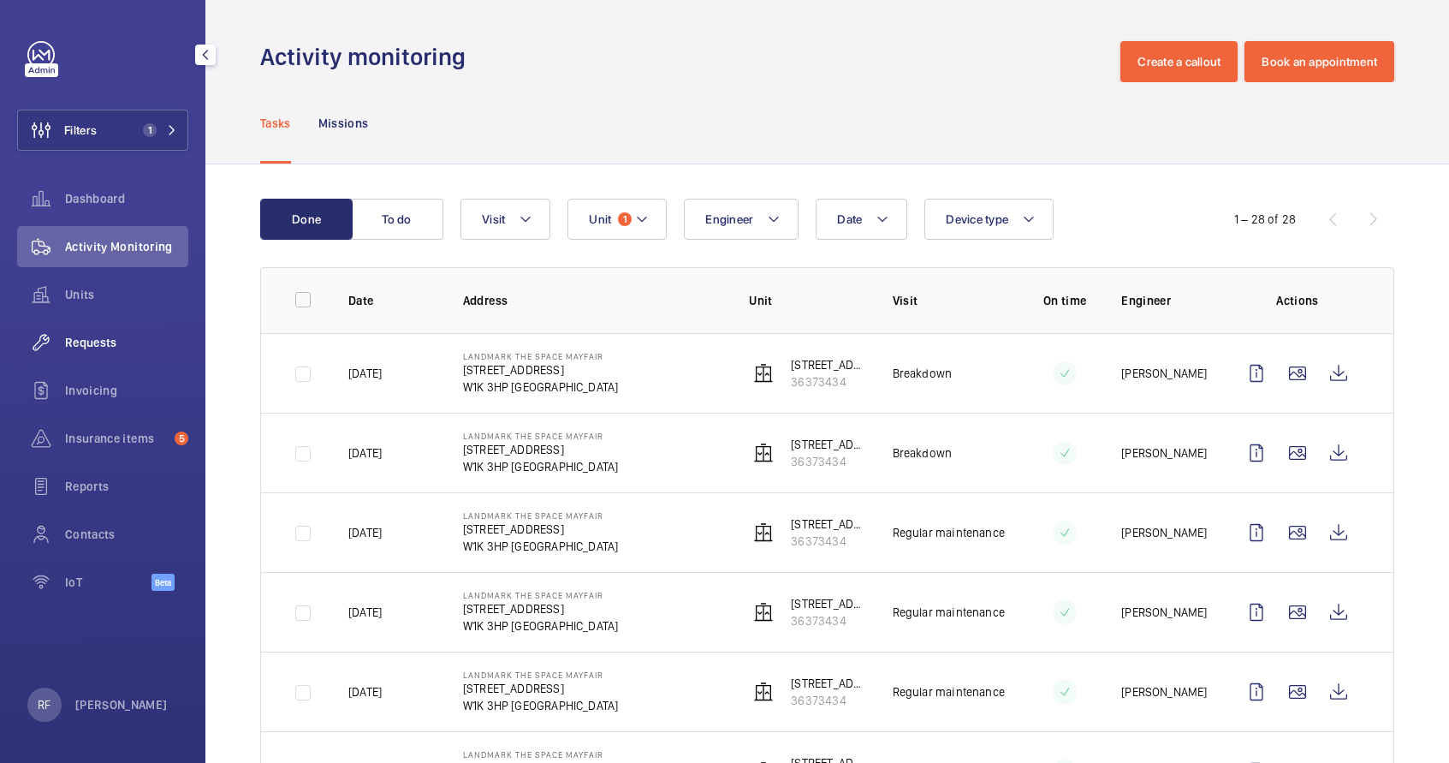
click at [85, 340] on span "Requests" at bounding box center [126, 342] width 123 height 17
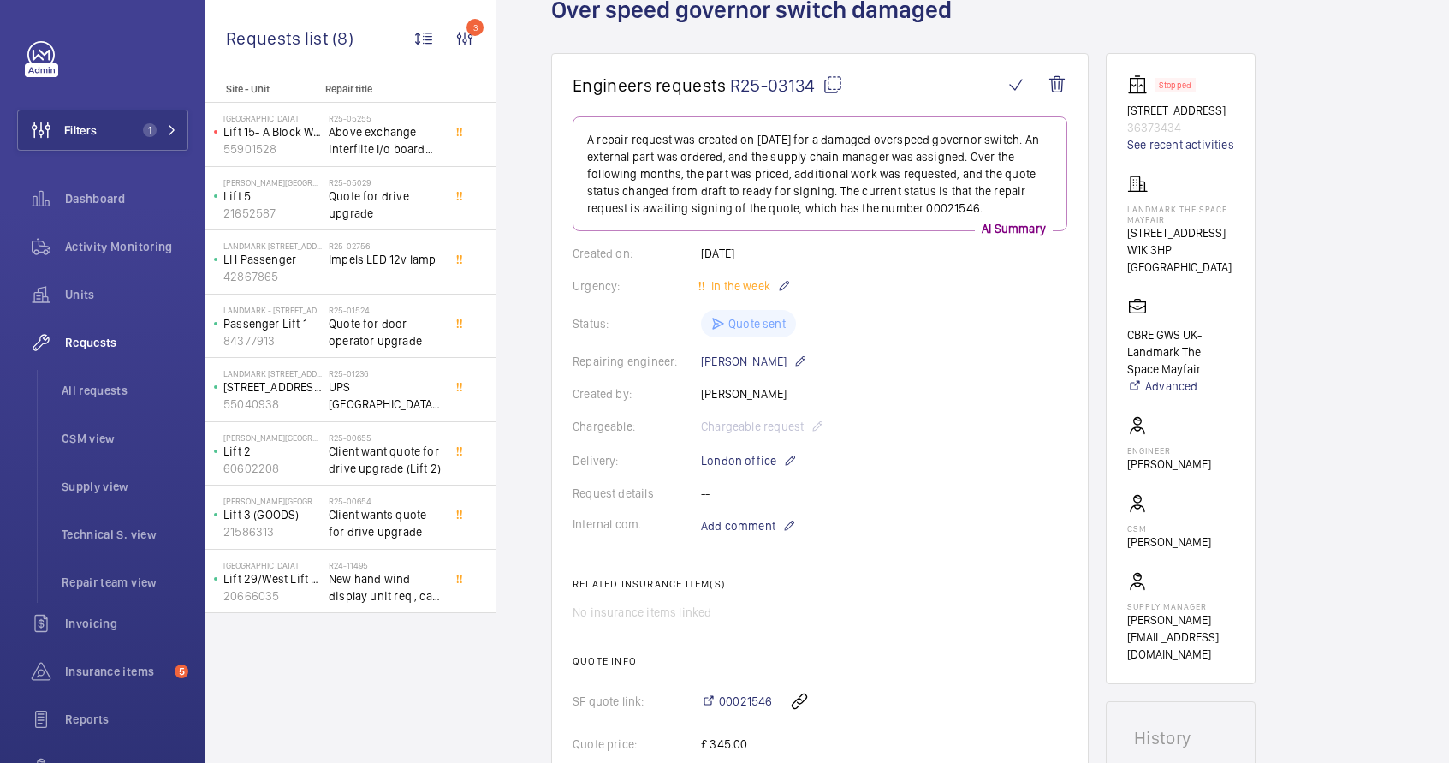
scroll to position [64, 0]
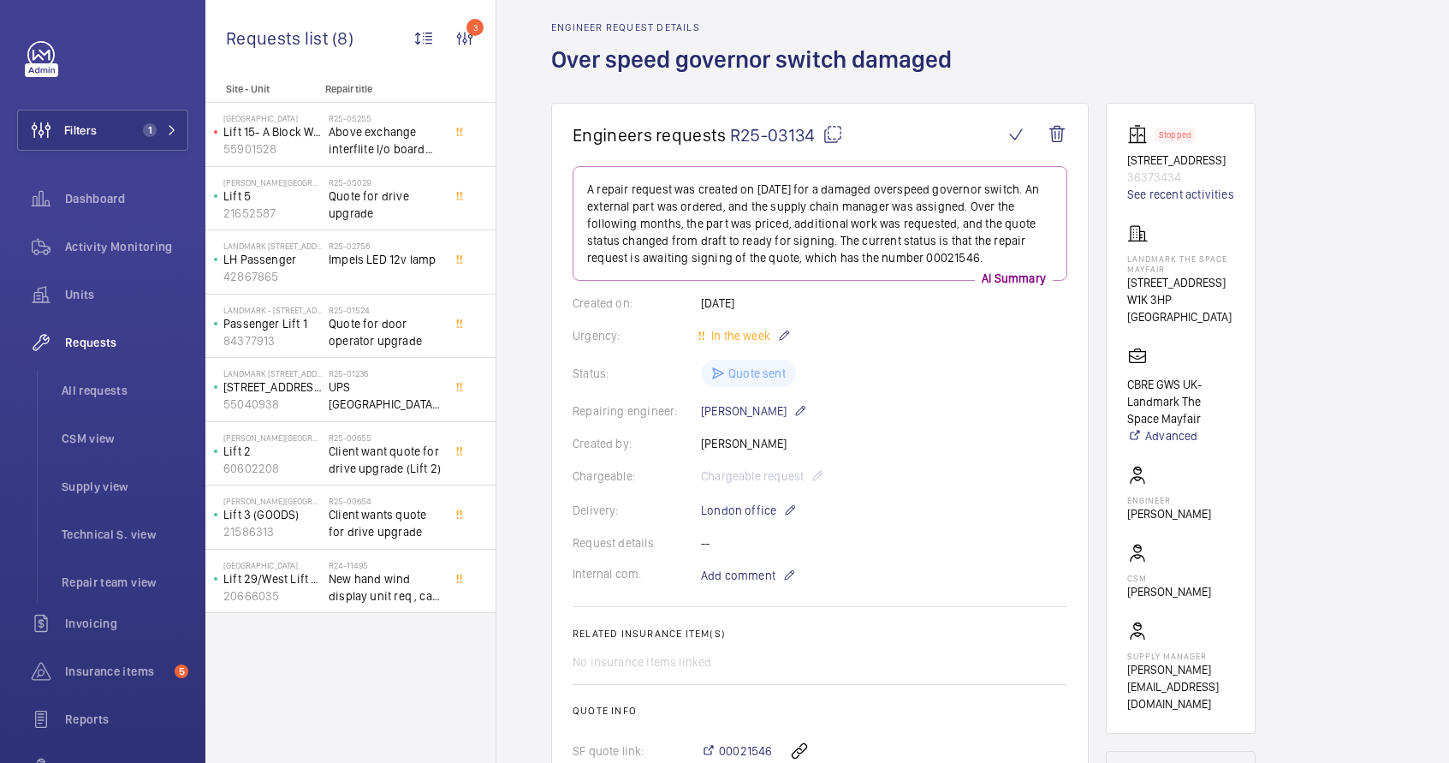
click at [831, 137] on mat-icon at bounding box center [833, 134] width 21 height 21
